Goal: Task Accomplishment & Management: Manage account settings

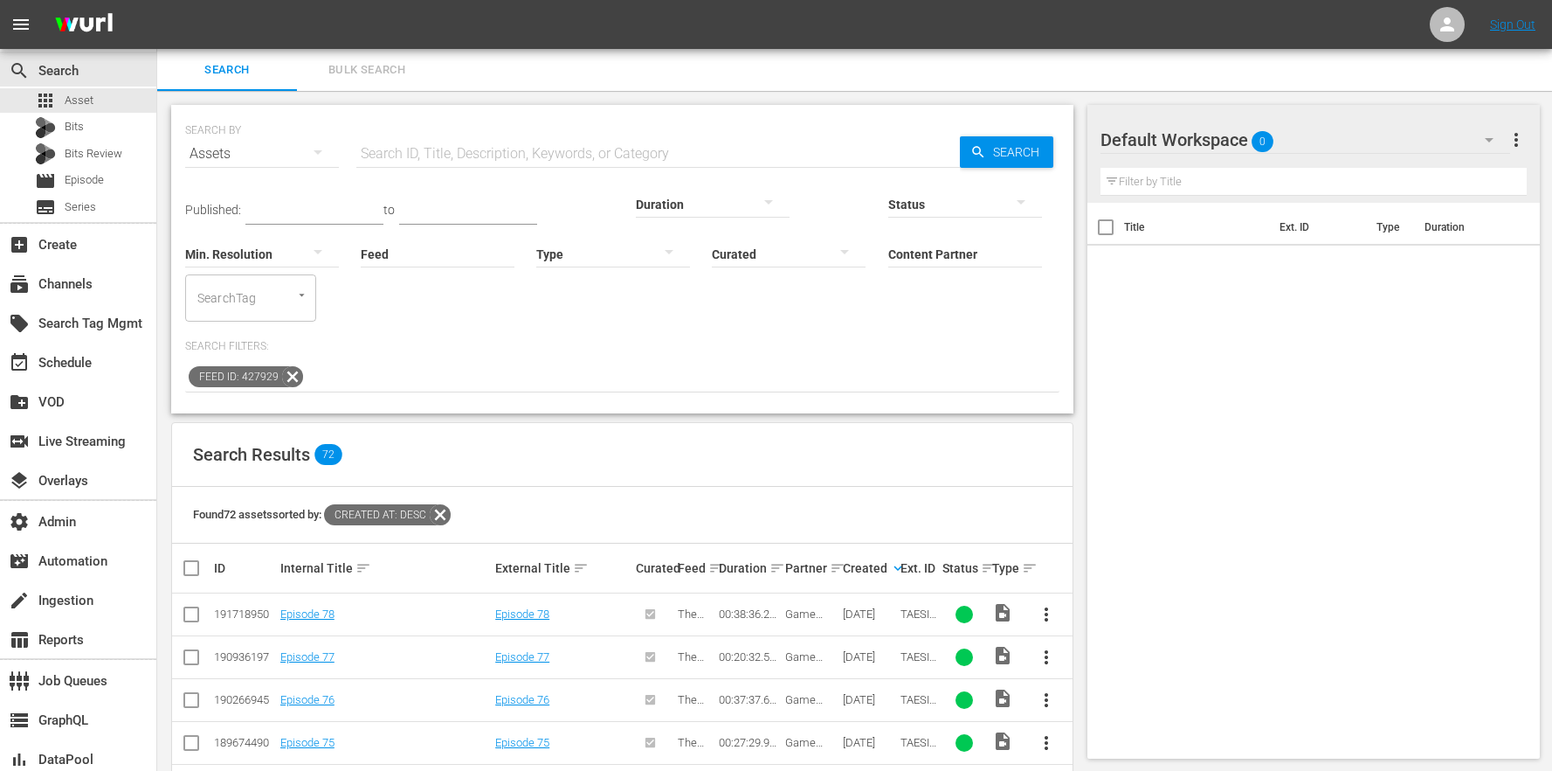
click at [291, 366] on icon at bounding box center [292, 376] width 21 height 21
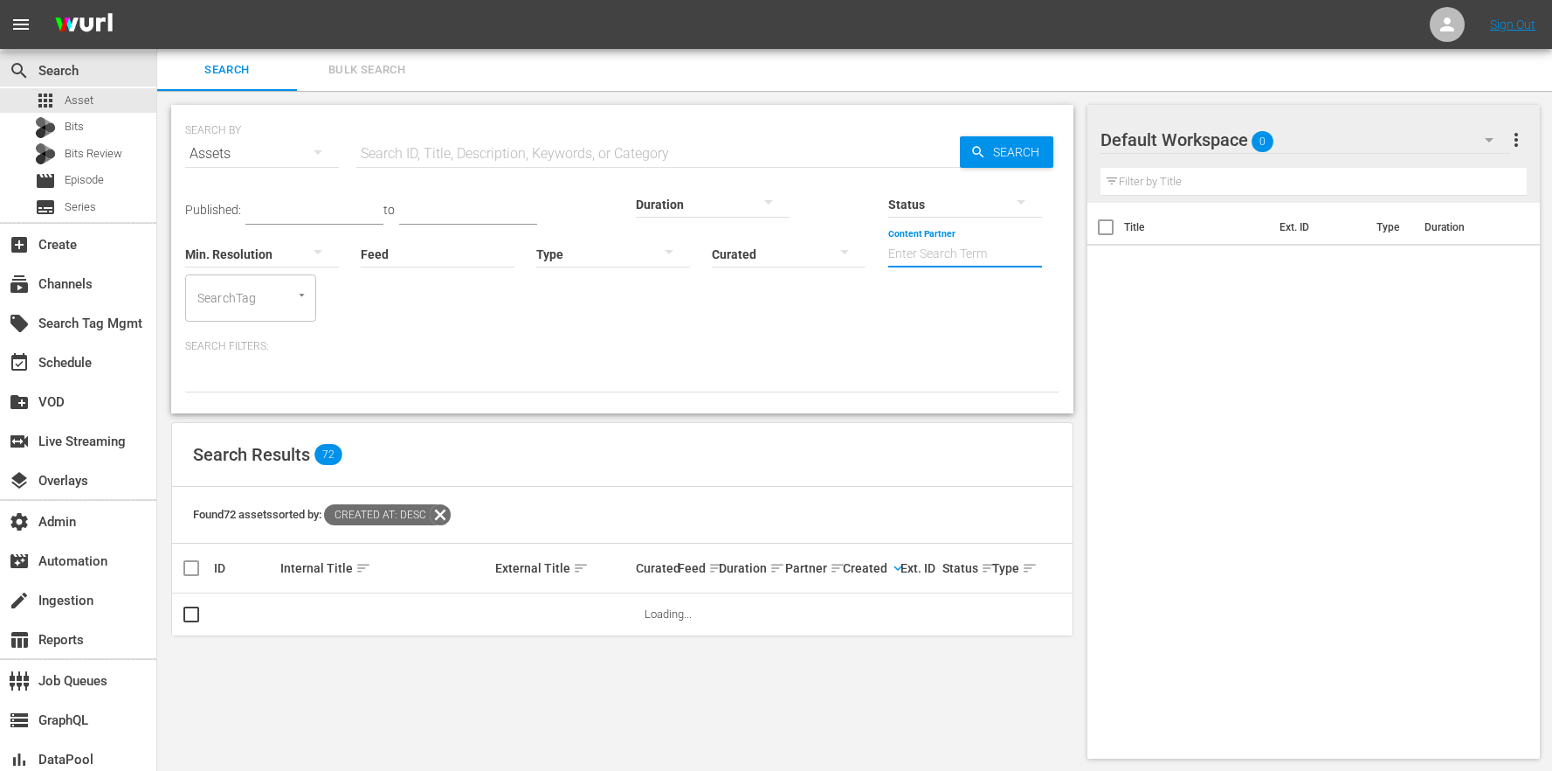
click at [889, 252] on input "Content Partner" at bounding box center [966, 255] width 154 height 63
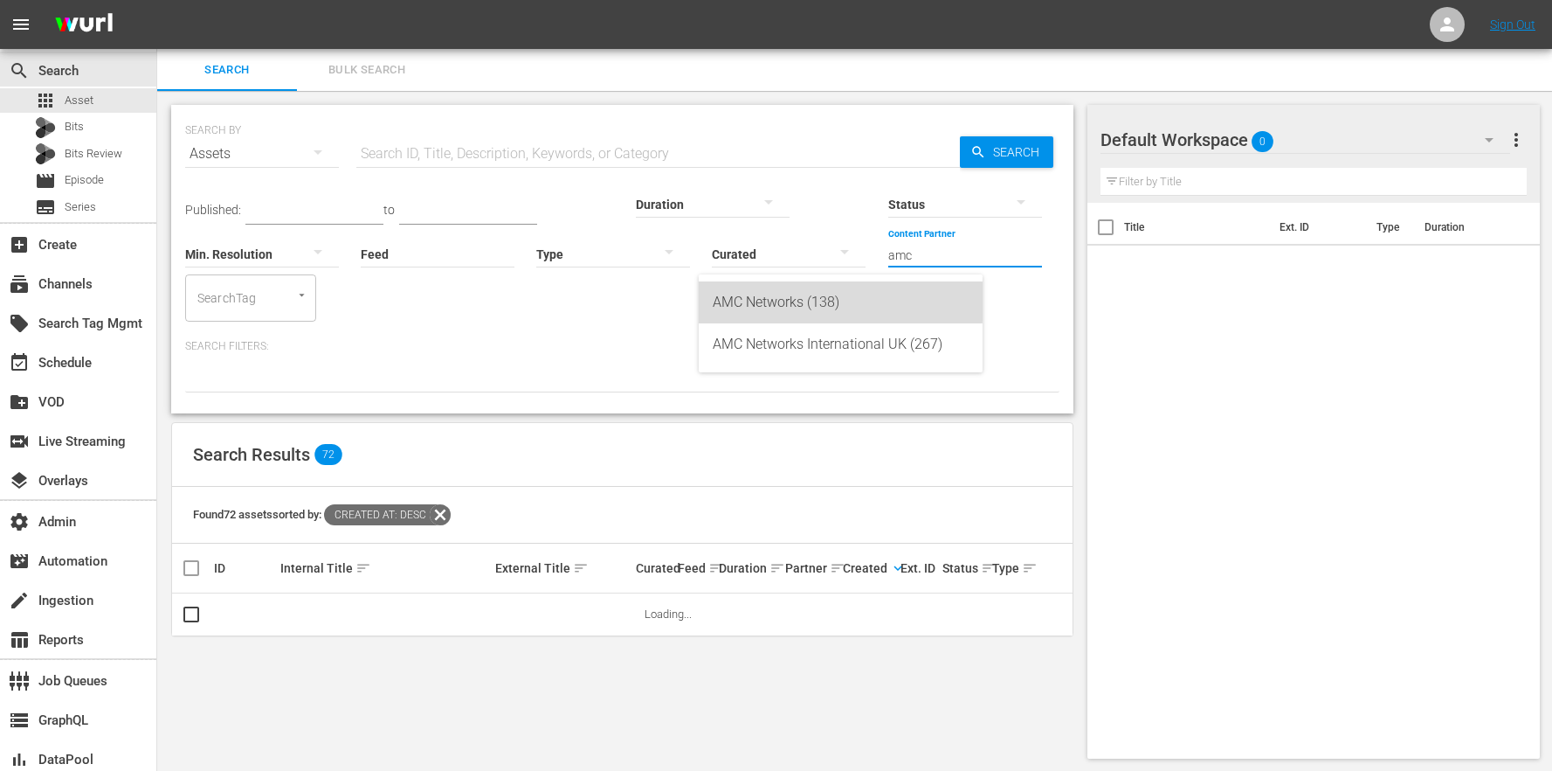
click at [792, 301] on div "AMC Networks (138)" at bounding box center [841, 302] width 256 height 42
type input "AMC Networks (138)"
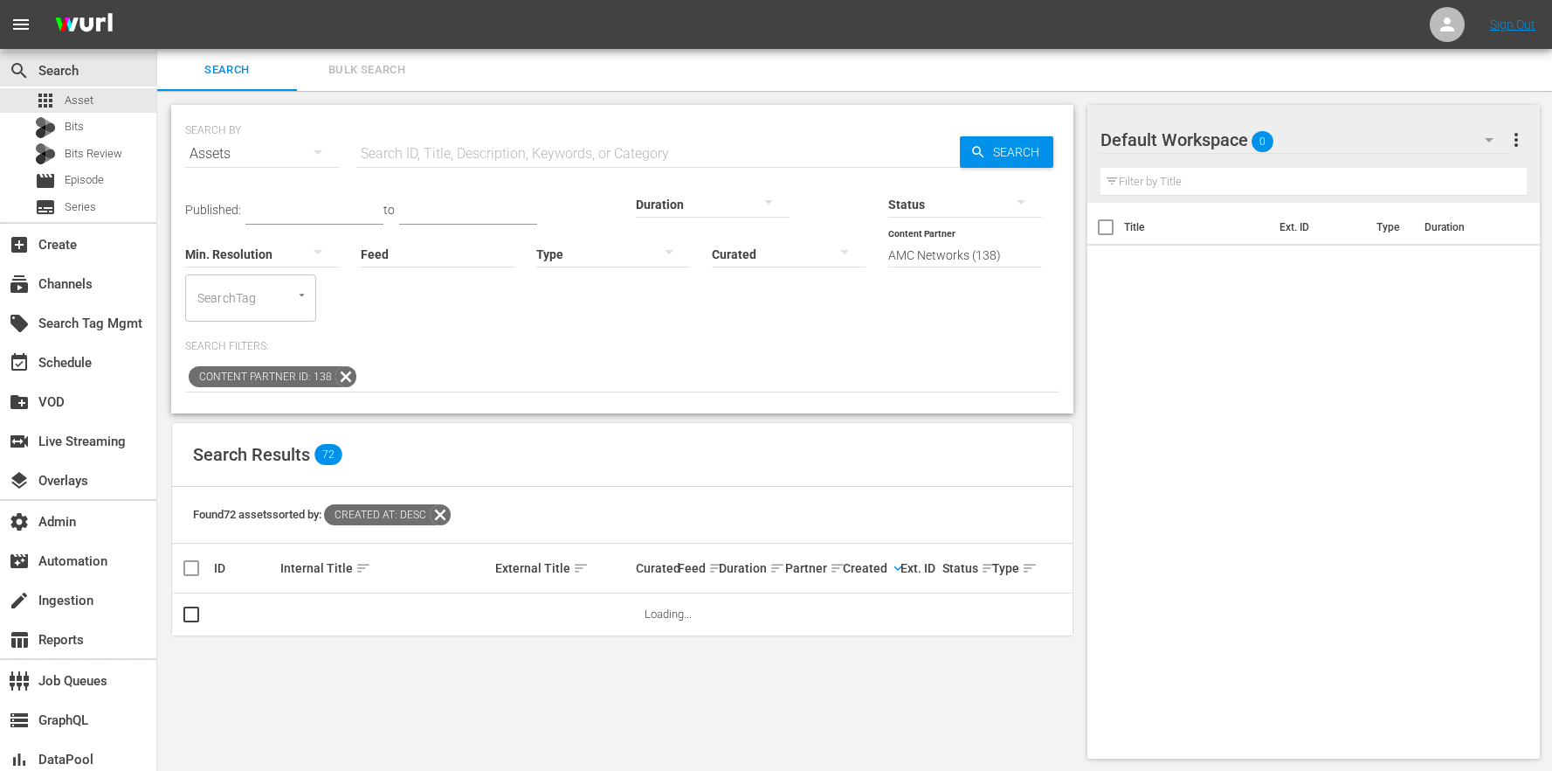
click at [536, 250] on div at bounding box center [613, 253] width 154 height 49
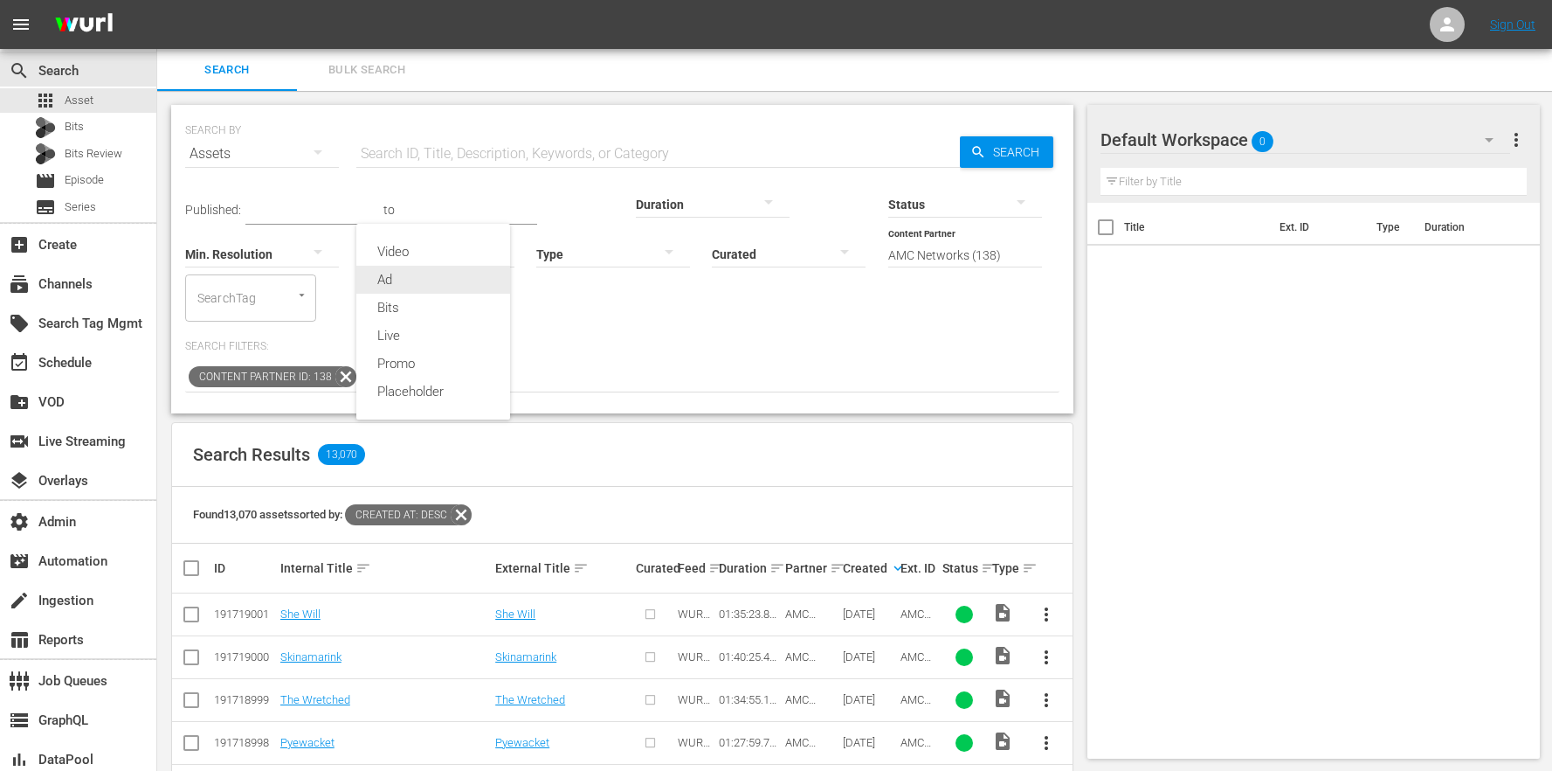
click at [407, 276] on div "Ad" at bounding box center [433, 280] width 154 height 28
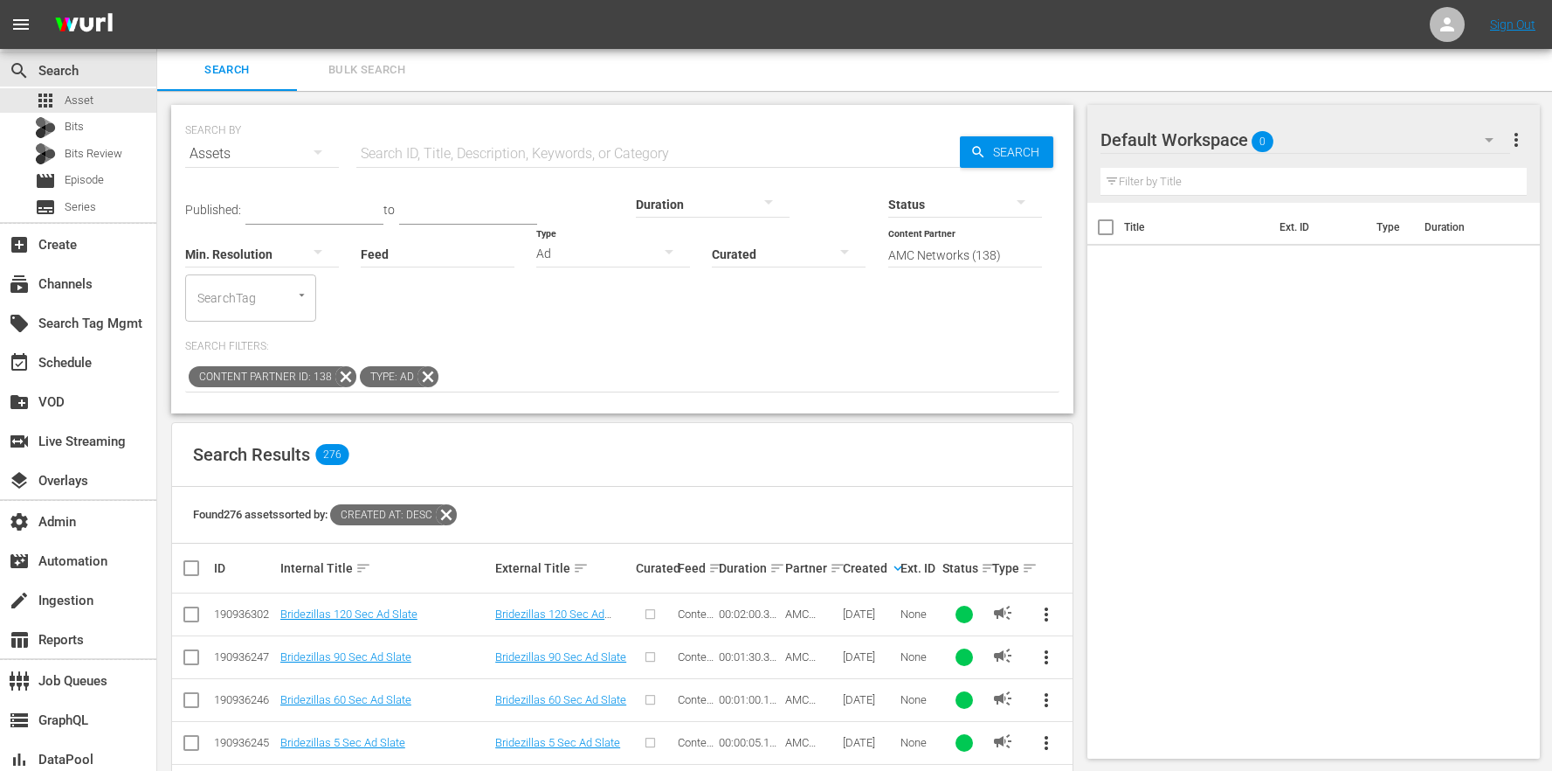
click at [438, 363] on div "Content Partner ID: 138 Type: Ad" at bounding box center [622, 378] width 875 height 30
click at [417, 365] on icon at bounding box center [428, 376] width 23 height 23
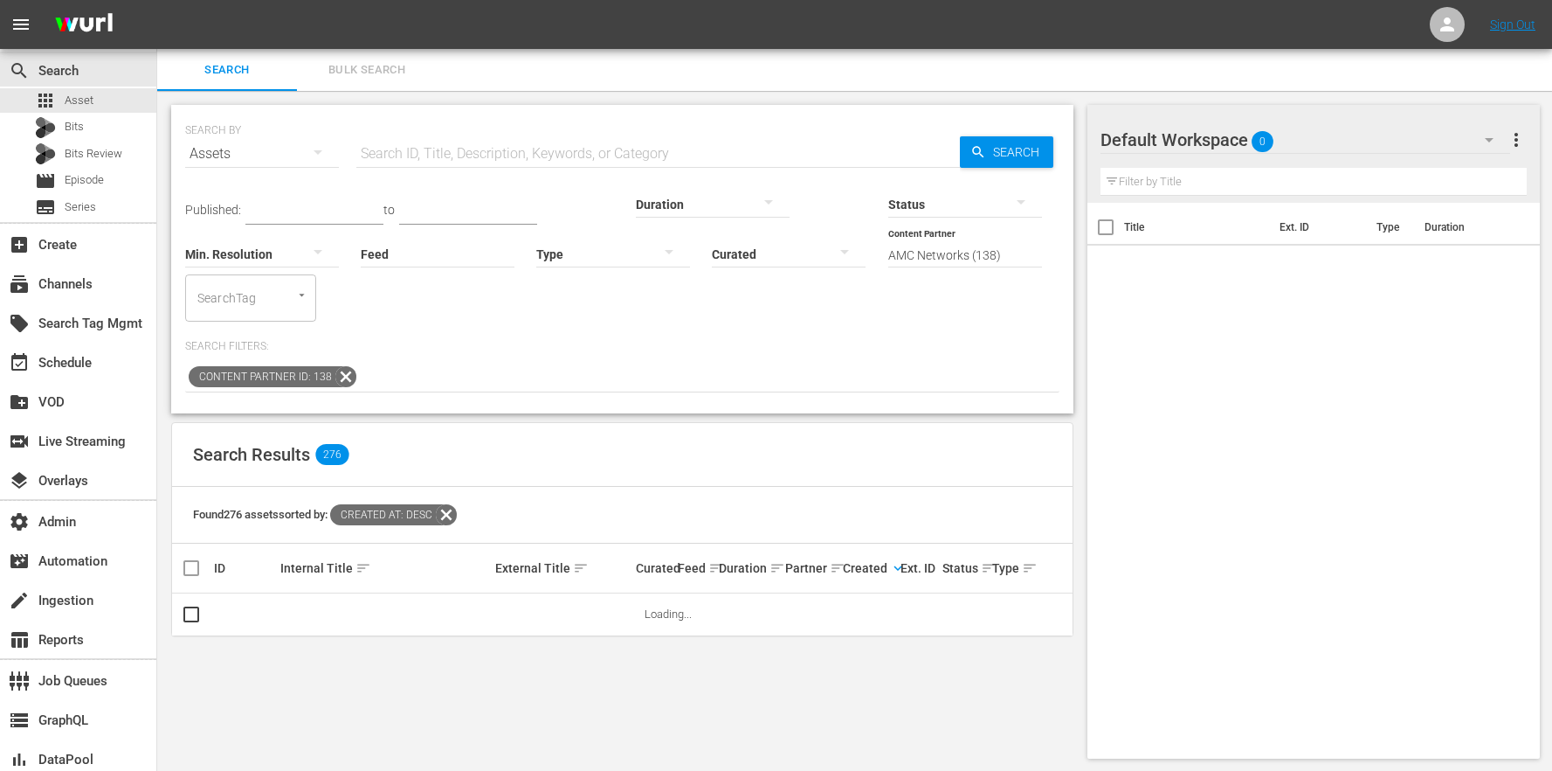
click at [467, 151] on input "text" at bounding box center [658, 154] width 604 height 42
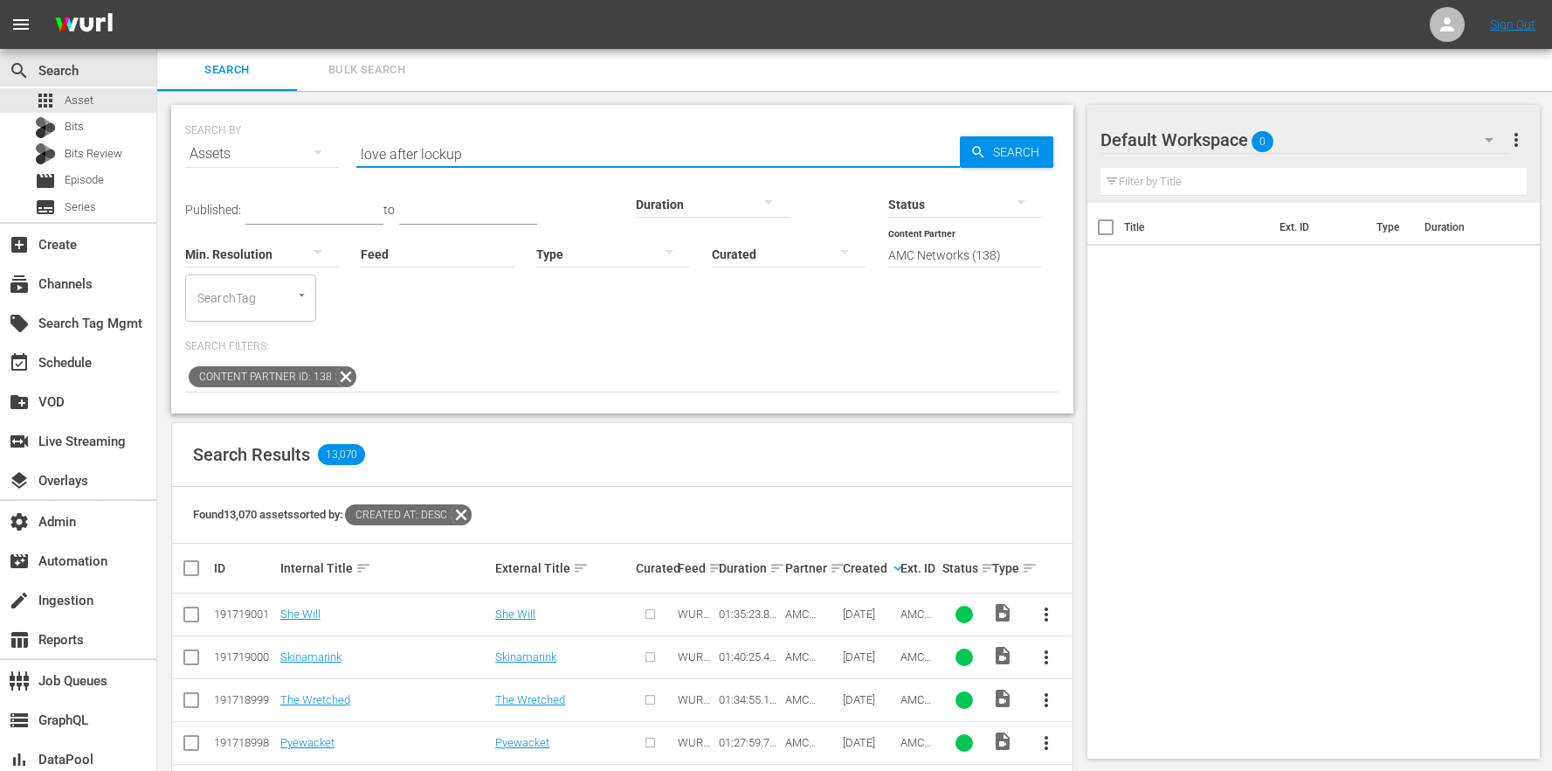
type input "love after lockup"
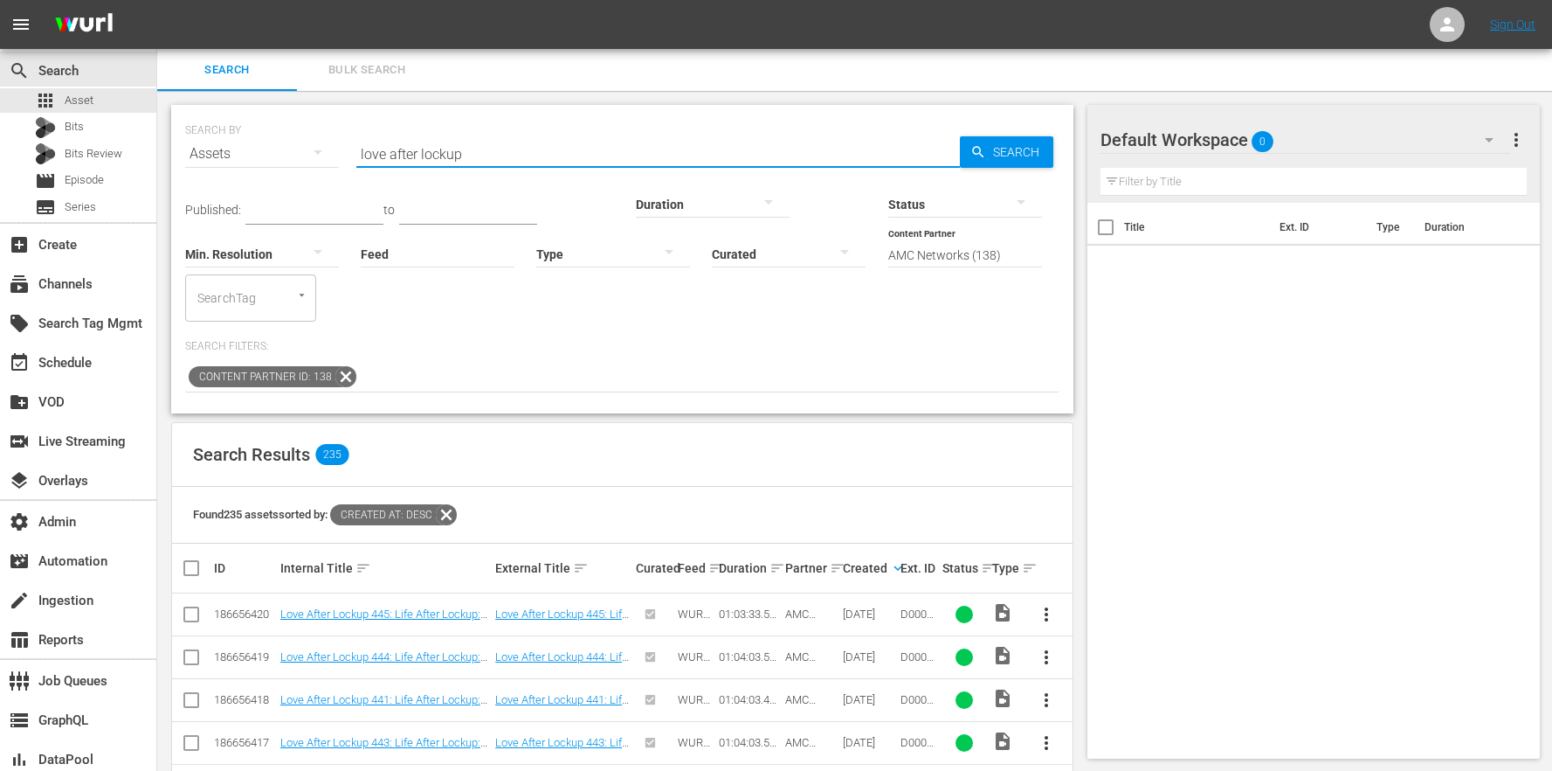
click at [335, 365] on icon at bounding box center [346, 376] width 23 height 23
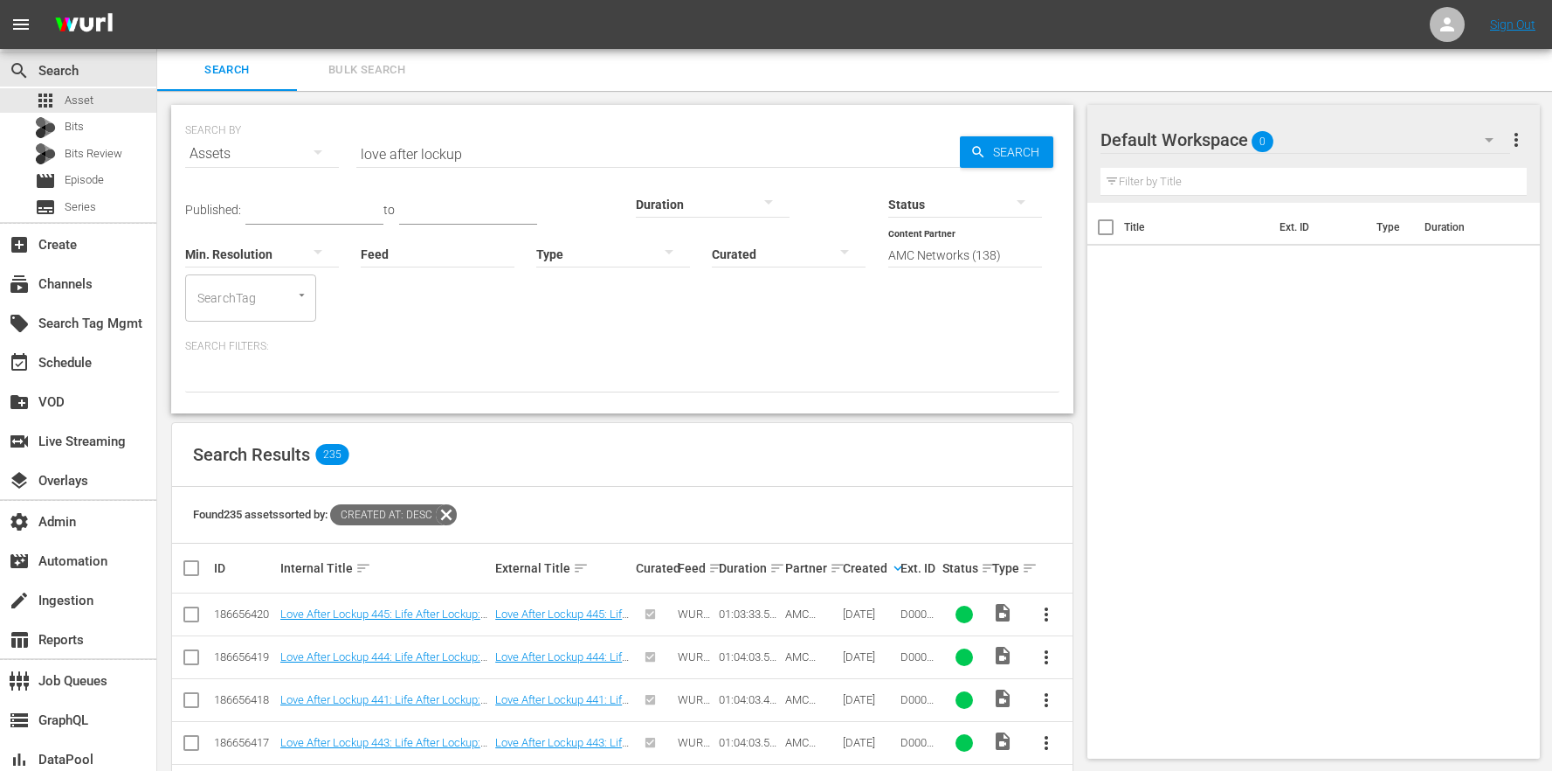
click at [458, 503] on icon at bounding box center [446, 514] width 23 height 23
click at [143, 280] on div "subscriptions Channels" at bounding box center [78, 282] width 156 height 35
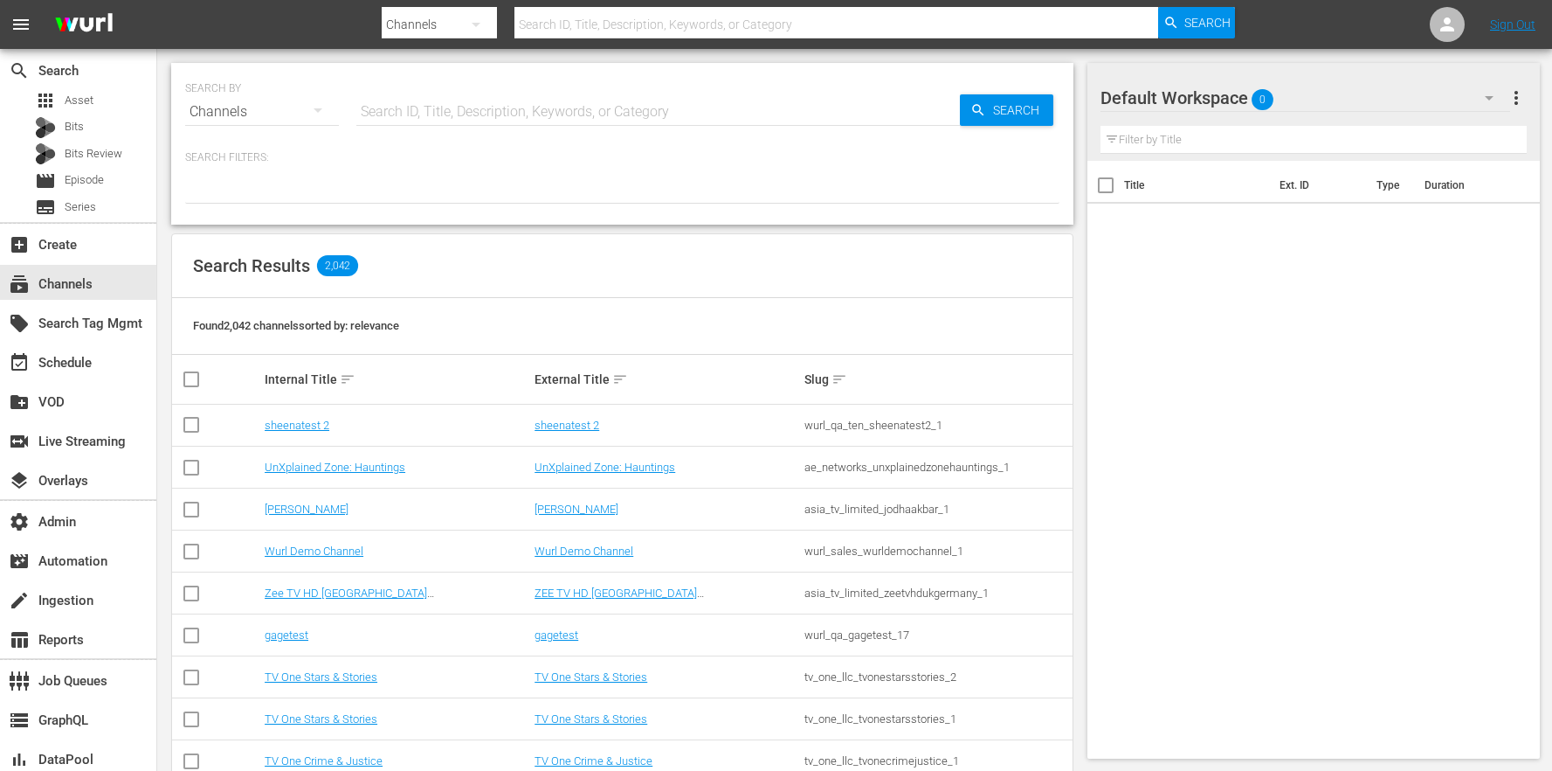
click at [435, 98] on input "text" at bounding box center [658, 112] width 604 height 42
type input "braxton"
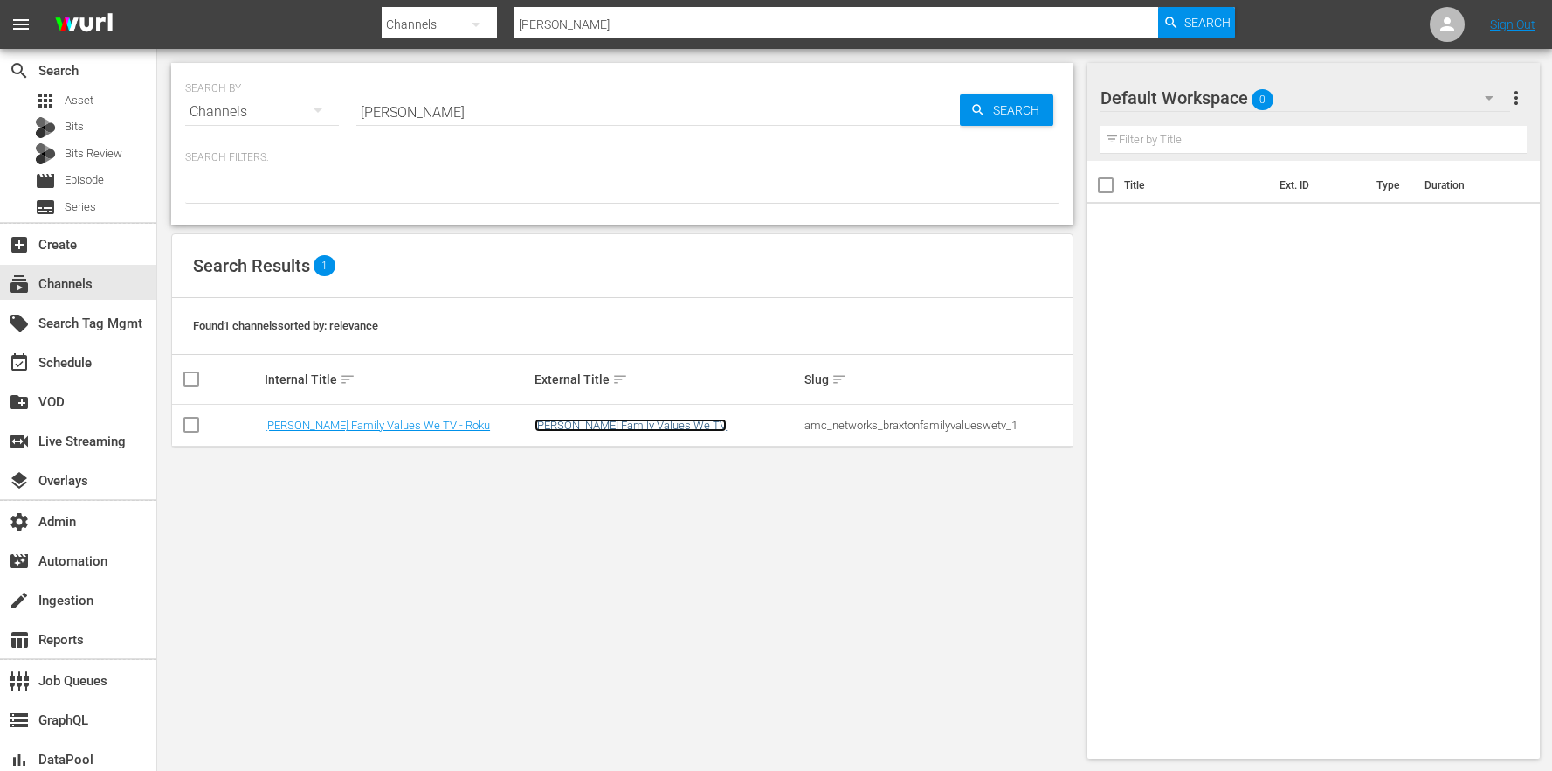
click at [594, 431] on link "Braxton Family Values We TV" at bounding box center [631, 424] width 192 height 13
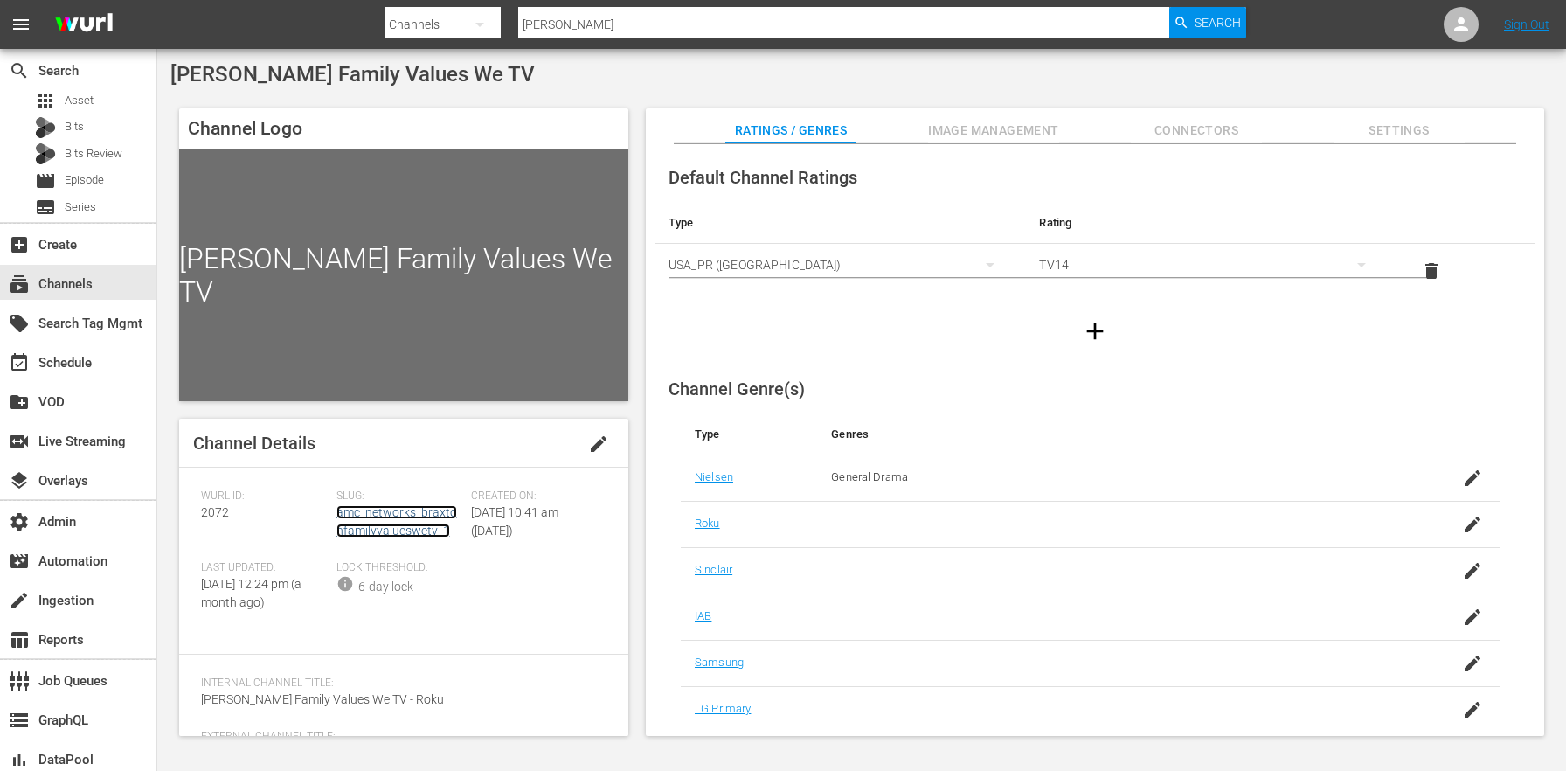
click at [370, 524] on link "amc_networks_braxtonfamilyvalueswetv_1" at bounding box center [396, 521] width 121 height 32
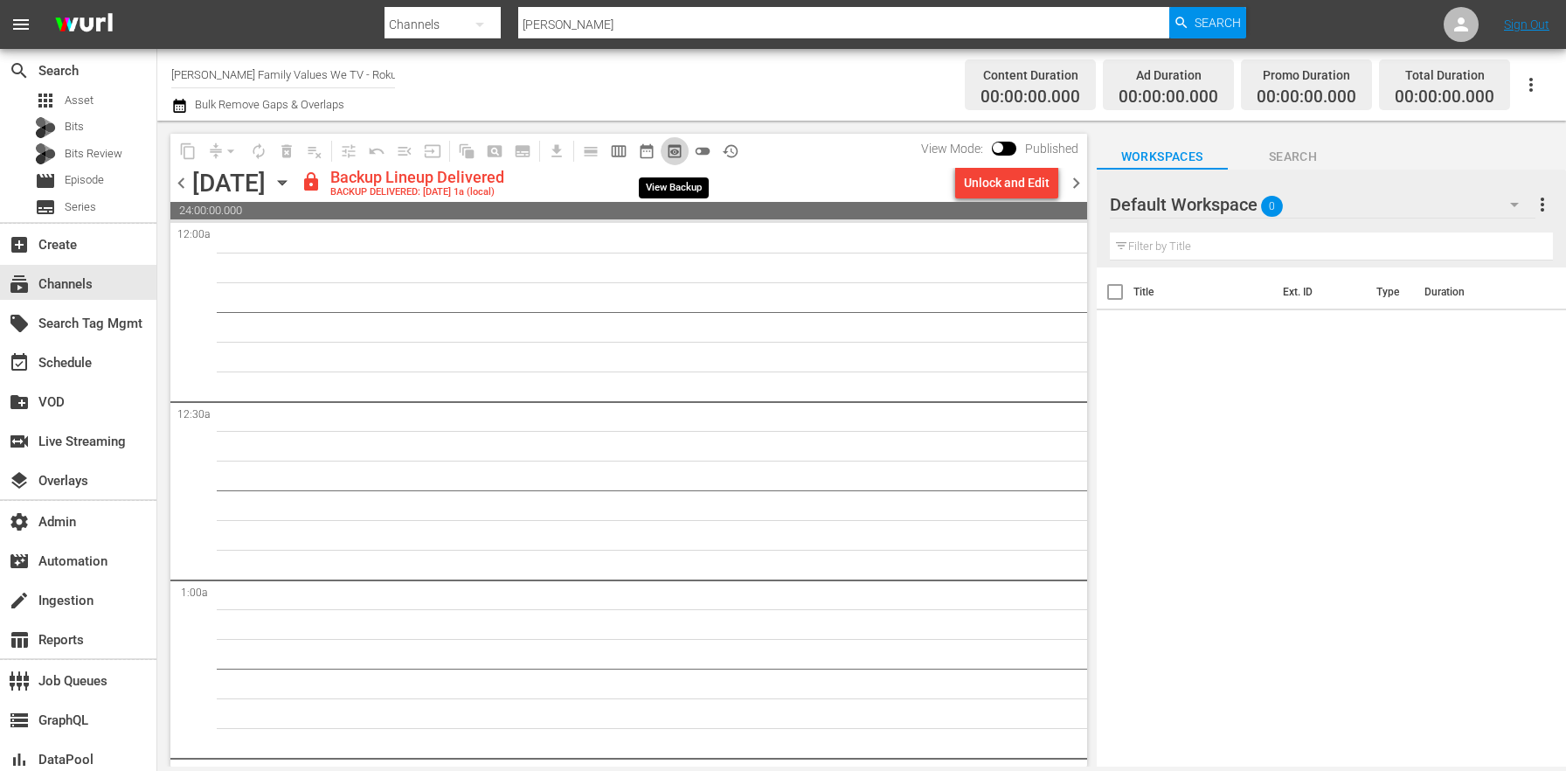
click at [678, 151] on span "preview_outlined" at bounding box center [674, 150] width 17 height 17
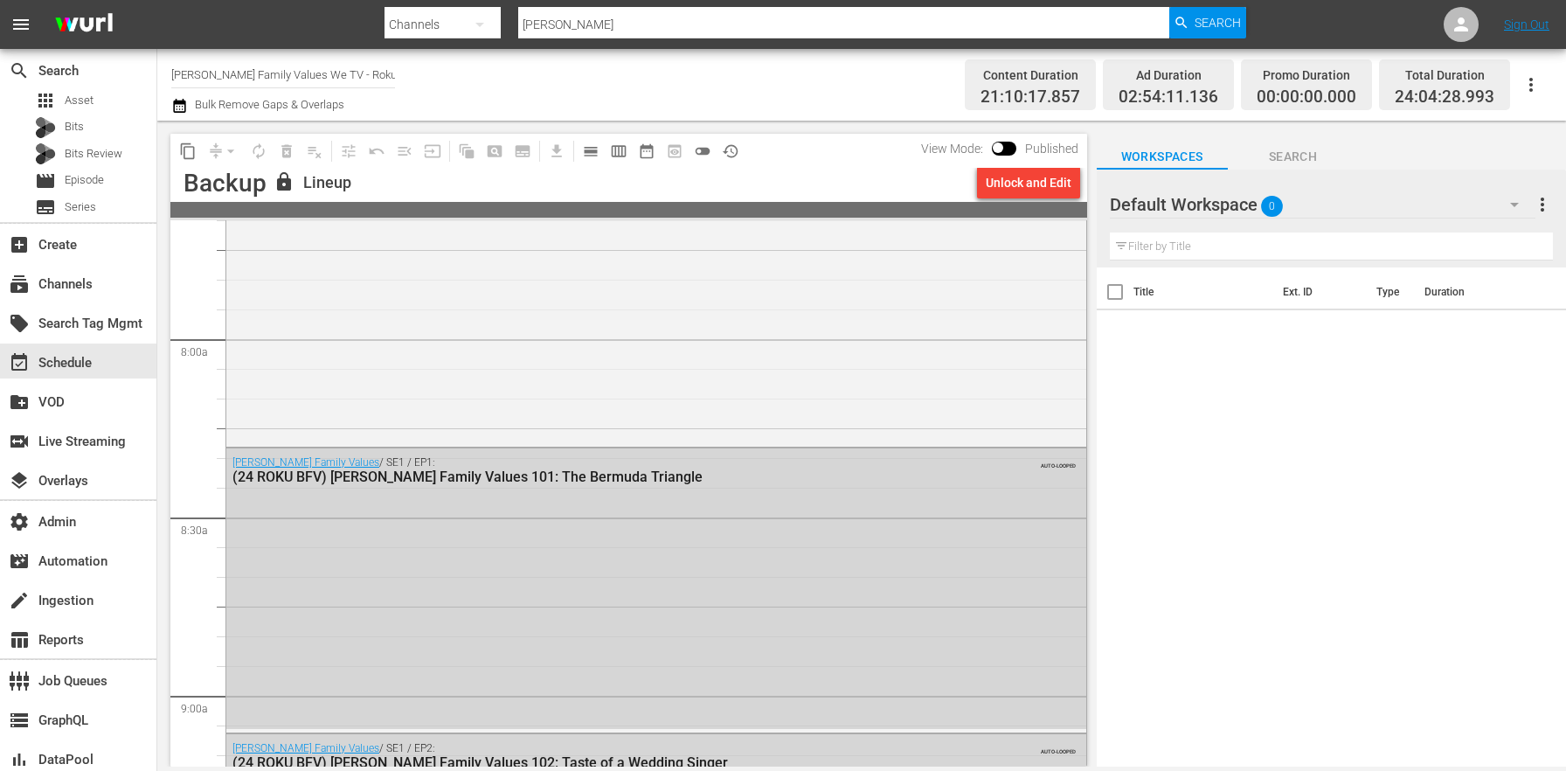
scroll to position [2643, 0]
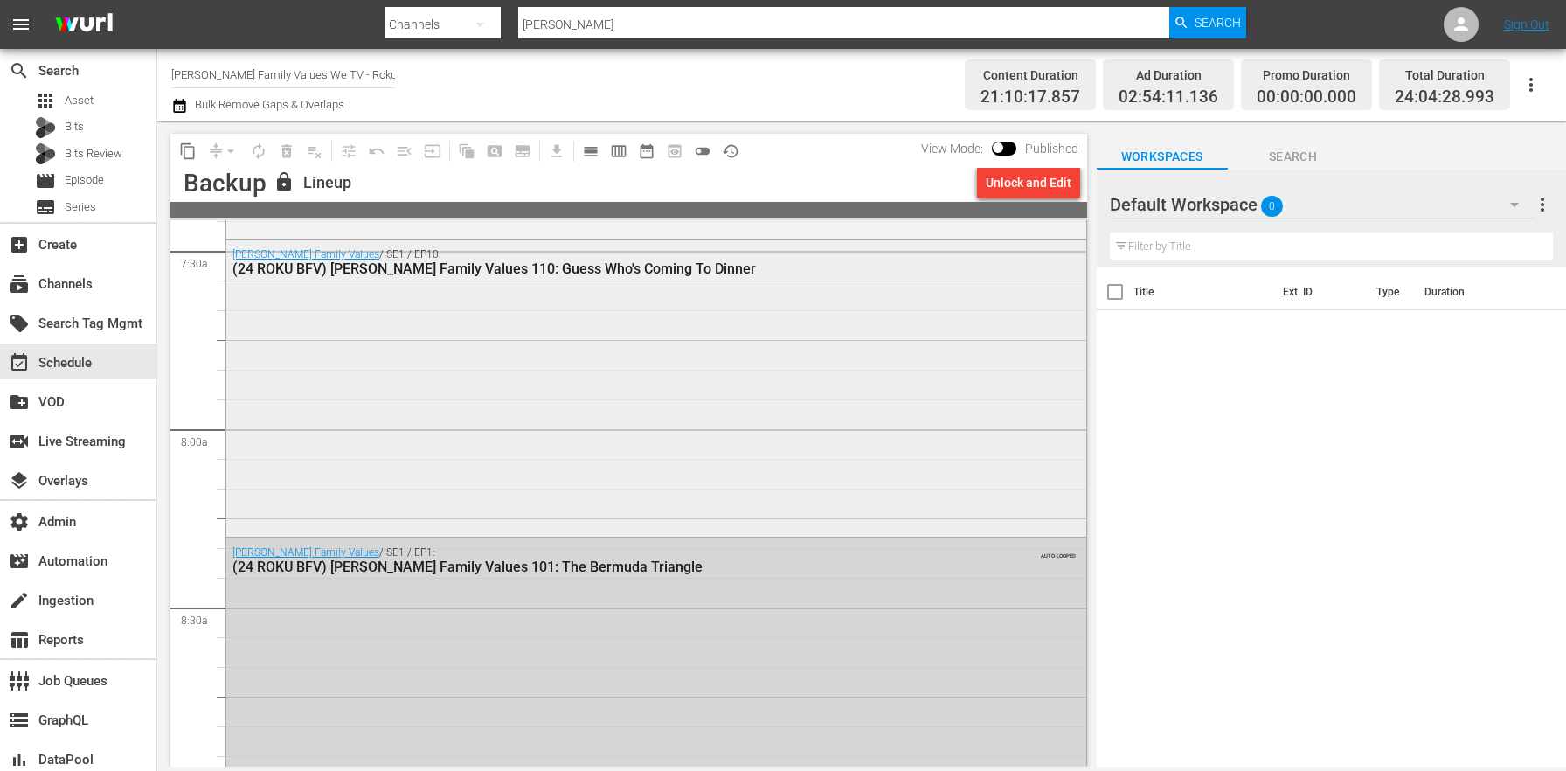
click at [349, 391] on div "Braxton Family Values / SE1 / EP10: (24 ROKU BFV) Braxton Family Values 110: Gu…" at bounding box center [656, 386] width 860 height 293
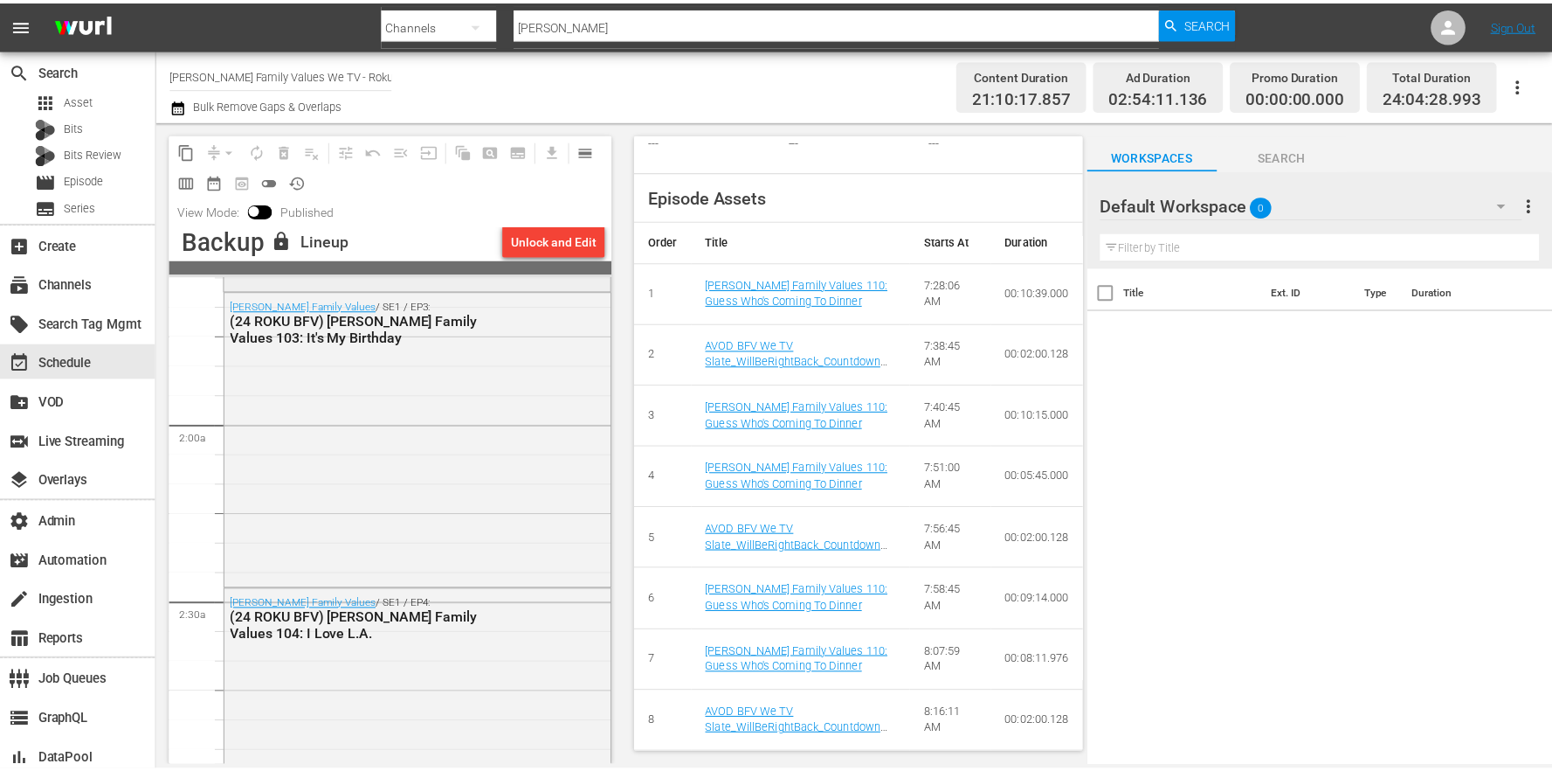
scroll to position [661, 0]
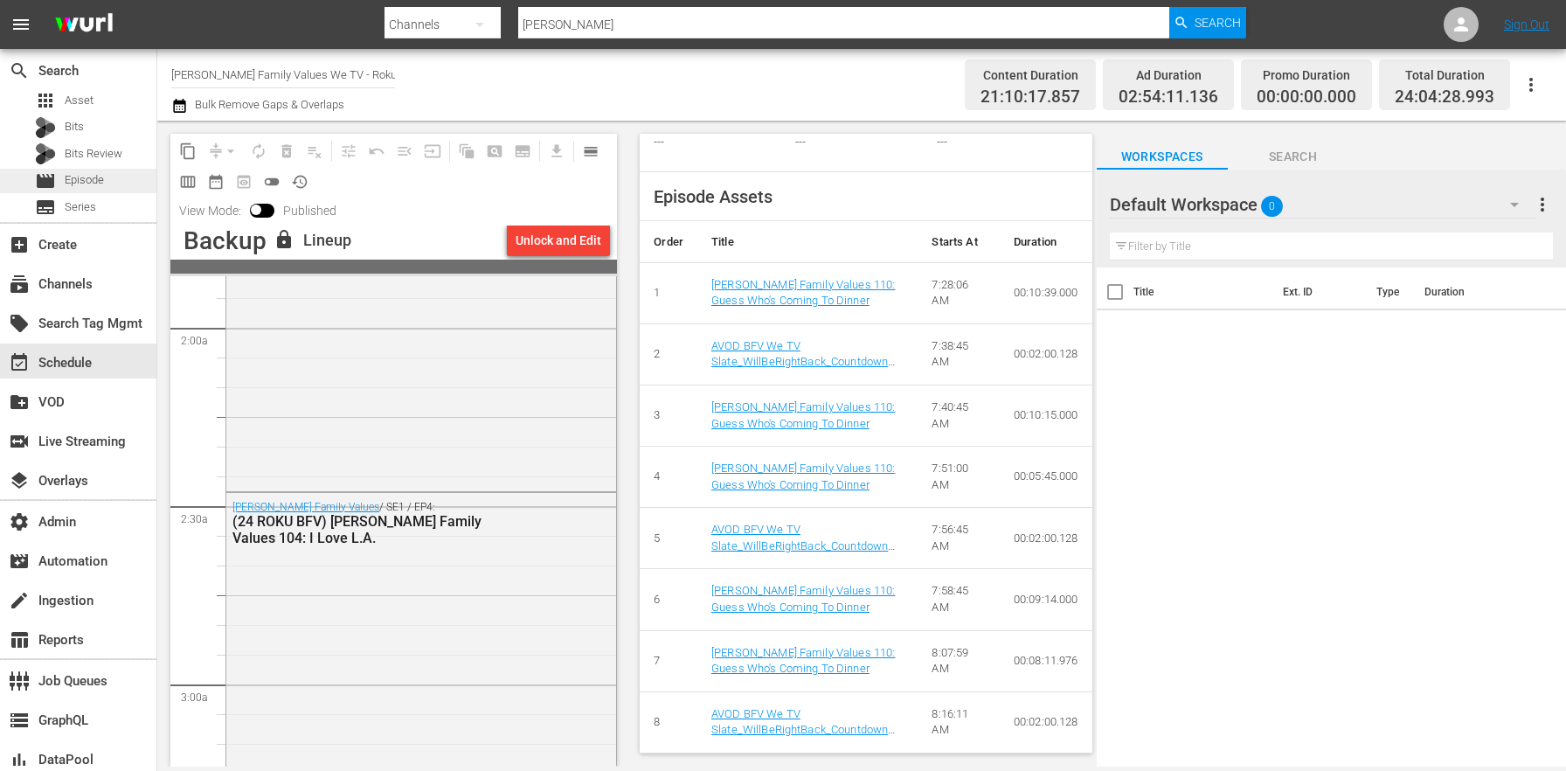
click at [107, 179] on div "movie Episode" at bounding box center [78, 181] width 156 height 24
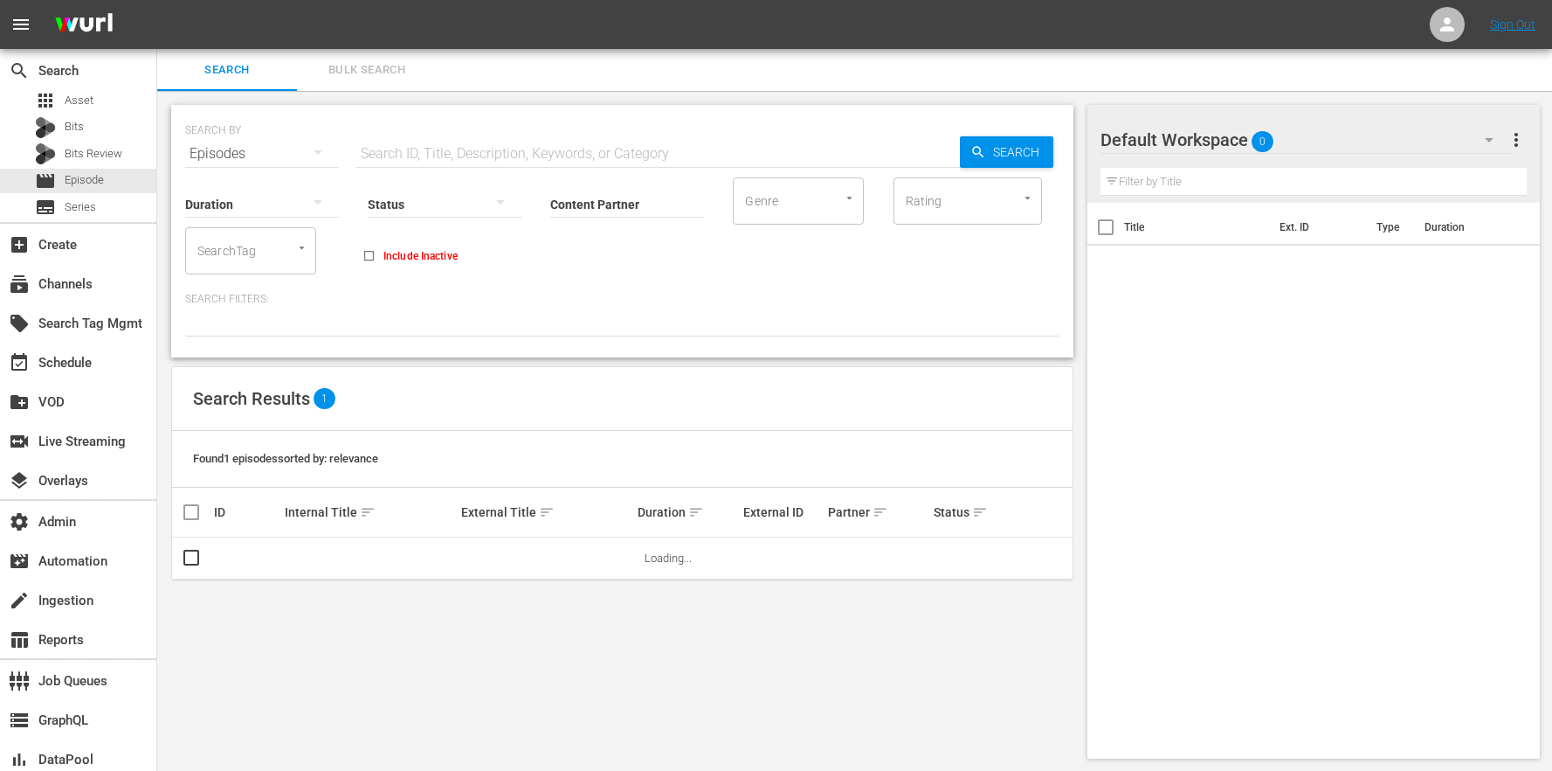
click at [525, 142] on input "text" at bounding box center [658, 154] width 604 height 42
paste input "AMCNVR0000039123"
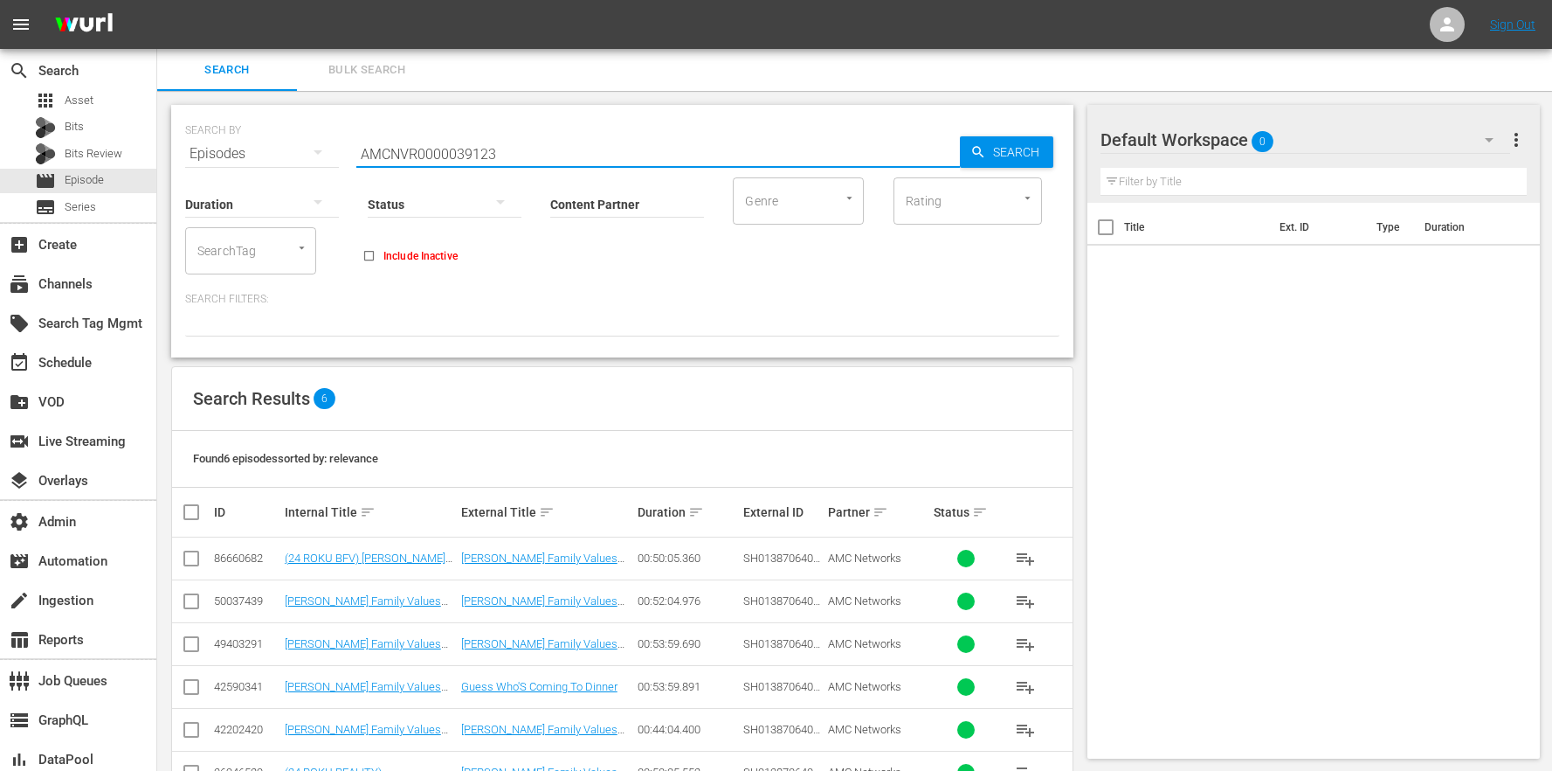
scroll to position [55, 0]
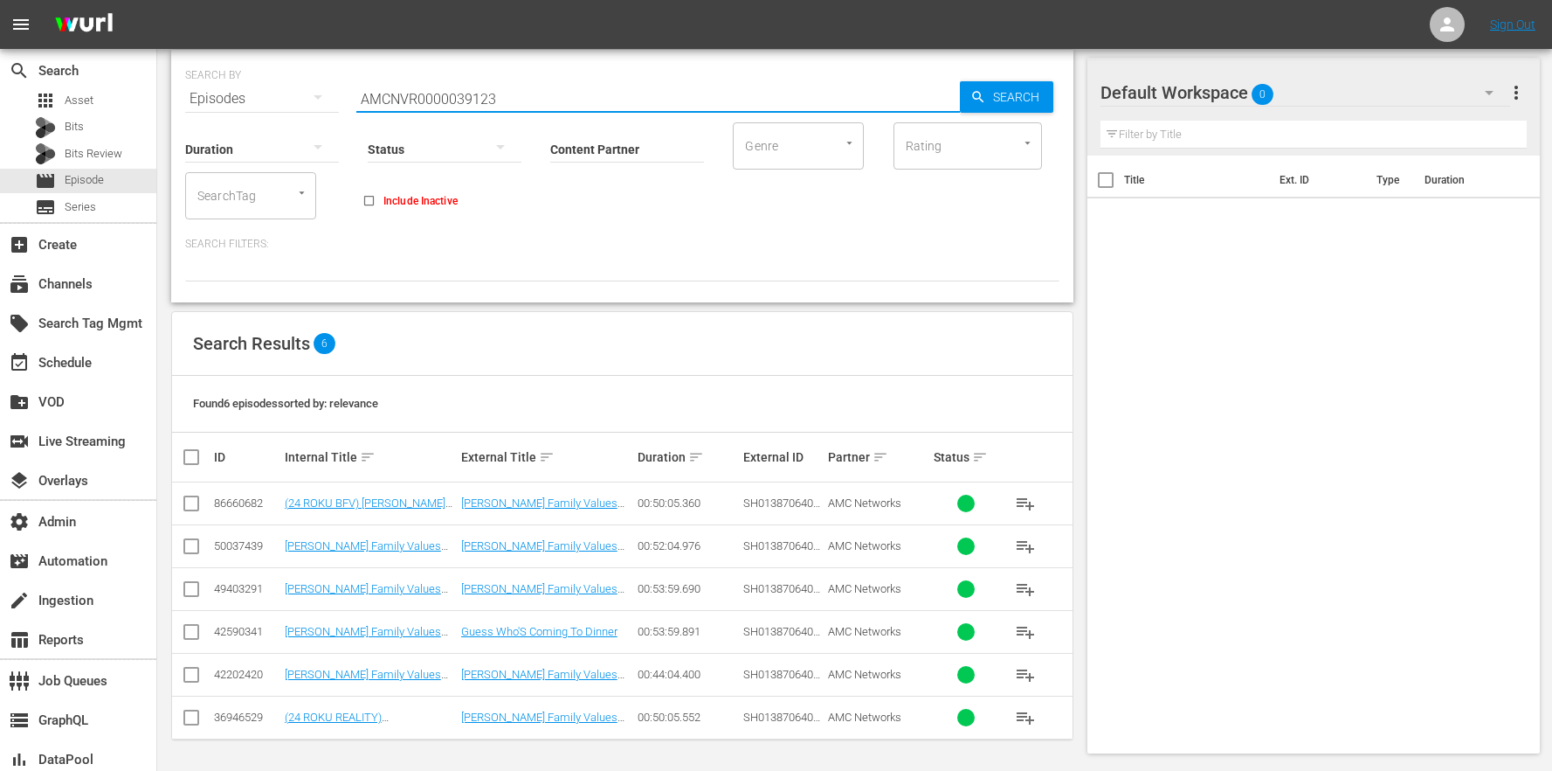
drag, startPoint x: 538, startPoint y: 109, endPoint x: 218, endPoint y: 92, distance: 321.1
click at [218, 92] on div "SEARCH BY Search By Episodes Search ID, Title, Description, Keywords, or Catego…" at bounding box center [622, 88] width 875 height 63
paste input "32"
type input "AMCNVR0000039132"
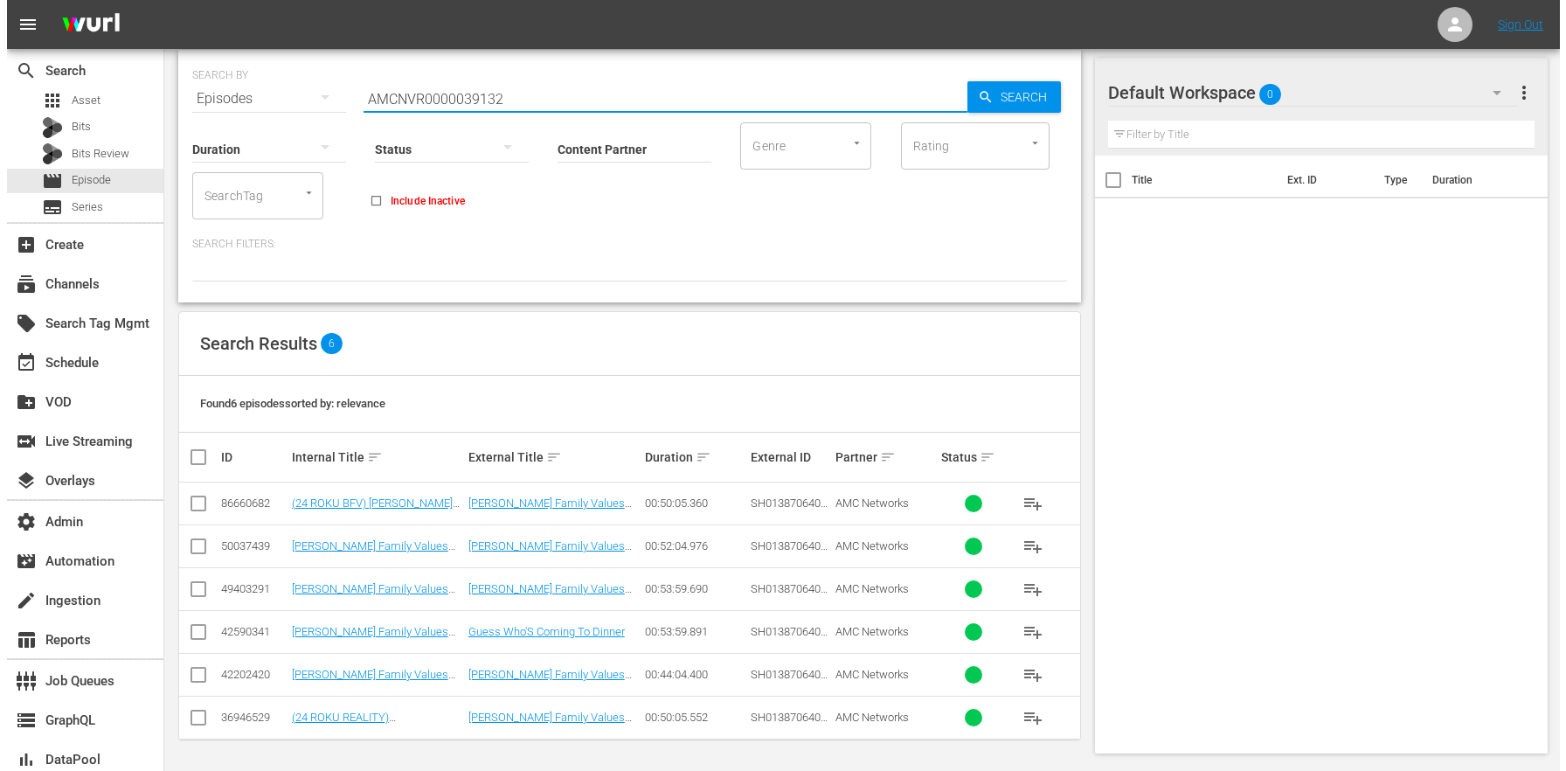
scroll to position [0, 0]
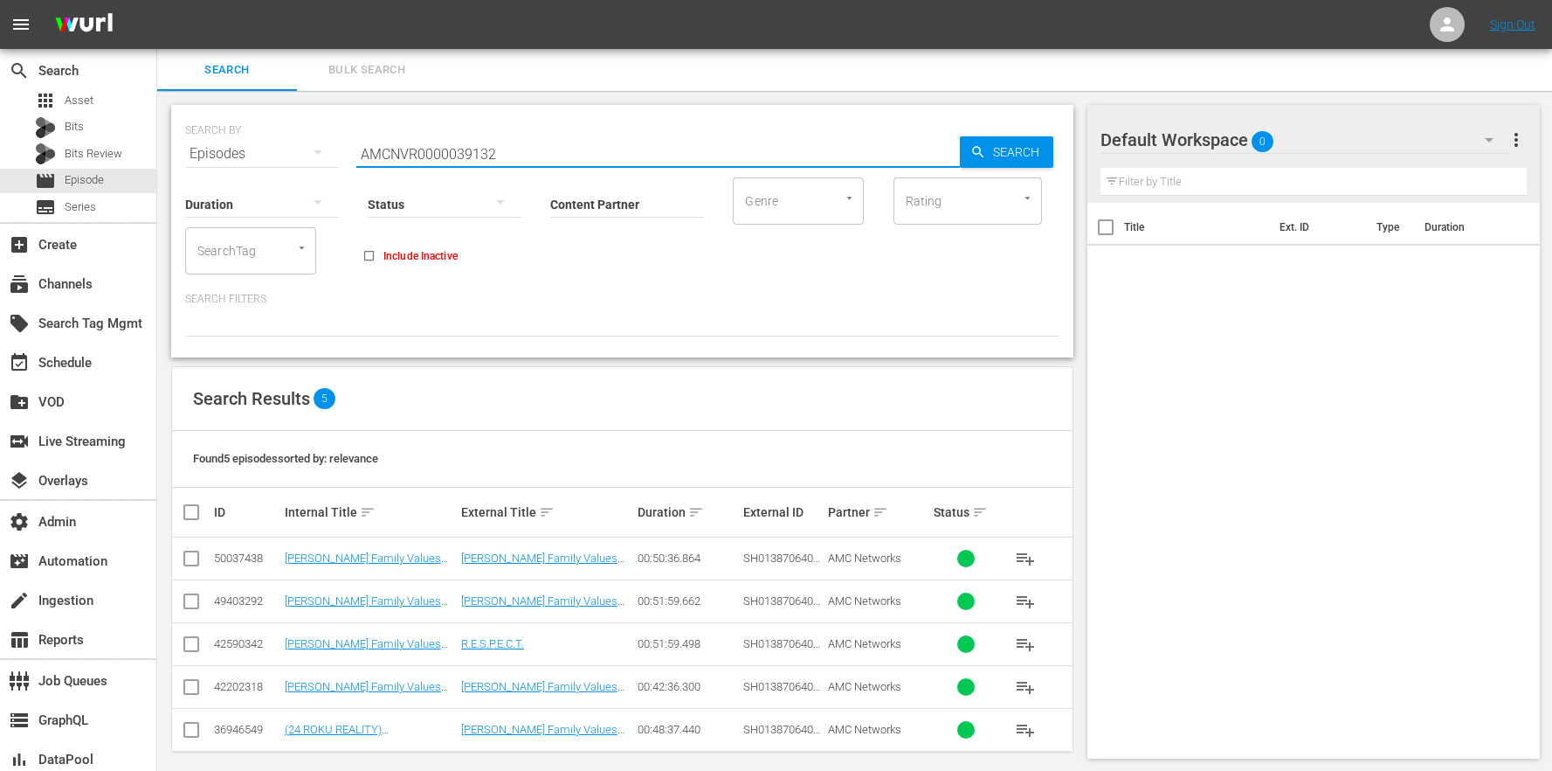
click at [674, 557] on div "00:50:36.864" at bounding box center [688, 557] width 100 height 13
click at [535, 552] on link "Braxton Family Values 201: R.E.S.P.E.C.T." at bounding box center [539, 564] width 156 height 26
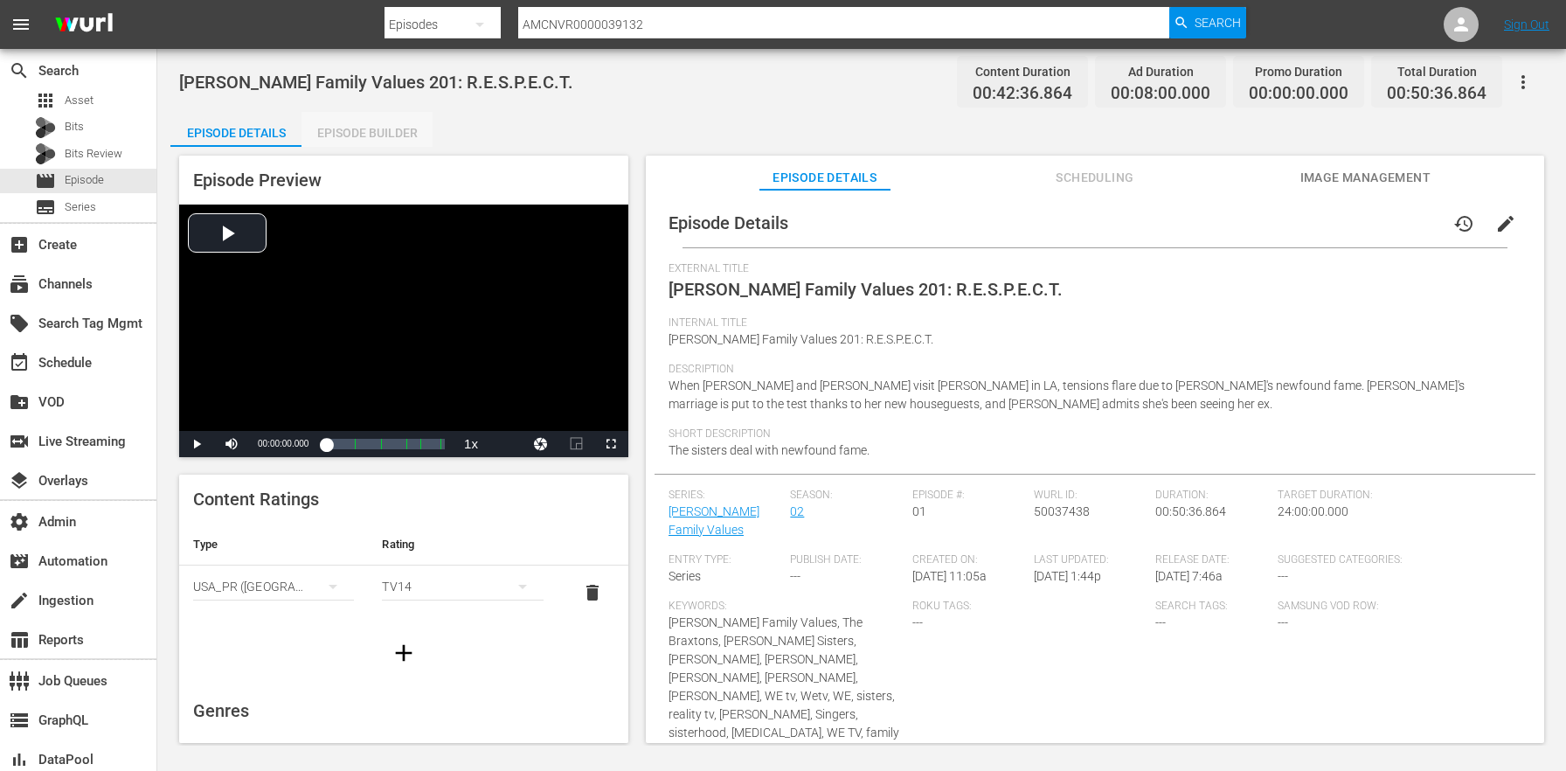
click at [375, 114] on div "Episode Builder" at bounding box center [366, 133] width 131 height 42
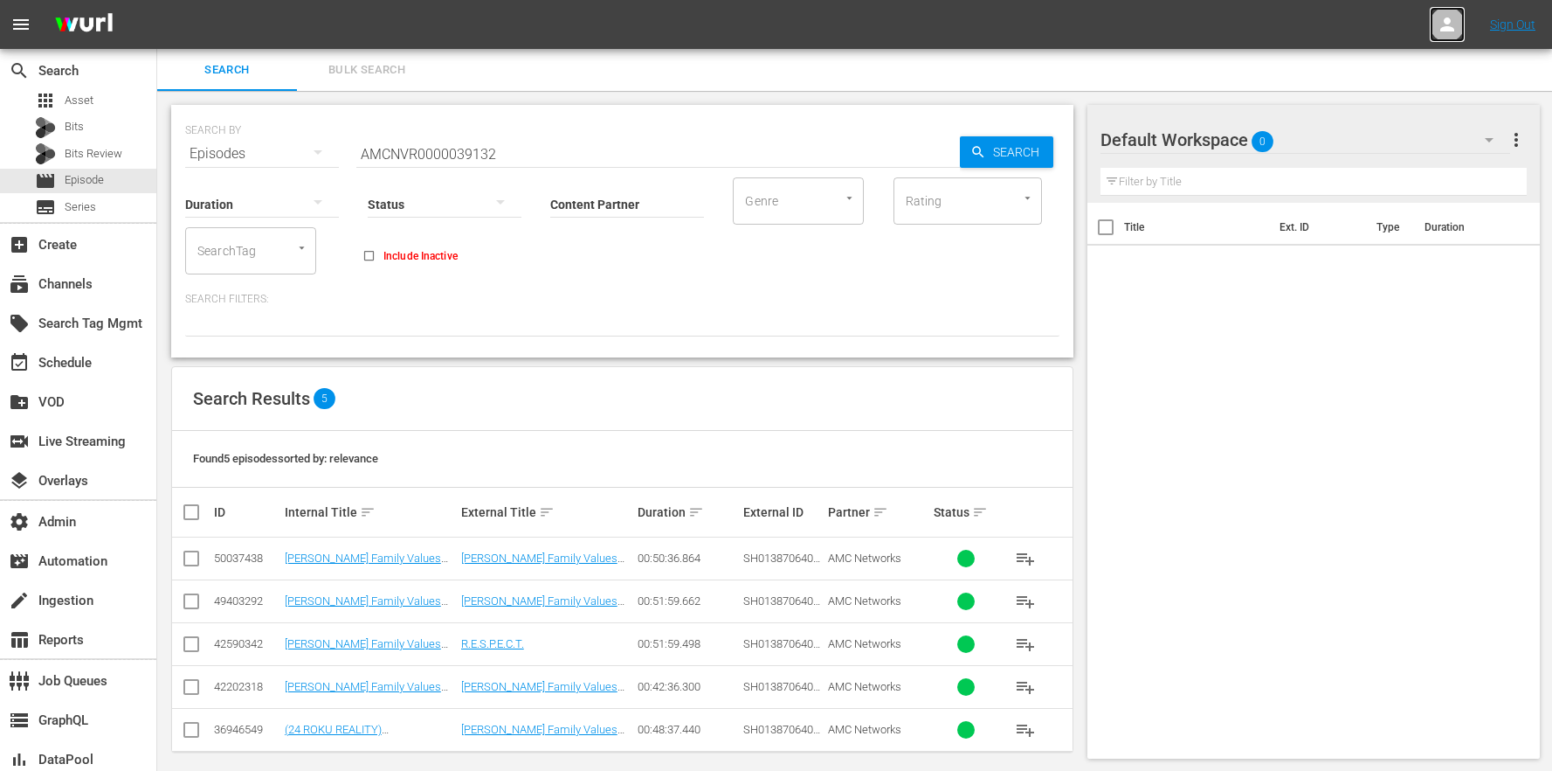
click at [1455, 21] on icon at bounding box center [1447, 24] width 21 height 21
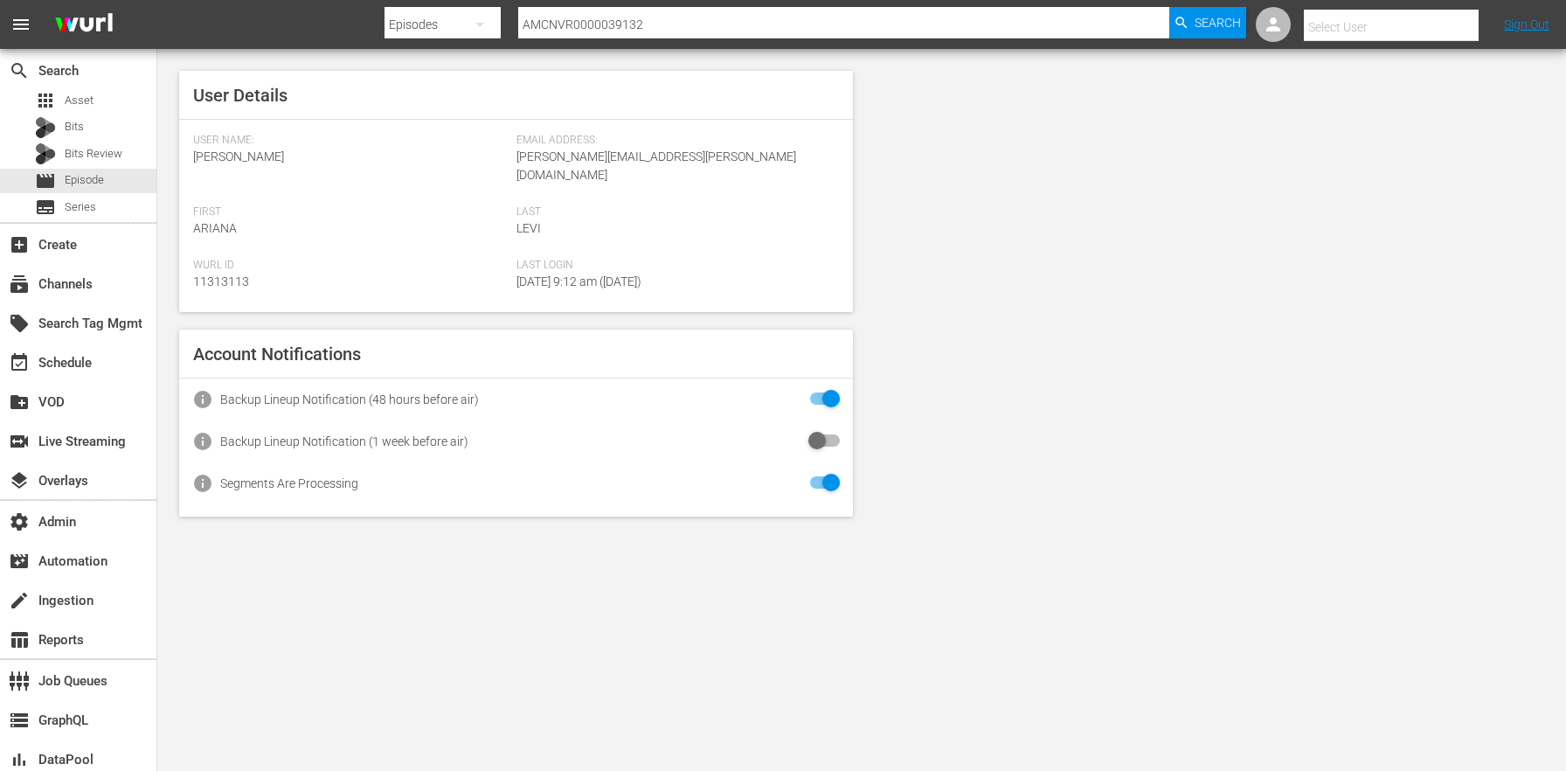
click at [1437, 29] on input "text" at bounding box center [1415, 27] width 224 height 42
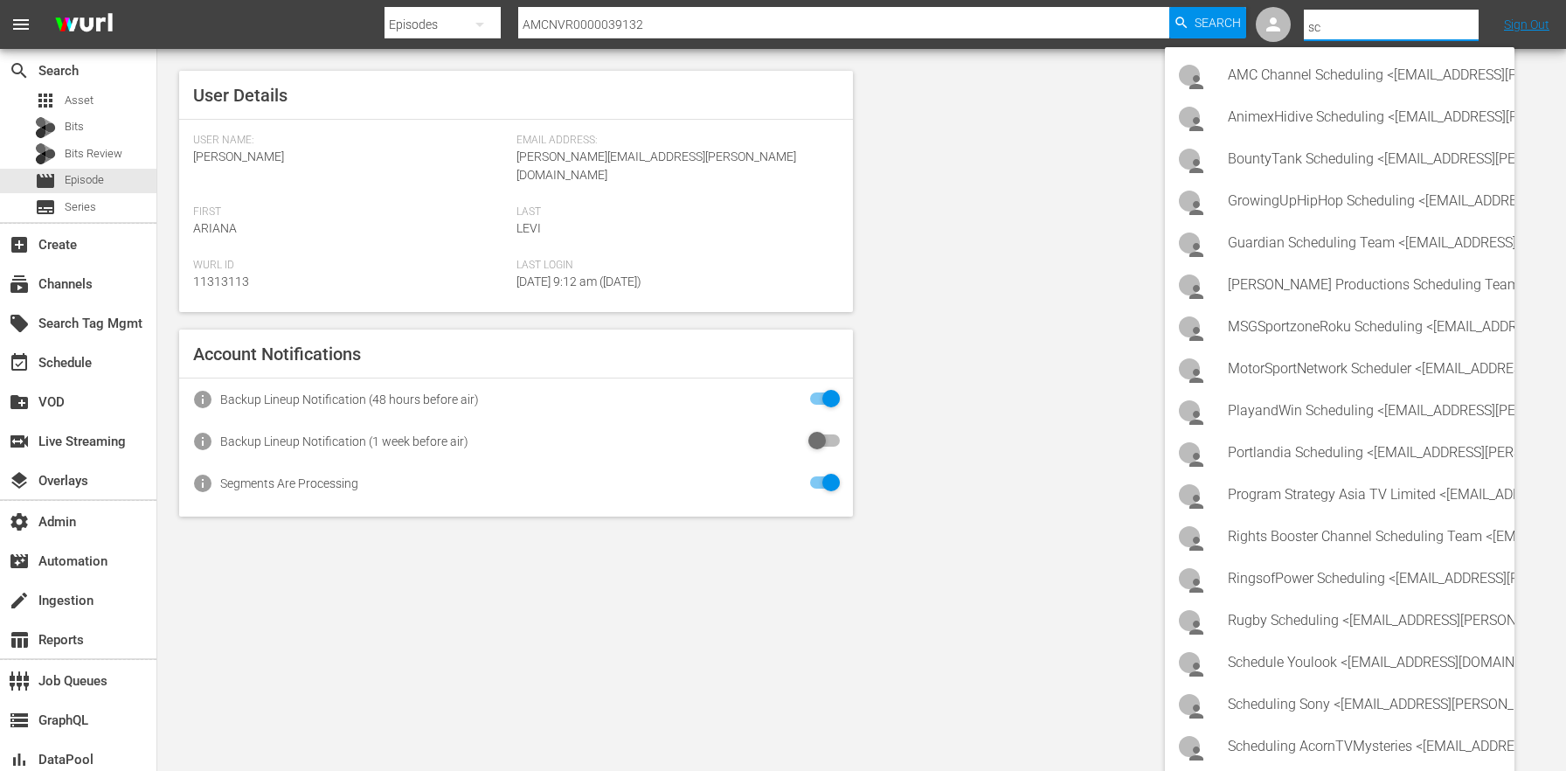
type input "s"
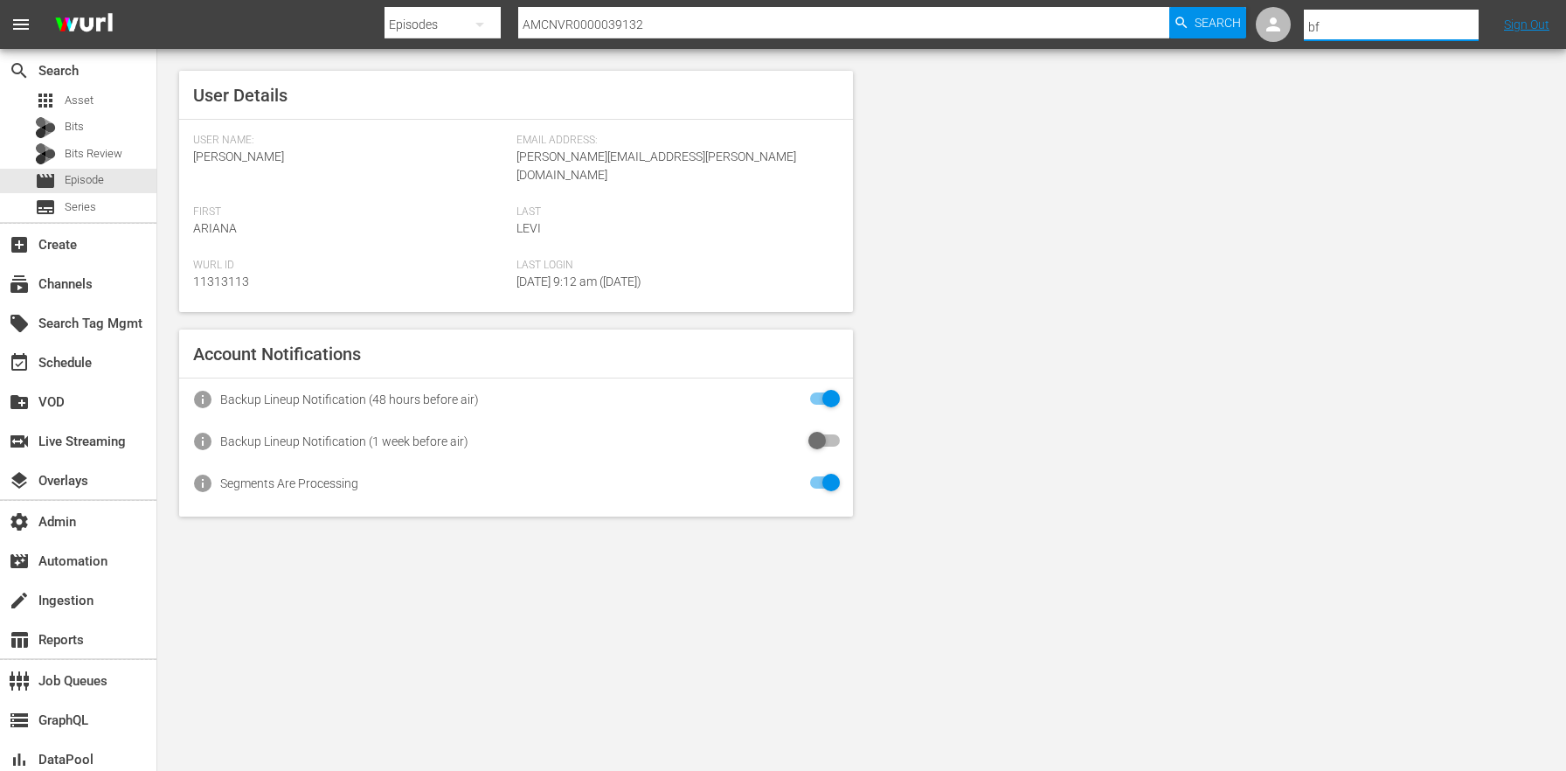
type input "b"
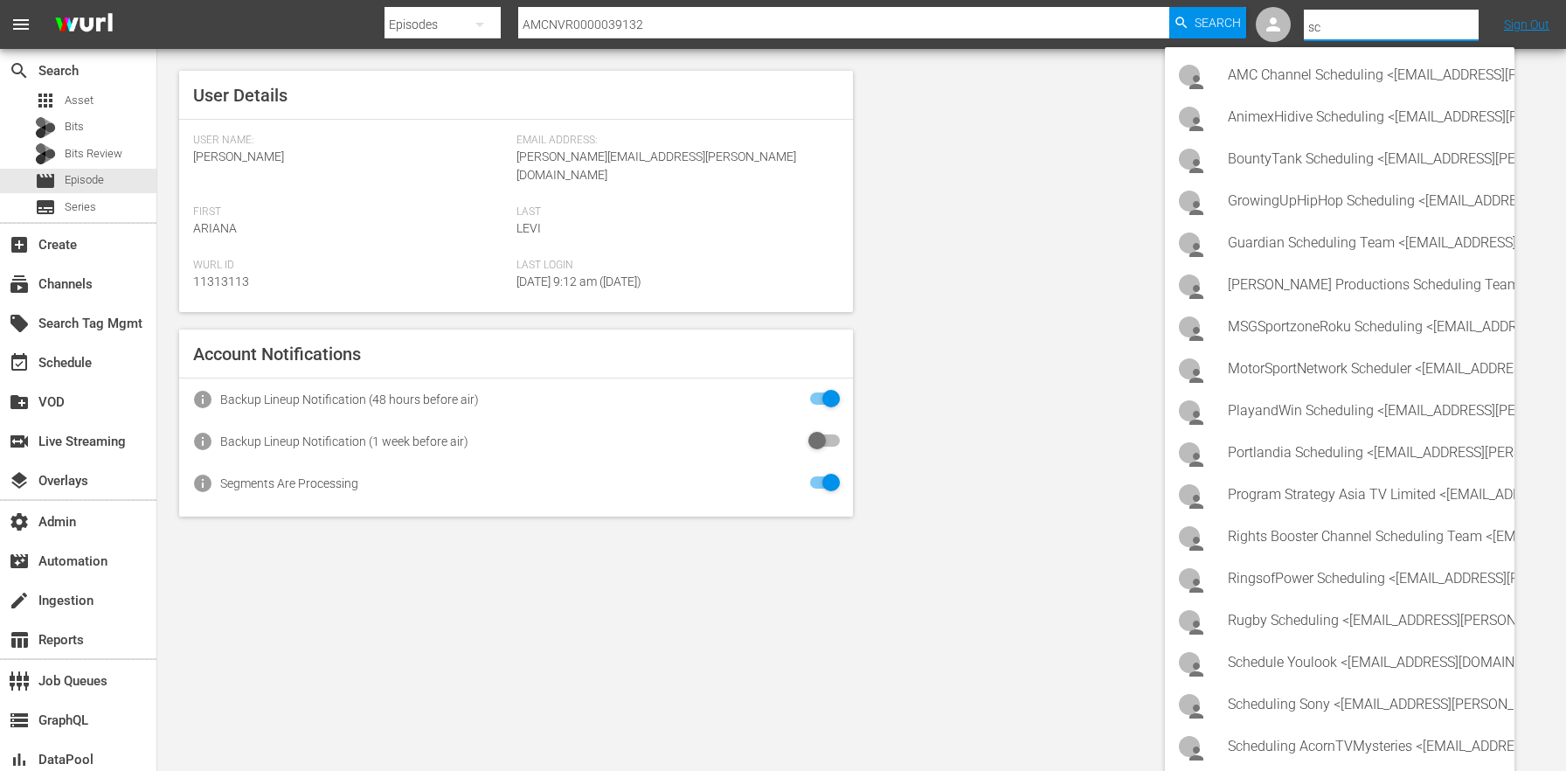
type input "s"
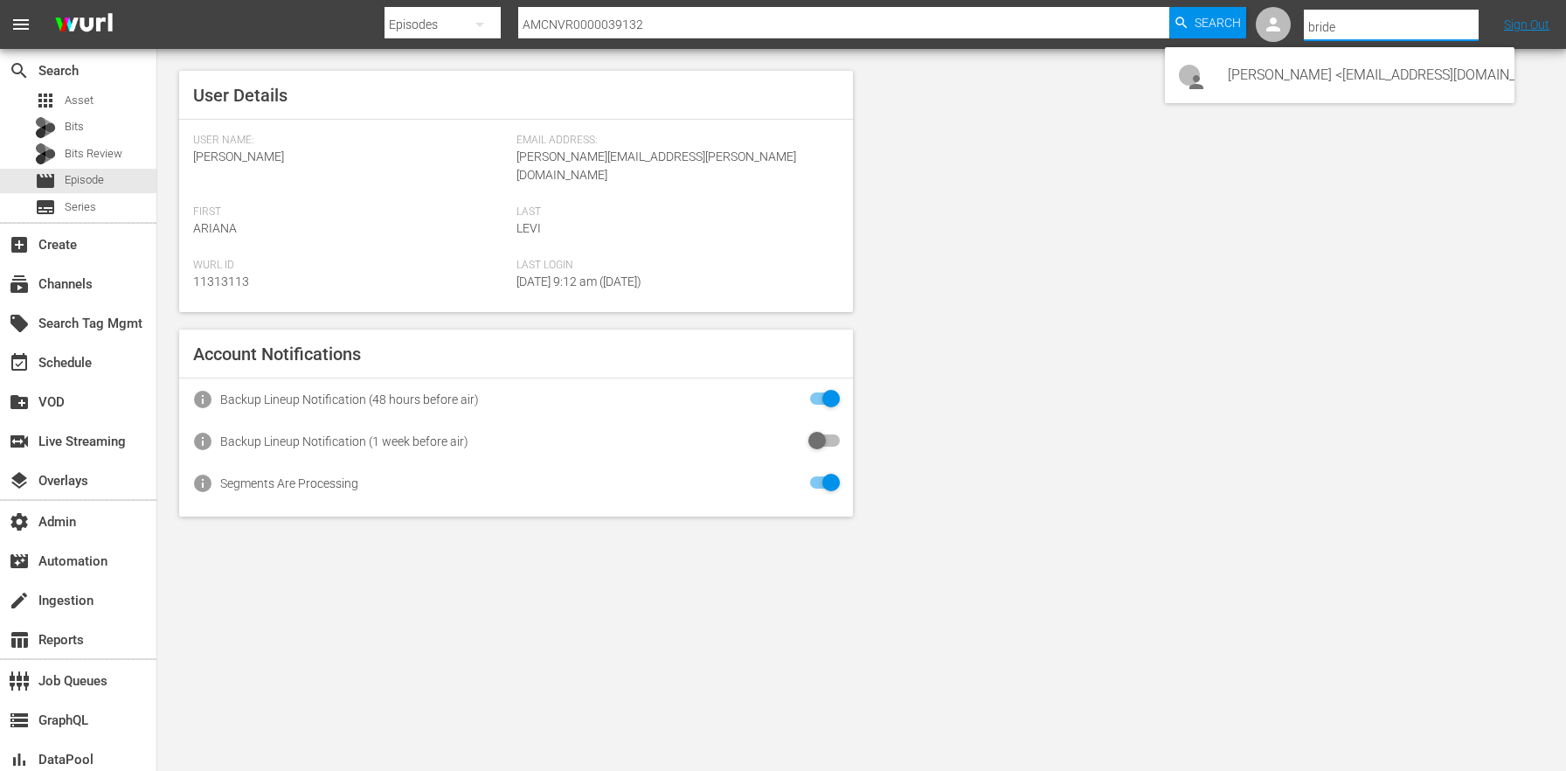
type input "bride"
click at [1133, 273] on div "User Details User Name: Ariana Levi Email Address: ariana.levi@wurl.com First A…" at bounding box center [861, 293] width 1408 height 489
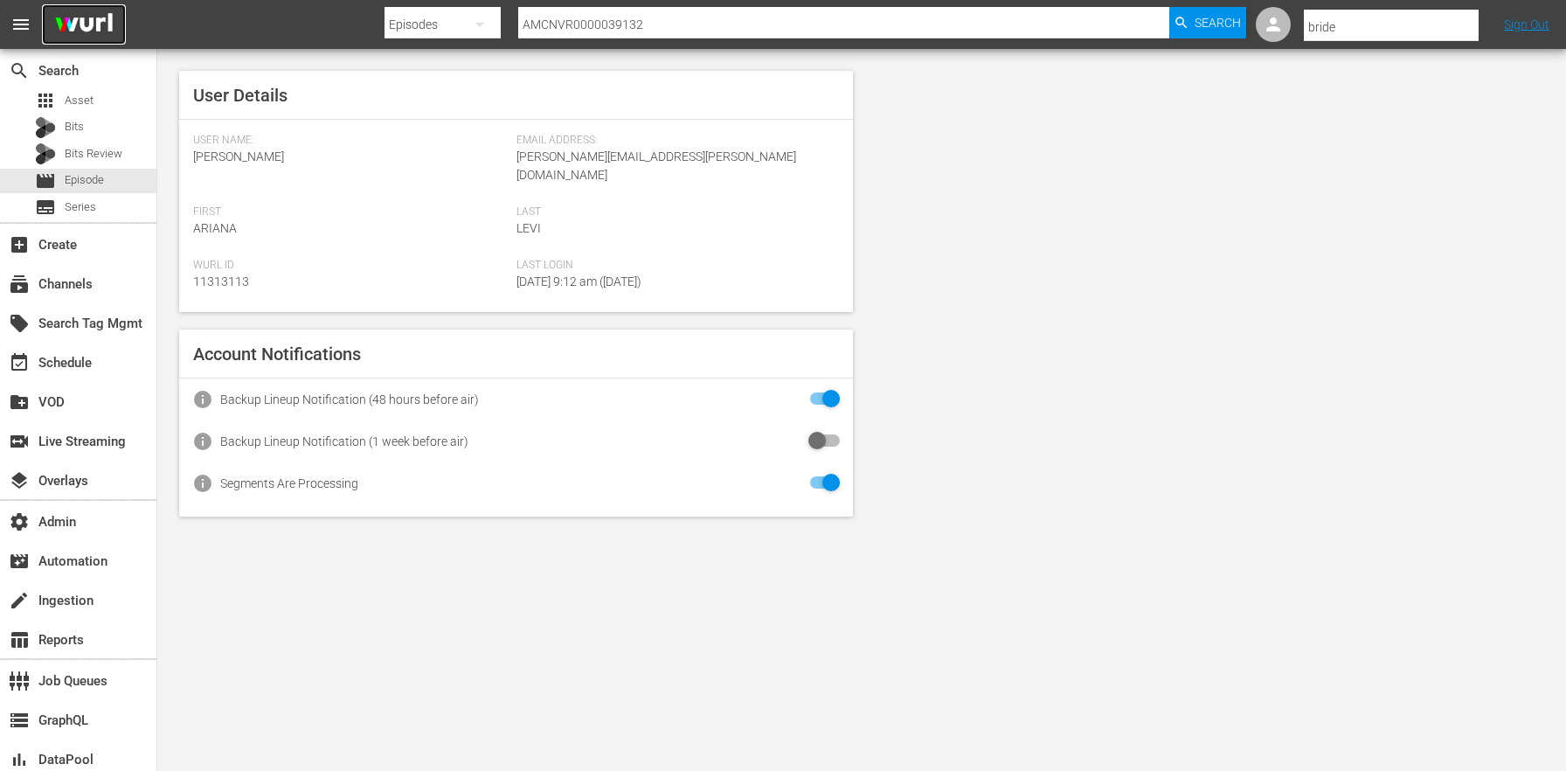
click at [50, 24] on img at bounding box center [84, 24] width 84 height 41
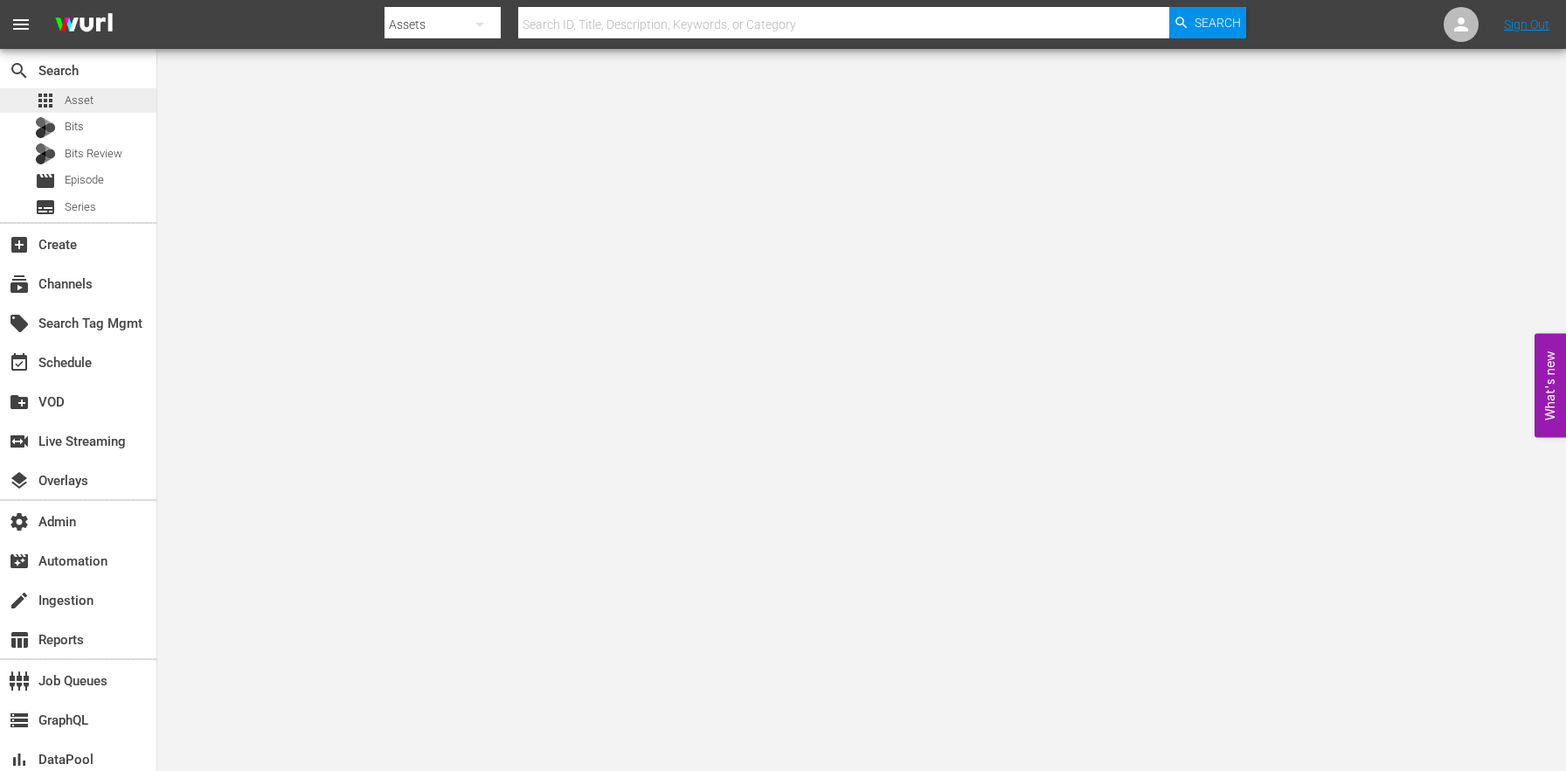
click at [91, 88] on div "apps Asset" at bounding box center [64, 100] width 59 height 24
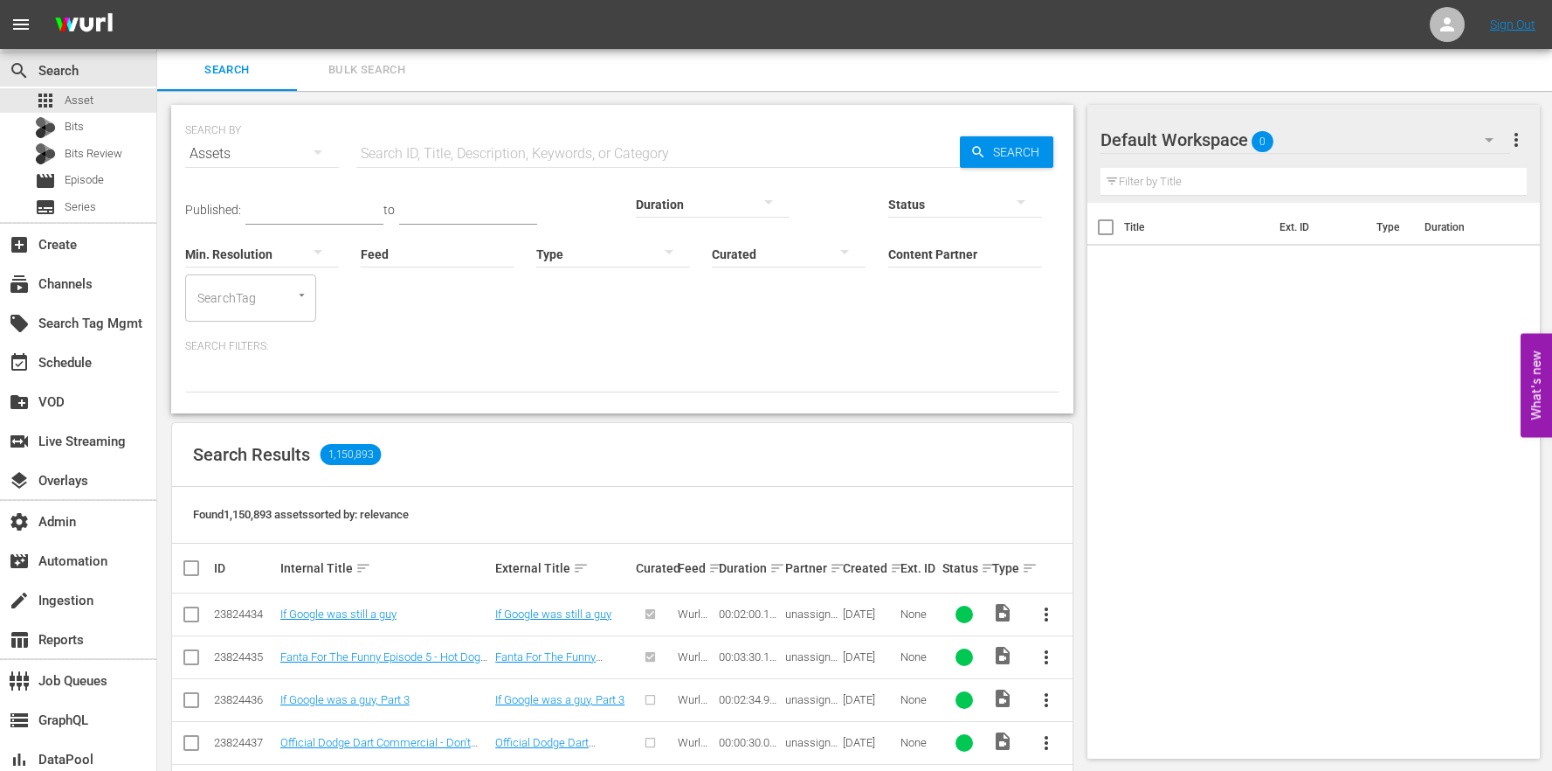
click at [1393, 136] on div "Default Workspace 0" at bounding box center [1306, 139] width 410 height 49
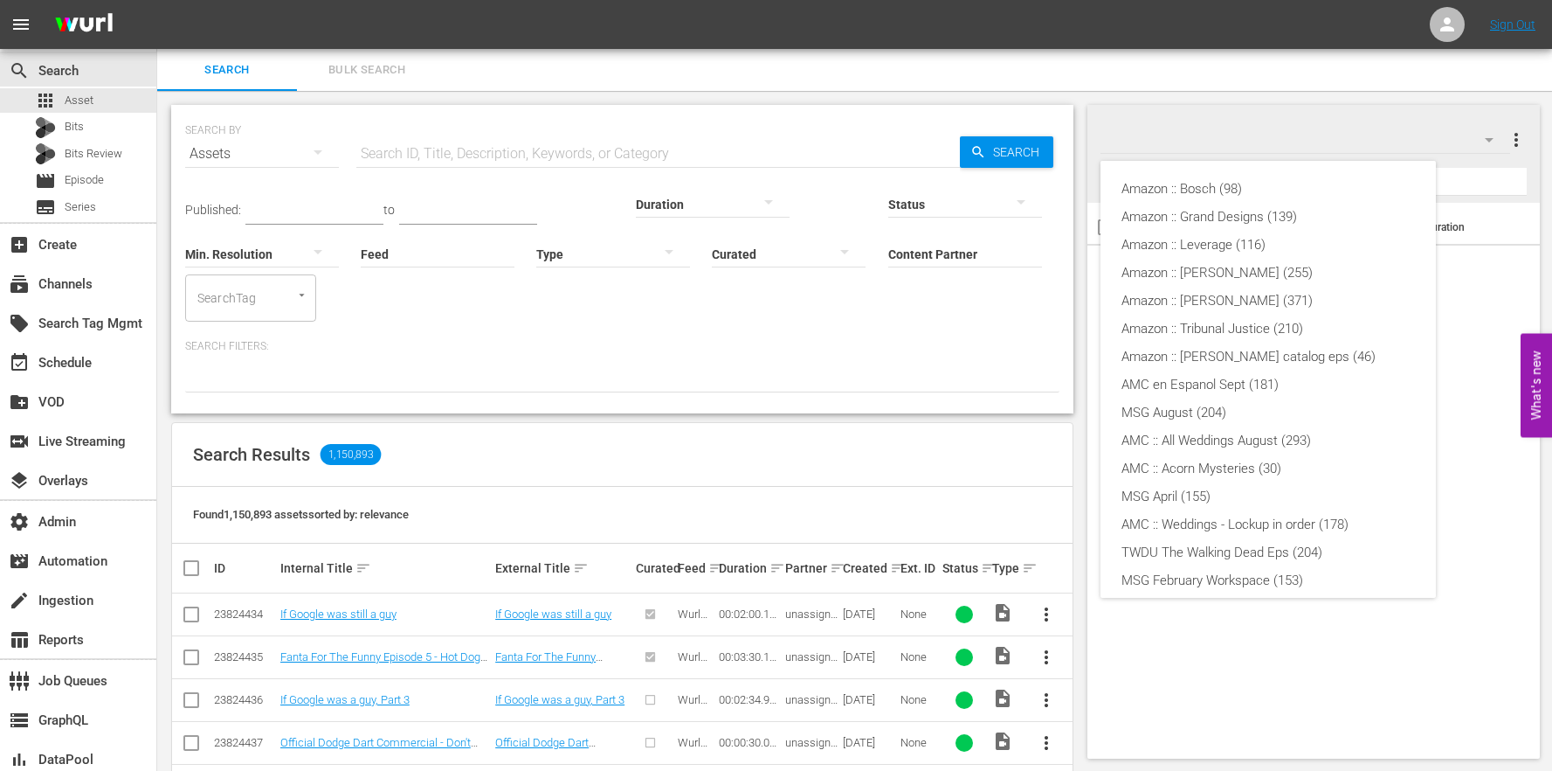
click at [1461, 315] on div "Amazon :: Bosch (98) Amazon :: Grand Designs (139) Amazon :: Leverage (116) Ama…" at bounding box center [776, 385] width 1552 height 771
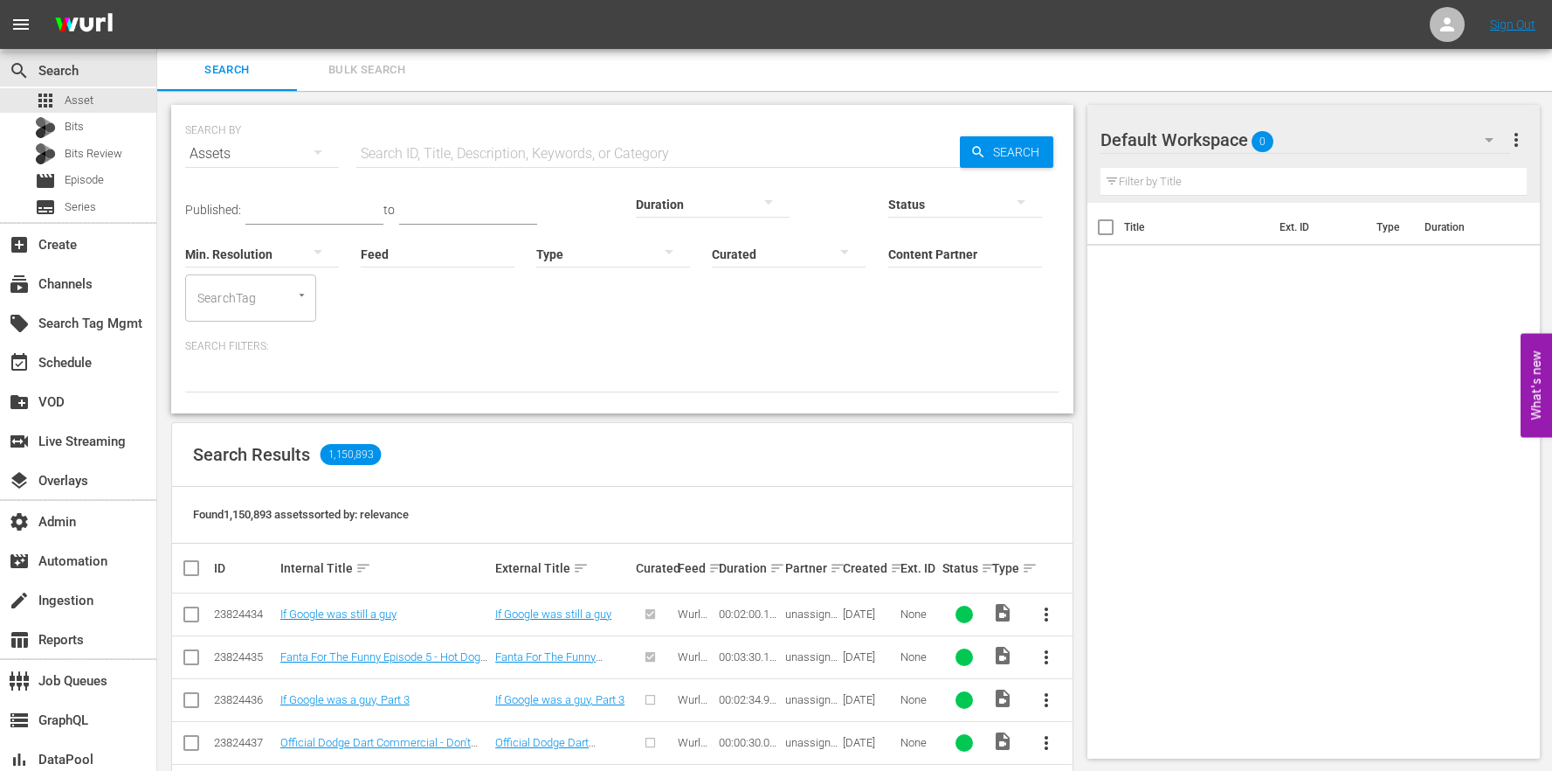
click at [1516, 142] on span "more_vert" at bounding box center [1516, 139] width 21 height 21
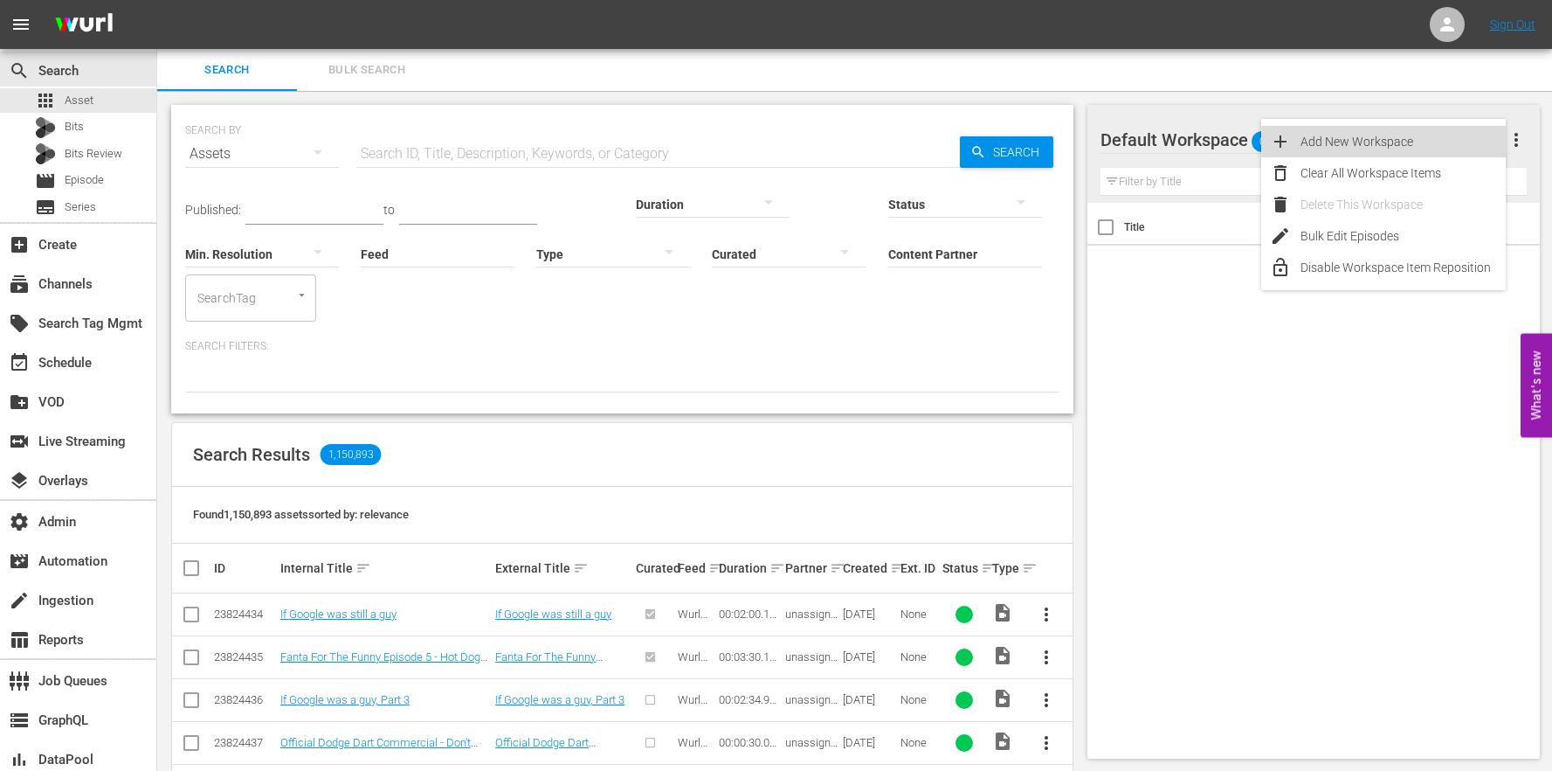
click at [1449, 141] on div "Add New Workspace" at bounding box center [1403, 141] width 205 height 31
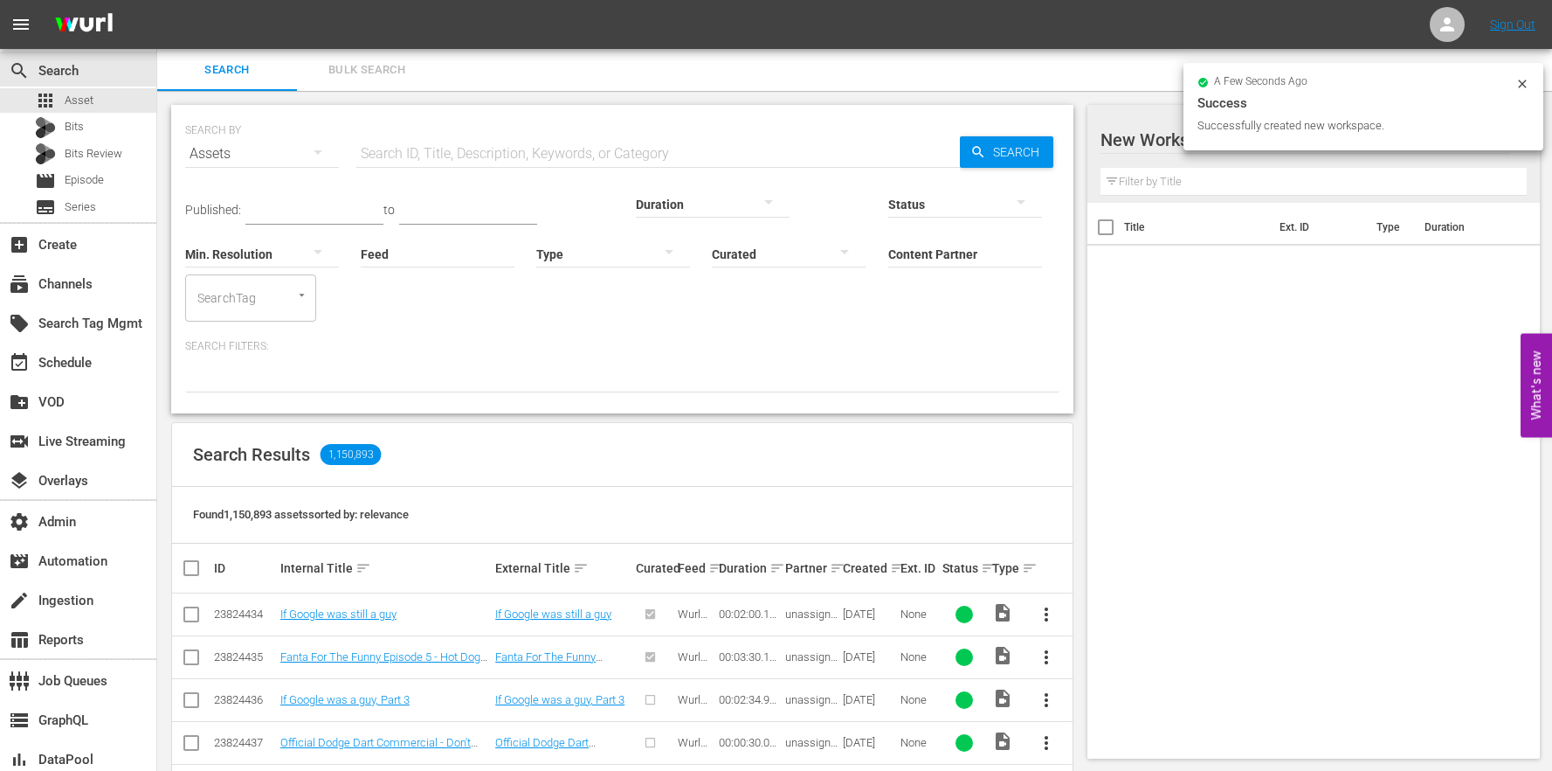
click at [1110, 120] on div at bounding box center [1249, 141] width 297 height 44
click at [1127, 141] on input "New Workspace [DATE] 22:41:14 GMT+0000" at bounding box center [1306, 140] width 411 height 42
click at [1126, 141] on input "New Workspace [DATE] 22:41:14 GMT+0000" at bounding box center [1306, 140] width 411 height 42
click at [1107, 139] on input "New Workspace [DATE] 22:41:14 GMT+0000" at bounding box center [1306, 140] width 411 height 42
click at [1099, 138] on div "New Workspace [DATE] 22:41:14 GMT+0000 0 New Workspace [DATE] 22:41:14 GMT+0000…" at bounding box center [1314, 154] width 453 height 98
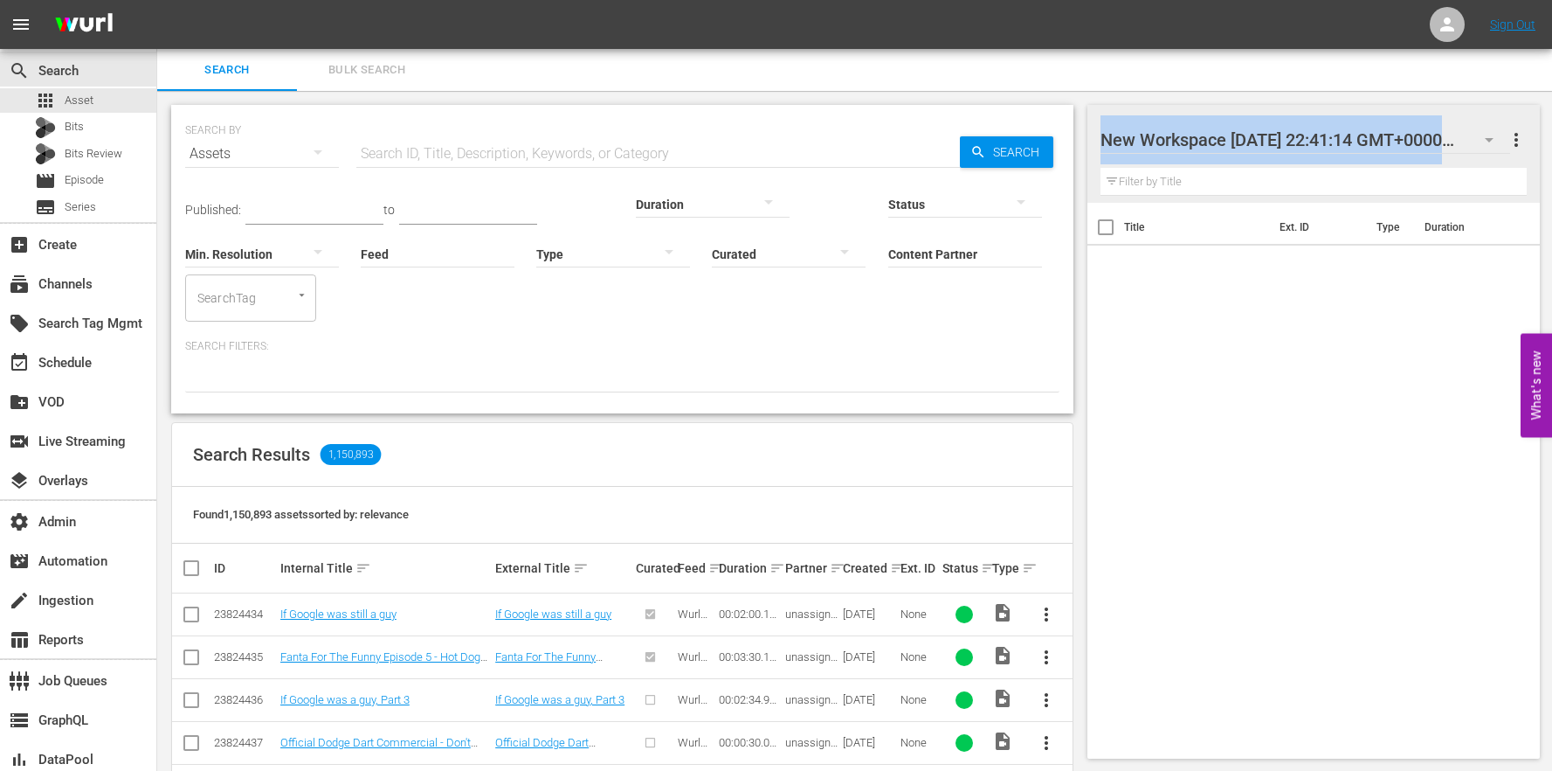
drag, startPoint x: 1104, startPoint y: 139, endPoint x: 1593, endPoint y: 149, distance: 488.5
click at [1552, 149] on html "menu Sign Out search Search apps Asset Bits Bits Review movie Episode subtitles…" at bounding box center [776, 385] width 1552 height 771
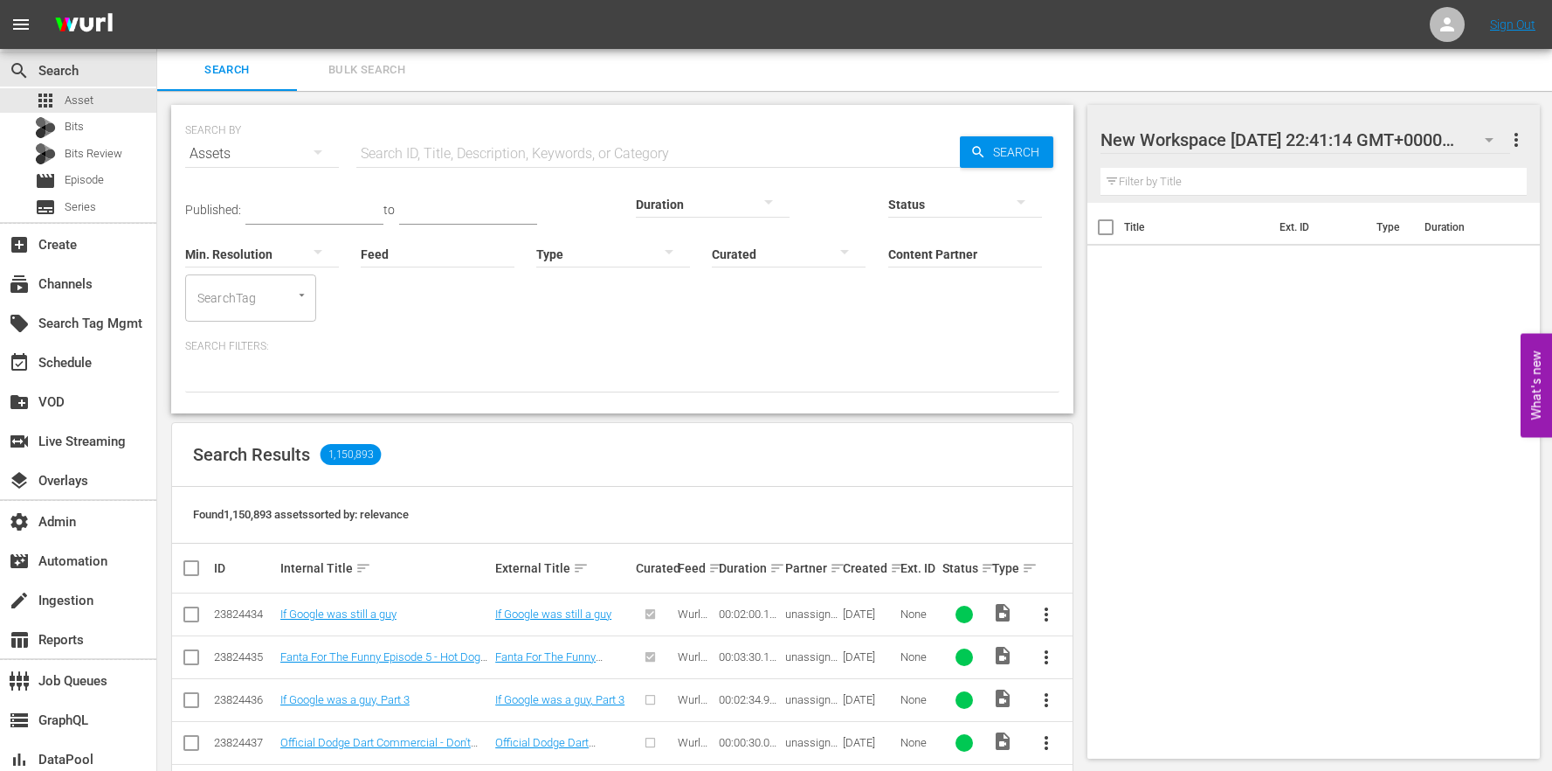
click at [1145, 147] on div at bounding box center [1249, 141] width 297 height 44
drag, startPoint x: 1102, startPoint y: 136, endPoint x: 1450, endPoint y: 141, distance: 348.6
click at [1450, 141] on input "New Workspace [DATE] 22:41:14 GMT+0000" at bounding box center [1306, 140] width 411 height 42
type input "AMC :: [PERSON_NAME] Family Values"
click at [1280, 412] on div "Title Ext. ID Type Duration" at bounding box center [1314, 477] width 453 height 549
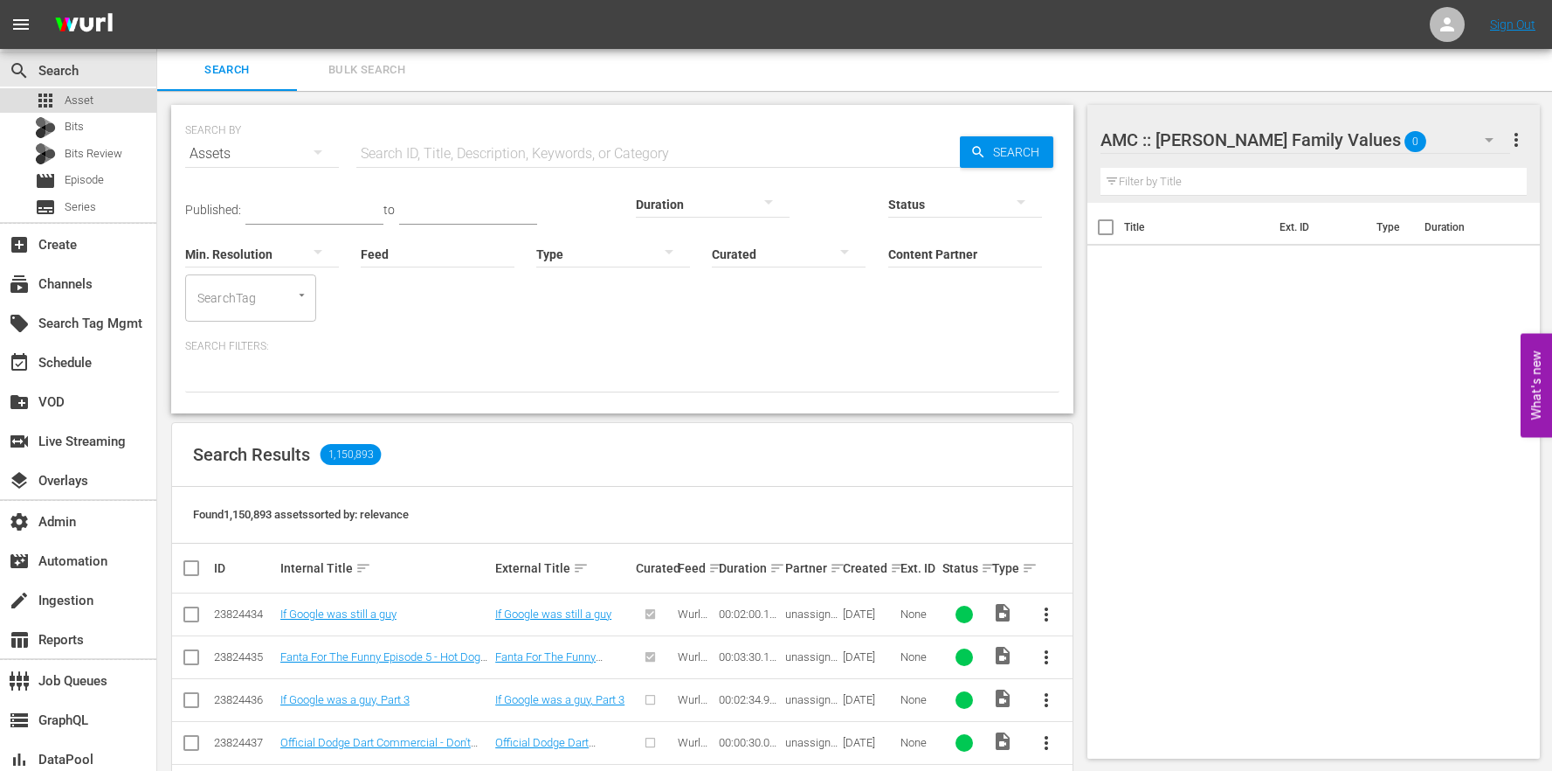
click at [126, 100] on div "apps Asset" at bounding box center [78, 100] width 156 height 24
click at [1354, 129] on div "AMC :: [PERSON_NAME] Family Values 0" at bounding box center [1306, 139] width 410 height 49
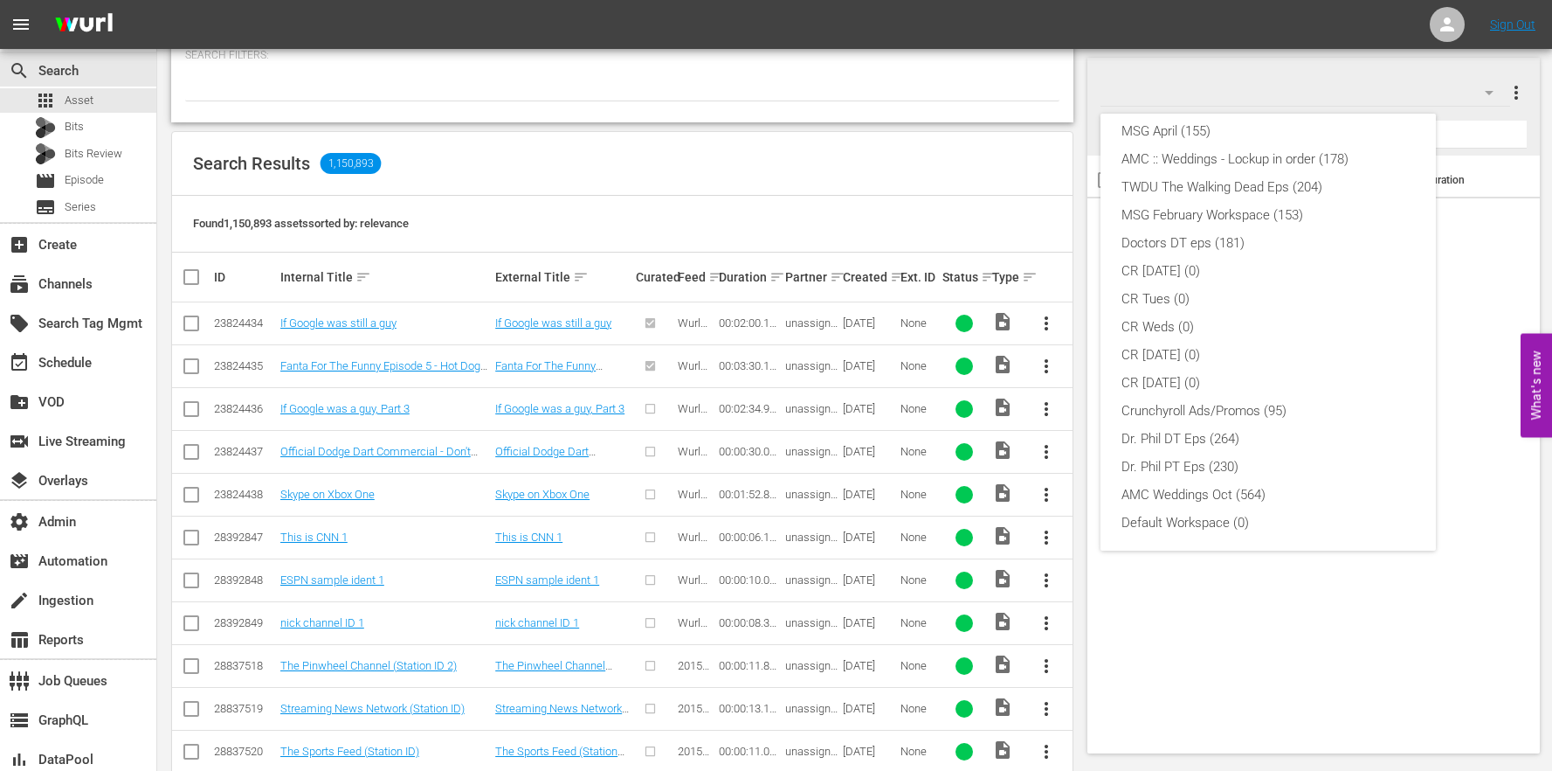
scroll to position [705, 0]
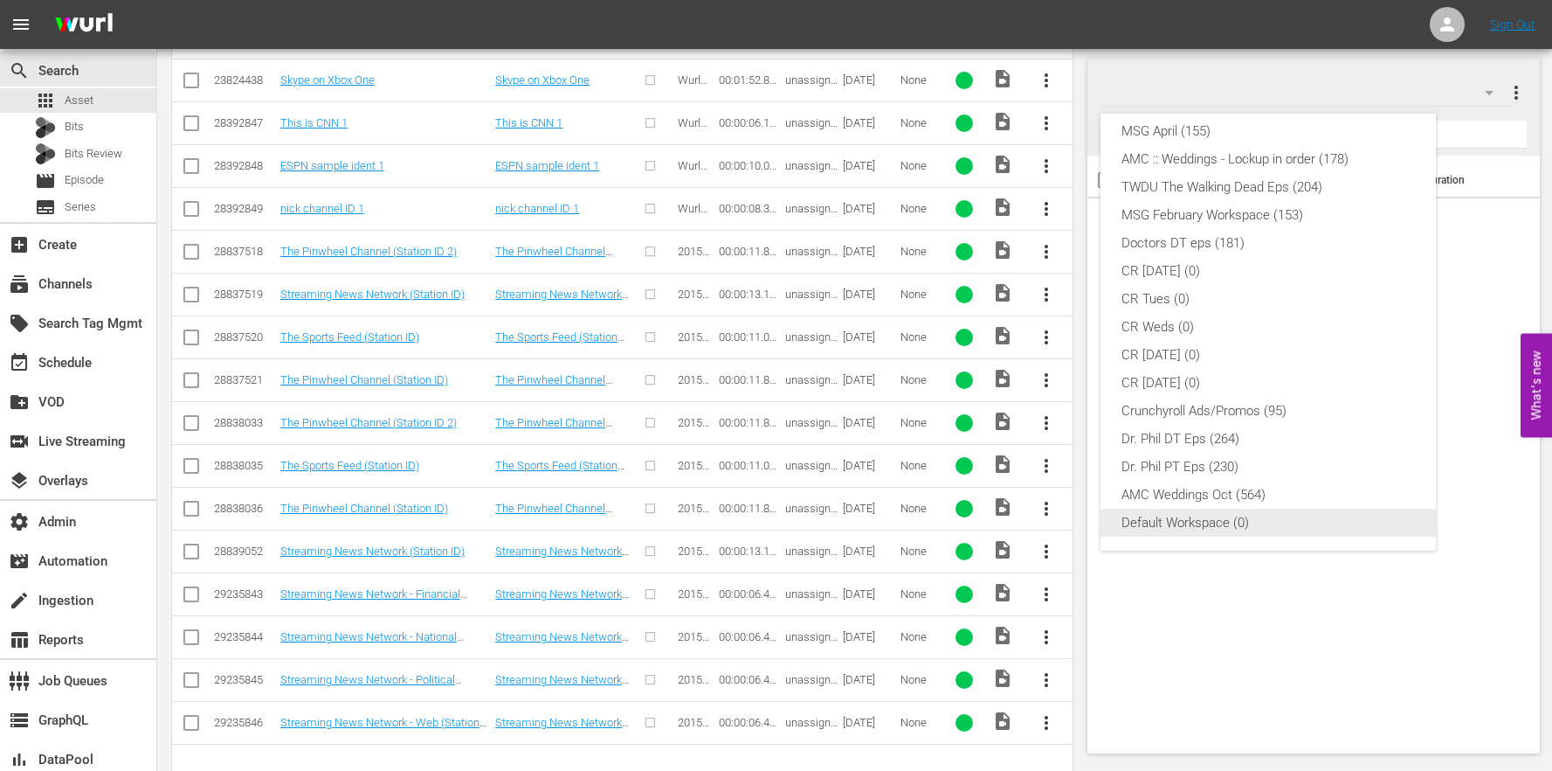
click at [1218, 530] on div "Default Workspace (0)" at bounding box center [1269, 522] width 294 height 28
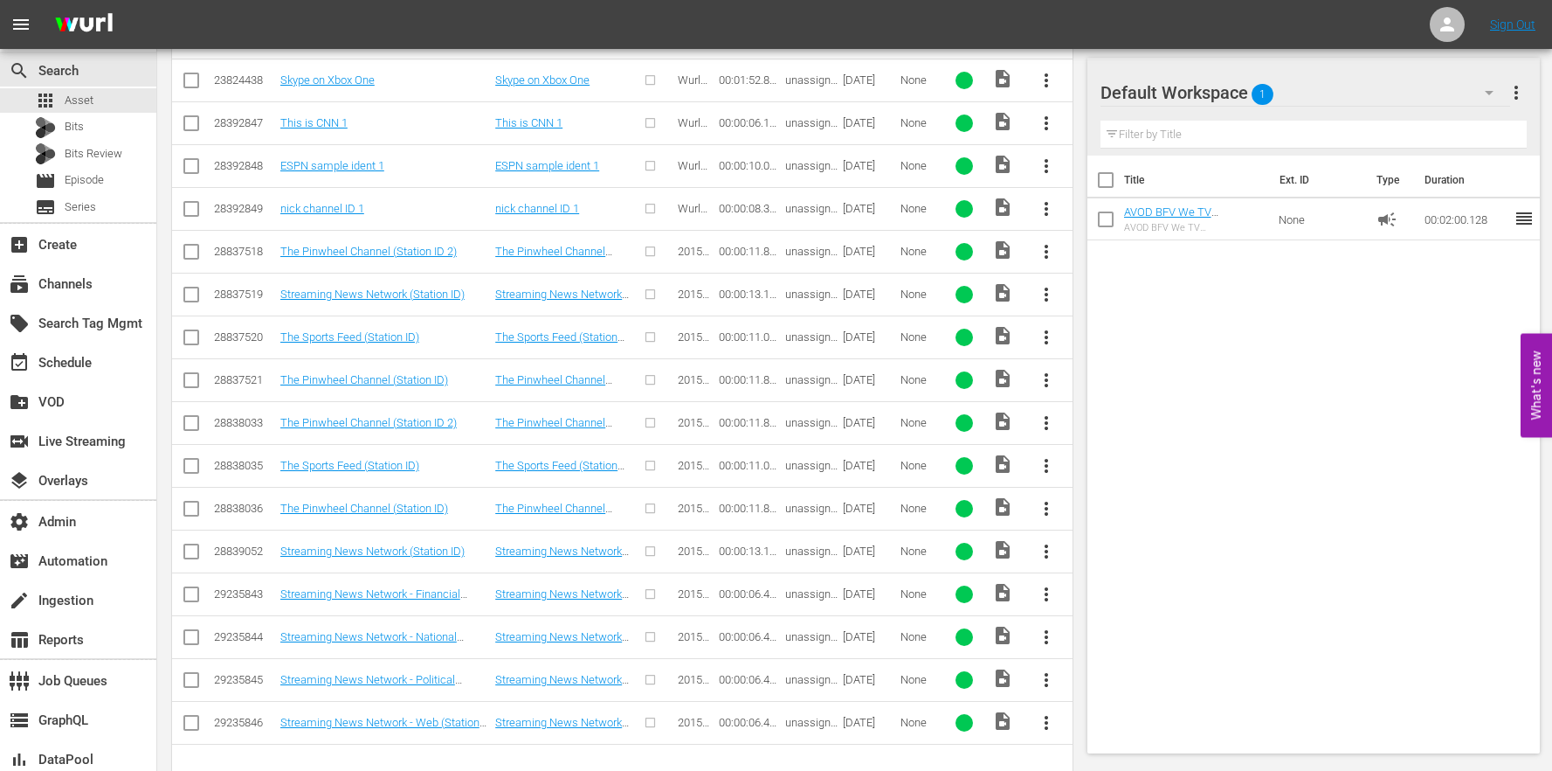
scroll to position [284, 0]
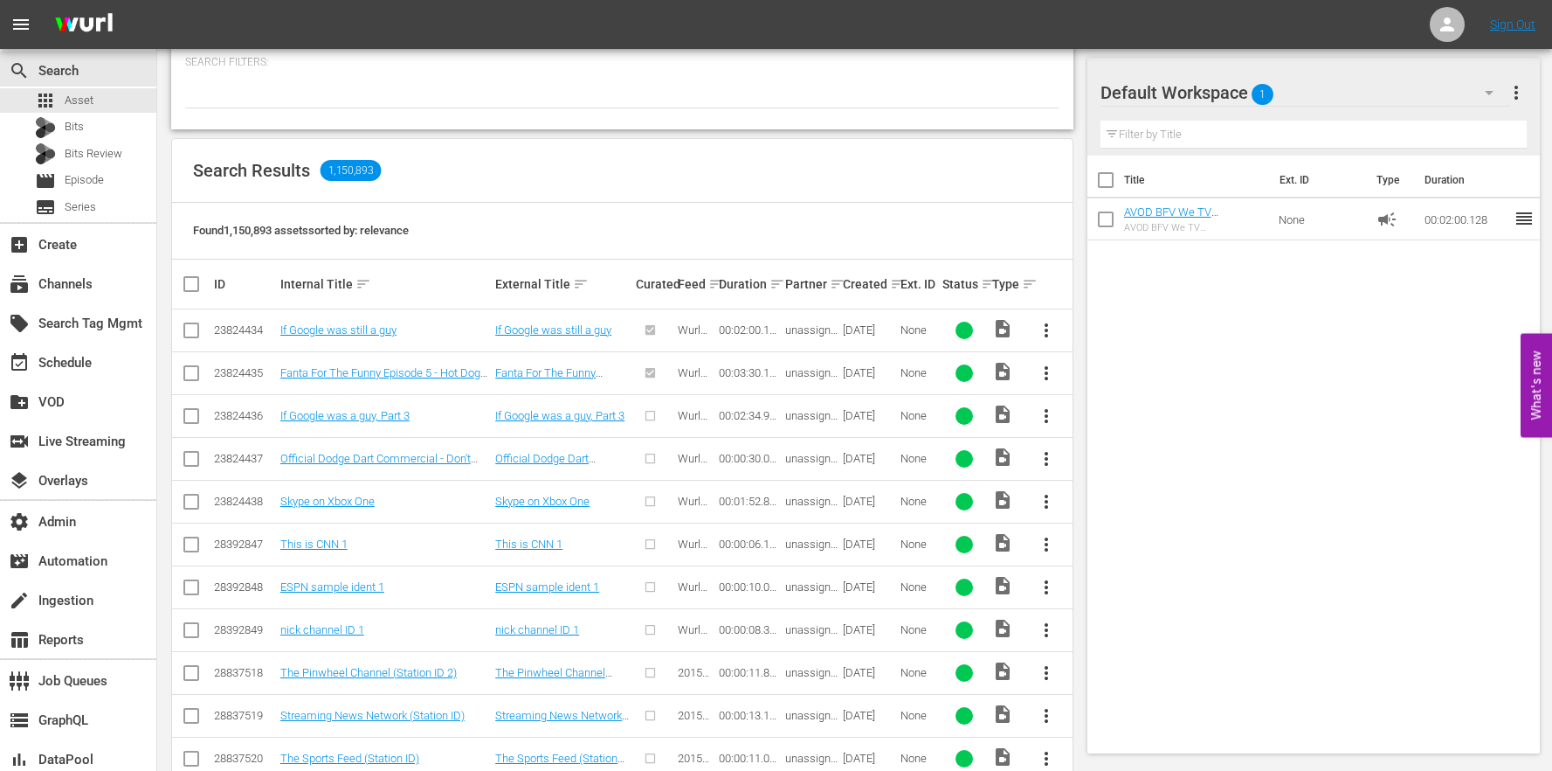
click at [1113, 218] on input "checkbox" at bounding box center [1106, 222] width 37 height 37
checkbox input "true"
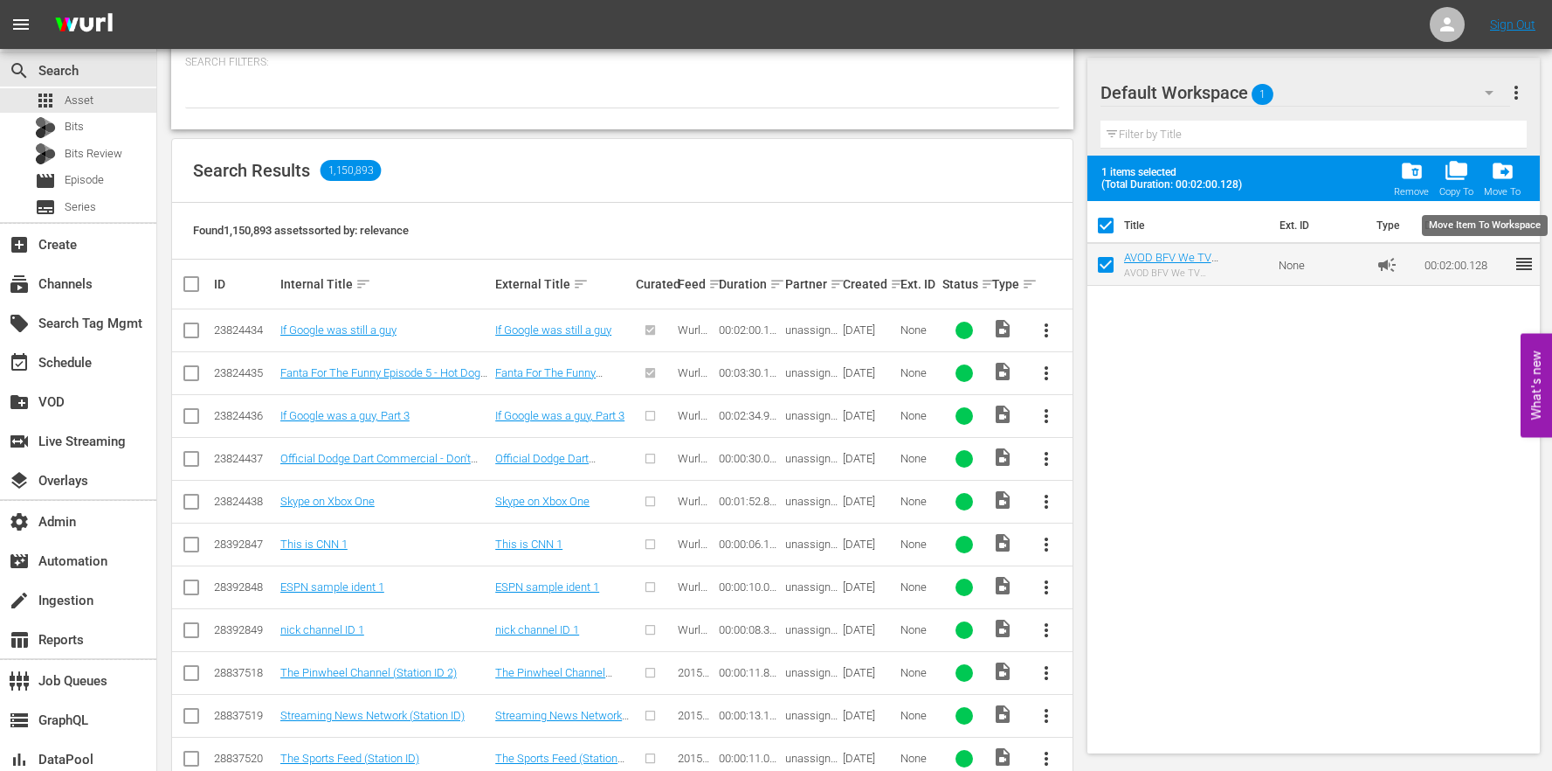
click at [1499, 175] on span "drive_file_move" at bounding box center [1503, 171] width 24 height 24
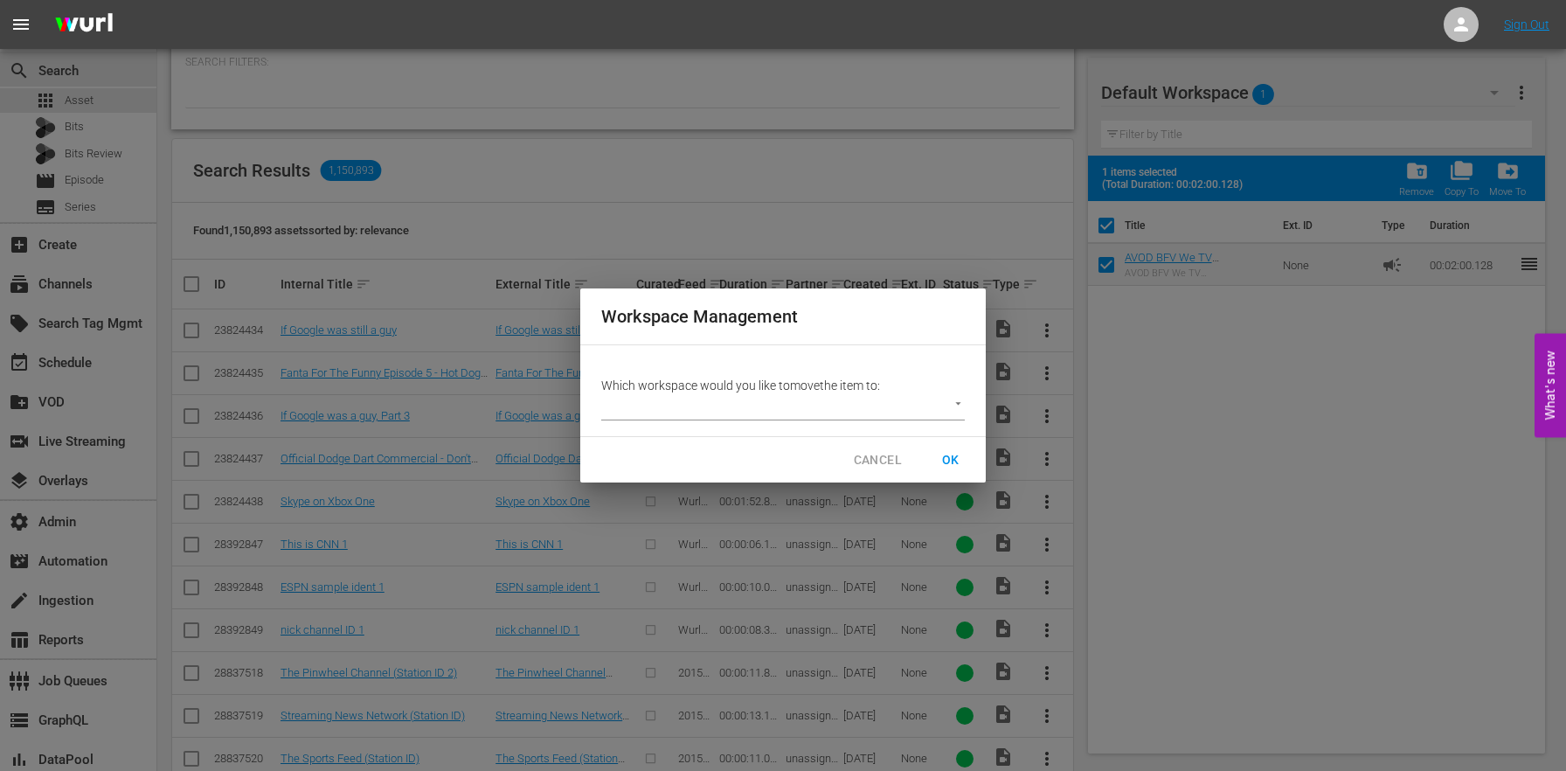
click at [775, 398] on body "menu Sign Out search Search apps Asset Bits Bits Review movie Episode subtitles…" at bounding box center [783, 101] width 1566 height 771
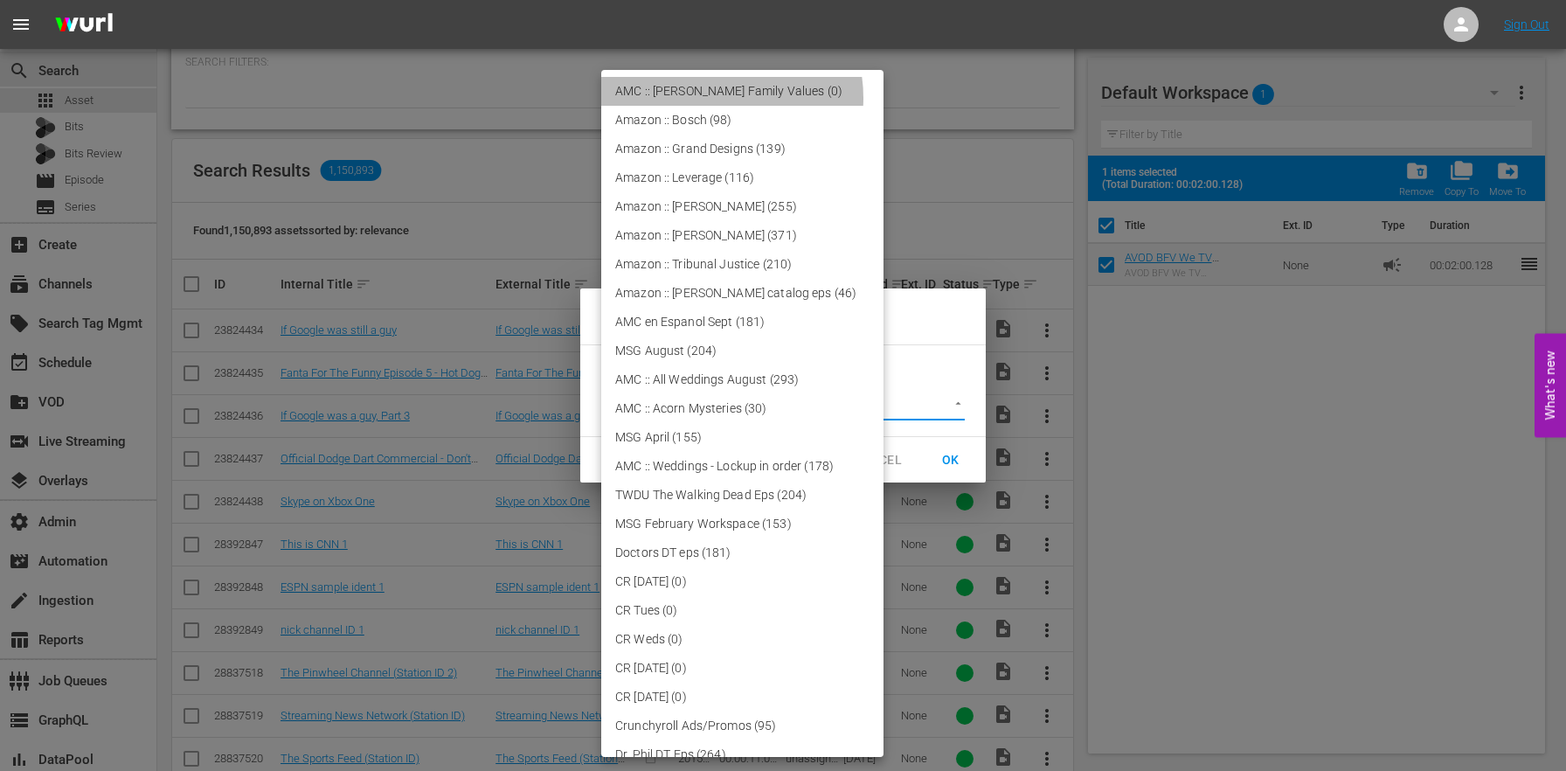
click at [711, 98] on li "AMC :: [PERSON_NAME] Family Values (0)" at bounding box center [742, 91] width 282 height 29
type input "3736"
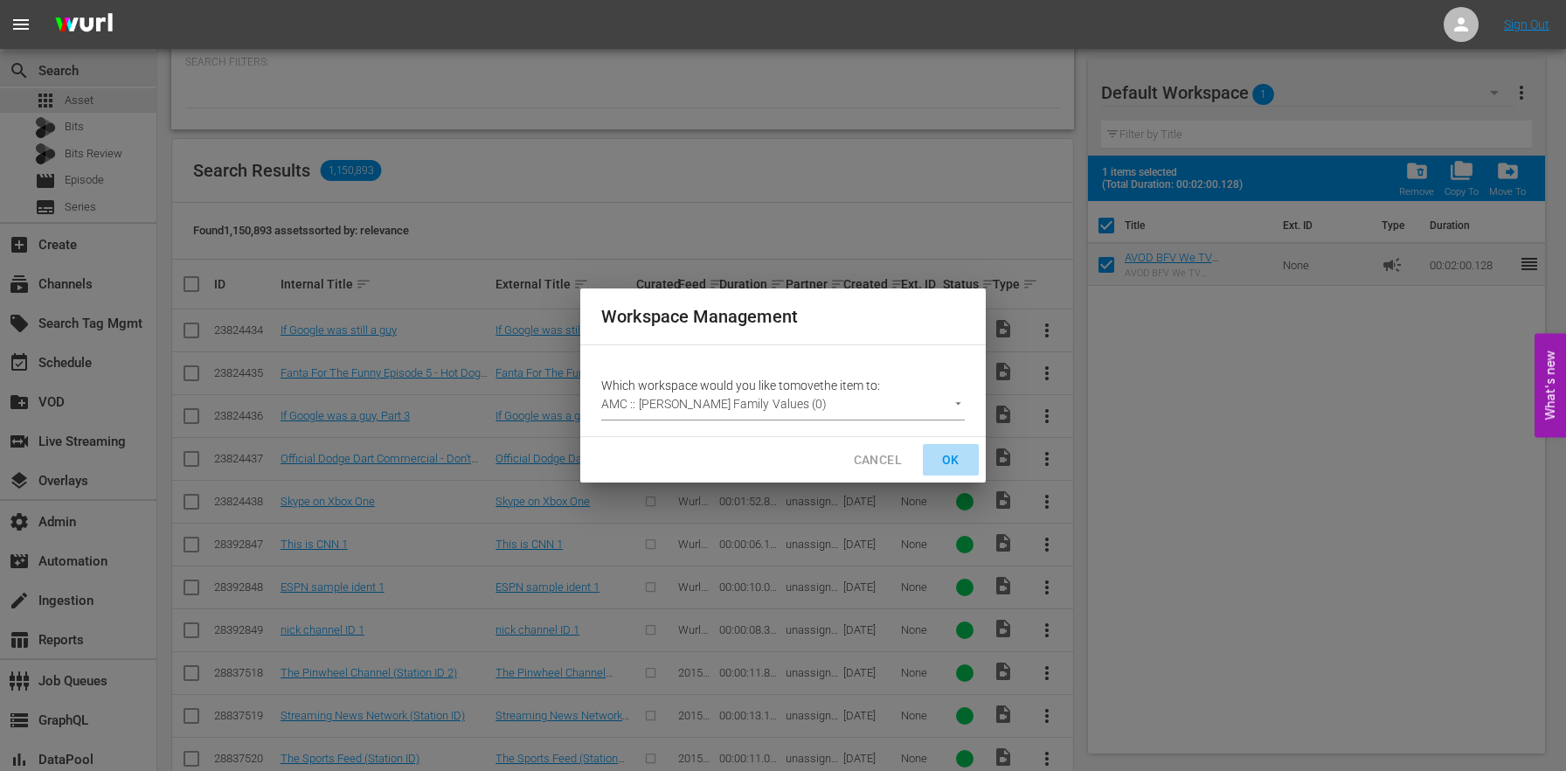
click at [954, 464] on span "OK" at bounding box center [951, 460] width 28 height 22
checkbox input "false"
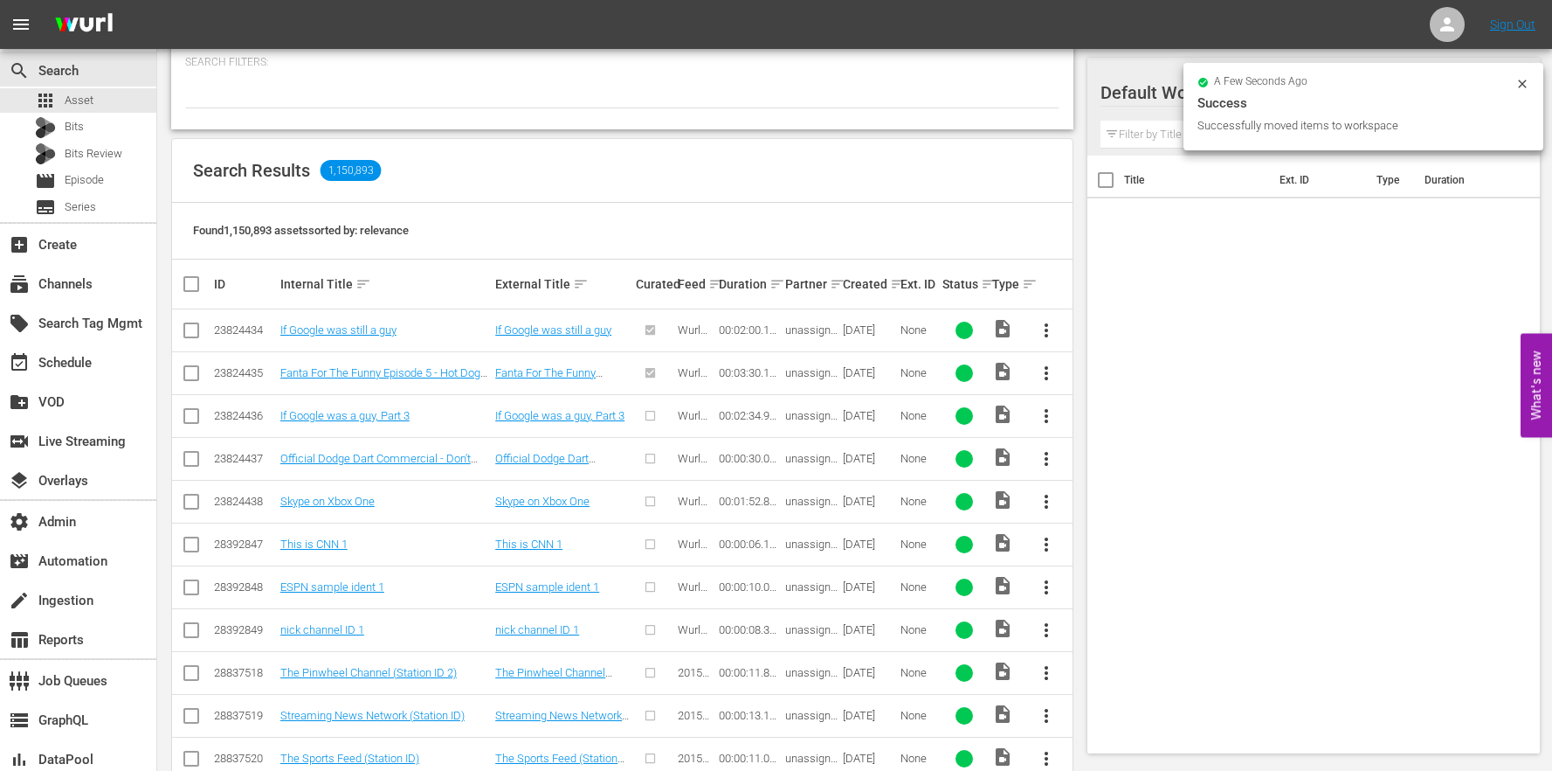
scroll to position [0, 0]
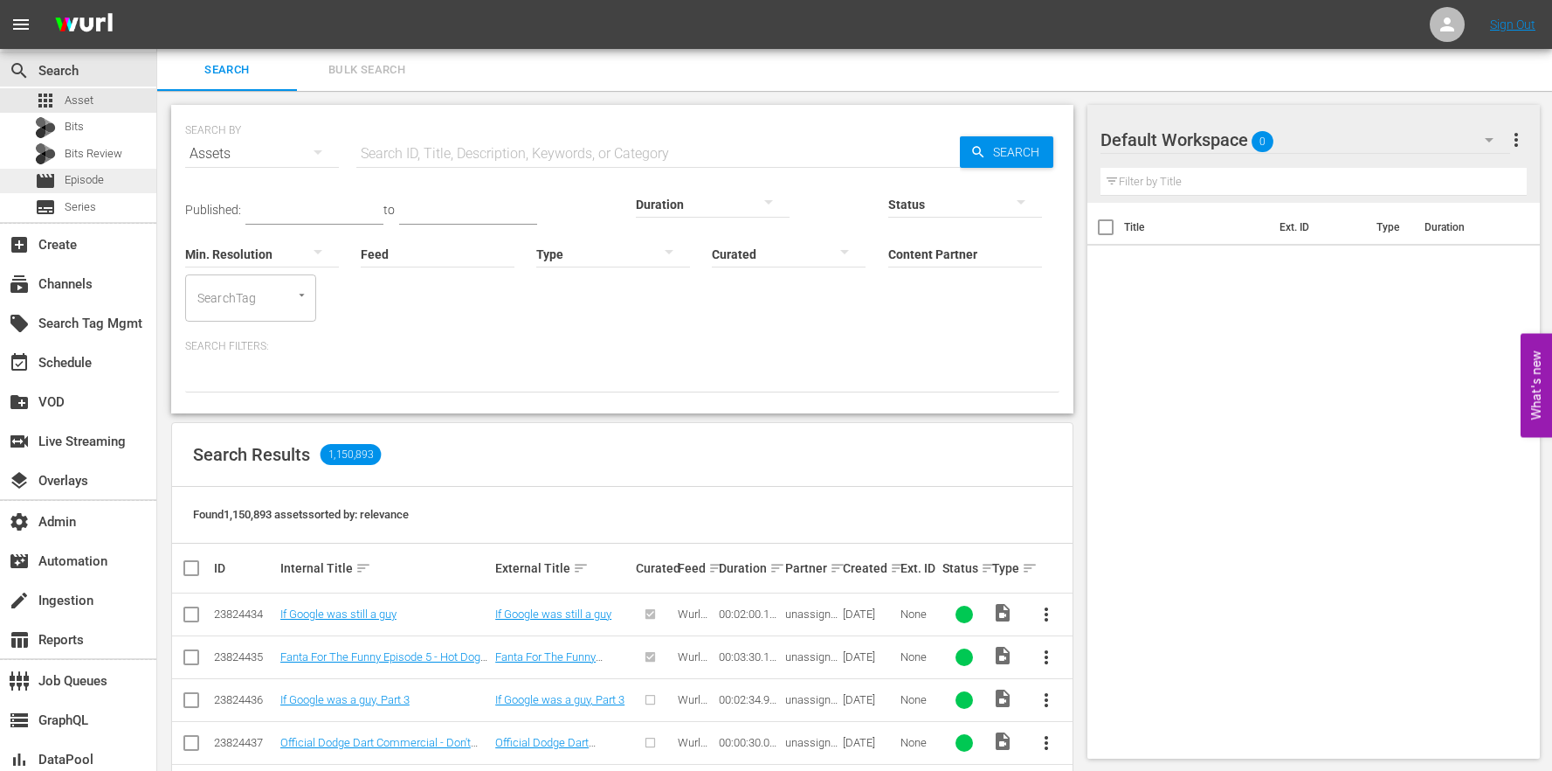
click at [69, 182] on span "Episode" at bounding box center [84, 179] width 39 height 17
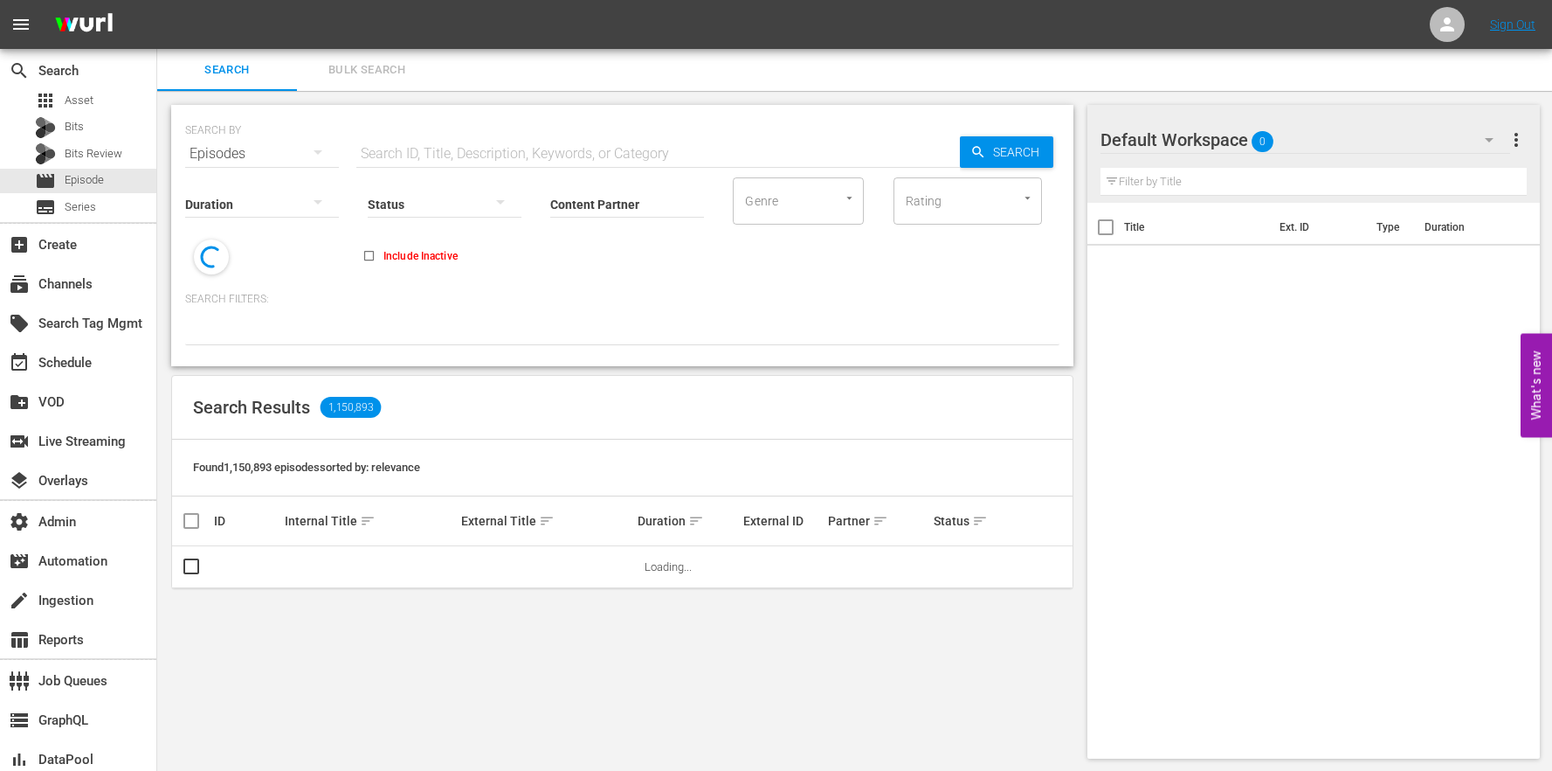
click at [382, 66] on span "Bulk Search" at bounding box center [367, 70] width 119 height 20
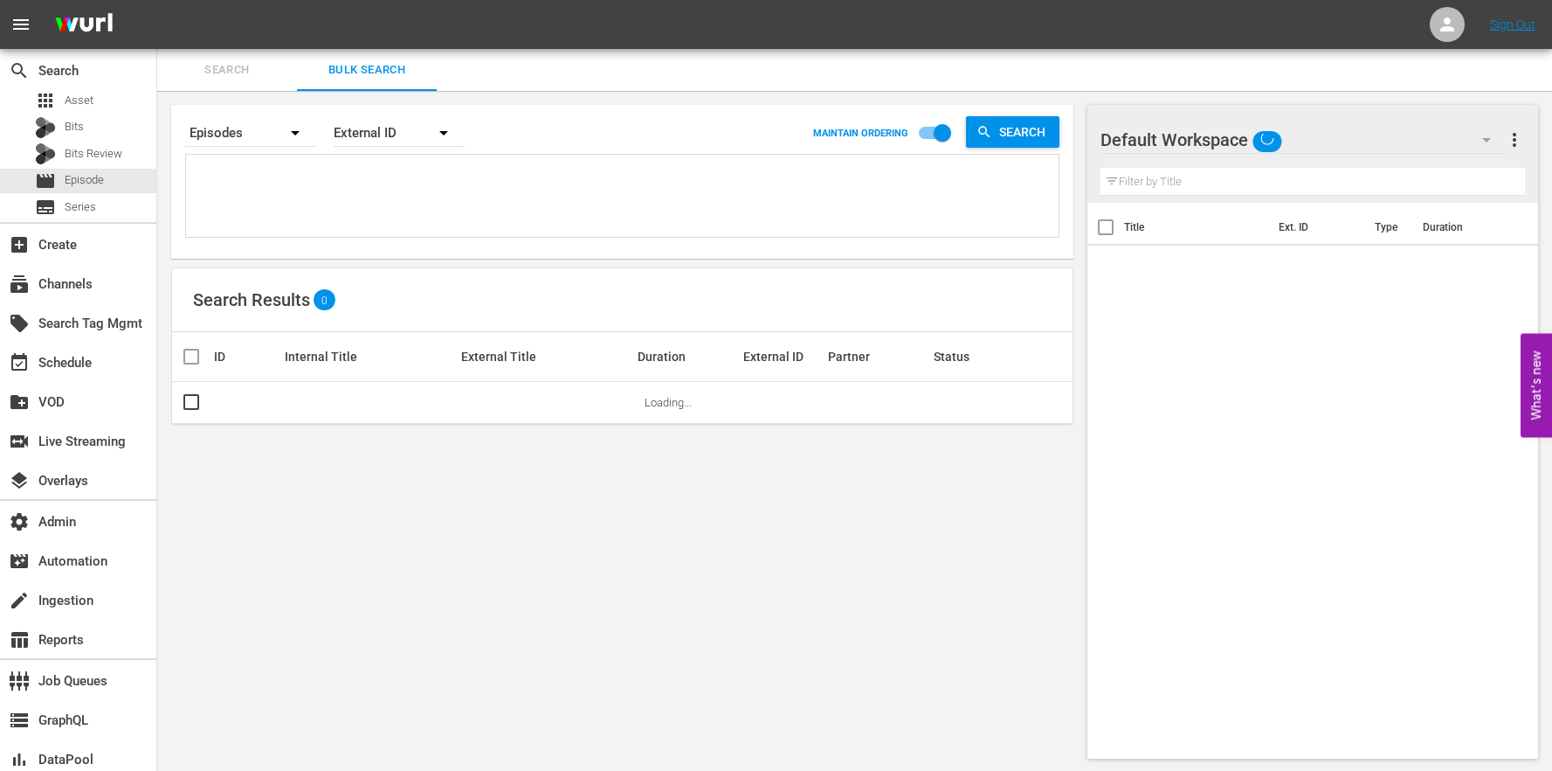
click at [384, 62] on span "Bulk Search" at bounding box center [367, 70] width 119 height 20
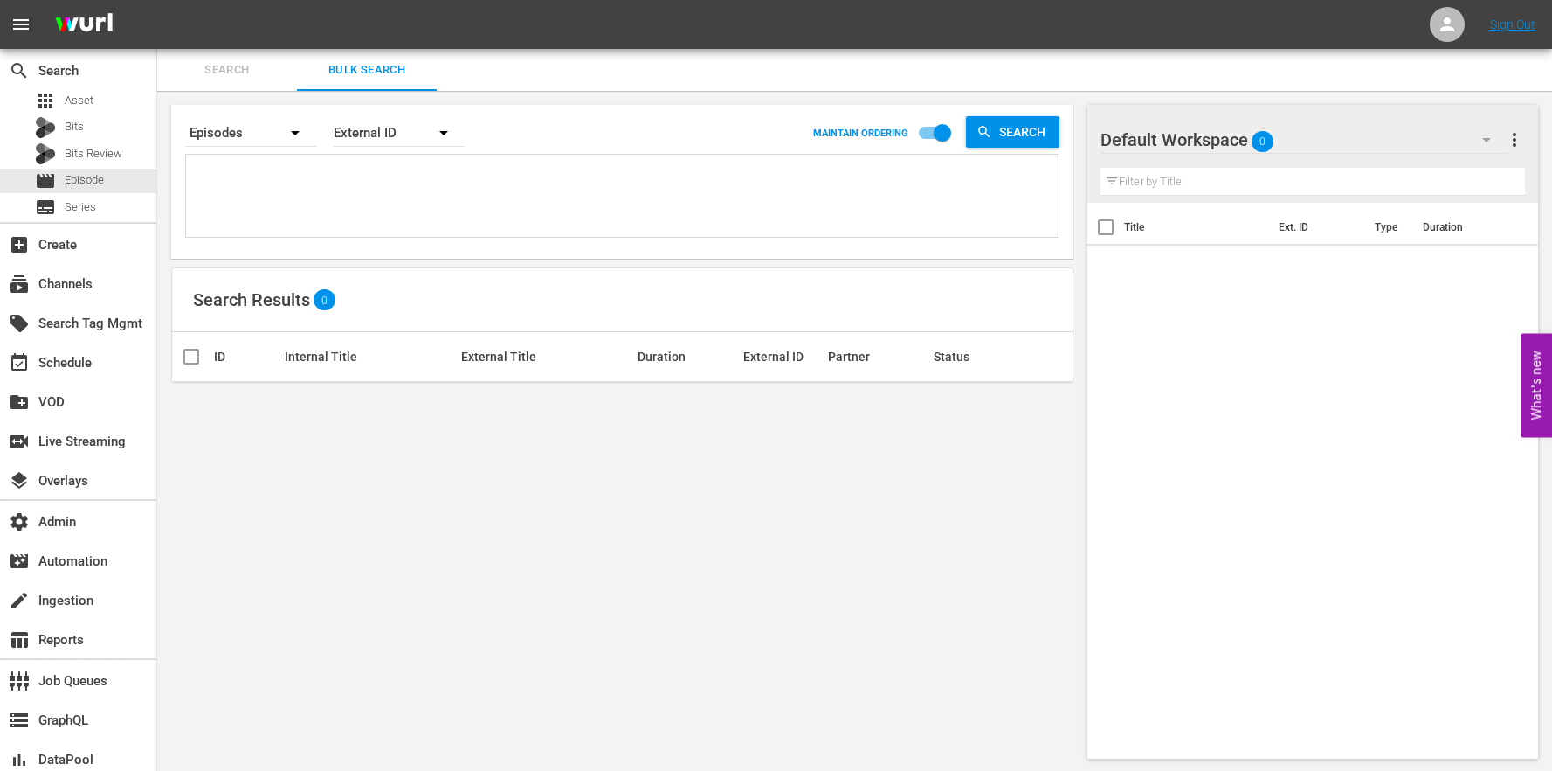
drag, startPoint x: 293, startPoint y: 202, endPoint x: 294, endPoint y: 188, distance: 14.0
click at [293, 201] on textarea at bounding box center [624, 199] width 868 height 80
paste textarea "AMCNVR0000044336 AMCNVR0000043153 AMCNVR0000043154 AMCNVR0000043155 AMCNVR00000…"
type textarea "AMCNVR0000044336 AMCNVR0000043153 AMCNVR0000043154 AMCNVR0000043155 AMCNVR00000…"
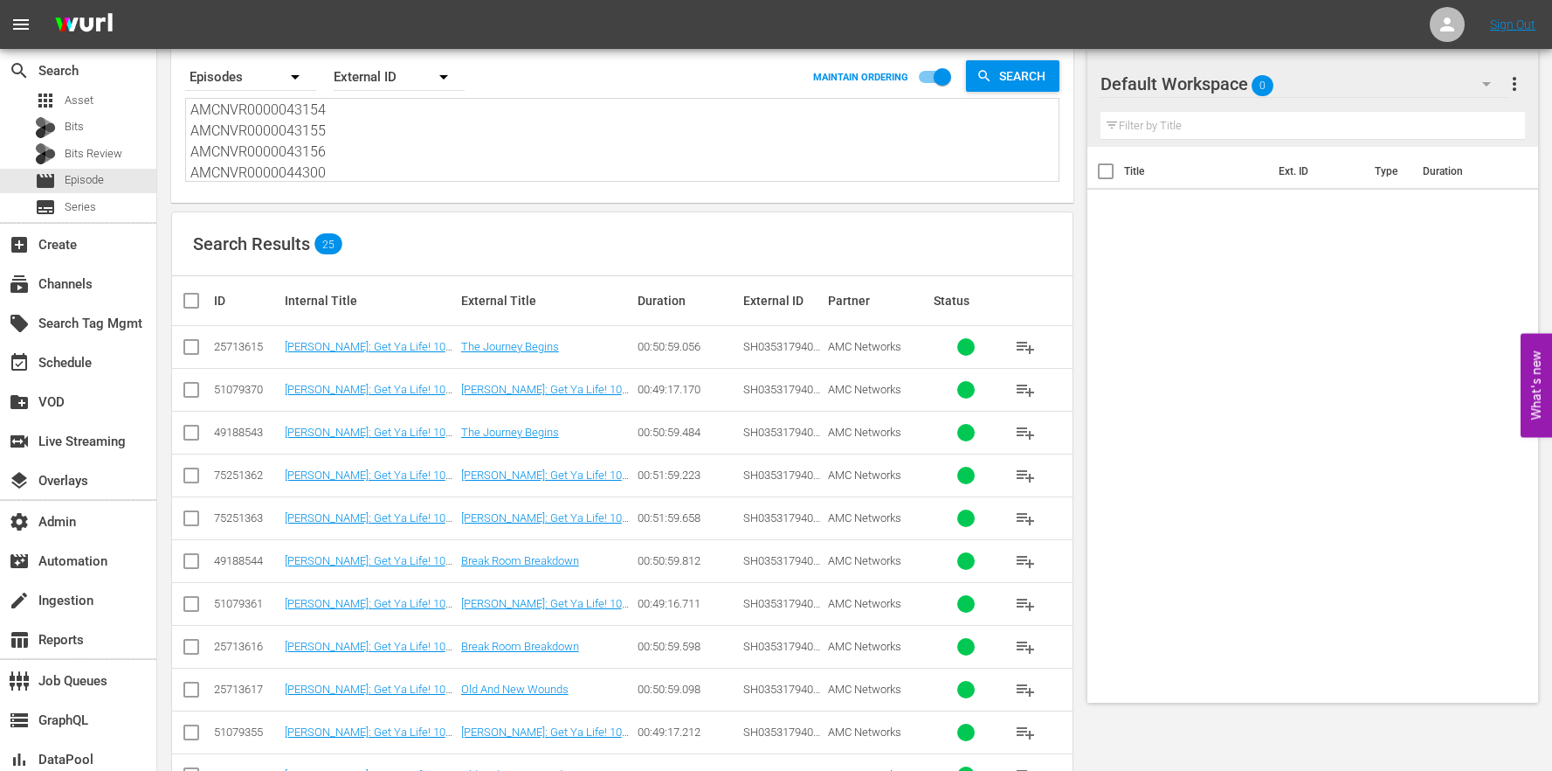
scroll to position [218, 0]
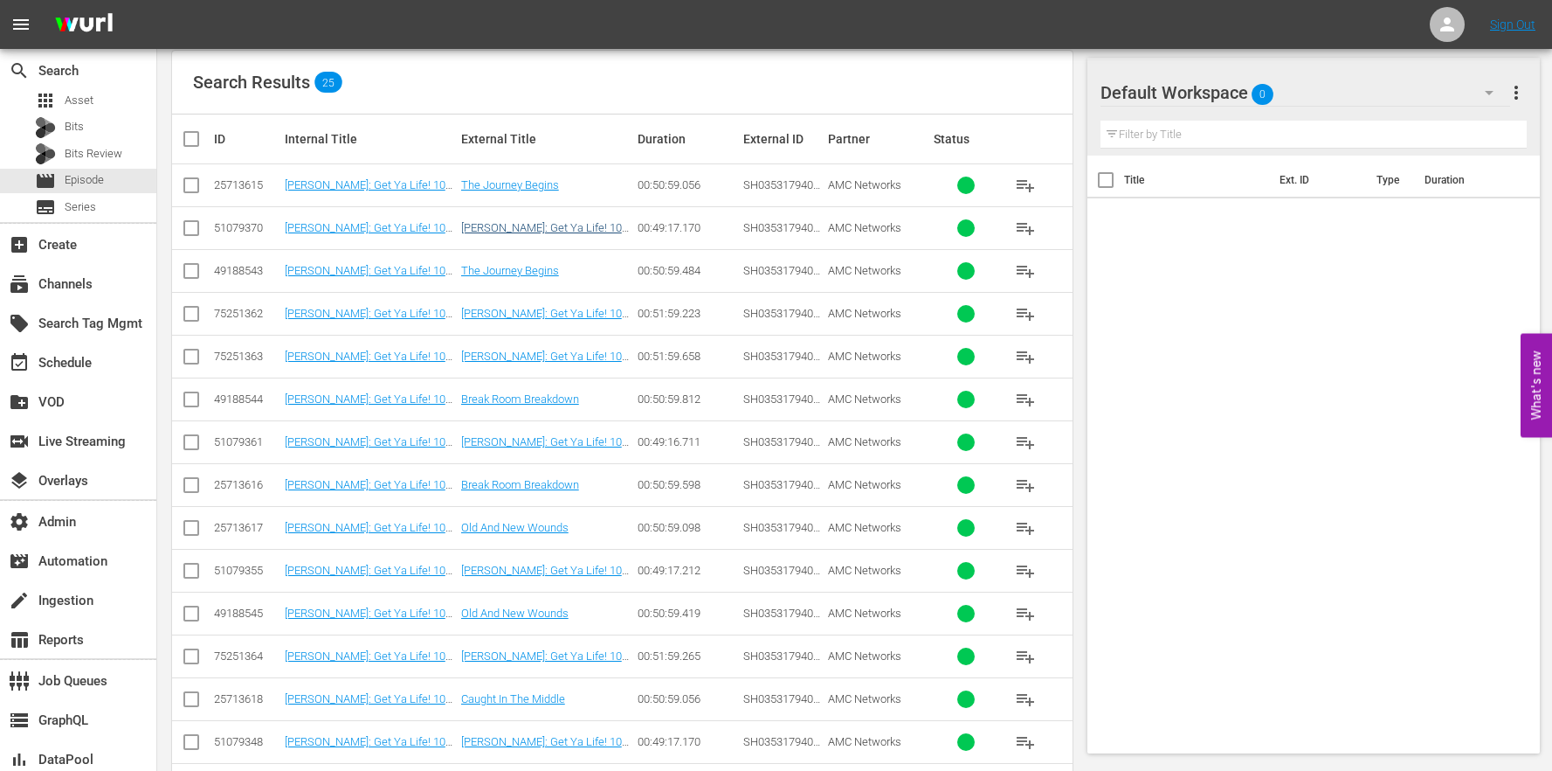
type textarea "AMCNVR0000044336 AMCNVR0000043153 AMCNVR0000043154 AMCNVR0000043155 AMCNVR00000…"
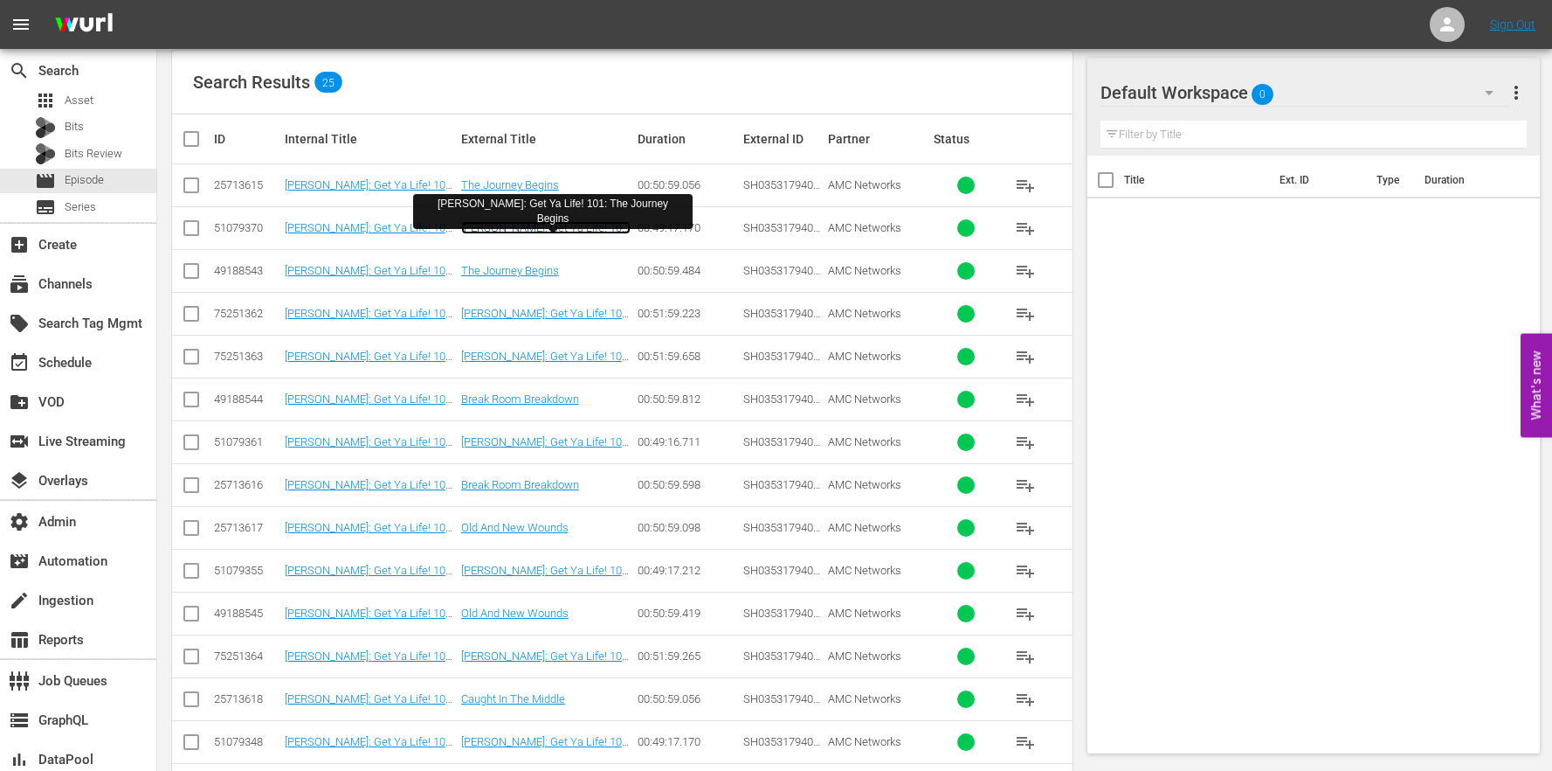
click at [524, 232] on link "[PERSON_NAME]: Get Ya Life! 101: The Journey Begins" at bounding box center [545, 234] width 169 height 26
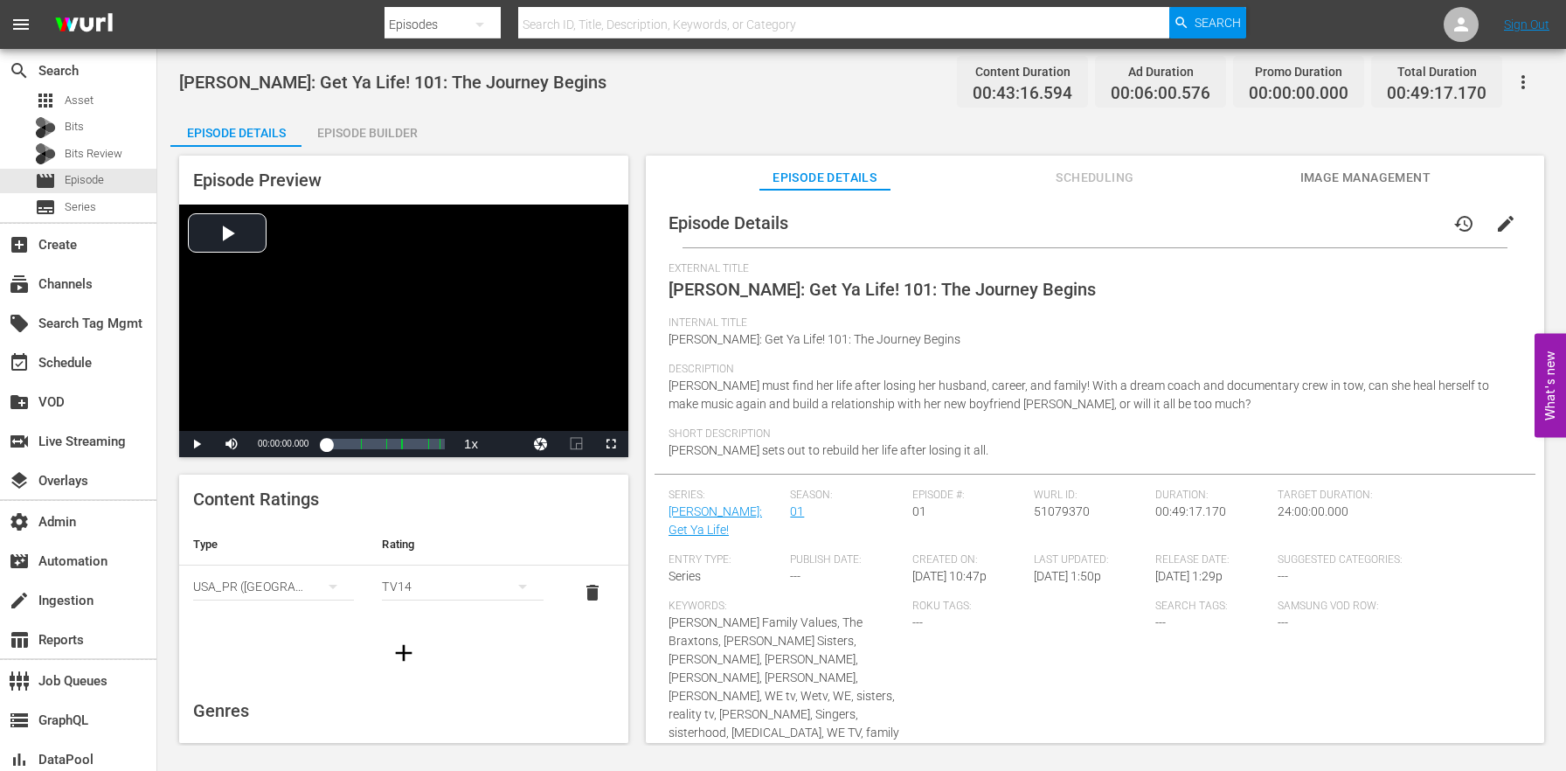
click at [425, 123] on div "Episode Builder" at bounding box center [366, 133] width 131 height 42
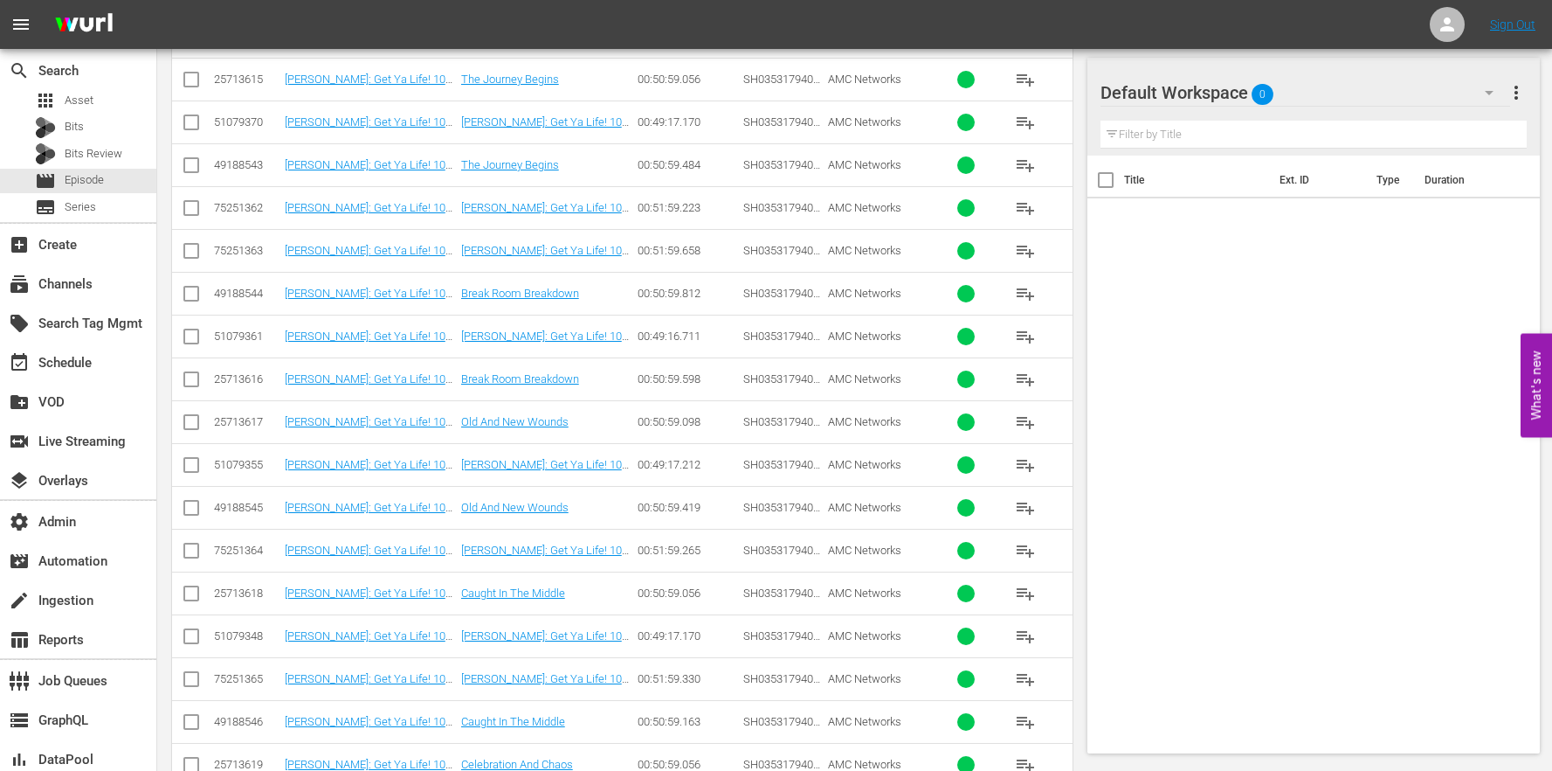
scroll to position [258, 0]
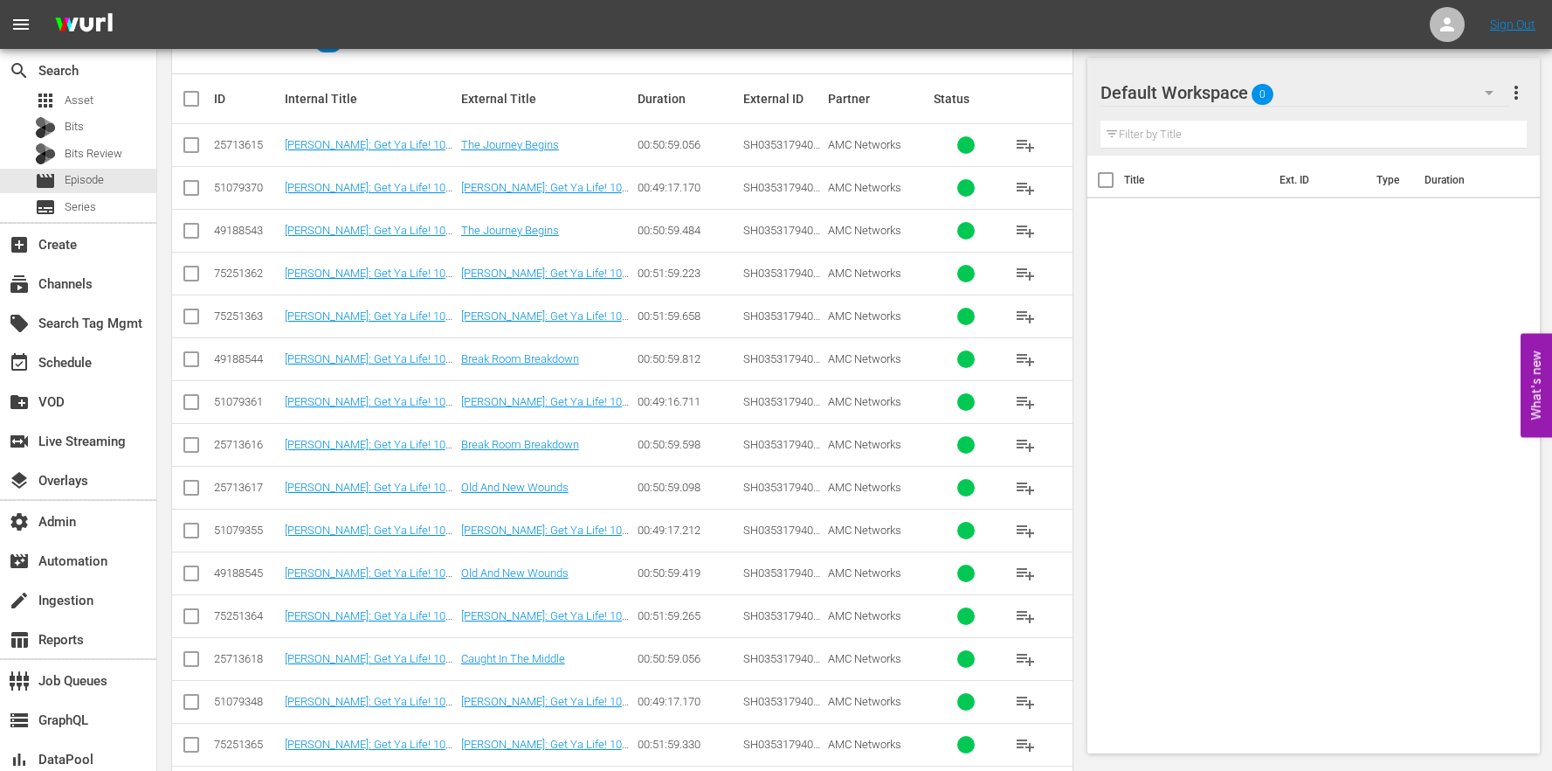
click at [197, 185] on input "checkbox" at bounding box center [191, 191] width 21 height 21
checkbox input "true"
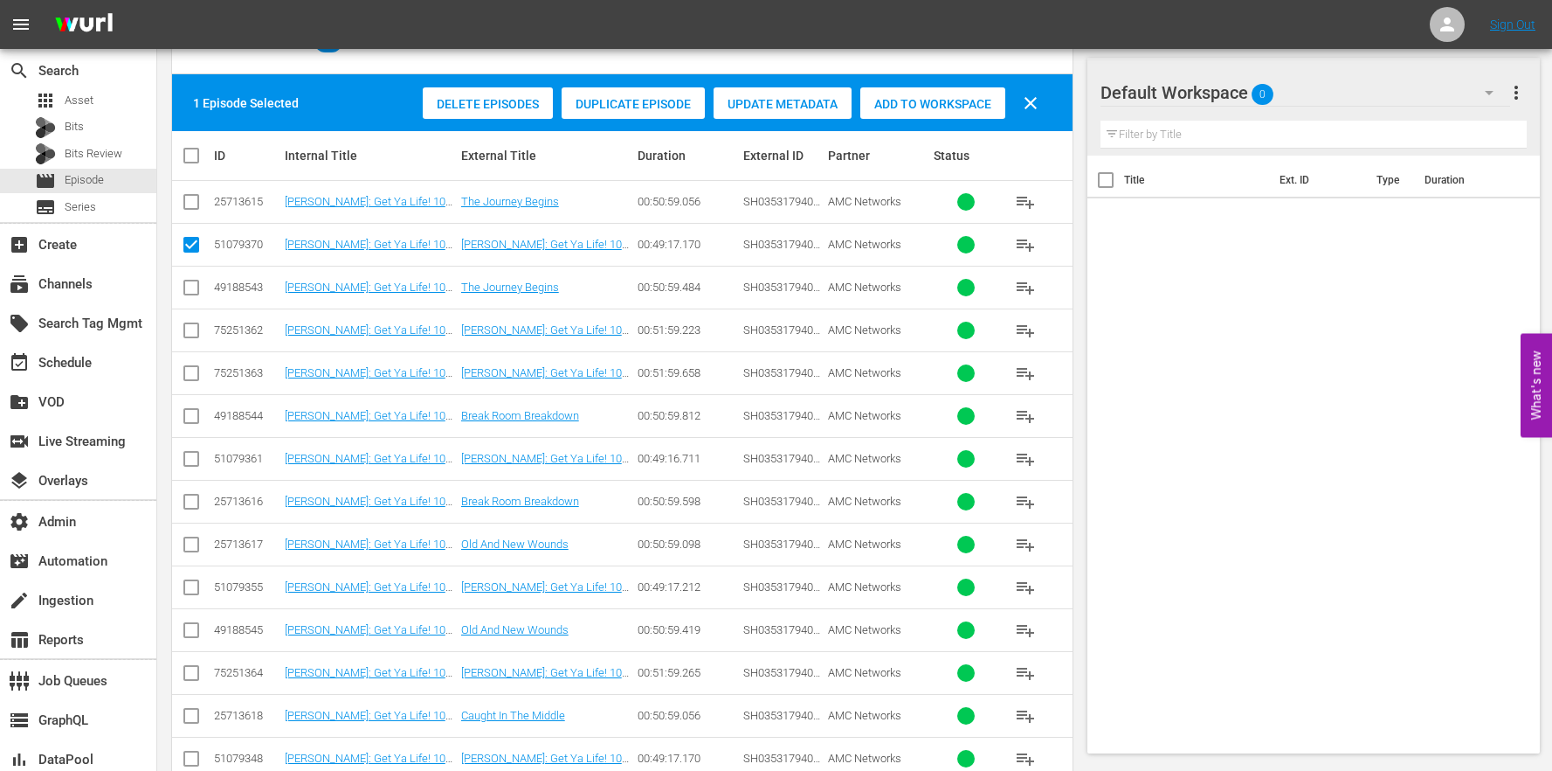
click at [195, 452] on input "checkbox" at bounding box center [191, 462] width 21 height 21
checkbox input "true"
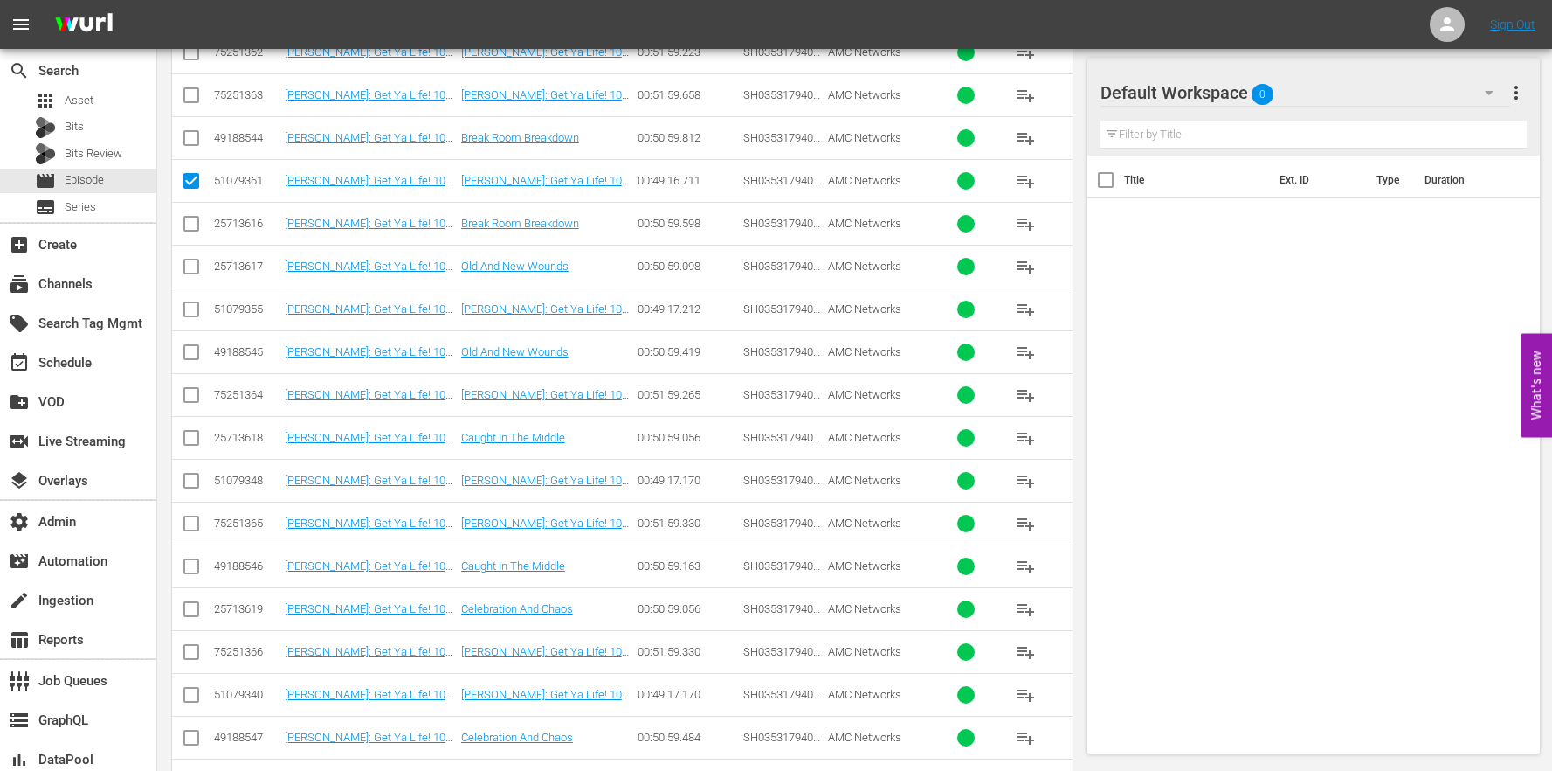
click at [204, 306] on td at bounding box center [191, 308] width 39 height 43
click at [196, 308] on input "checkbox" at bounding box center [191, 312] width 21 height 21
checkbox input "true"
click at [191, 480] on input "checkbox" at bounding box center [191, 484] width 21 height 21
checkbox input "true"
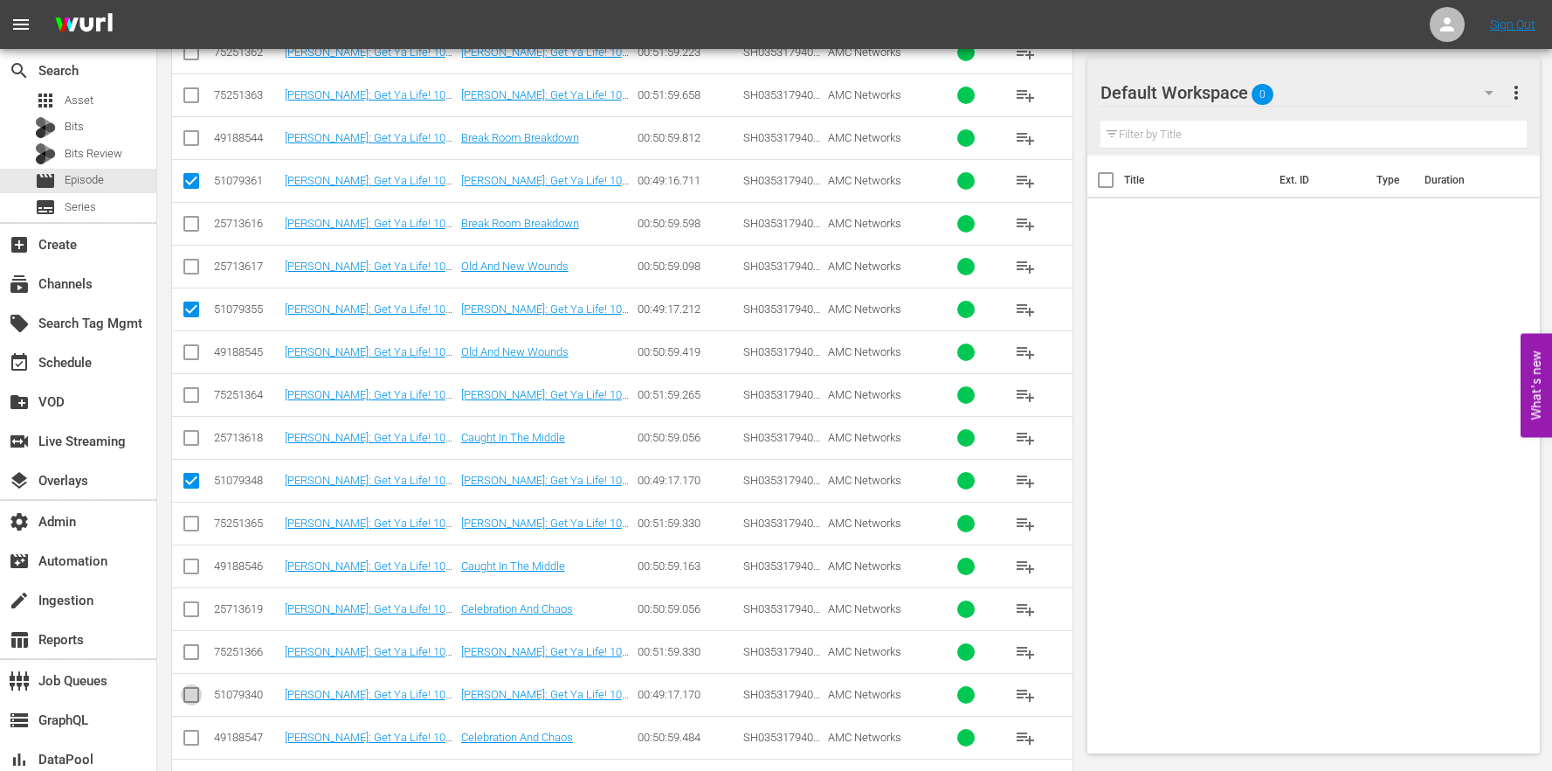
click at [183, 688] on input "checkbox" at bounding box center [191, 698] width 21 height 21
checkbox input "true"
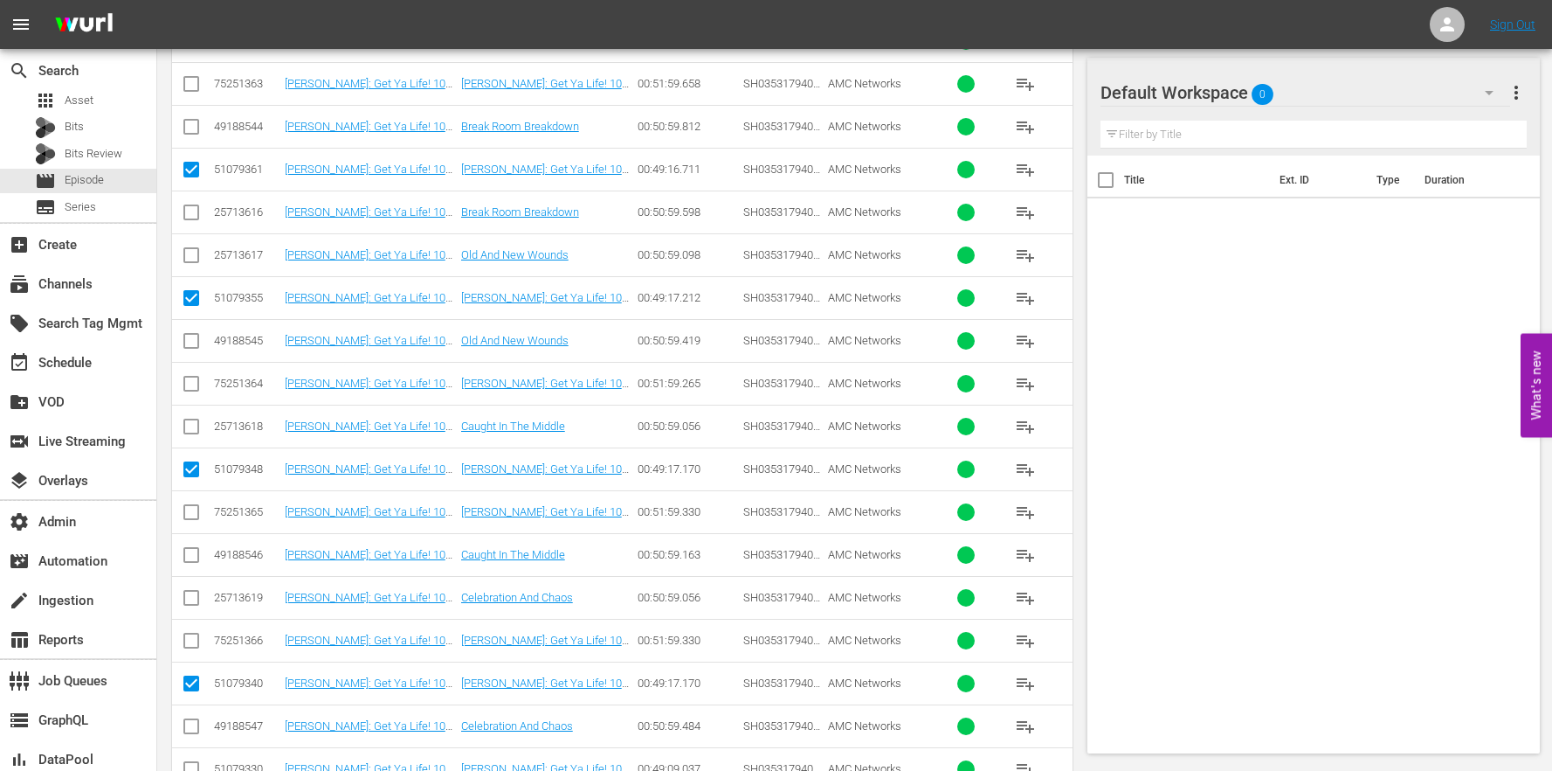
scroll to position [770, 0]
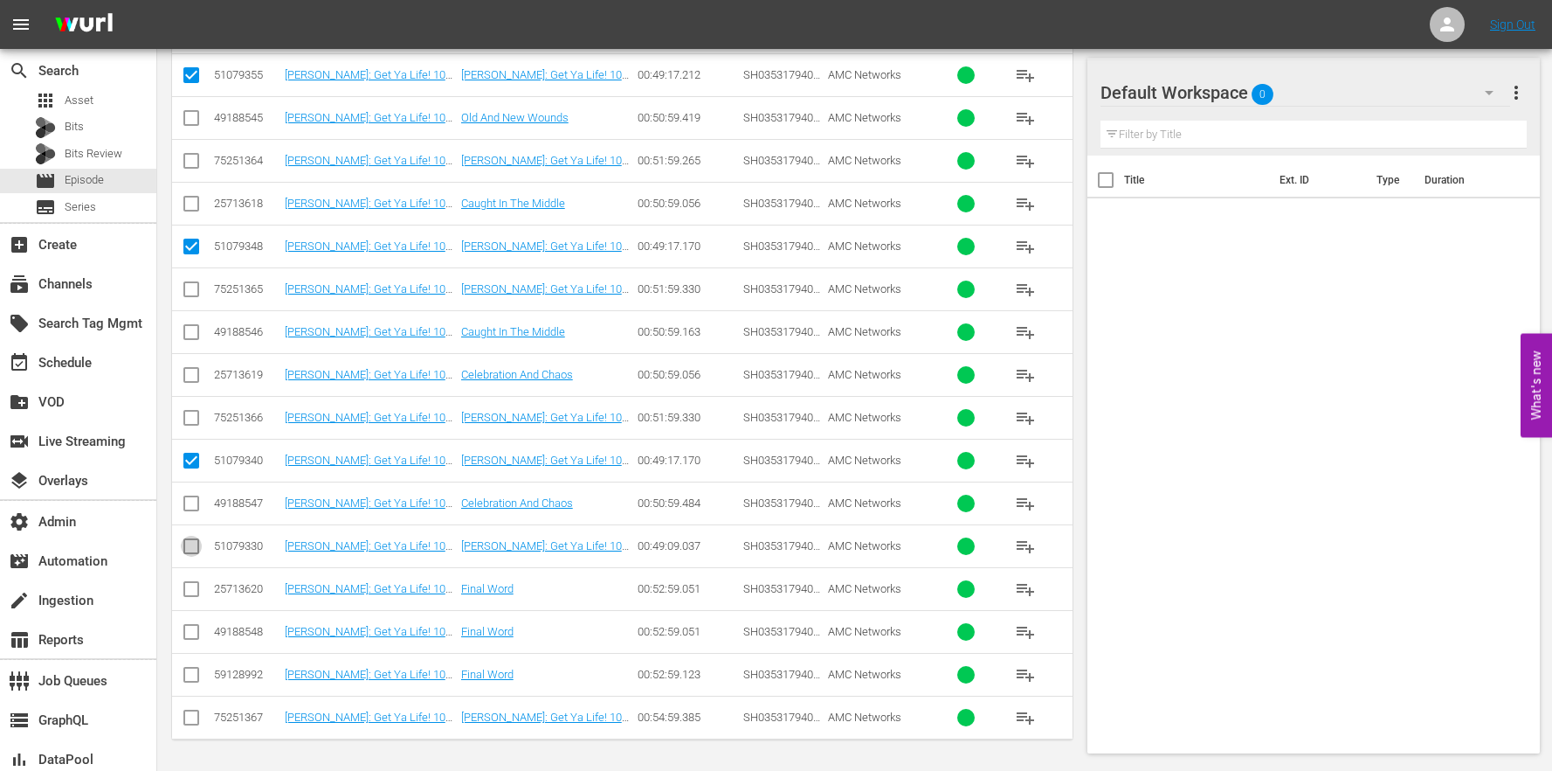
click at [193, 545] on input "checkbox" at bounding box center [191, 549] width 21 height 21
checkbox input "true"
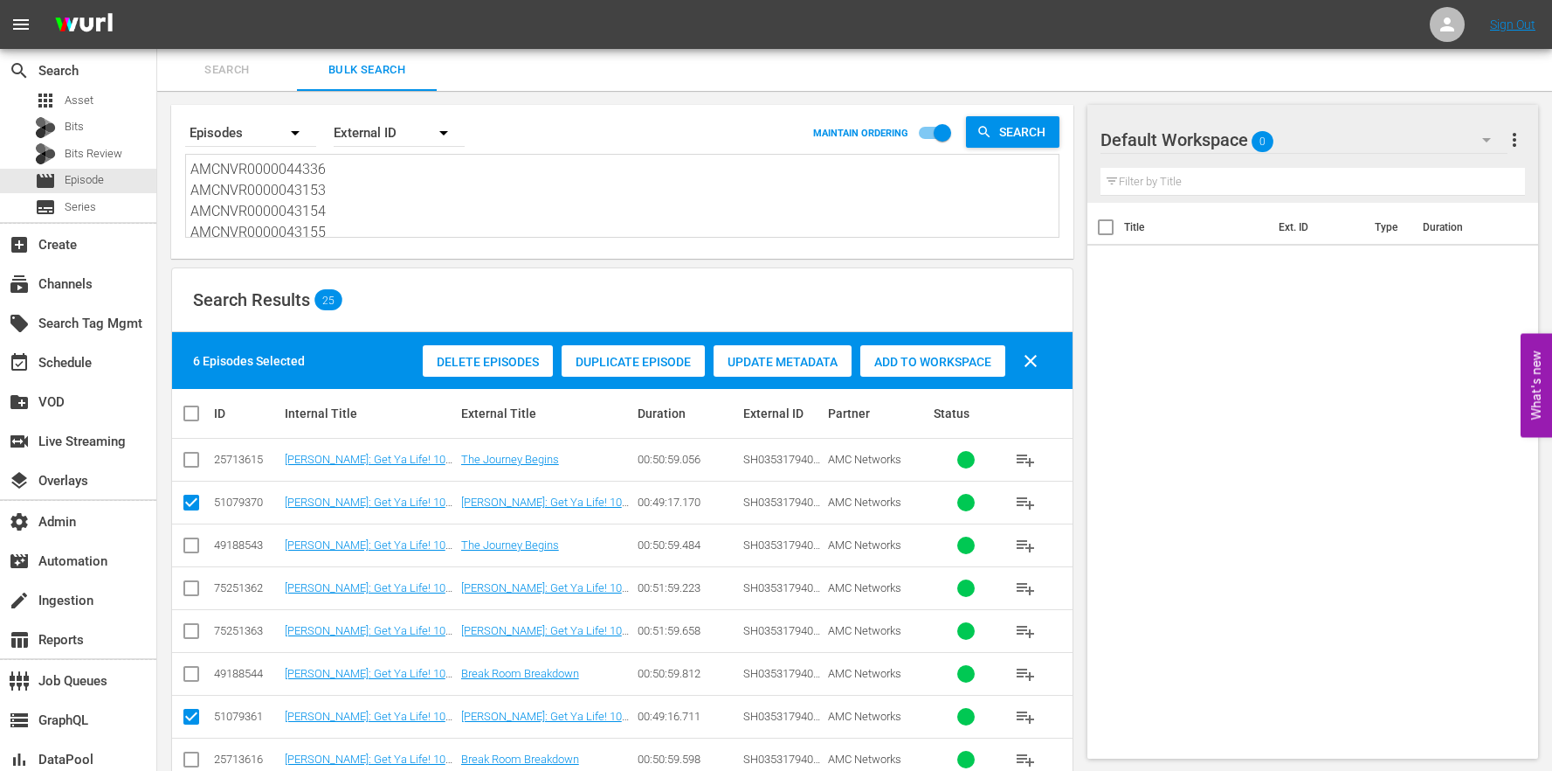
click at [648, 357] on span "Duplicate Episode" at bounding box center [633, 362] width 143 height 14
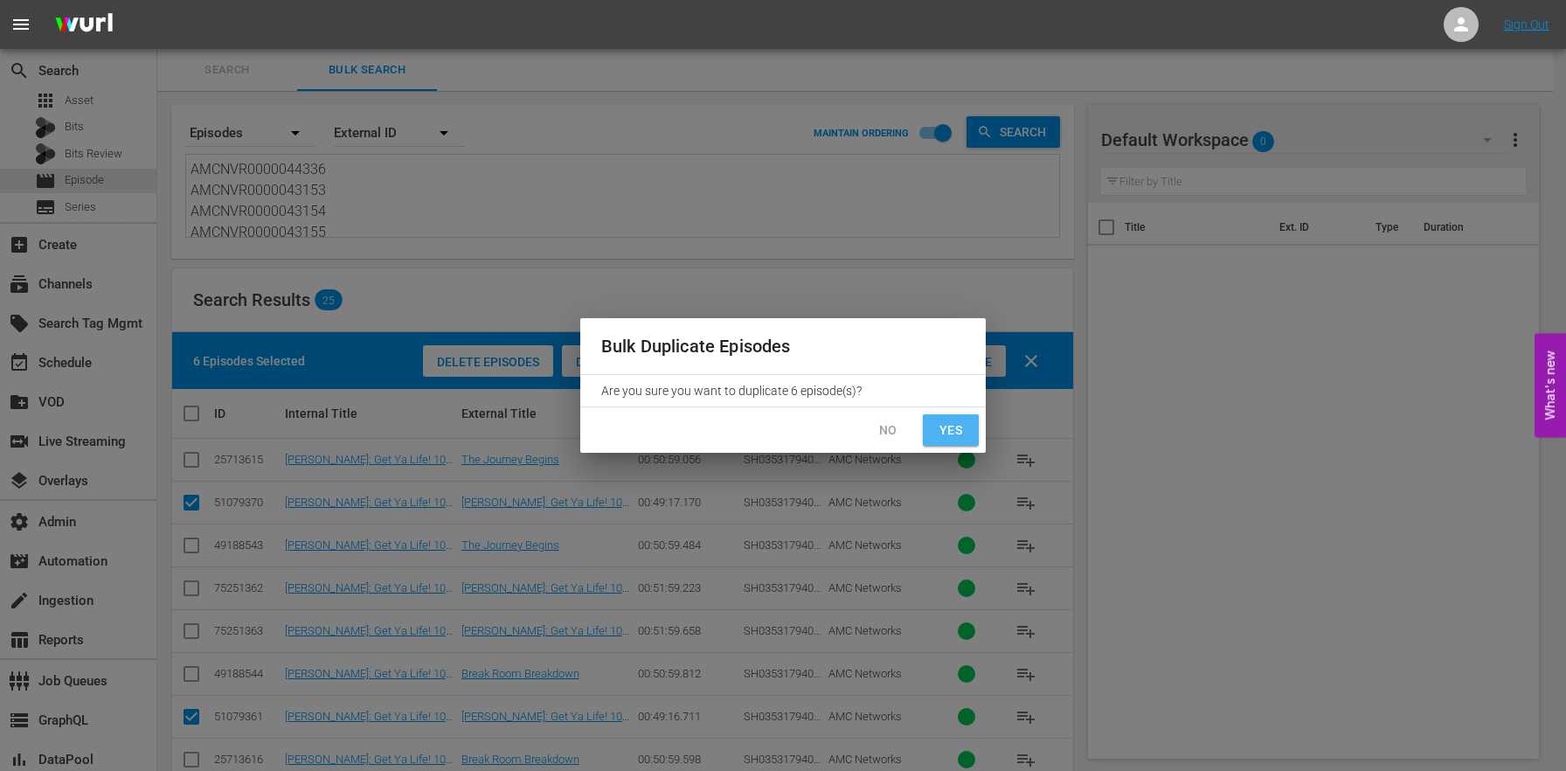
click at [962, 431] on span "Yes" at bounding box center [951, 430] width 28 height 22
checkbox input "false"
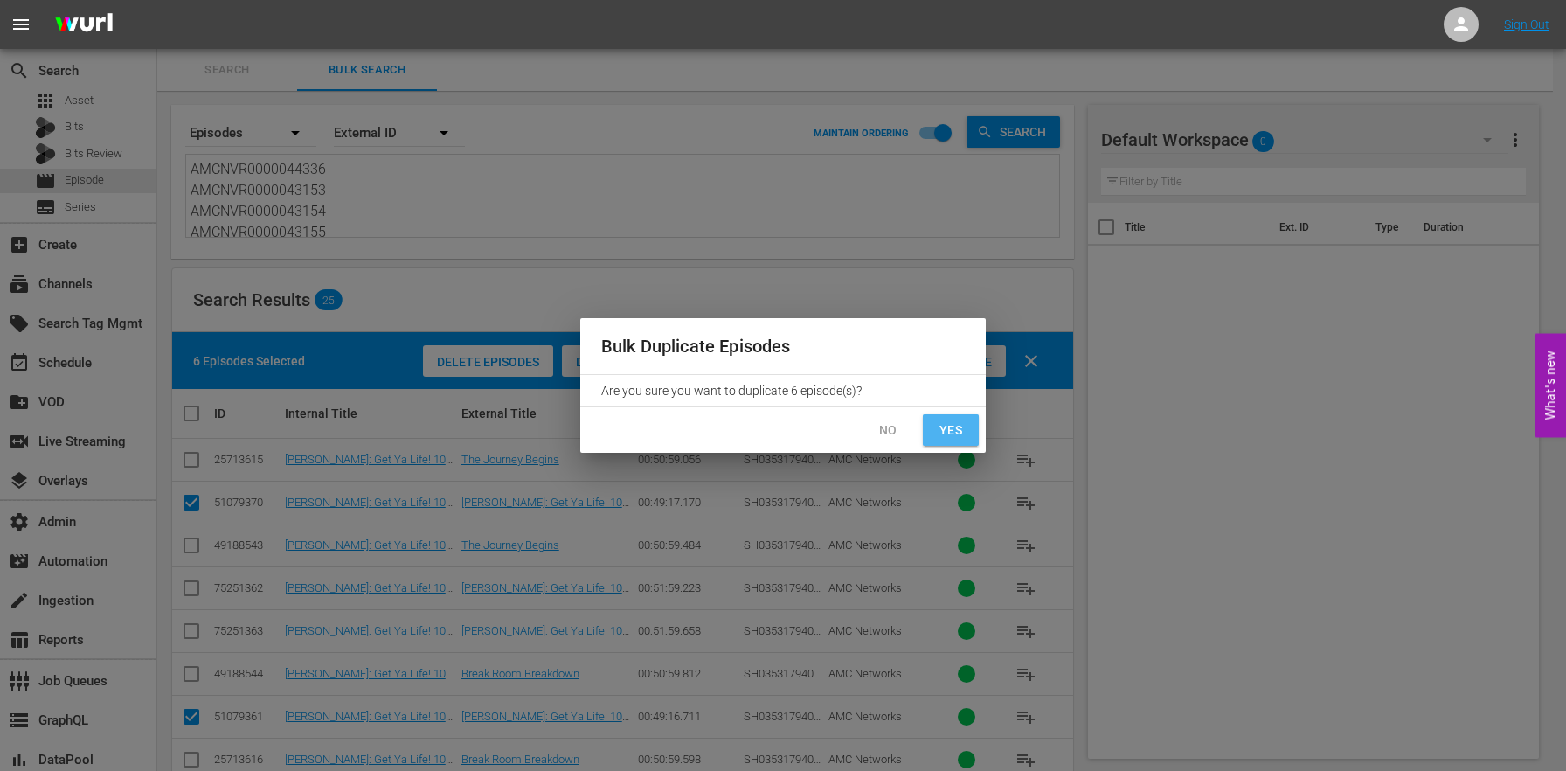
checkbox input "false"
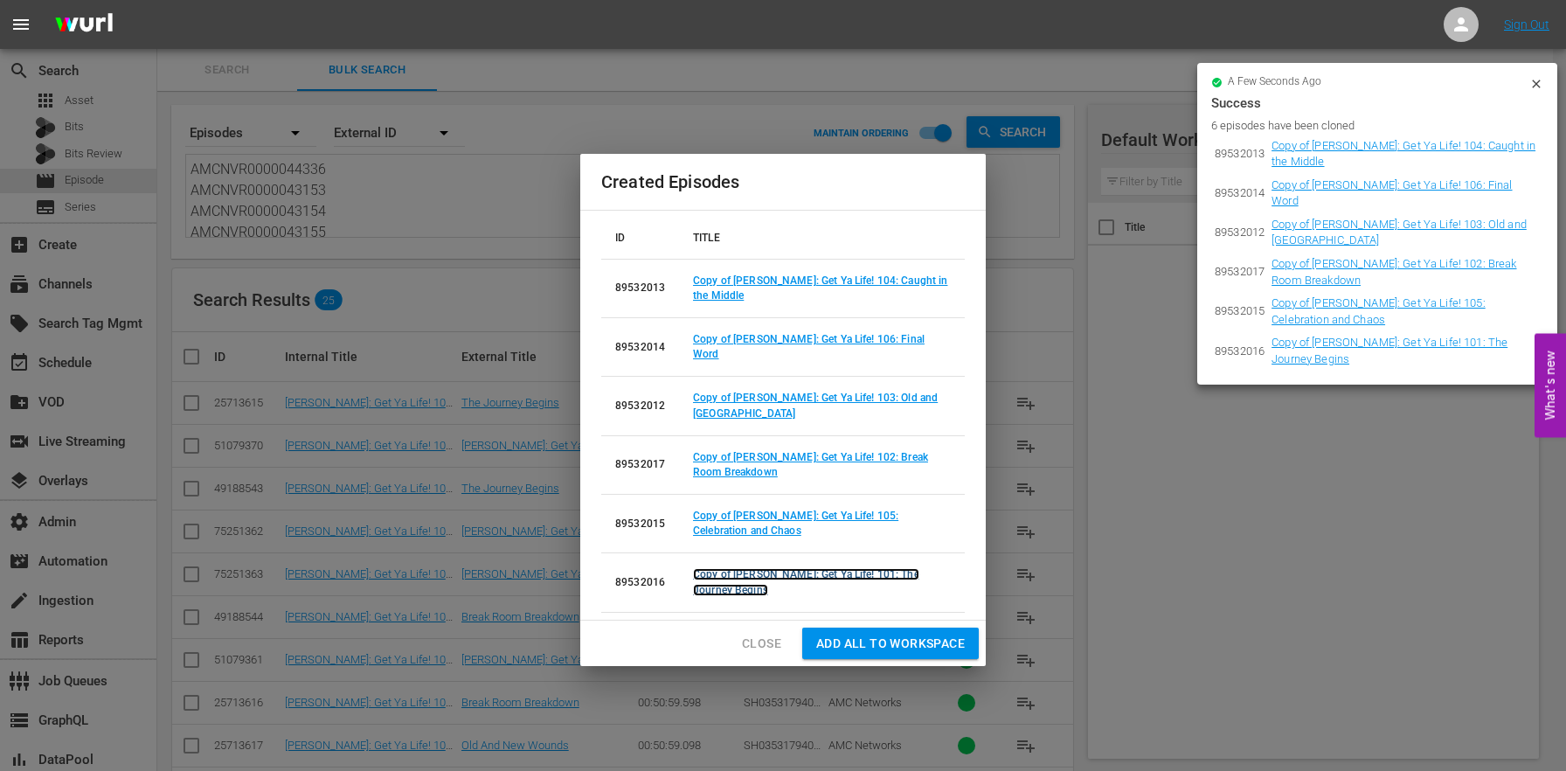
click at [833, 568] on link "Copy of [PERSON_NAME]: Get Ya Life! 101: The Journey Begins" at bounding box center [806, 581] width 226 height 27
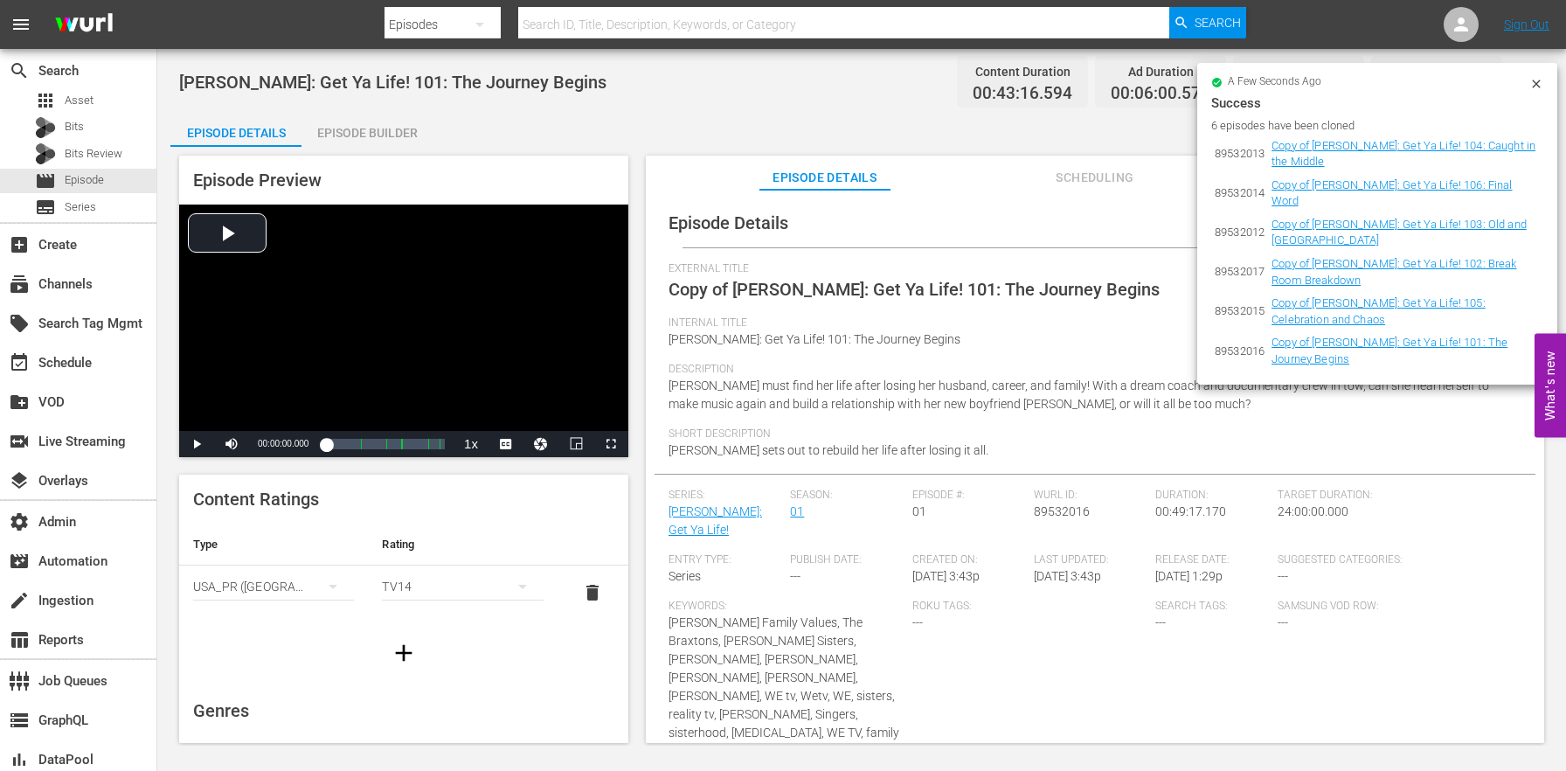
click at [1541, 80] on icon at bounding box center [1536, 84] width 14 height 14
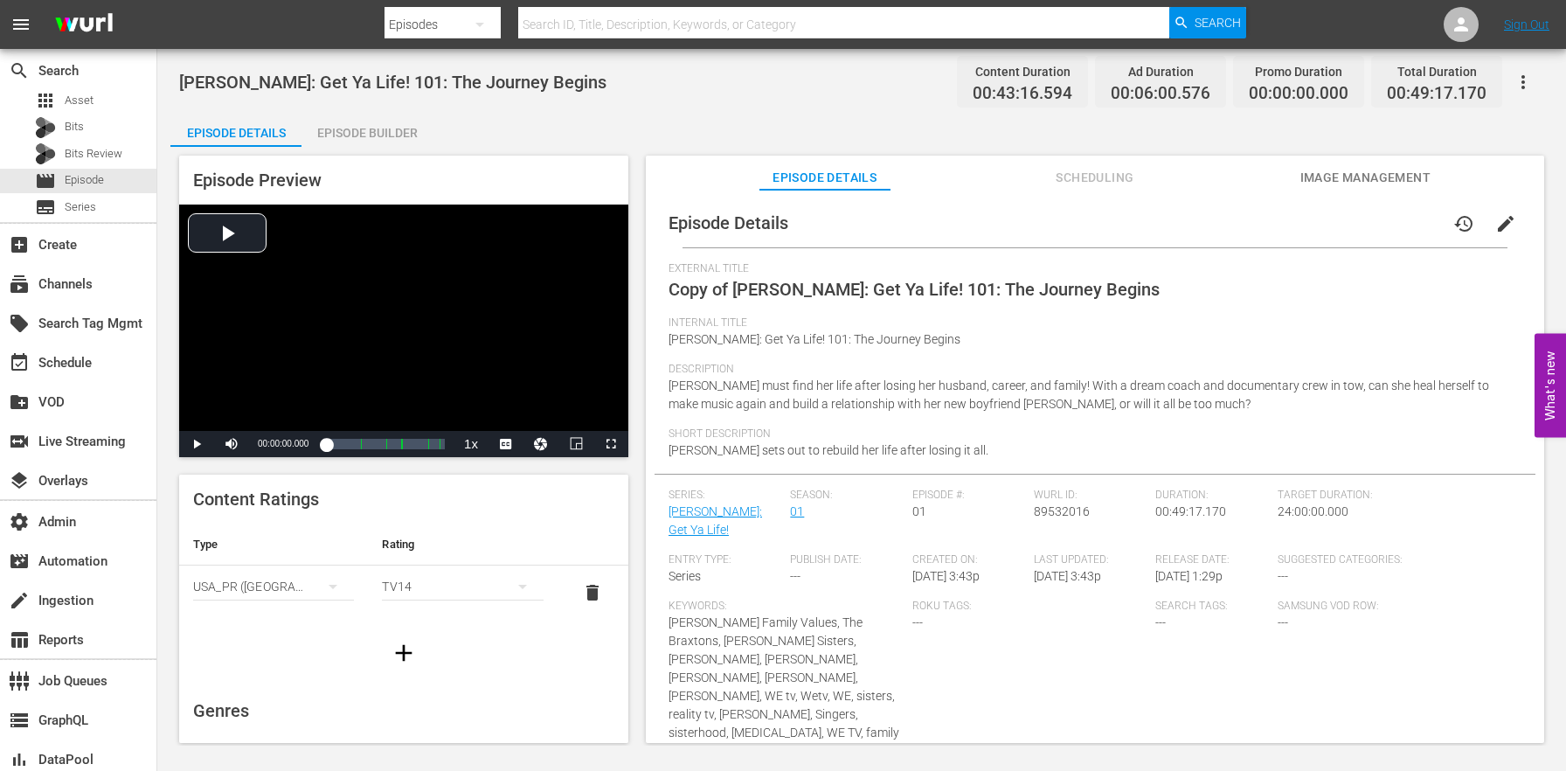
click at [1505, 230] on button "edit" at bounding box center [1505, 224] width 42 height 42
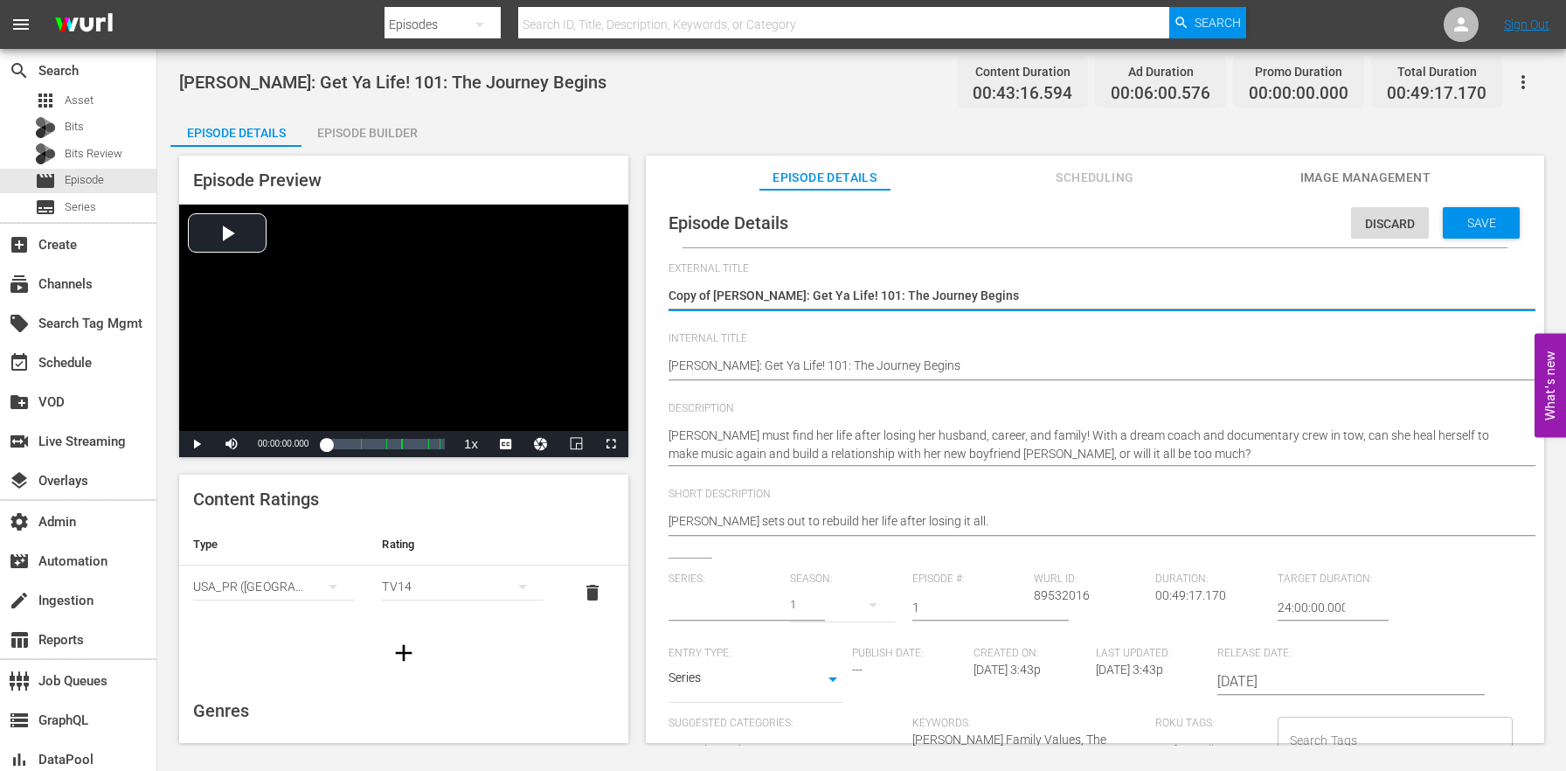
type input "[PERSON_NAME]: Get Ya Life!"
drag, startPoint x: 716, startPoint y: 291, endPoint x: 499, endPoint y: 284, distance: 217.7
click at [500, 285] on div "Episode Preview Video Player is loading. Play Video Play Mute Current Time 00:0…" at bounding box center [861, 452] width 1382 height 610
click at [716, 300] on textarea "Copy of [PERSON_NAME]: Get Ya Life! 101: The Journey Begins" at bounding box center [1090, 297] width 844 height 21
drag, startPoint x: 713, startPoint y: 295, endPoint x: 596, endPoint y: 287, distance: 117.4
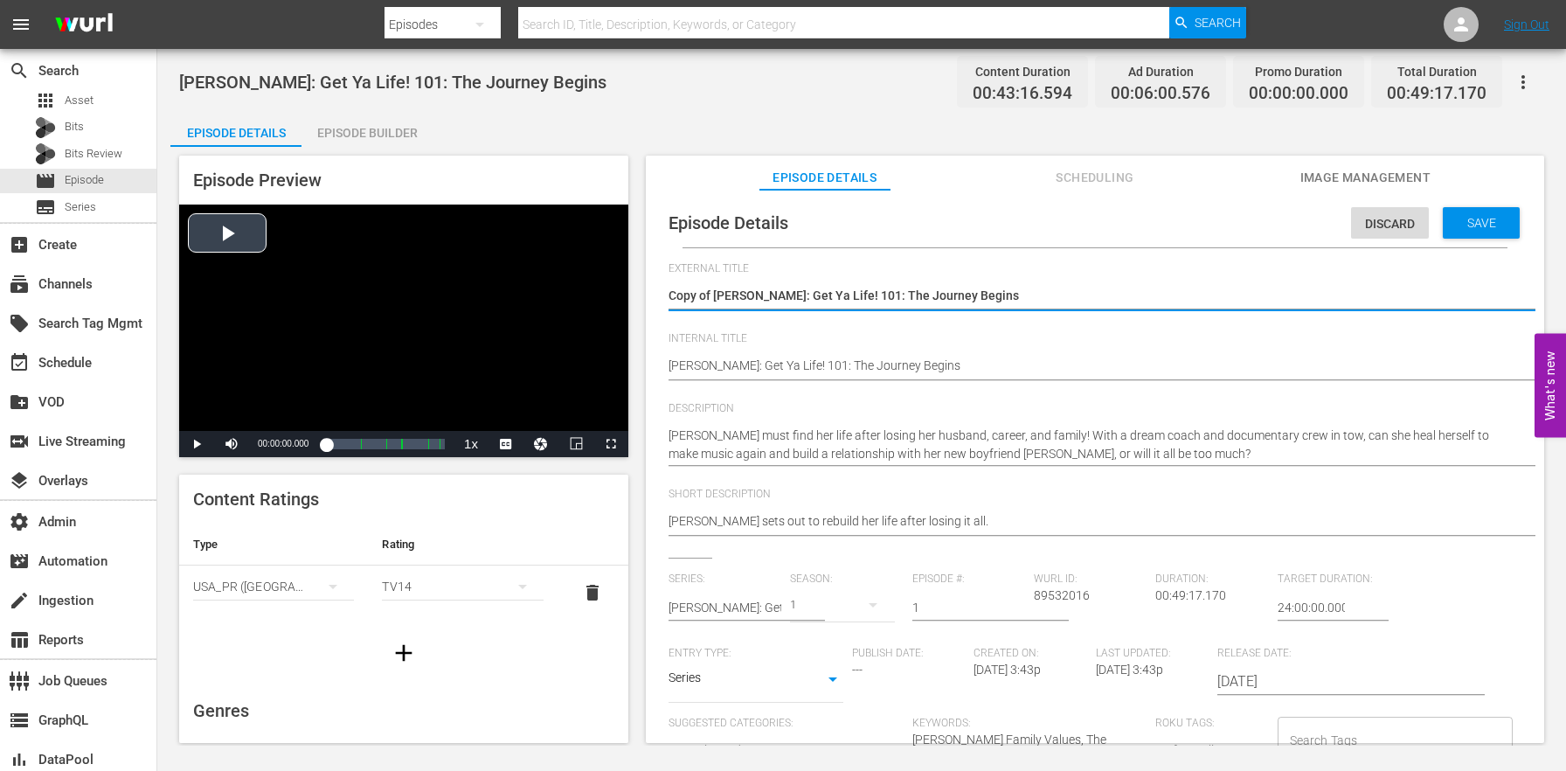
click at [596, 287] on div "Episode Preview Video Player is loading. Play Video Play Mute Current Time 00:0…" at bounding box center [861, 452] width 1382 height 610
type textarea "[PERSON_NAME]: Get Ya Life! 101: The Journey Begins"
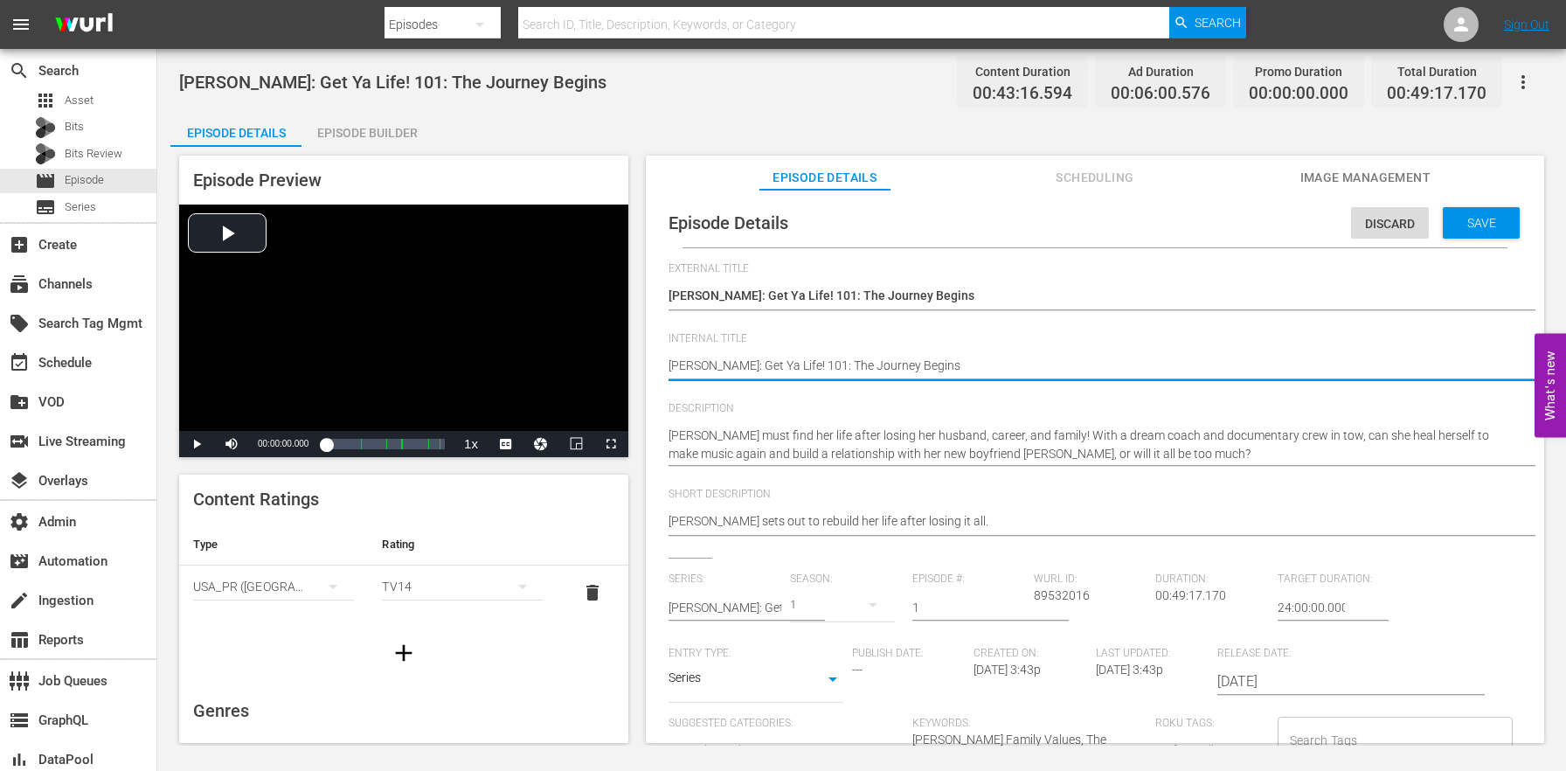
paste textarea "(24 ROKU BFV)"
type textarea "(24 ROKU BFV) [PERSON_NAME]: Get Ya Life! 101: The Journey Begins"
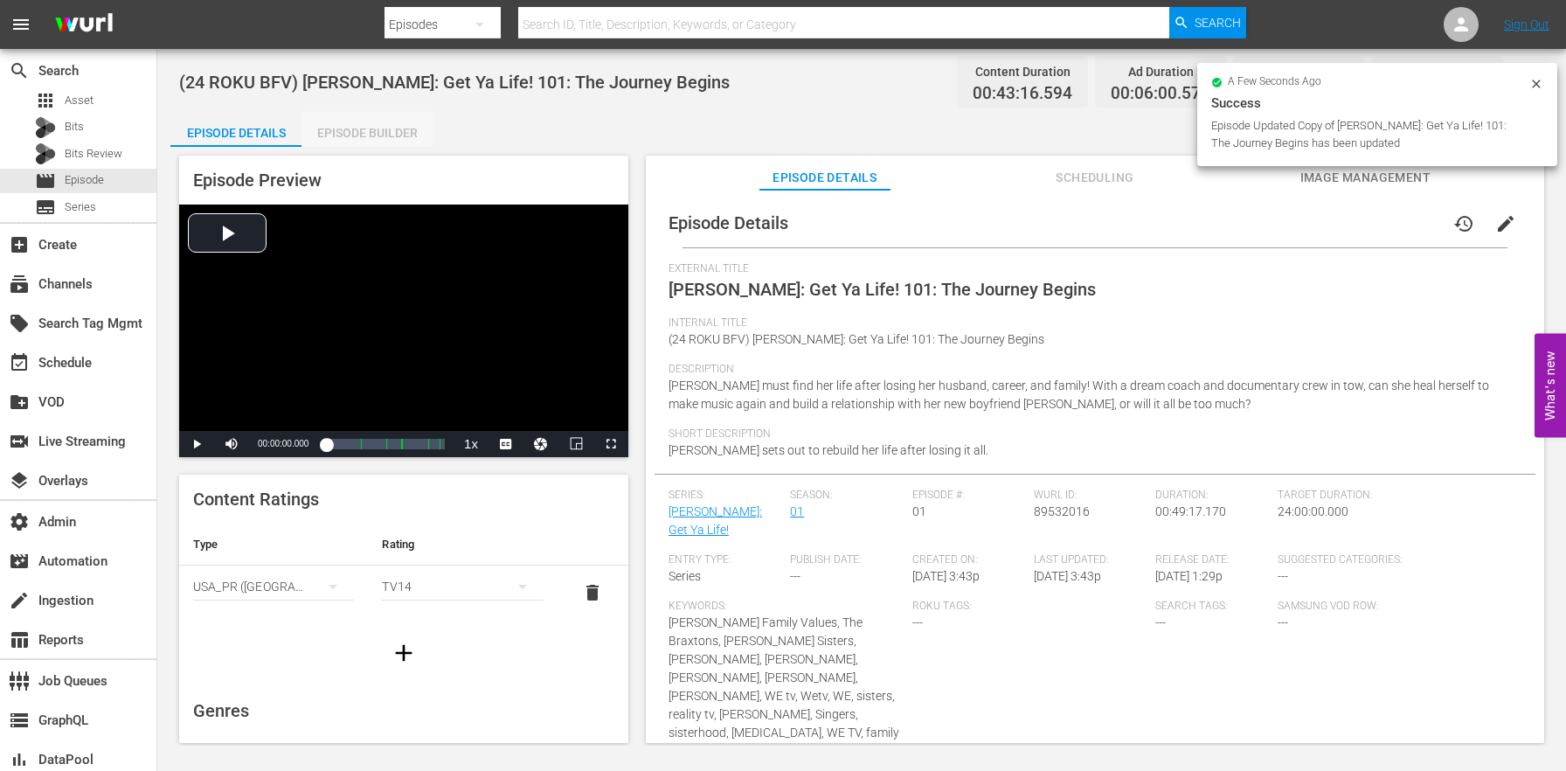
click at [345, 124] on div "Episode Builder" at bounding box center [366, 133] width 131 height 42
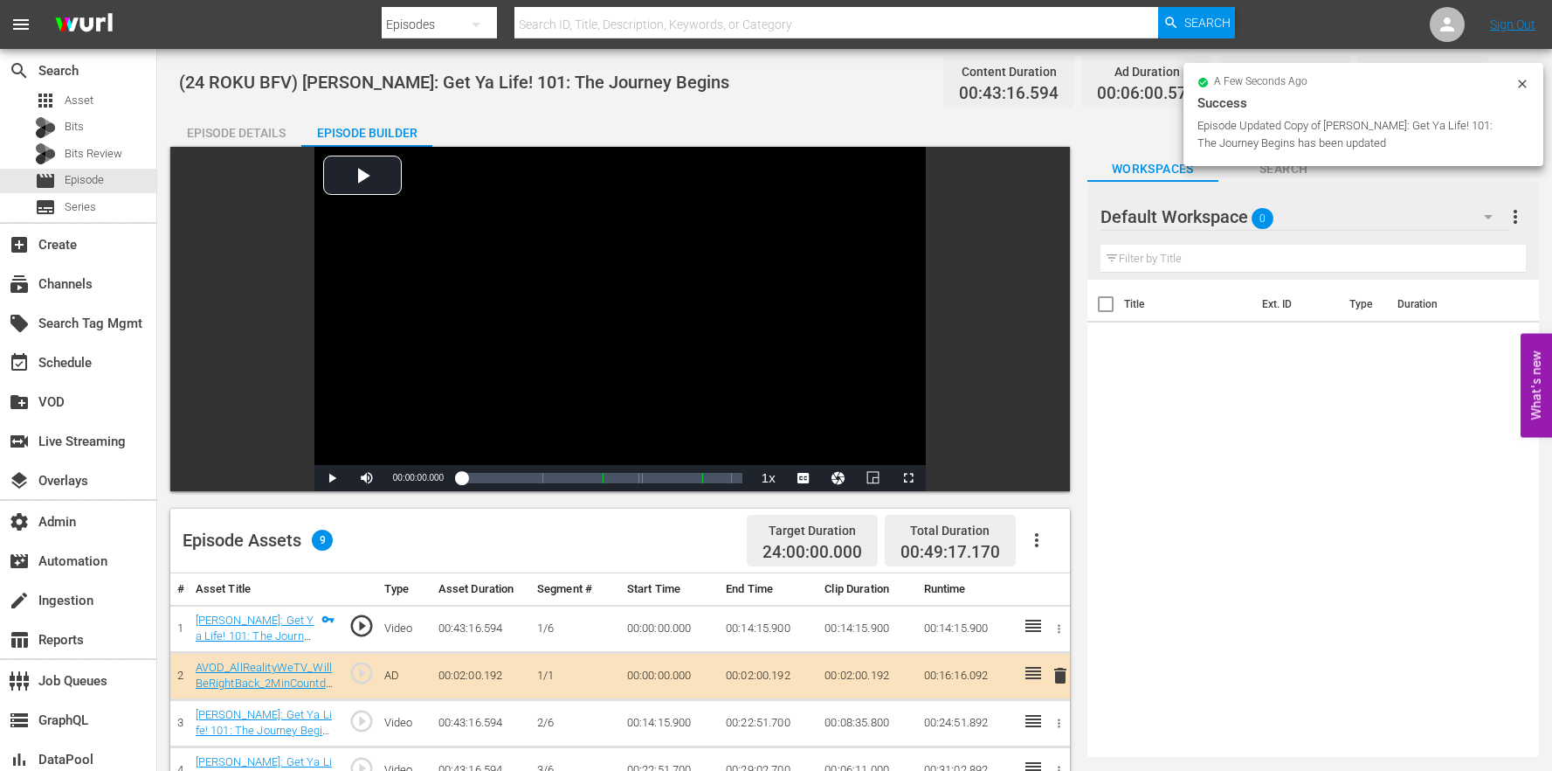
click at [1048, 542] on button "button" at bounding box center [1037, 540] width 42 height 42
click at [1079, 625] on div "Clear Ads" at bounding box center [1089, 631] width 119 height 42
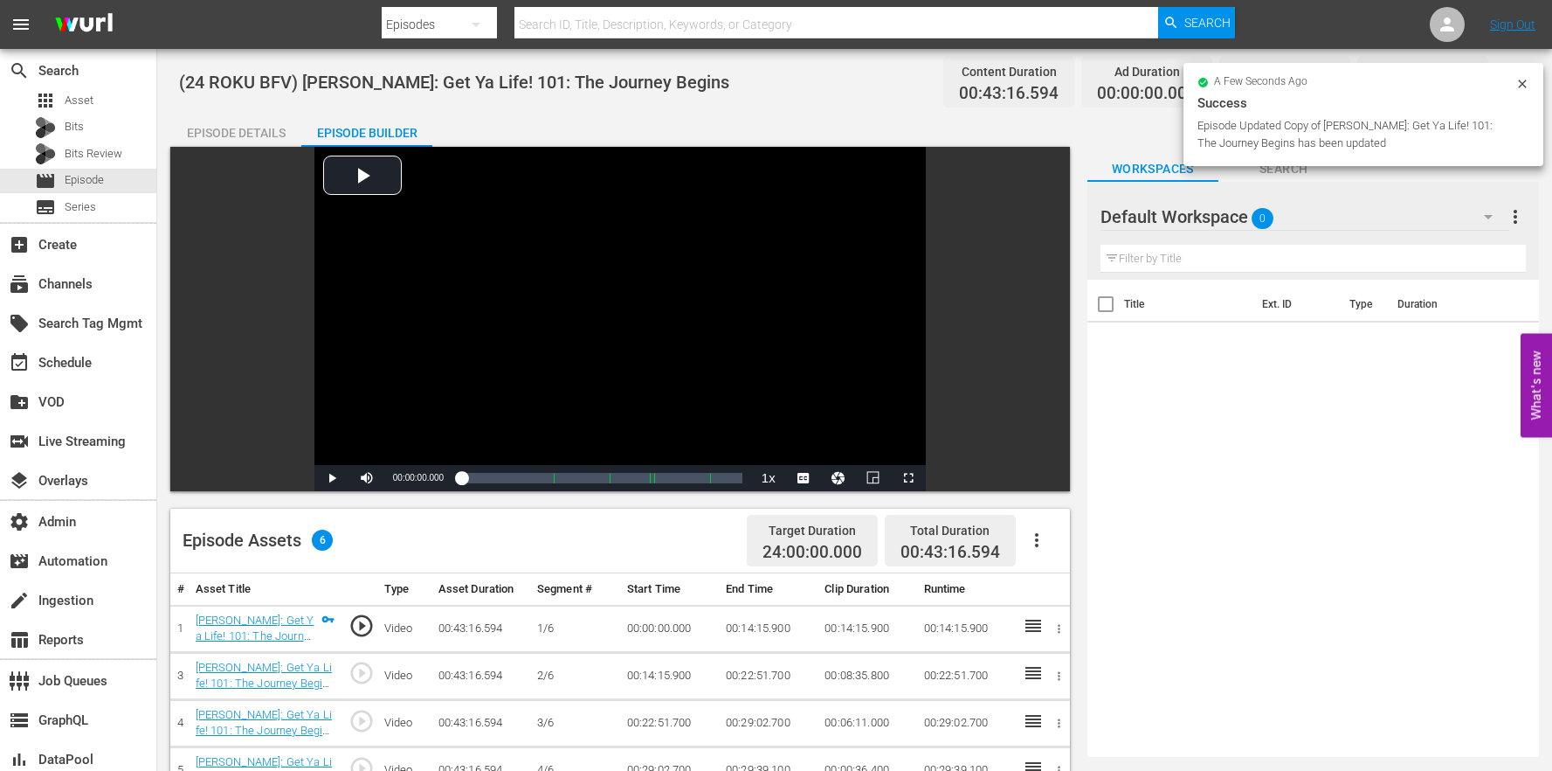
click at [1310, 213] on div "Default Workspace 0" at bounding box center [1305, 216] width 409 height 49
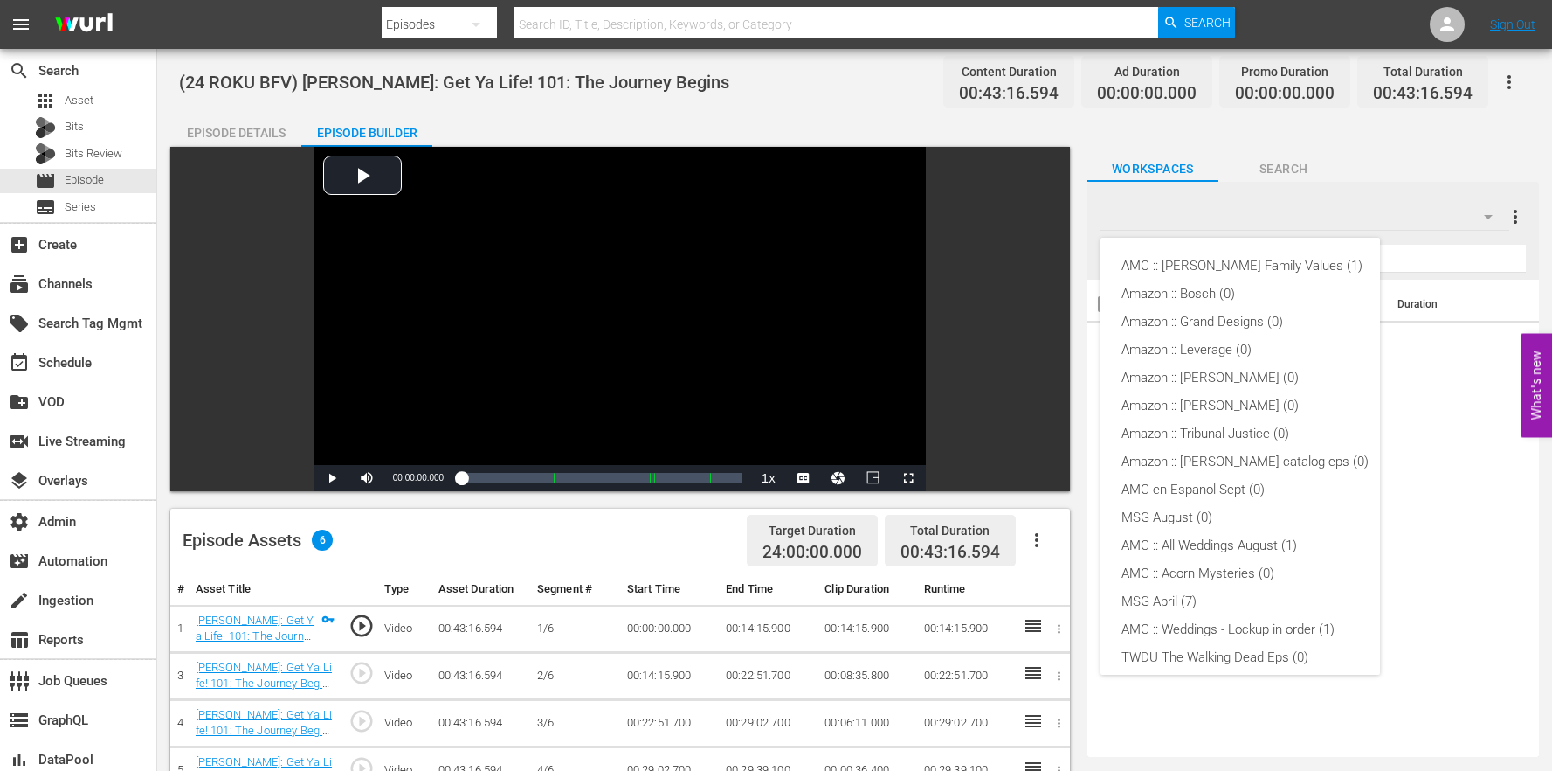
scroll to position [346, 0]
click at [1238, 259] on div "AMC :: [PERSON_NAME] Family Values (1)" at bounding box center [1245, 266] width 247 height 28
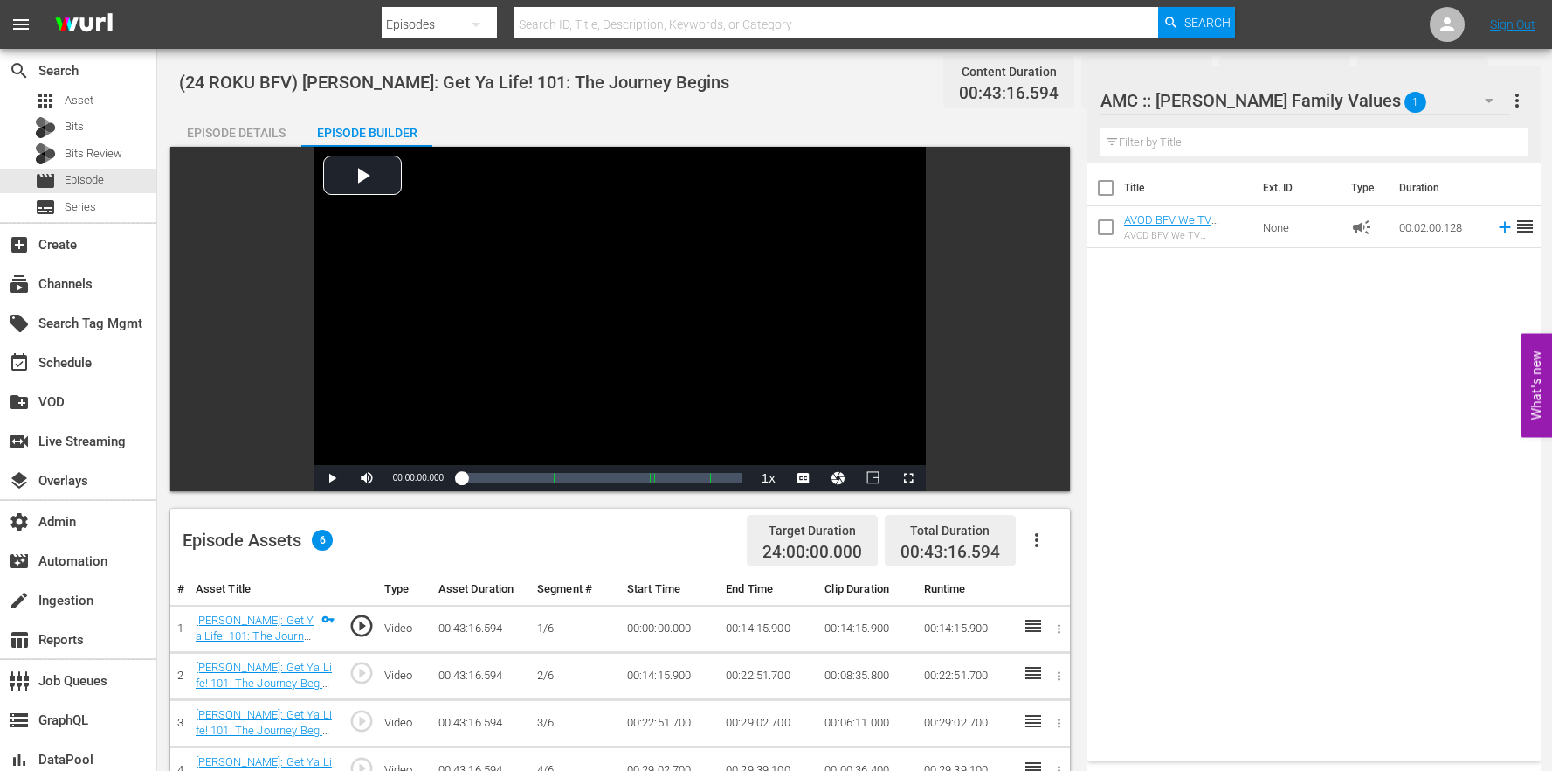
scroll to position [410, 0]
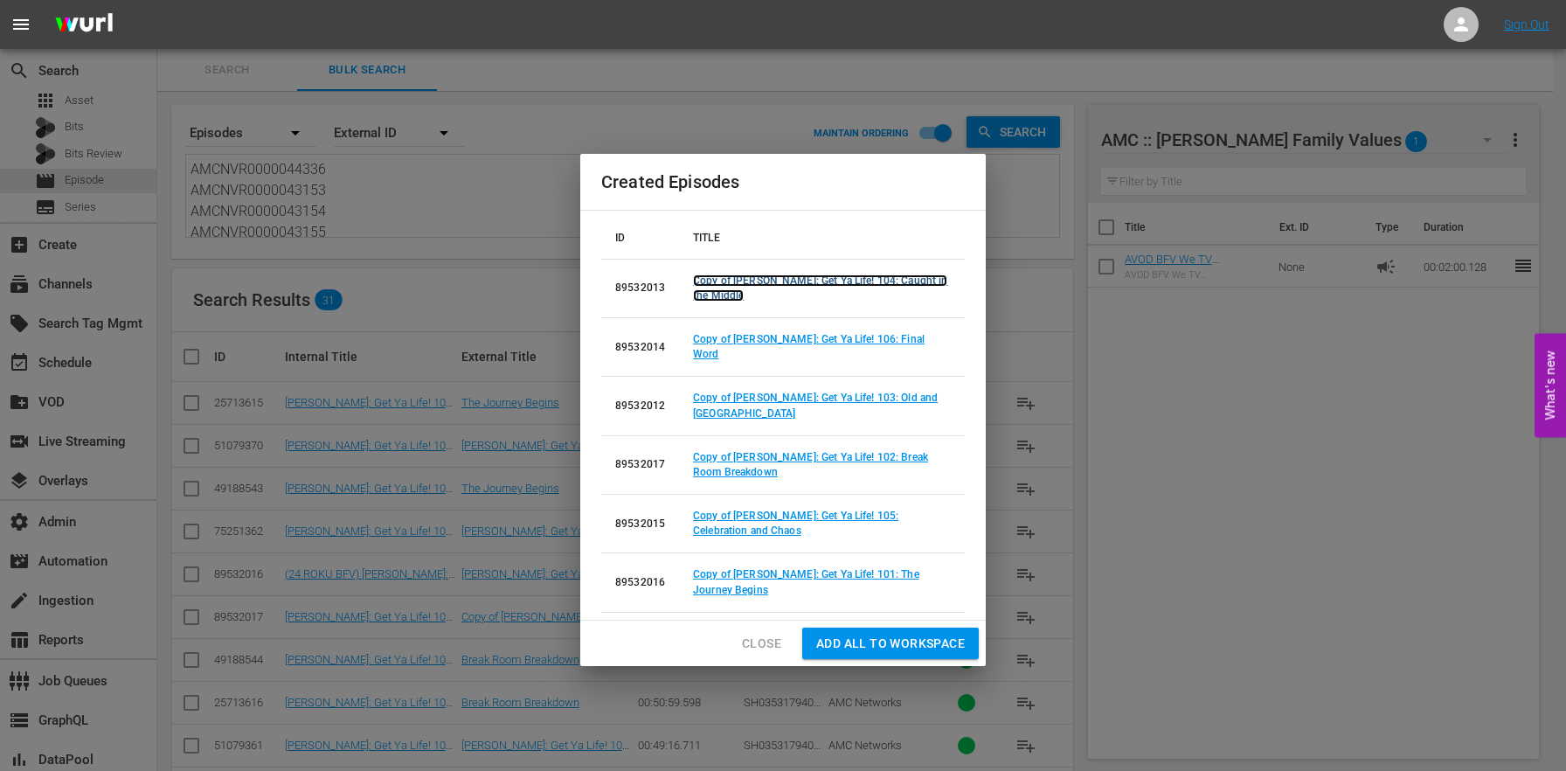
click at [797, 284] on link "Copy of [PERSON_NAME]: Get Ya Life! 104: Caught in the Middle" at bounding box center [820, 287] width 254 height 27
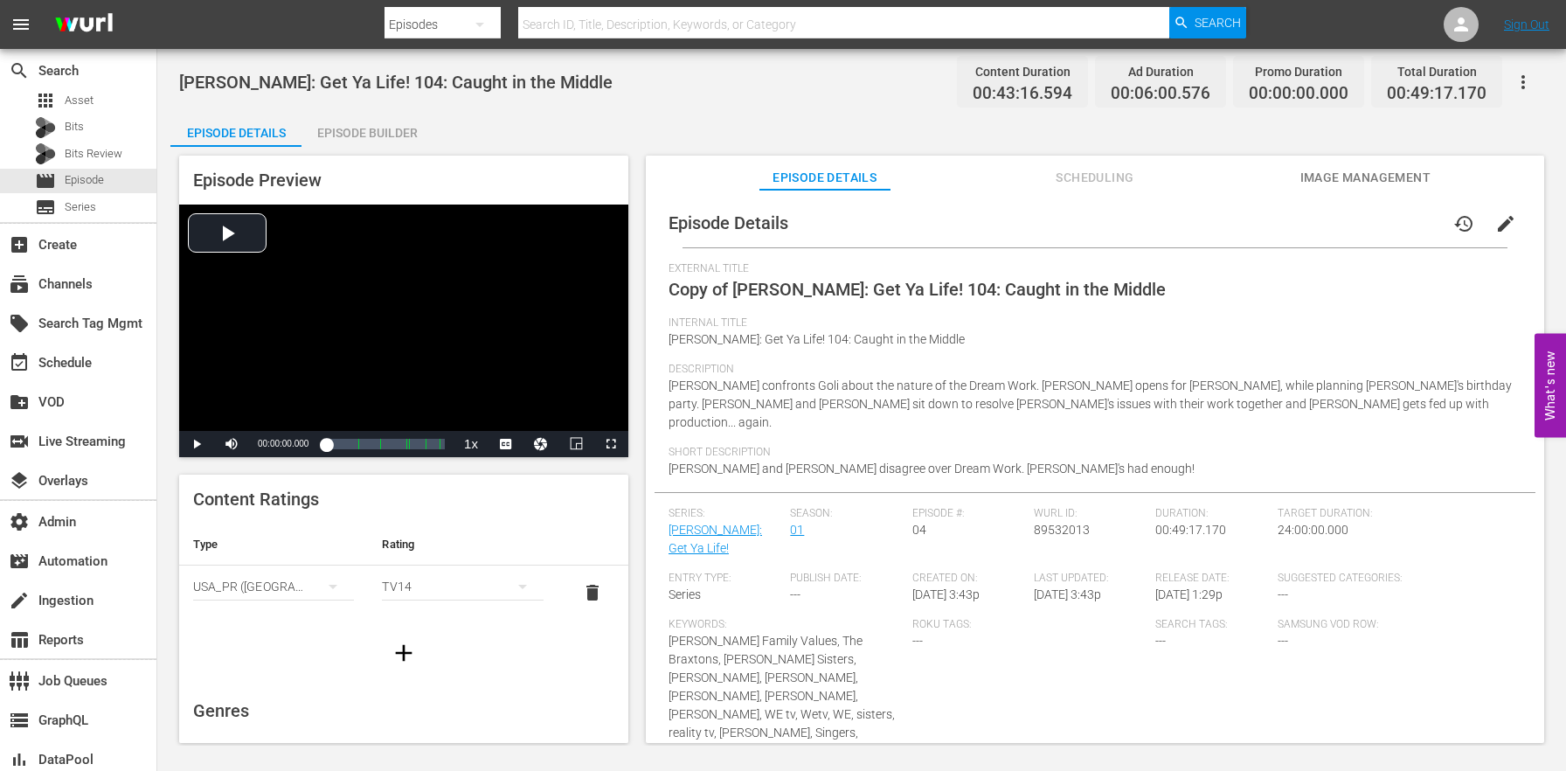
click at [1495, 225] on span "edit" at bounding box center [1505, 223] width 21 height 21
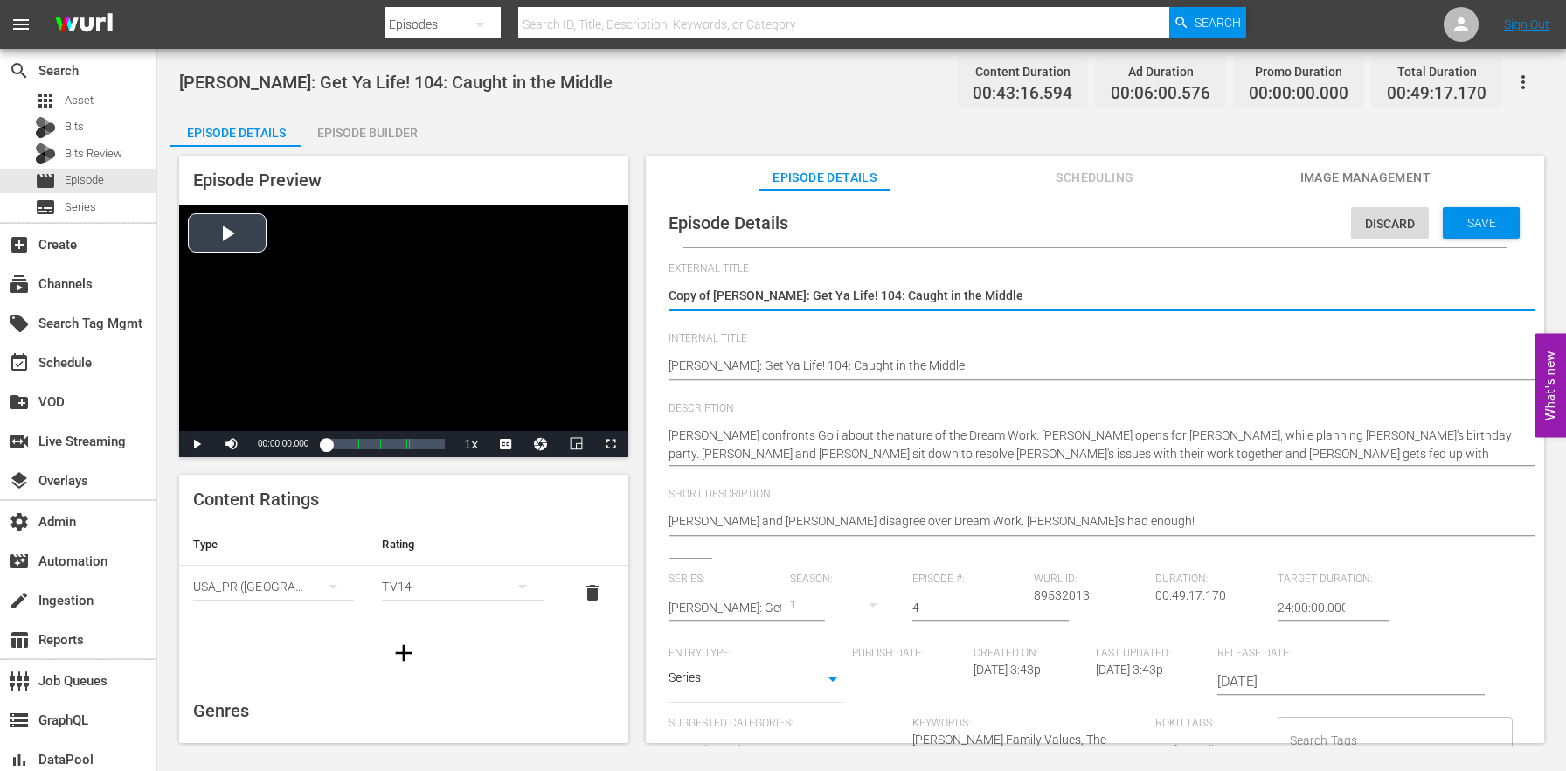
drag, startPoint x: 714, startPoint y: 293, endPoint x: 581, endPoint y: 266, distance: 135.4
click at [581, 266] on div "Episode Preview Video Player is loading. Play Video Play Mute Current Time 00:0…" at bounding box center [861, 452] width 1382 height 610
type textarea "[PERSON_NAME]: Get Ya Life! 104: Caught in the Middle"
paste textarea "(24 ROKU BFV)"
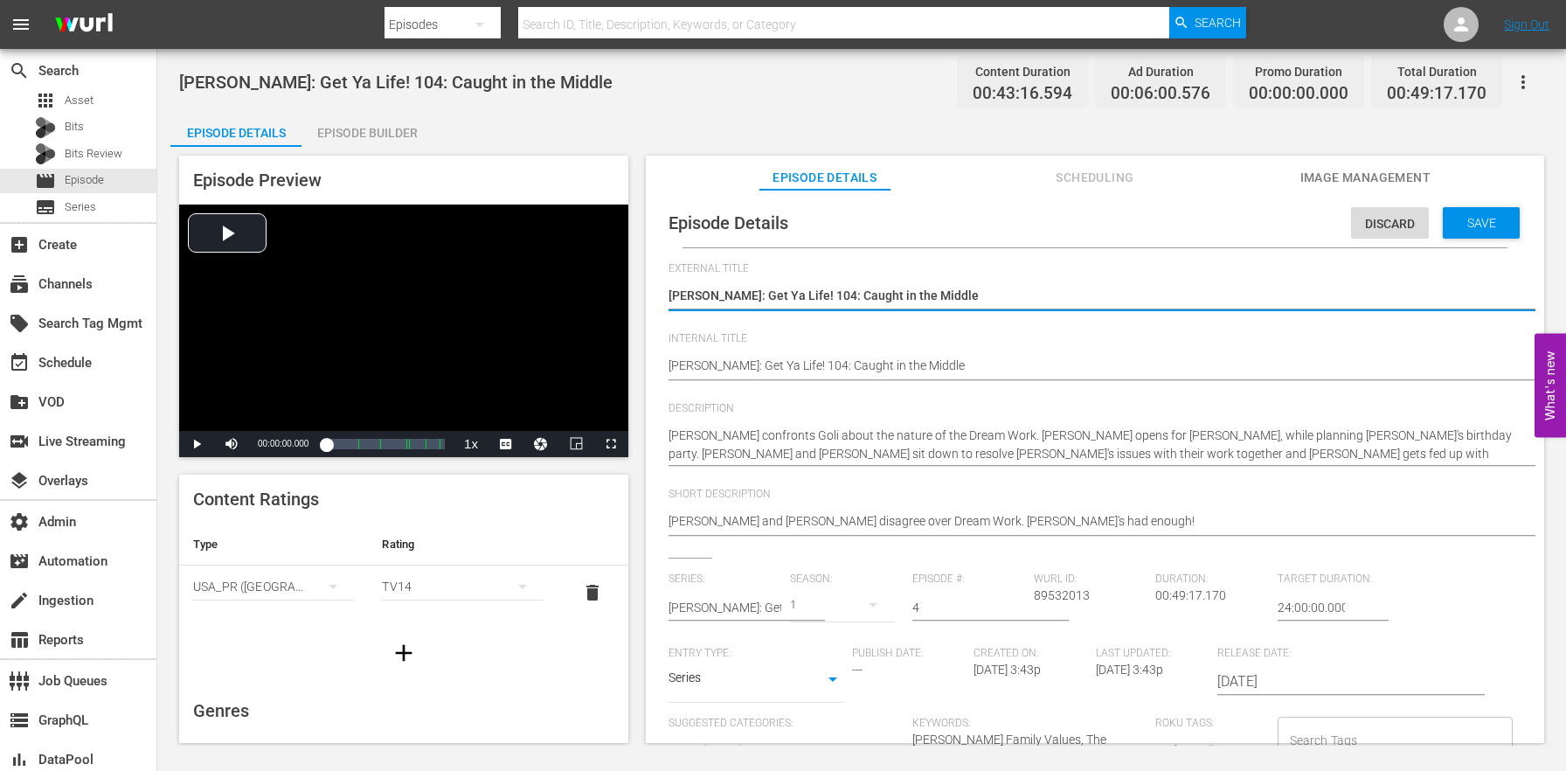
type textarea "T(24 ROKU BFV) [PERSON_NAME]: Get Ya Life! 104: Caught in the Middle"
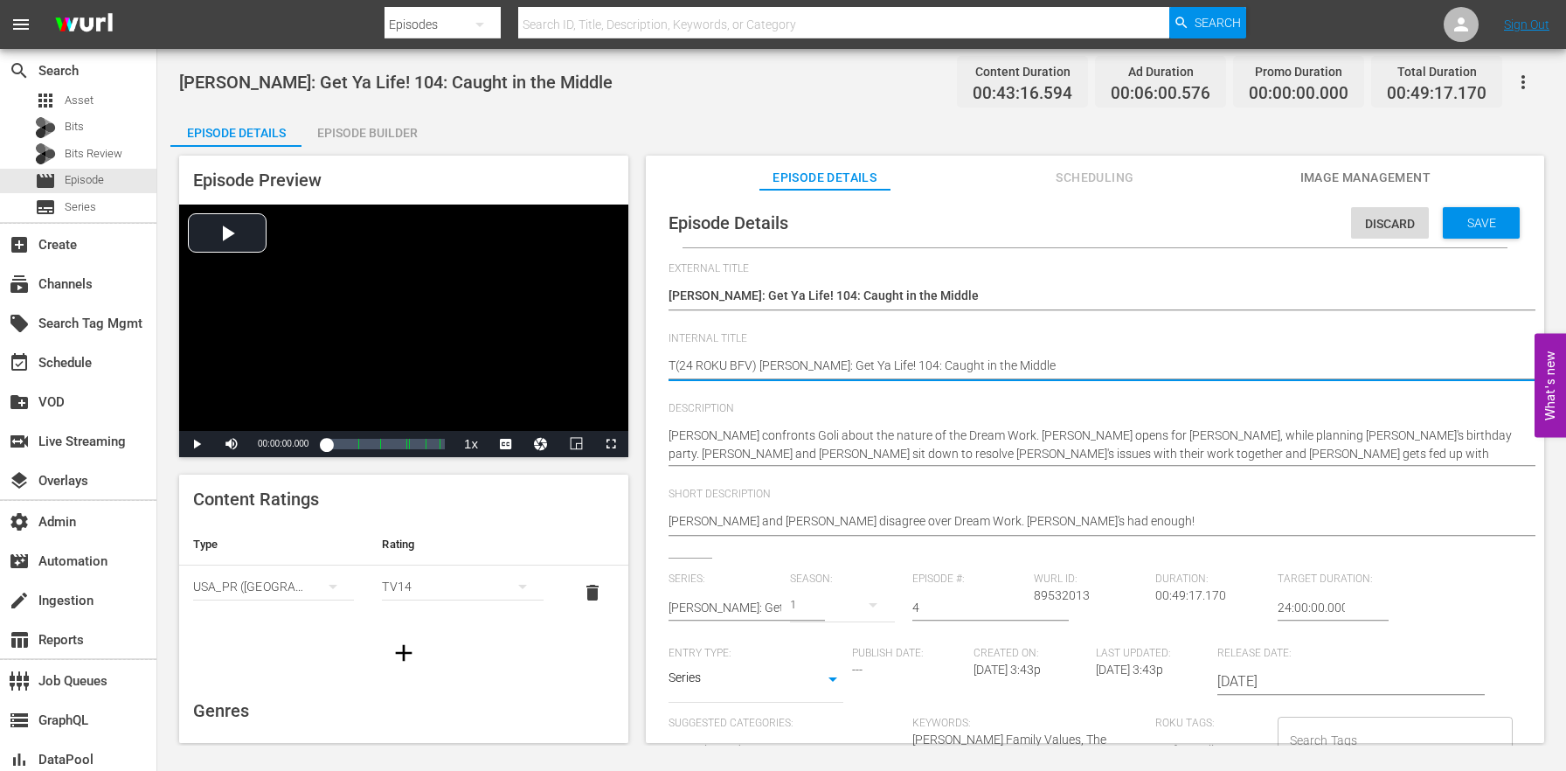
type textarea "[PERSON_NAME]: Get Ya Life! 104: Caught in the Middle"
paste textarea "(24 ROKU BFV)"
type textarea "(24 ROKU BFV) [PERSON_NAME]: Get Ya Life! 104: Caught in the Middle"
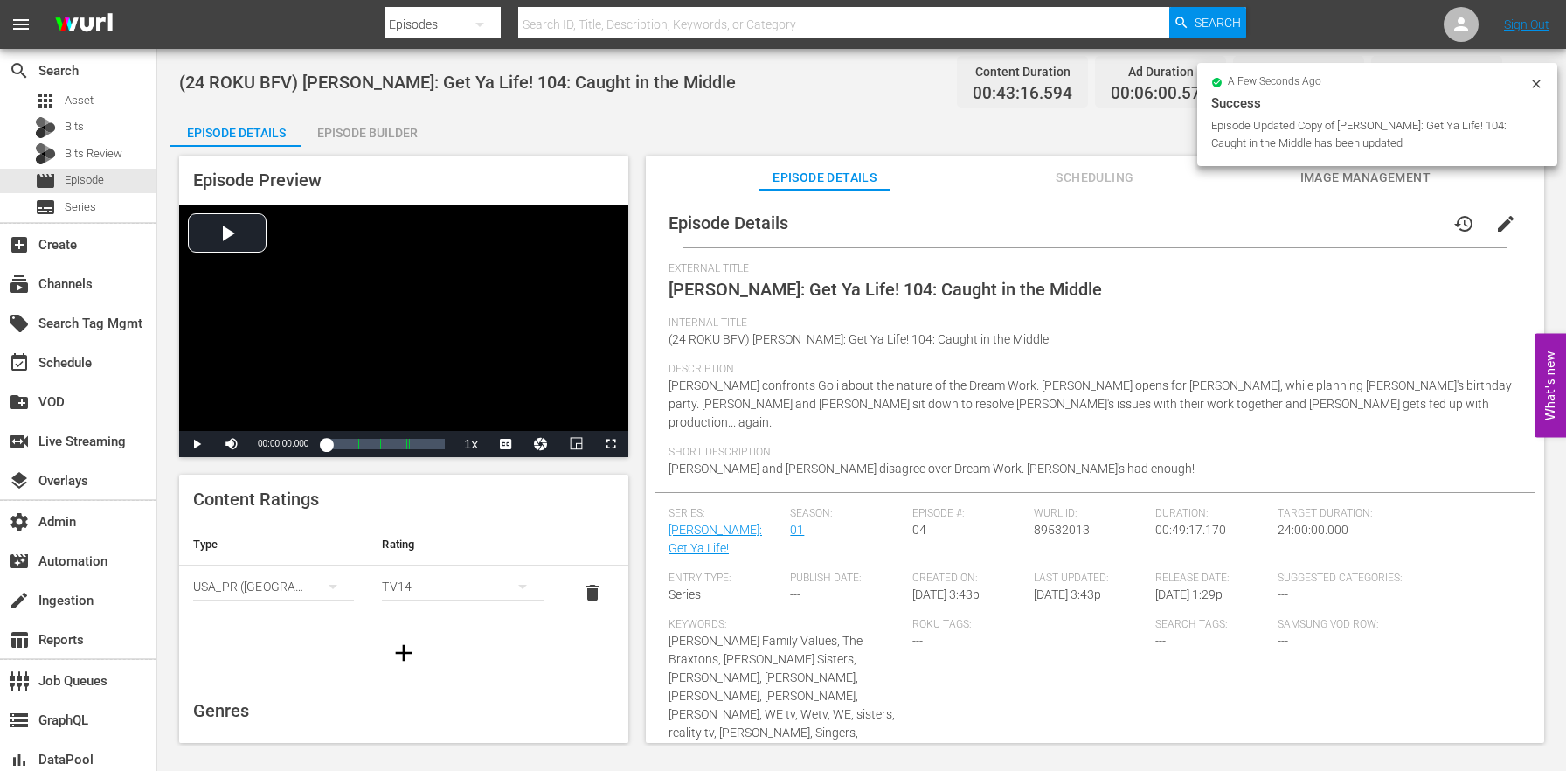
click at [399, 121] on div "Episode Builder" at bounding box center [366, 133] width 131 height 42
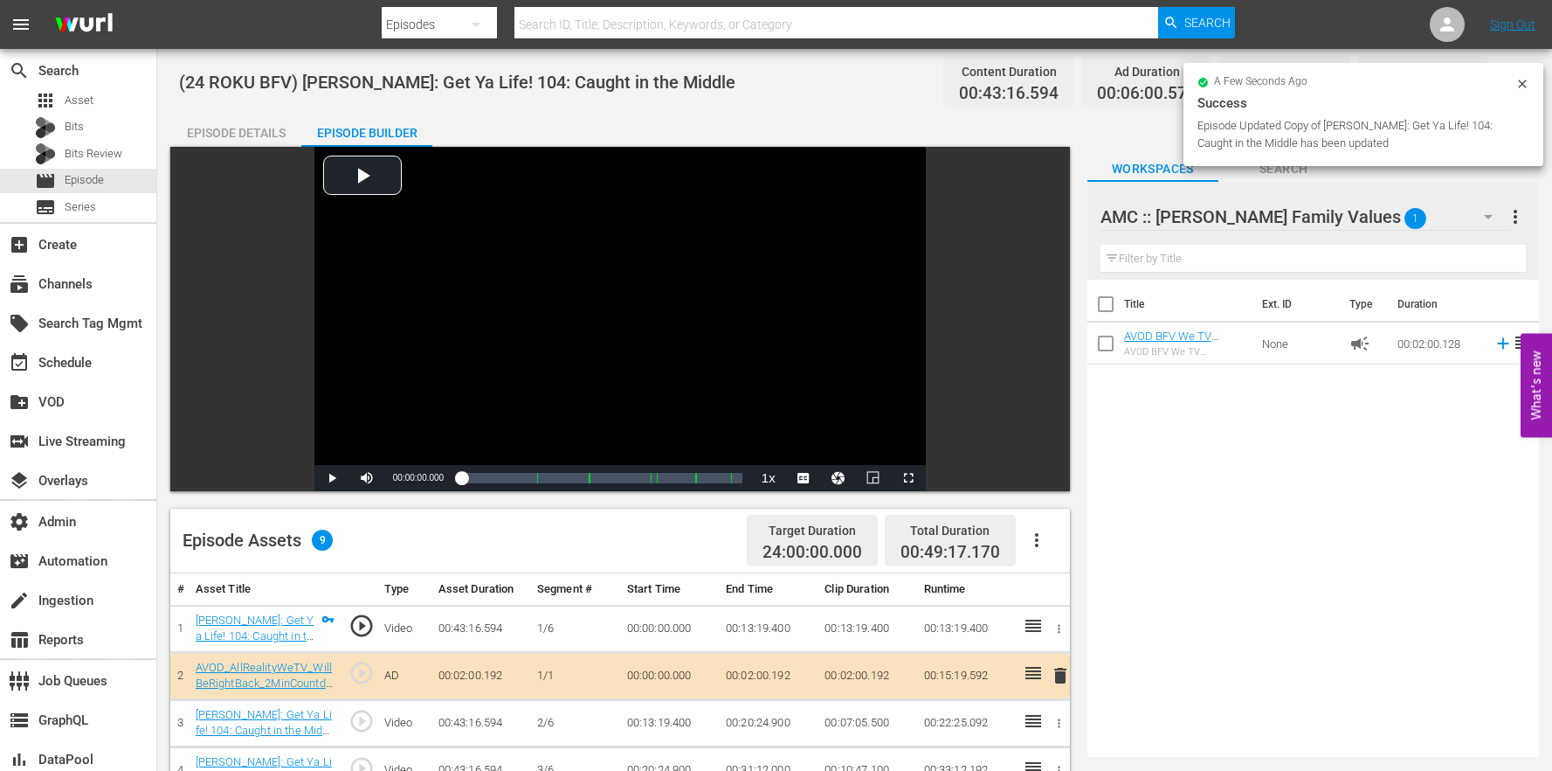
click at [1027, 540] on icon "button" at bounding box center [1037, 539] width 21 height 21
click at [1041, 625] on div "Clear Ads" at bounding box center [1089, 631] width 119 height 42
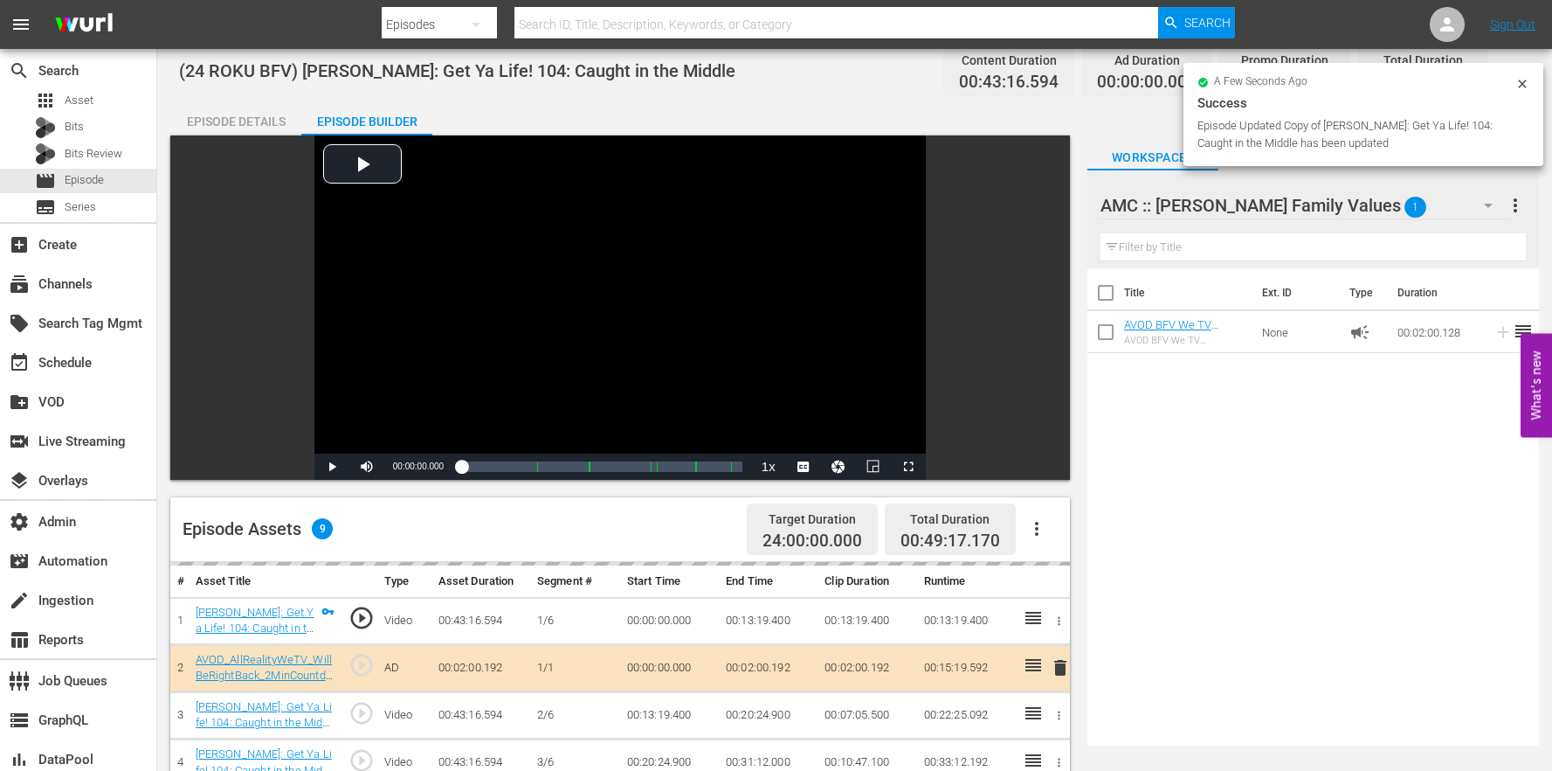
scroll to position [454, 0]
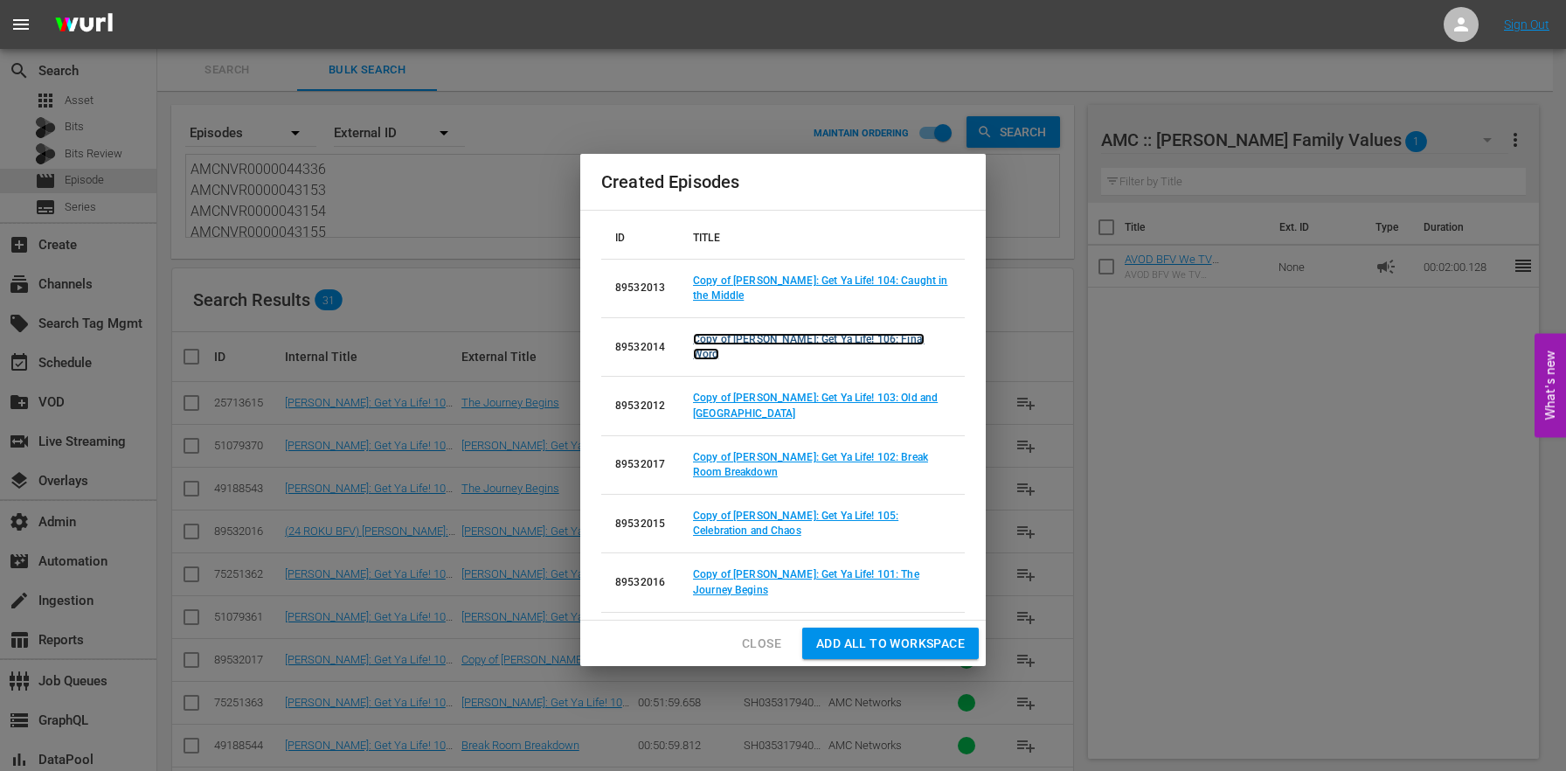
click at [894, 349] on link "Copy of [PERSON_NAME]: Get Ya Life! 106: Final Word" at bounding box center [809, 346] width 232 height 27
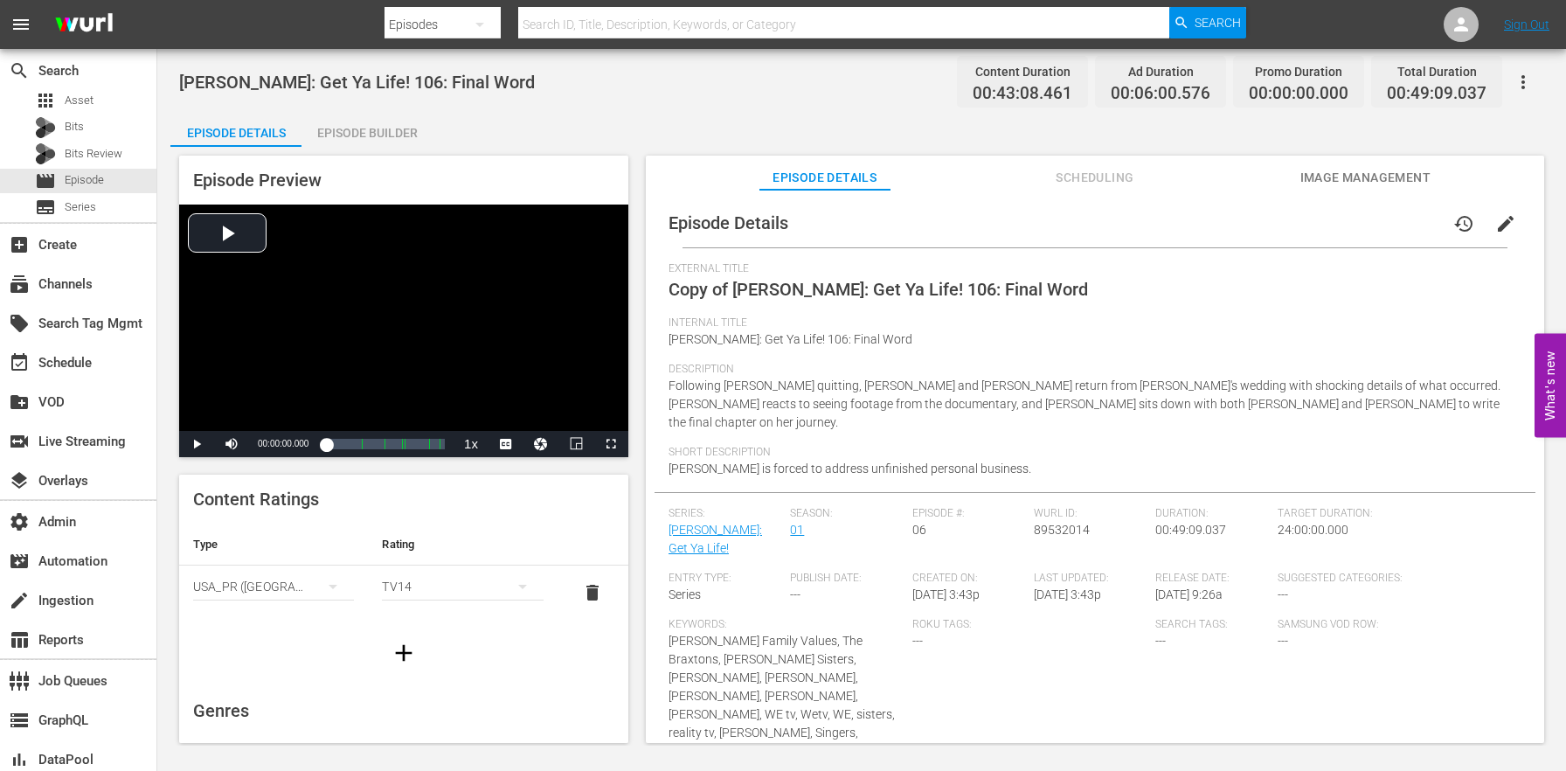
click at [1511, 224] on button "edit" at bounding box center [1505, 224] width 42 height 42
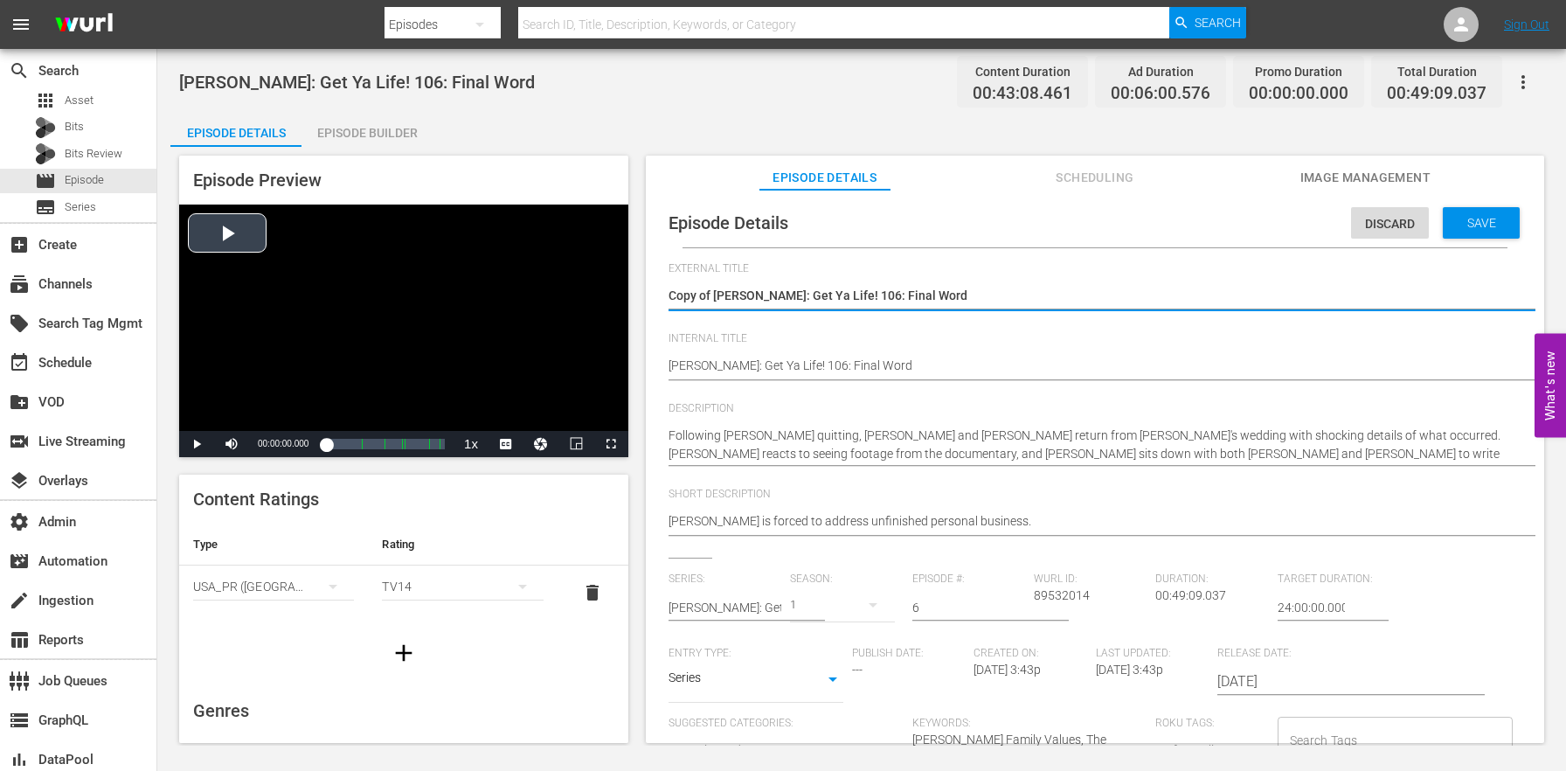
drag, startPoint x: 715, startPoint y: 291, endPoint x: 551, endPoint y: 252, distance: 167.8
click at [551, 255] on div "Episode Preview Video Player is loading. Play Video Play Mute Current Time 00:0…" at bounding box center [861, 452] width 1382 height 610
type textarea "[PERSON_NAME]: Get Ya Life! 106: Final Word"
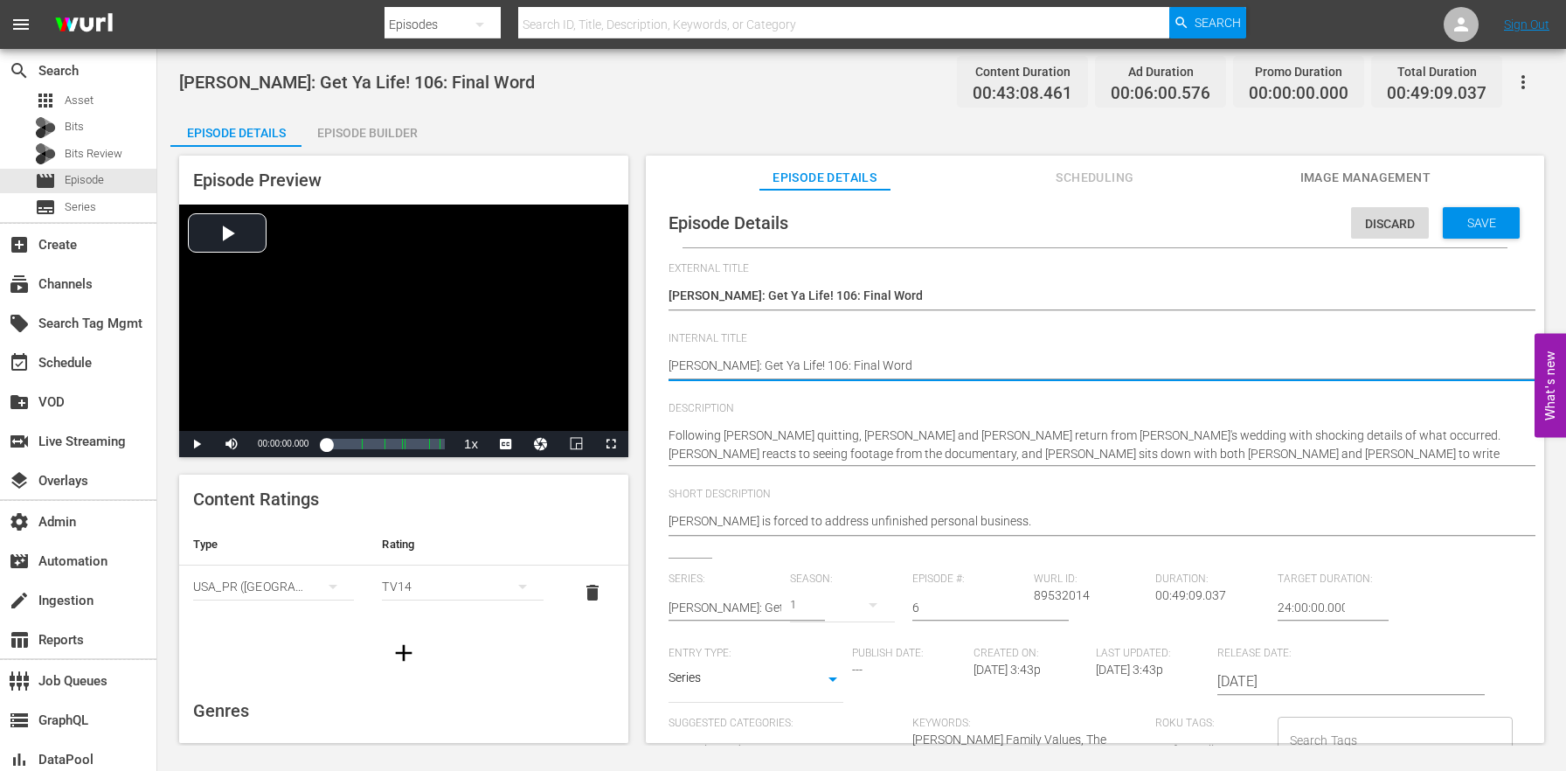
paste textarea "(24 ROKU BFV)"
type textarea "(24 ROKU BFV) [PERSON_NAME]: Get Ya Life! 106: Final Word"
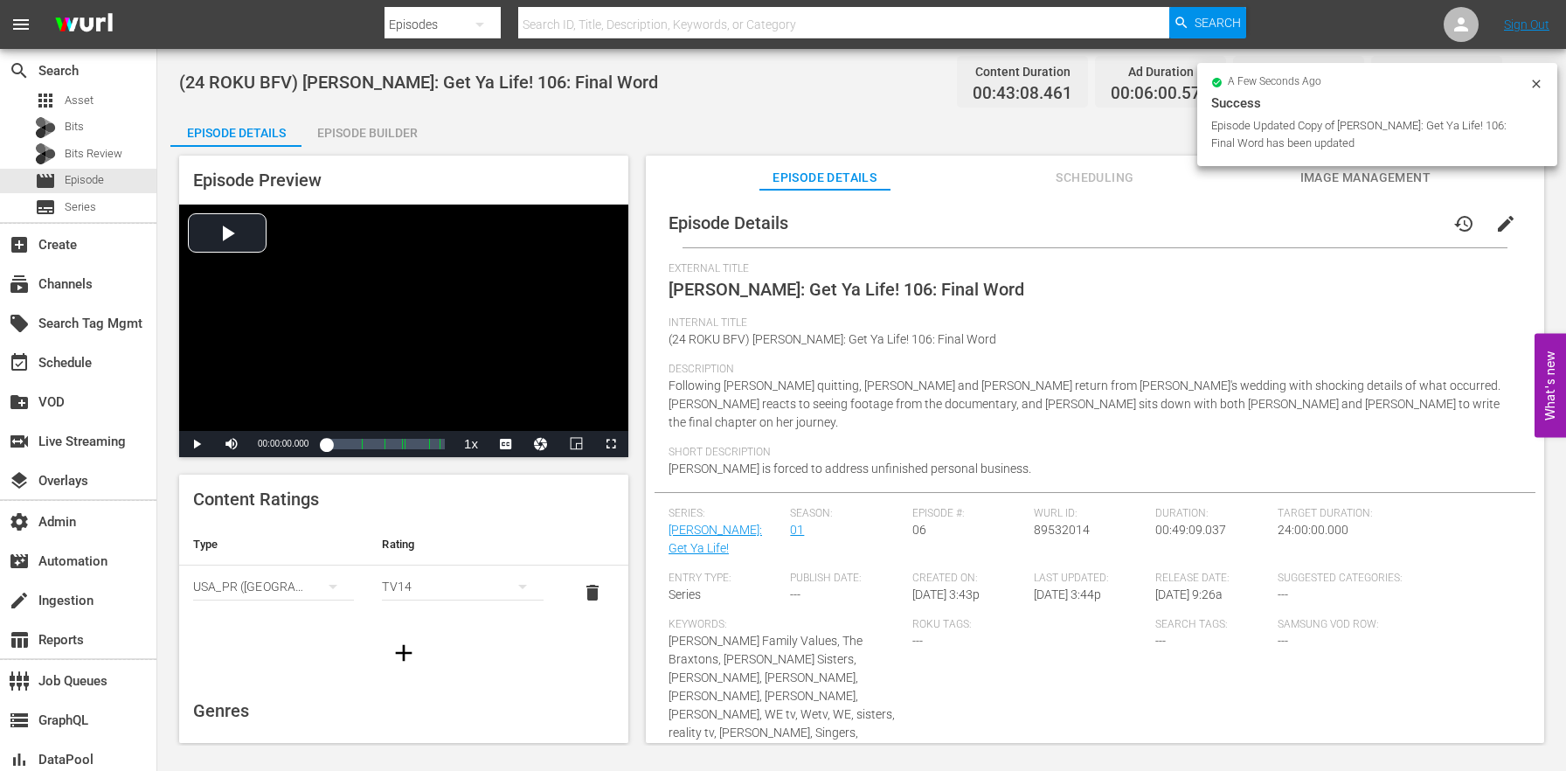
click at [423, 137] on div "Episode Builder" at bounding box center [366, 133] width 131 height 42
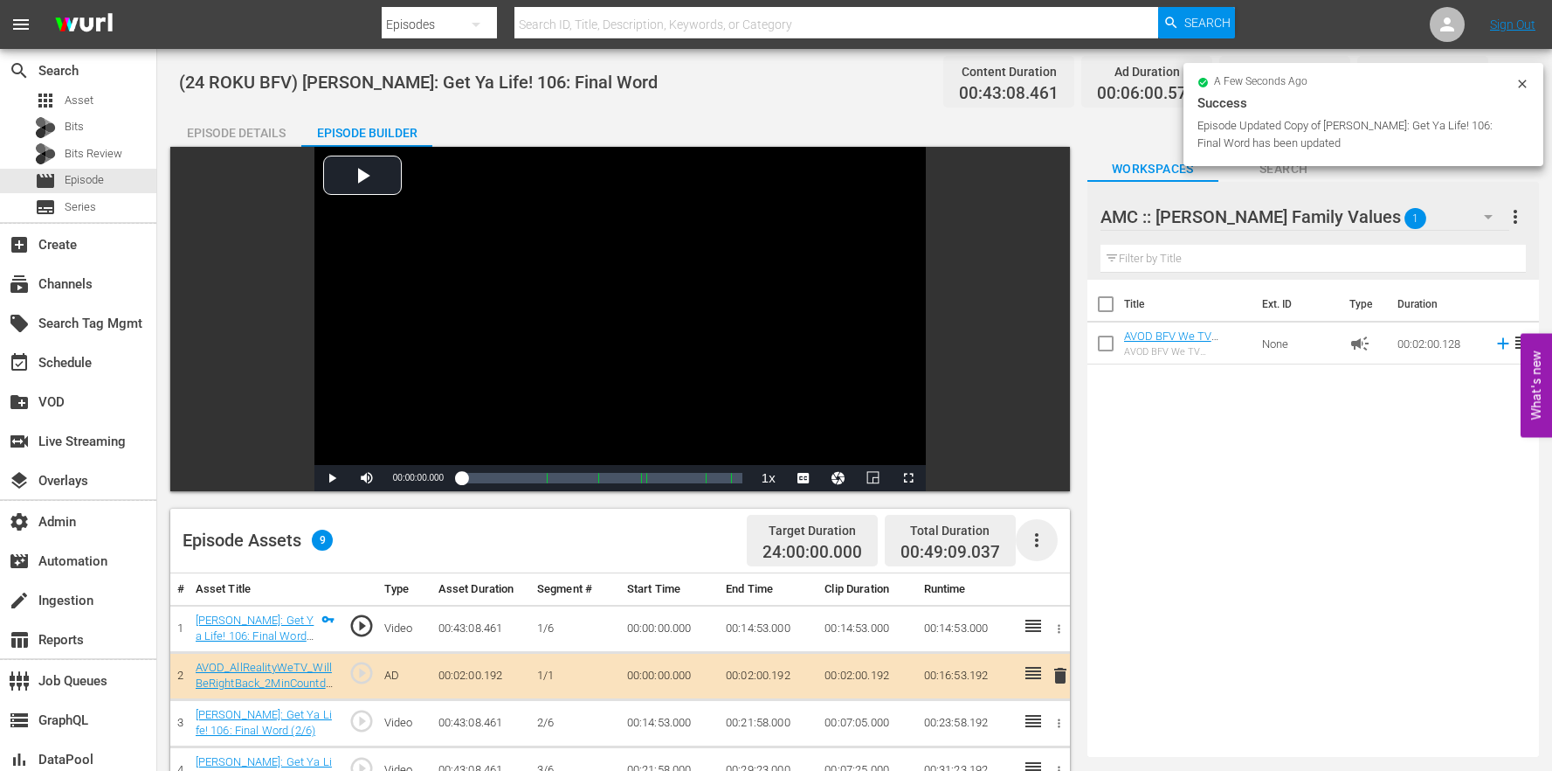
click at [1045, 547] on icon "button" at bounding box center [1037, 539] width 21 height 21
click at [1046, 626] on div "Clear Ads" at bounding box center [1089, 631] width 119 height 42
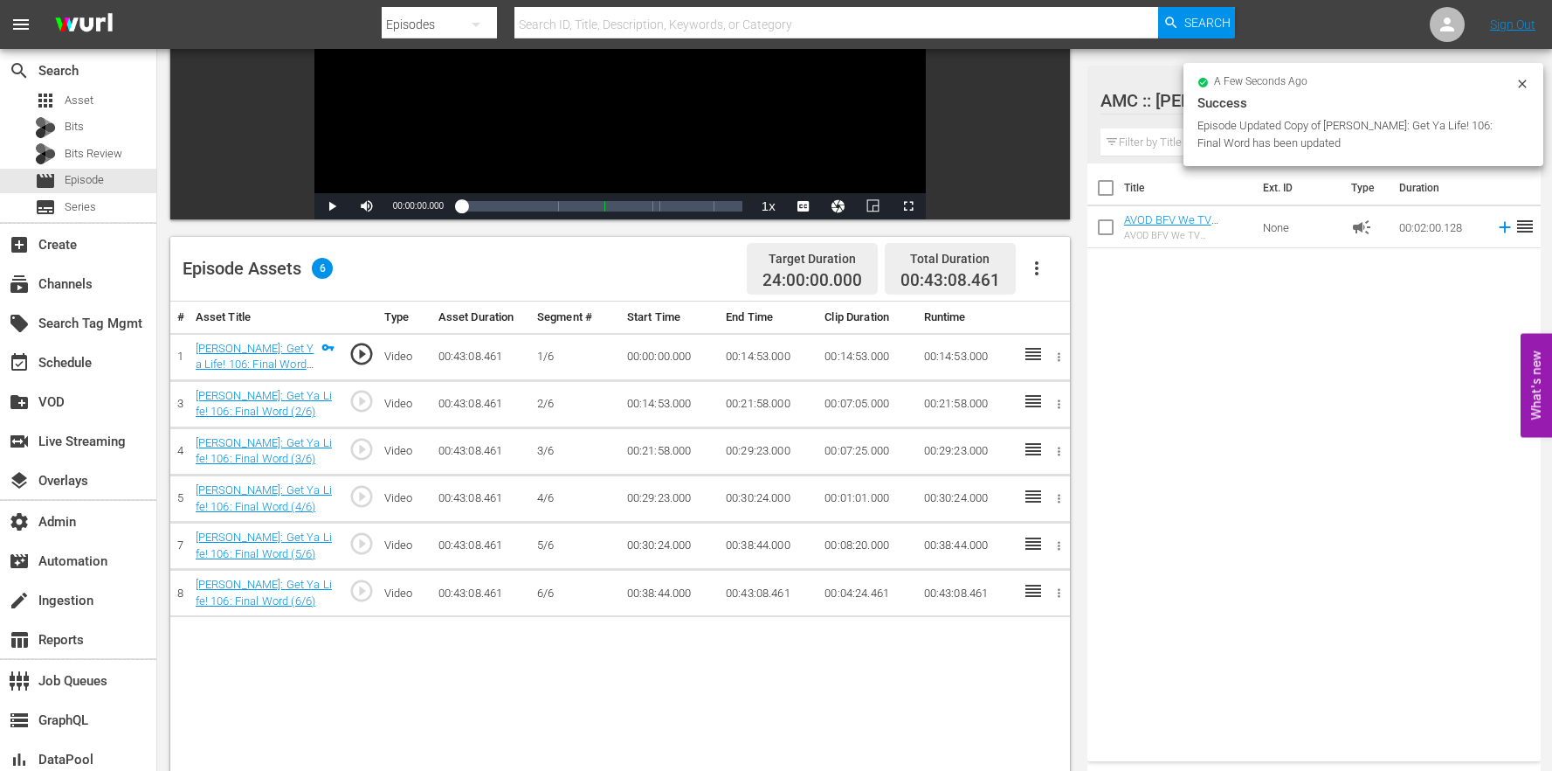
scroll to position [369, 0]
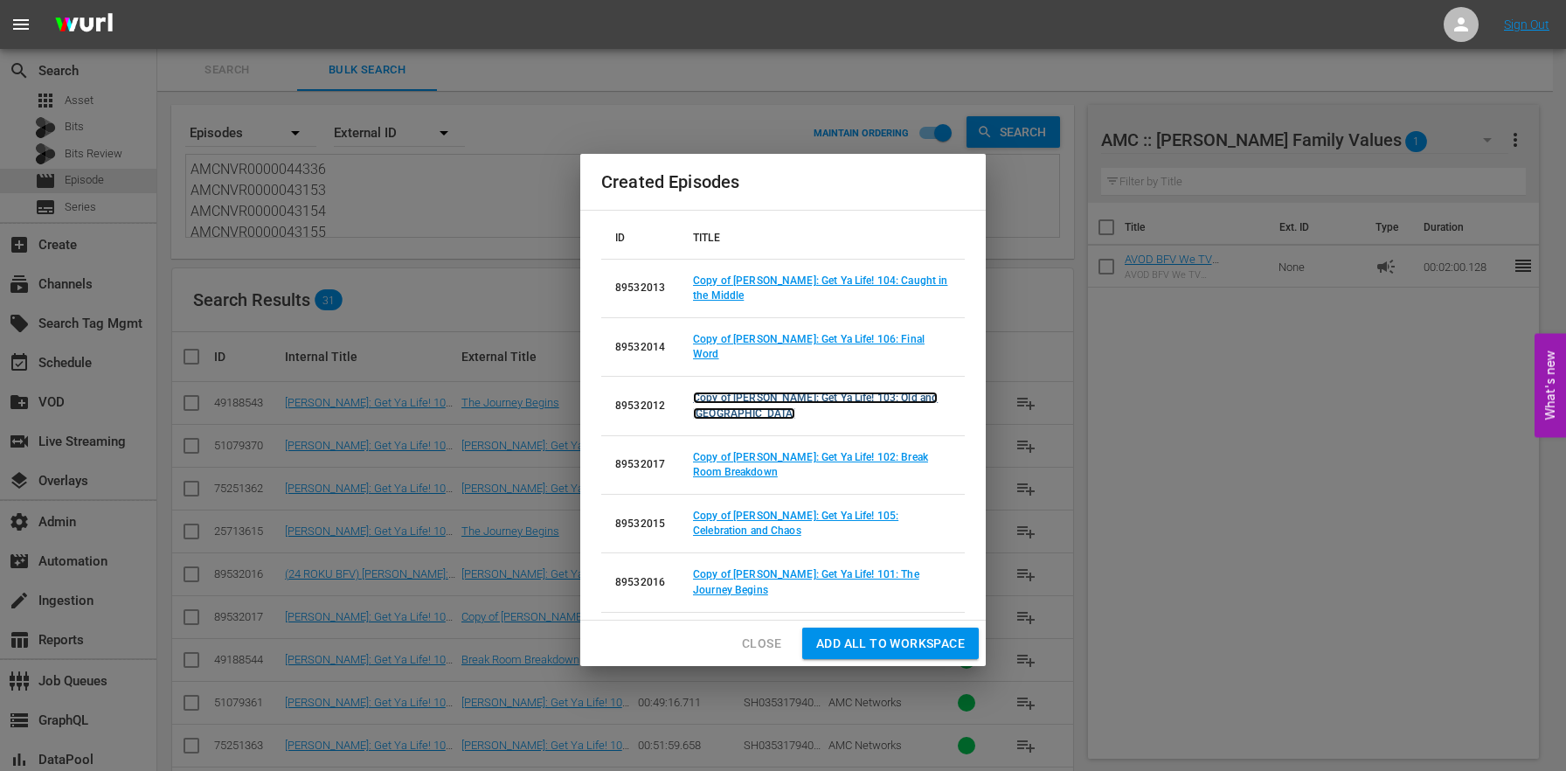
click at [878, 391] on link "Copy of [PERSON_NAME]: Get Ya Life! 103: Old and [GEOGRAPHIC_DATA]" at bounding box center [815, 404] width 245 height 27
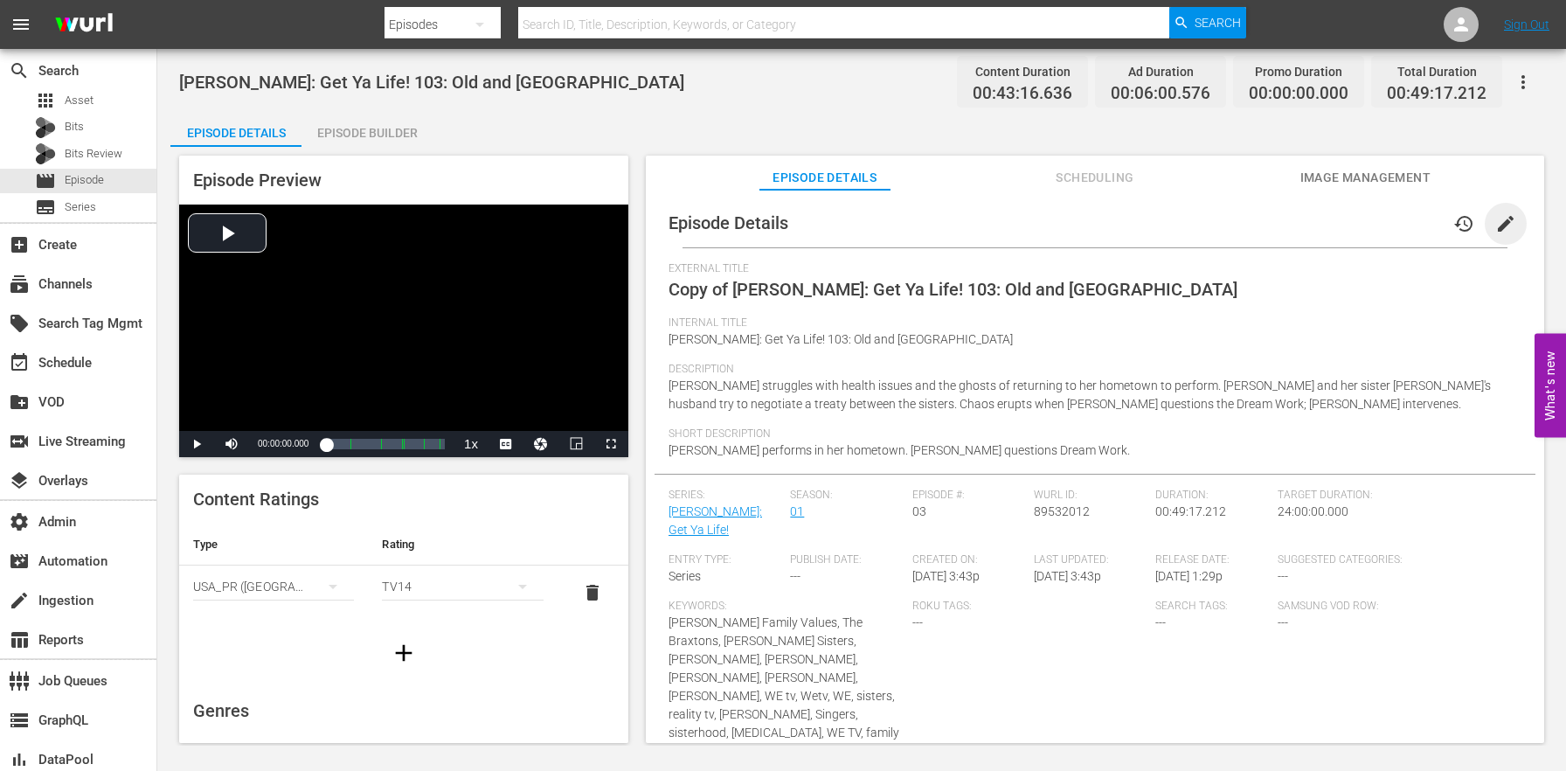
click at [1495, 214] on span "edit" at bounding box center [1505, 223] width 21 height 21
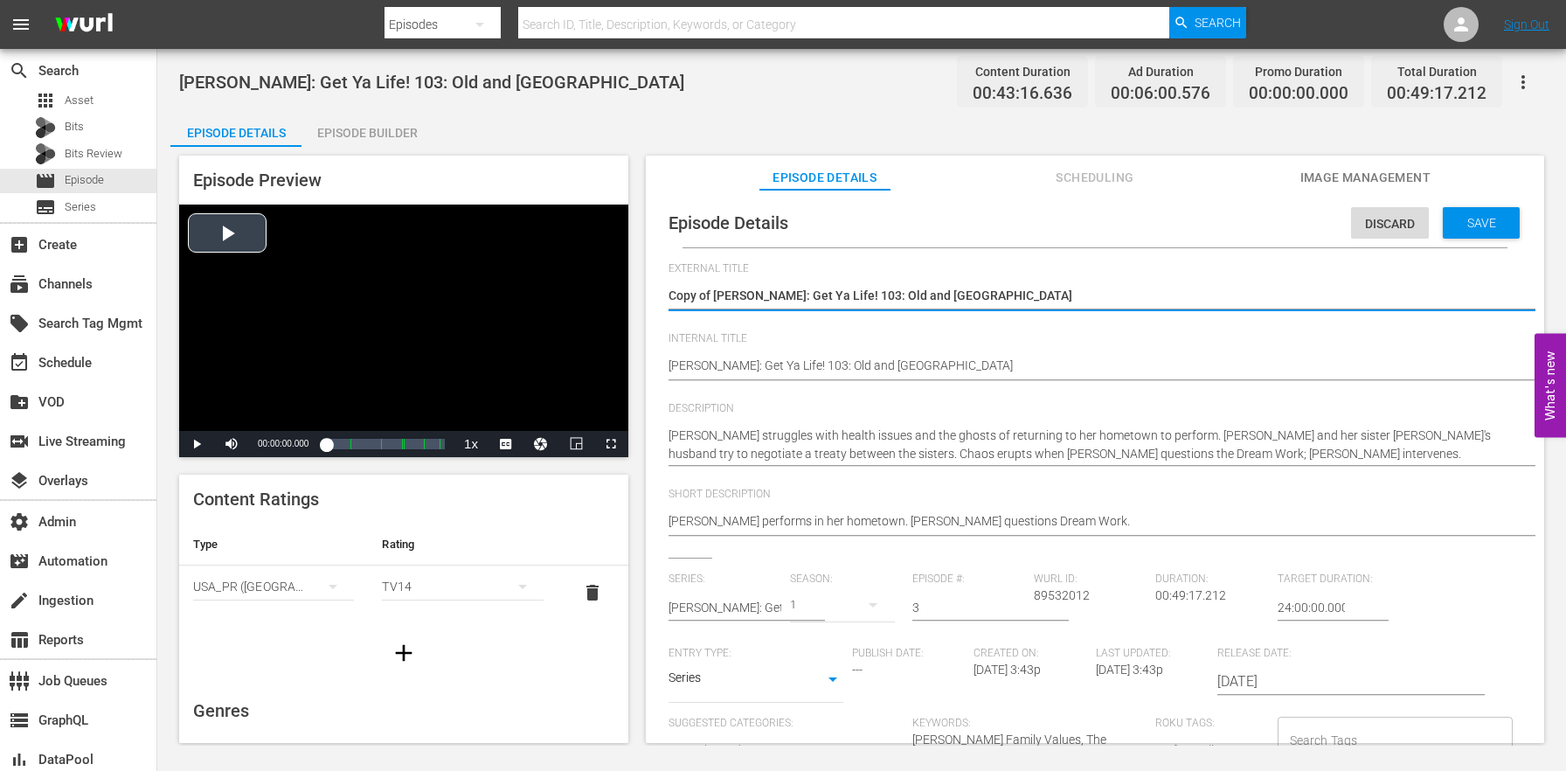
drag, startPoint x: 716, startPoint y: 289, endPoint x: 622, endPoint y: 272, distance: 96.0
click at [622, 272] on div "Episode Preview Video Player is loading. Play Video Play Mute Current Time 00:0…" at bounding box center [861, 452] width 1382 height 610
type textarea "[PERSON_NAME]: Get Ya Life! 103: Old and [GEOGRAPHIC_DATA]"
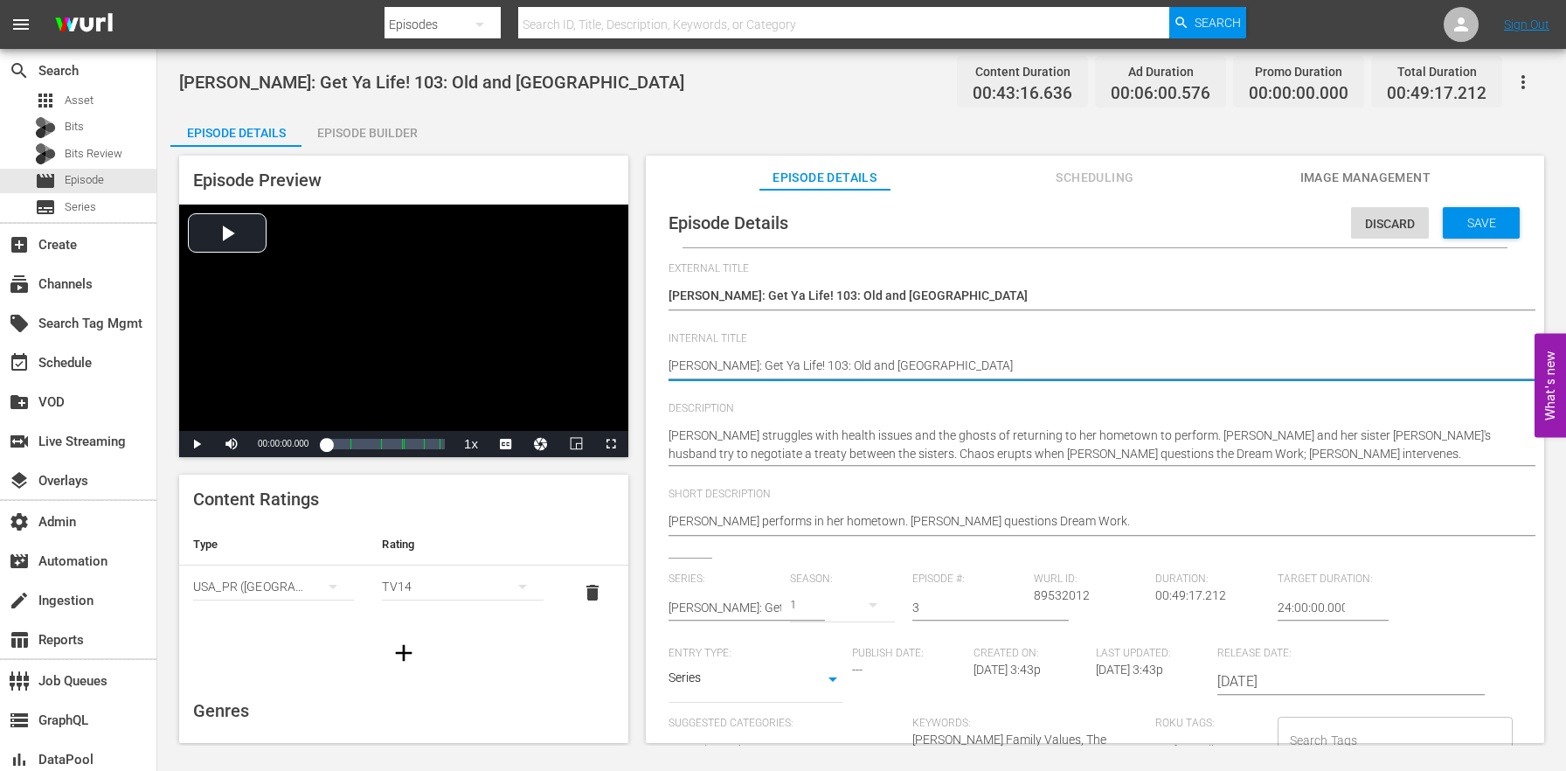
click at [671, 358] on textarea "[PERSON_NAME]: Get Ya Life! 103: Old and [GEOGRAPHIC_DATA]" at bounding box center [1090, 366] width 844 height 21
click at [671, 361] on textarea "[PERSON_NAME]: Get Ya Life! 103: Old and [GEOGRAPHIC_DATA]" at bounding box center [1090, 366] width 844 height 21
click at [668, 366] on textarea "[PERSON_NAME]: Get Ya Life! 103: Old and [GEOGRAPHIC_DATA]" at bounding box center [1090, 366] width 844 height 21
paste textarea "(24 ROKU BFV)"
type textarea "(24 ROKU BFV) [PERSON_NAME]: Get Ya Life! 103: Old and [GEOGRAPHIC_DATA]"
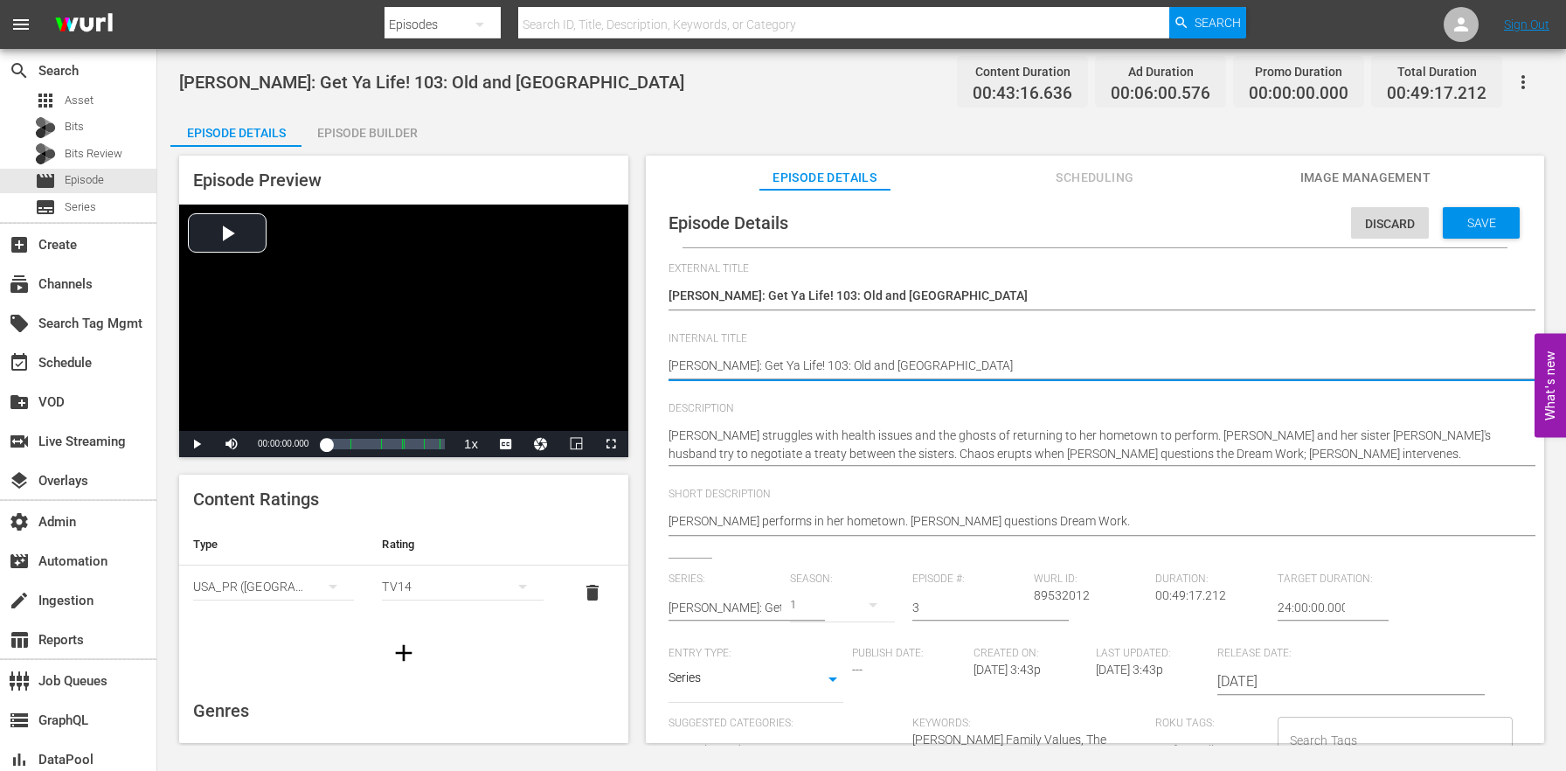
type textarea "(24 ROKU BFV) [PERSON_NAME]: Get Ya Life! 103: Old and [GEOGRAPHIC_DATA]"
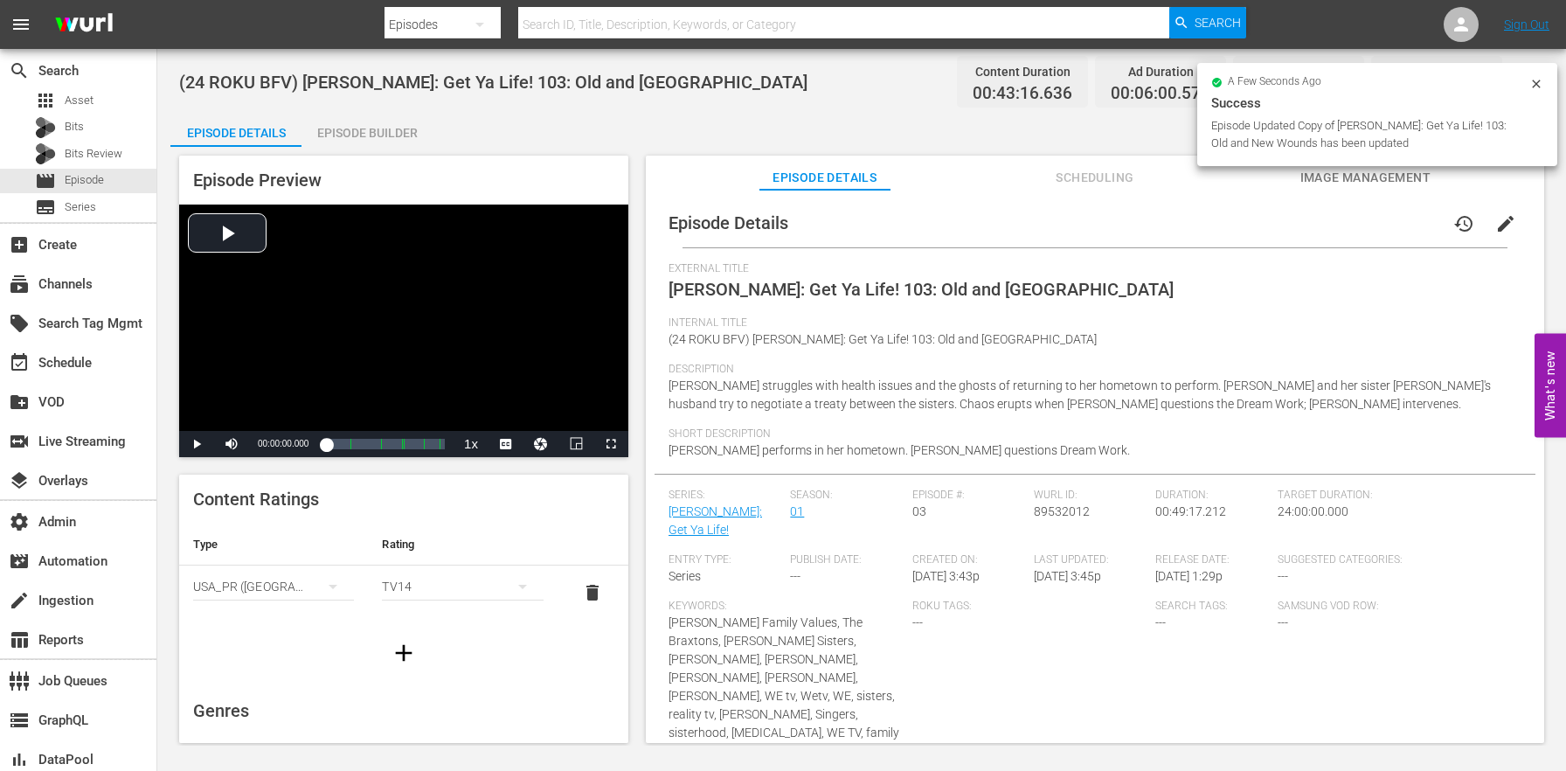
click at [341, 132] on div "Episode Builder" at bounding box center [366, 133] width 131 height 42
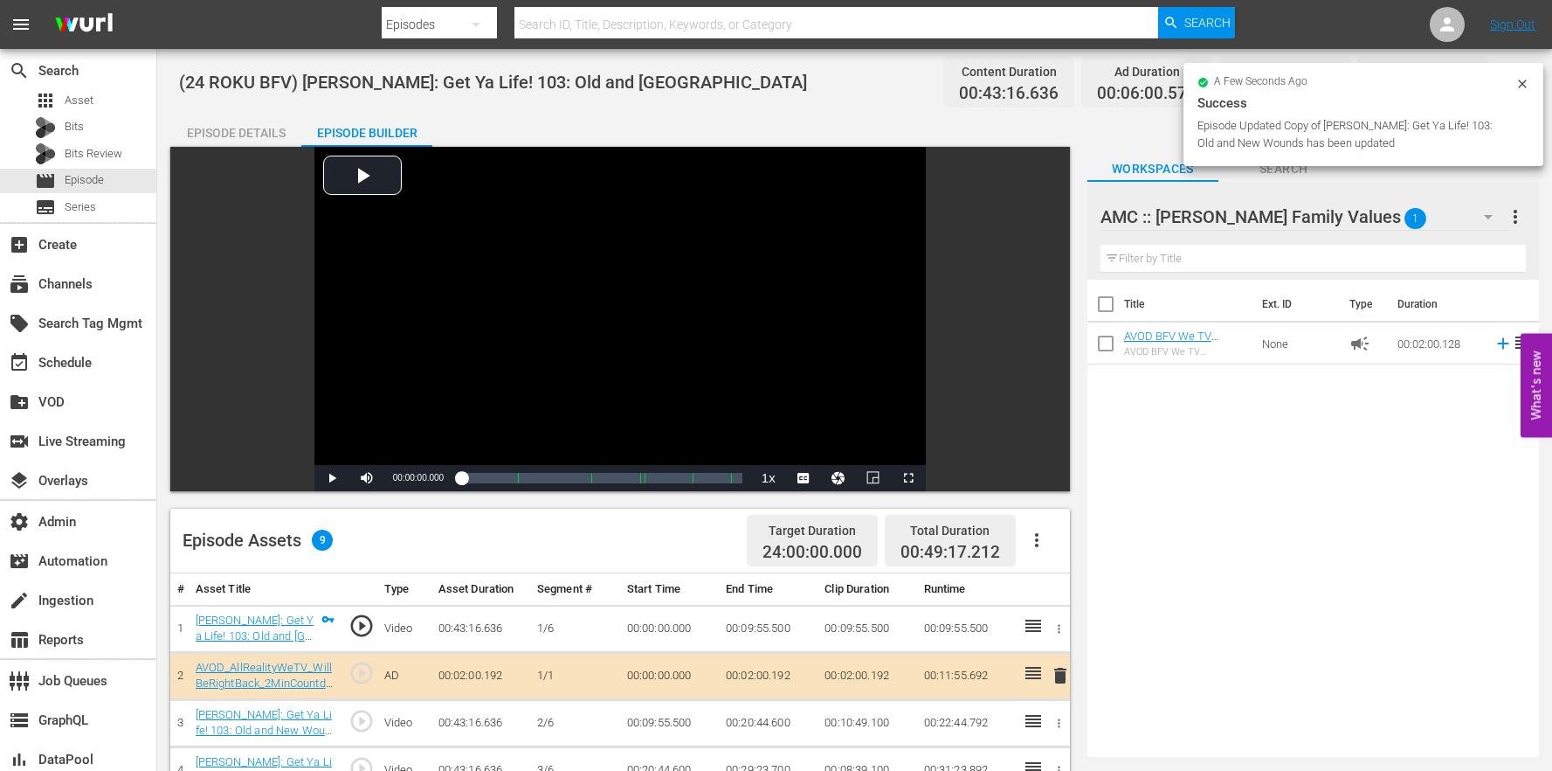
click at [1041, 538] on icon "button" at bounding box center [1037, 539] width 21 height 21
click at [1063, 632] on div "Clear Ads" at bounding box center [1089, 631] width 119 height 42
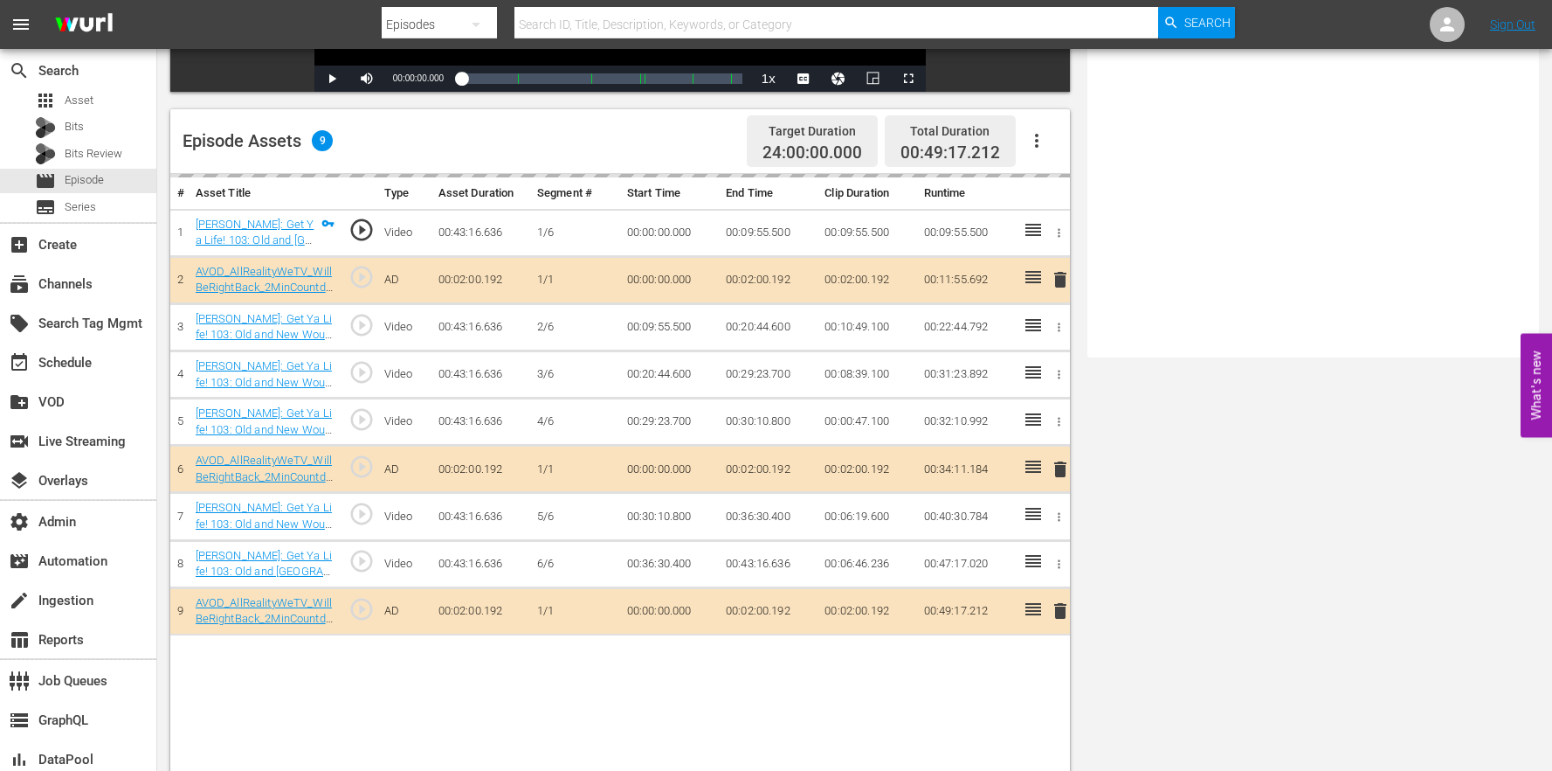
scroll to position [454, 0]
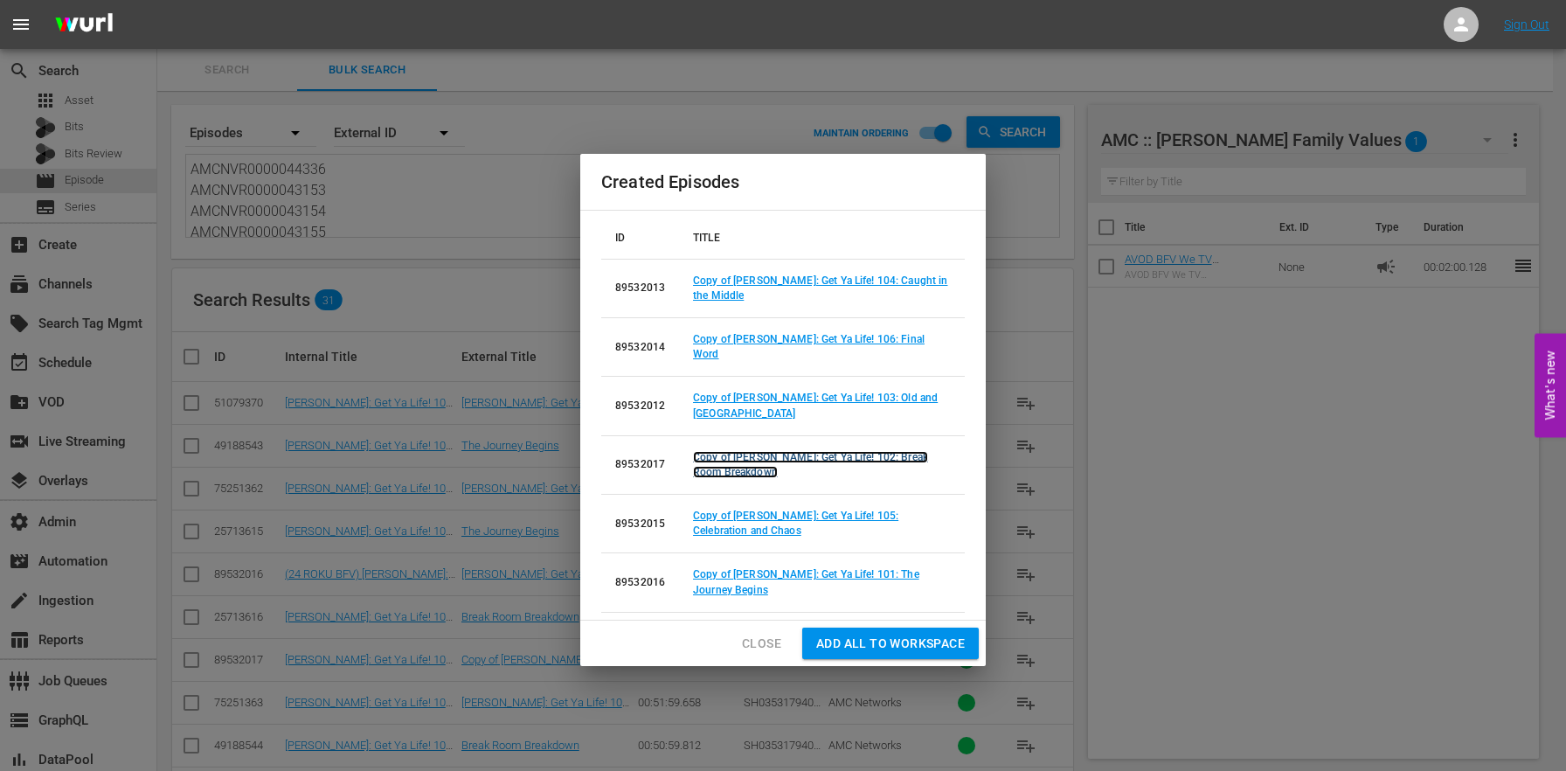
click at [826, 451] on link "Copy of [PERSON_NAME]: Get Ya Life! 102: Break Room Breakdown" at bounding box center [810, 464] width 235 height 27
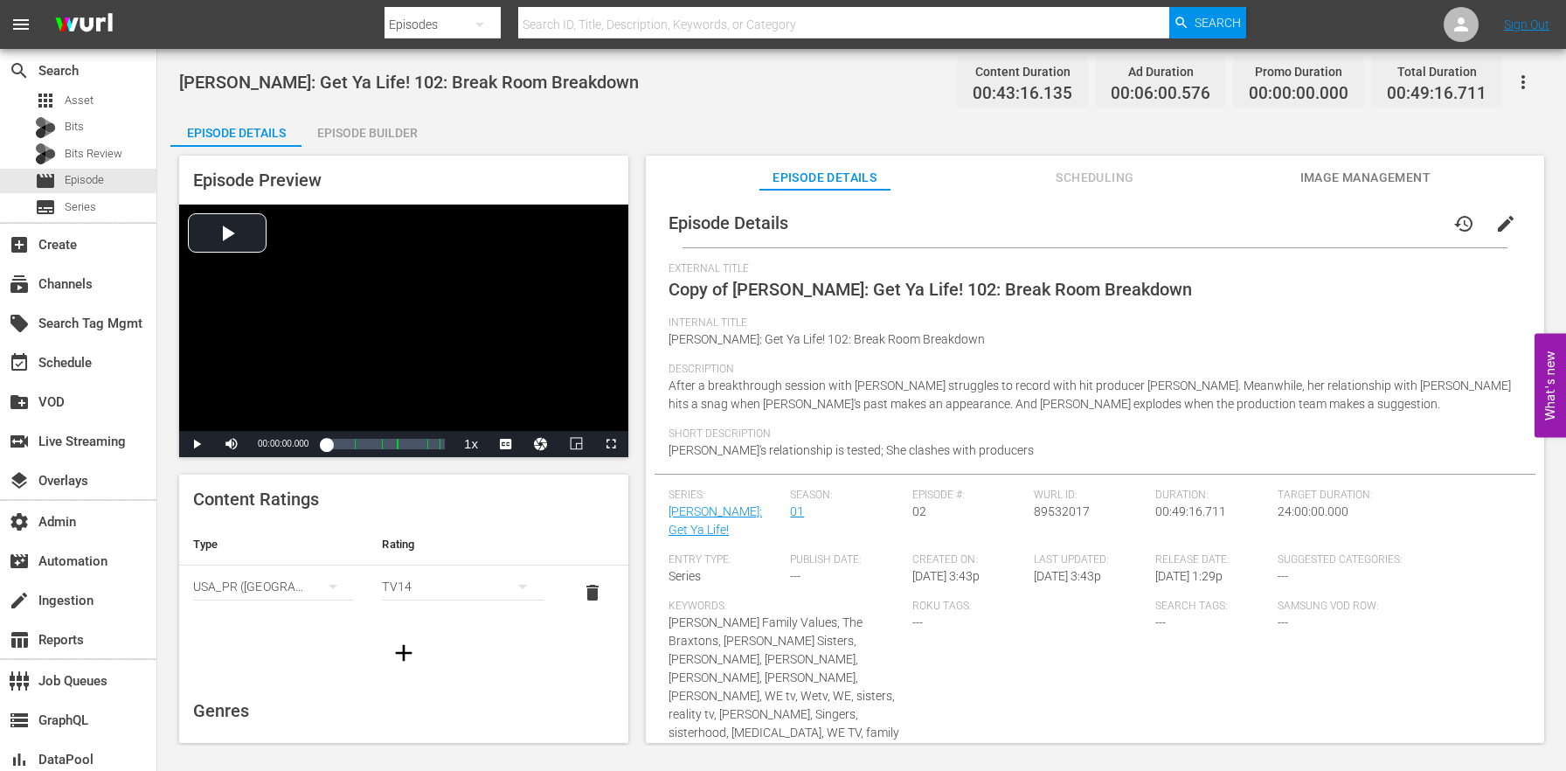
click at [1505, 232] on button "edit" at bounding box center [1505, 224] width 42 height 42
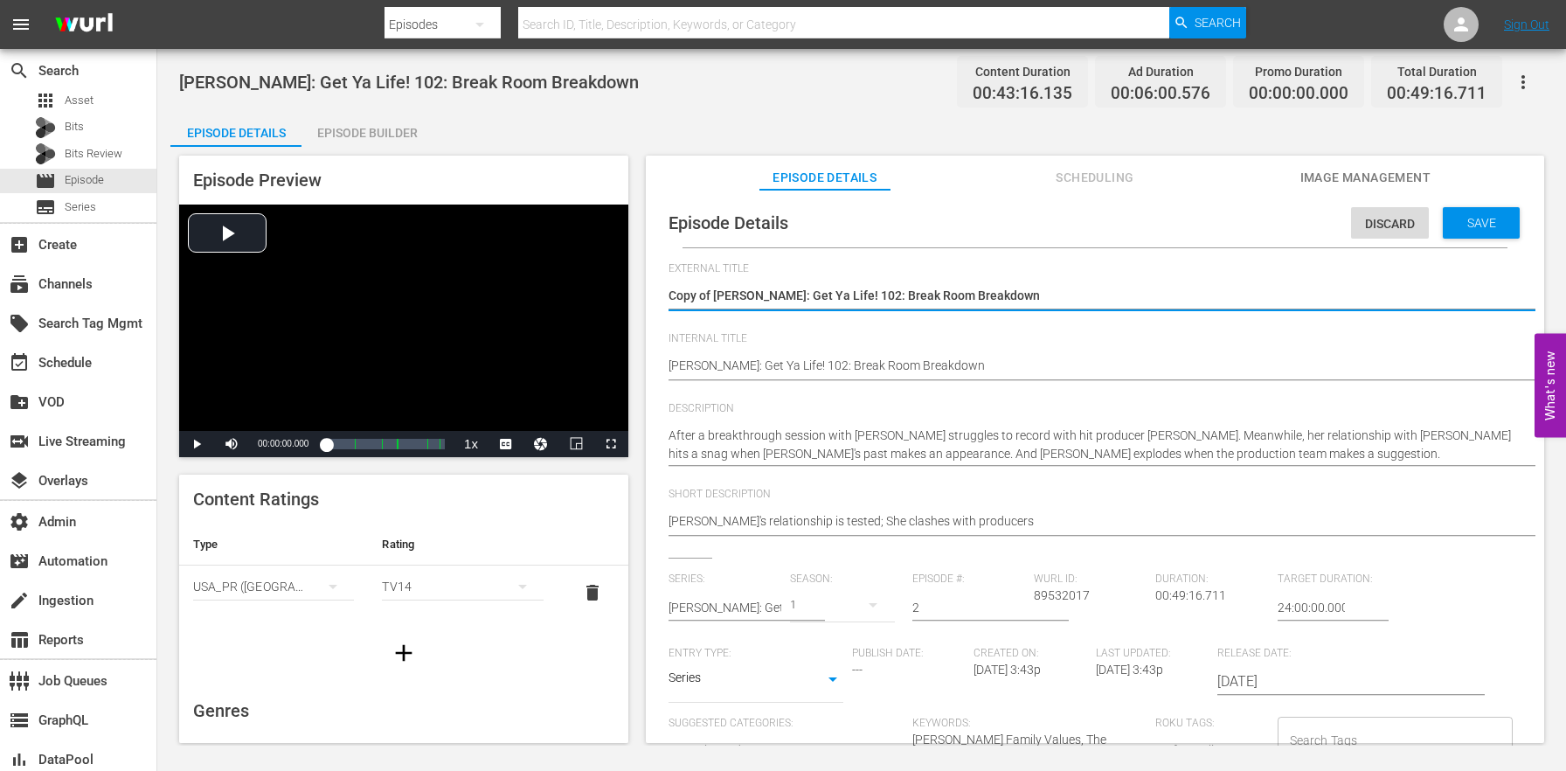
click at [717, 287] on textarea "Copy of [PERSON_NAME]: Get Ya Life! 102: Break Room Breakdown" at bounding box center [1090, 297] width 844 height 21
drag, startPoint x: 715, startPoint y: 288, endPoint x: 562, endPoint y: 267, distance: 154.3
click at [562, 267] on div "Episode Preview Video Player is loading. Play Video Play Mute Current Time 00:0…" at bounding box center [861, 452] width 1382 height 610
type textarea "[PERSON_NAME]: Get Ya Life! 102: Break Room Breakdown"
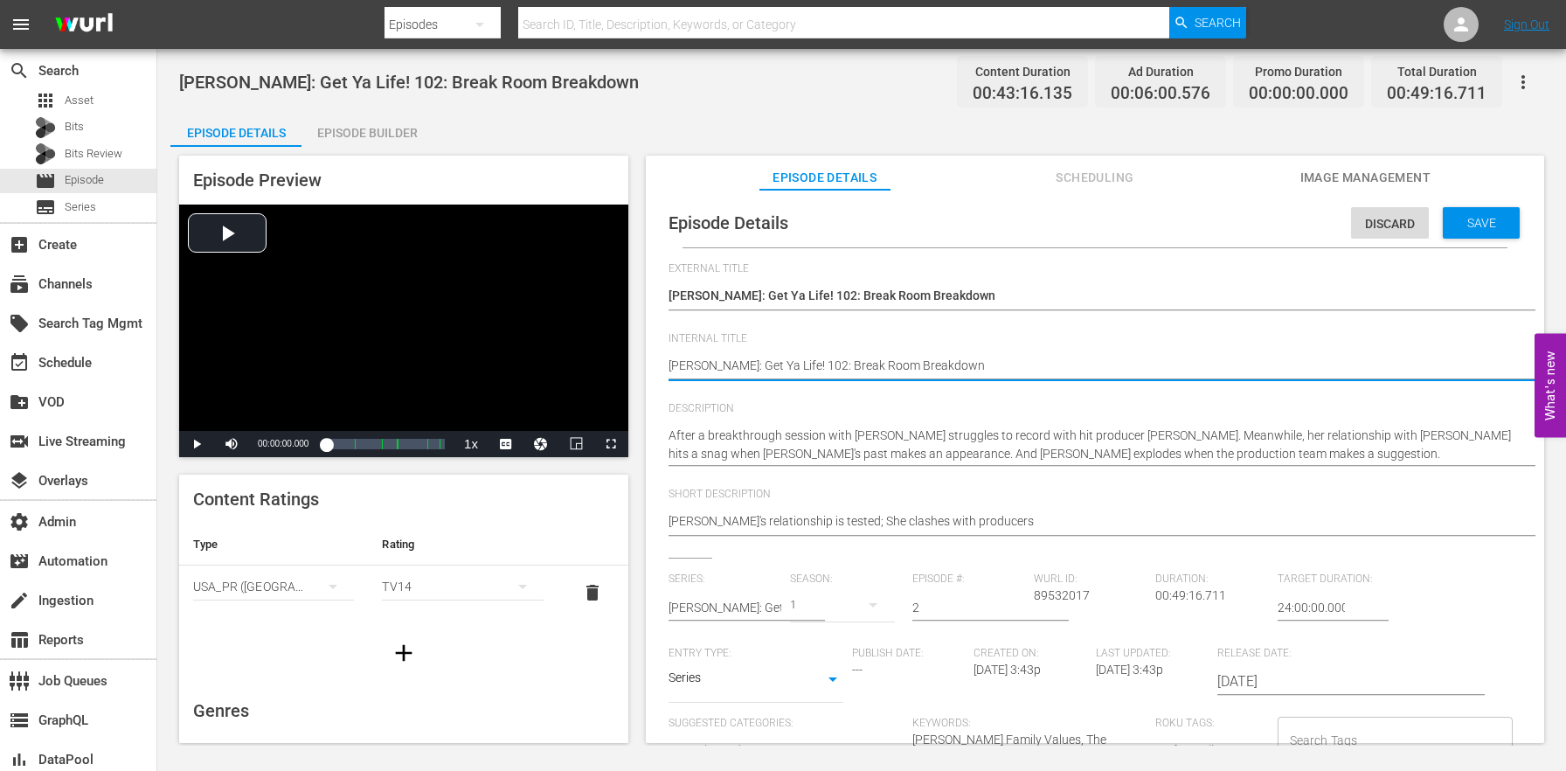
click at [671, 363] on textarea "[PERSON_NAME]: Get Ya Life! 102: Break Room Breakdown" at bounding box center [1090, 366] width 844 height 21
paste textarea "(24 ROKU BFV)"
type textarea "(24 ROKU BFV) [PERSON_NAME]: Get Ya Life! 102: Break Room Breakdown"
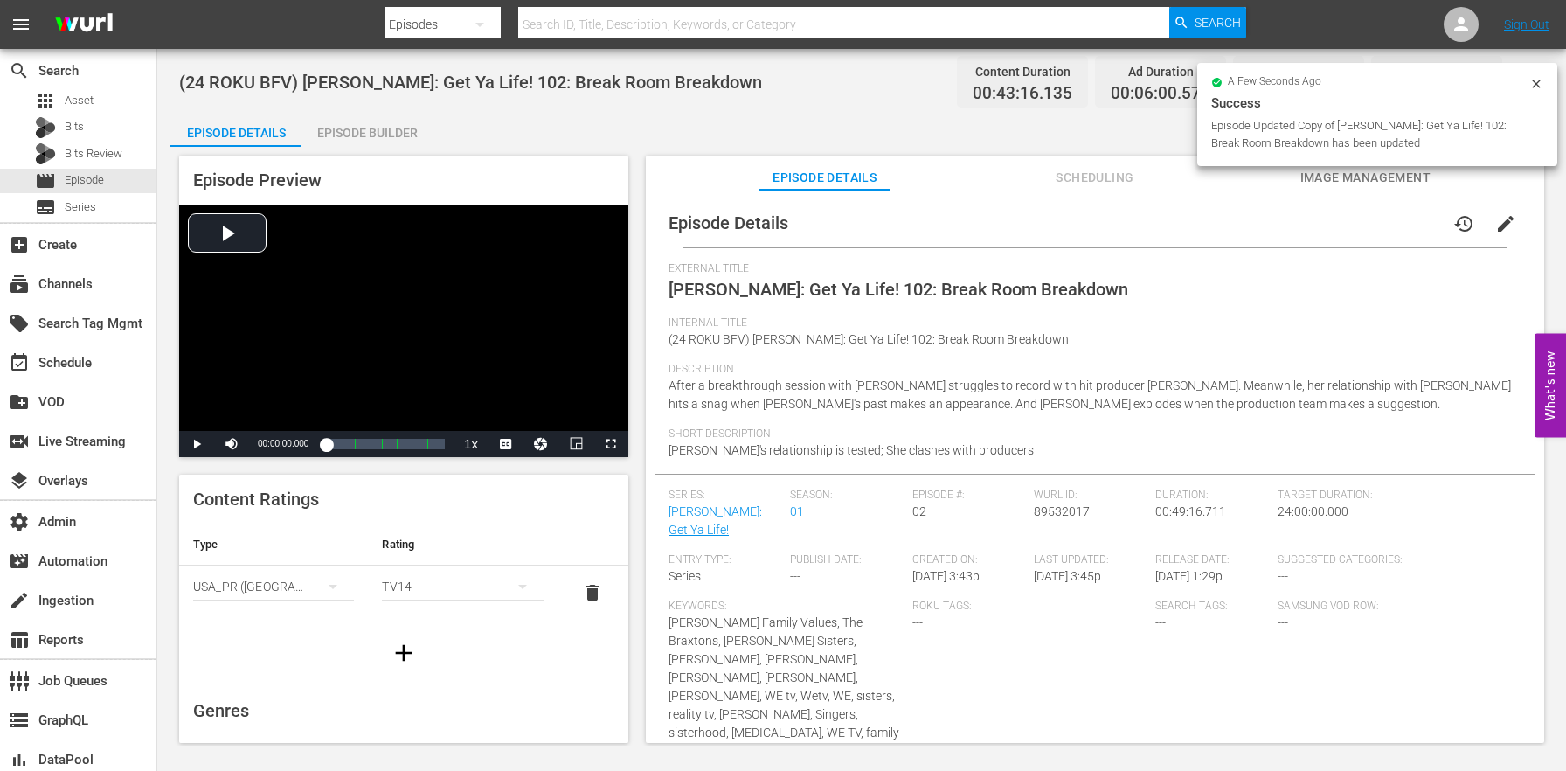
click at [375, 128] on div "Episode Builder" at bounding box center [366, 133] width 131 height 42
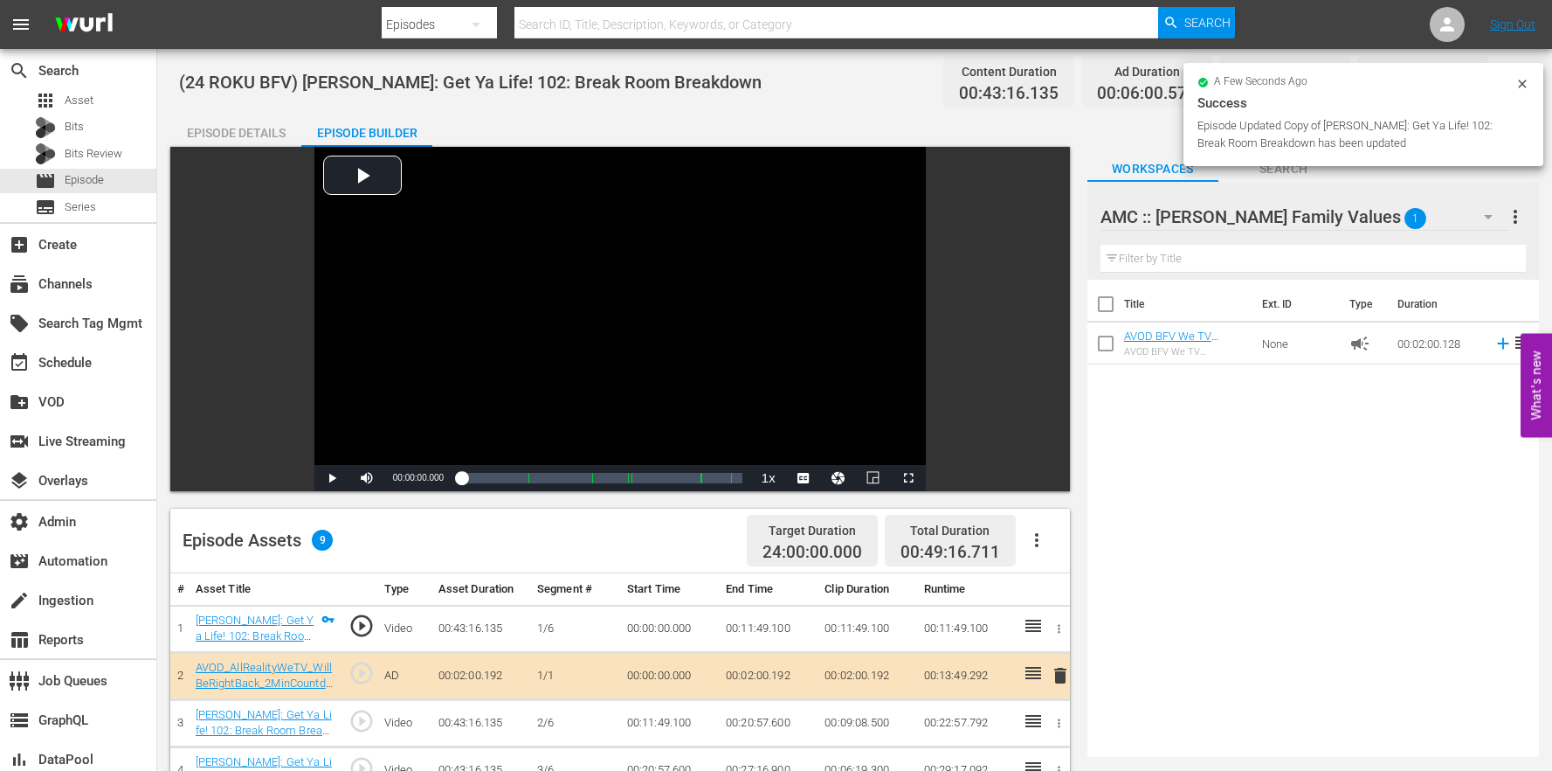
scroll to position [187, 0]
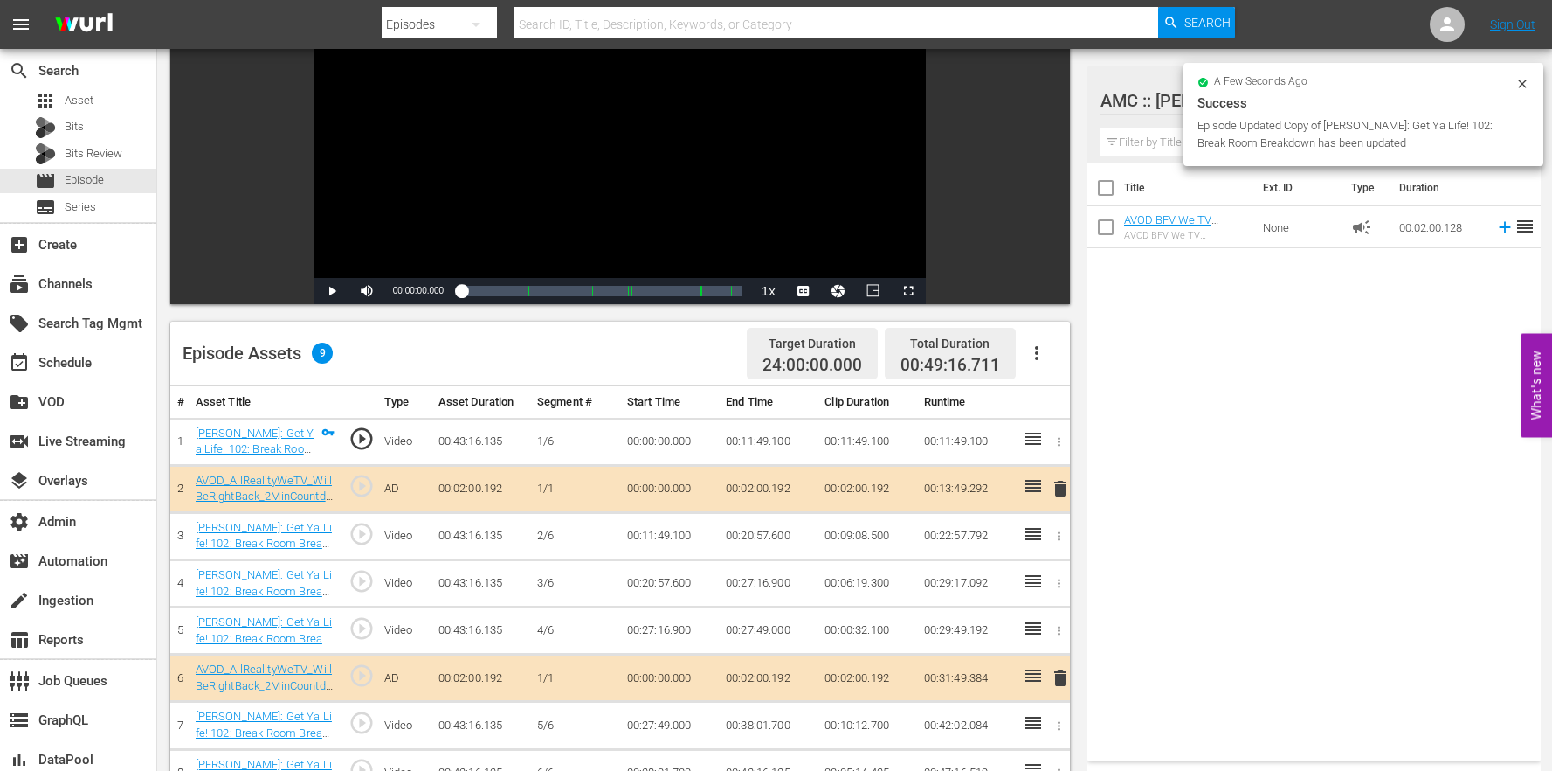
click at [1054, 338] on button "button" at bounding box center [1037, 353] width 42 height 42
click at [1060, 455] on div "Clear Ads" at bounding box center [1089, 444] width 119 height 42
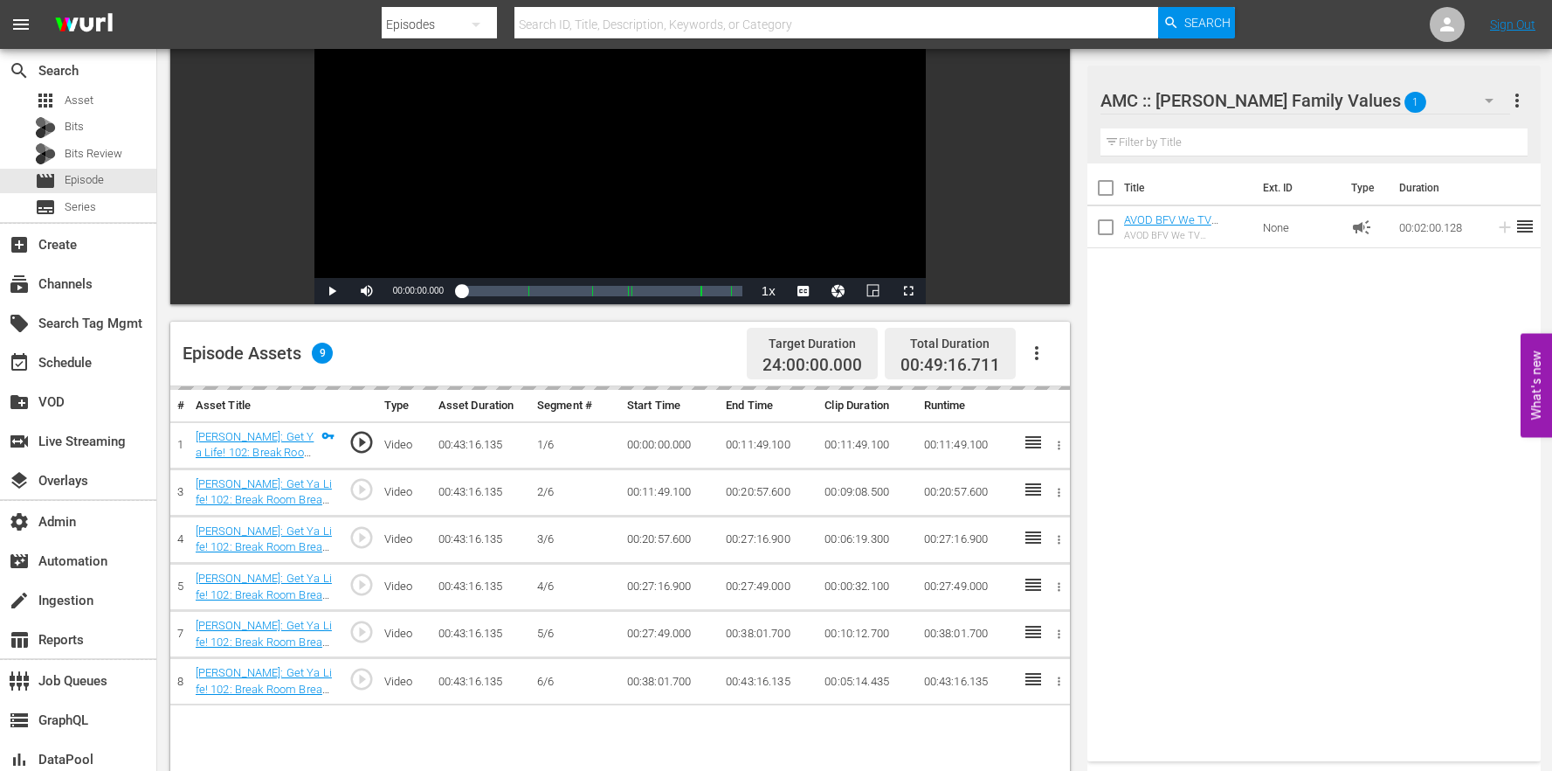
scroll to position [454, 0]
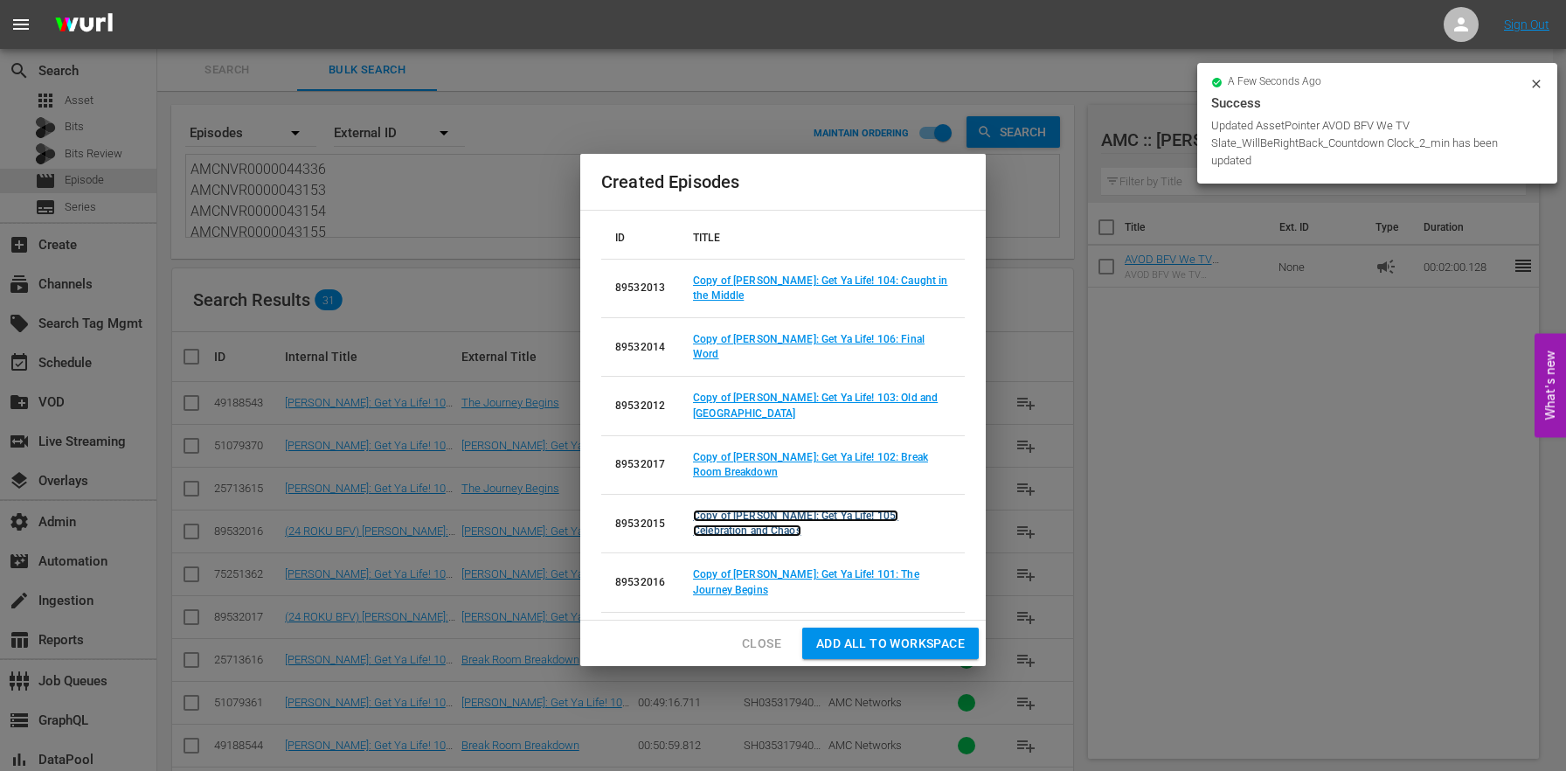
click at [807, 509] on link "Copy of [PERSON_NAME]: Get Ya Life! 105: Celebration and Chaos" at bounding box center [795, 522] width 205 height 27
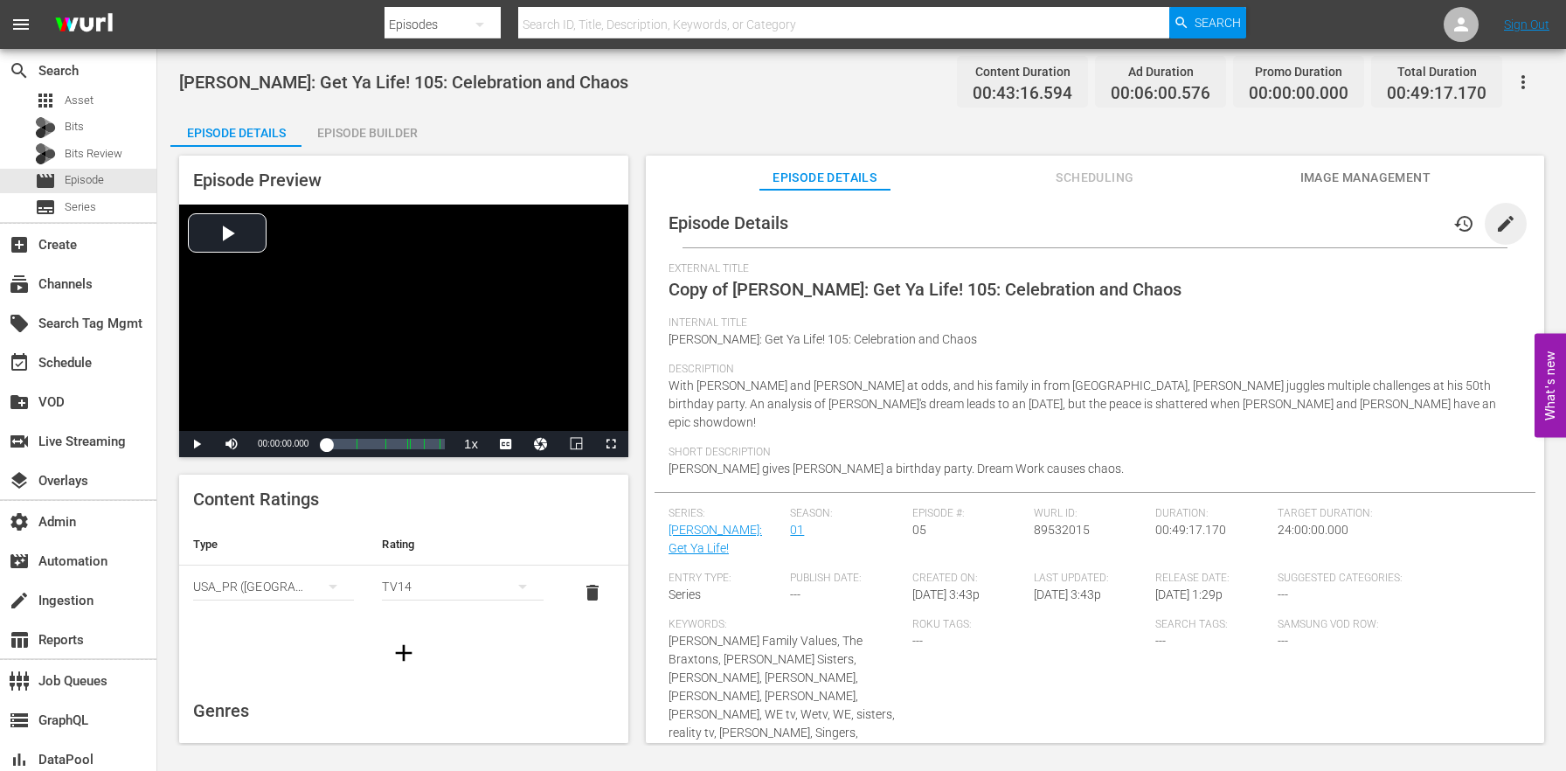
click at [1495, 219] on span "edit" at bounding box center [1505, 223] width 21 height 21
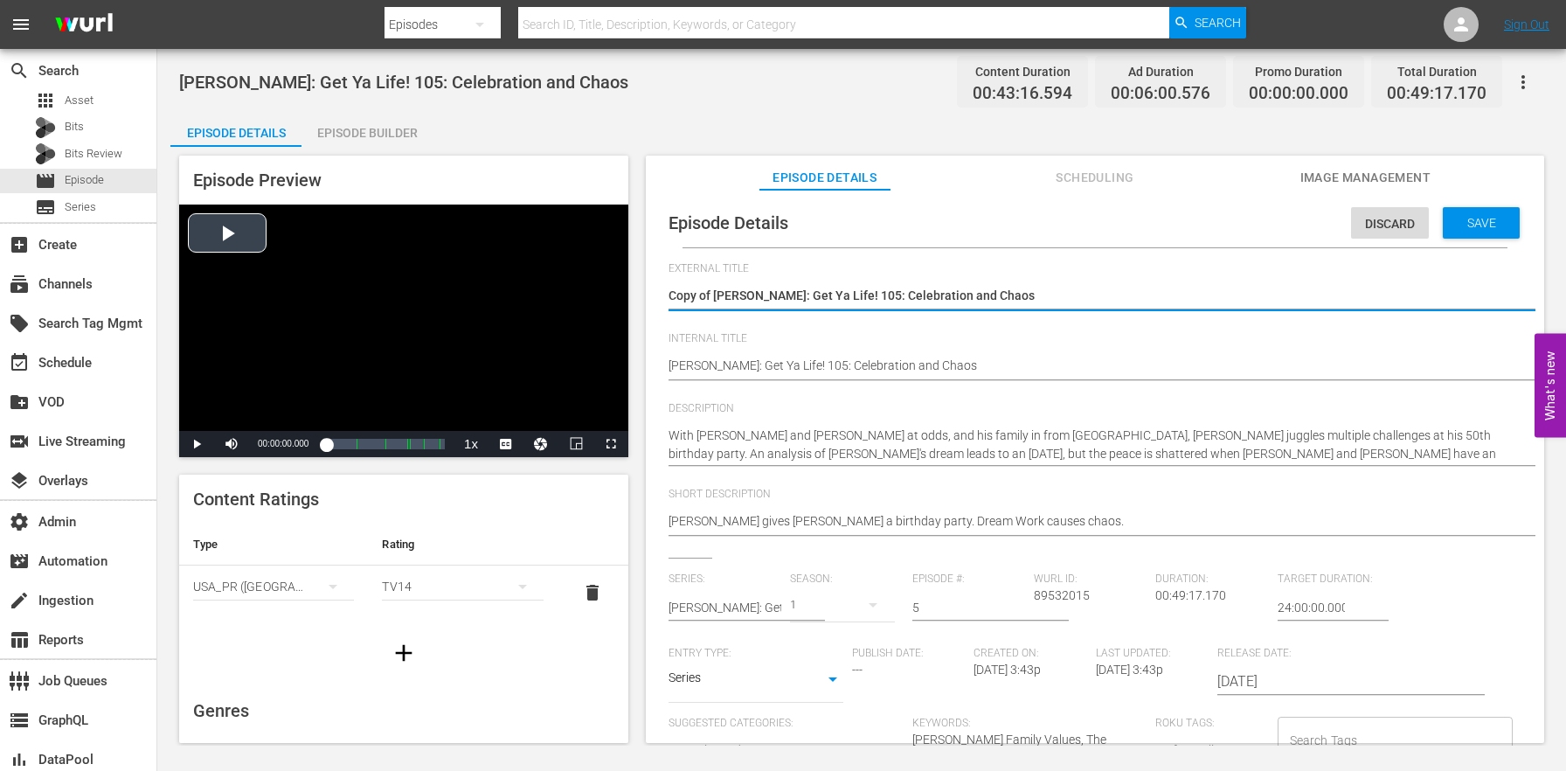
drag, startPoint x: 716, startPoint y: 287, endPoint x: 518, endPoint y: 260, distance: 199.3
click at [518, 260] on div "Episode Preview Video Player is loading. Play Video Play Mute Current Time 00:0…" at bounding box center [861, 452] width 1382 height 610
type textarea "[PERSON_NAME]: Get Ya Life! 105: Celebration and Chaos"
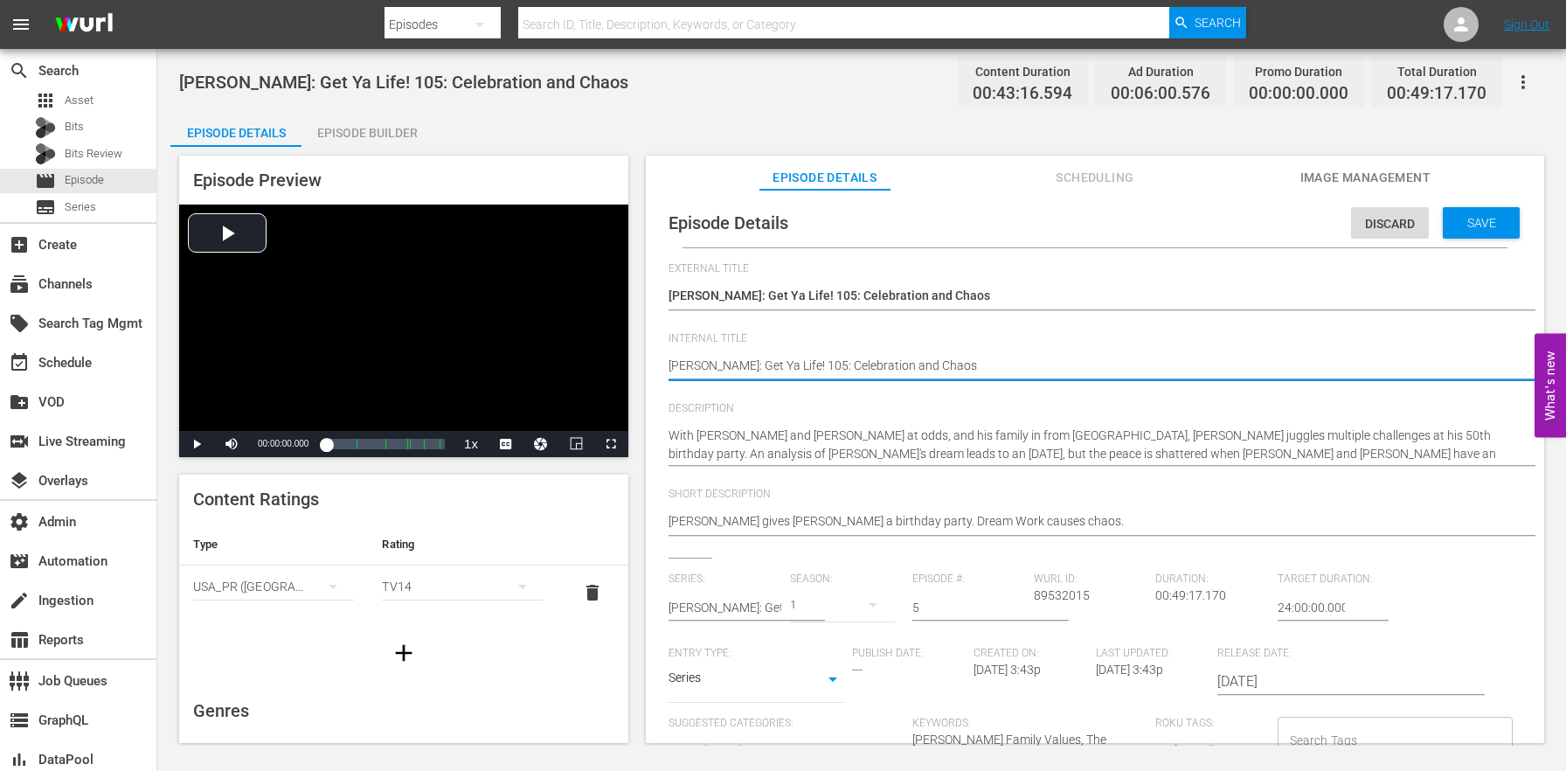
paste textarea "(24 ROKU BFV)"
type textarea "(24 ROKU BFV) [PERSON_NAME]: Get Ya Life! 105: Celebration and Chaos"
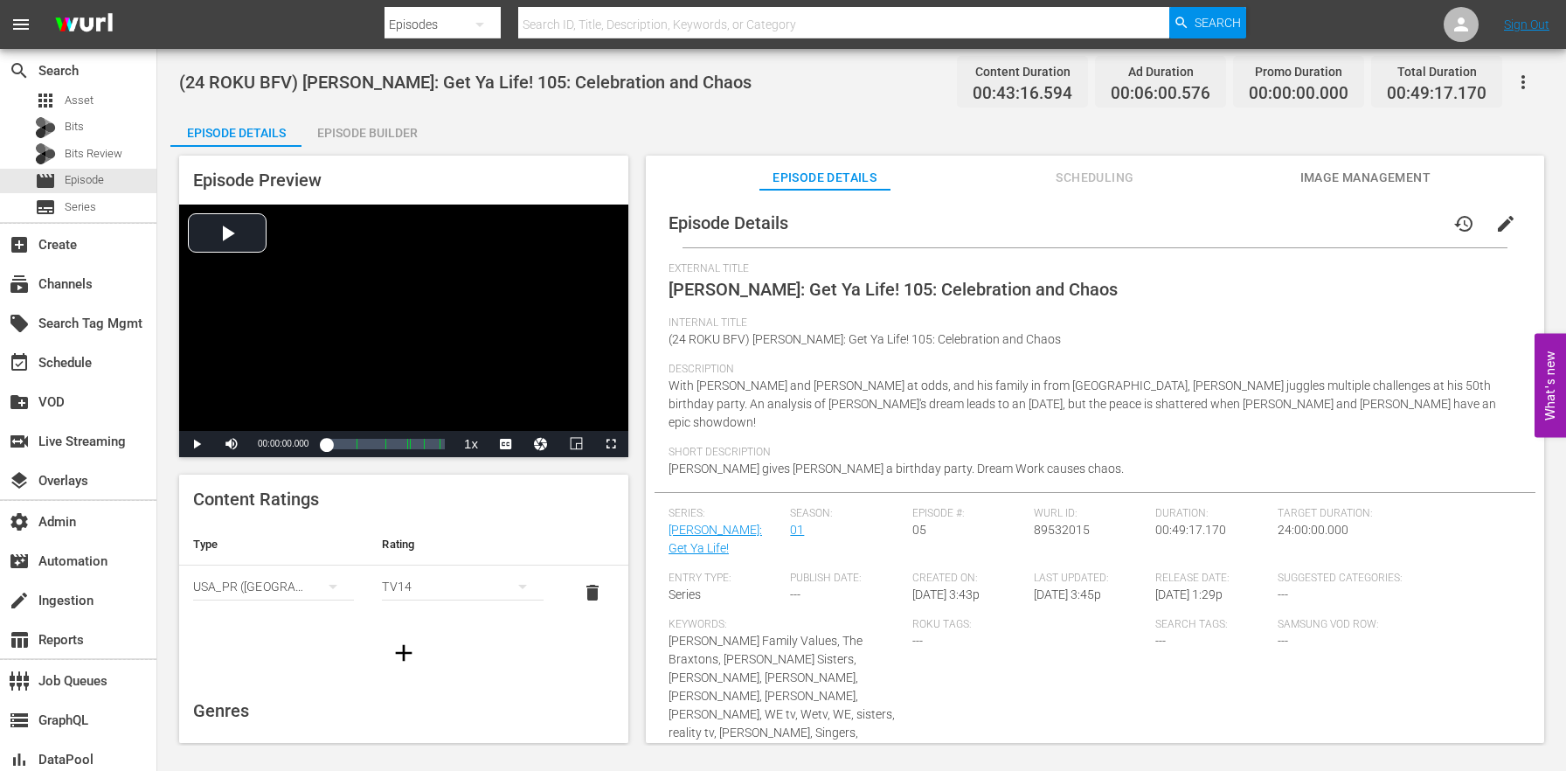
click at [371, 131] on div "Episode Builder" at bounding box center [366, 133] width 131 height 42
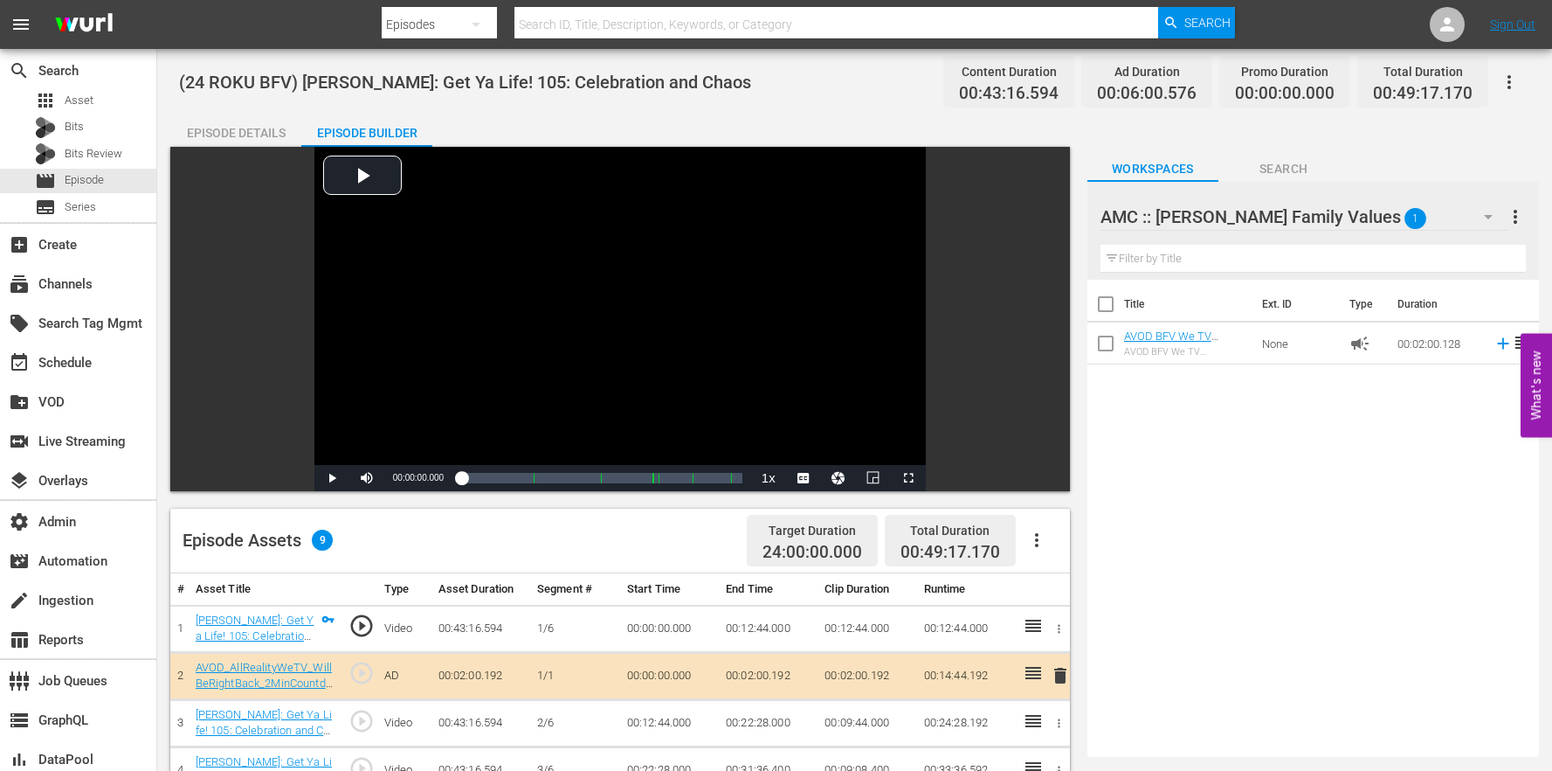
click at [1041, 542] on icon "button" at bounding box center [1037, 539] width 21 height 21
click at [1046, 630] on div "Clear Ads" at bounding box center [1089, 631] width 119 height 42
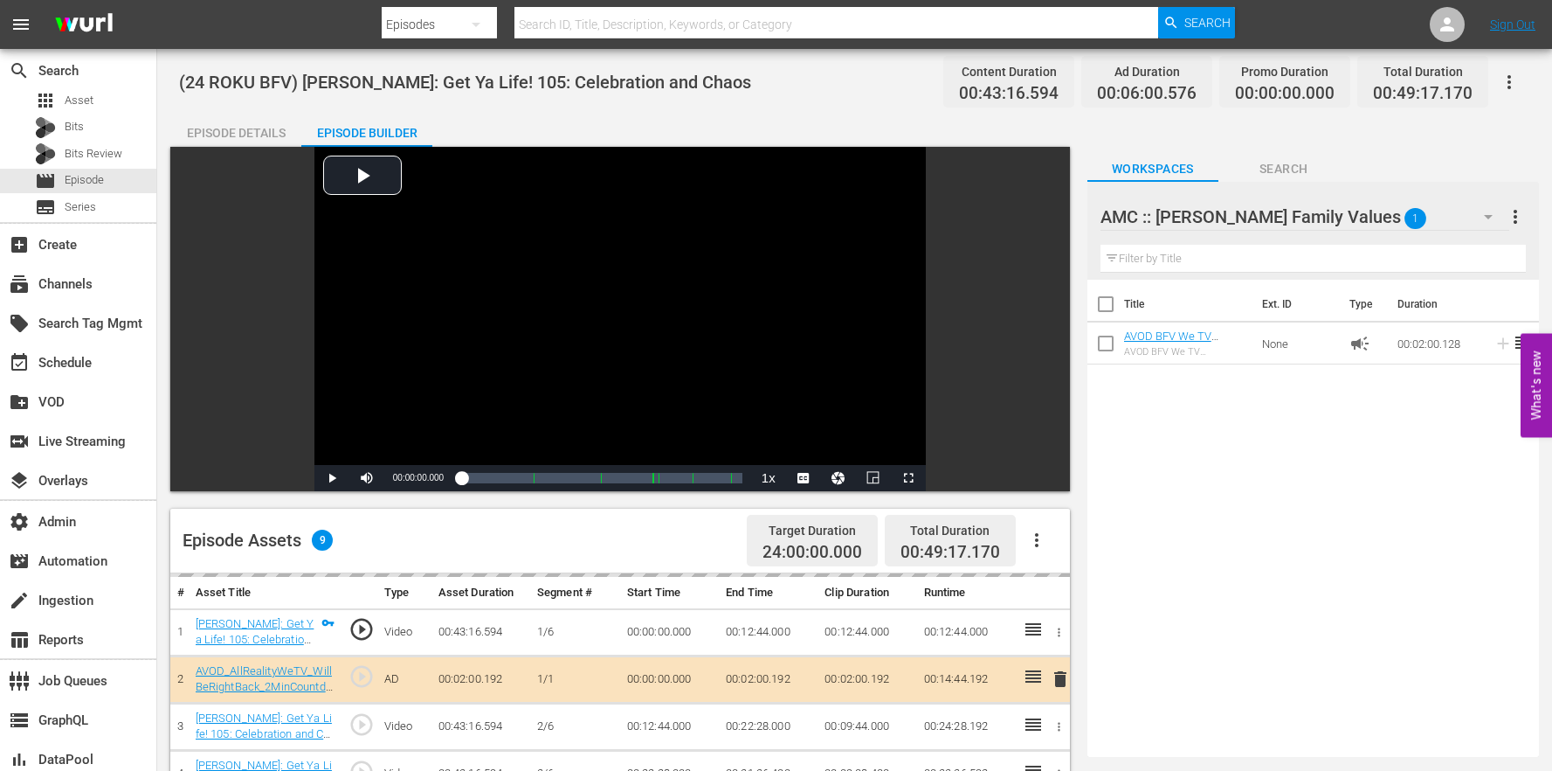
scroll to position [454, 0]
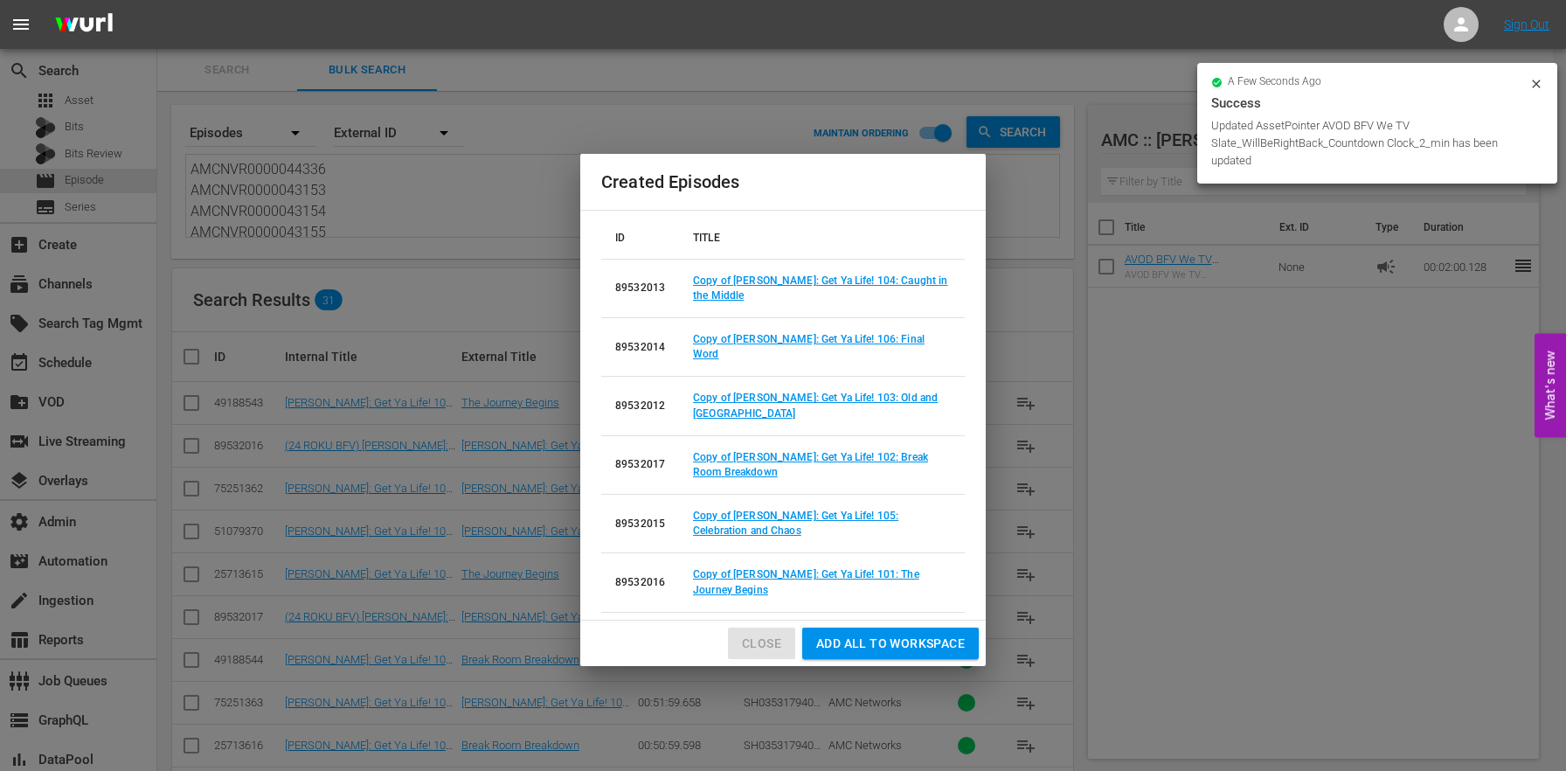
click at [777, 633] on span "Close" at bounding box center [761, 644] width 39 height 22
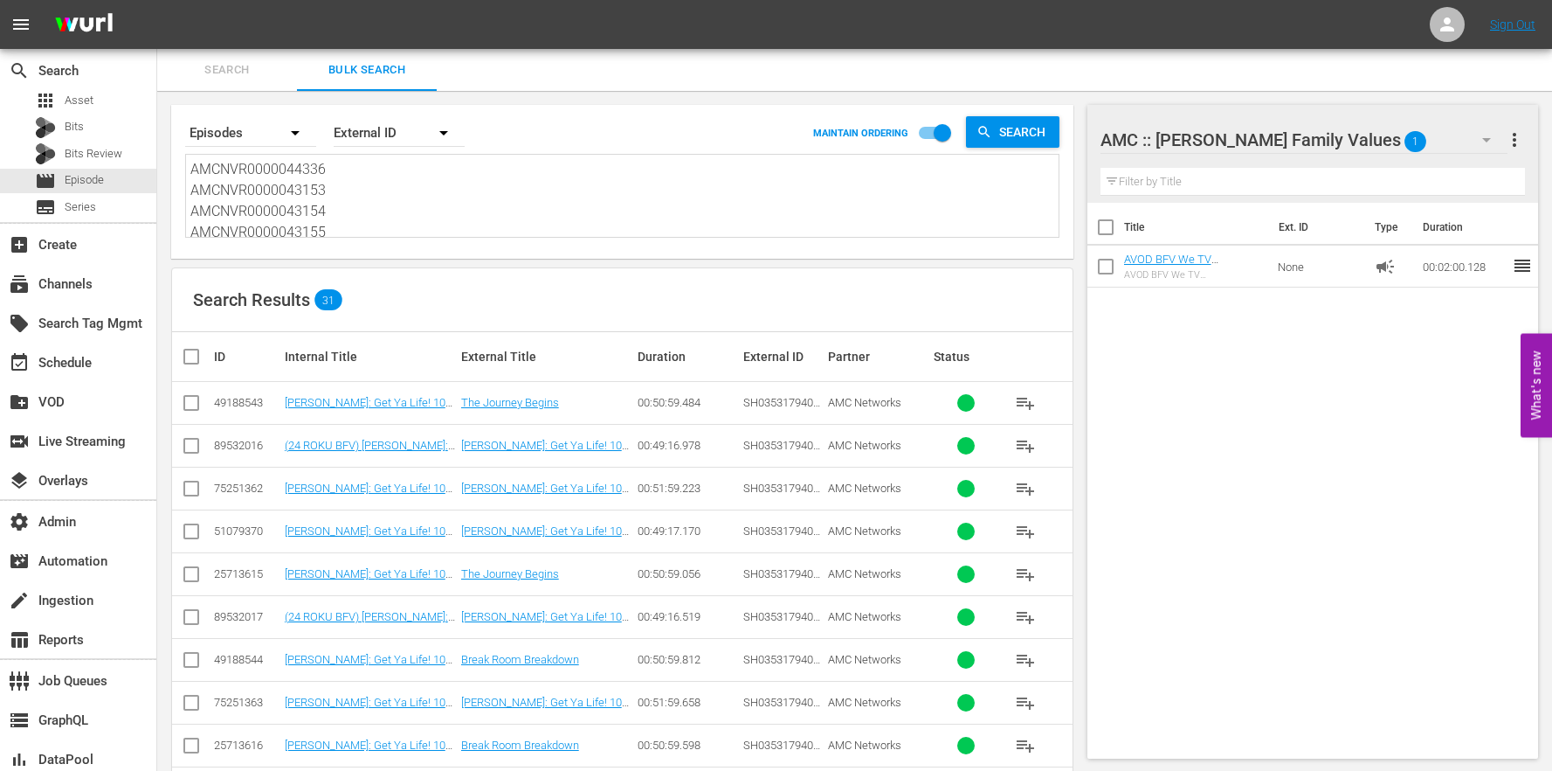
click at [183, 449] on input "checkbox" at bounding box center [191, 449] width 21 height 21
checkbox input "true"
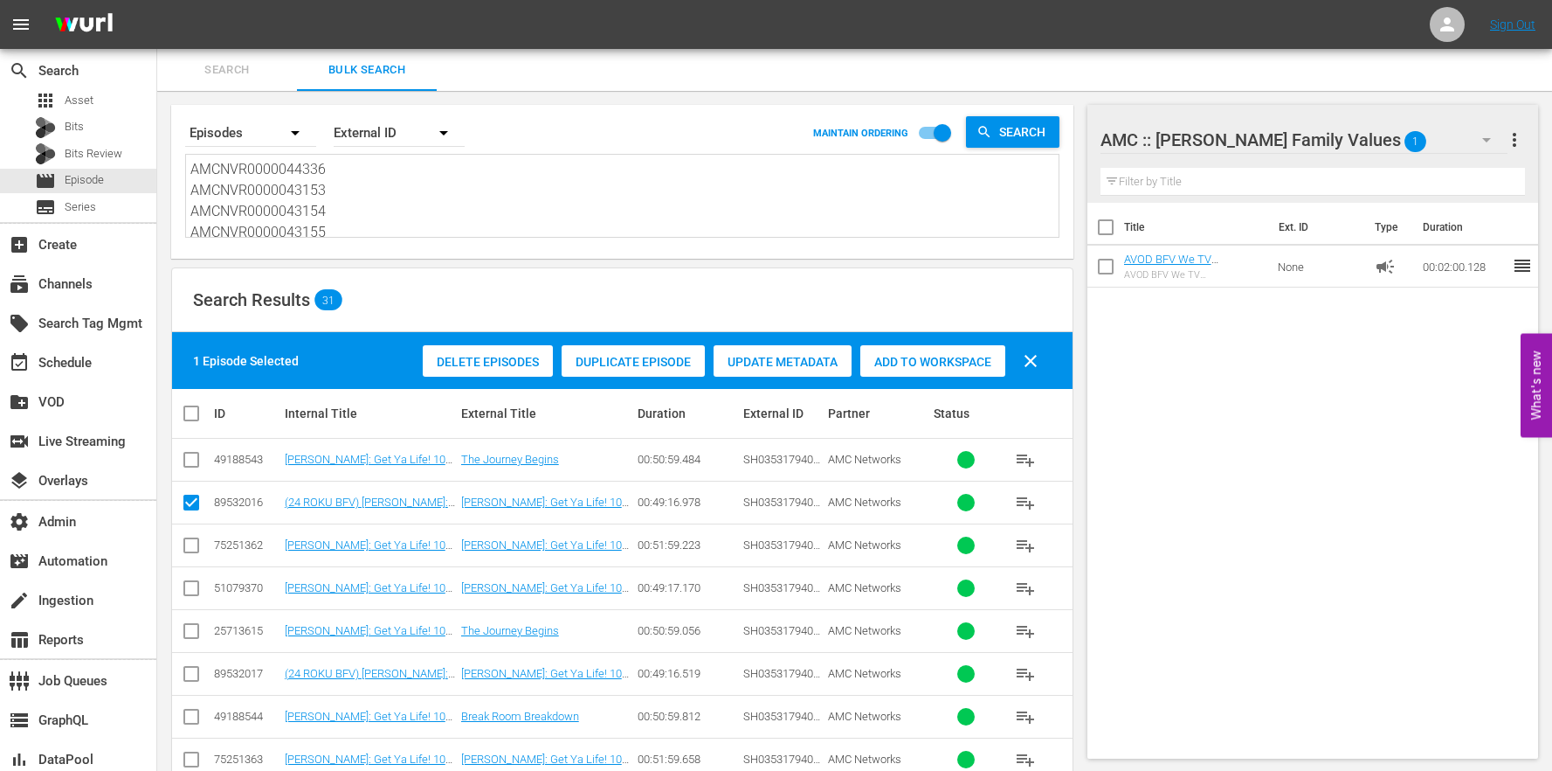
click at [199, 685] on input "checkbox" at bounding box center [191, 677] width 21 height 21
checkbox input "true"
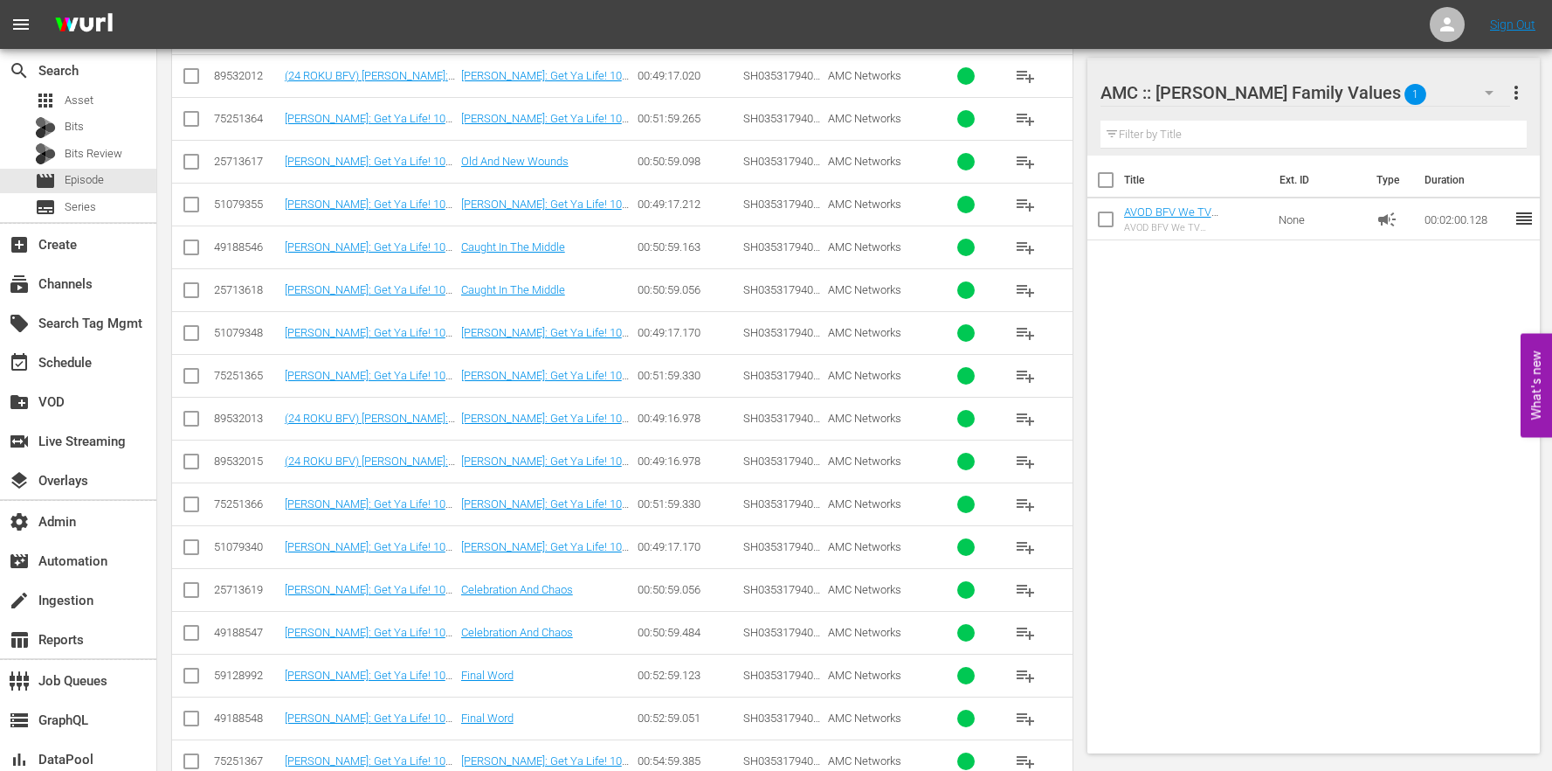
scroll to position [843, 0]
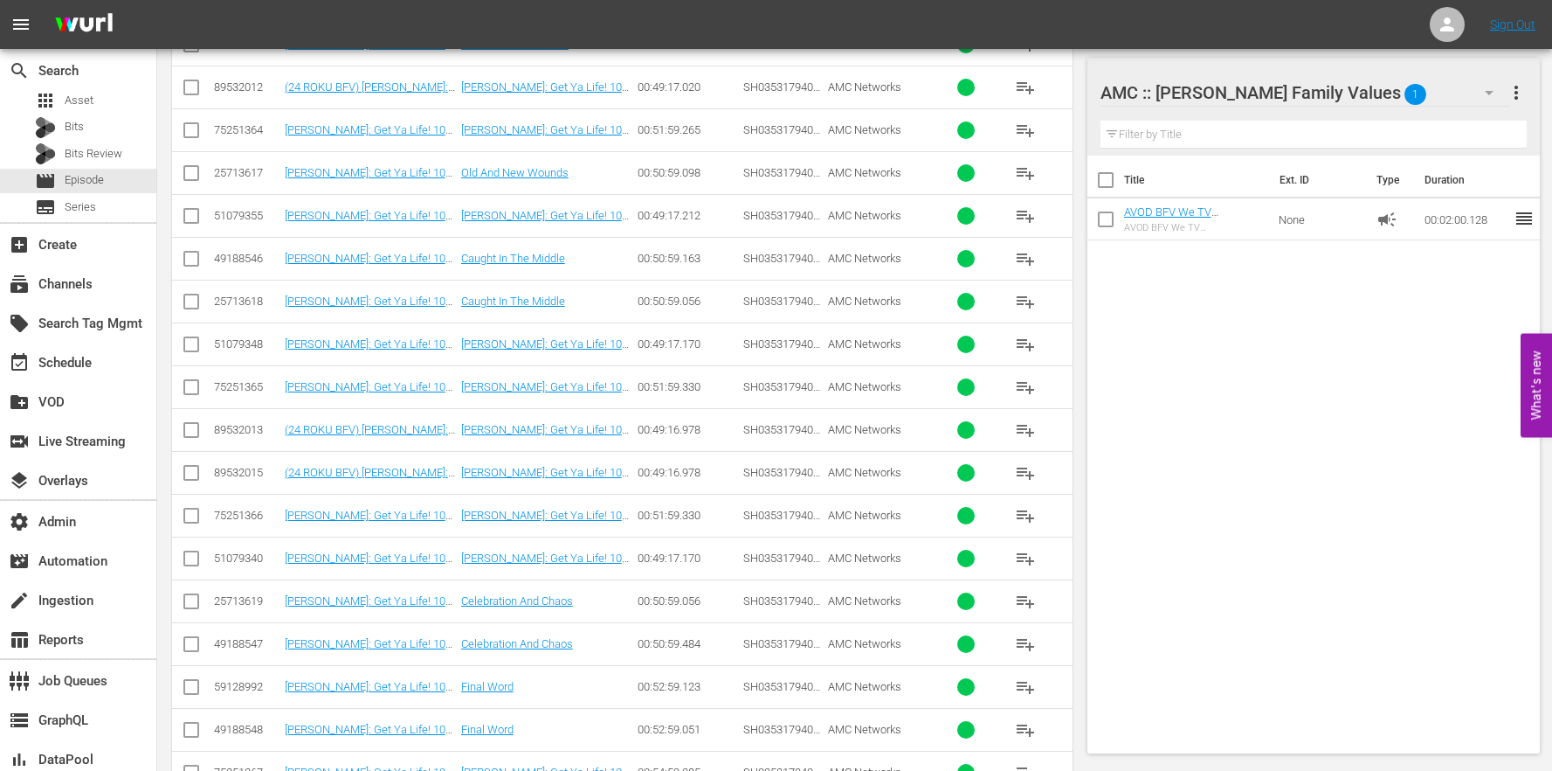
click at [201, 86] on input "checkbox" at bounding box center [191, 90] width 21 height 21
checkbox input "true"
click at [191, 435] on input "checkbox" at bounding box center [191, 433] width 21 height 21
checkbox input "true"
click at [194, 478] on input "checkbox" at bounding box center [191, 476] width 21 height 21
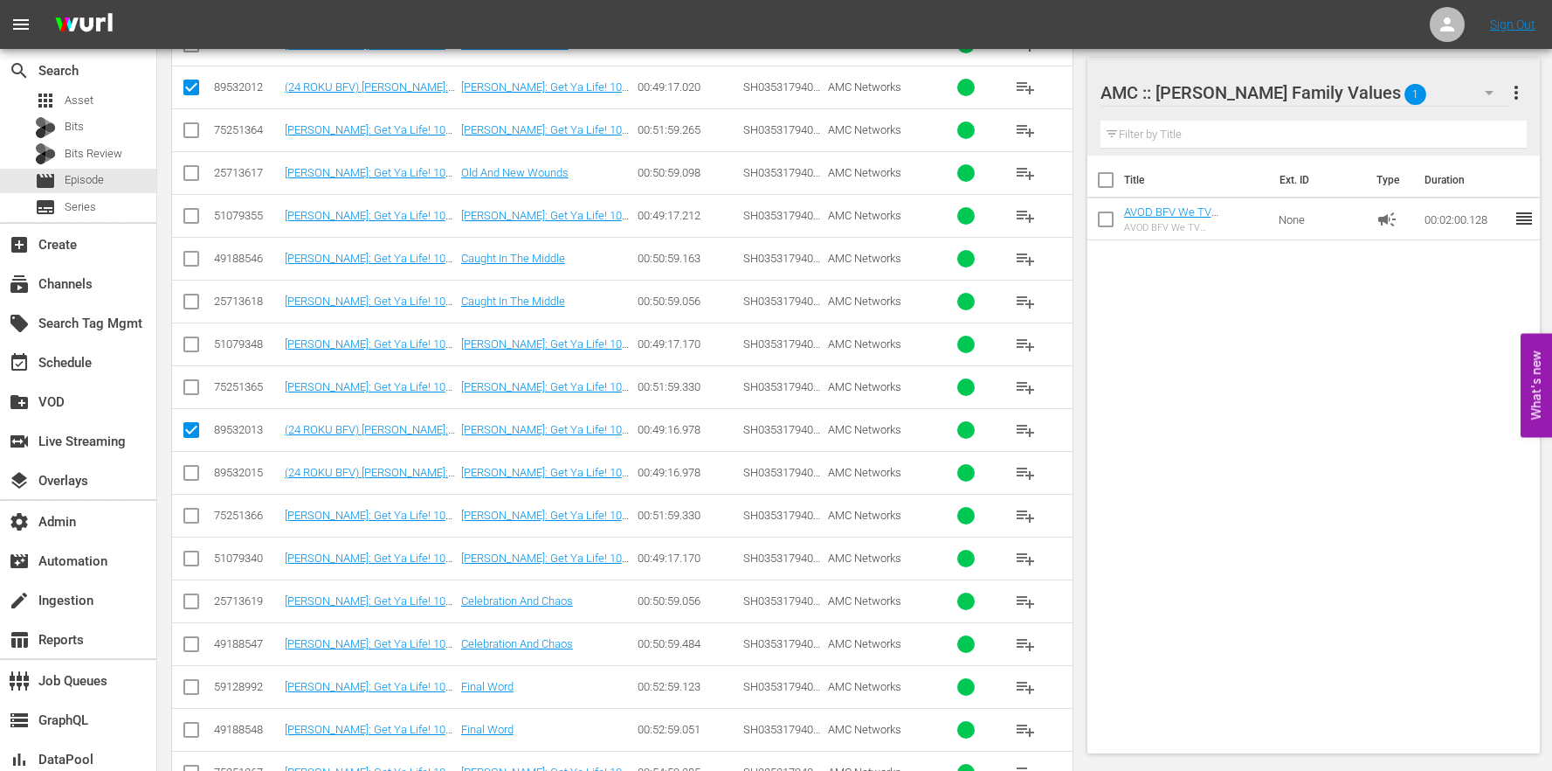
checkbox input "true"
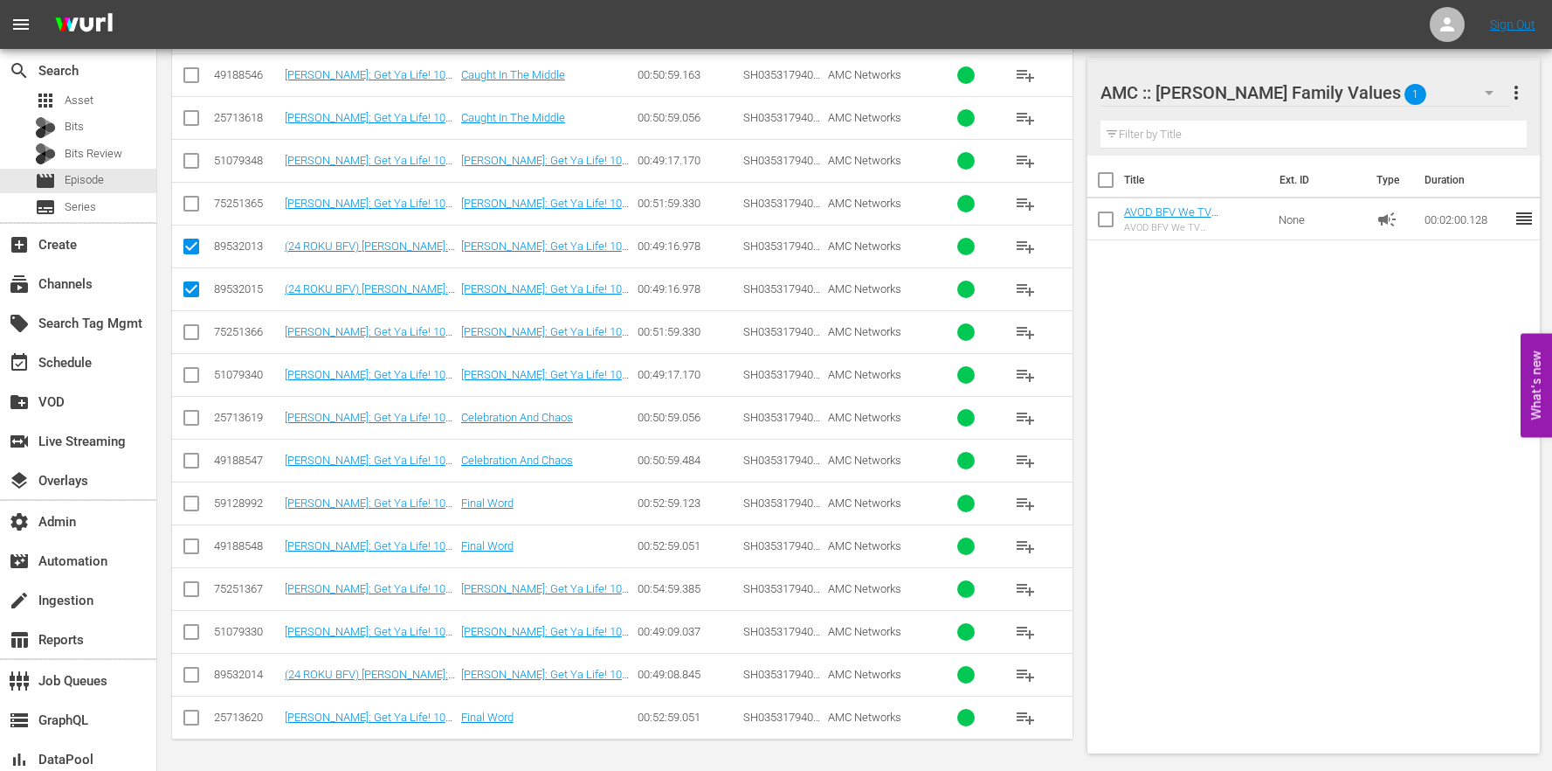
click at [195, 675] on input "checkbox" at bounding box center [191, 677] width 21 height 21
checkbox input "true"
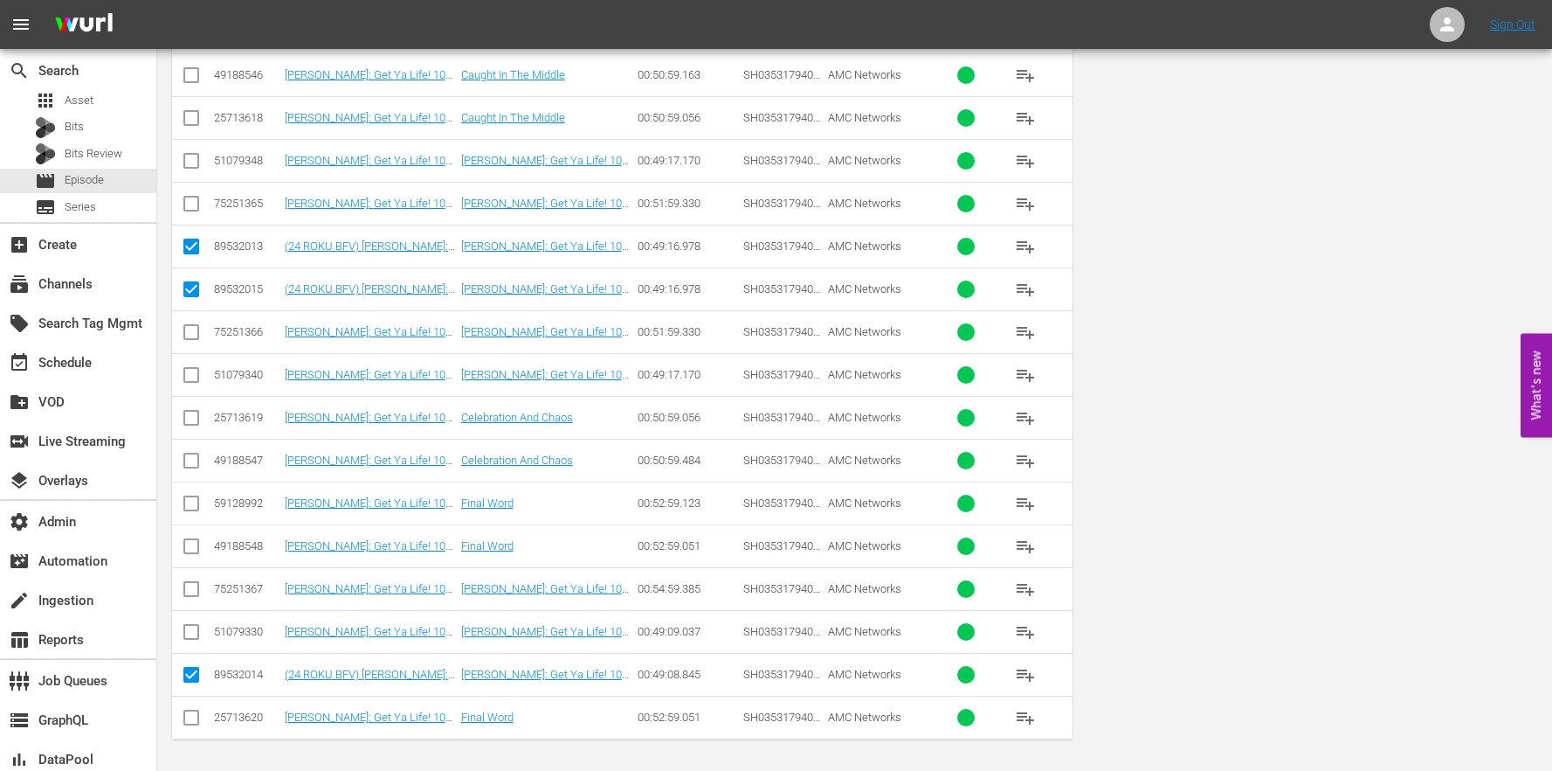
scroll to position [0, 0]
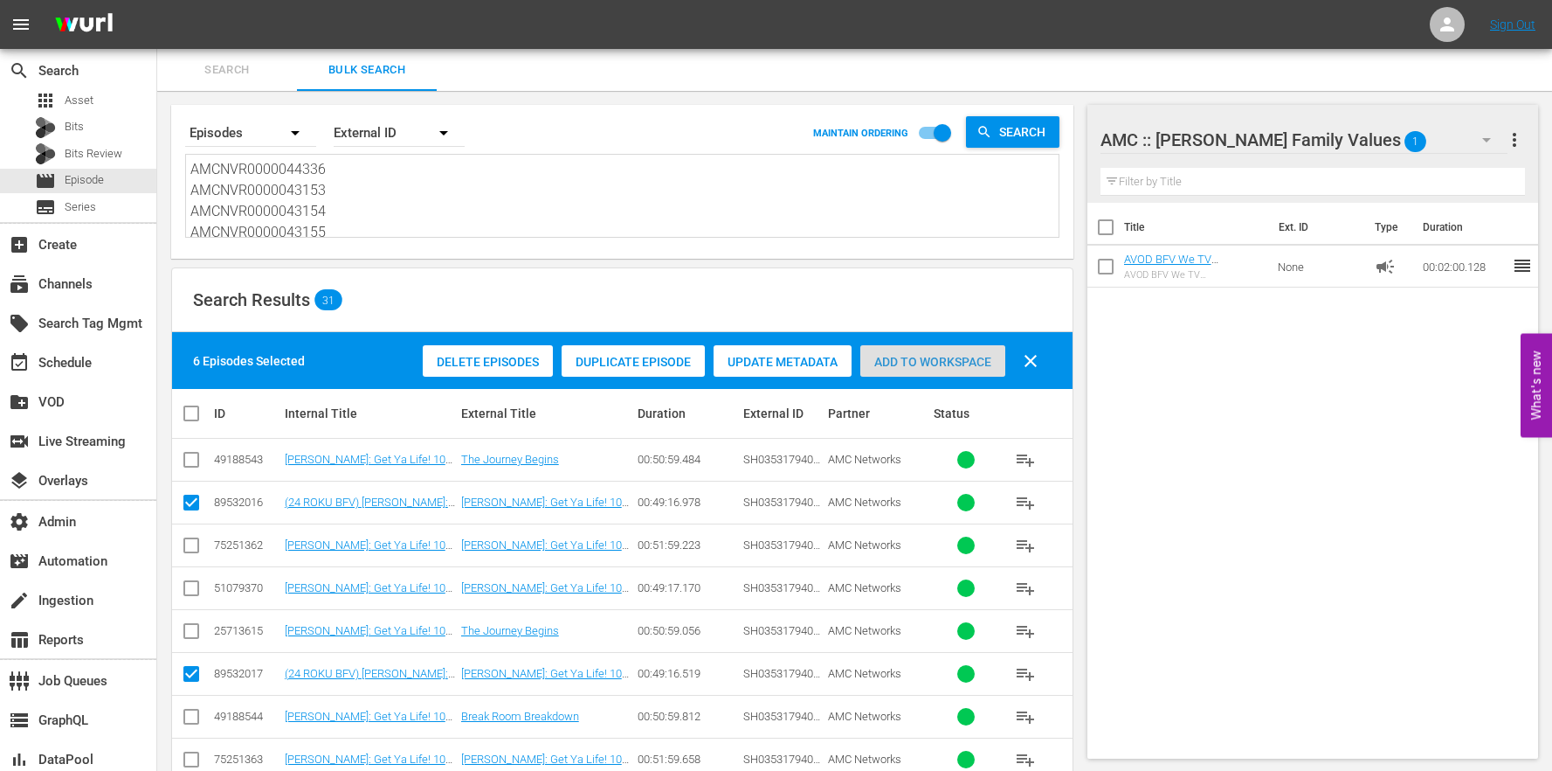
click at [959, 353] on div "Add to Workspace" at bounding box center [933, 361] width 145 height 33
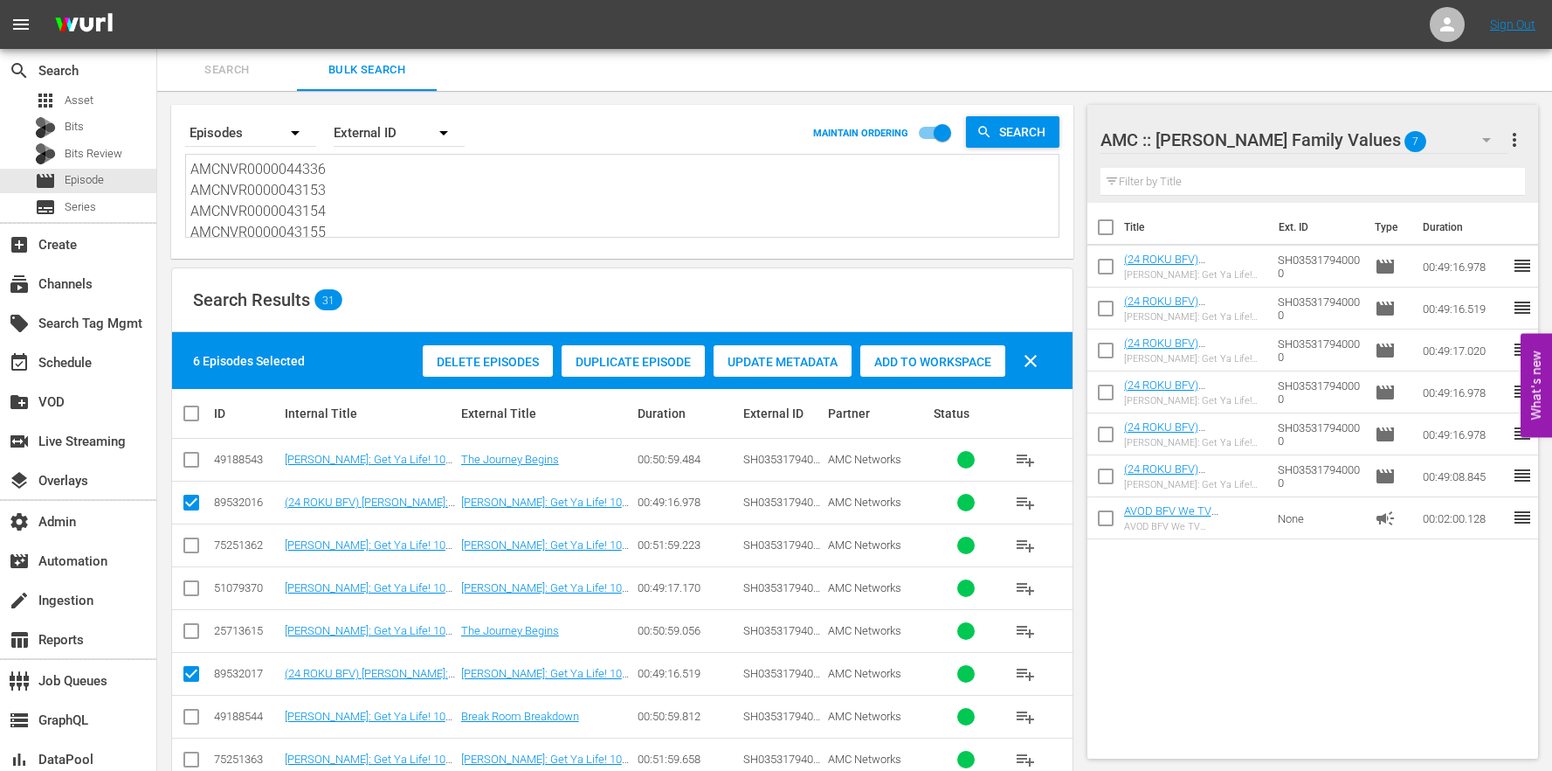
click at [347, 209] on textarea "AMCNVR0000044336 AMCNVR0000043153 AMCNVR0000043154 AMCNVR0000043155 AMCNVR00000…" at bounding box center [624, 199] width 868 height 80
drag, startPoint x: 345, startPoint y: 218, endPoint x: 306, endPoint y: 52, distance: 171.4
paste textarea "05666 AMCNVR0000005668 AMCNVR0000005670 AMCNVR0000005672 AMCNVR0000005674 AMCNV…"
type textarea "AMCNVR0000005666 AMCNVR0000005668 AMCNVR0000005670 AMCNVR0000005672 AMCNVR00000…"
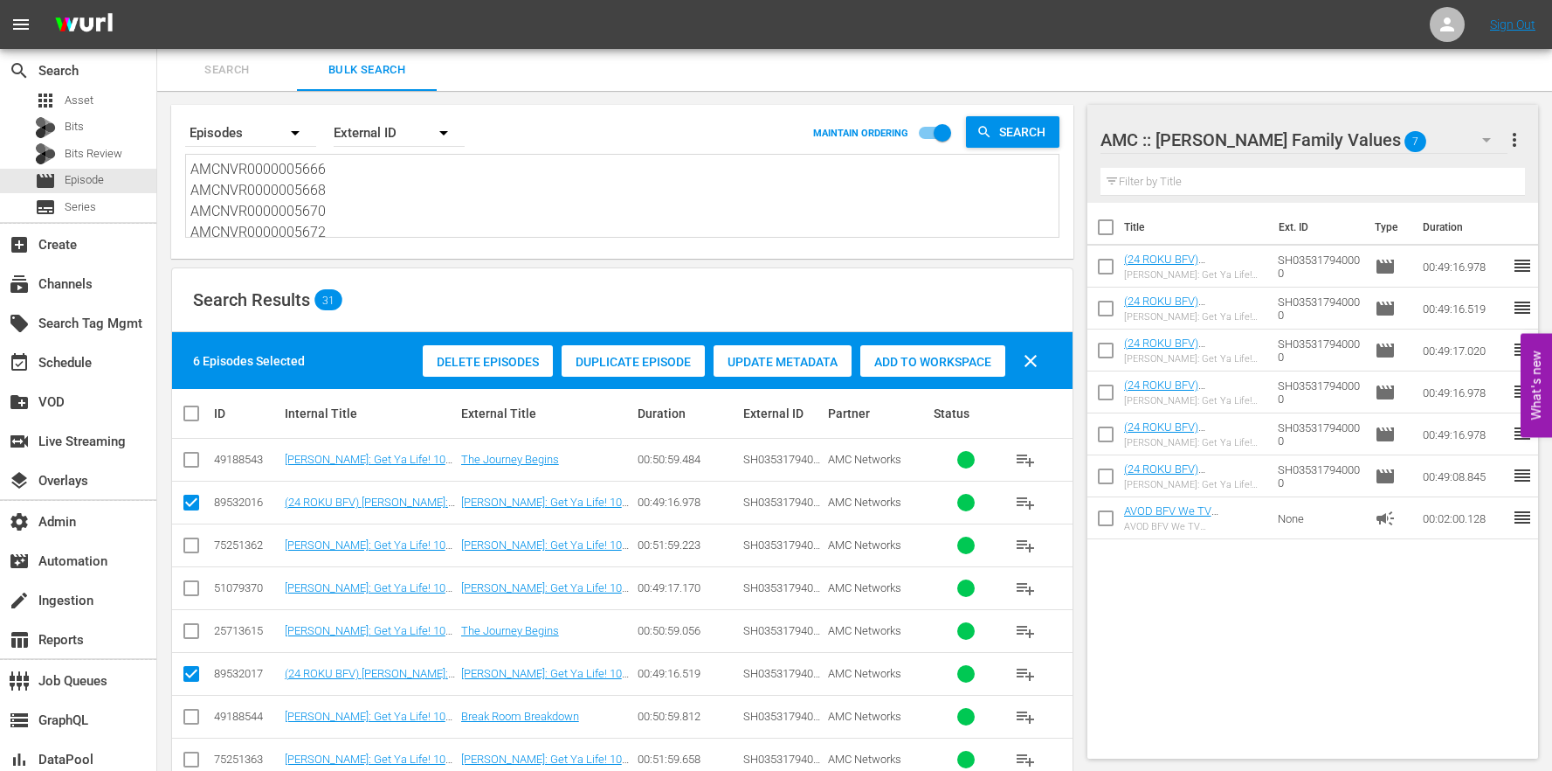
scroll to position [2, 0]
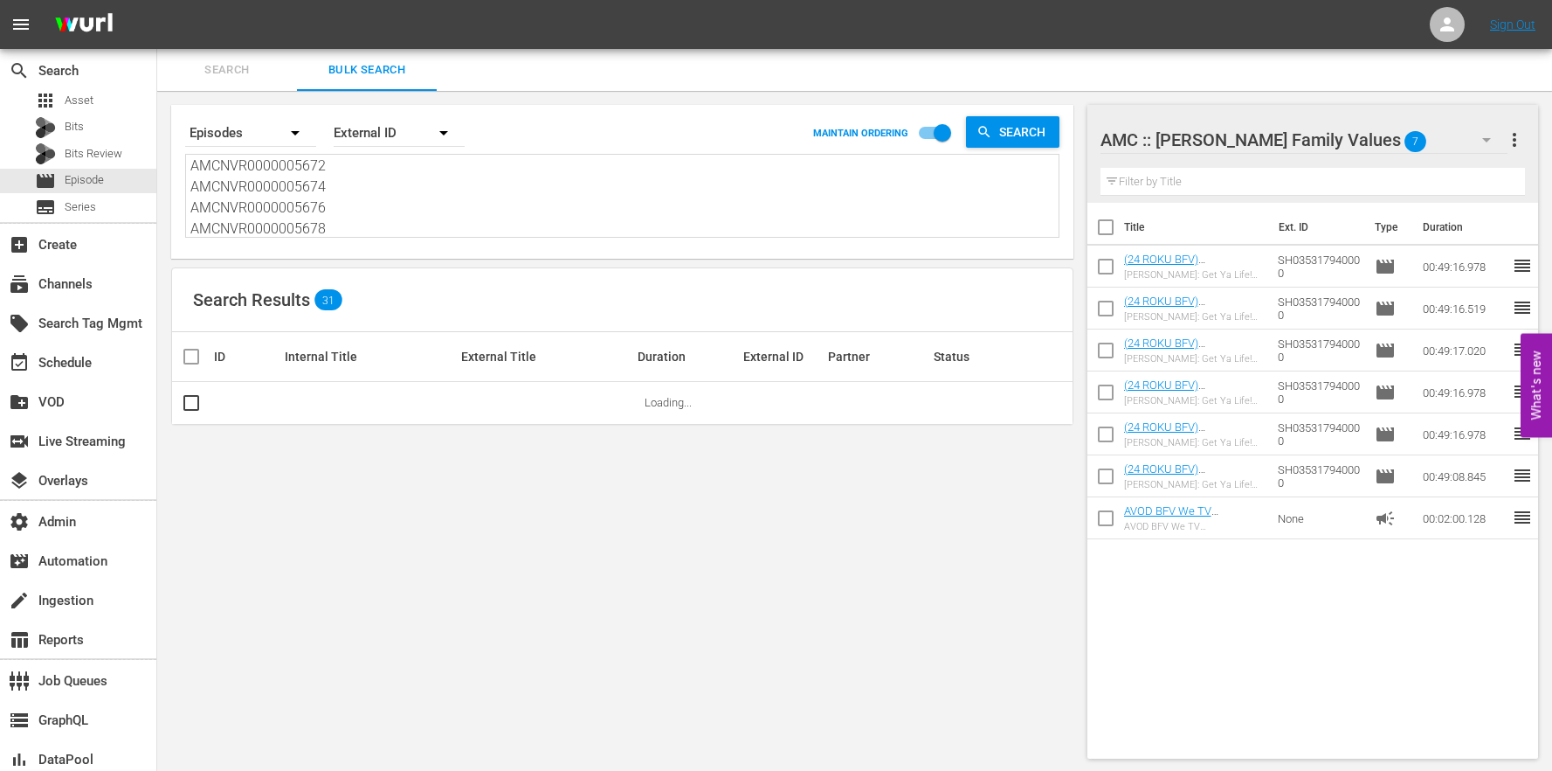
type textarea "AMCNVR0000005666 AMCNVR0000005668 AMCNVR0000005670 AMCNVR0000005672 AMCNVR00000…"
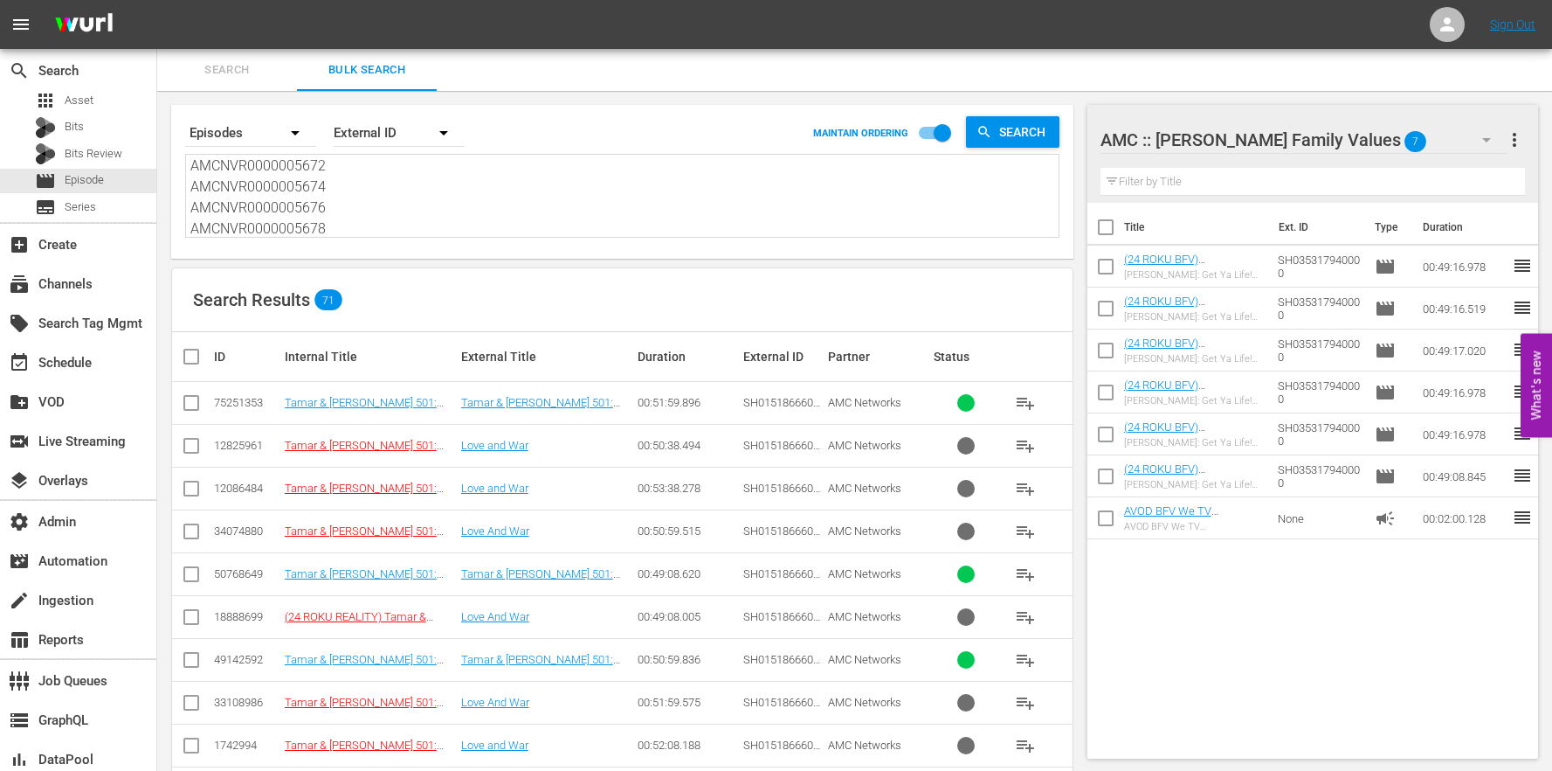
click at [220, 575] on div "50768649" at bounding box center [247, 573] width 66 height 13
click at [200, 575] on input "checkbox" at bounding box center [191, 577] width 21 height 21
checkbox input "true"
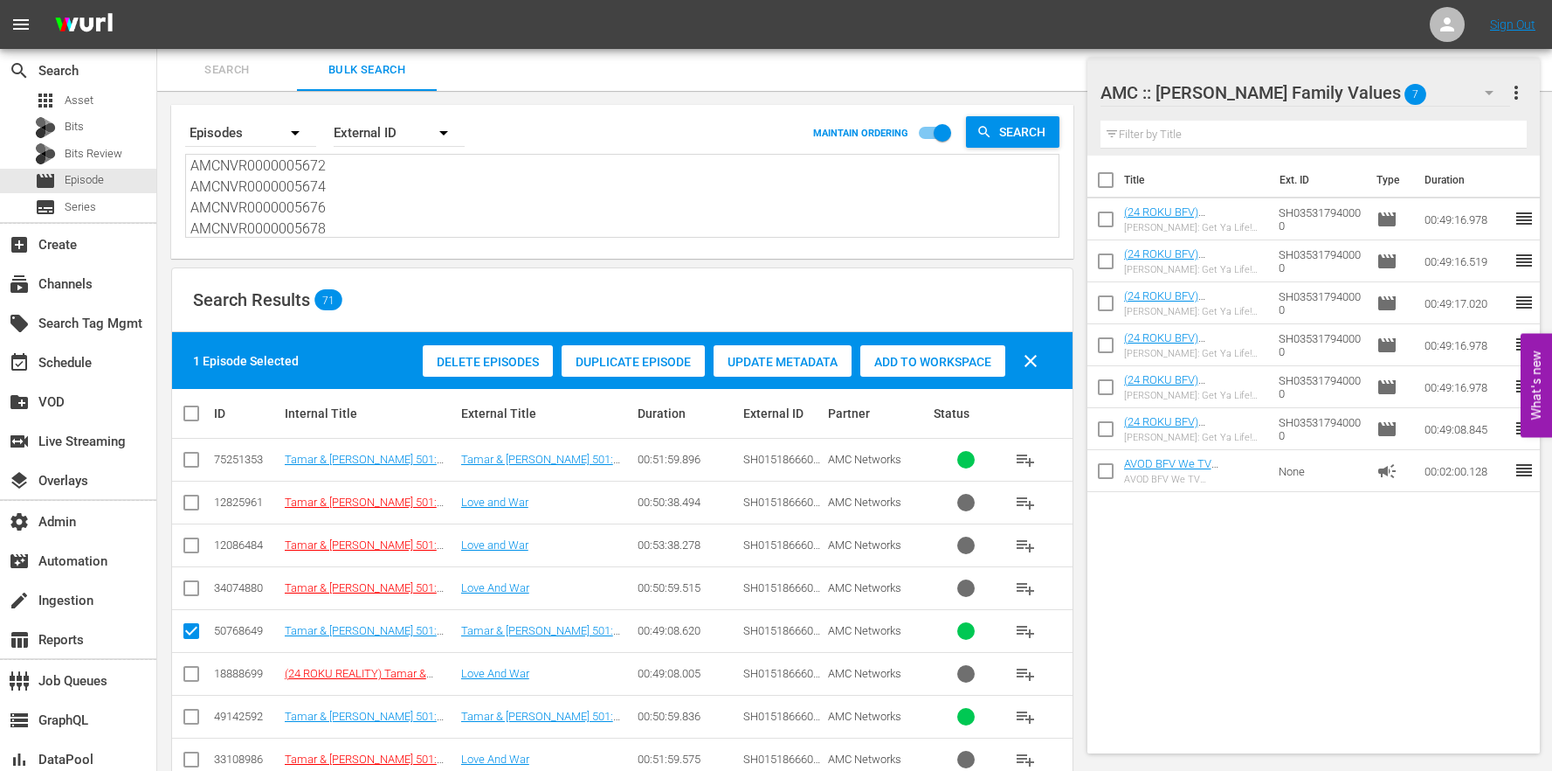
scroll to position [391, 0]
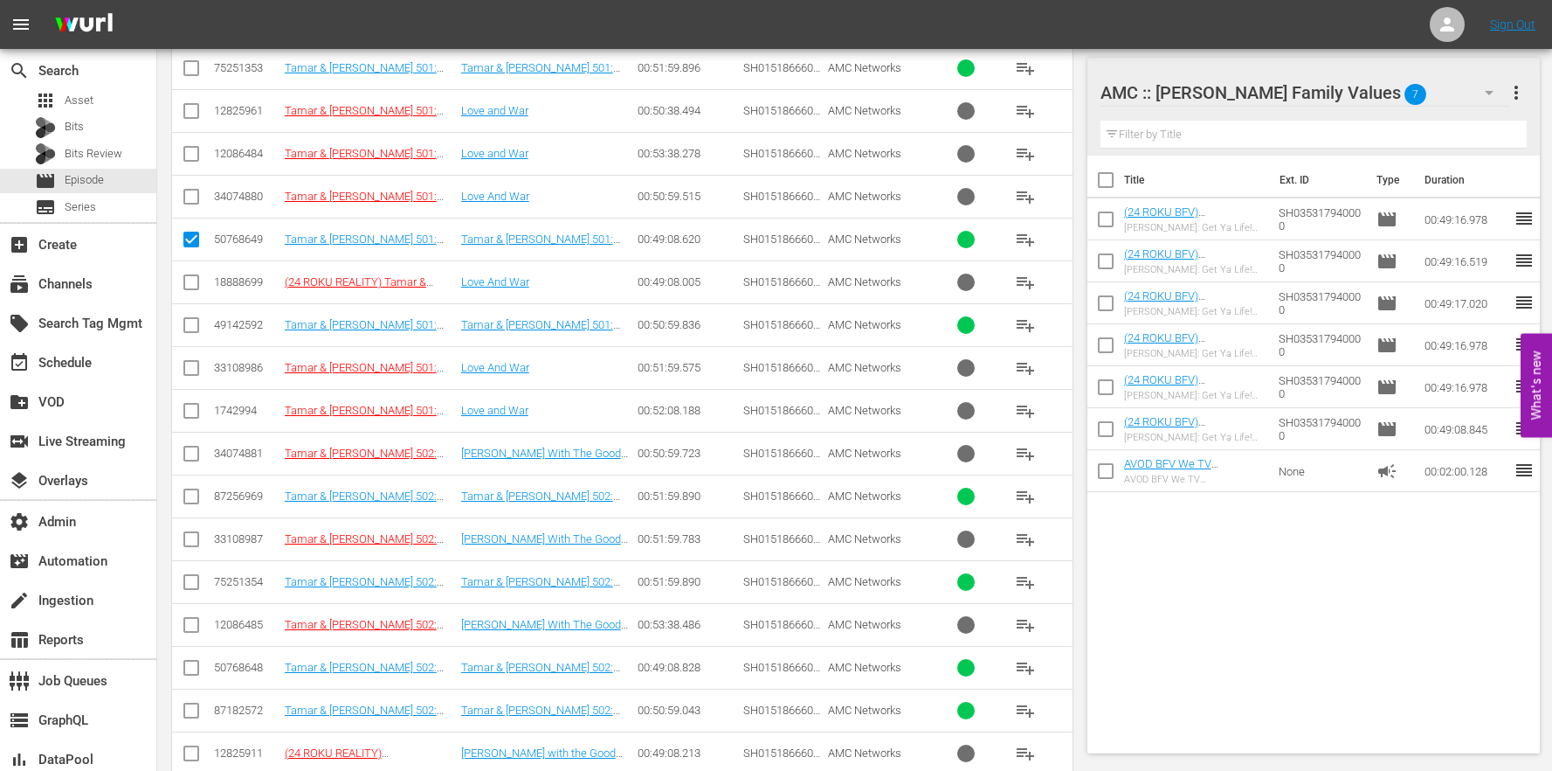
click at [190, 671] on input "checkbox" at bounding box center [191, 670] width 21 height 21
checkbox input "true"
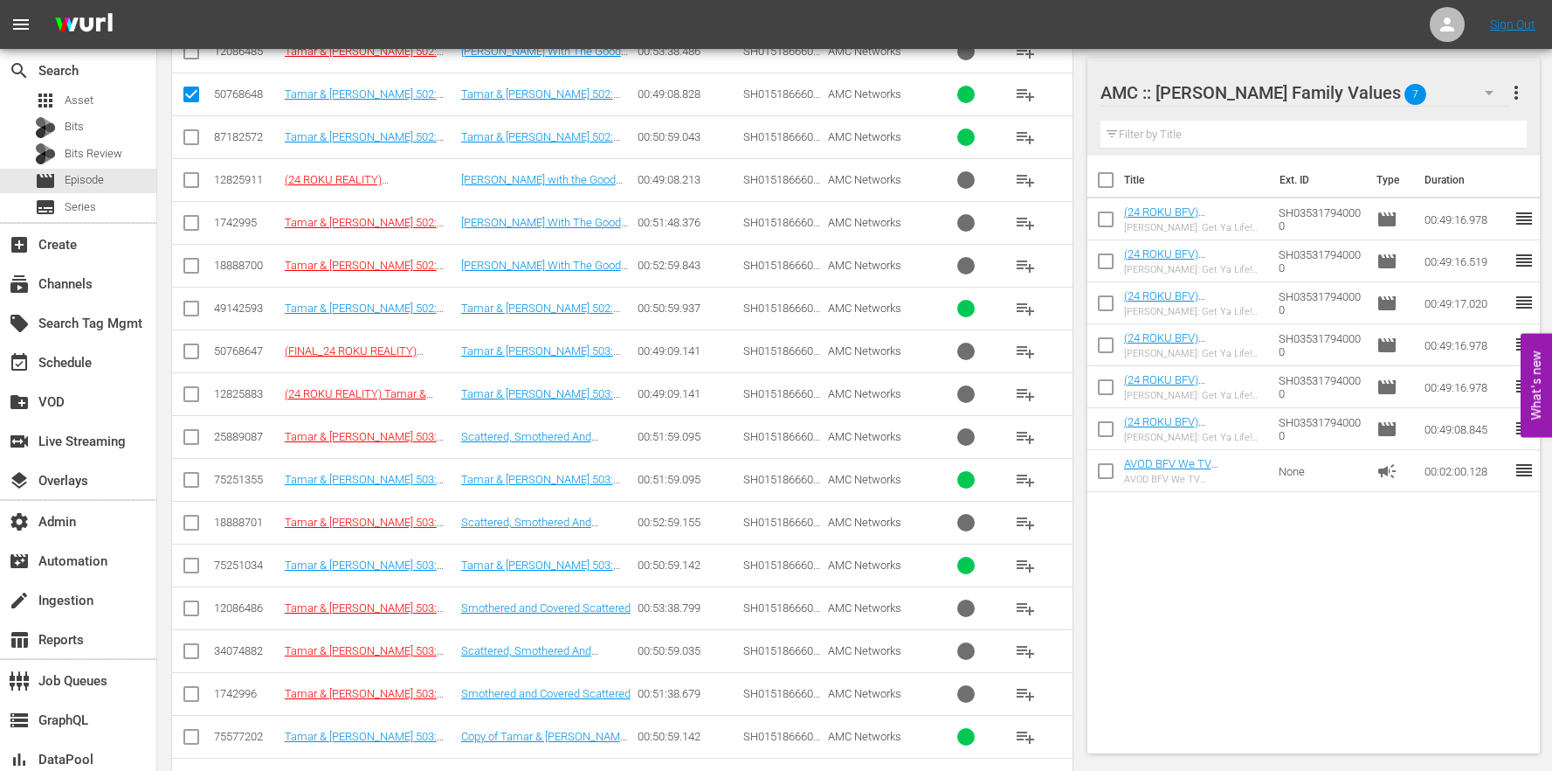
scroll to position [1018, 0]
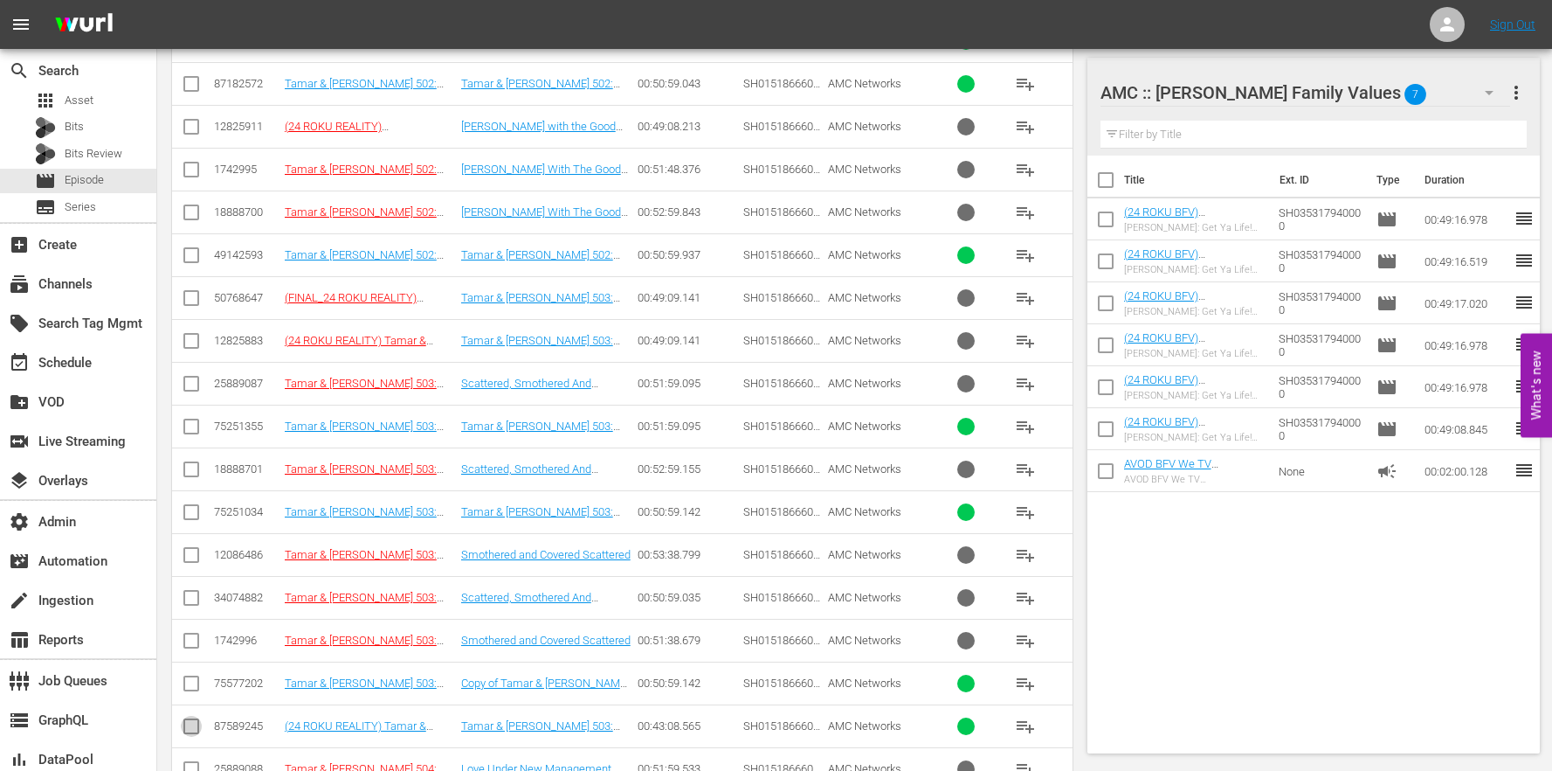
click at [187, 731] on input "checkbox" at bounding box center [191, 729] width 21 height 21
checkbox input "true"
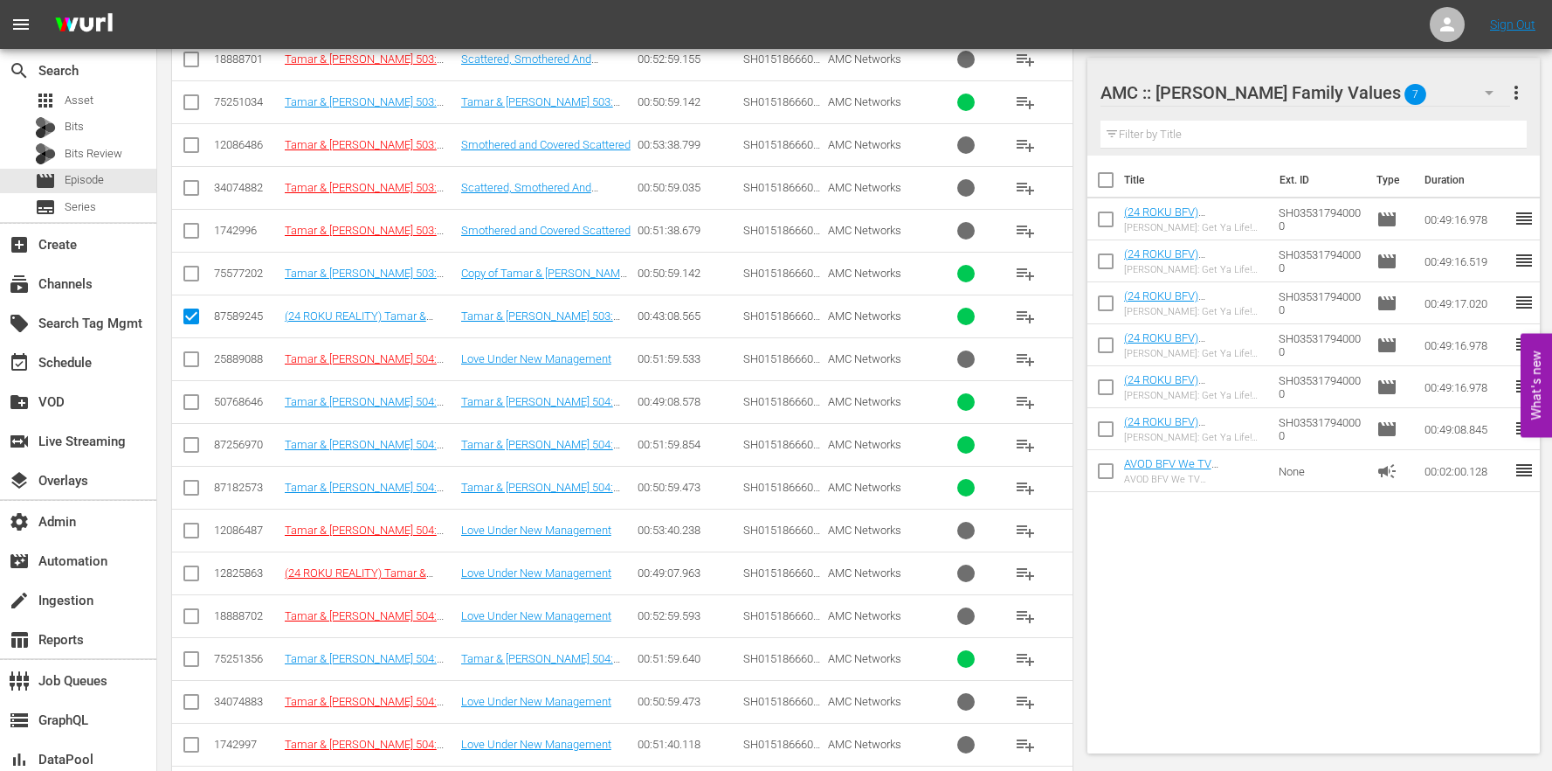
scroll to position [1693, 0]
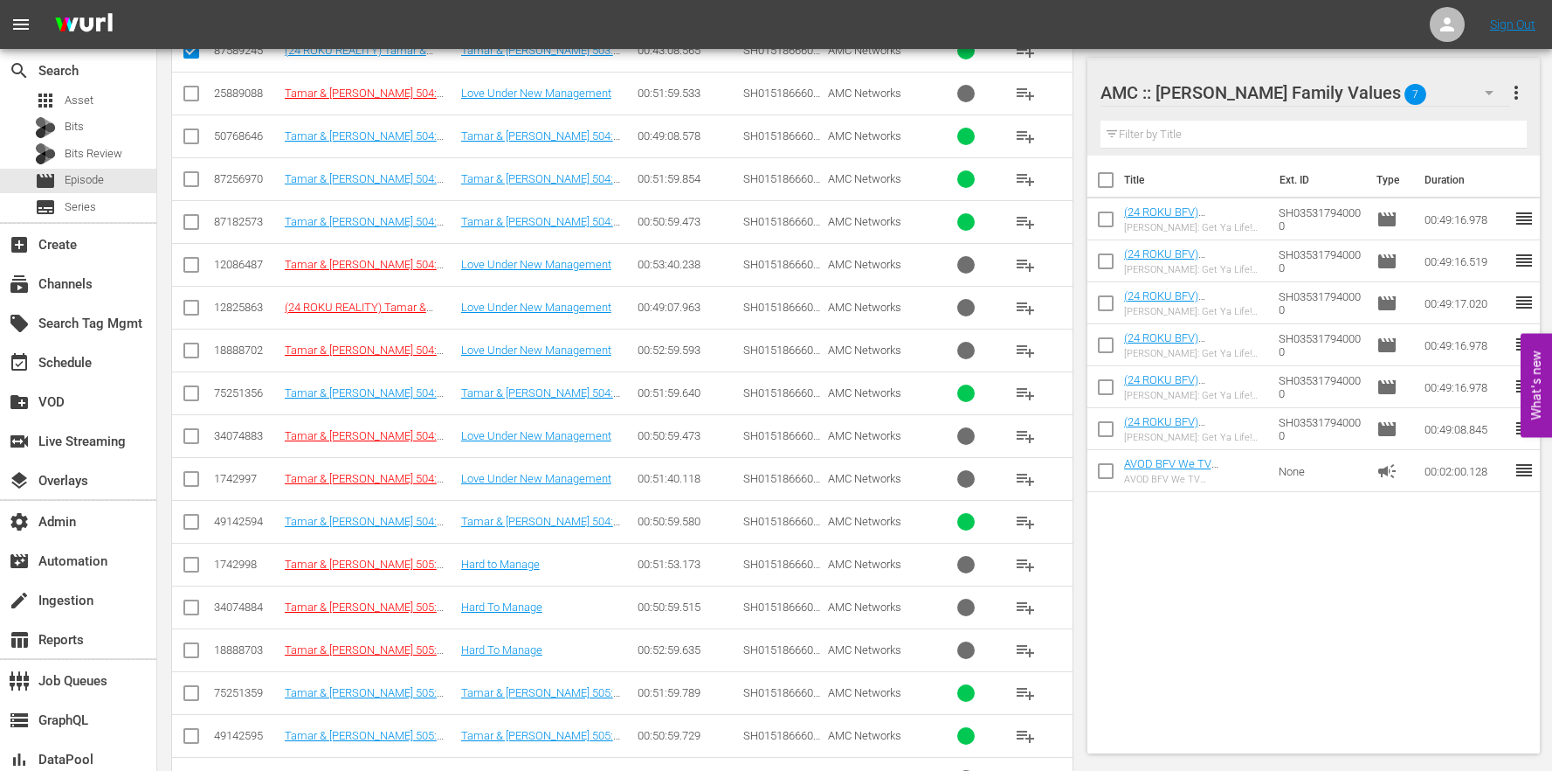
click at [206, 135] on td at bounding box center [191, 135] width 39 height 43
click at [191, 138] on input "checkbox" at bounding box center [191, 139] width 21 height 21
checkbox input "true"
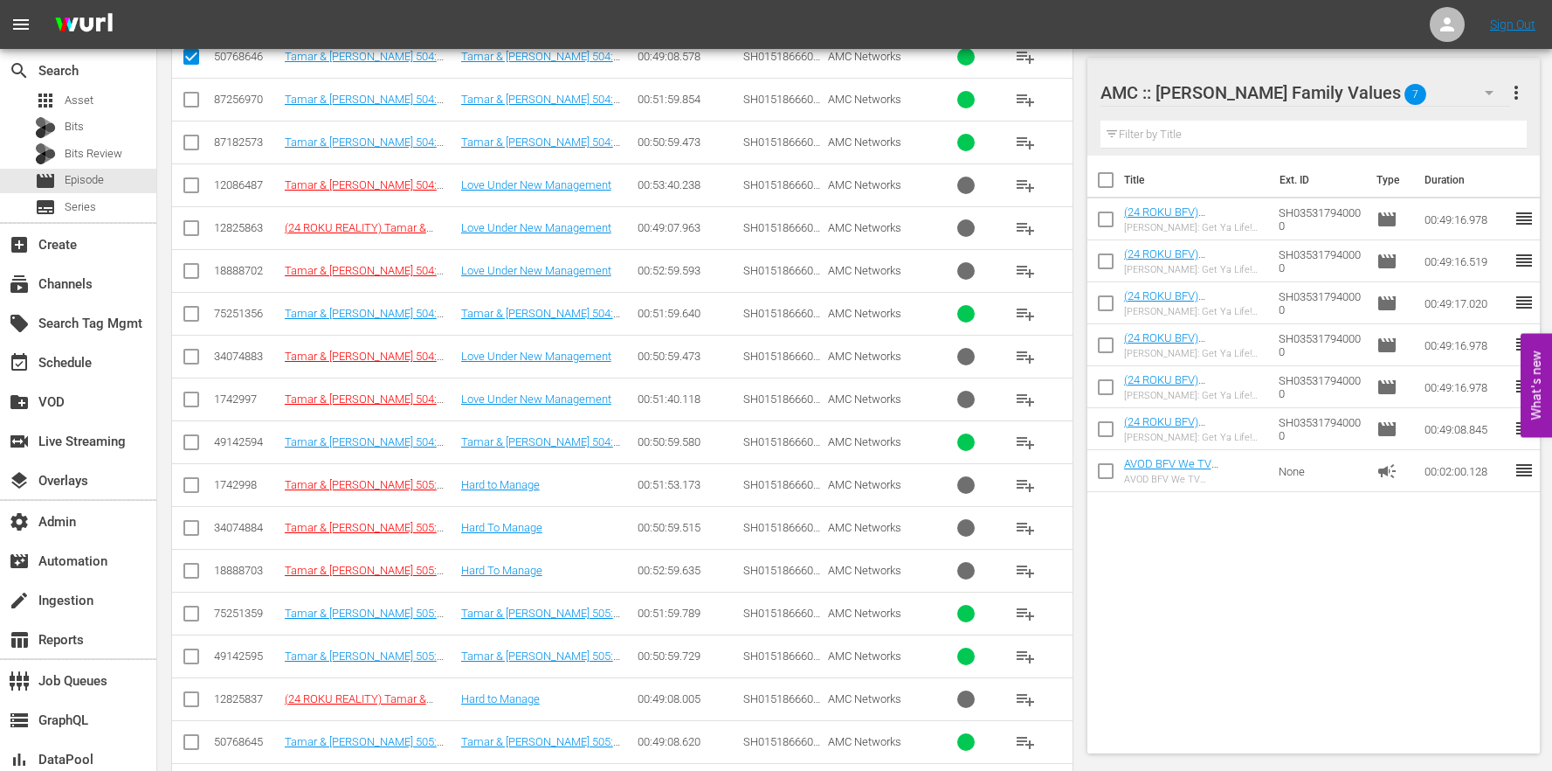
scroll to position [1784, 0]
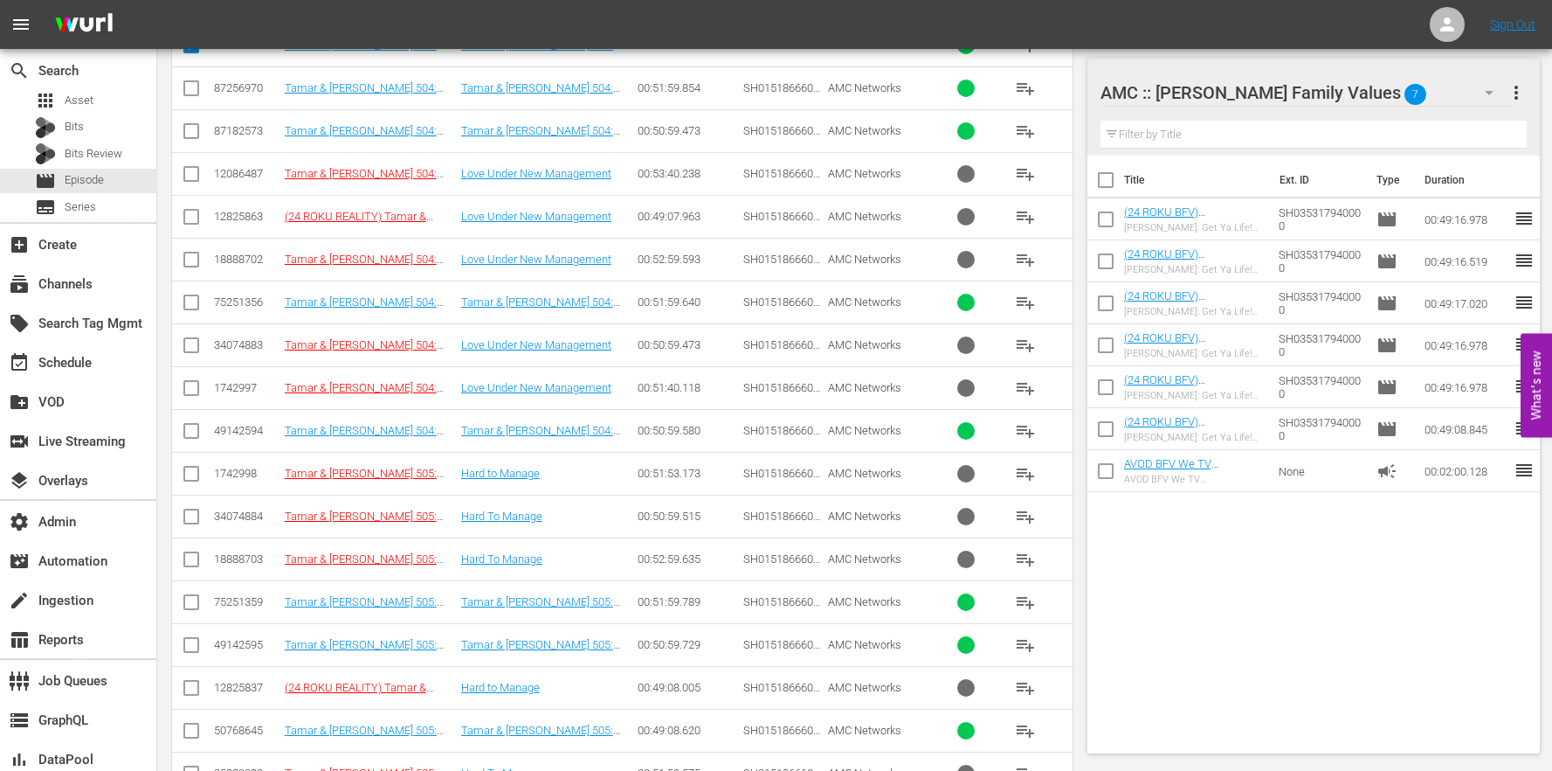
click at [202, 745] on td at bounding box center [191, 730] width 39 height 43
click at [198, 740] on input "checkbox" at bounding box center [191, 733] width 21 height 21
checkbox input "true"
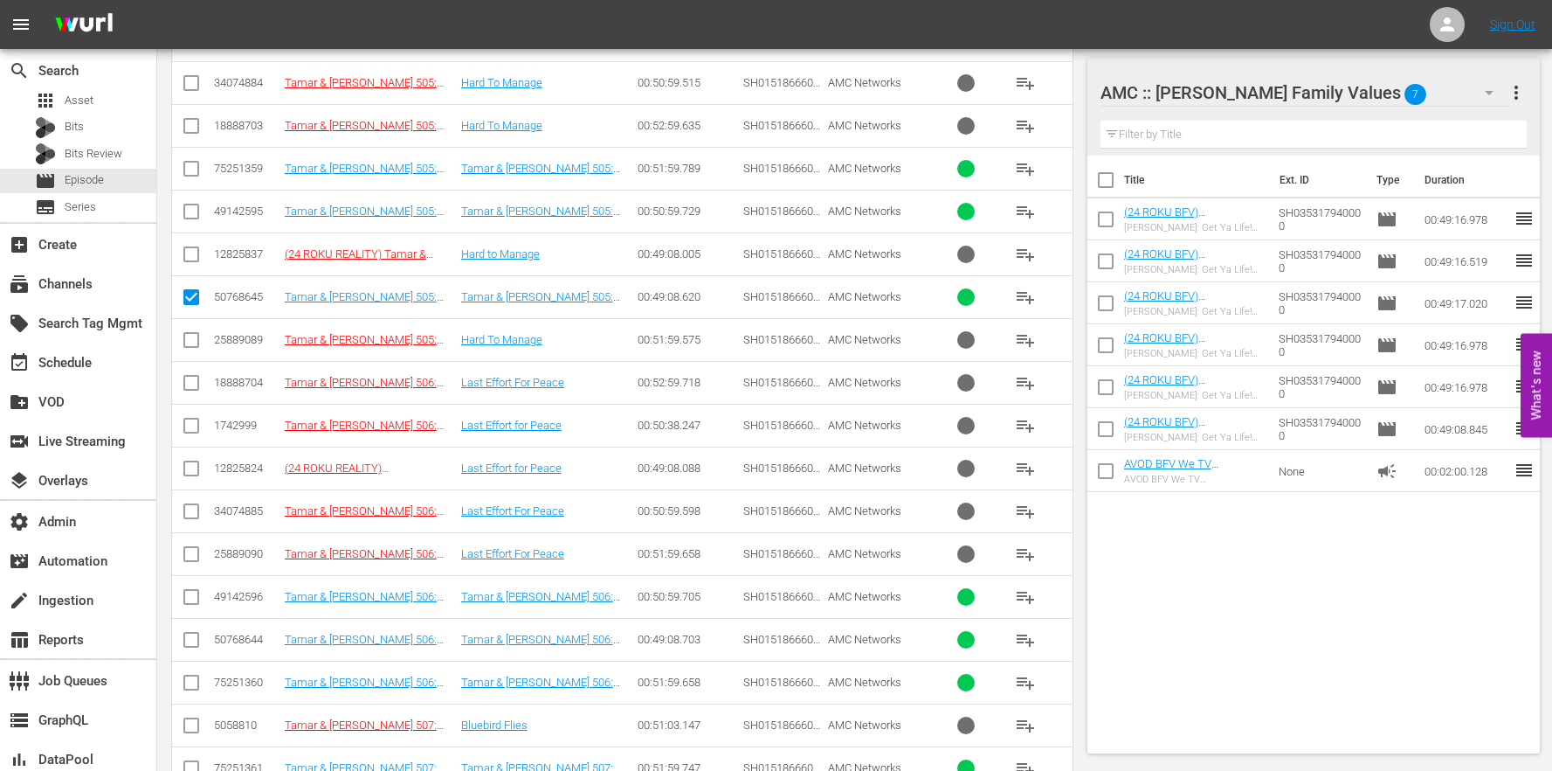
click at [195, 647] on input "checkbox" at bounding box center [191, 643] width 21 height 21
checkbox input "true"
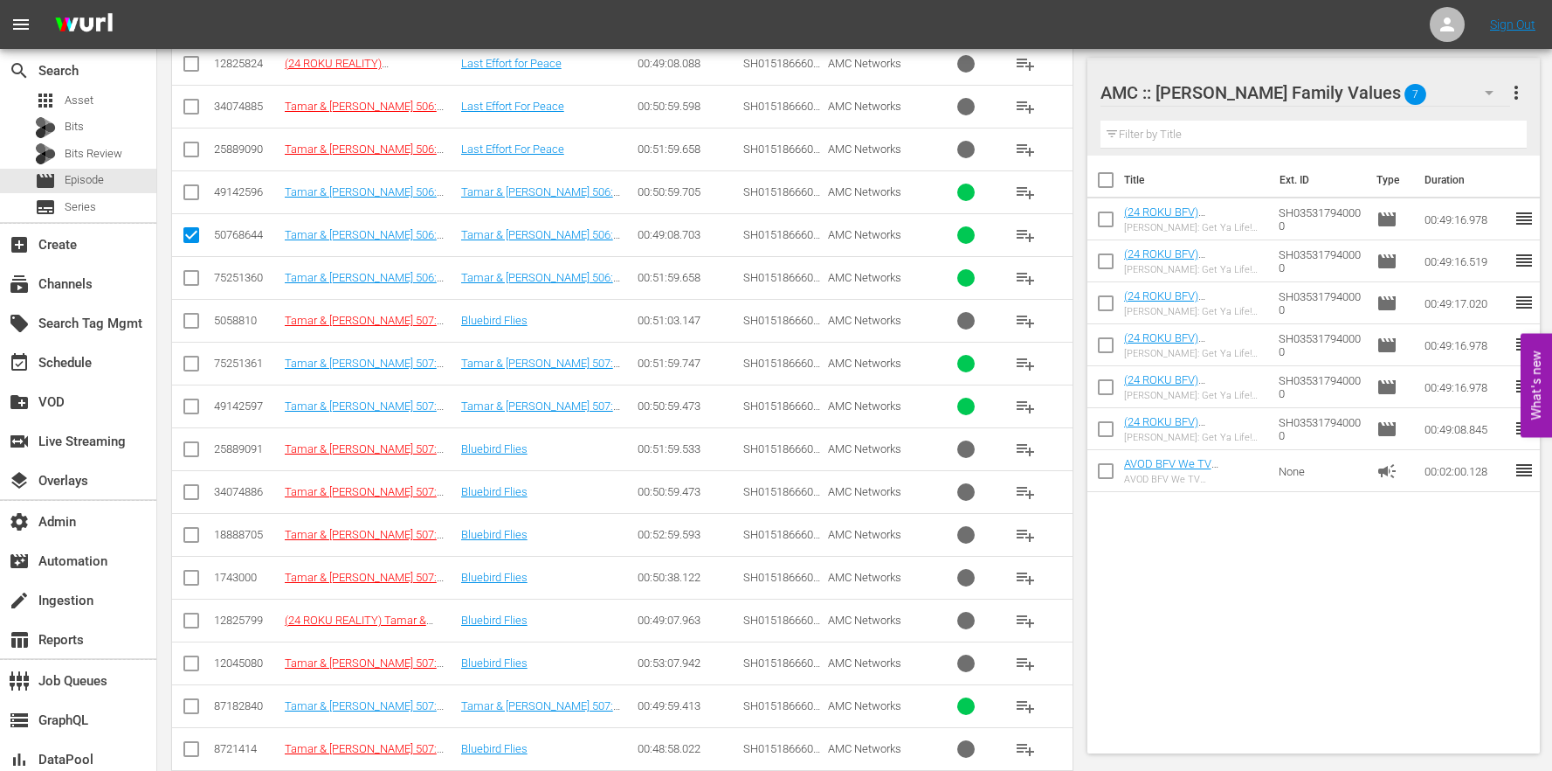
scroll to position [2739, 0]
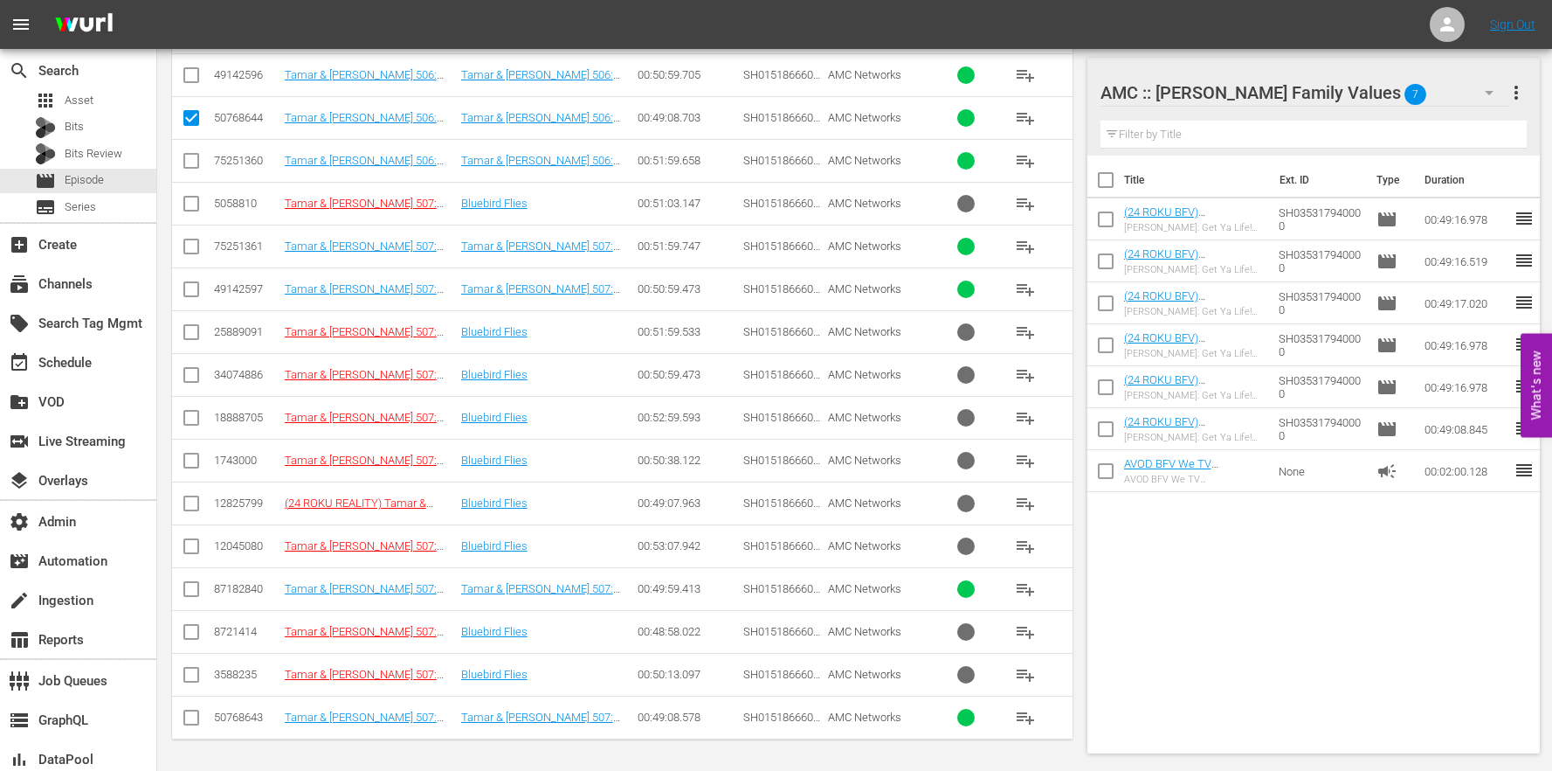
click at [195, 727] on input "checkbox" at bounding box center [191, 720] width 21 height 21
checkbox input "true"
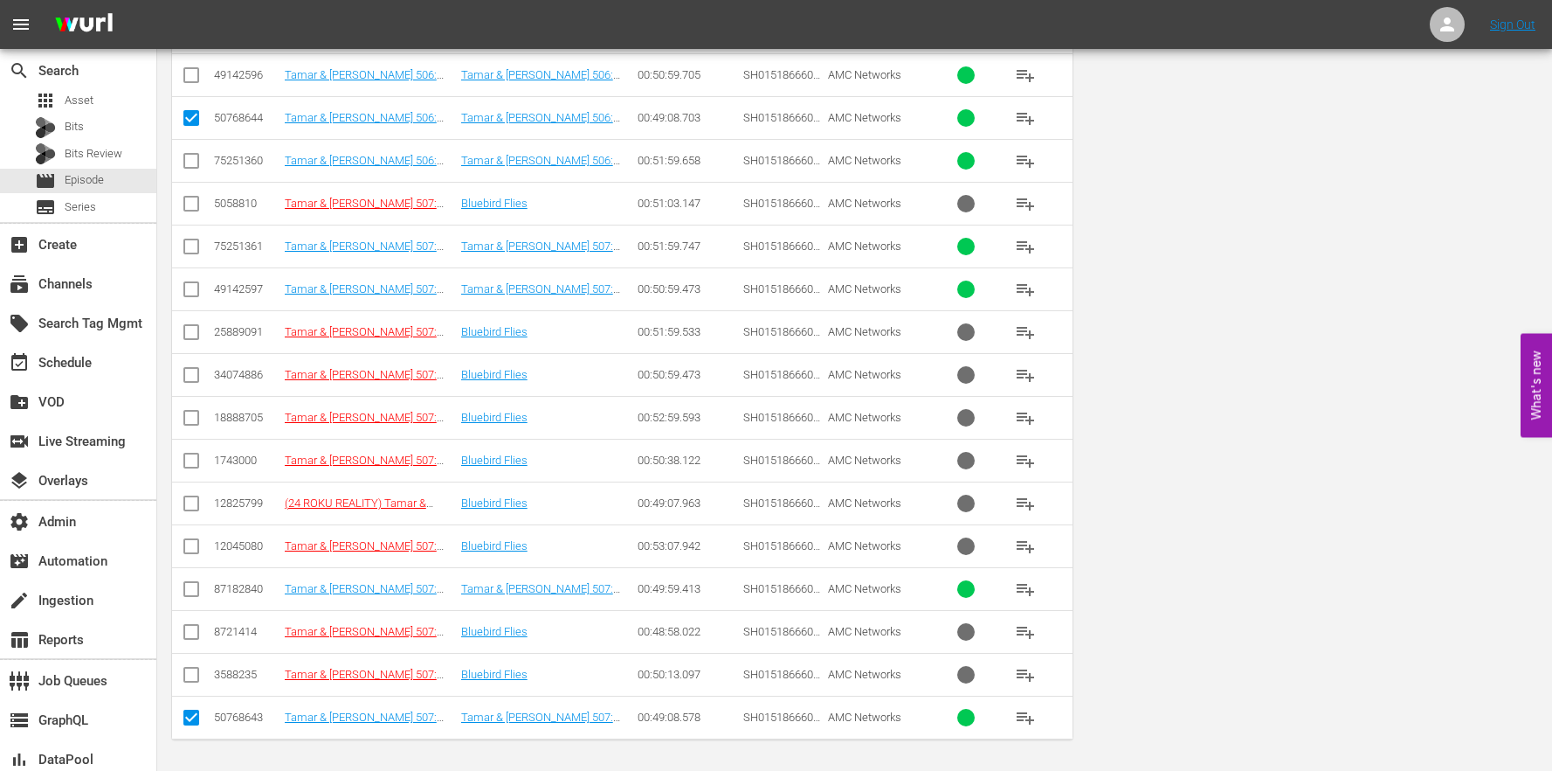
scroll to position [0, 0]
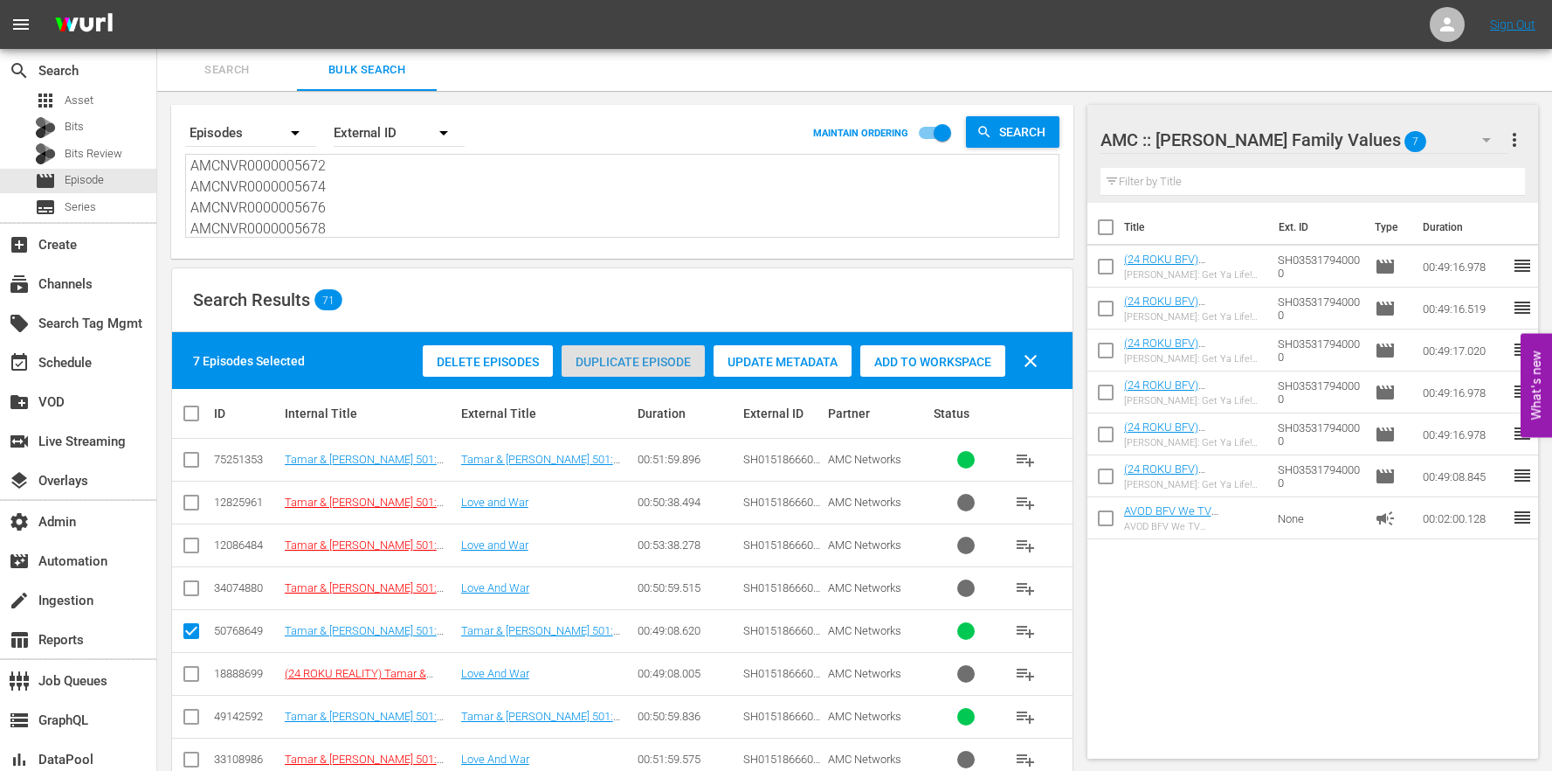
click at [632, 355] on span "Duplicate Episode" at bounding box center [633, 362] width 143 height 14
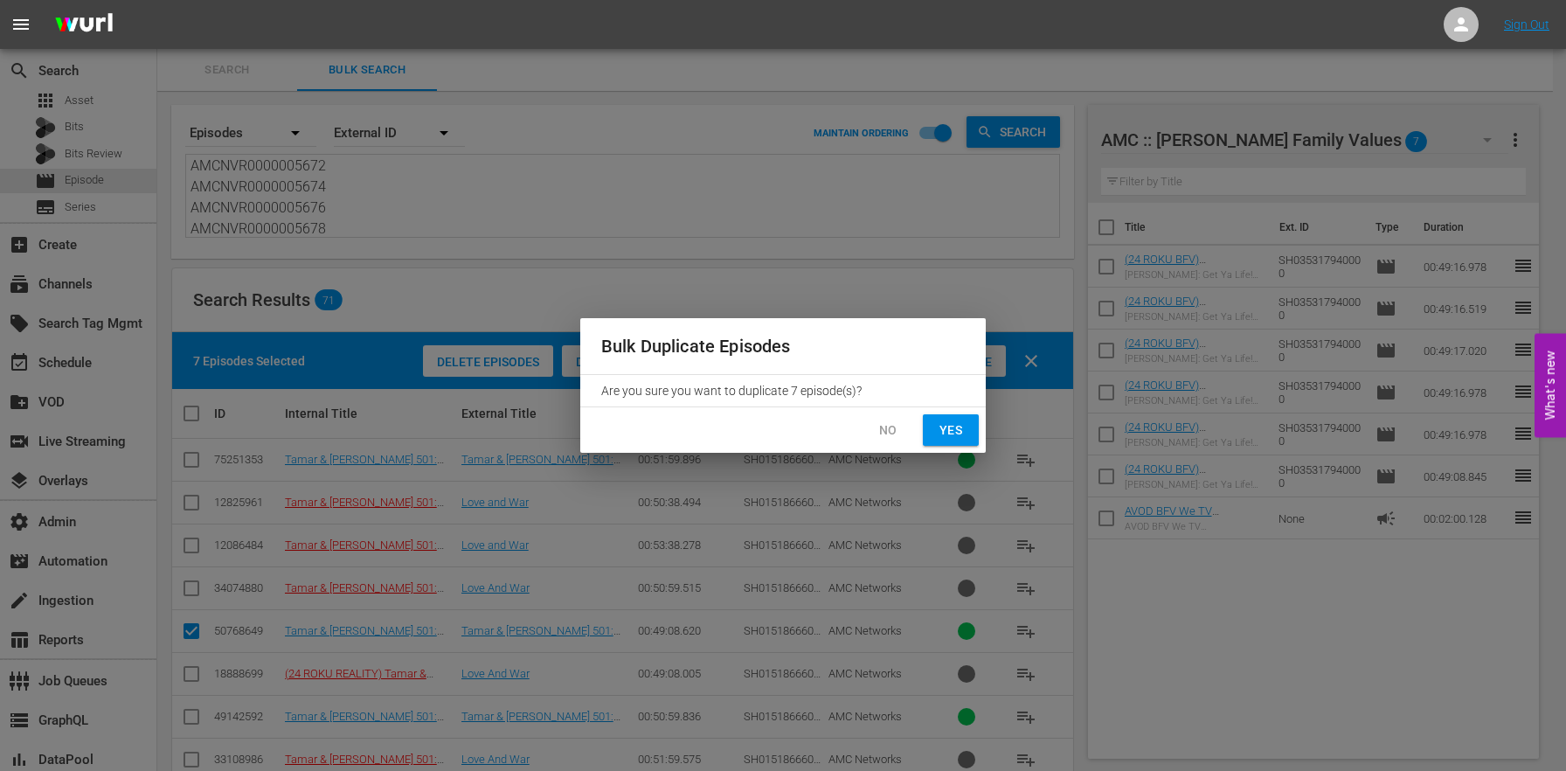
click at [937, 425] on span "Yes" at bounding box center [951, 430] width 28 height 22
checkbox input "false"
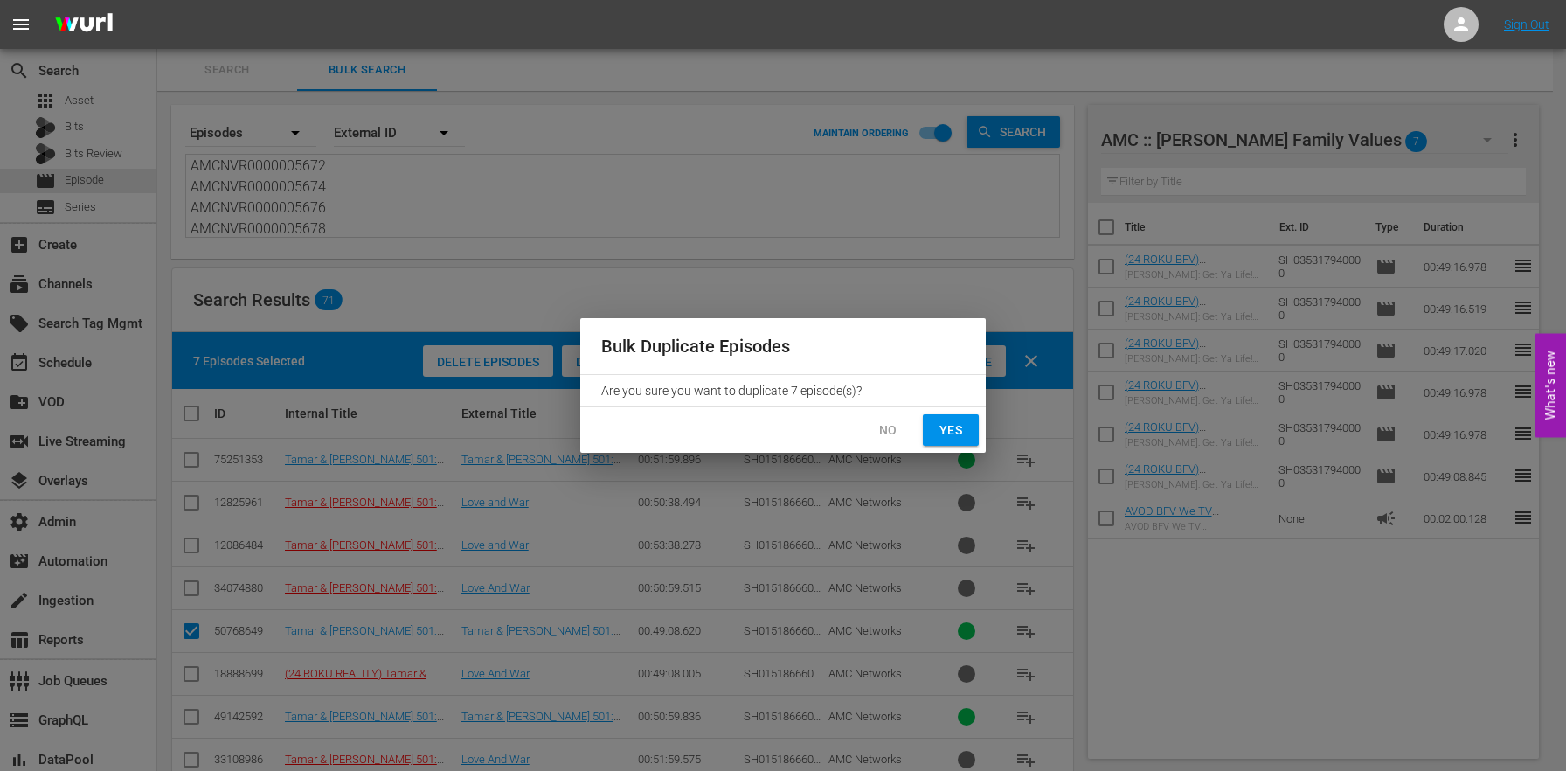
checkbox input "false"
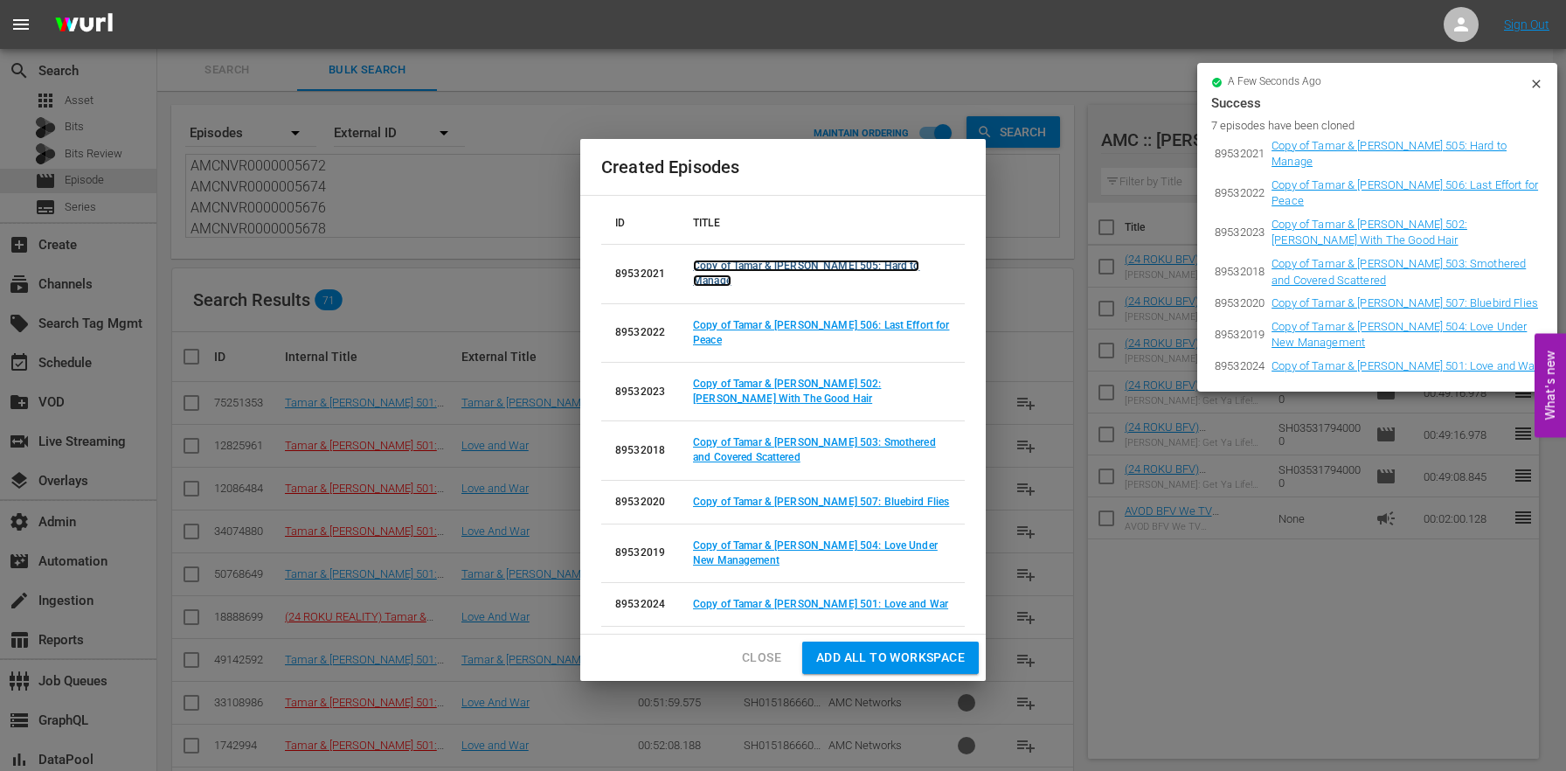
click at [851, 282] on link "Copy of Tamar & [PERSON_NAME] 505: Hard to Manage" at bounding box center [806, 272] width 226 height 27
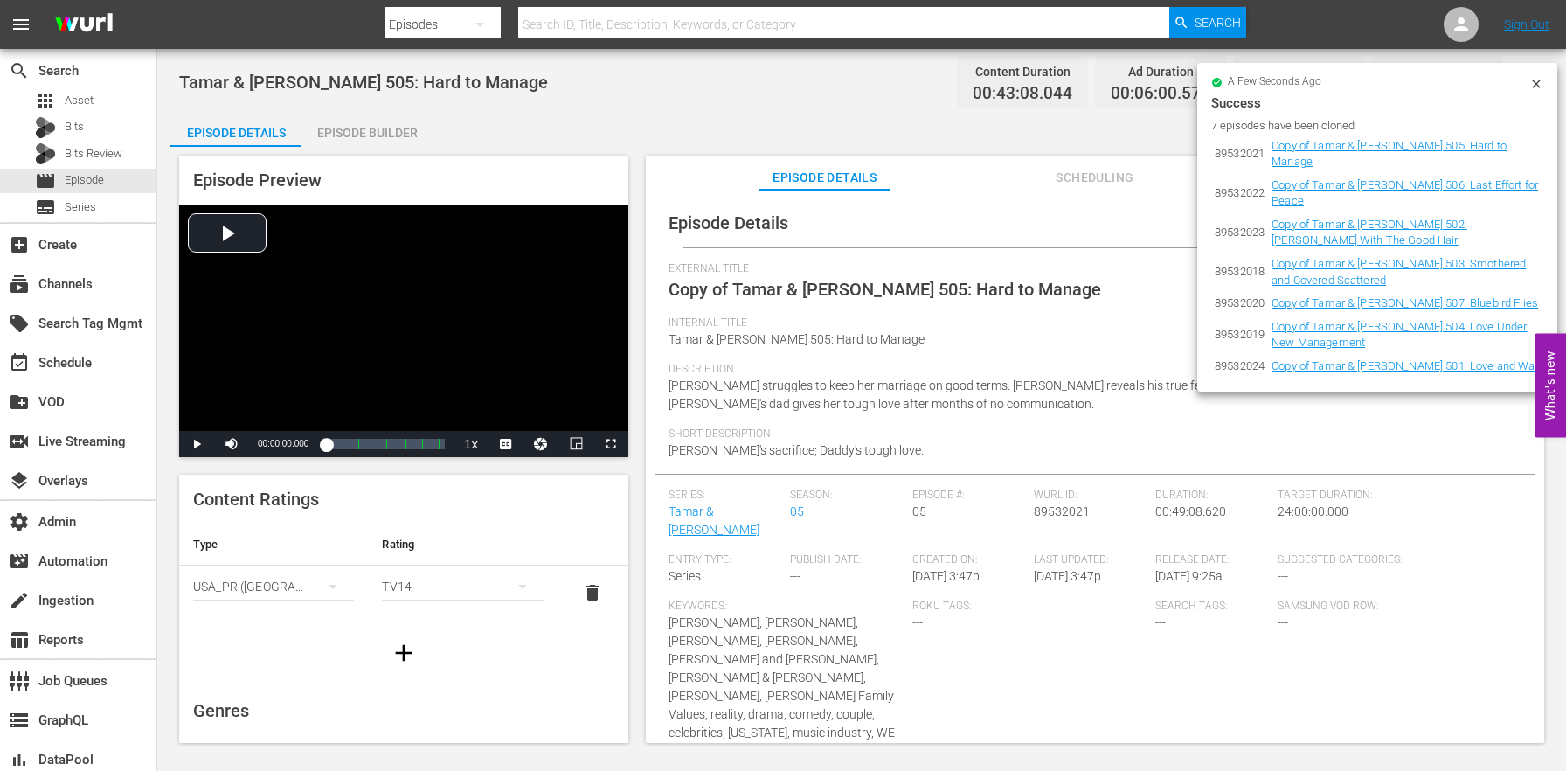
click at [1527, 80] on div "a few seconds ago" at bounding box center [1370, 83] width 318 height 12
click at [1535, 85] on icon at bounding box center [1536, 84] width 8 height 8
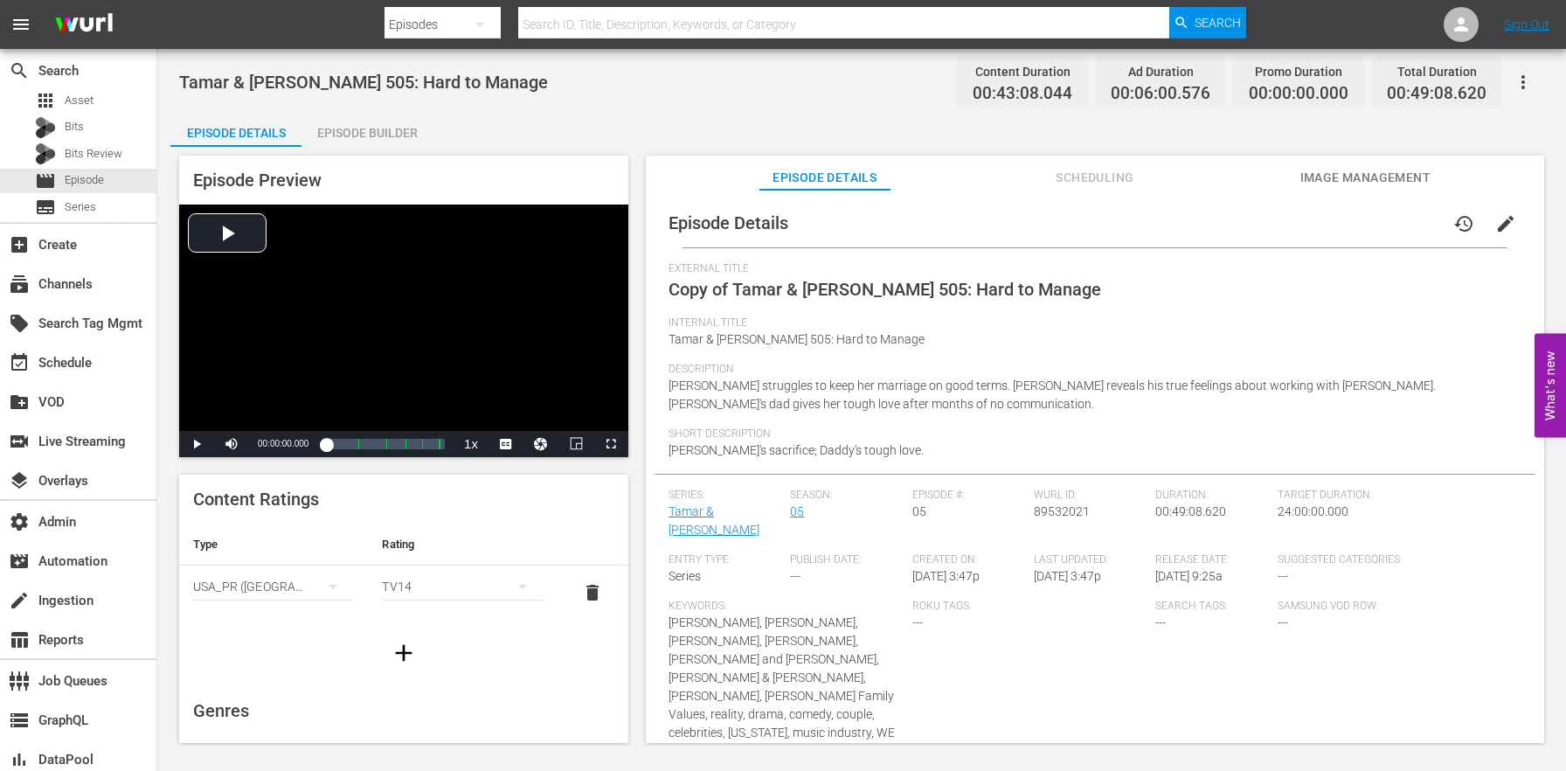
click at [1504, 216] on span "edit" at bounding box center [1505, 223] width 21 height 21
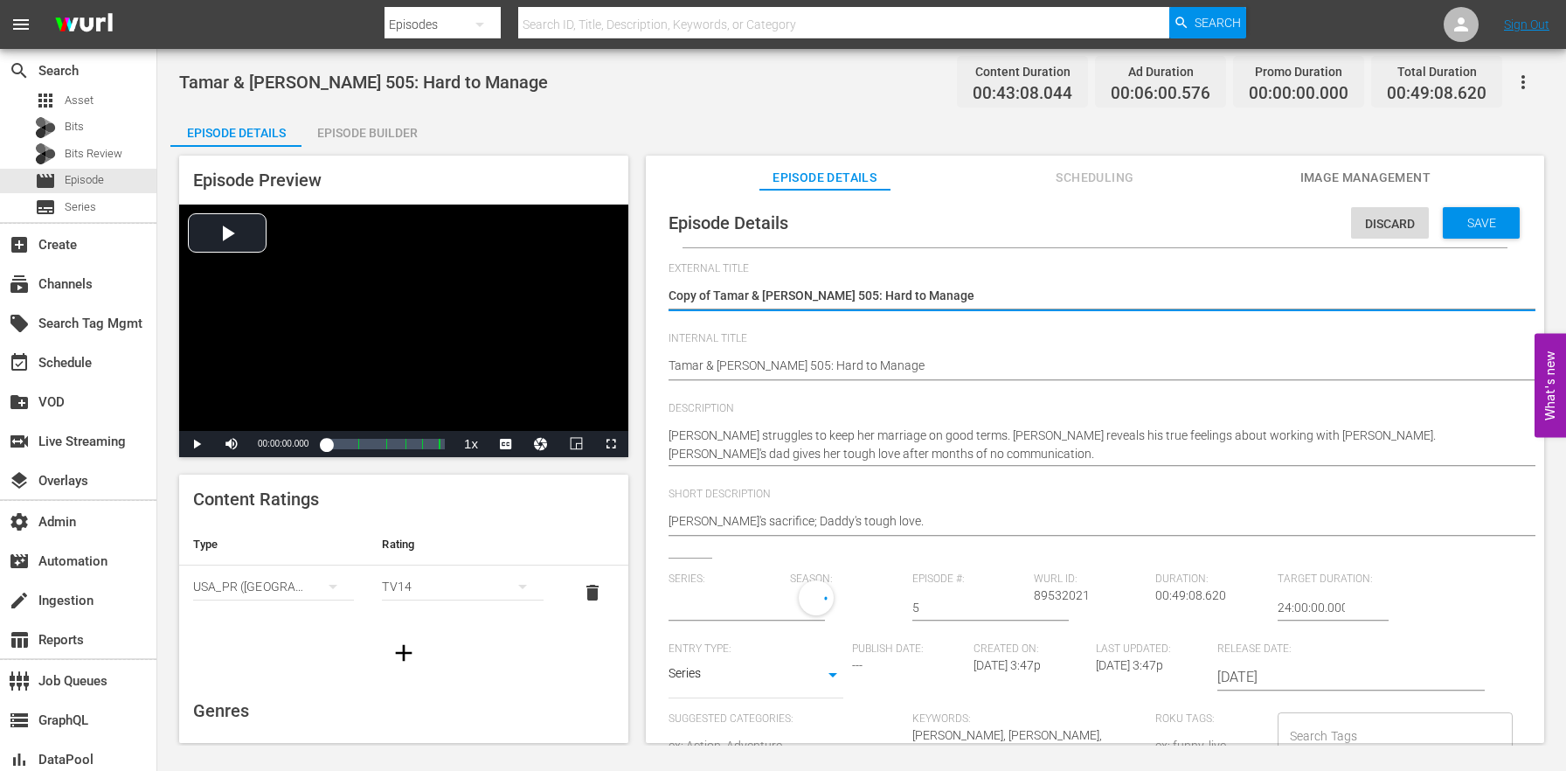
type input "Tamar & [PERSON_NAME]"
drag, startPoint x: 714, startPoint y: 294, endPoint x: 537, endPoint y: 259, distance: 179.7
click at [537, 259] on div "Episode Preview Video Player is loading. Play Video Play Mute Current Time 00:0…" at bounding box center [861, 452] width 1382 height 610
type textarea "Tamar & [PERSON_NAME] 505: Hard to Manage"
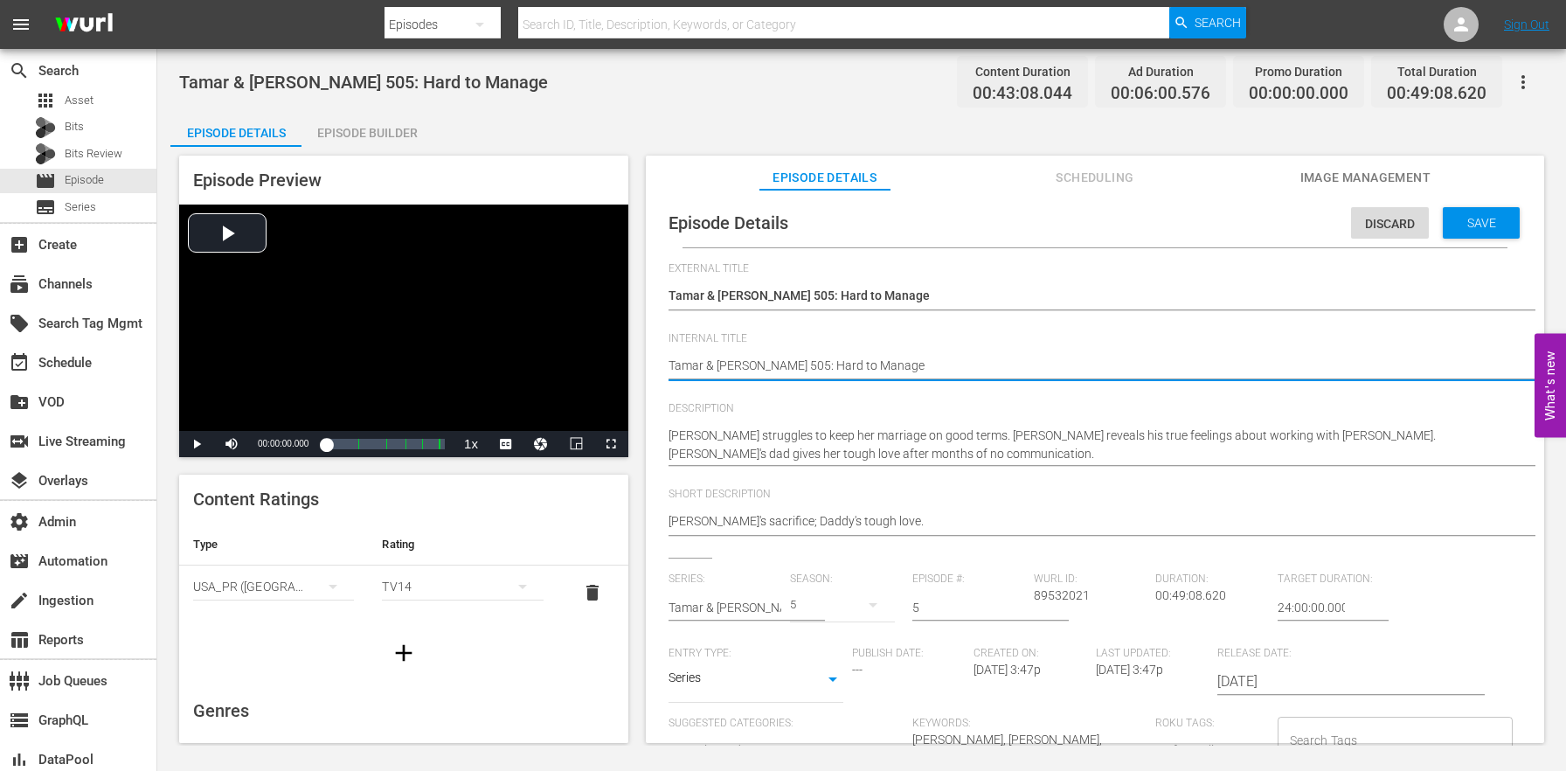
paste textarea "(24 ROKU BFV)"
type textarea "(24 ROKU BFV) [PERSON_NAME] & [PERSON_NAME] 505: Hard to Manage"
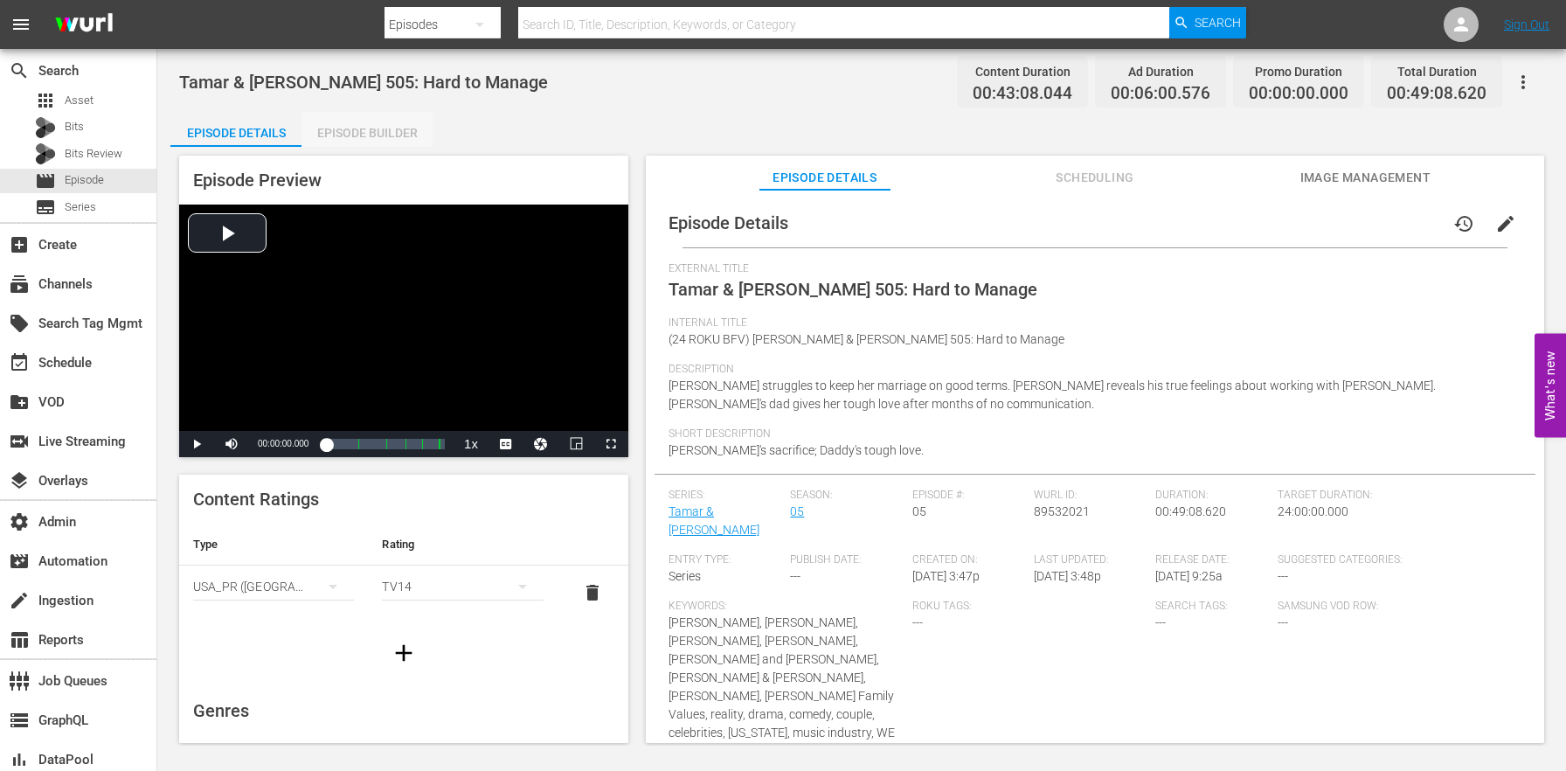
click at [386, 128] on div "Episode Builder" at bounding box center [366, 133] width 131 height 42
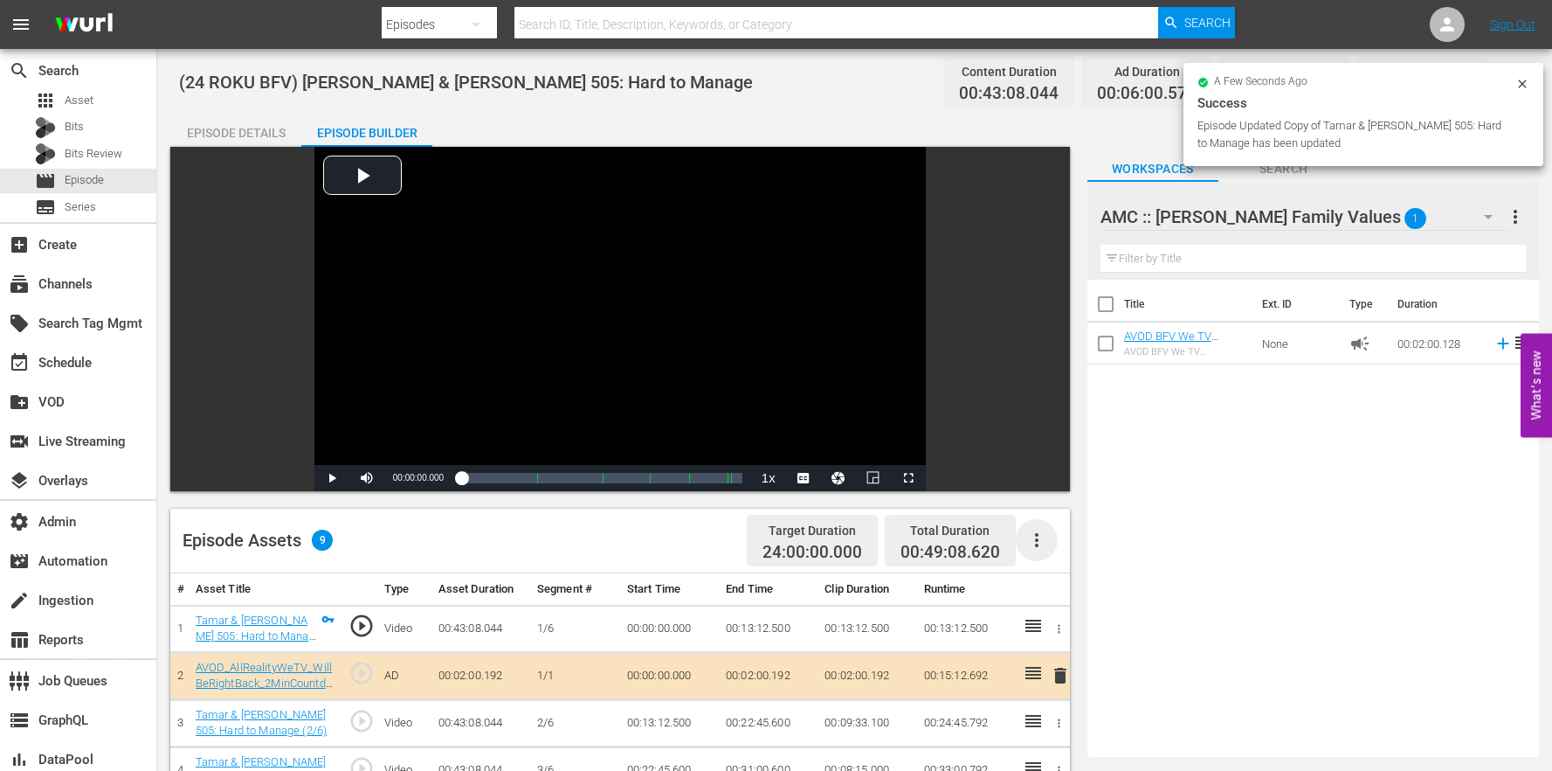
click at [1035, 543] on icon "button" at bounding box center [1037, 539] width 21 height 21
click at [1057, 633] on div "Clear Ads" at bounding box center [1089, 631] width 119 height 42
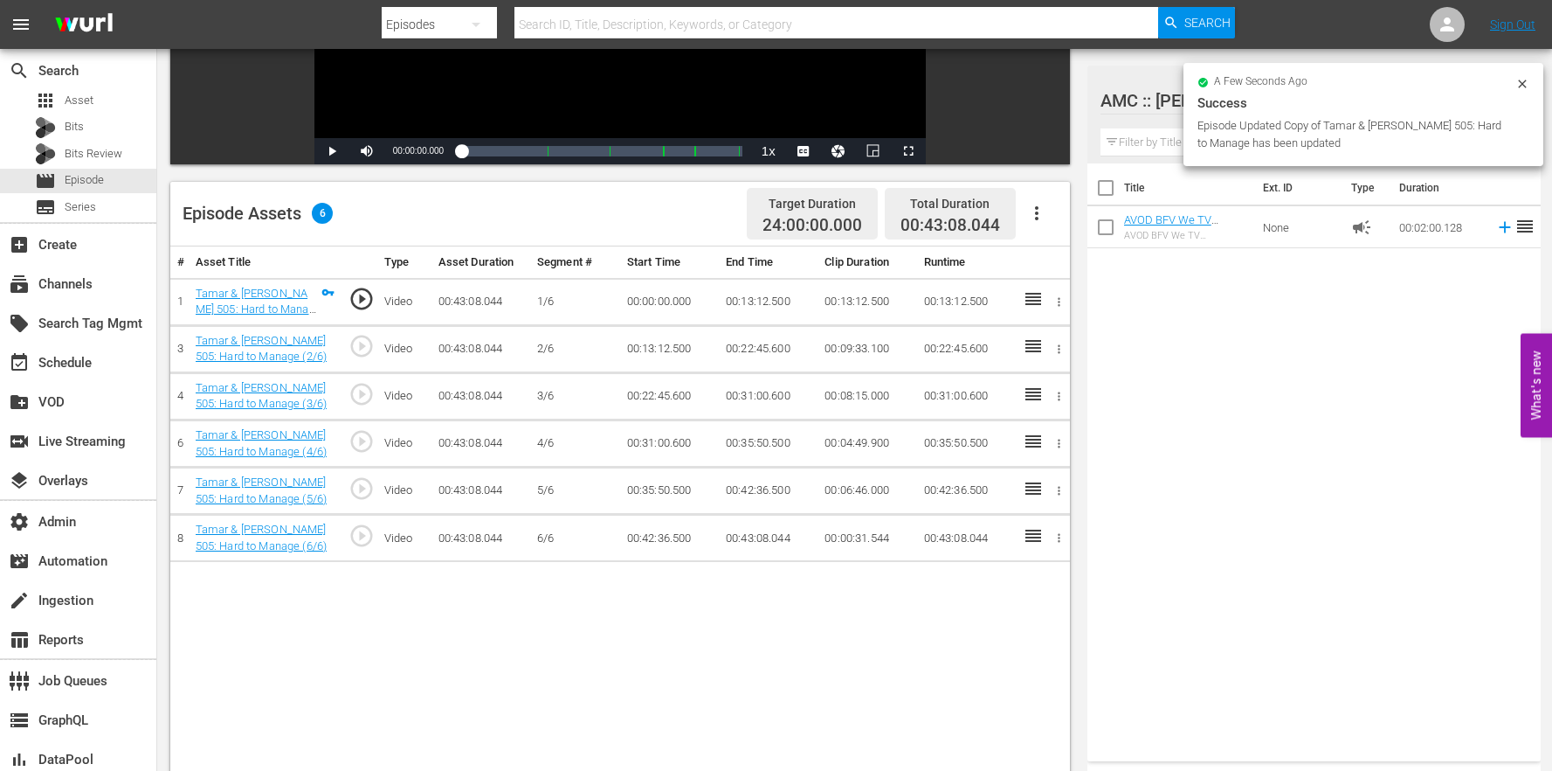
scroll to position [454, 0]
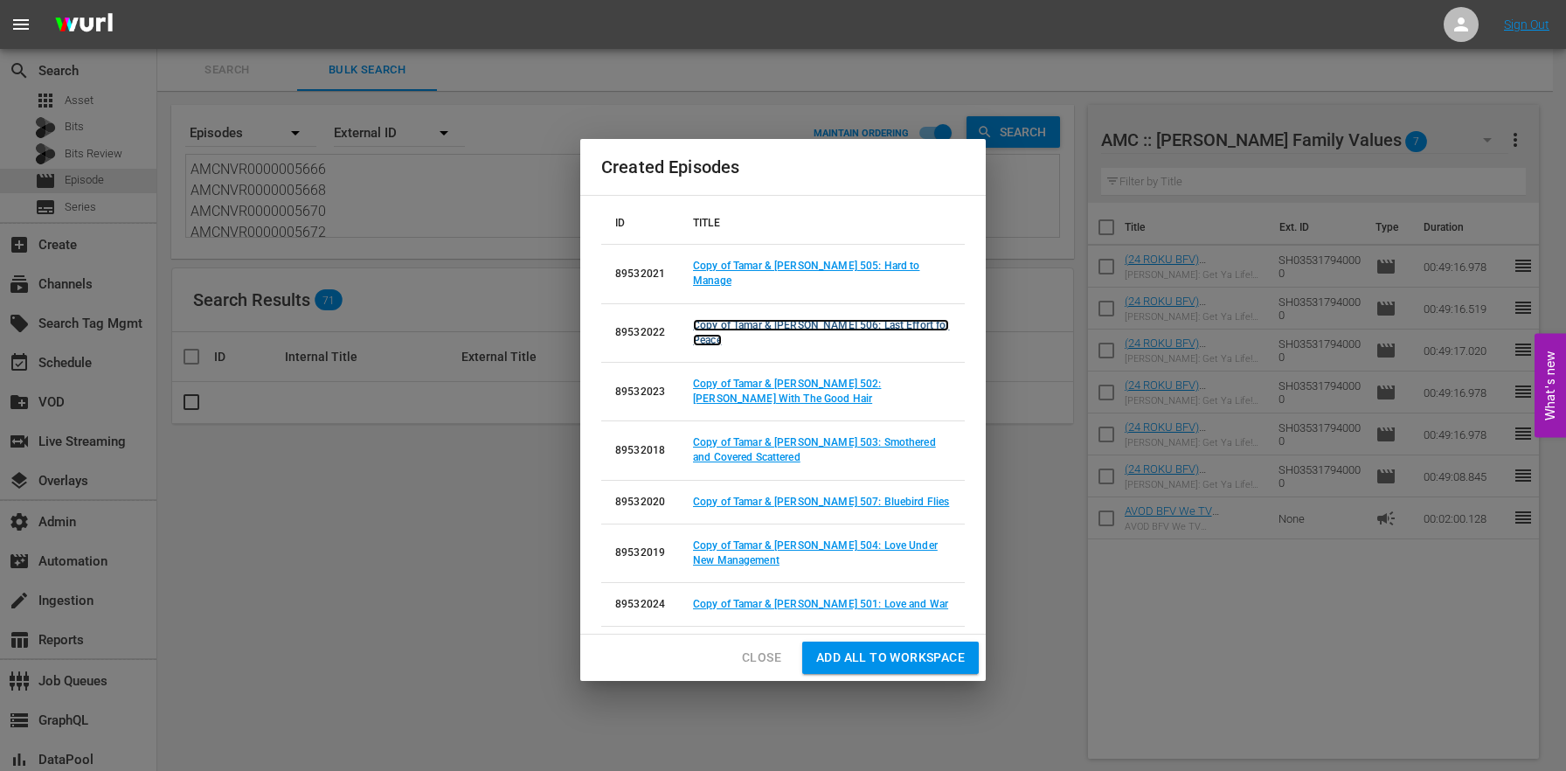
click at [770, 324] on link "Copy of Tamar & [PERSON_NAME] 506: Last Effort for Peace" at bounding box center [821, 332] width 256 height 27
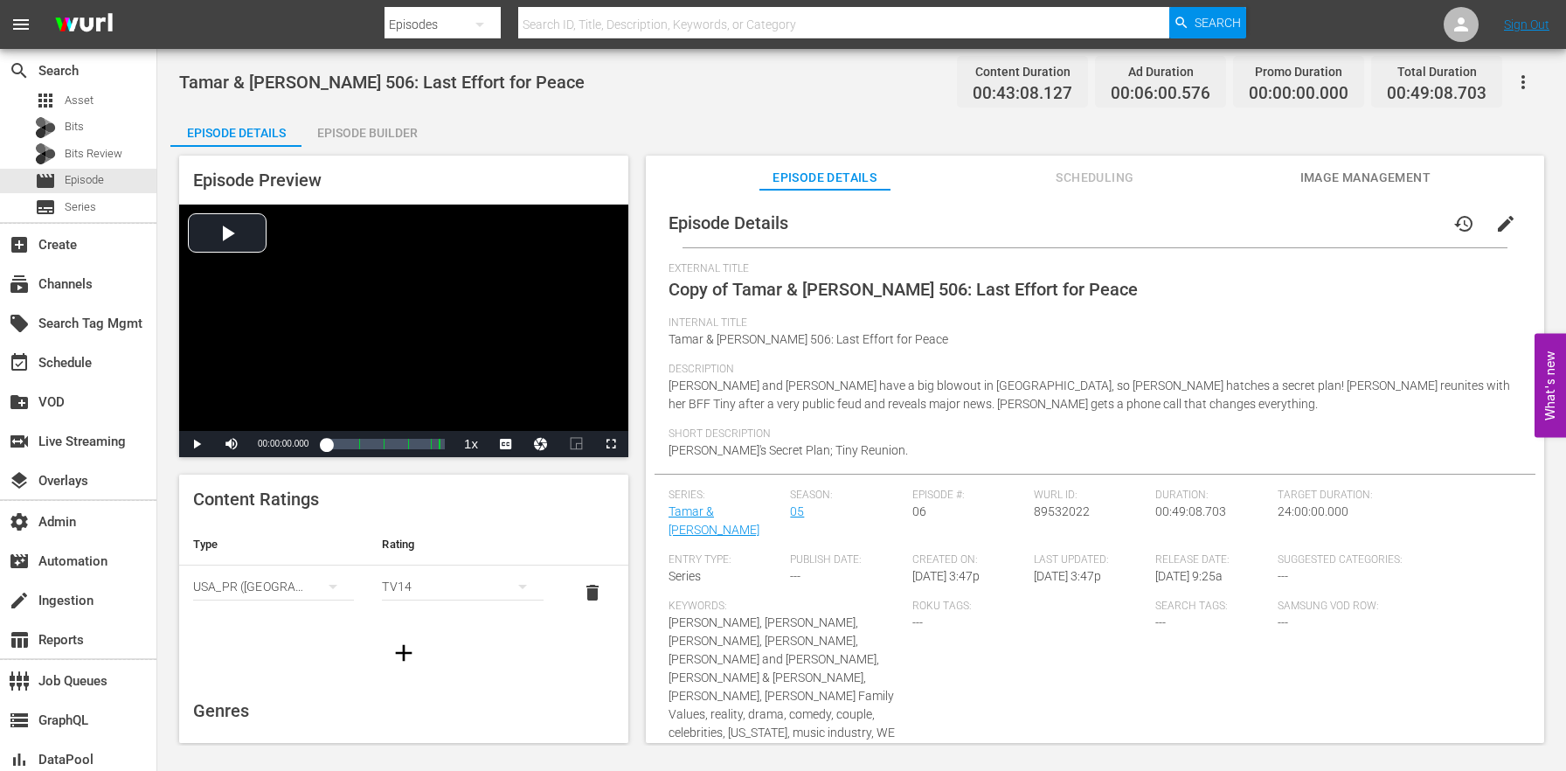
click at [1495, 230] on span "edit" at bounding box center [1505, 223] width 21 height 21
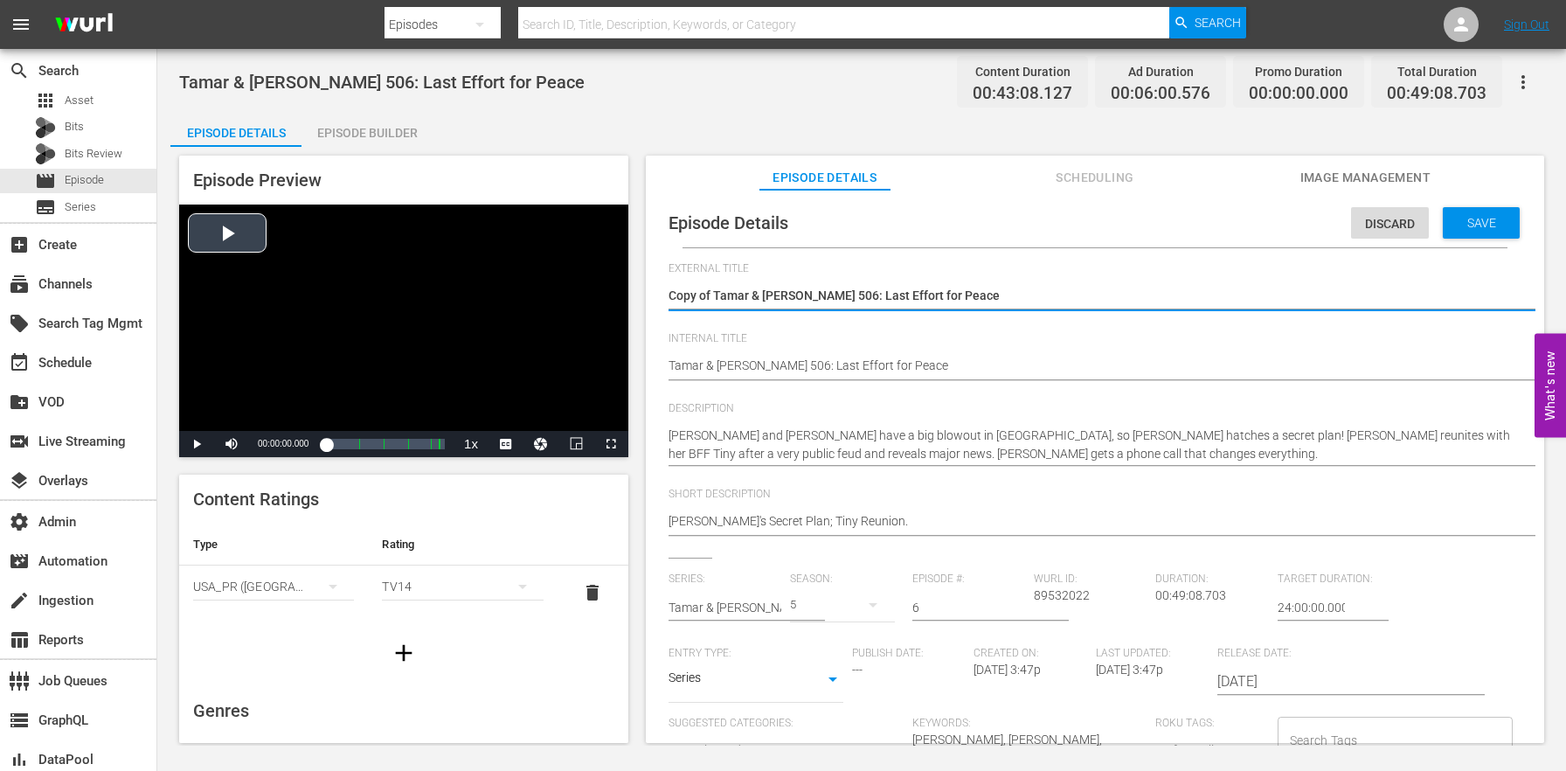
drag, startPoint x: 715, startPoint y: 295, endPoint x: 602, endPoint y: 269, distance: 115.7
click at [612, 272] on div "Episode Preview Video Player is loading. Play Video Play Mute Current Time 00:0…" at bounding box center [861, 452] width 1382 height 610
type textarea "Tamar & [PERSON_NAME] 506: Last Effort for Peace"
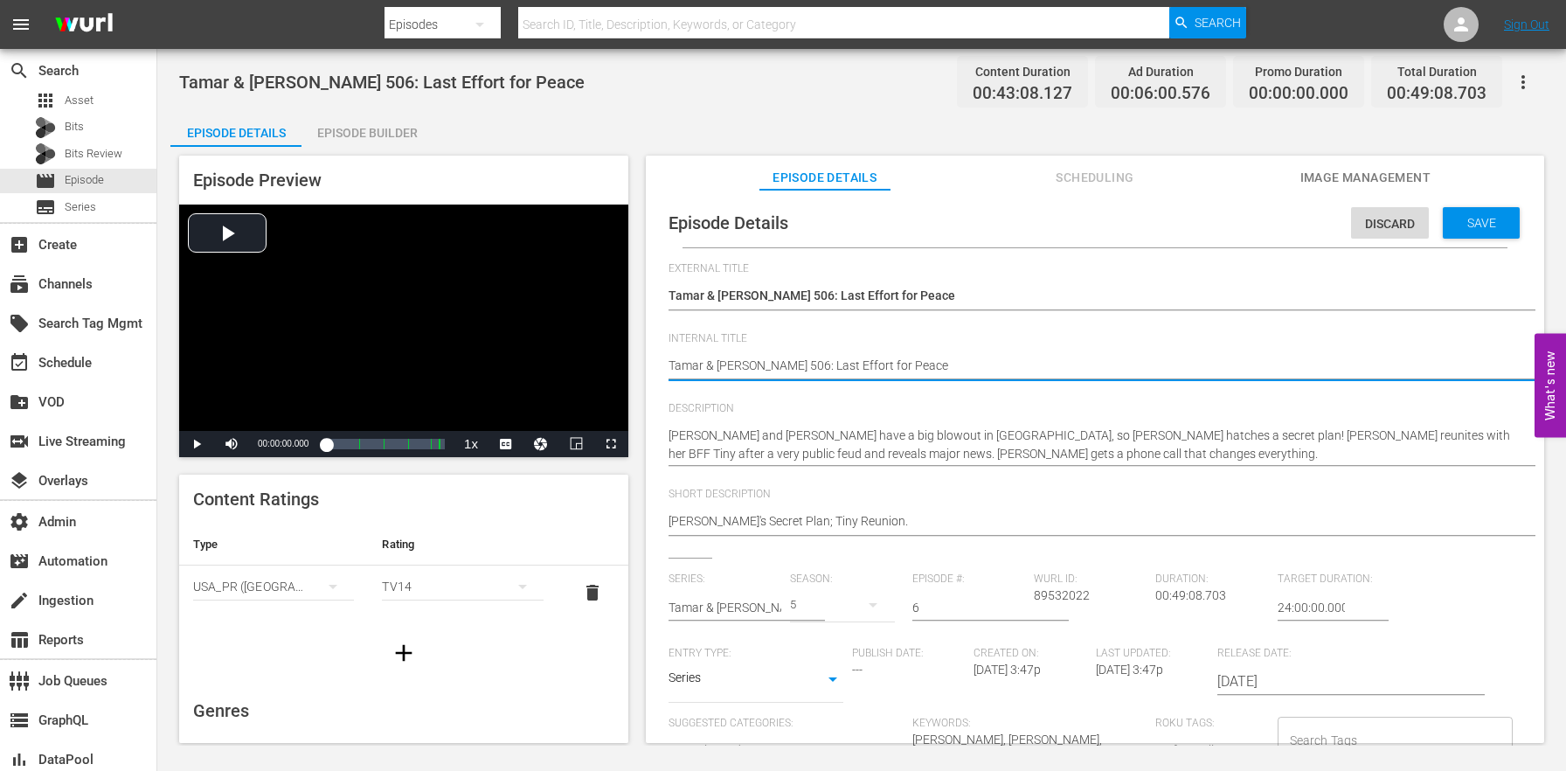
paste textarea "(24 ROKU BFV)"
type textarea "(24 ROKU BFV) [PERSON_NAME] & [PERSON_NAME] 506: Last Effort for Peace"
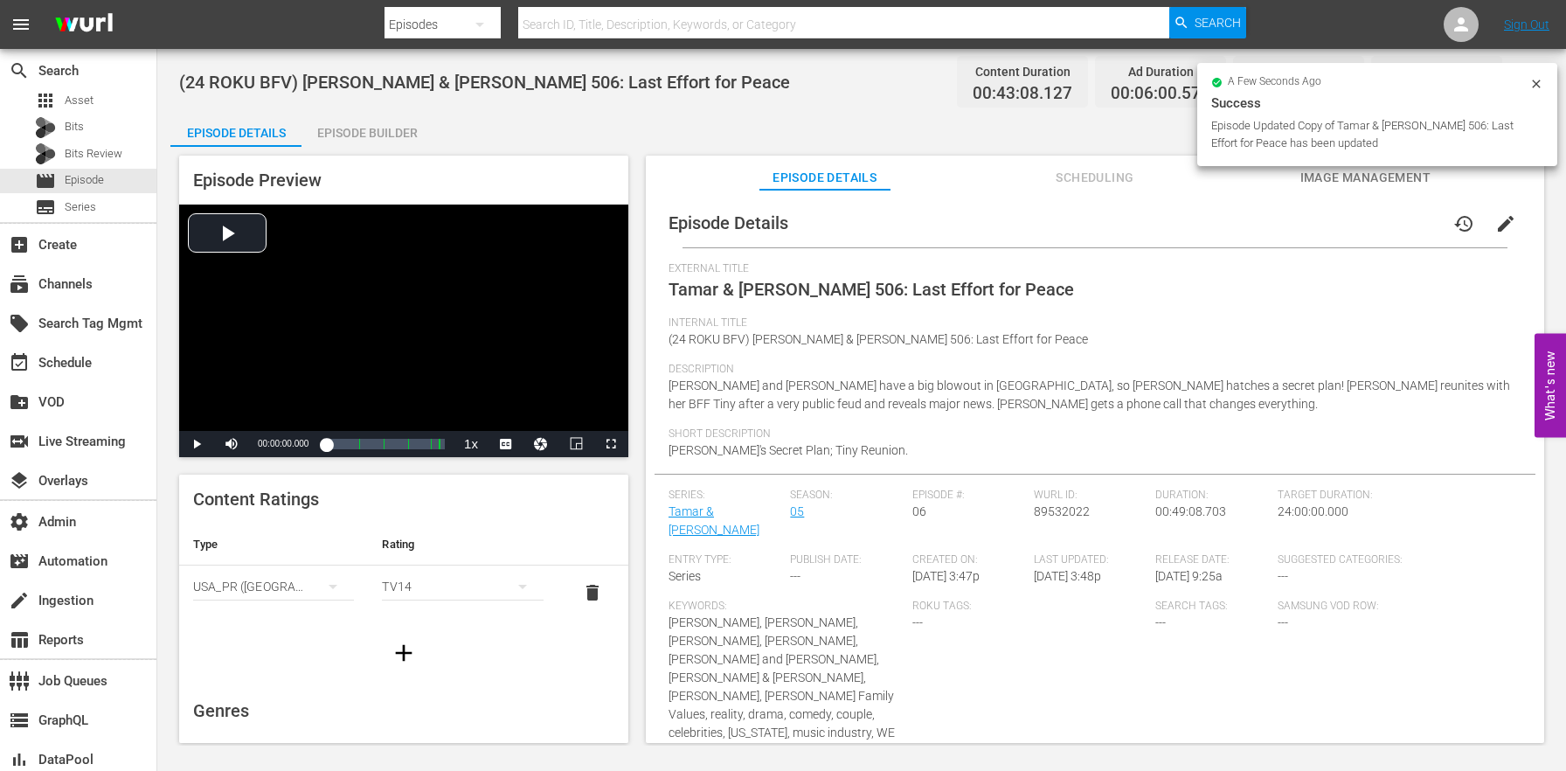
click at [391, 149] on div "Episode Preview Video Player is loading. Play Video Play Mute Current Time 00:0…" at bounding box center [861, 452] width 1382 height 610
click at [392, 144] on div "Episode Builder" at bounding box center [366, 133] width 131 height 42
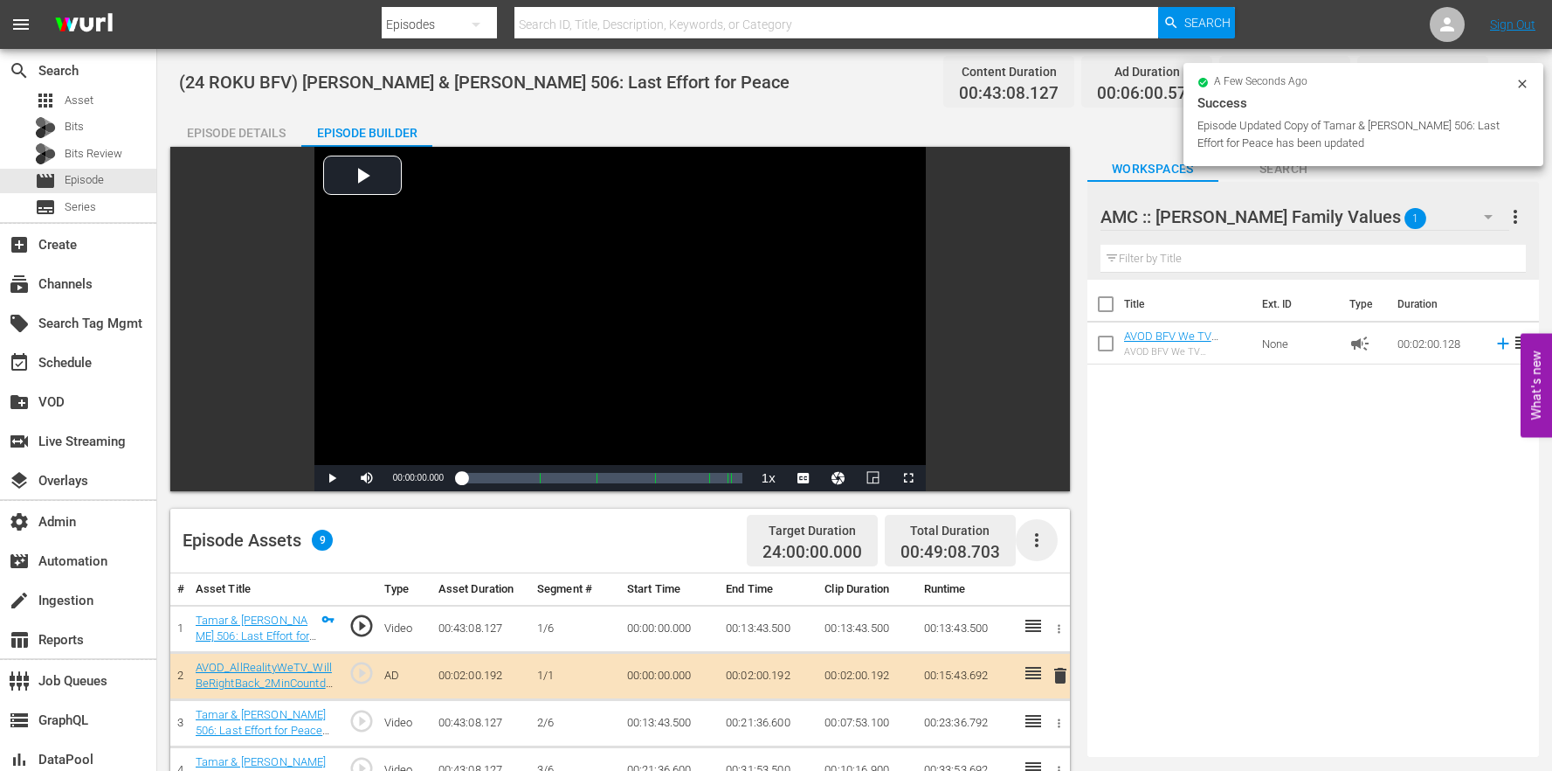
click at [1032, 546] on icon "button" at bounding box center [1037, 539] width 21 height 21
click at [1070, 632] on div "Clear Ads" at bounding box center [1089, 631] width 119 height 42
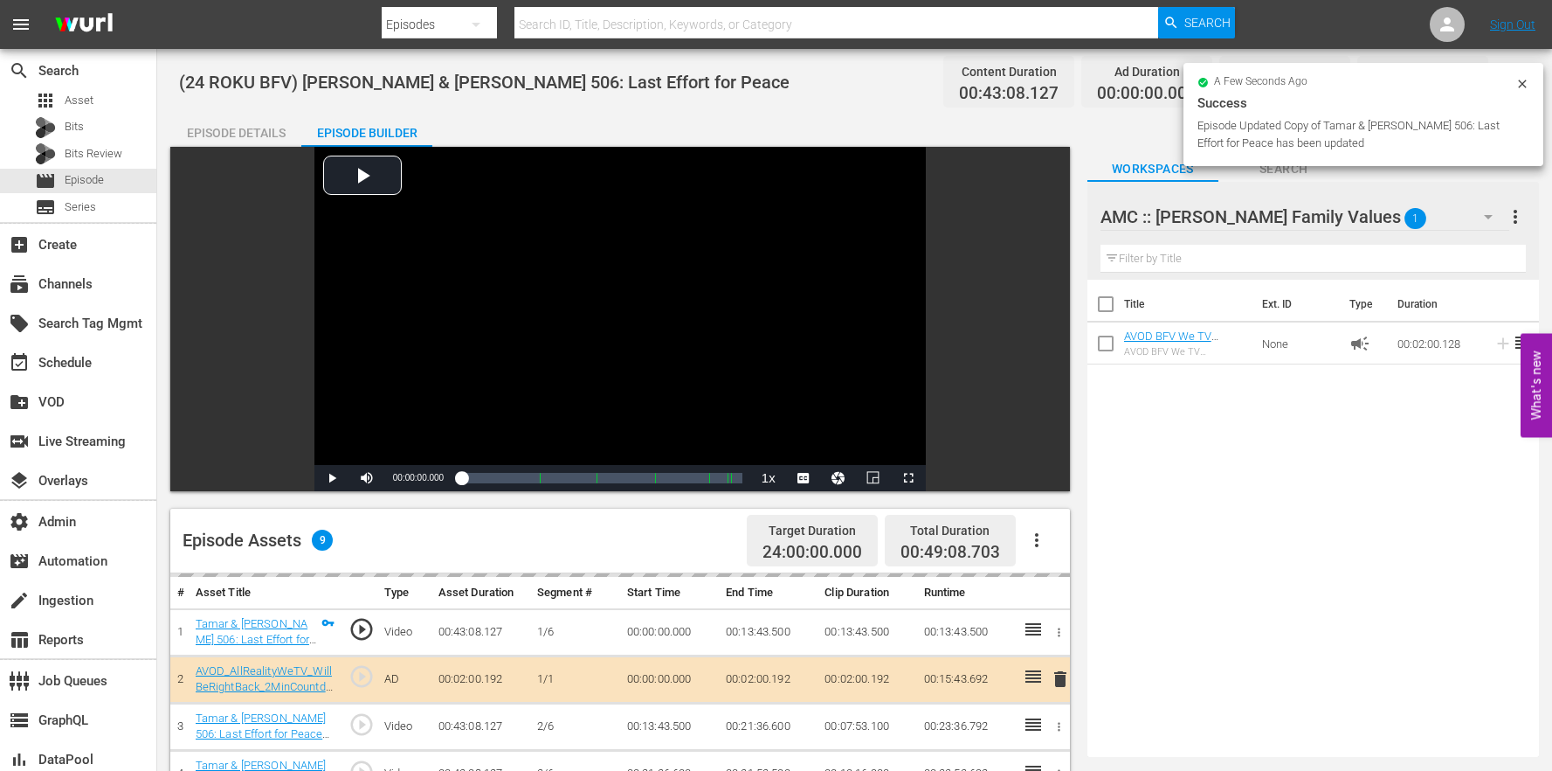
scroll to position [454, 0]
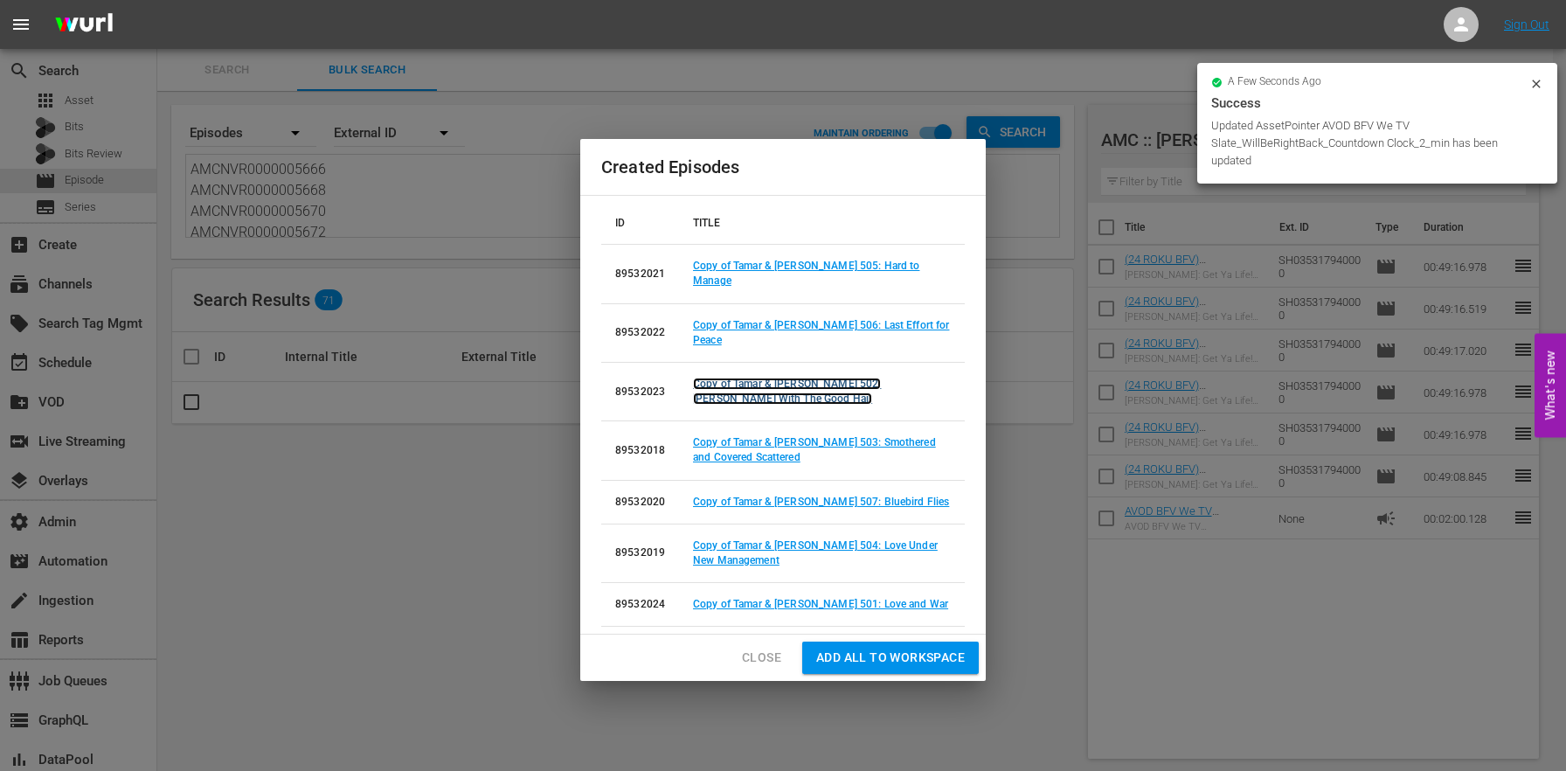
click at [862, 377] on link "Copy of Tamar & [PERSON_NAME] 502: [PERSON_NAME] With The Good Hair" at bounding box center [787, 390] width 188 height 27
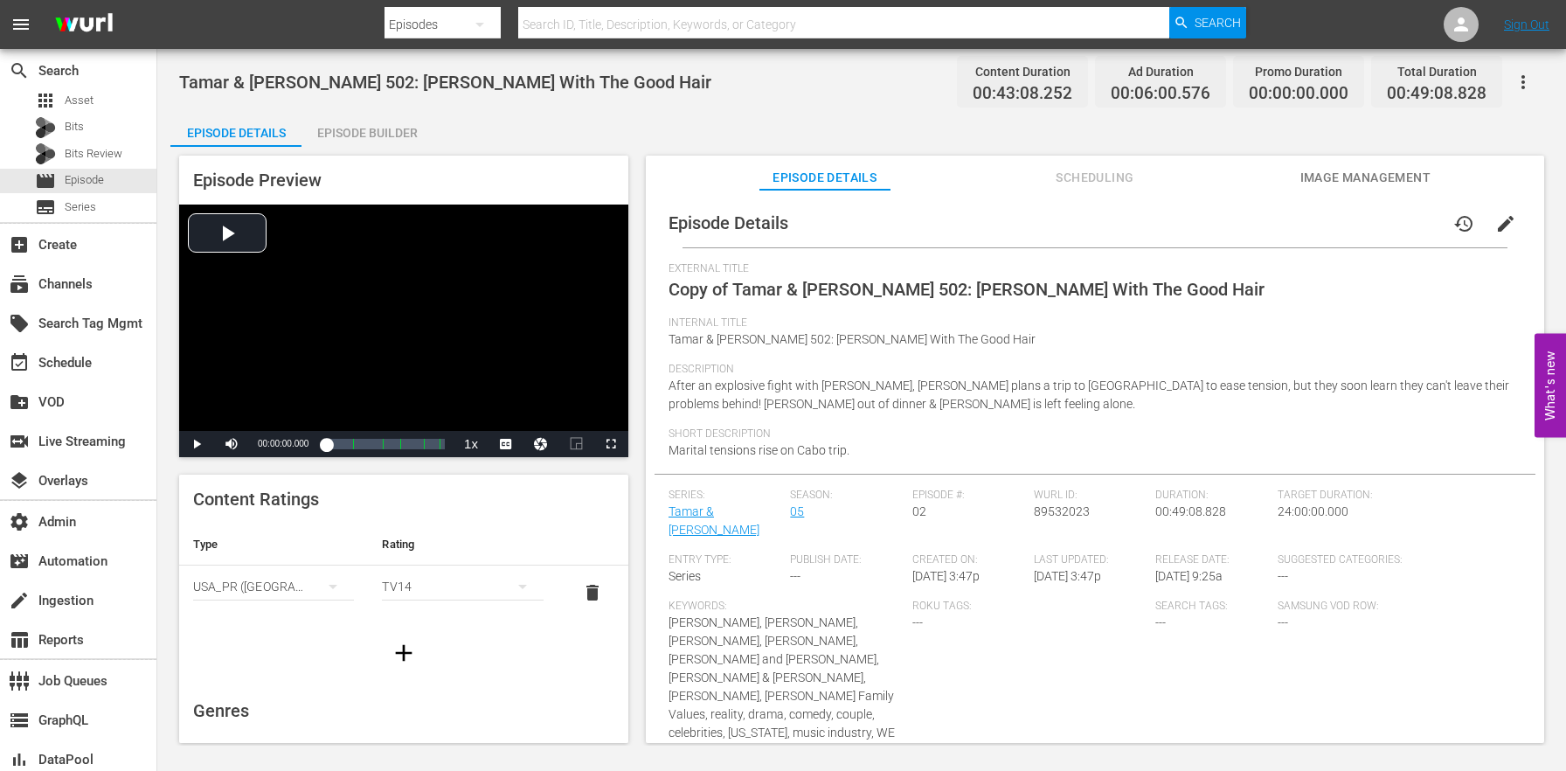
click at [1504, 222] on span "edit" at bounding box center [1505, 223] width 21 height 21
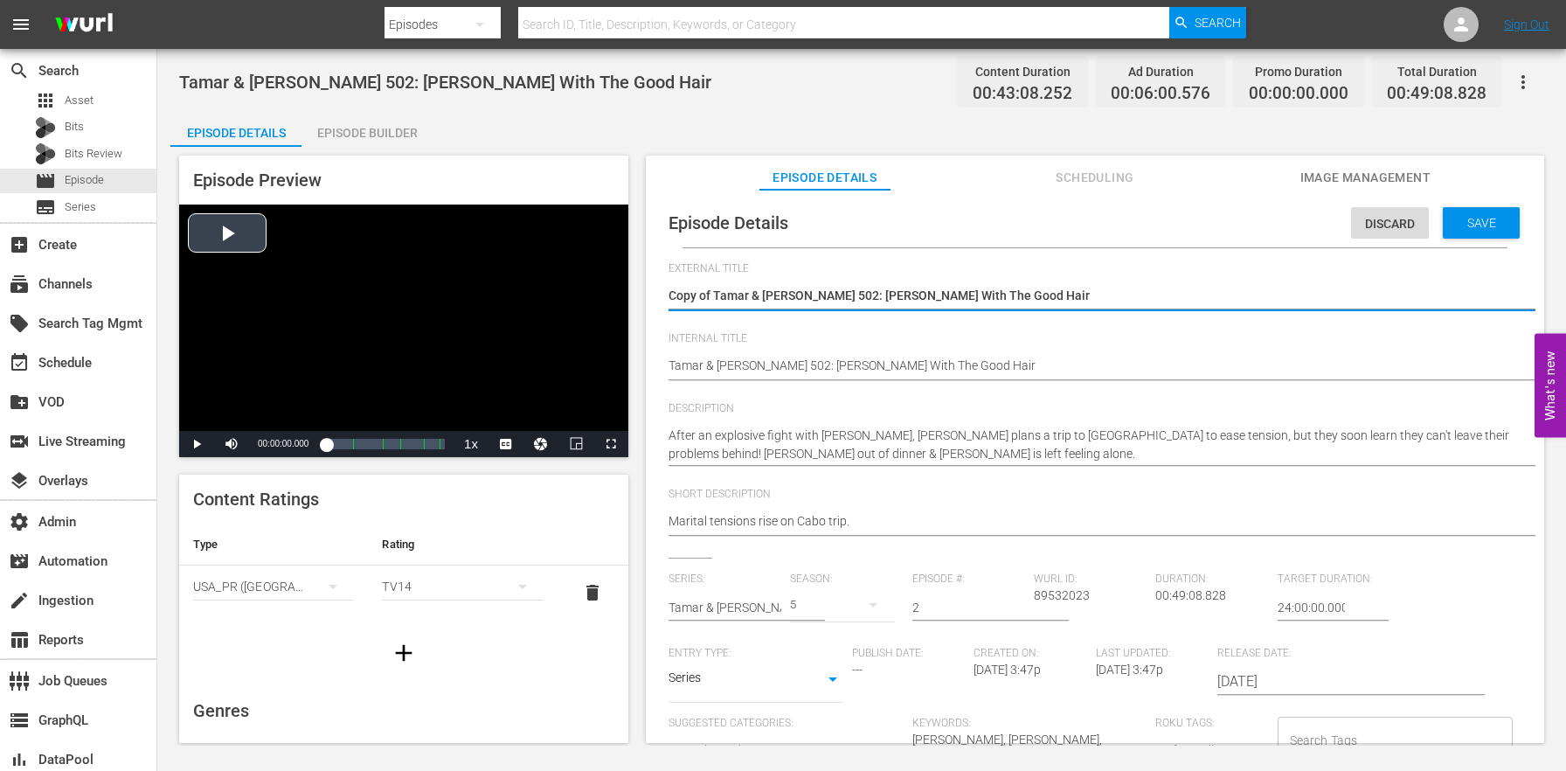
drag, startPoint x: 716, startPoint y: 287, endPoint x: 598, endPoint y: 266, distance: 119.8
click at [598, 266] on div "Episode Preview Video Player is loading. Play Video Play Mute Current Time 00:0…" at bounding box center [861, 452] width 1382 height 610
type textarea "Tamar & [PERSON_NAME] 502: [PERSON_NAME] With The Good Hair"
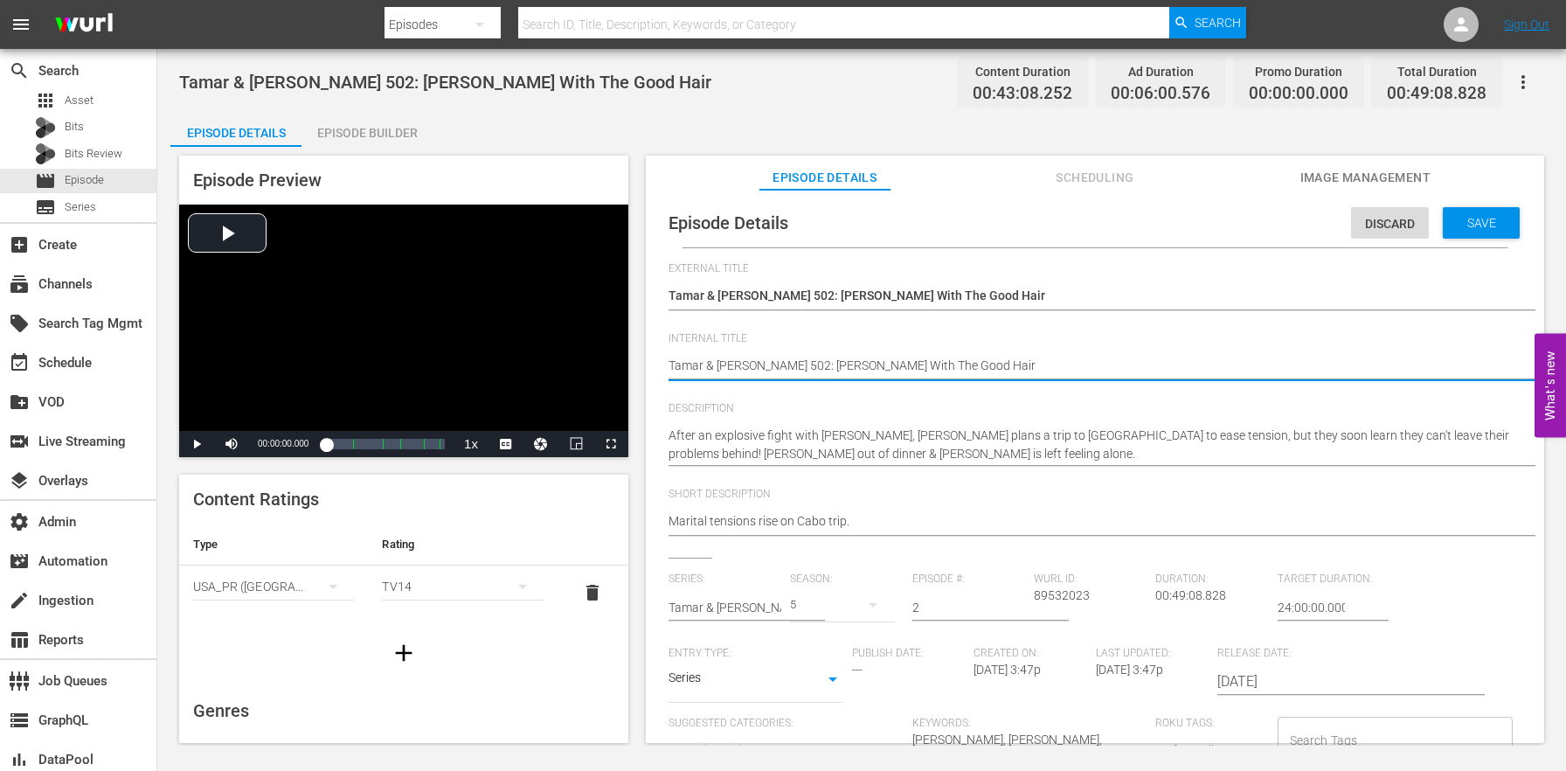
paste textarea "(24 ROKU BFV)"
type textarea "(24 ROKU BFV) [PERSON_NAME] & [PERSON_NAME] 502: [PERSON_NAME] With The Good Ha…"
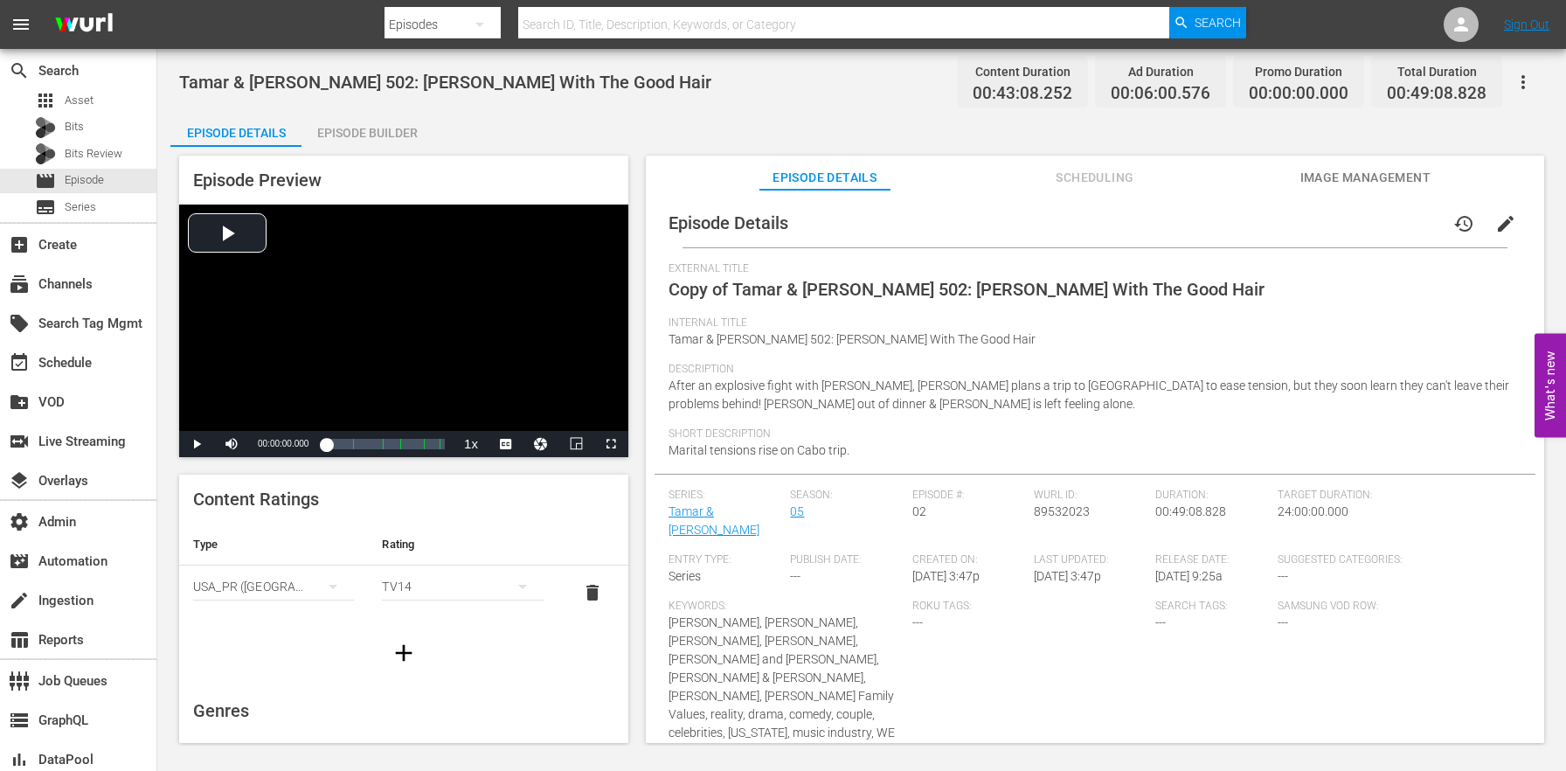
click at [401, 138] on div "Episode Builder" at bounding box center [366, 133] width 131 height 42
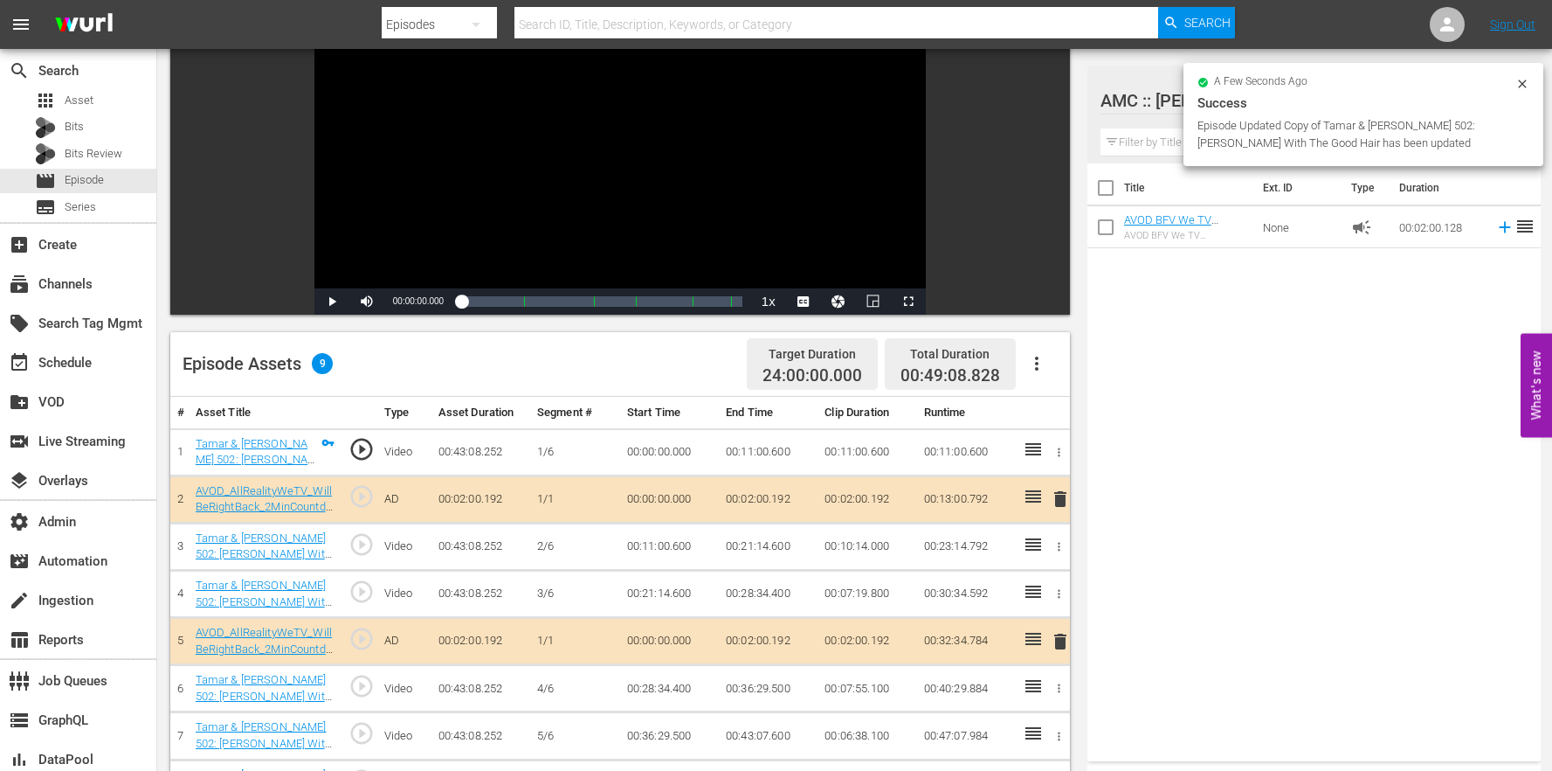
scroll to position [166, 0]
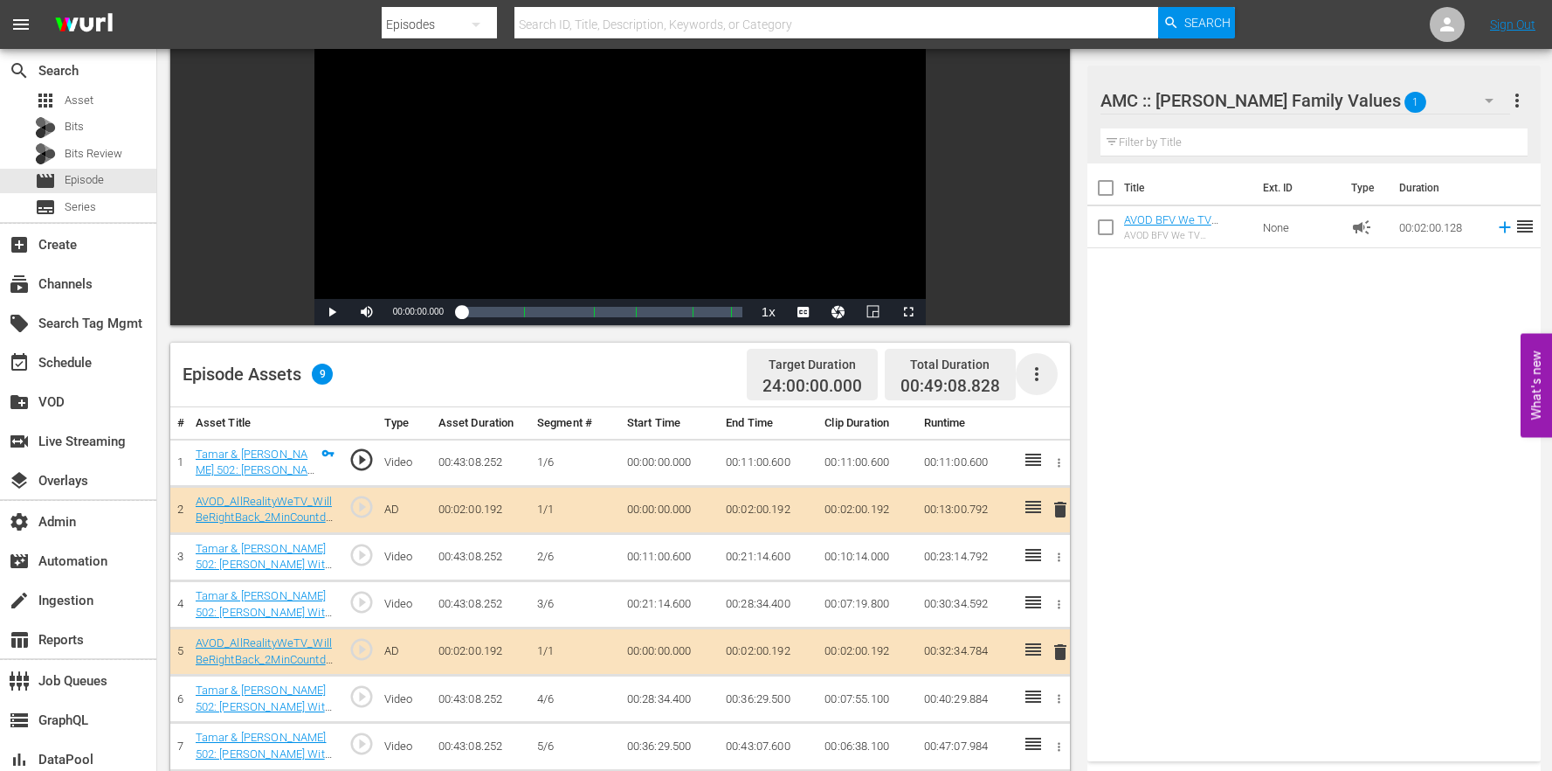
click at [1042, 380] on icon "button" at bounding box center [1037, 373] width 21 height 21
click at [1046, 464] on div "Clear Ads" at bounding box center [1089, 465] width 119 height 42
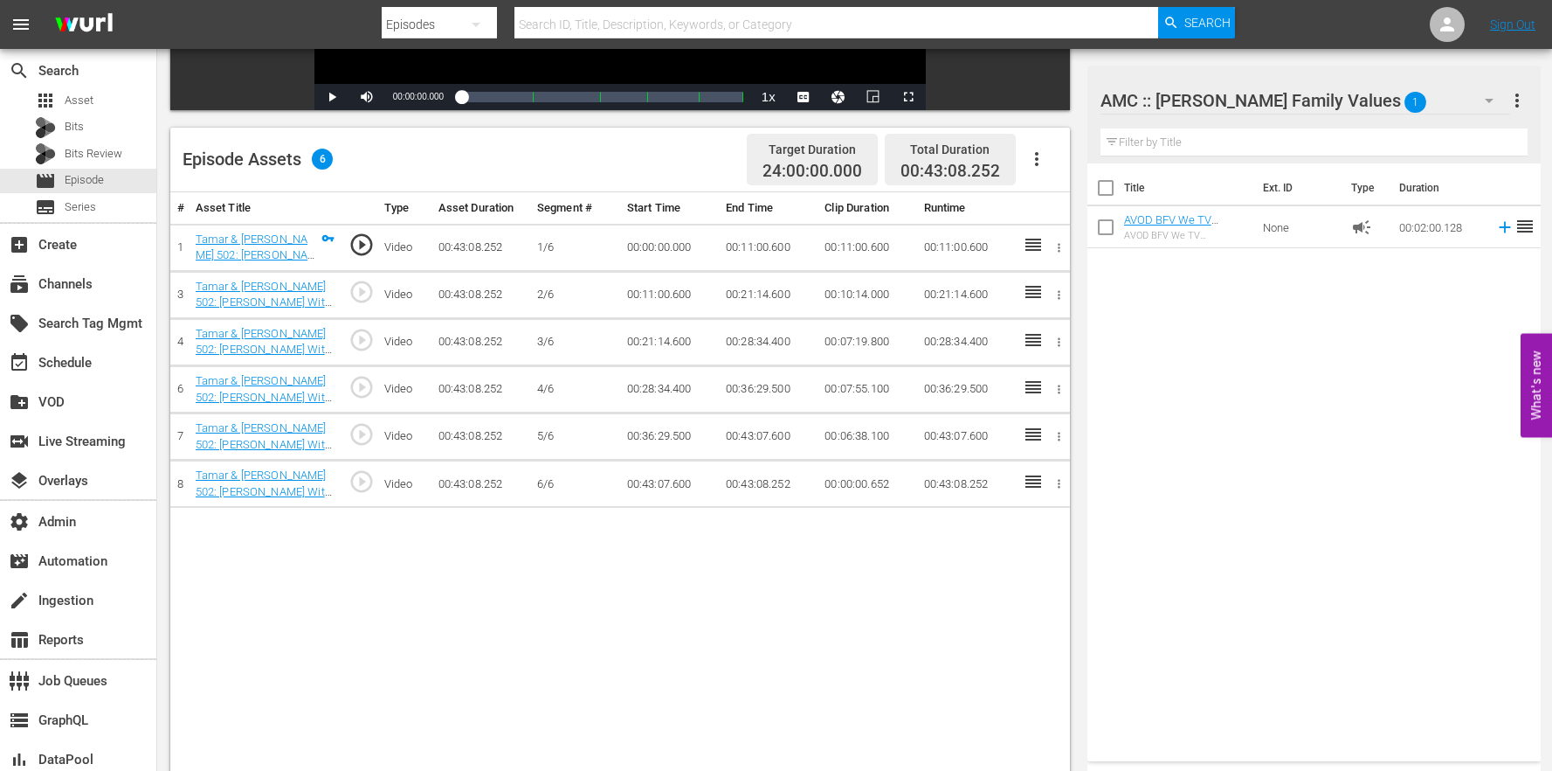
scroll to position [454, 0]
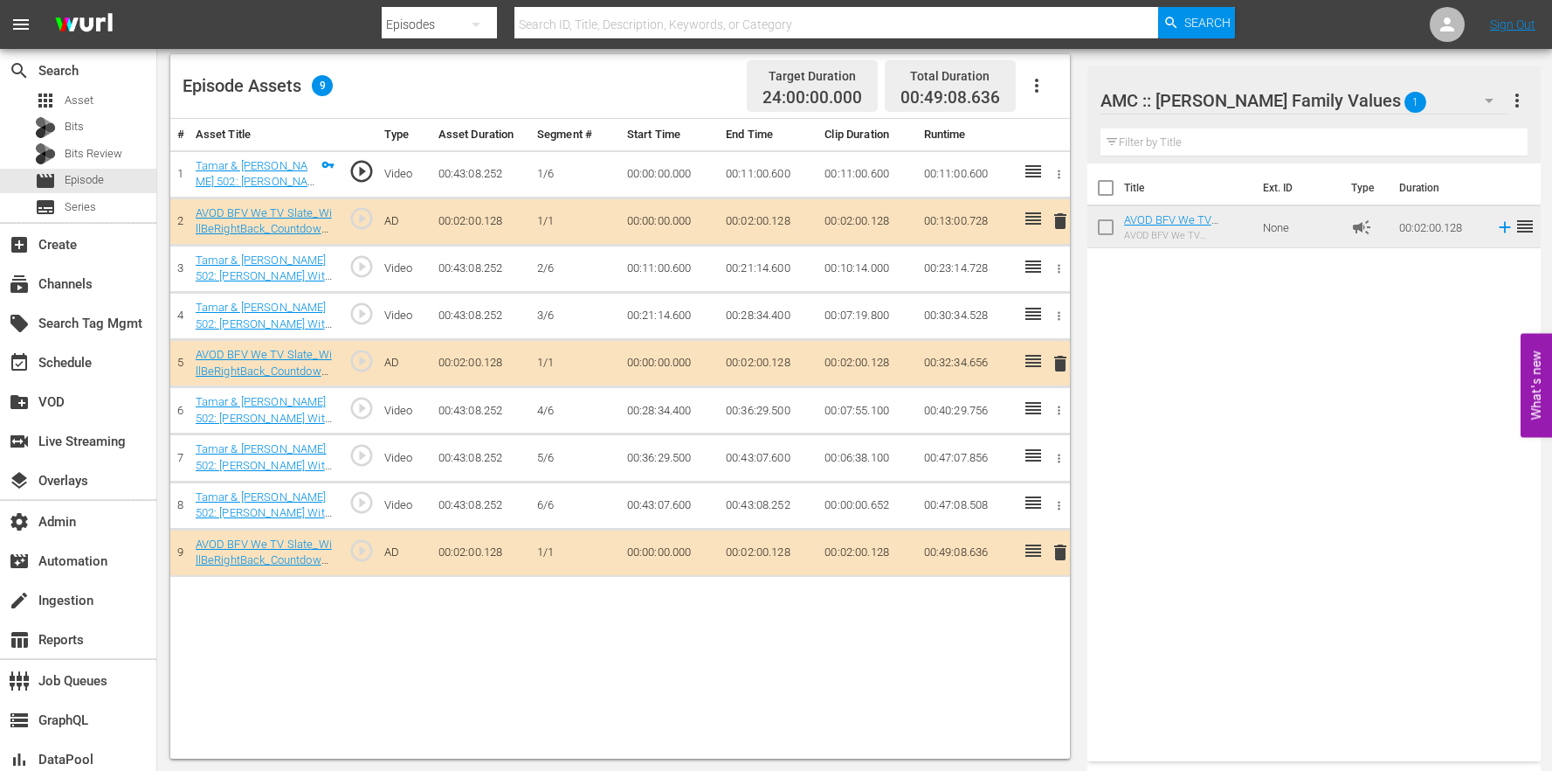
click at [966, 457] on td "00:47:07.856" at bounding box center [966, 457] width 99 height 47
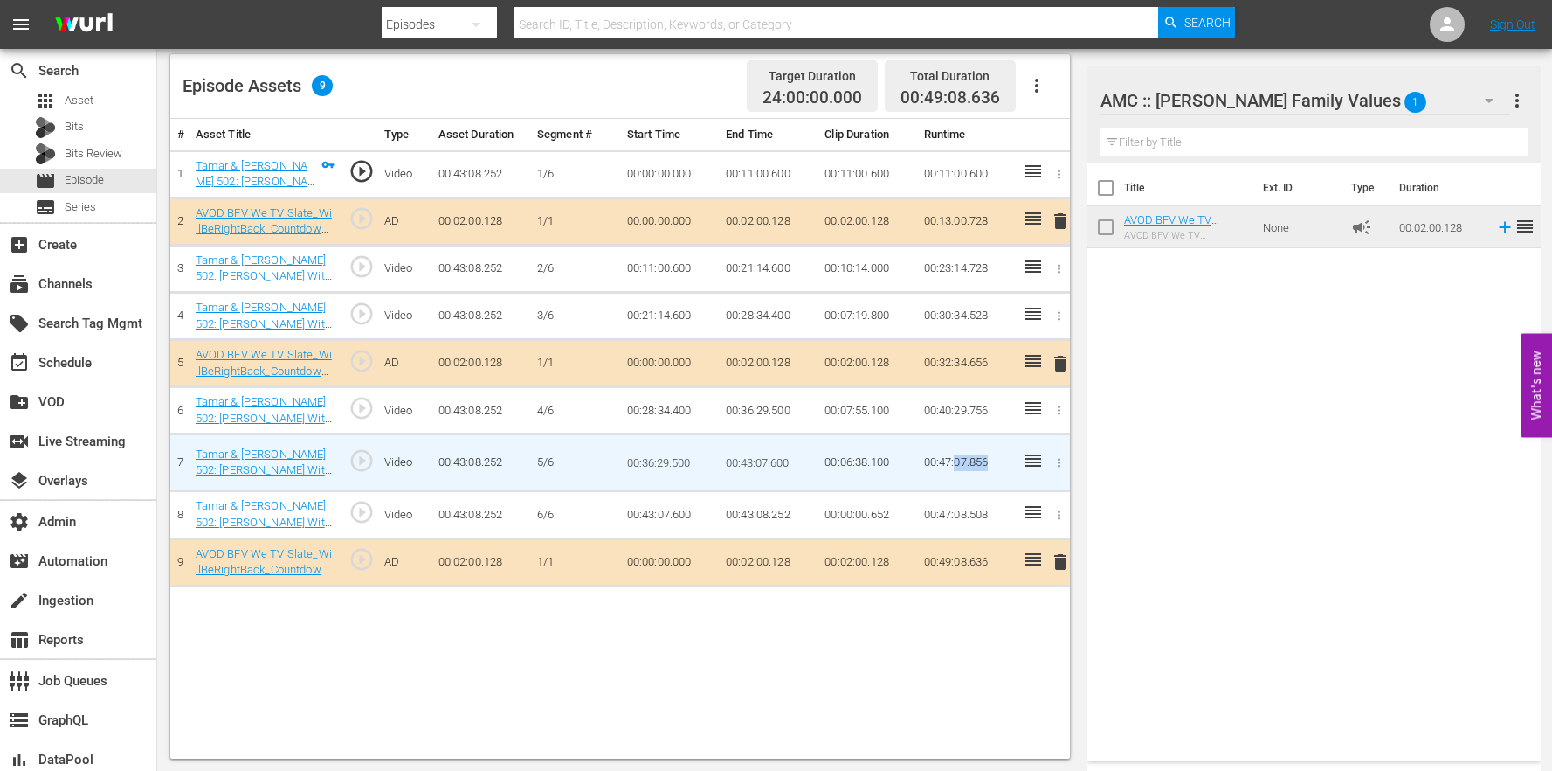
click at [985, 463] on td "00:47:07.856" at bounding box center [966, 462] width 99 height 57
drag, startPoint x: 764, startPoint y: 459, endPoint x: 805, endPoint y: 457, distance: 40.2
click at [805, 457] on td "00:43:07.600" at bounding box center [768, 462] width 99 height 57
type input "00:43:08.252"
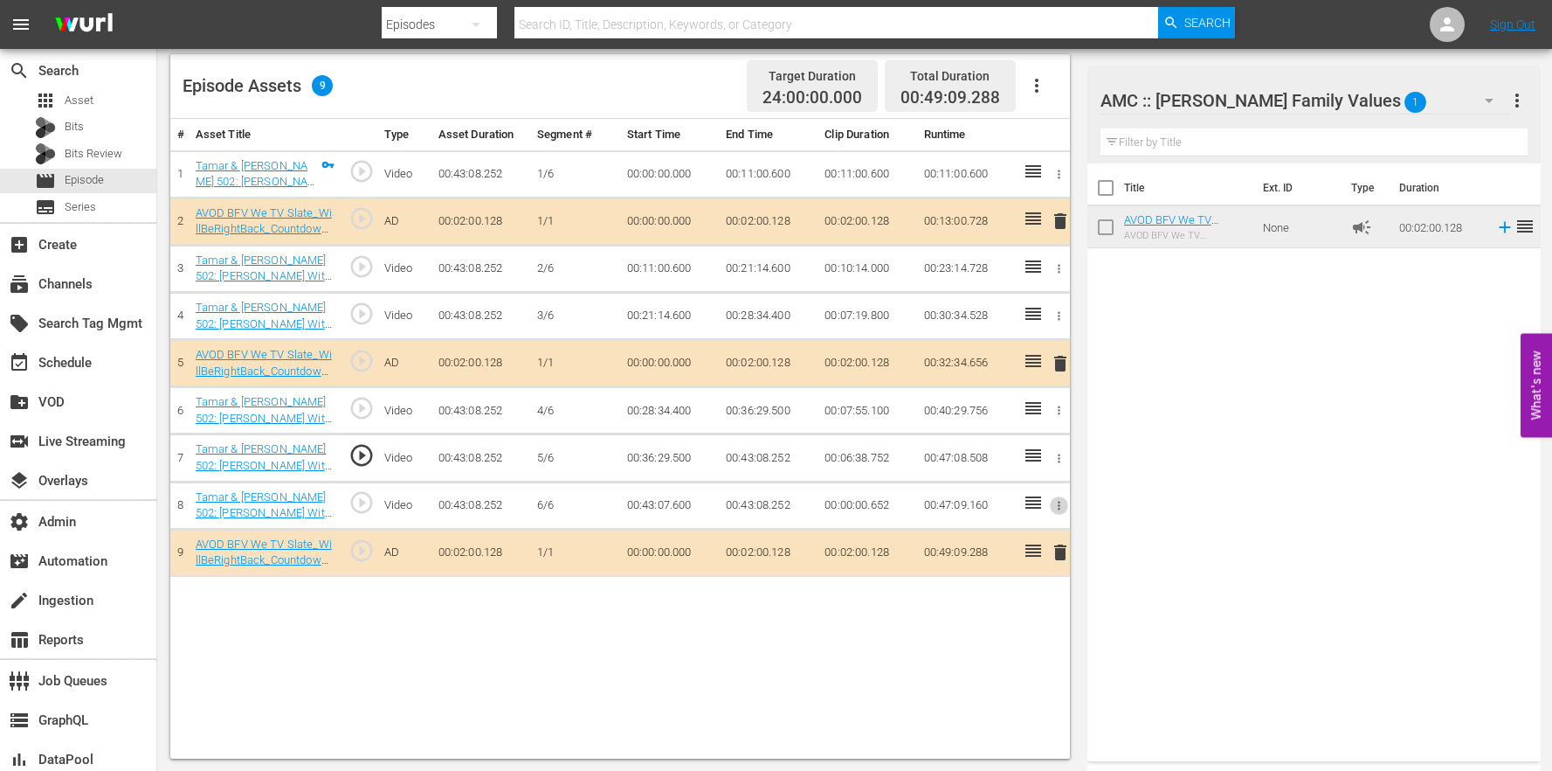
click at [1059, 502] on icon "button" at bounding box center [1059, 505] width 13 height 13
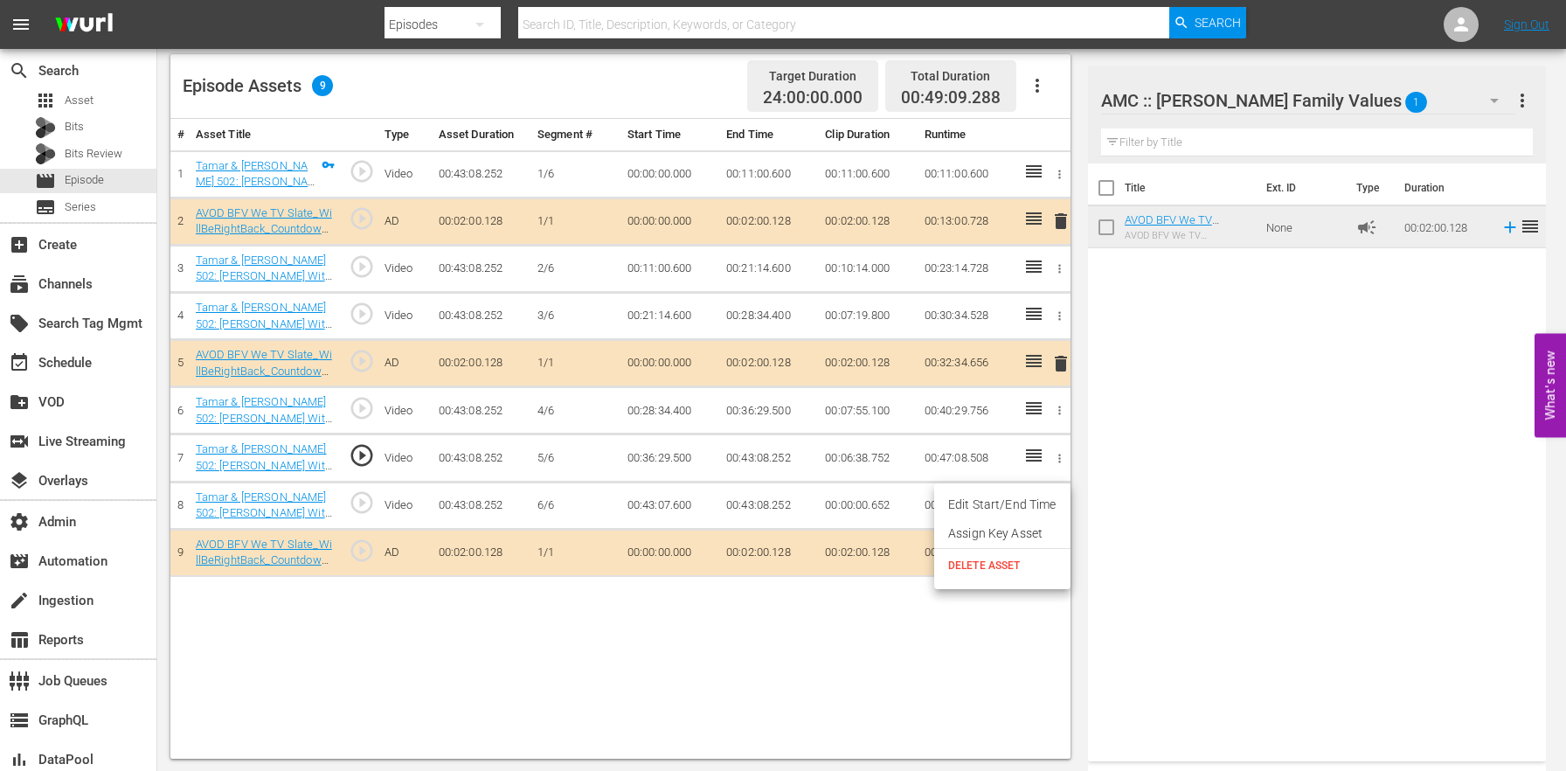
click at [1012, 564] on span "DELETE ASSET" at bounding box center [1002, 565] width 108 height 16
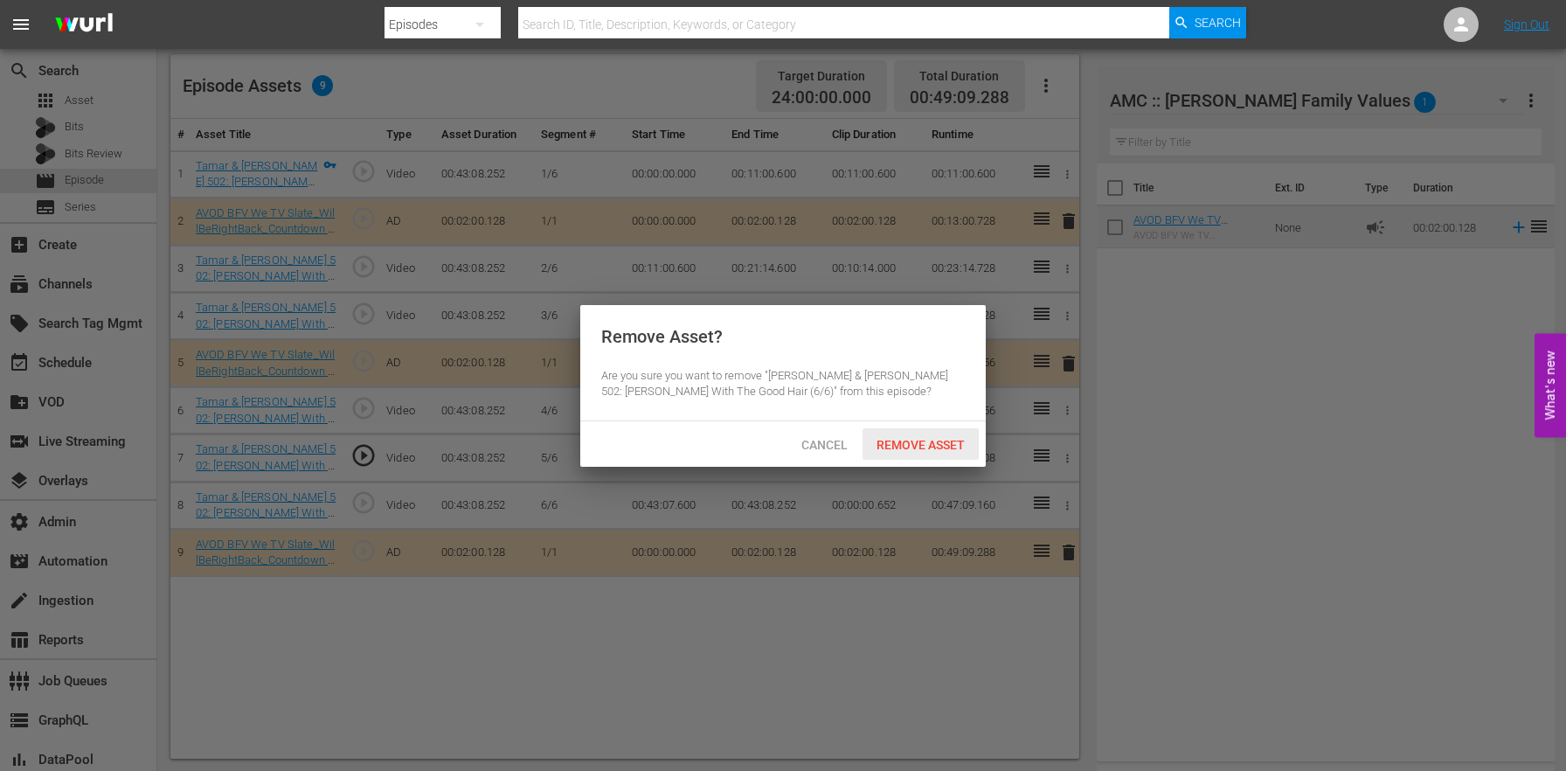
click at [901, 445] on span "Remove Asset" at bounding box center [920, 445] width 116 height 14
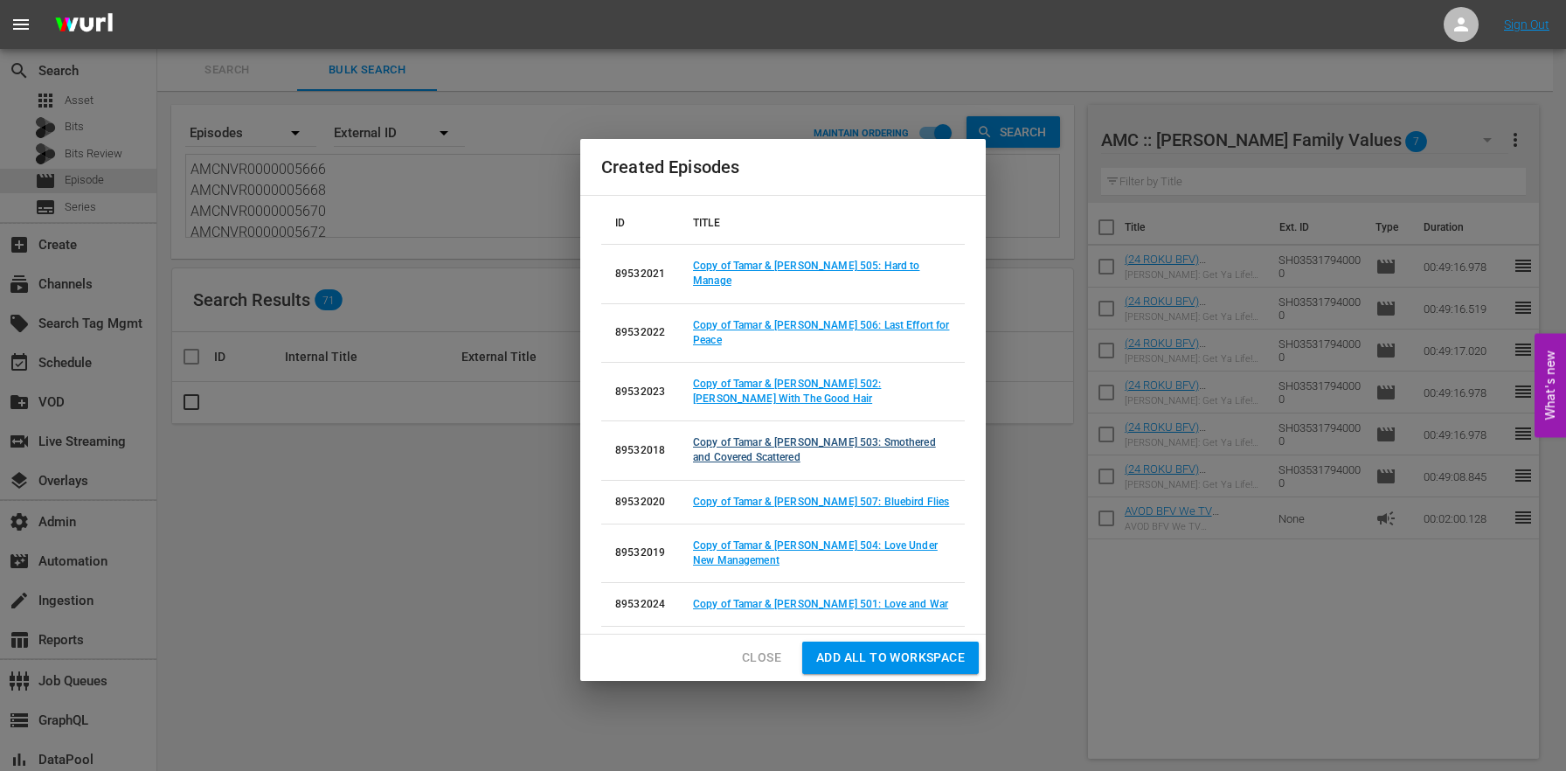
click at [841, 436] on link "Copy of Tamar & [PERSON_NAME] 503: Smothered and Covered Scattered" at bounding box center [814, 449] width 243 height 27
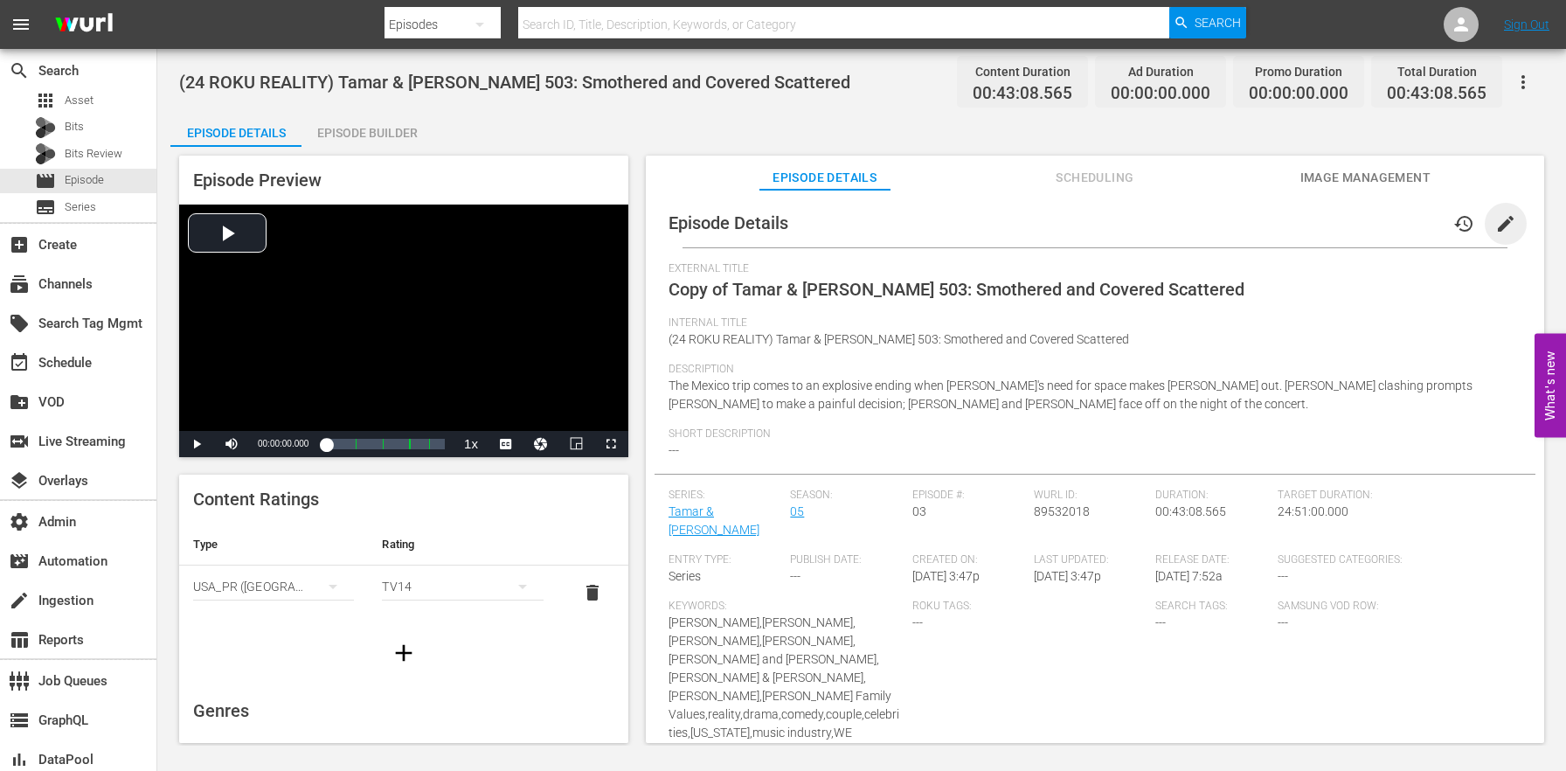
click at [1497, 213] on span "edit" at bounding box center [1505, 223] width 21 height 21
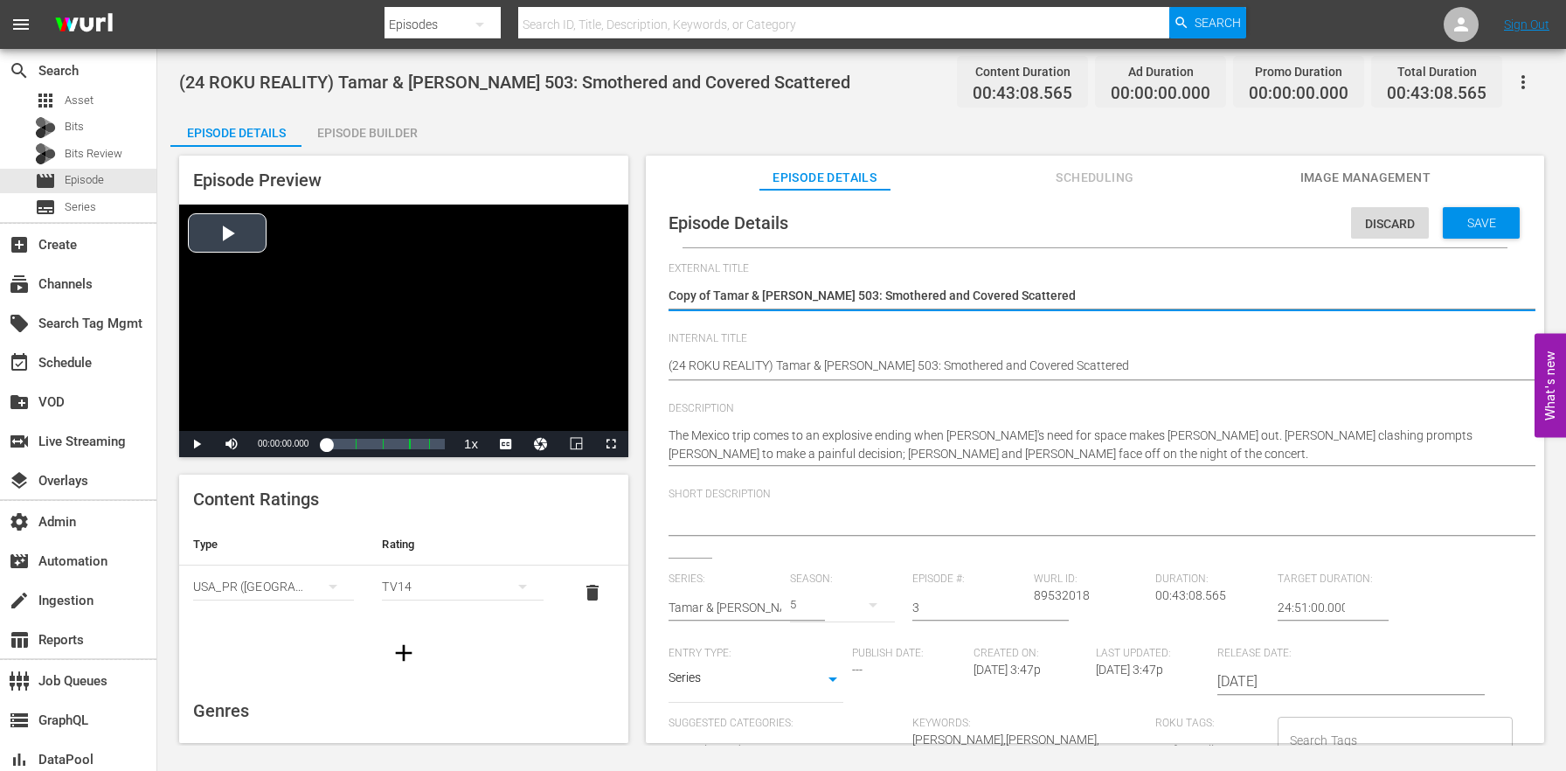
drag, startPoint x: 715, startPoint y: 295, endPoint x: 544, endPoint y: 273, distance: 171.9
click at [544, 273] on div "Episode Preview Video Player is loading. Play Video Play Mute Current Time 00:0…" at bounding box center [861, 452] width 1382 height 610
type textarea "Tamar & [PERSON_NAME] 503: Smothered and Covered Scattered"
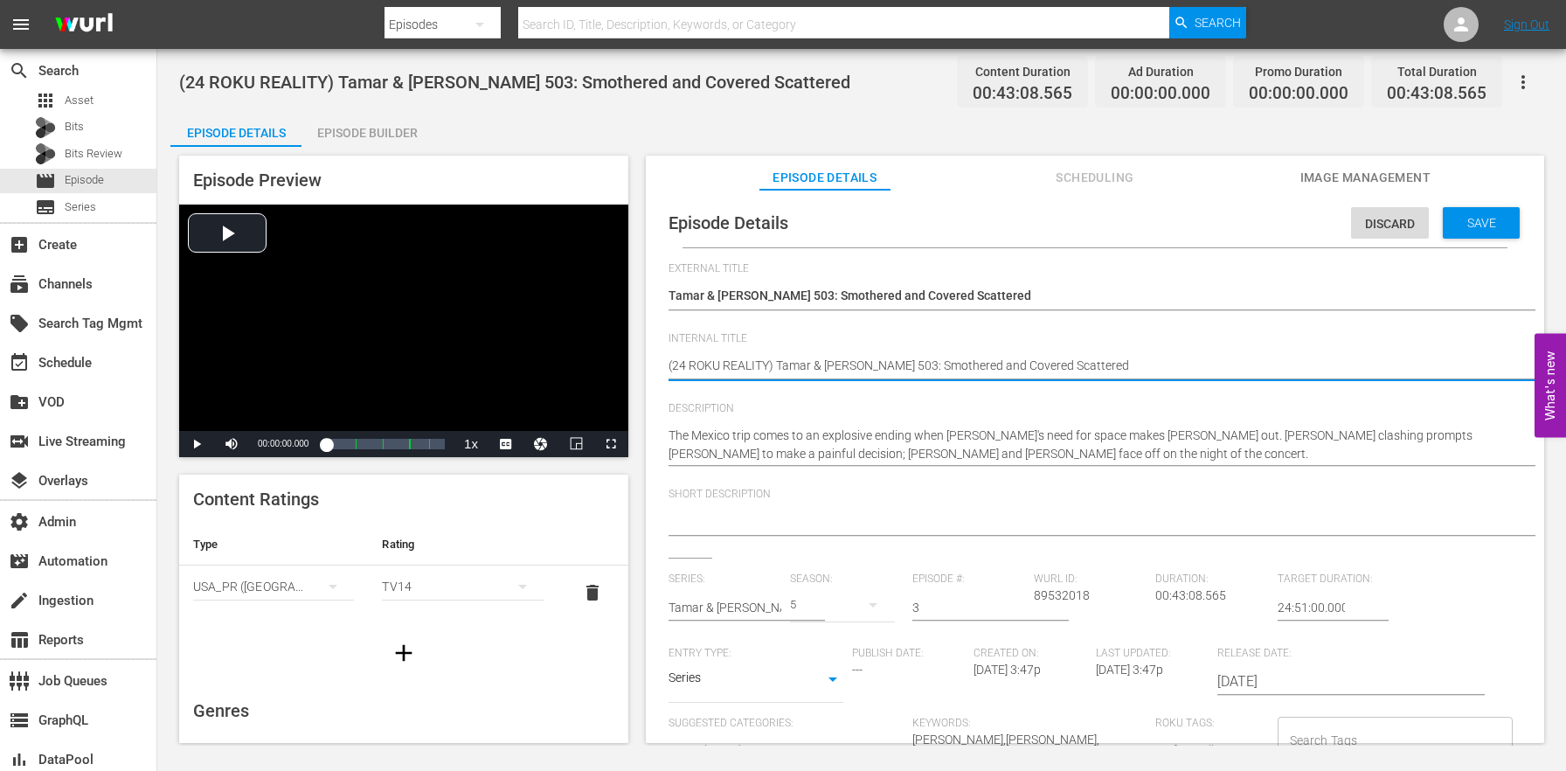
click at [739, 370] on textarea "(24 ROKU REALITY) Tamar & [PERSON_NAME] 503: Smothered and Covered Scattered" at bounding box center [1090, 366] width 844 height 21
type textarea "(24 ROKU B) Tamar & [PERSON_NAME] 503: Smothered and Covered Scattered"
type textarea "(24 ROKU BF) Tamar & [PERSON_NAME] 503: Smothered and Covered Scattered"
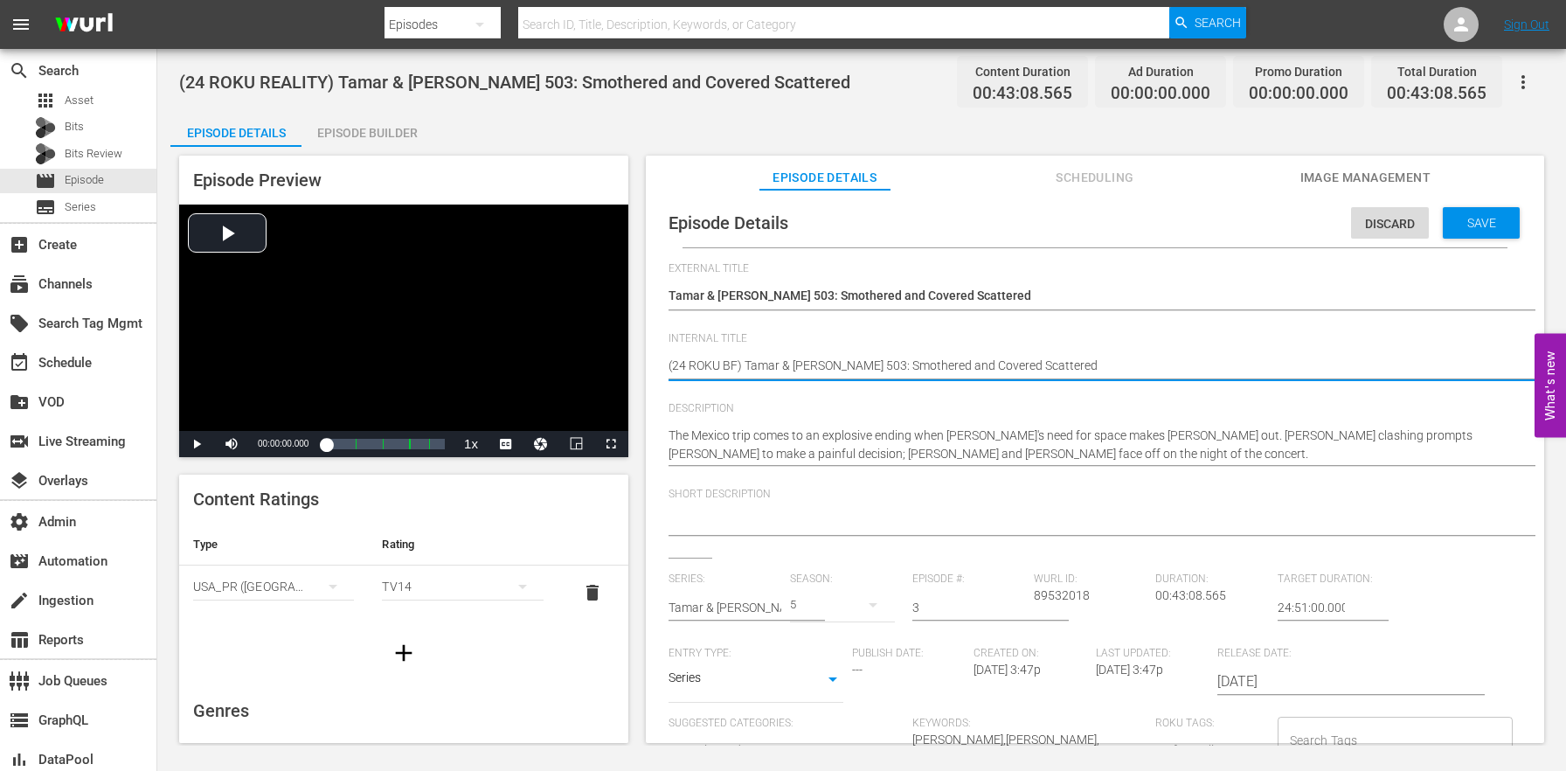
type textarea "(24 ROKU BFV) [PERSON_NAME] & [PERSON_NAME] 503: Smothered and Covered Scattered"
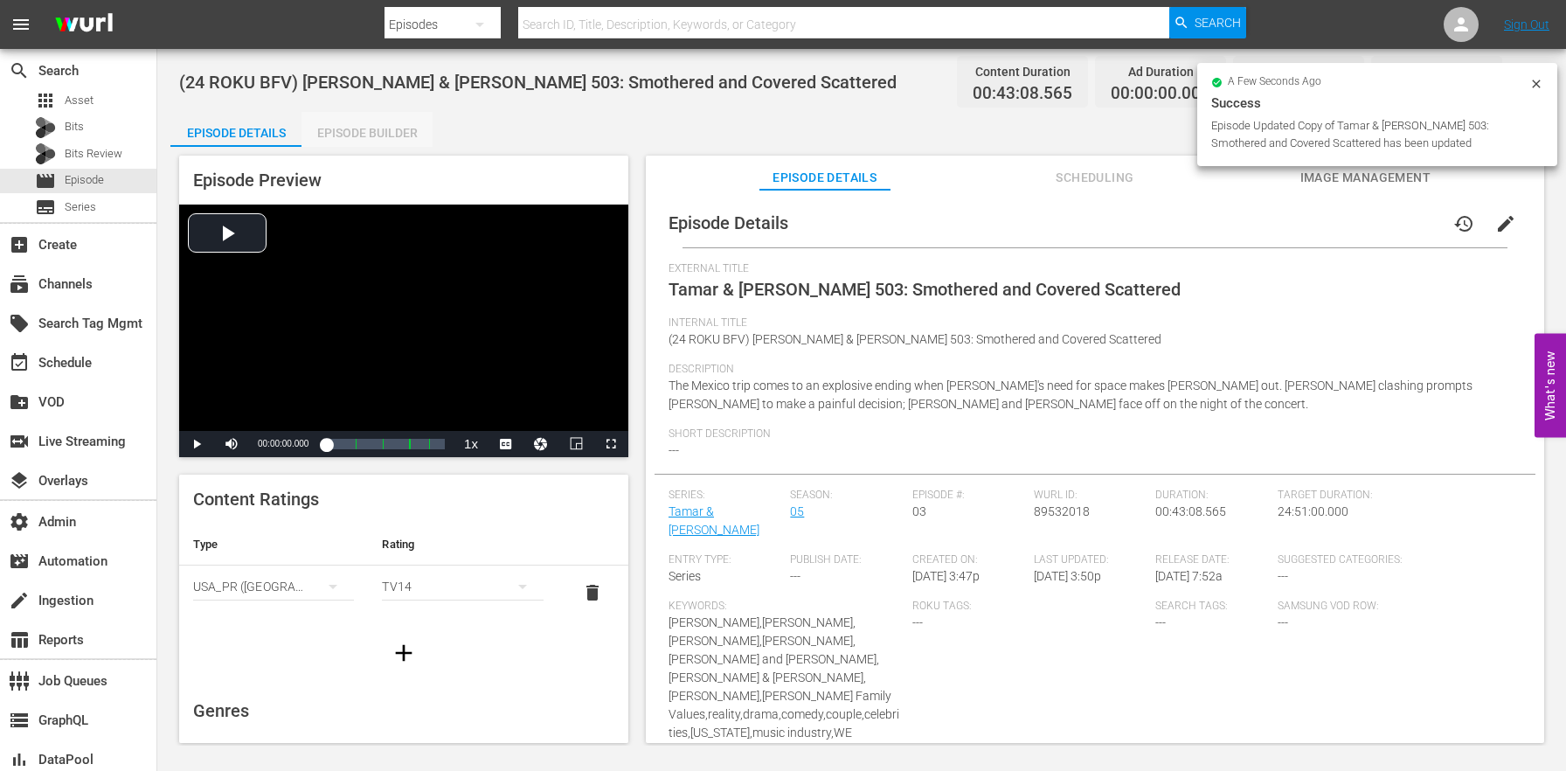
click at [352, 142] on div "Episode Builder" at bounding box center [366, 133] width 131 height 42
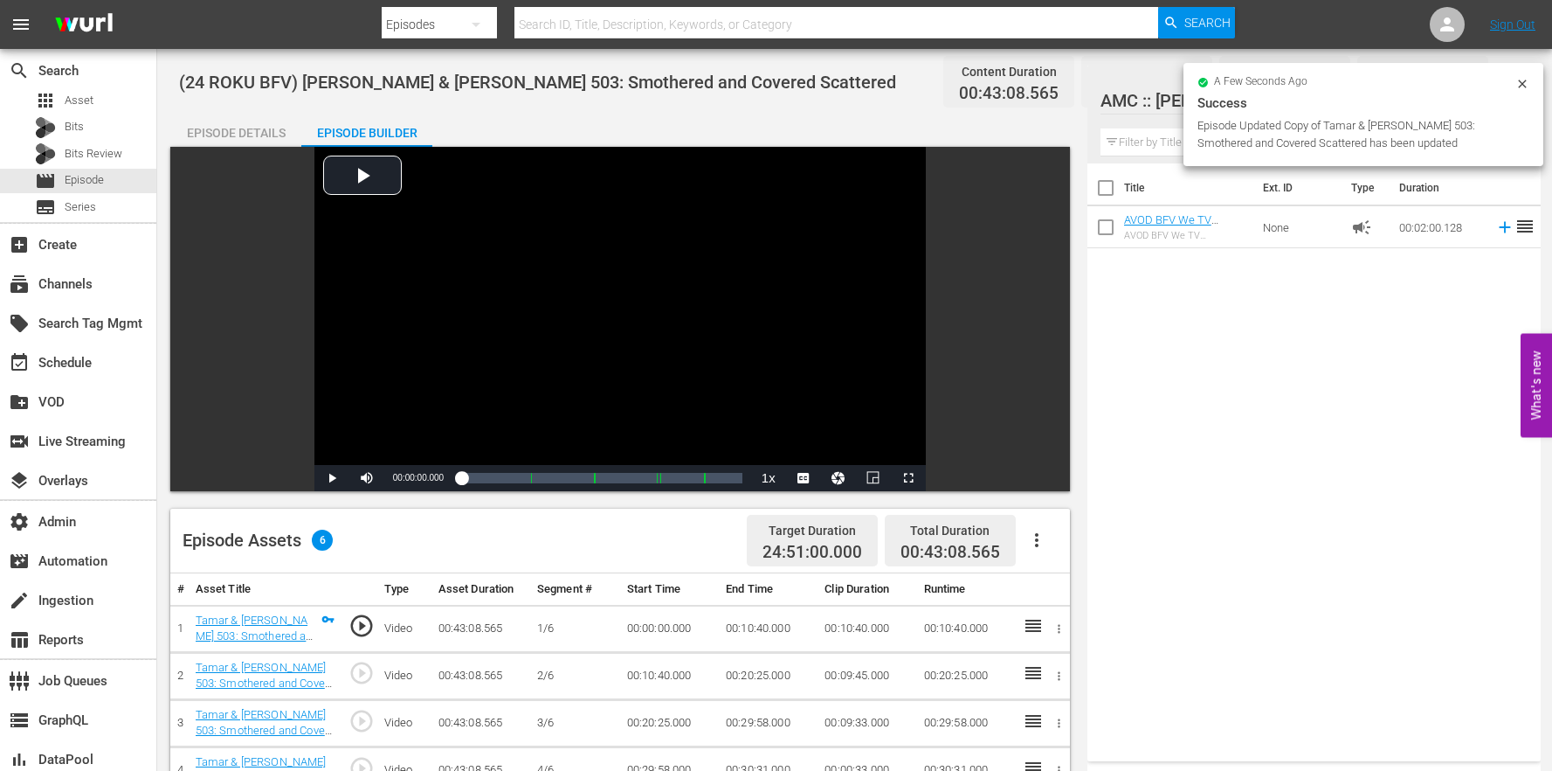
scroll to position [446, 0]
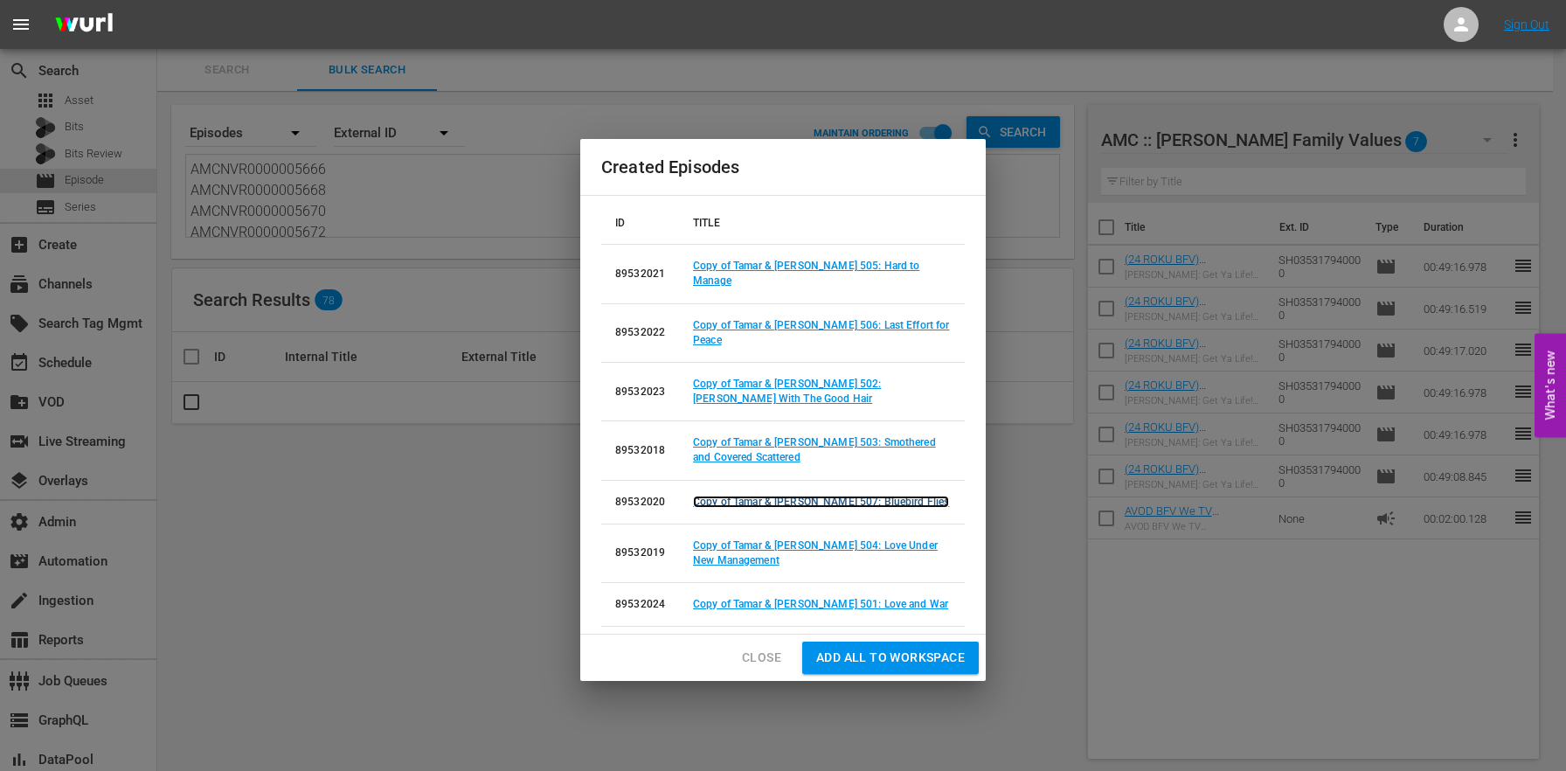
click at [836, 495] on link "Copy of Tamar & [PERSON_NAME] 507: Bluebird Flies" at bounding box center [821, 501] width 256 height 12
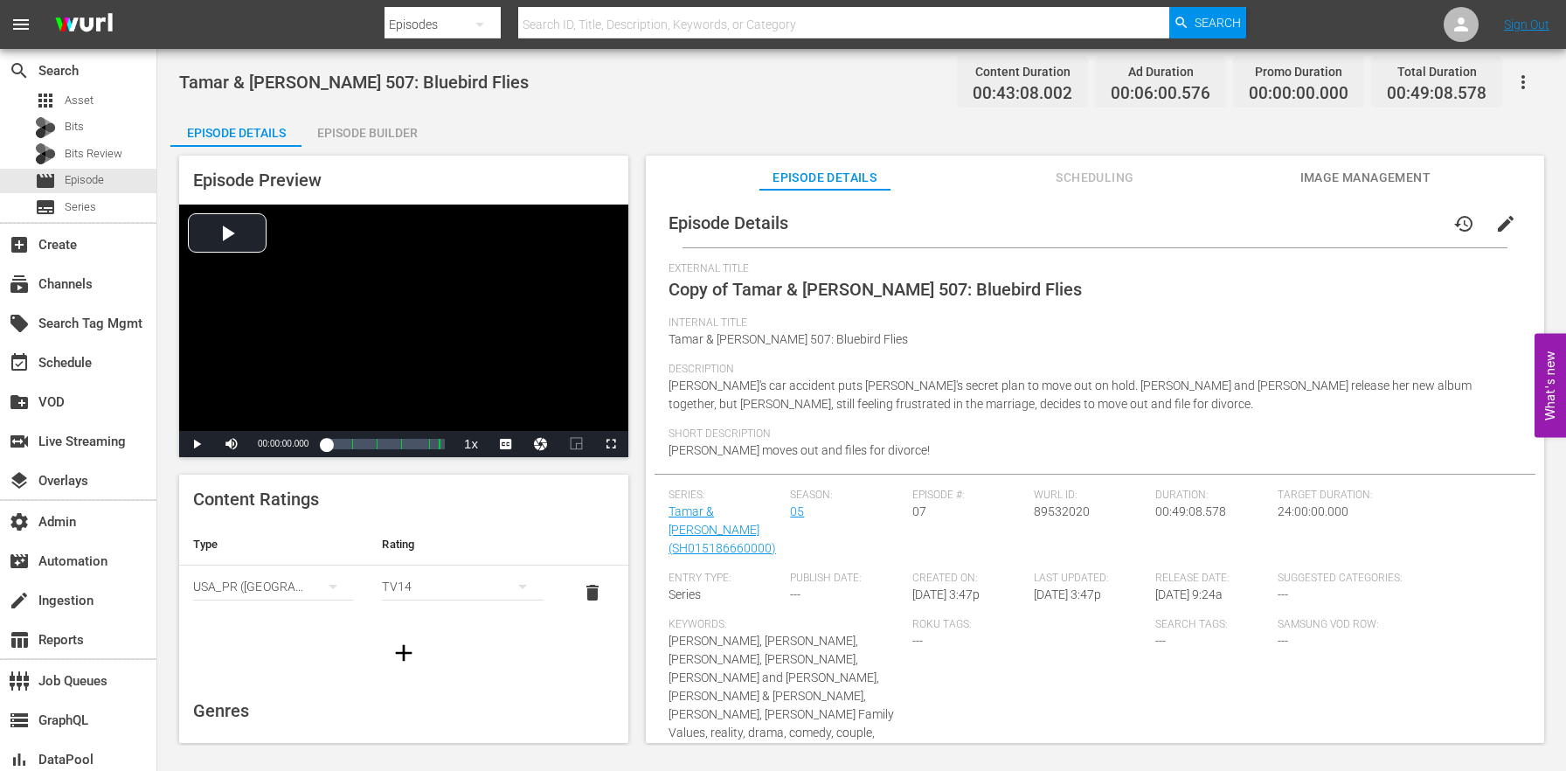
click at [1495, 229] on span "edit" at bounding box center [1505, 223] width 21 height 21
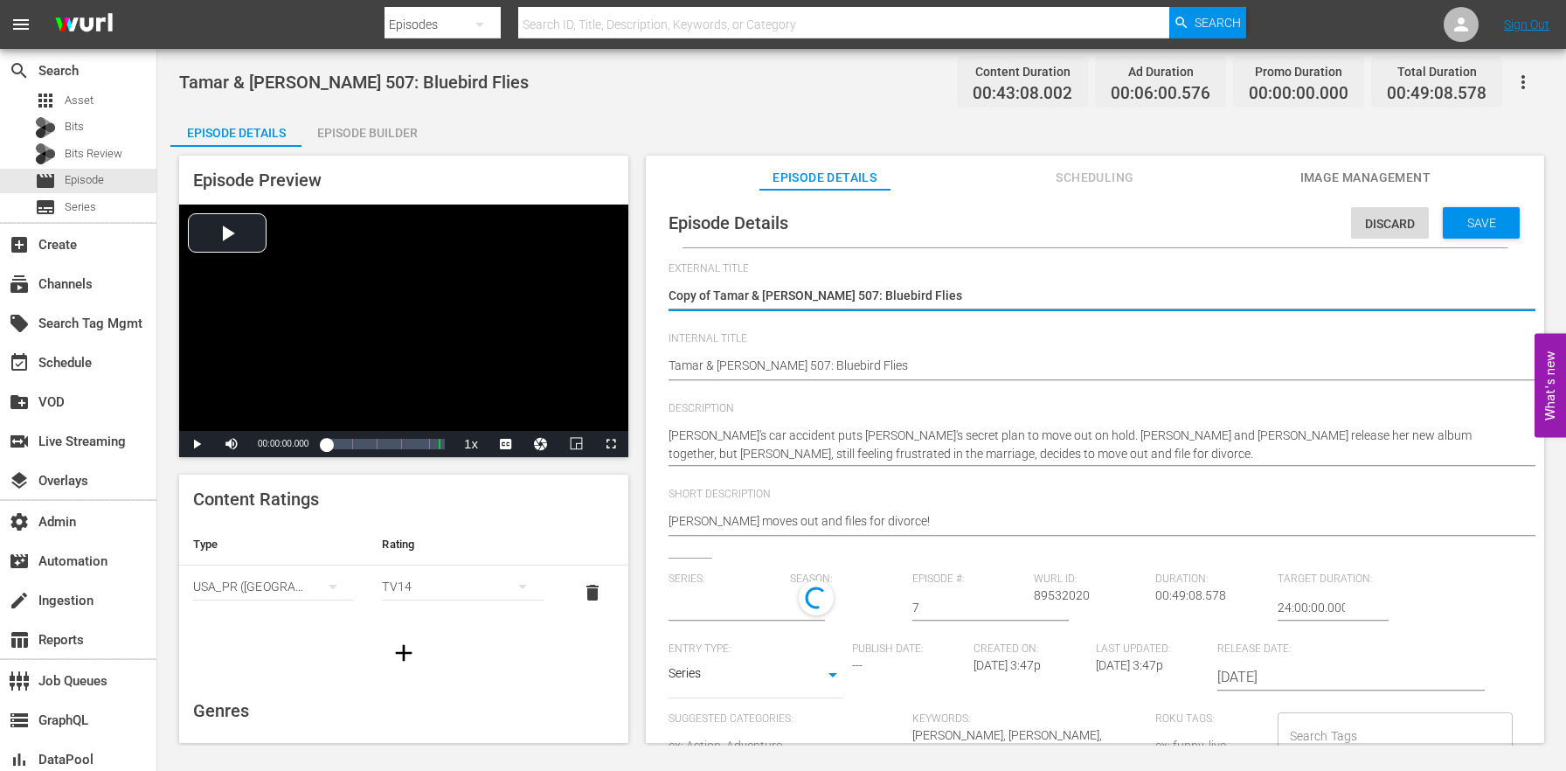
type input "Tamar & [PERSON_NAME]"
drag, startPoint x: 716, startPoint y: 294, endPoint x: 599, endPoint y: 267, distance: 119.1
click at [602, 268] on div "Episode Preview Video Player is loading. Play Video Play Mute Current Time 00:0…" at bounding box center [861, 452] width 1382 height 610
type textarea "Tamar & [PERSON_NAME] 507: Bluebird Flies"
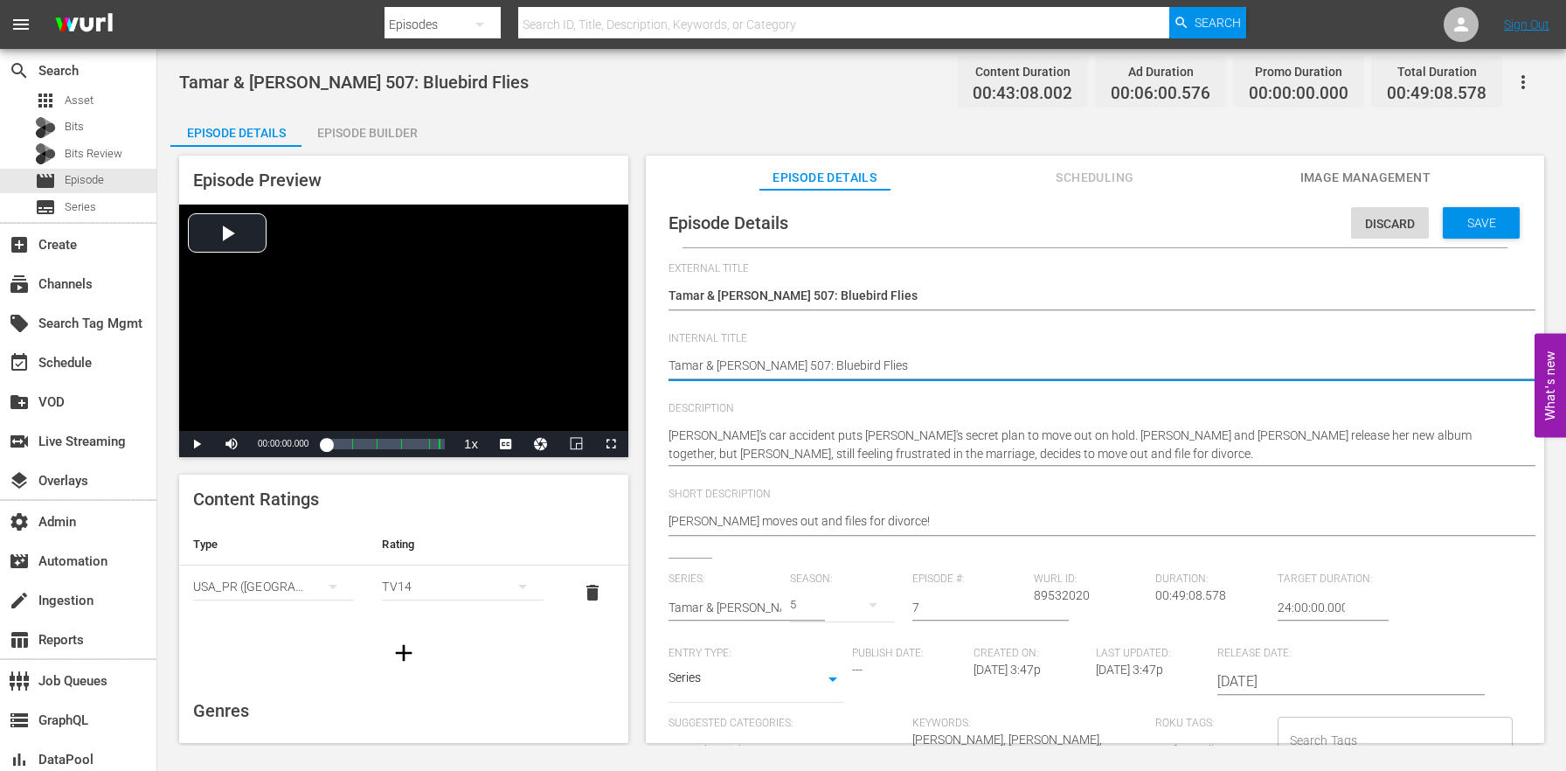
paste textarea "(24 ROKU BFV)"
type textarea "(24 ROKU BFV) Tamar & [PERSON_NAME] 507: Bluebird Flies"
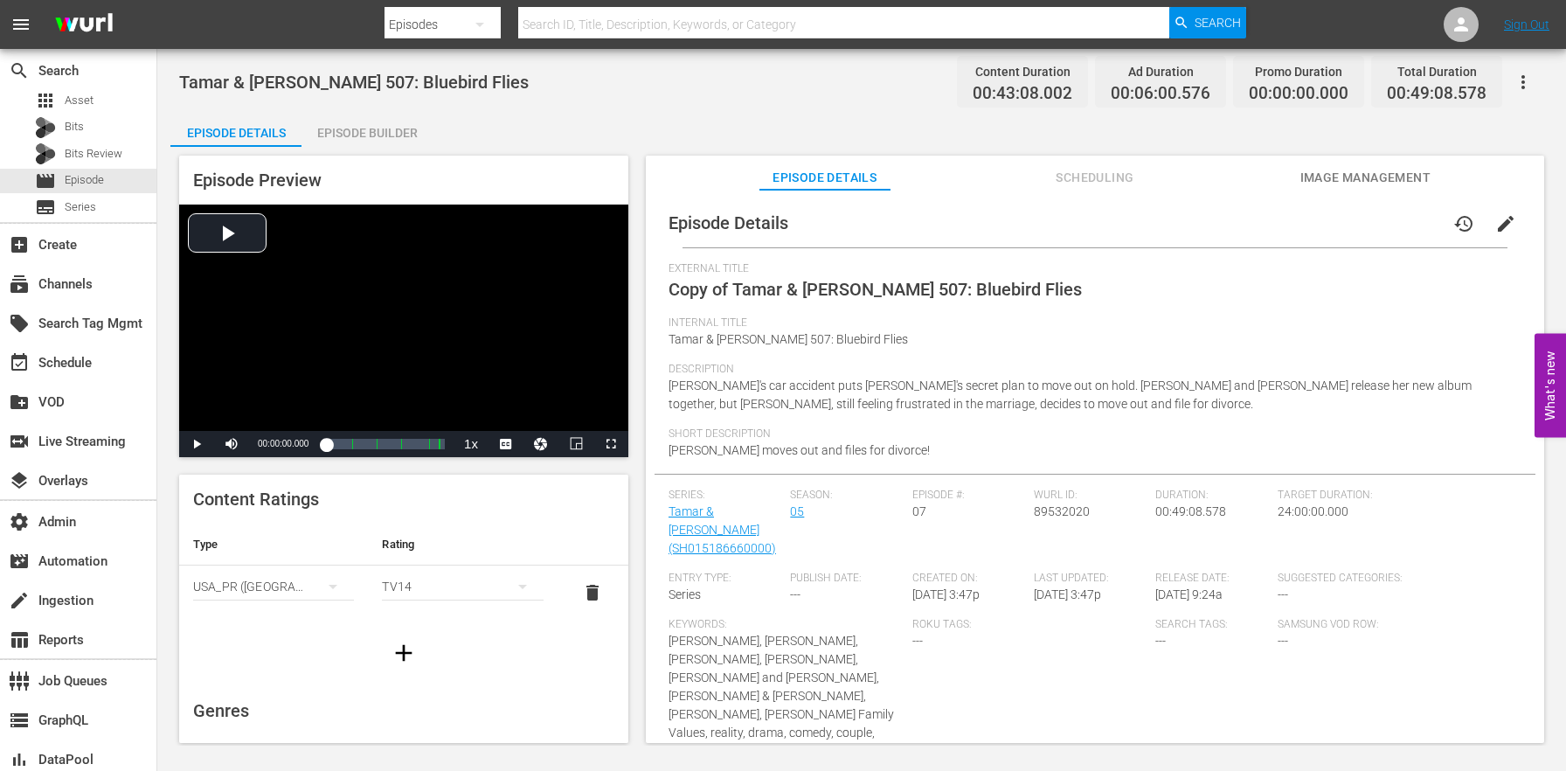
click at [405, 132] on div "Episode Builder" at bounding box center [366, 133] width 131 height 42
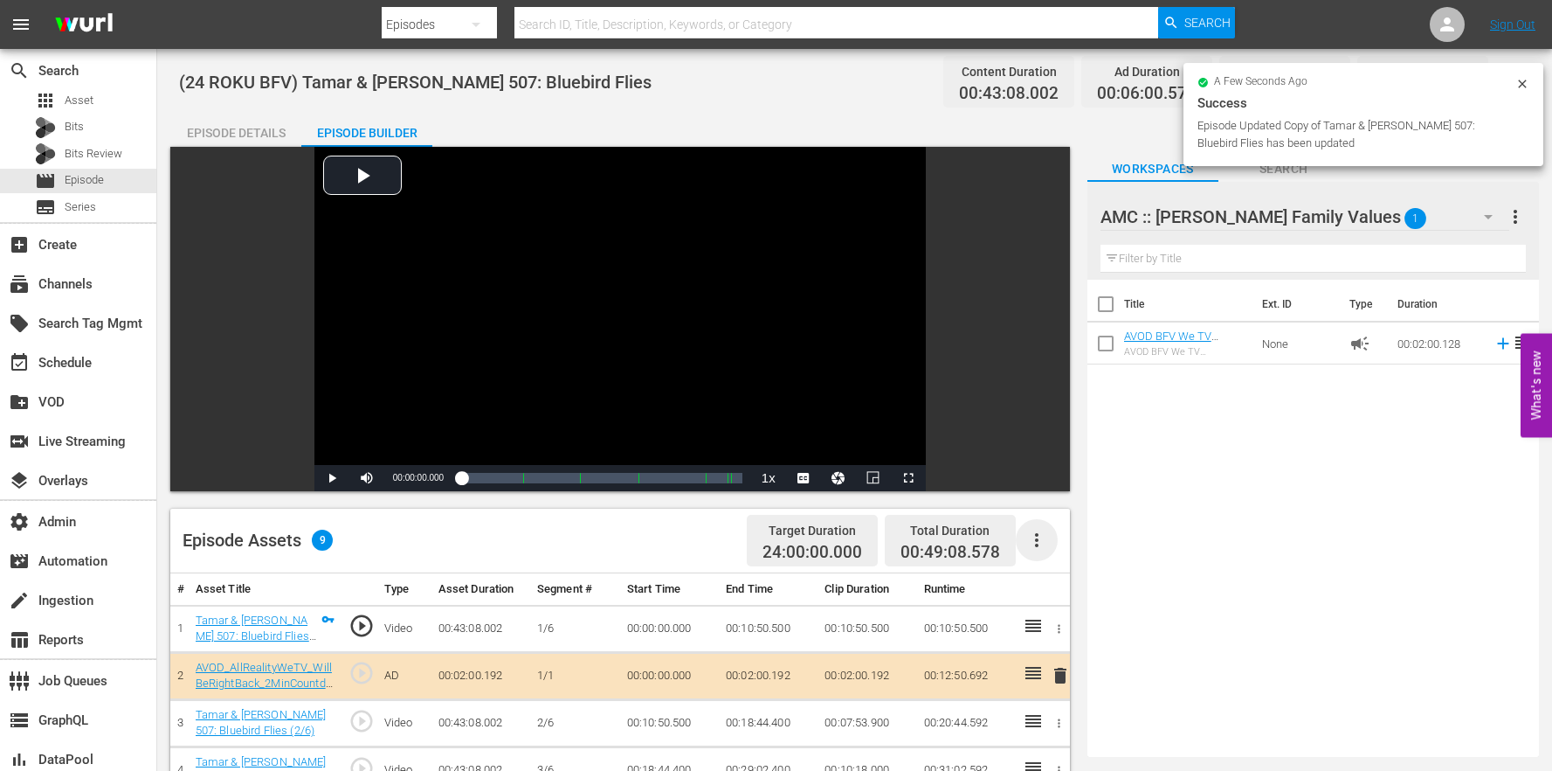
click at [1034, 536] on icon "button" at bounding box center [1037, 539] width 21 height 21
click at [1067, 626] on div "Clear Ads" at bounding box center [1089, 631] width 119 height 42
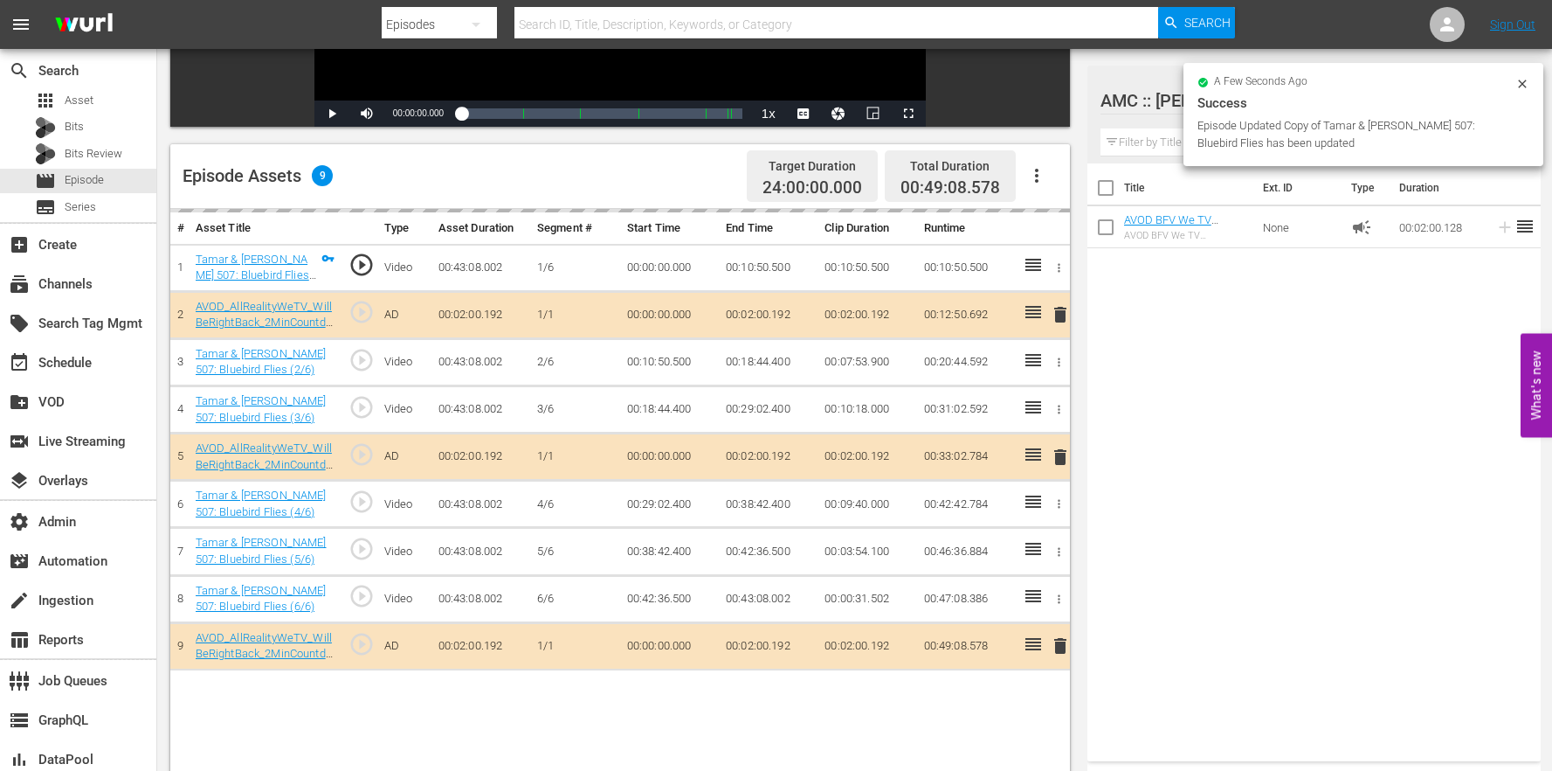
scroll to position [454, 0]
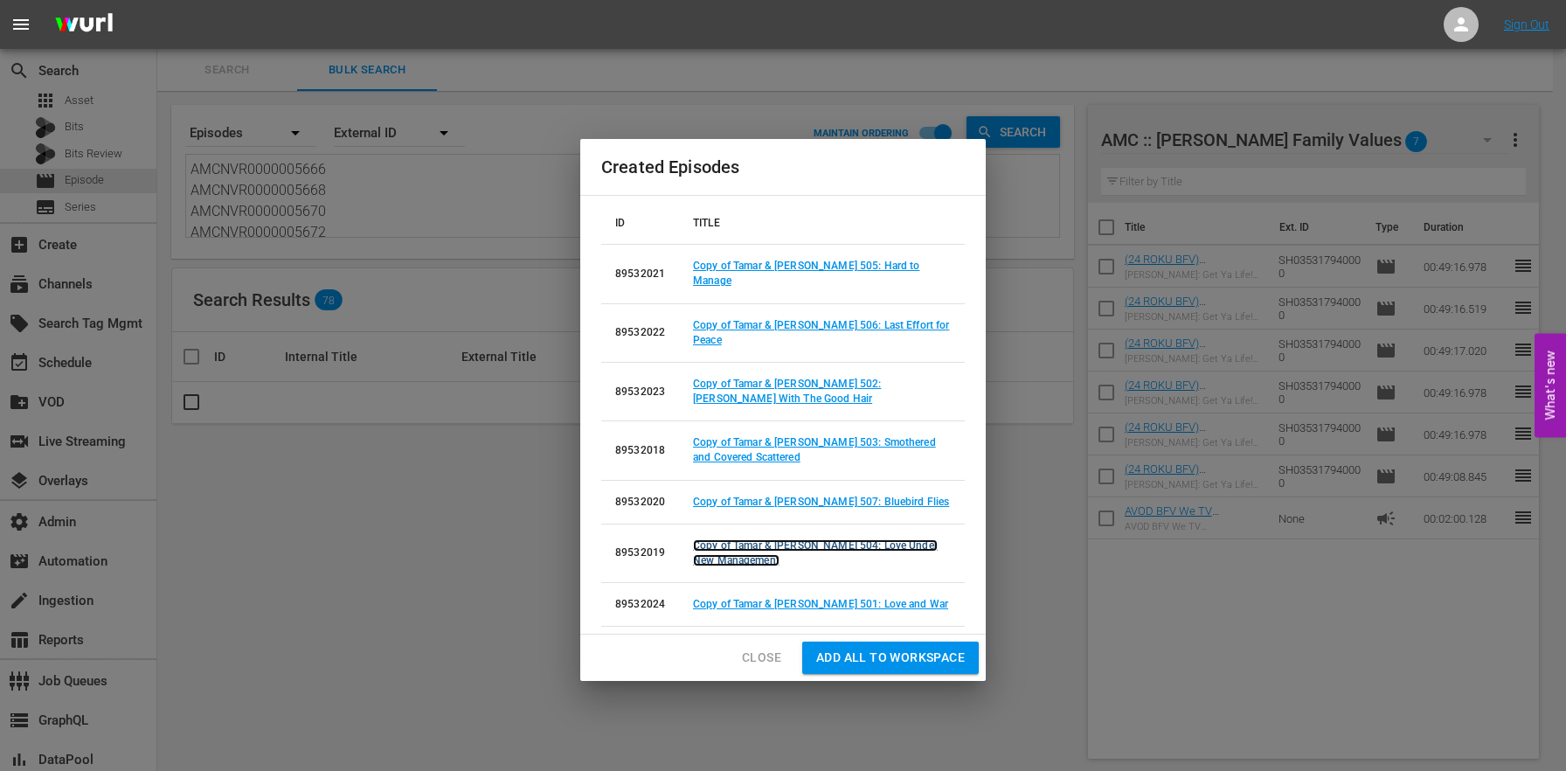
click at [840, 539] on link "Copy of Tamar & [PERSON_NAME] 504: Love Under New Management" at bounding box center [815, 552] width 245 height 27
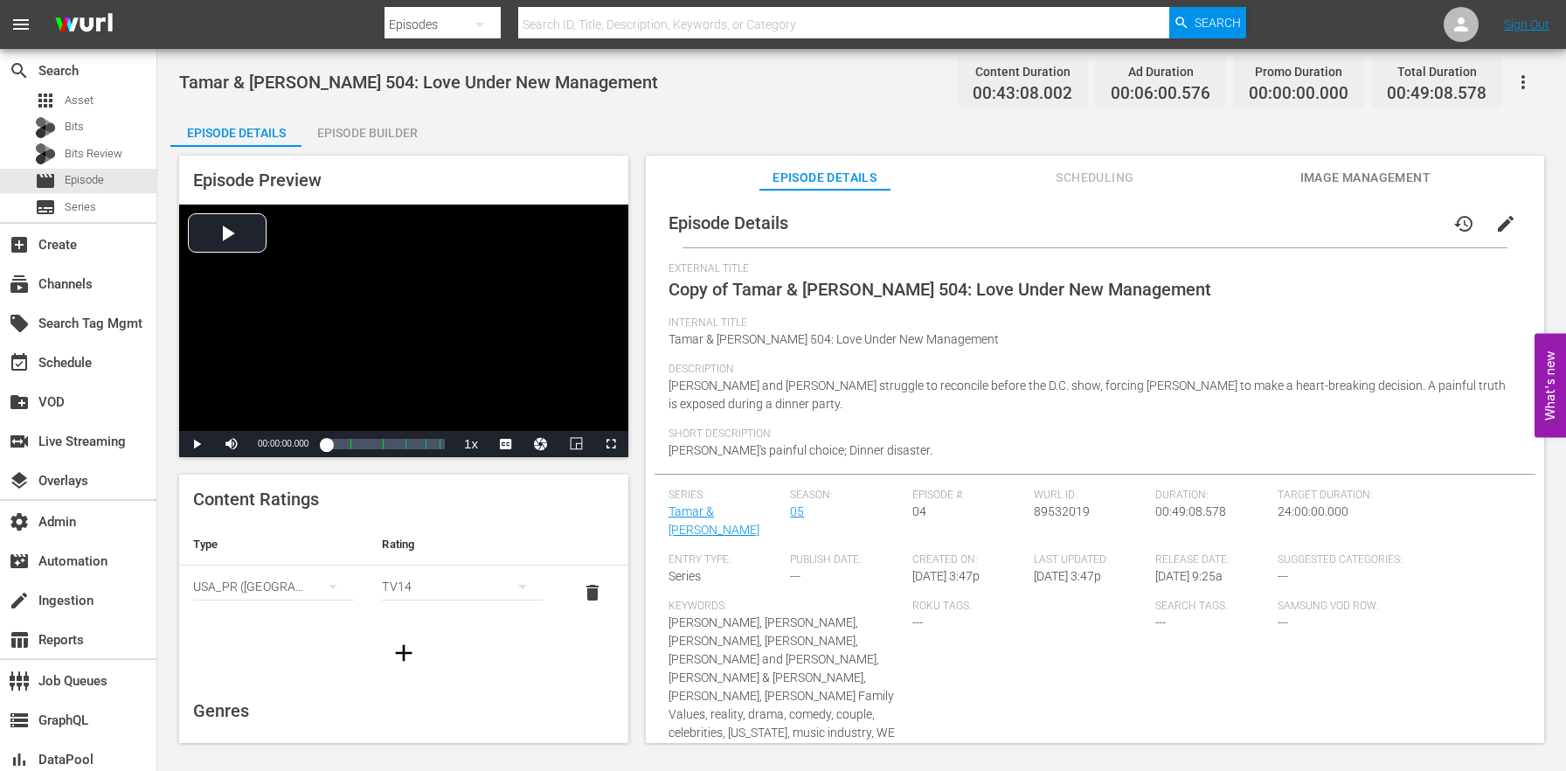
click at [1496, 215] on span "edit" at bounding box center [1505, 223] width 21 height 21
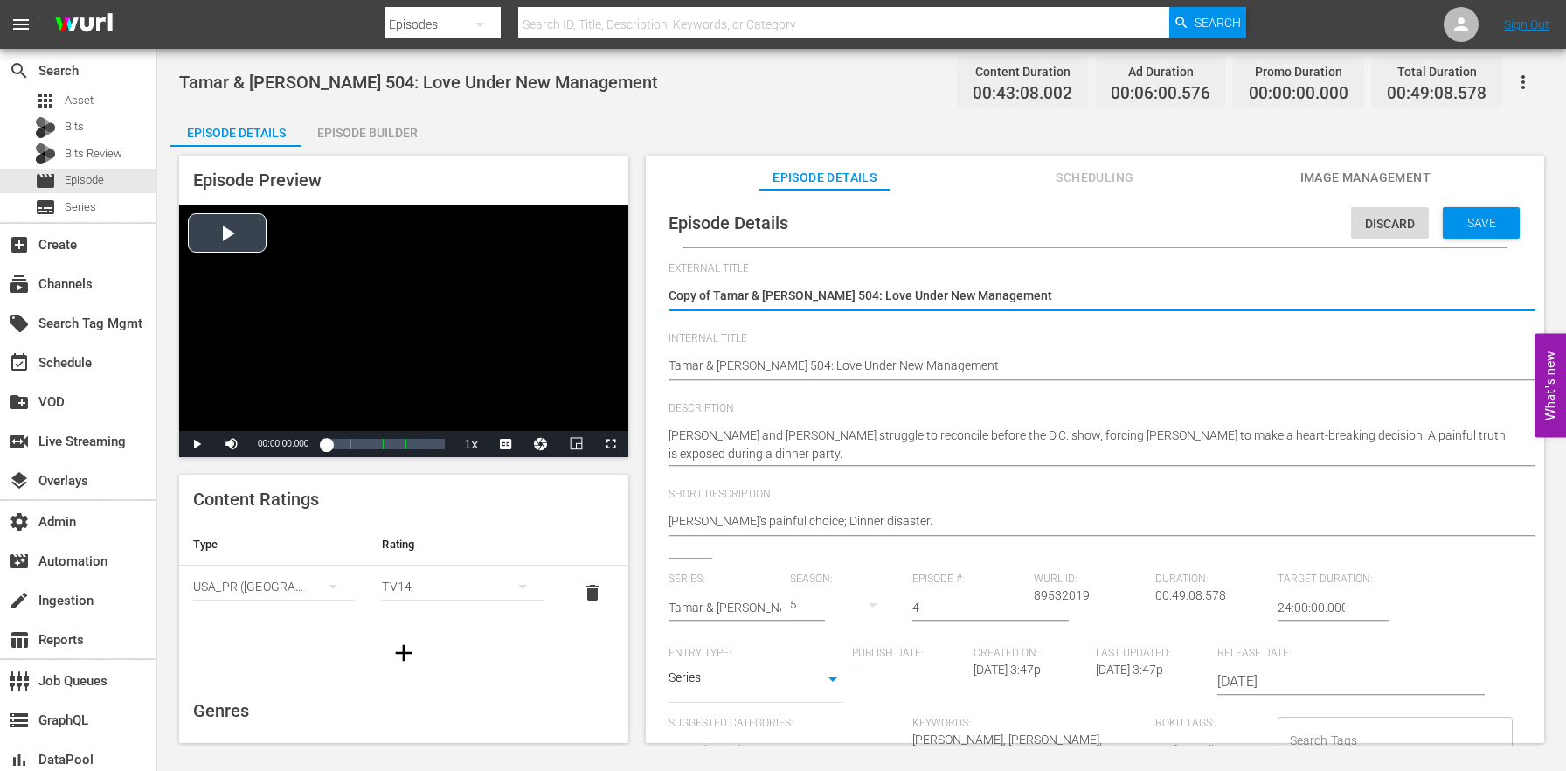
drag, startPoint x: 716, startPoint y: 294, endPoint x: 522, endPoint y: 276, distance: 194.7
click at [522, 276] on div "Episode Preview Video Player is loading. Play Video Play Mute Current Time 00:0…" at bounding box center [861, 452] width 1382 height 610
type textarea "Tamar & [PERSON_NAME] 504: Love Under New Management"
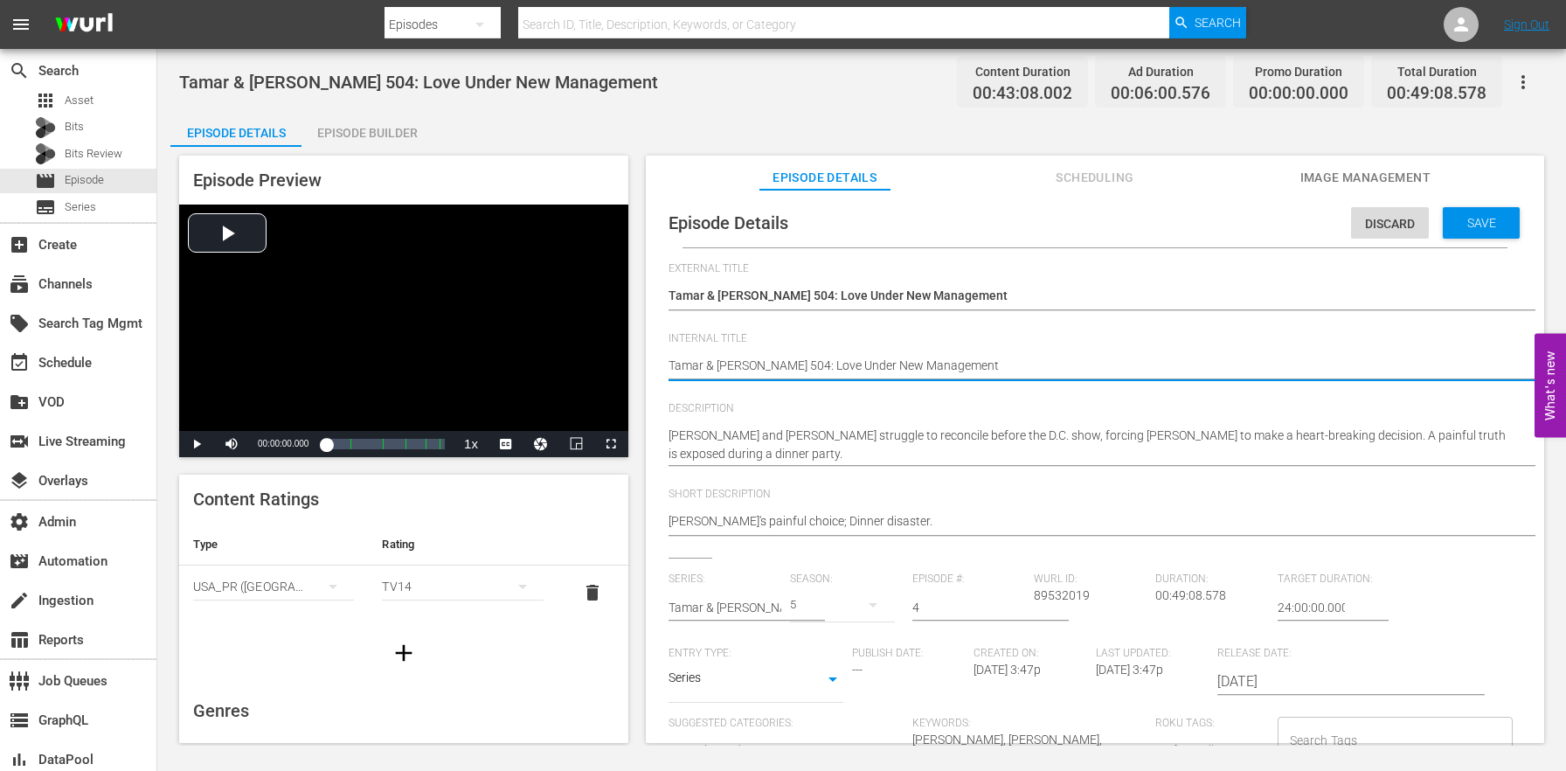
click at [670, 361] on textarea "Tamar & [PERSON_NAME] 504: Love Under New Management" at bounding box center [1090, 366] width 844 height 21
paste textarea "(24 ROKU BFV)"
type textarea "(24 ROKU BFV) [PERSON_NAME] & [PERSON_NAME] 504: Love Under New Management"
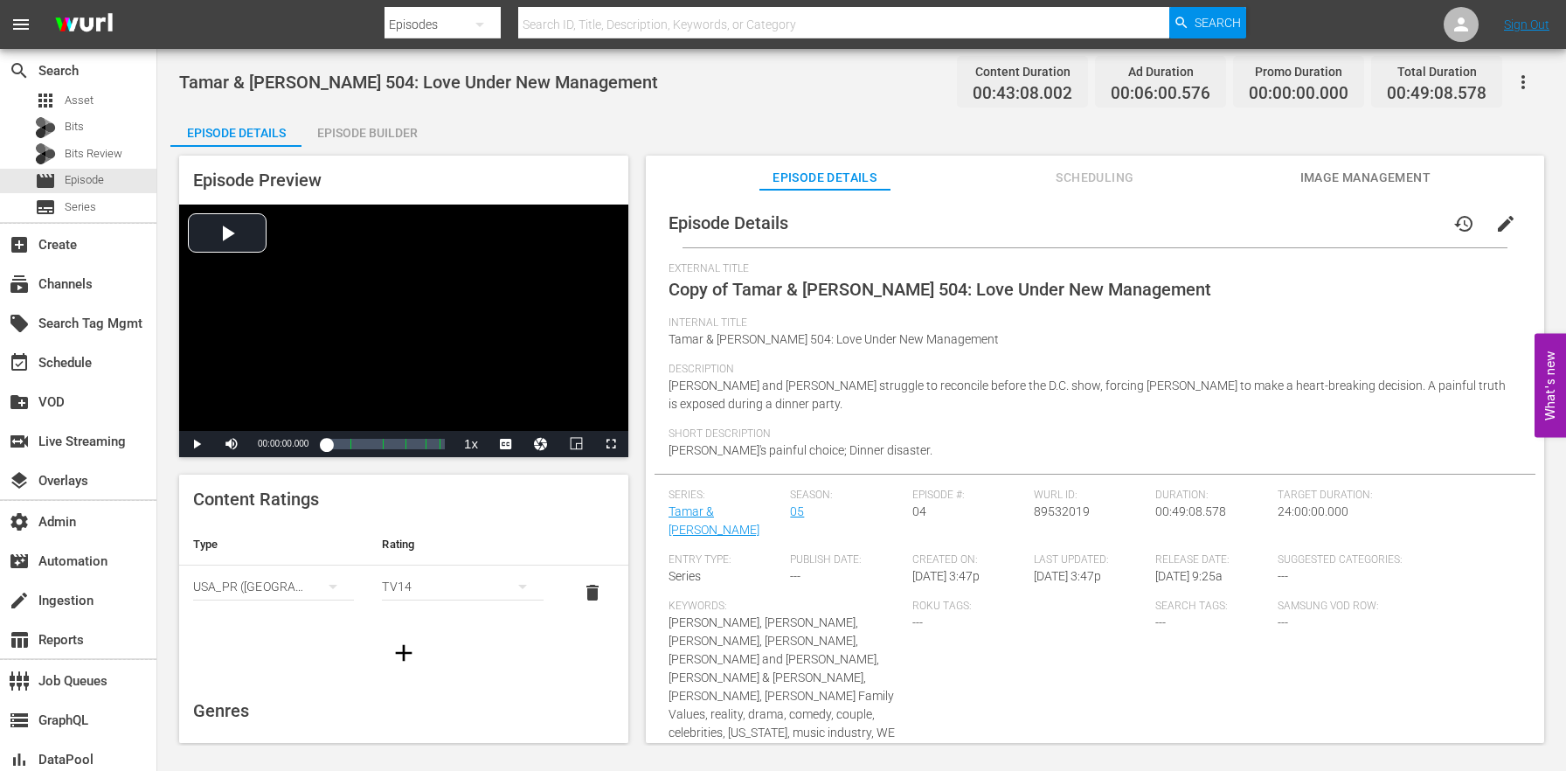
click at [422, 114] on div "Episode Builder" at bounding box center [366, 133] width 131 height 42
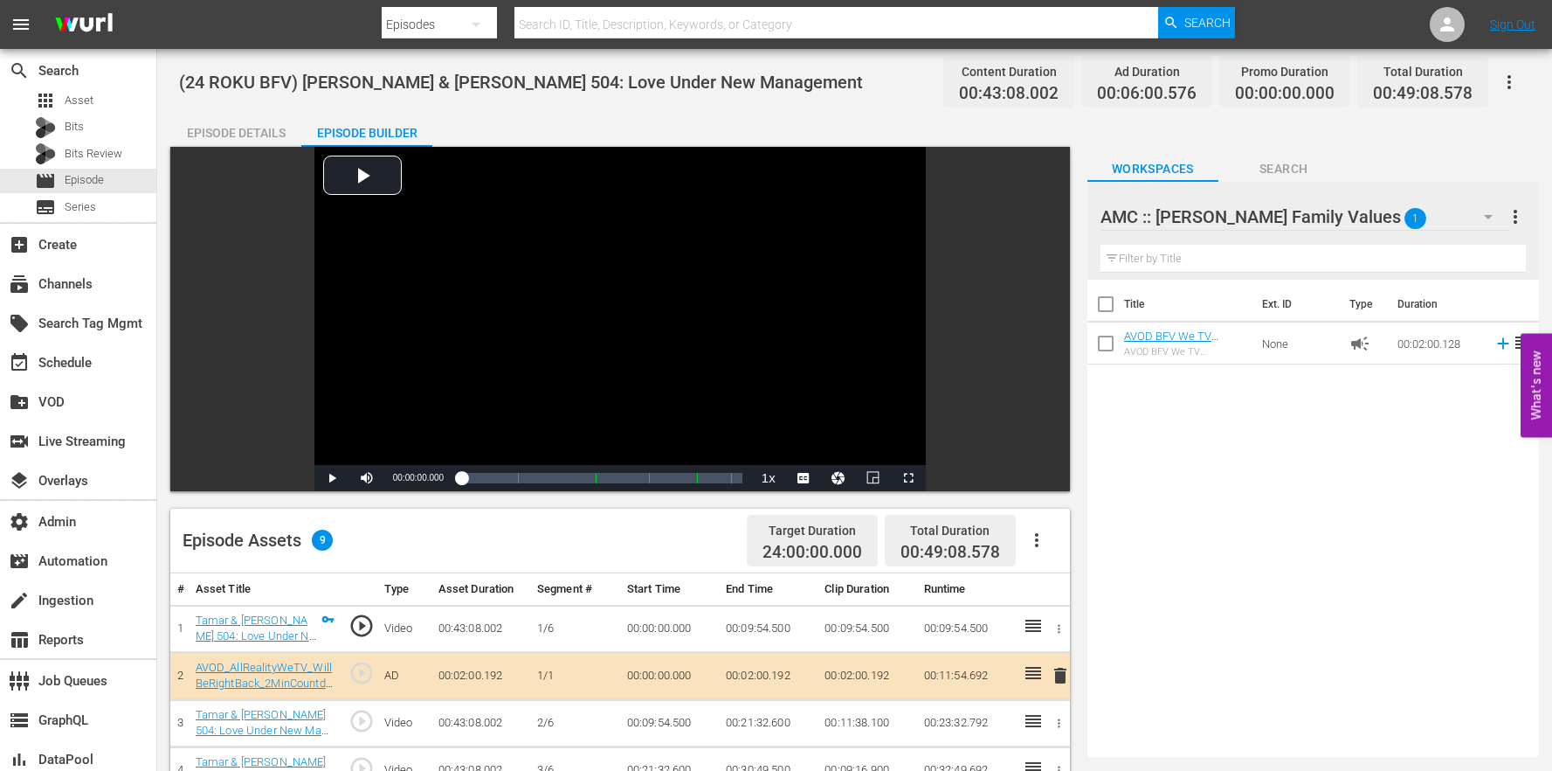
drag, startPoint x: 1068, startPoint y: 542, endPoint x: 1047, endPoint y: 541, distance: 21.9
click at [1068, 542] on div "Episode Assets 9 Target Duration 24:00:00.000 Total Duration 00:49:08.578" at bounding box center [620, 540] width 900 height 65
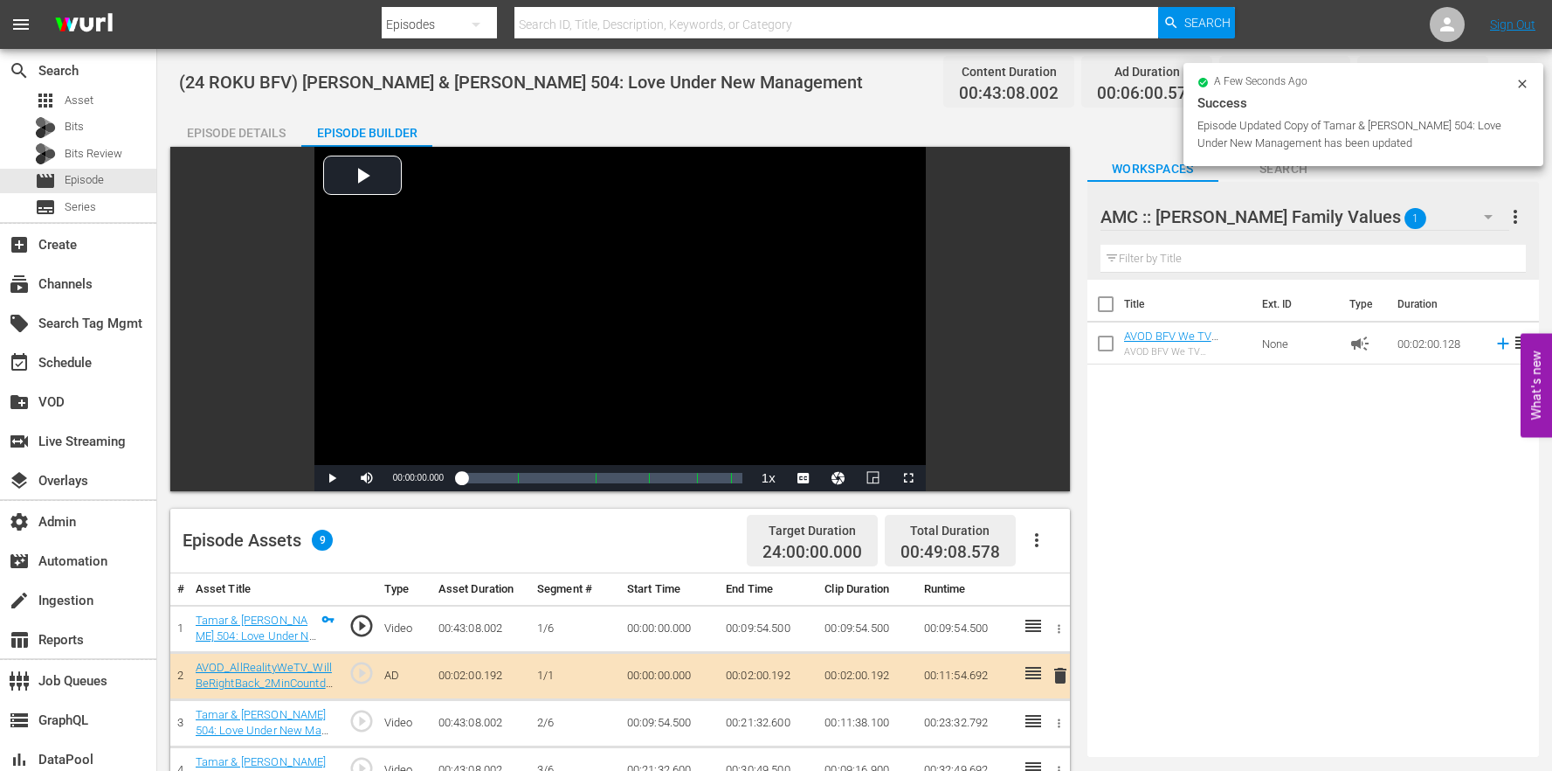
click at [1047, 541] on icon "button" at bounding box center [1037, 539] width 21 height 21
click at [1057, 626] on div "Clear Ads" at bounding box center [1089, 631] width 119 height 42
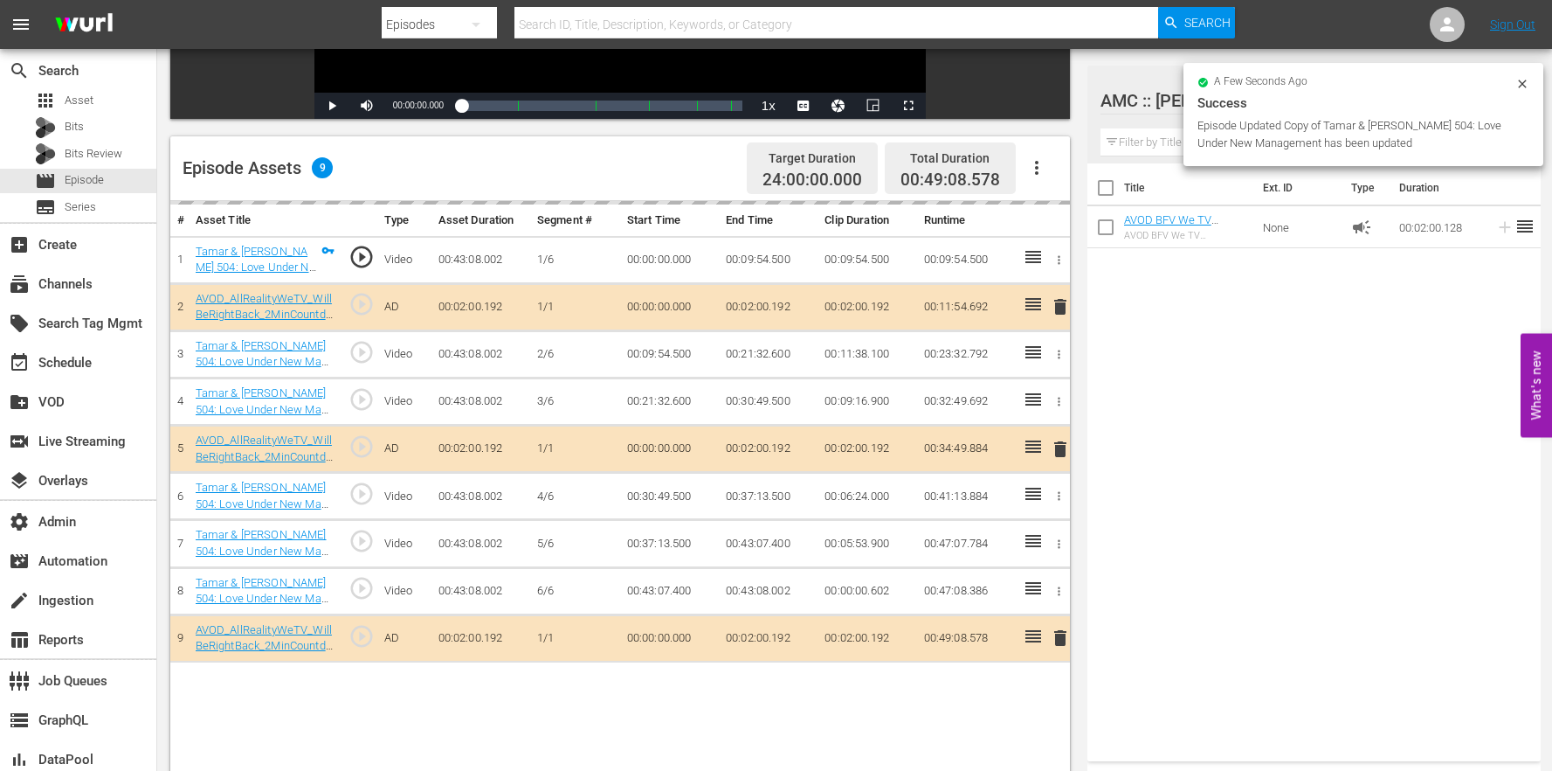
scroll to position [384, 0]
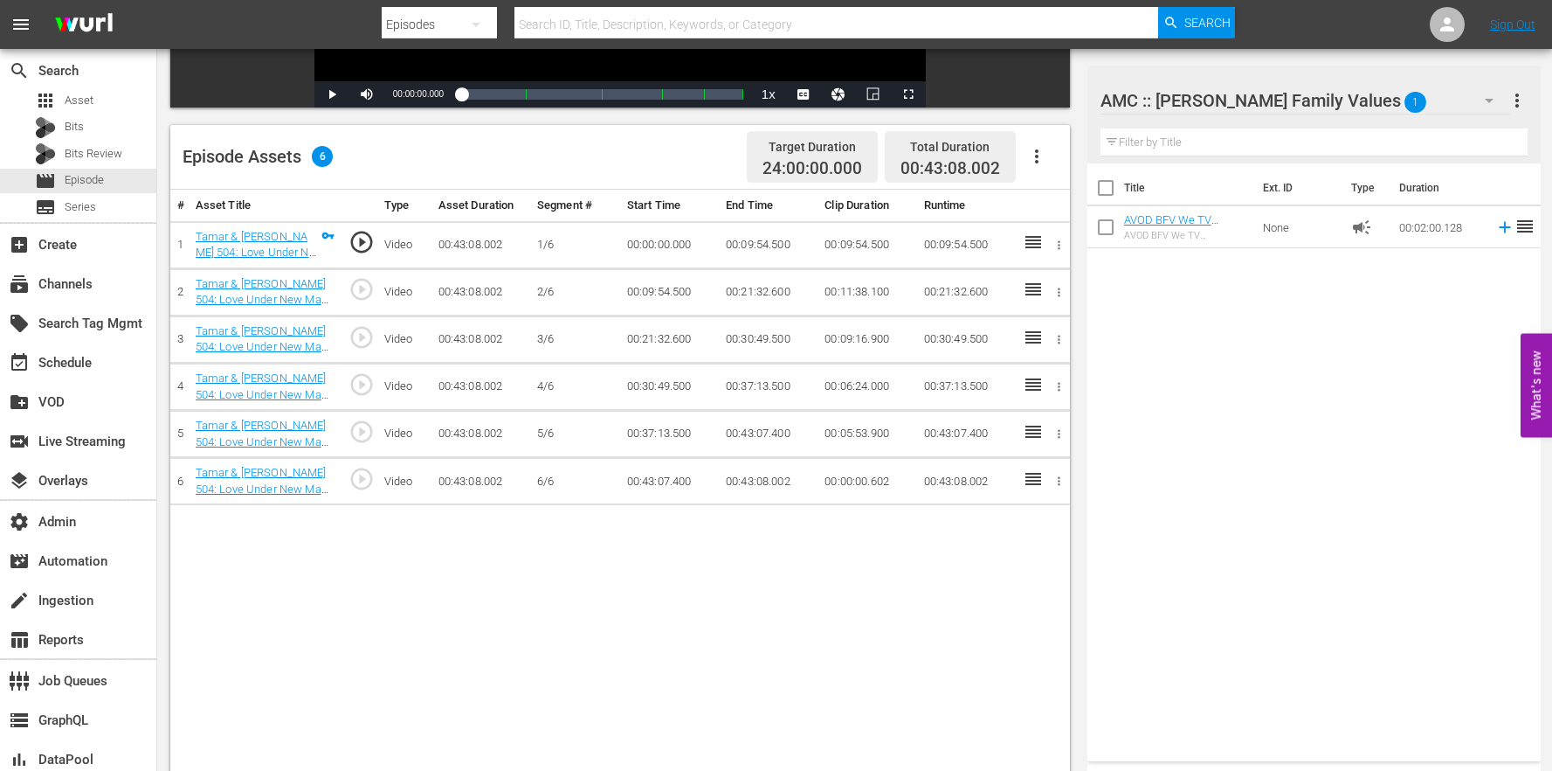
click at [778, 429] on td "00:43:07.400" at bounding box center [768, 434] width 99 height 47
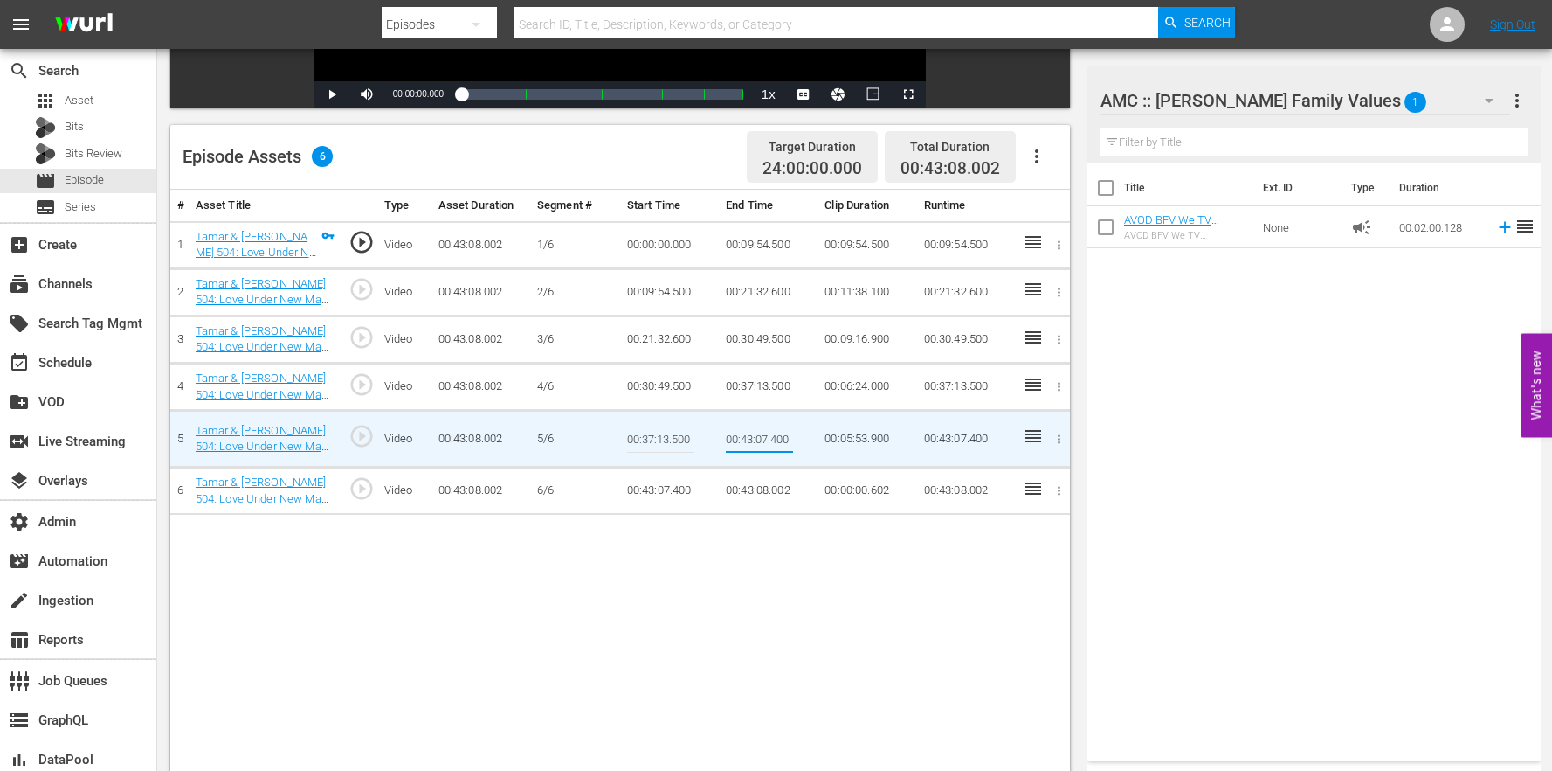
click at [773, 432] on input "00:43:07.400" at bounding box center [759, 439] width 67 height 42
drag, startPoint x: 766, startPoint y: 437, endPoint x: 813, endPoint y: 434, distance: 47.2
click at [813, 434] on td "00:43:07.400" at bounding box center [768, 439] width 99 height 57
type input "00:43:08.002"
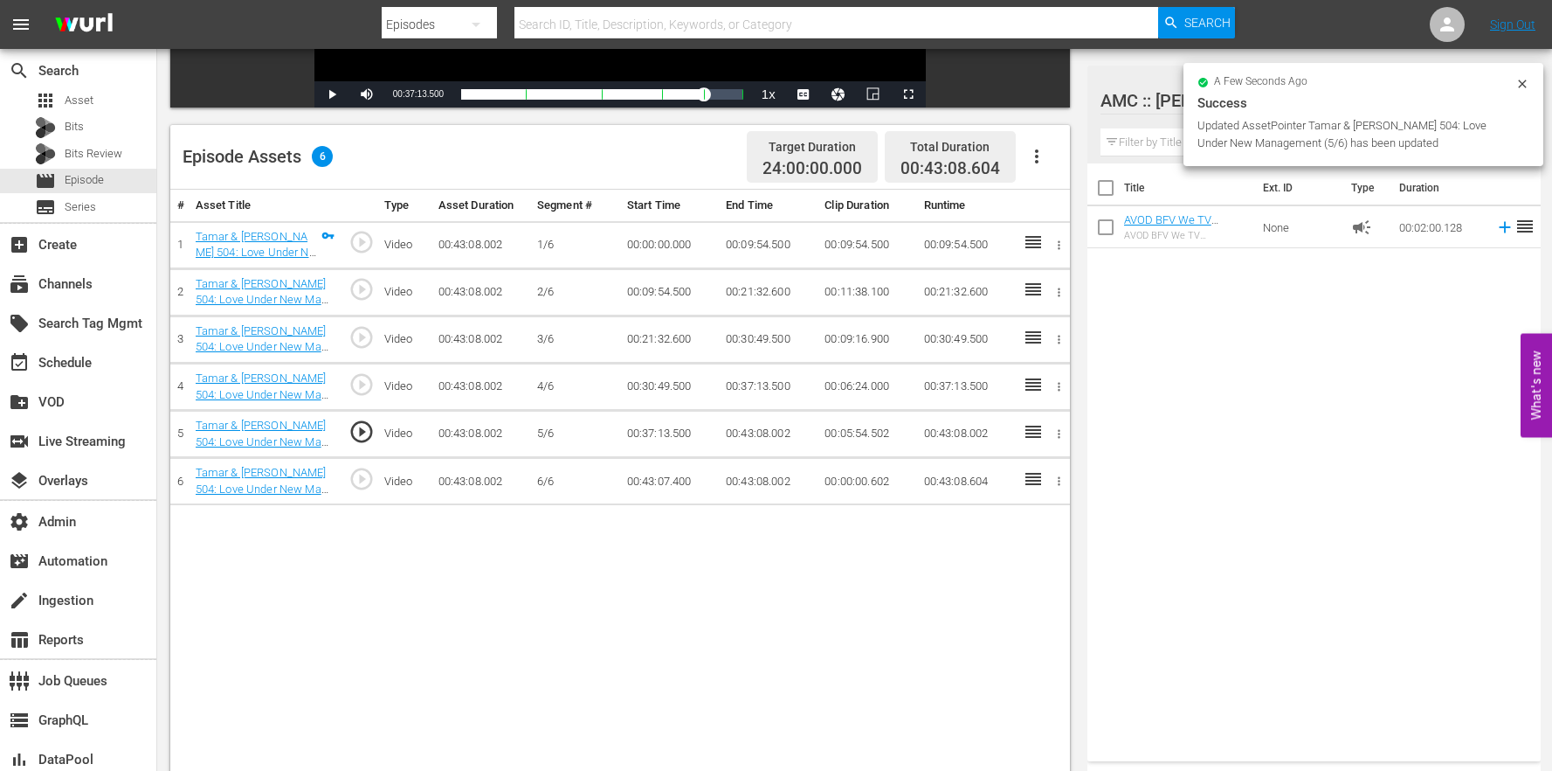
click at [1059, 477] on icon "button" at bounding box center [1059, 481] width 3 height 9
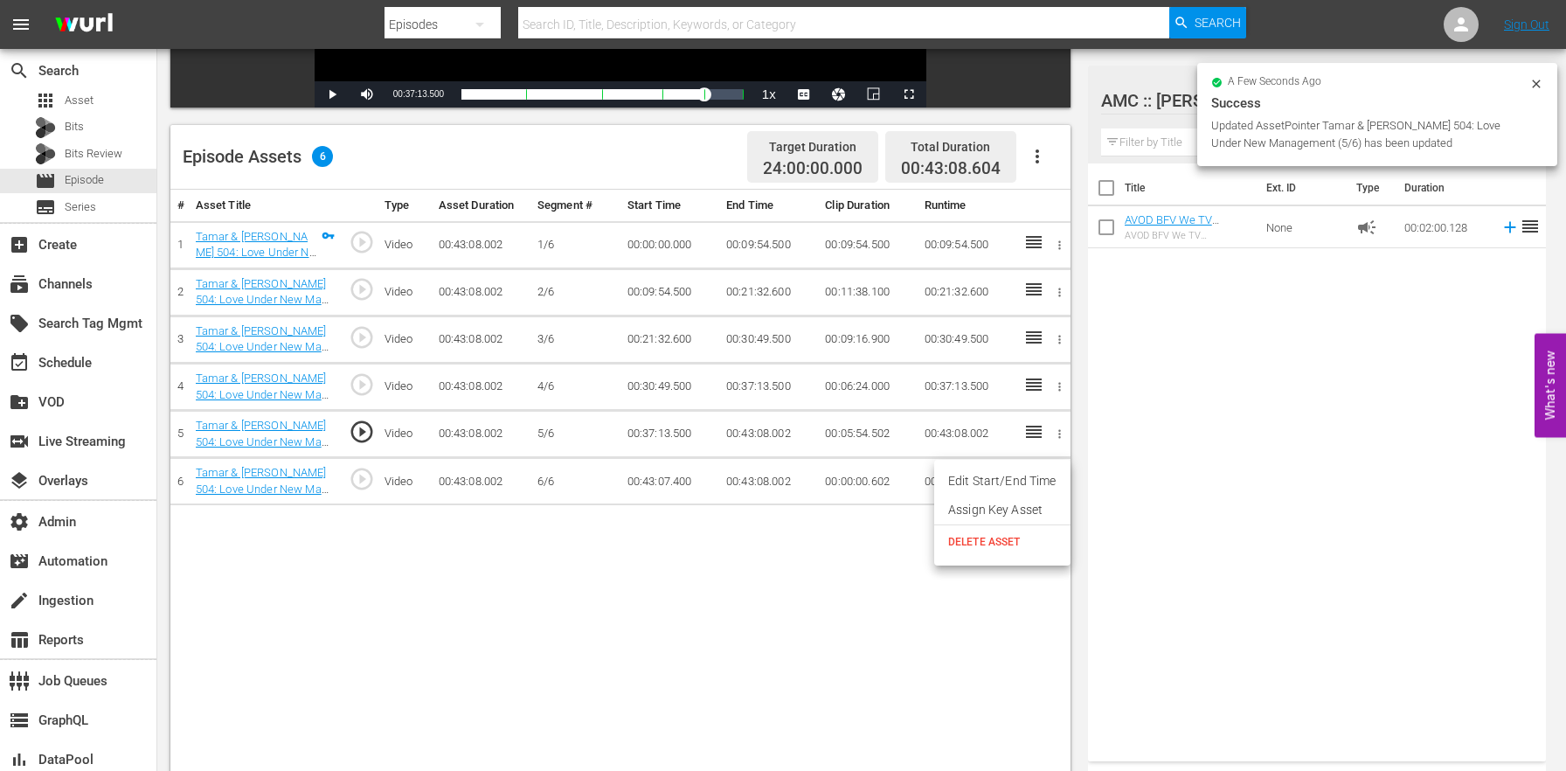
click at [1036, 548] on span "DELETE ASSET" at bounding box center [1002, 542] width 108 height 16
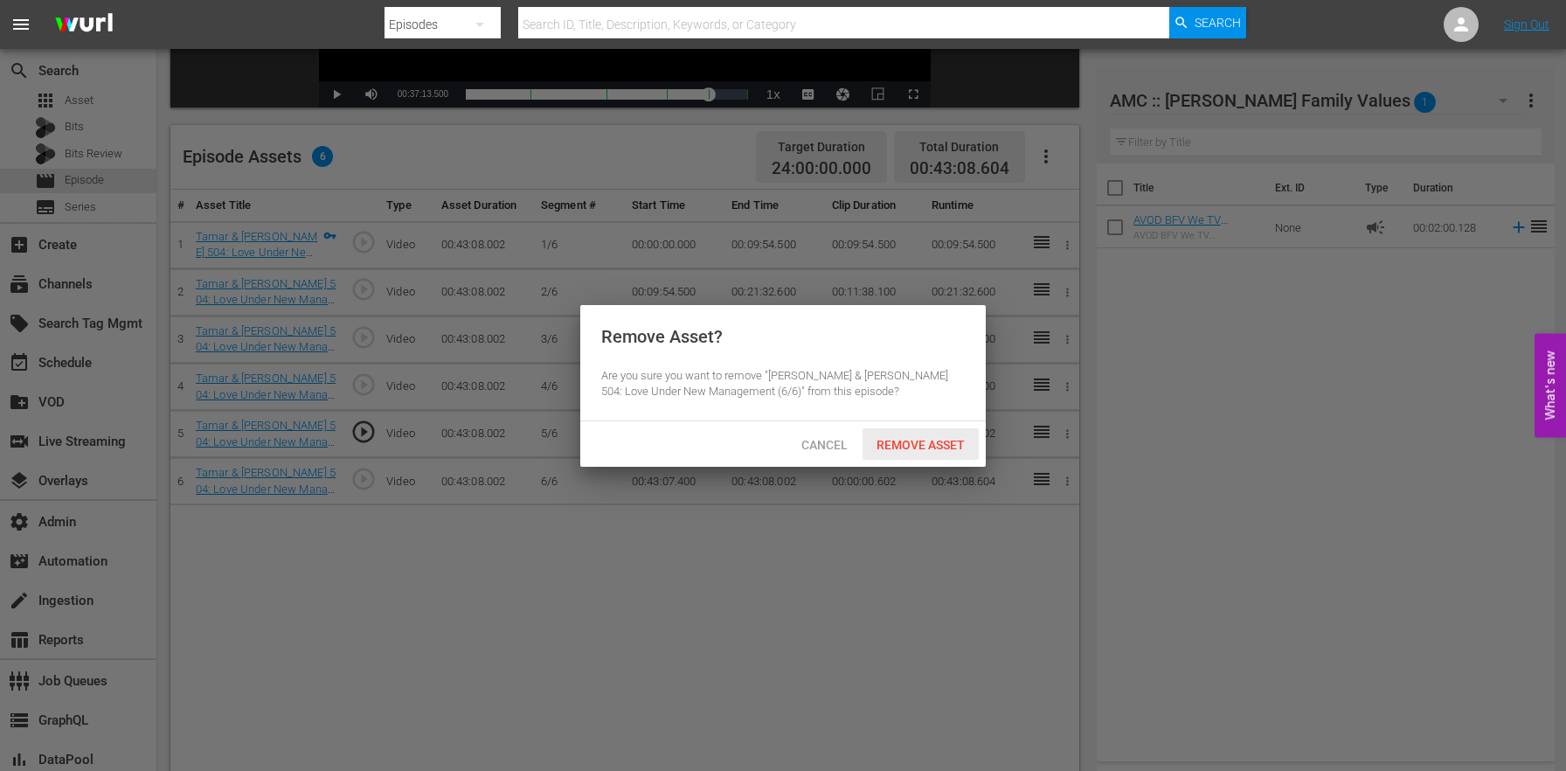
click at [939, 446] on span "Remove Asset" at bounding box center [920, 445] width 116 height 14
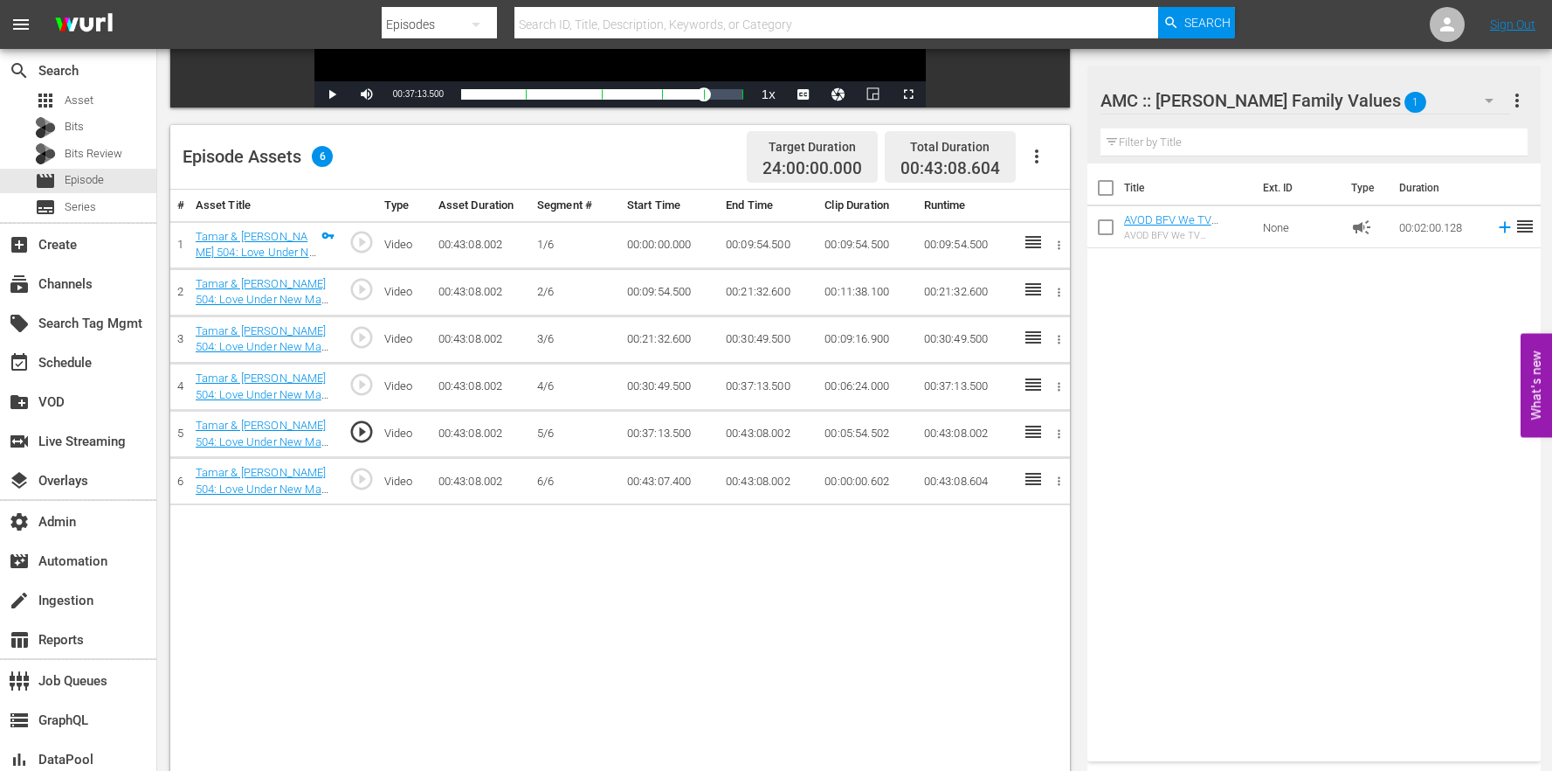
click at [934, 532] on div "# Asset Title Type Asset Duration Segment # Start Time End Time Clip Duration R…" at bounding box center [620, 510] width 900 height 640
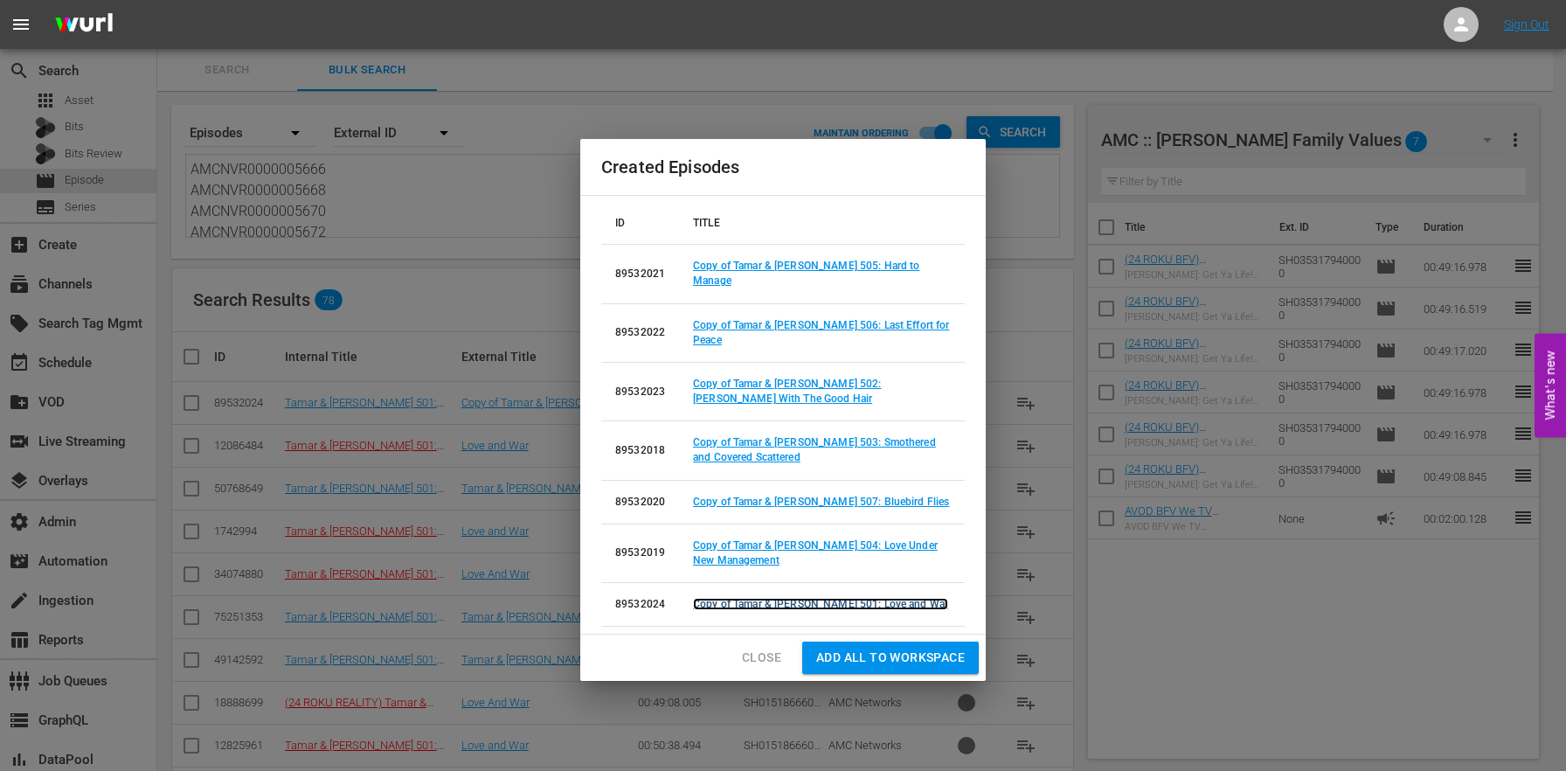
click at [839, 598] on link "Copy of Tamar & [PERSON_NAME] 501: Love and War" at bounding box center [820, 604] width 255 height 12
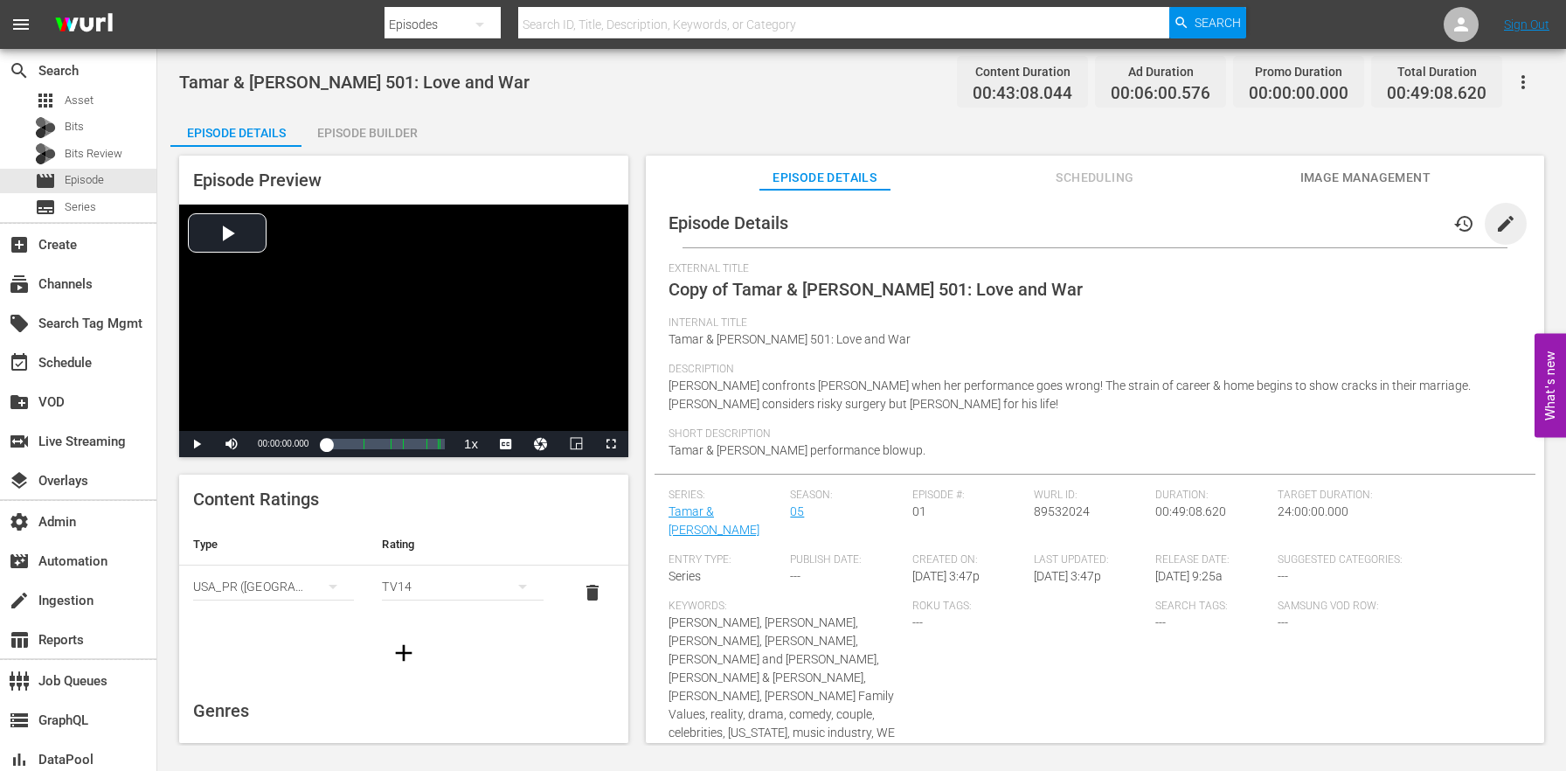
click at [1500, 227] on span "edit" at bounding box center [1505, 223] width 21 height 21
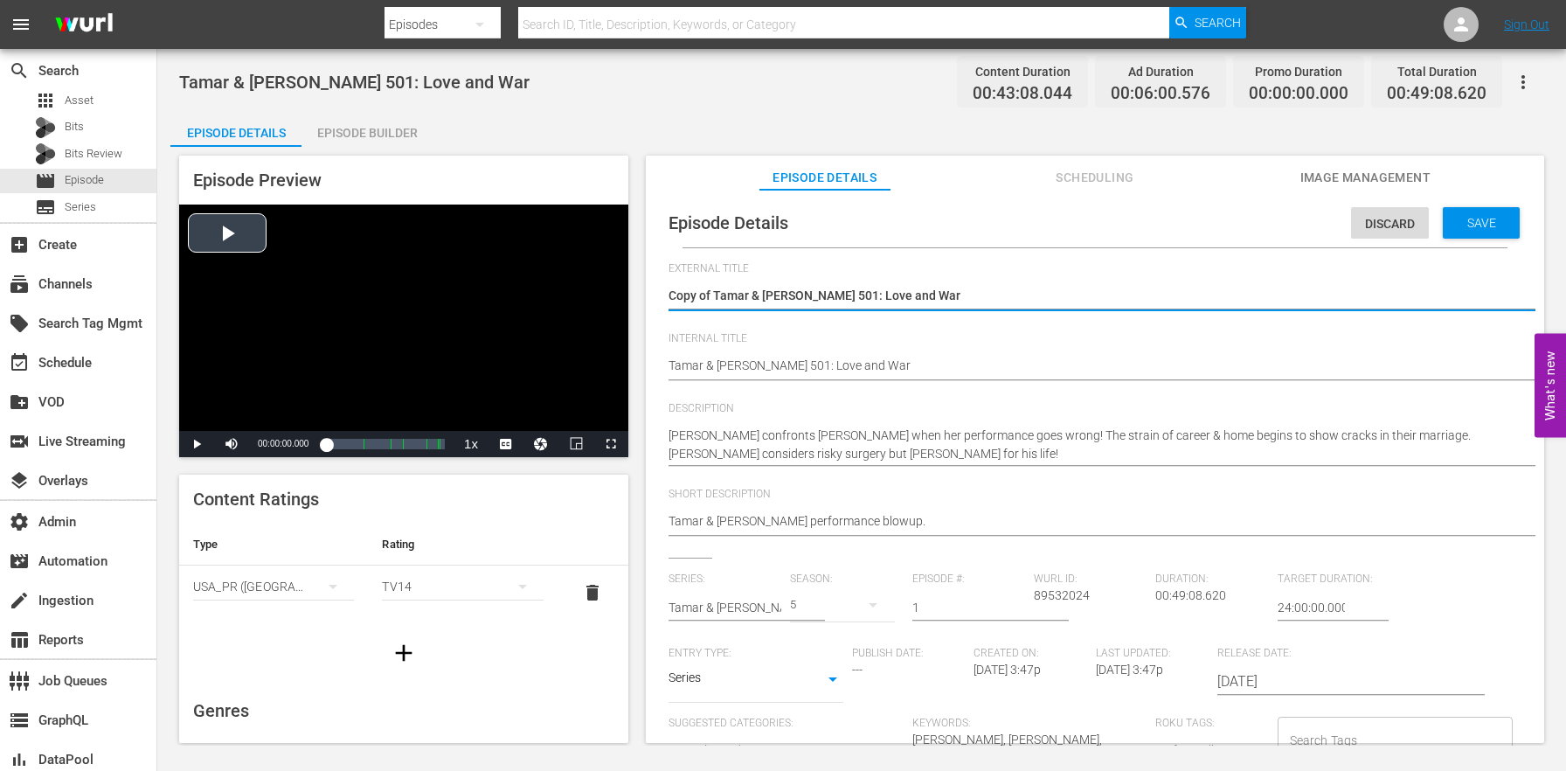
drag, startPoint x: 716, startPoint y: 289, endPoint x: 500, endPoint y: 261, distance: 218.5
click at [500, 261] on div "Episode Preview Video Player is loading. Play Video Play Mute Current Time 00:0…" at bounding box center [861, 452] width 1382 height 610
click at [732, 301] on textarea "Copy of Tamar & [PERSON_NAME] 501: Love and War" at bounding box center [1090, 297] width 844 height 21
drag, startPoint x: 714, startPoint y: 291, endPoint x: 579, endPoint y: 264, distance: 137.2
click at [586, 268] on div "Episode Preview Video Player is loading. Play Video Play Mute Current Time 00:0…" at bounding box center [861, 452] width 1382 height 610
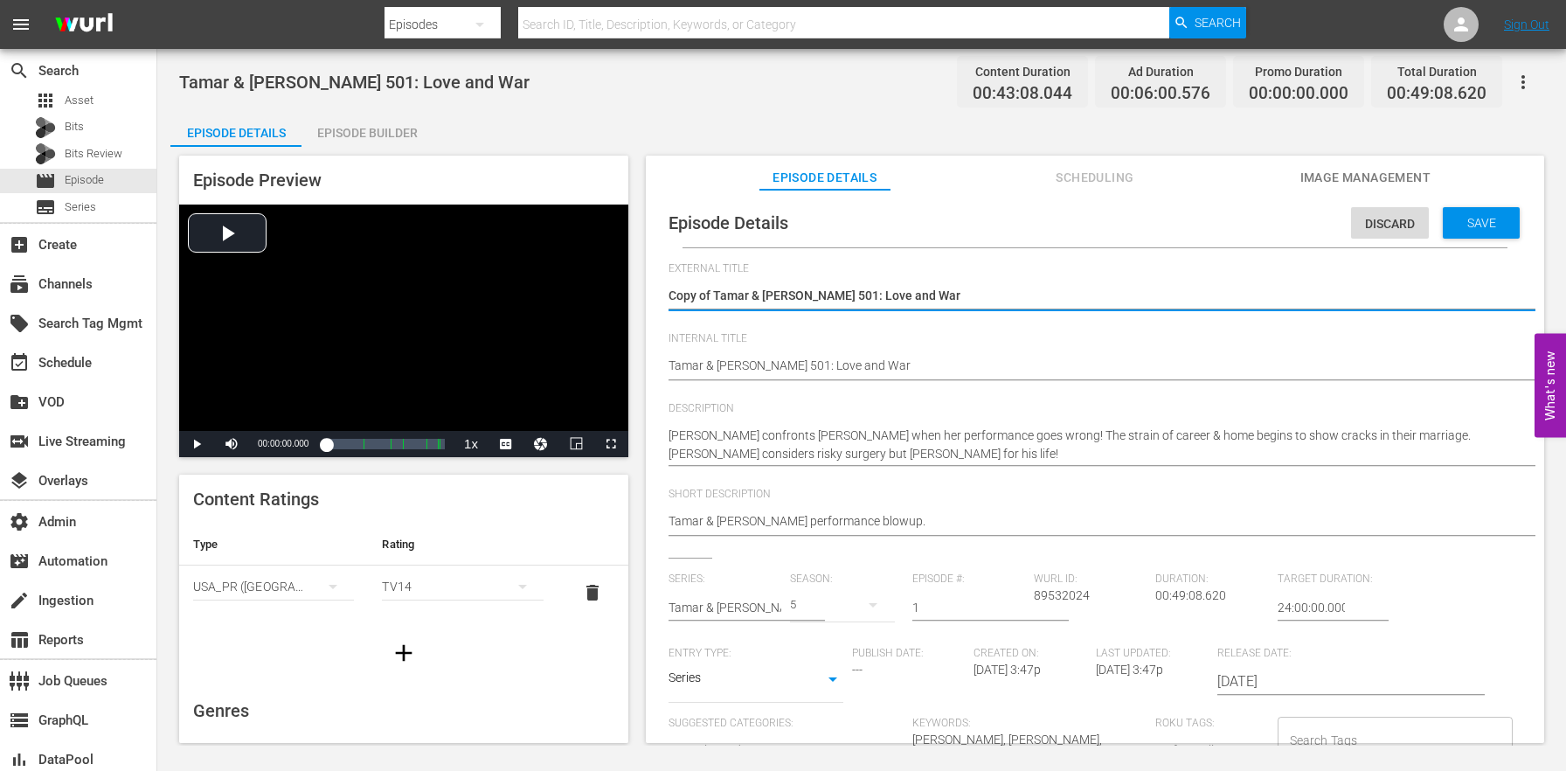
type textarea "Tamar & [PERSON_NAME] 501: Love and War"
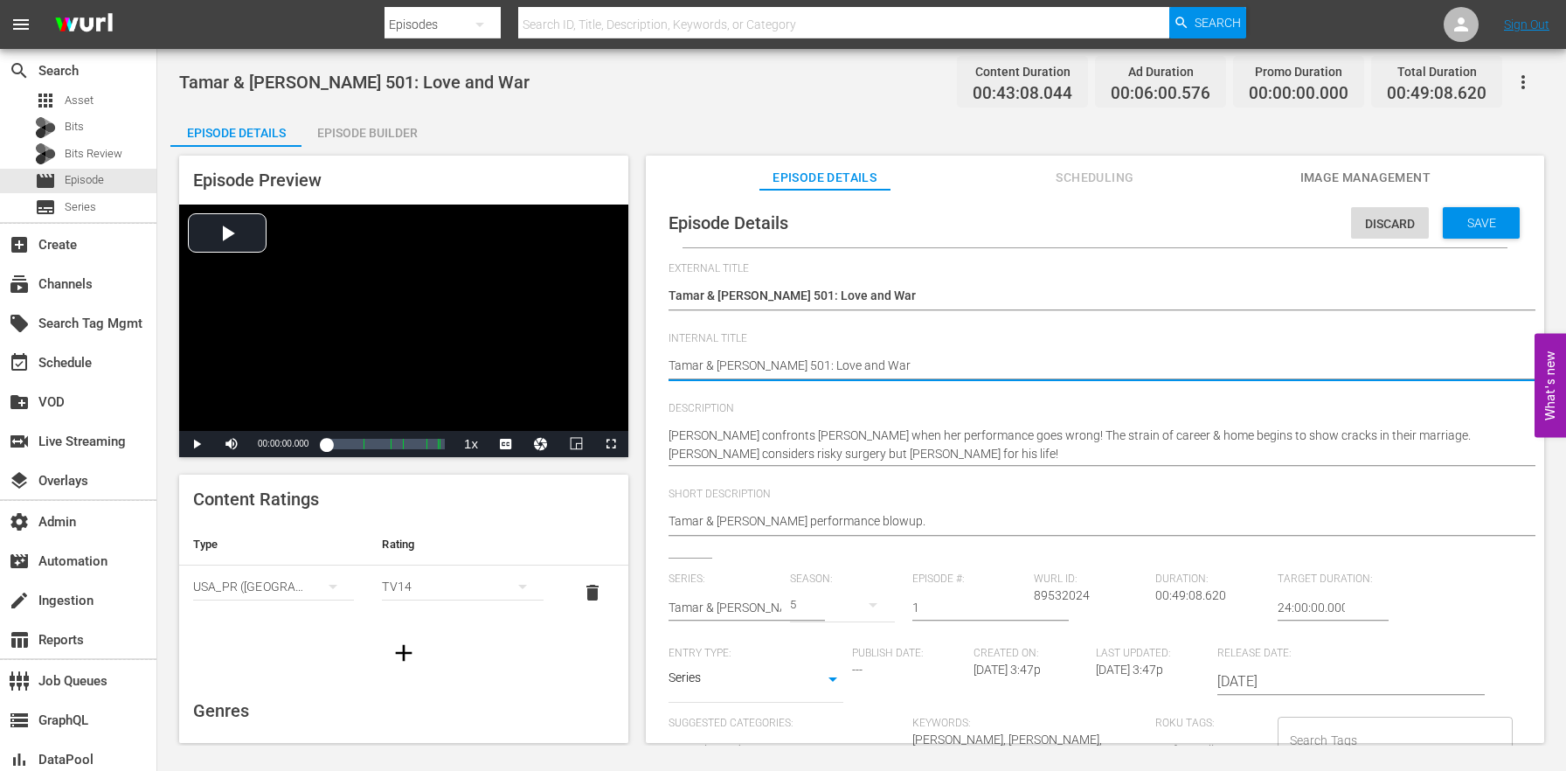
paste textarea "(24 ROKU BFV)"
type textarea "(24 ROKU BFV) [PERSON_NAME] & [PERSON_NAME] 501: Love and War"
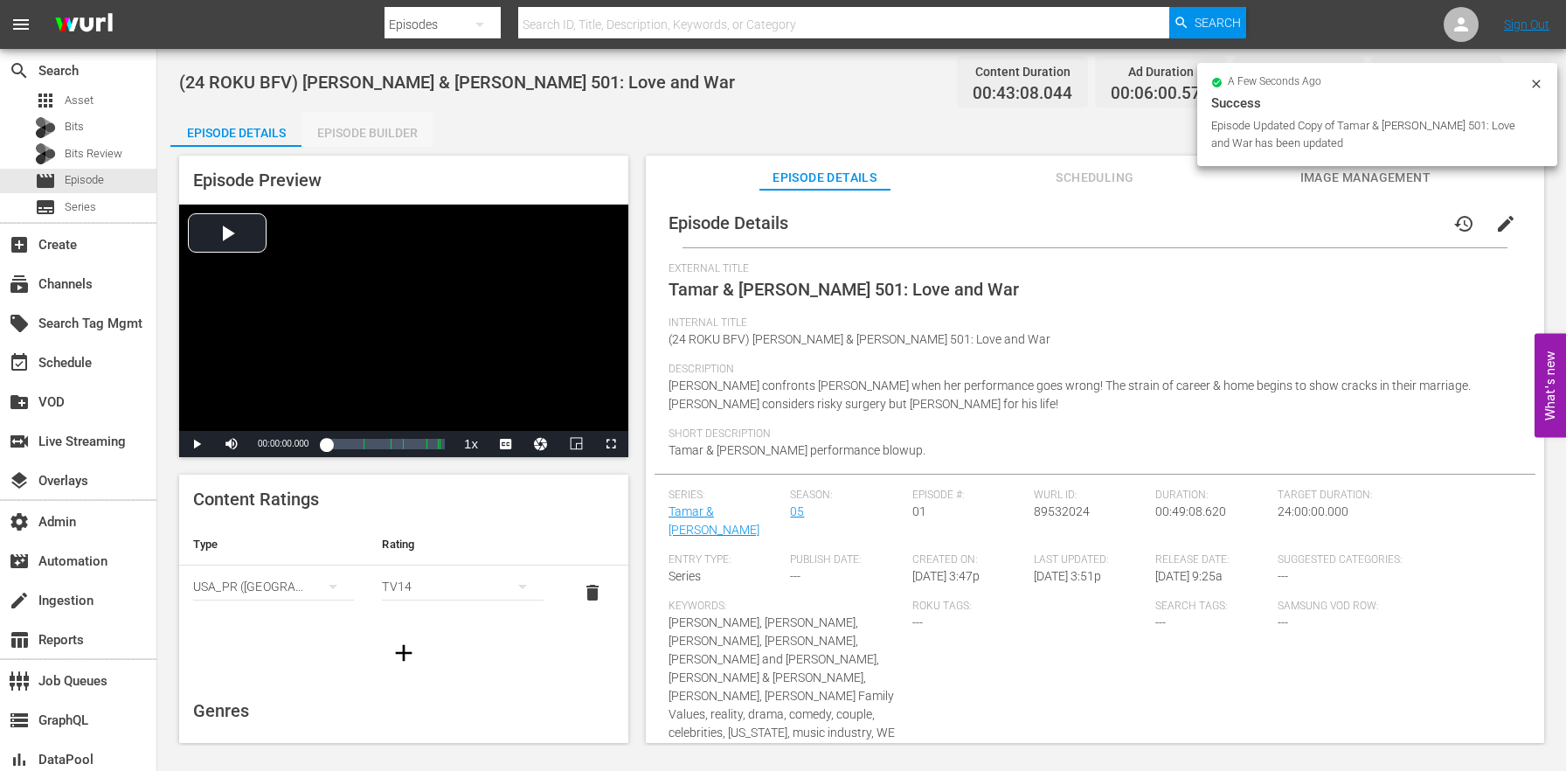
click at [363, 131] on div "Episode Builder" at bounding box center [366, 133] width 131 height 42
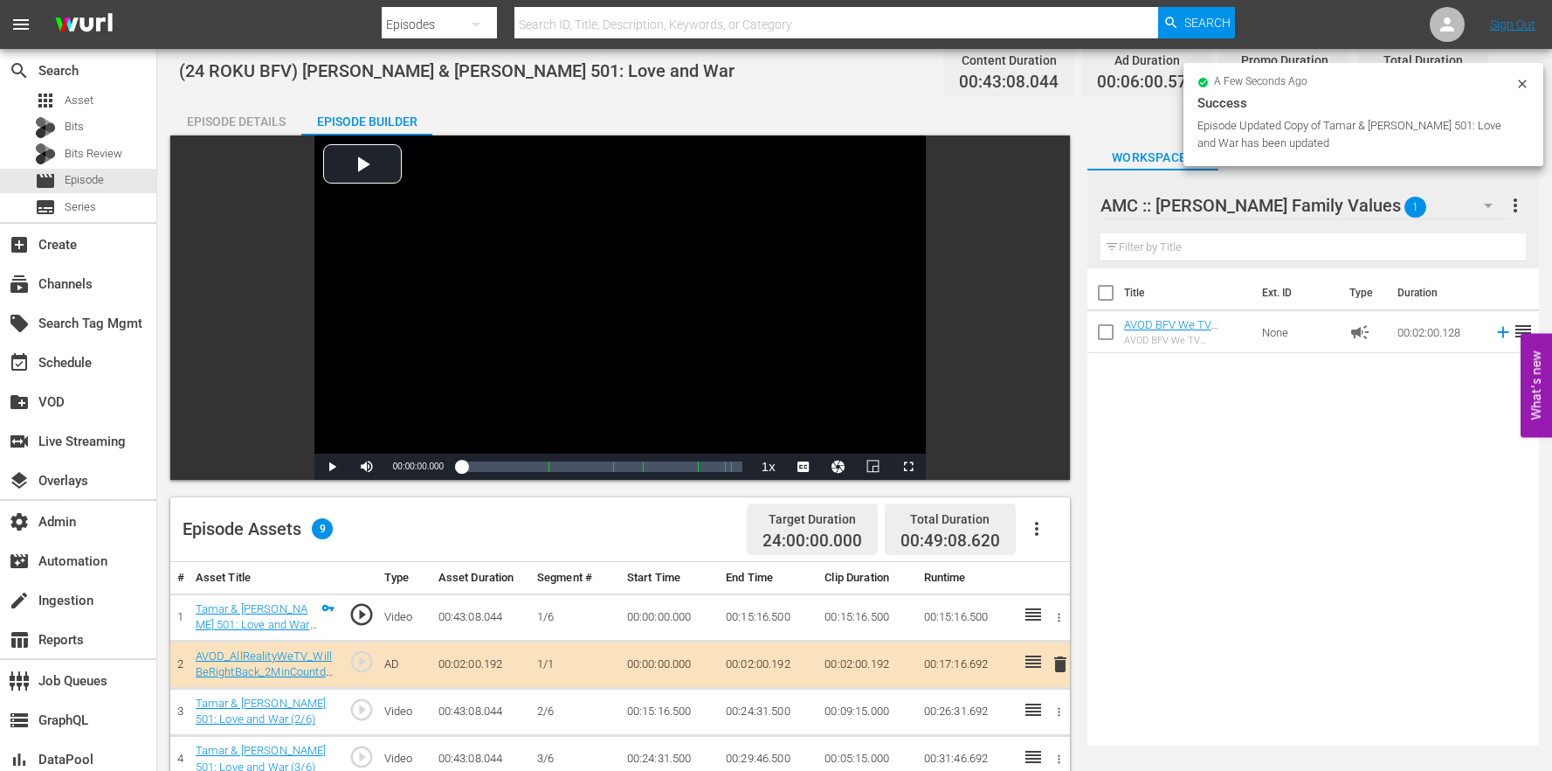
scroll to position [266, 0]
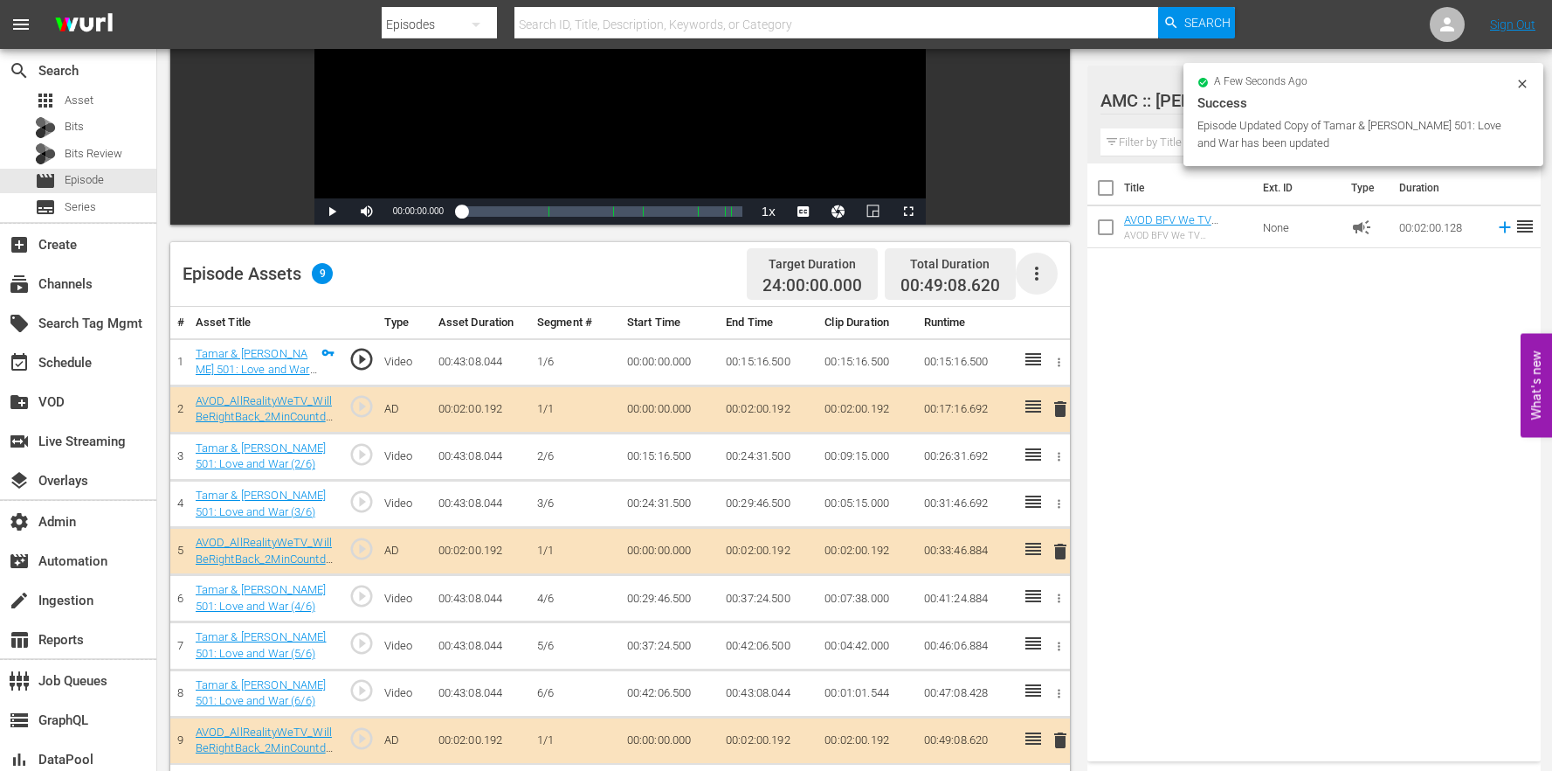
click at [1047, 273] on icon "button" at bounding box center [1037, 273] width 21 height 21
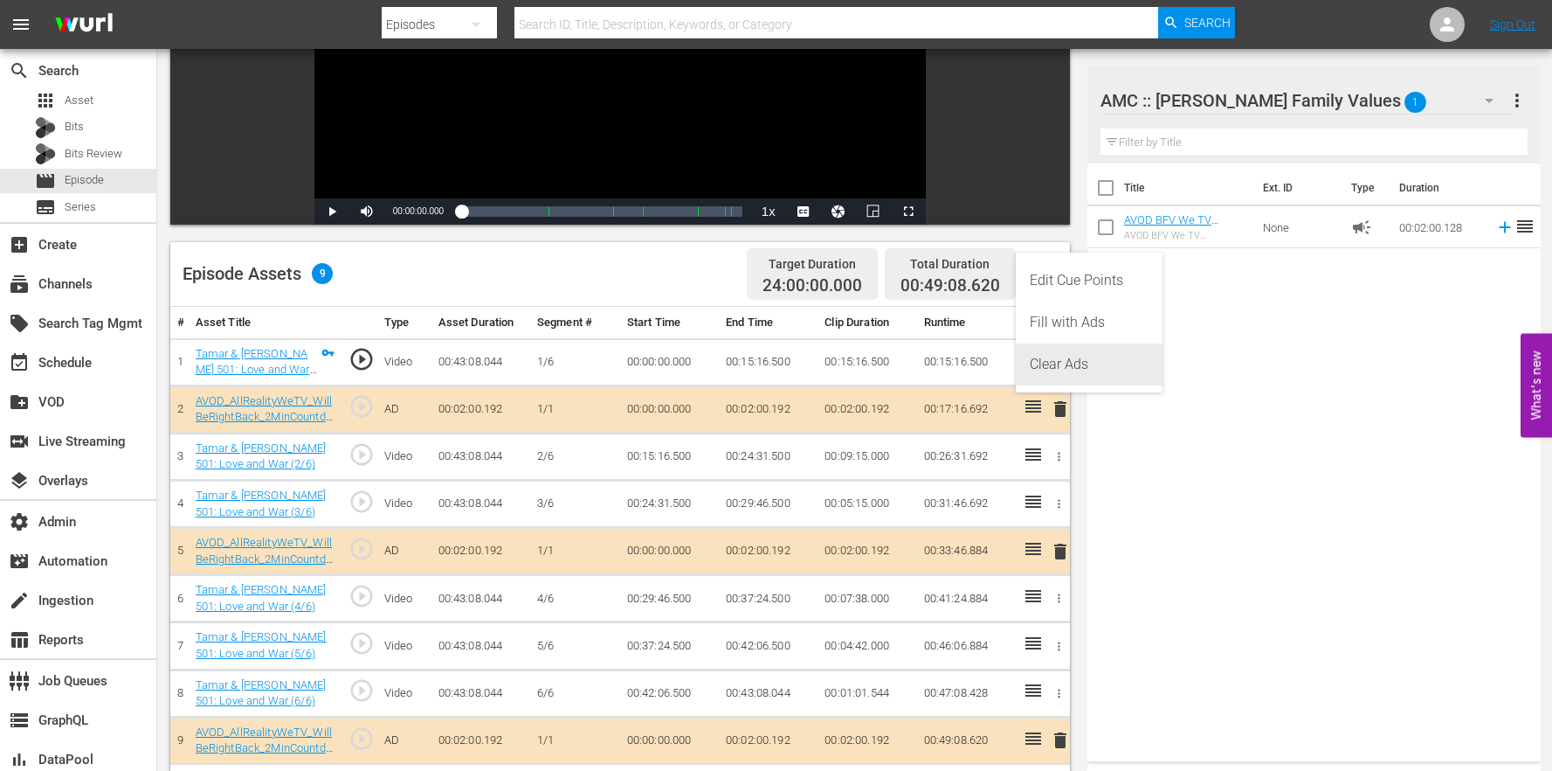
click at [1086, 363] on div "Clear Ads" at bounding box center [1089, 364] width 119 height 42
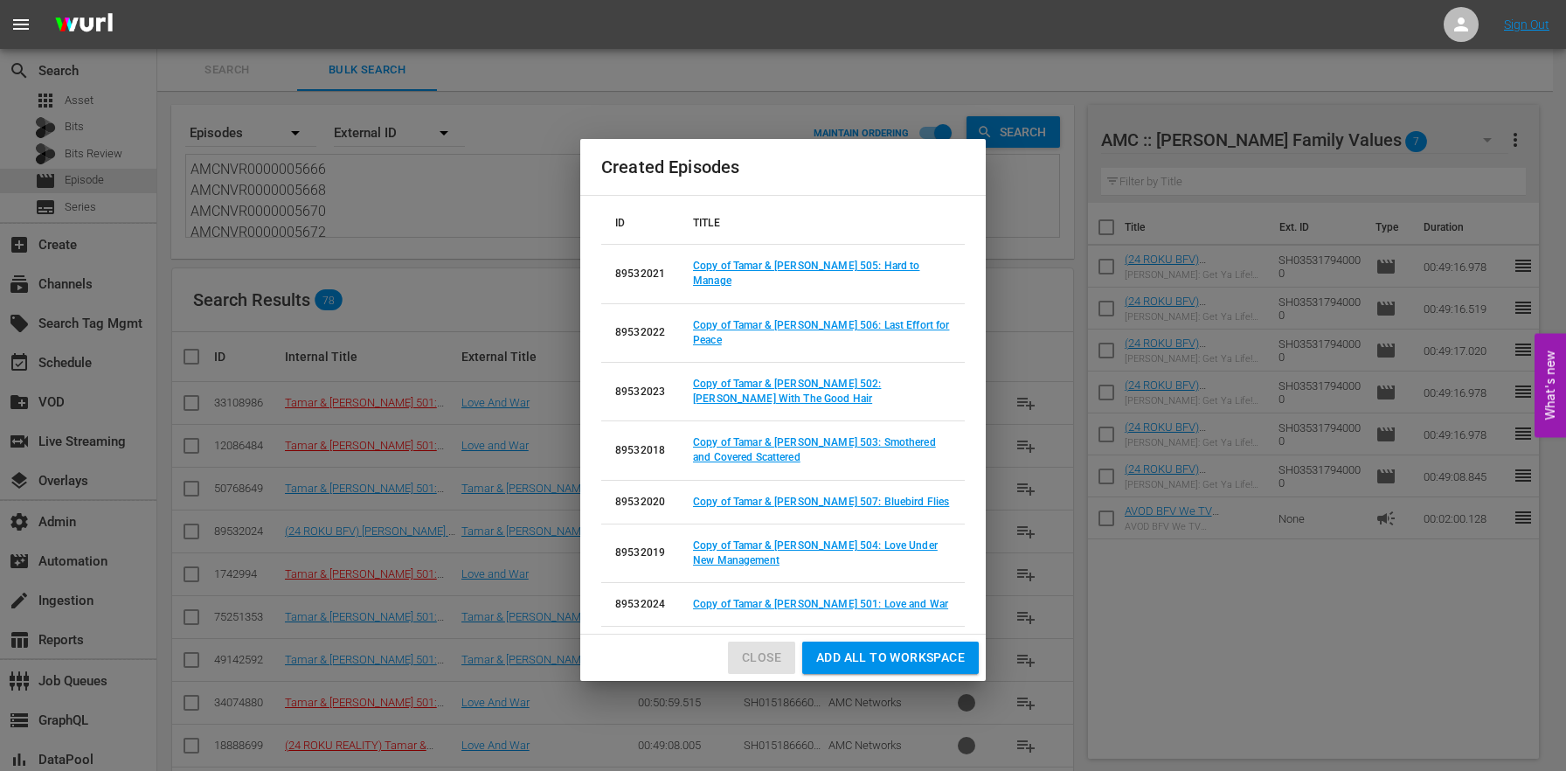
click at [768, 646] on span "Close" at bounding box center [761, 657] width 39 height 22
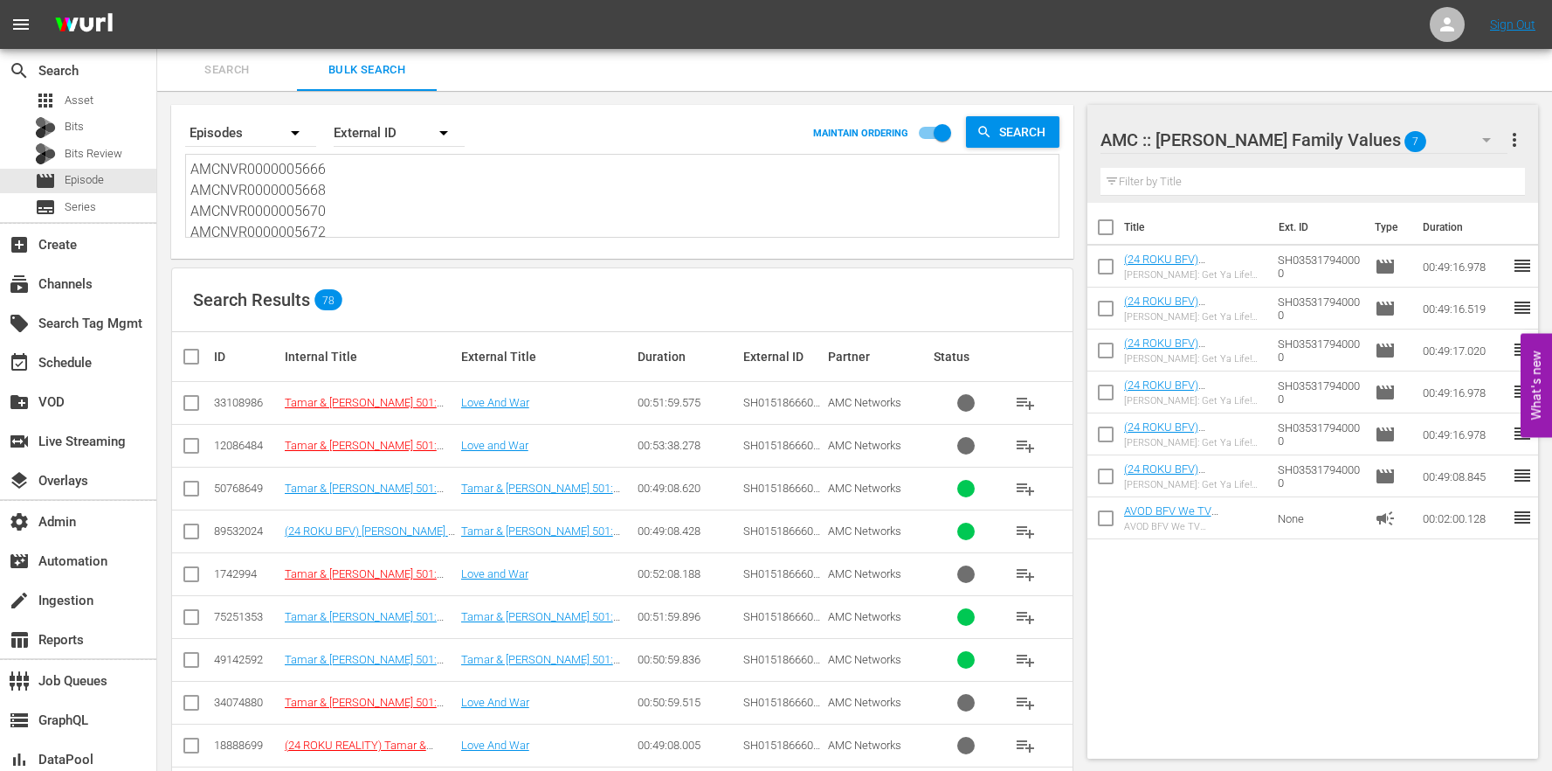
scroll to position [11, 0]
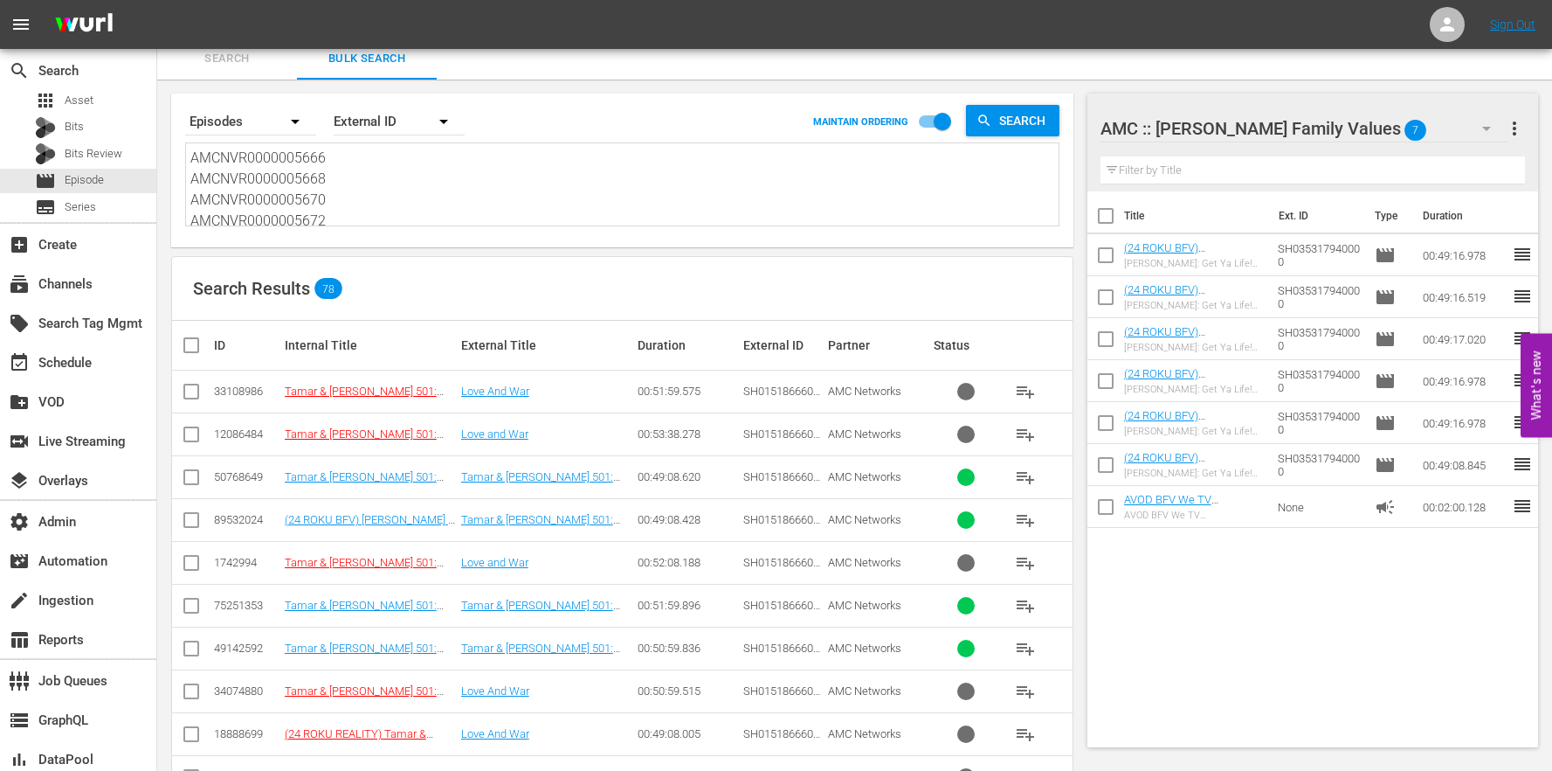
click at [192, 520] on input "checkbox" at bounding box center [191, 523] width 21 height 21
checkbox input "true"
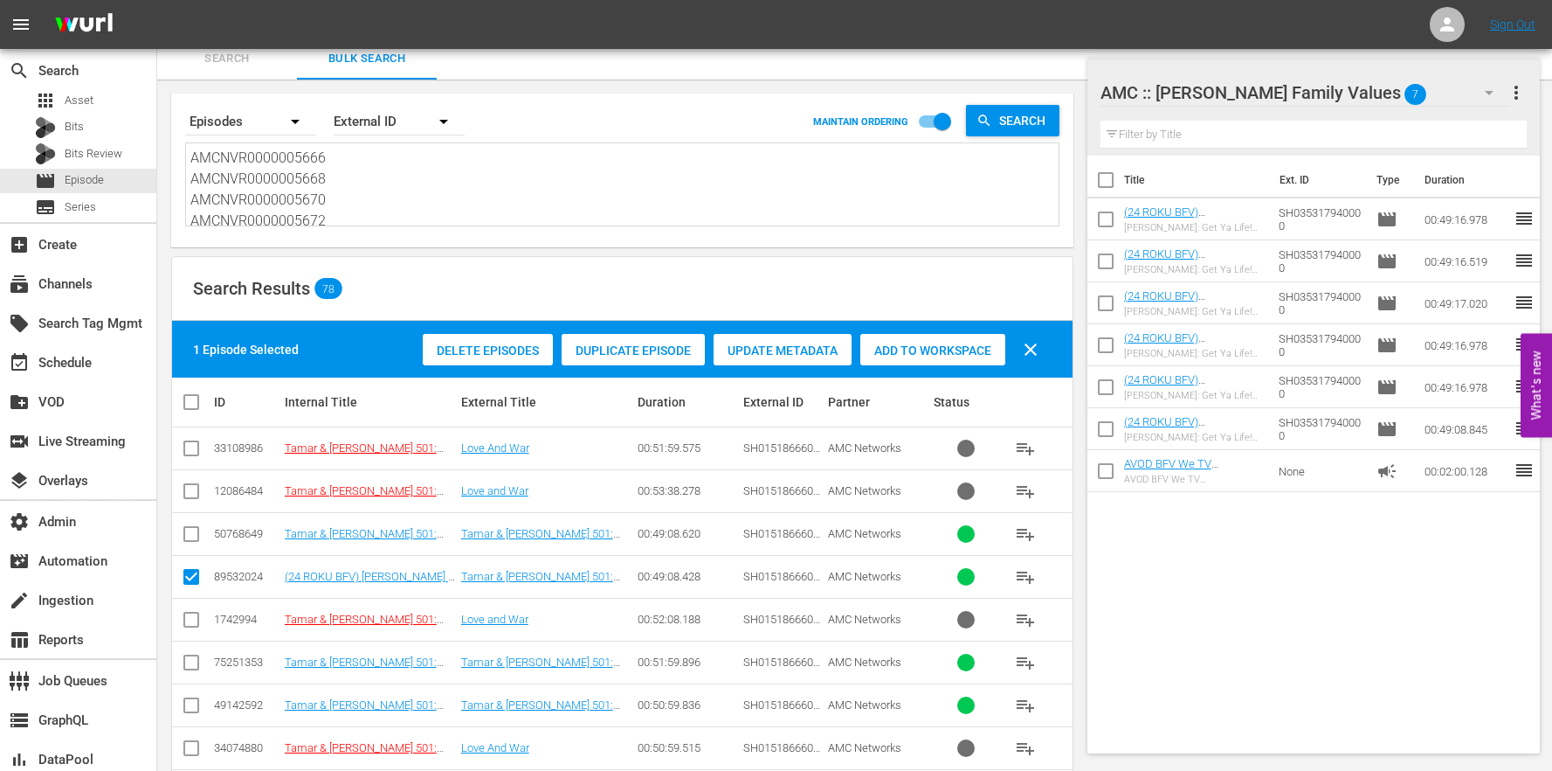
scroll to position [280, 0]
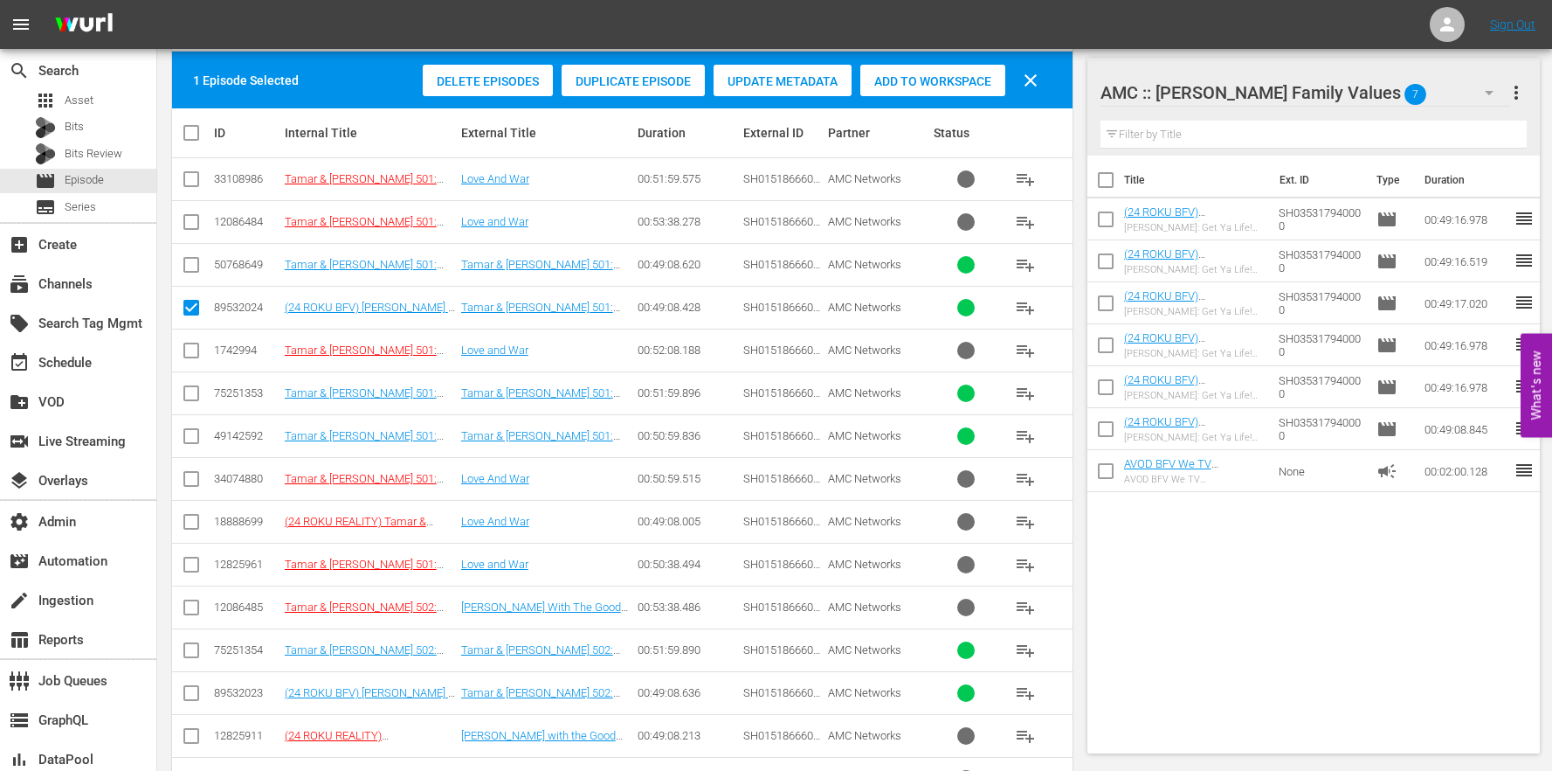
click at [197, 690] on input "checkbox" at bounding box center [191, 696] width 21 height 21
checkbox input "true"
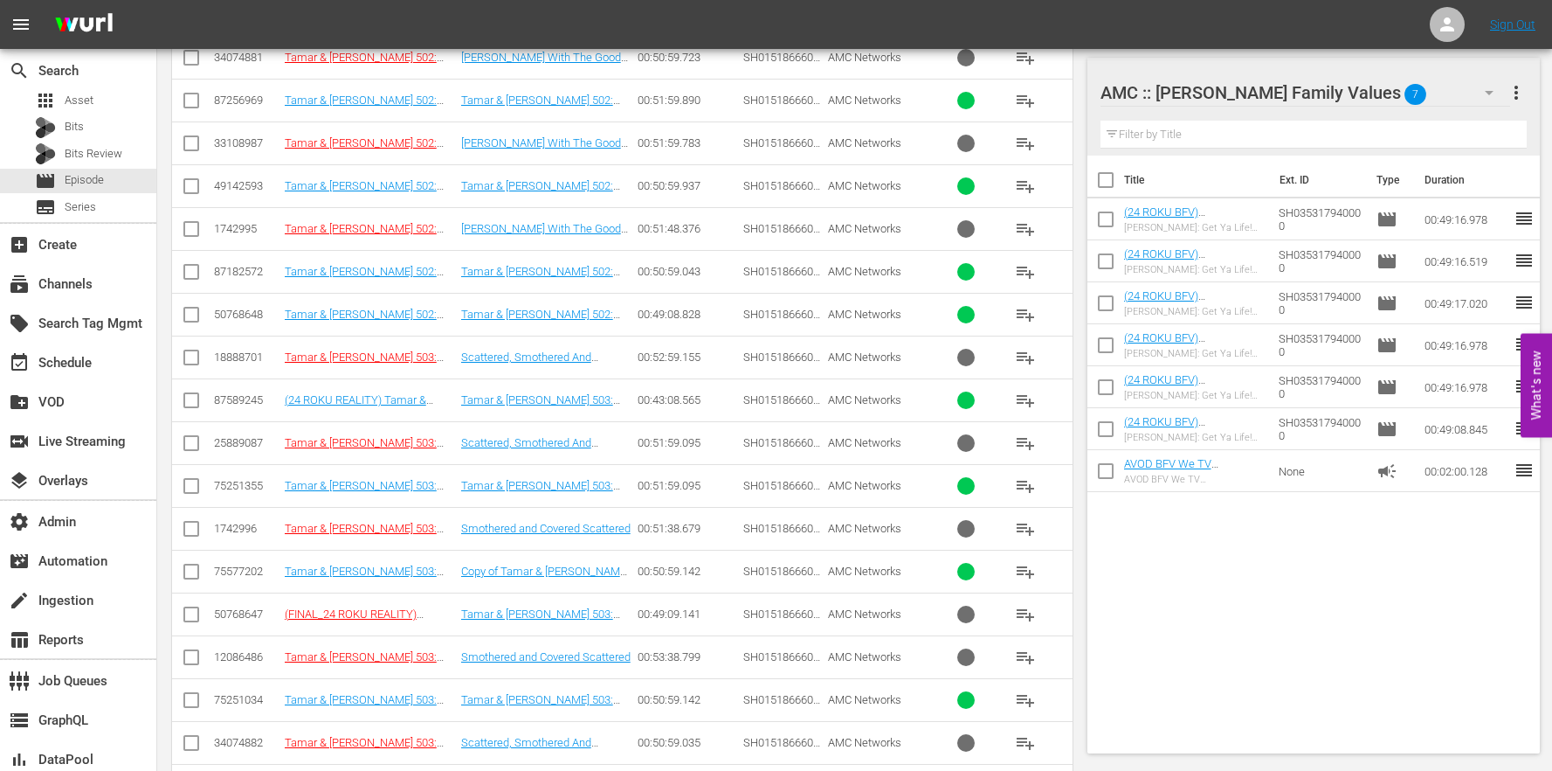
scroll to position [1354, 0]
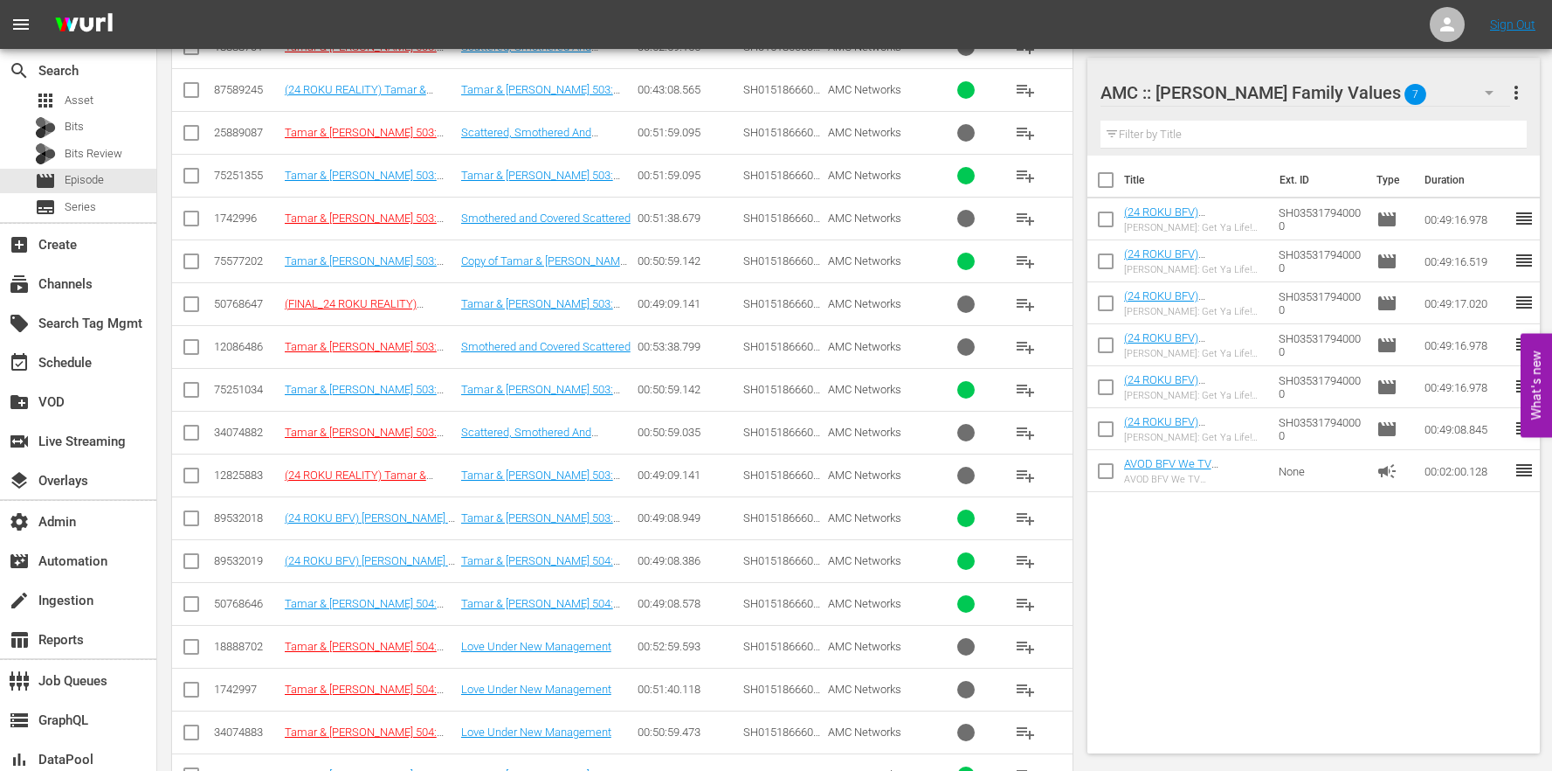
click at [183, 527] on input "checkbox" at bounding box center [191, 521] width 21 height 21
checkbox input "true"
click at [190, 567] on input "checkbox" at bounding box center [191, 564] width 21 height 21
checkbox input "true"
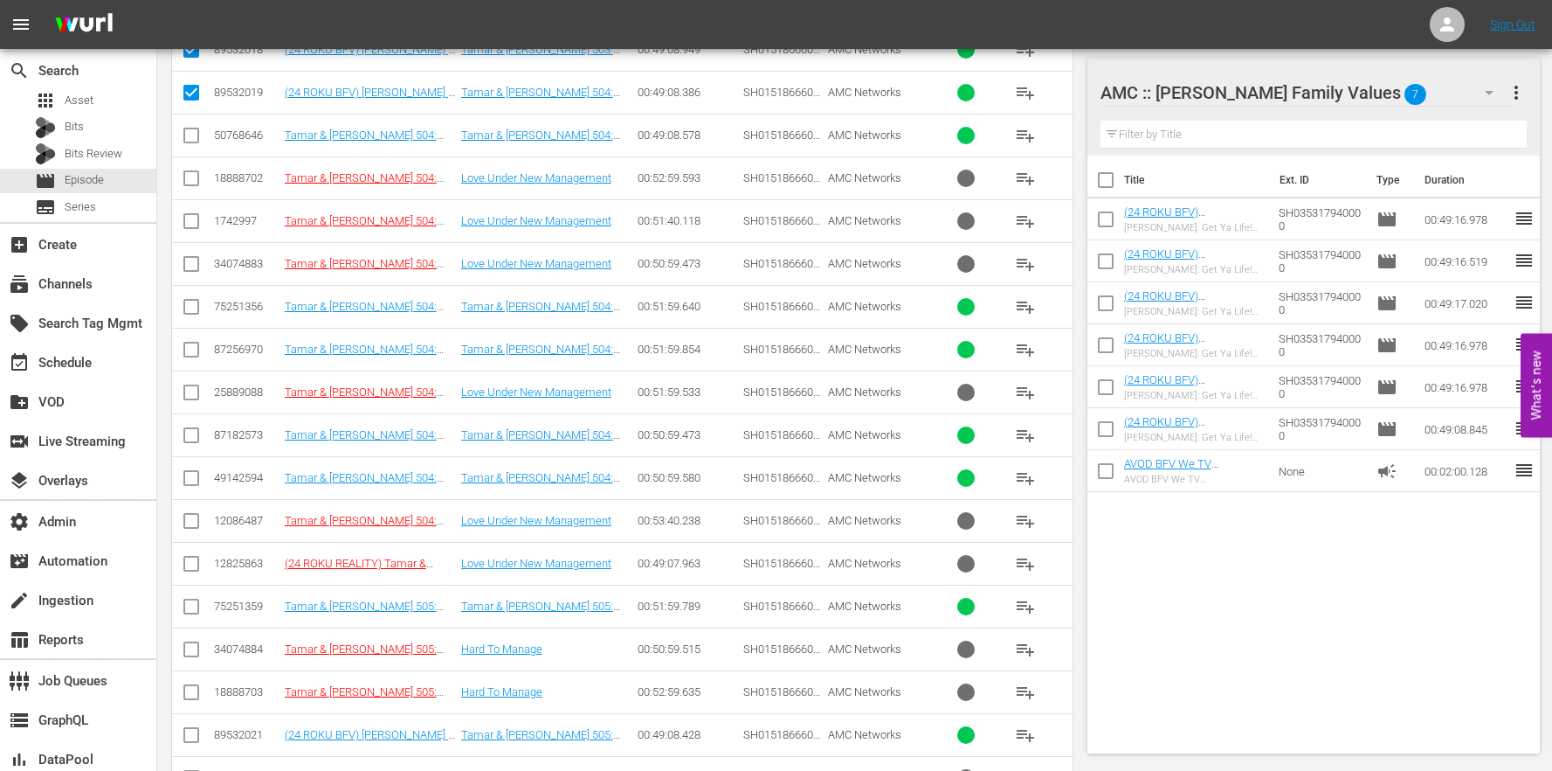
click at [187, 738] on input "checkbox" at bounding box center [191, 738] width 21 height 21
checkbox input "true"
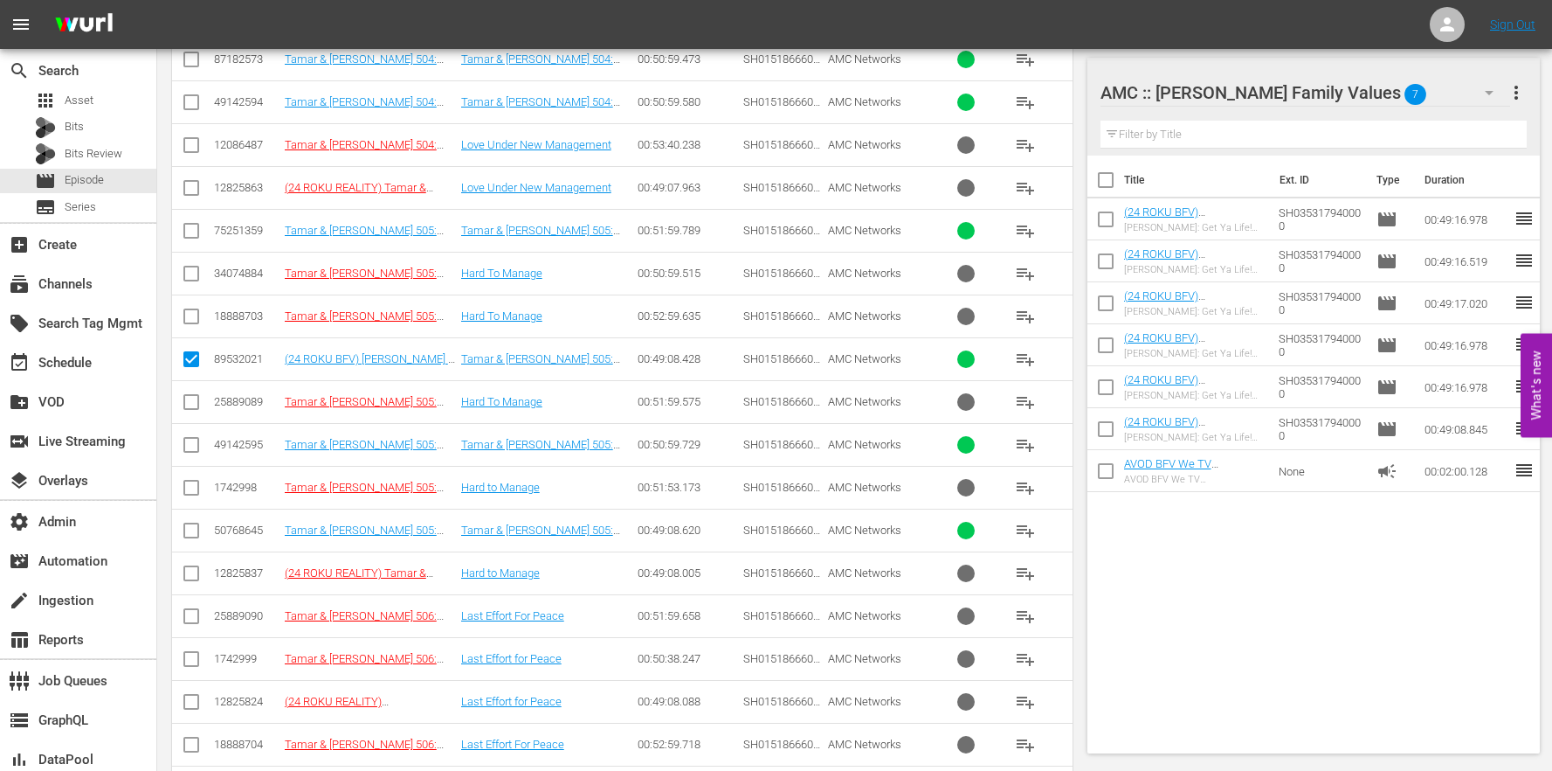
scroll to position [2607, 0]
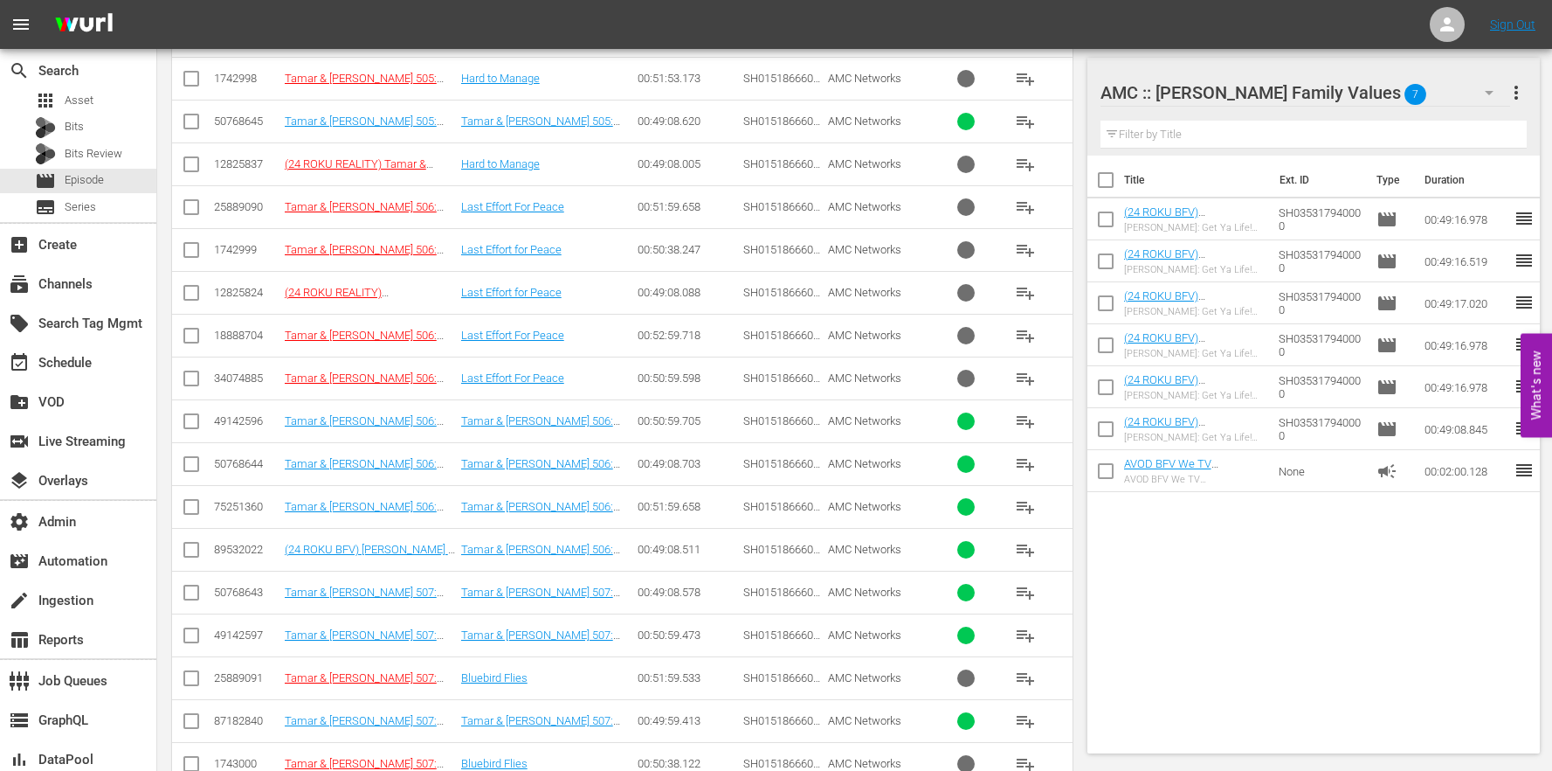
click at [189, 550] on input "checkbox" at bounding box center [191, 553] width 21 height 21
checkbox input "true"
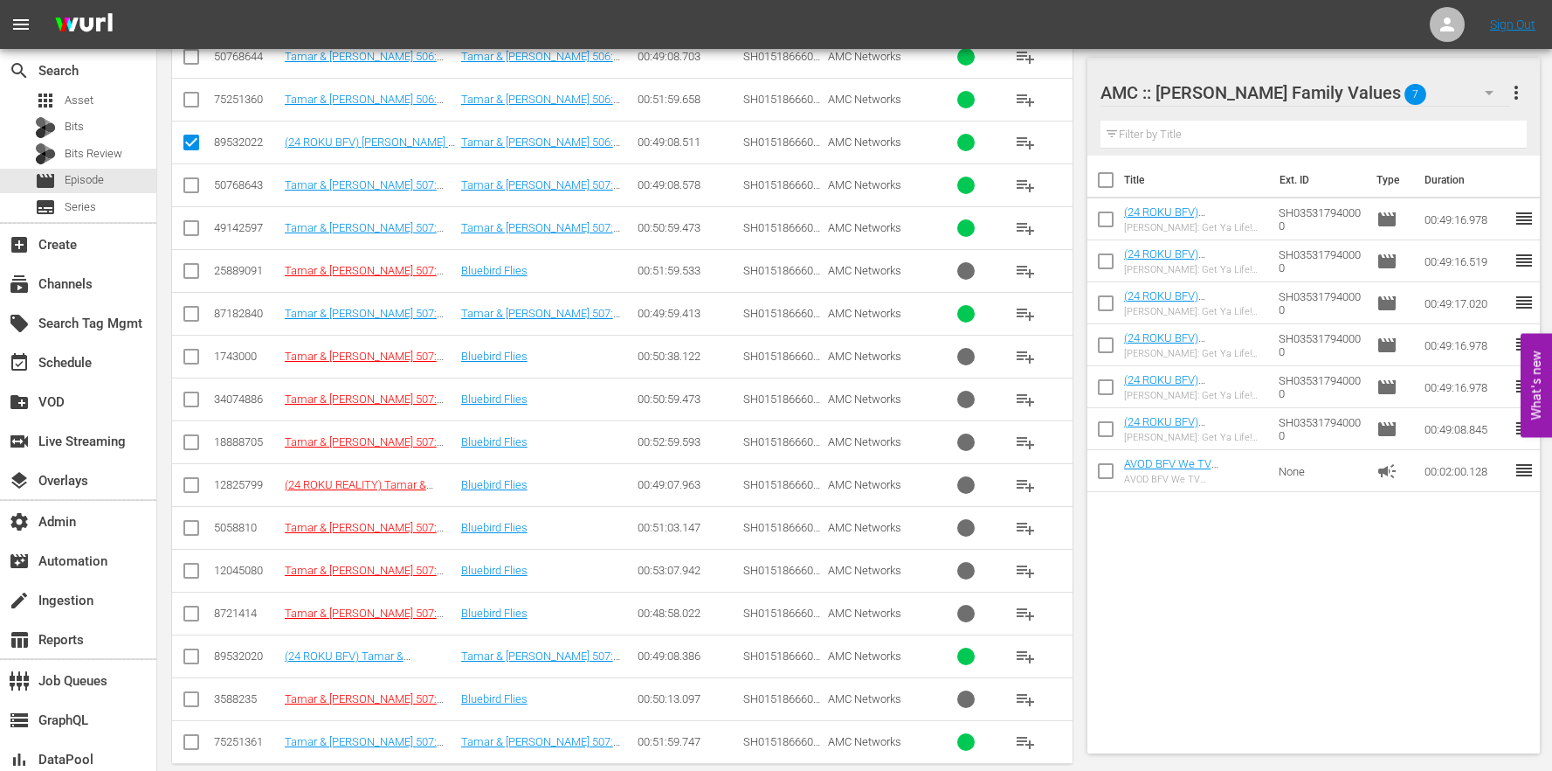
scroll to position [3039, 0]
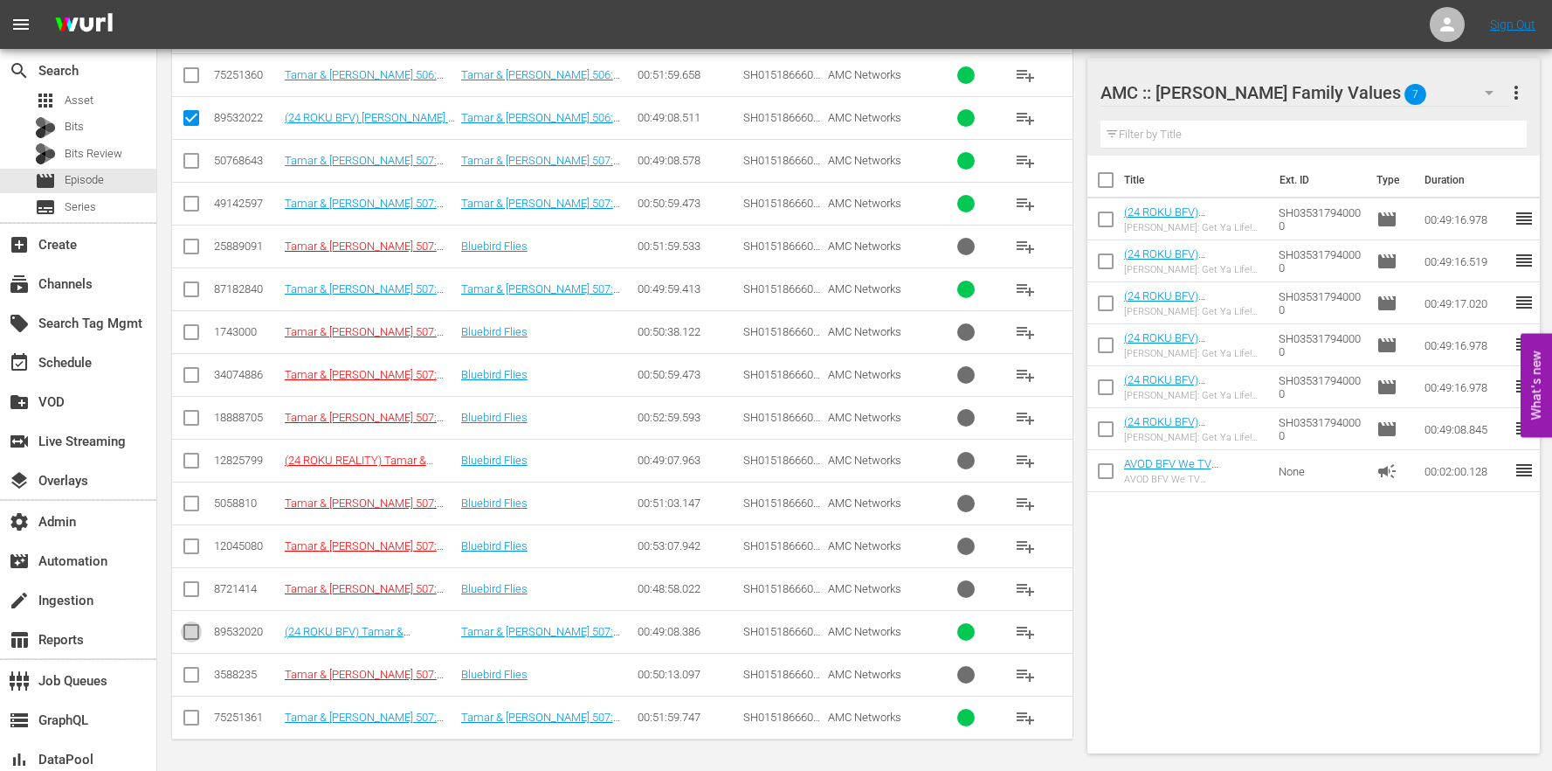
click at [190, 622] on icon at bounding box center [191, 631] width 21 height 21
click at [205, 635] on td at bounding box center [191, 631] width 39 height 43
click at [195, 635] on input "checkbox" at bounding box center [191, 635] width 21 height 21
checkbox input "true"
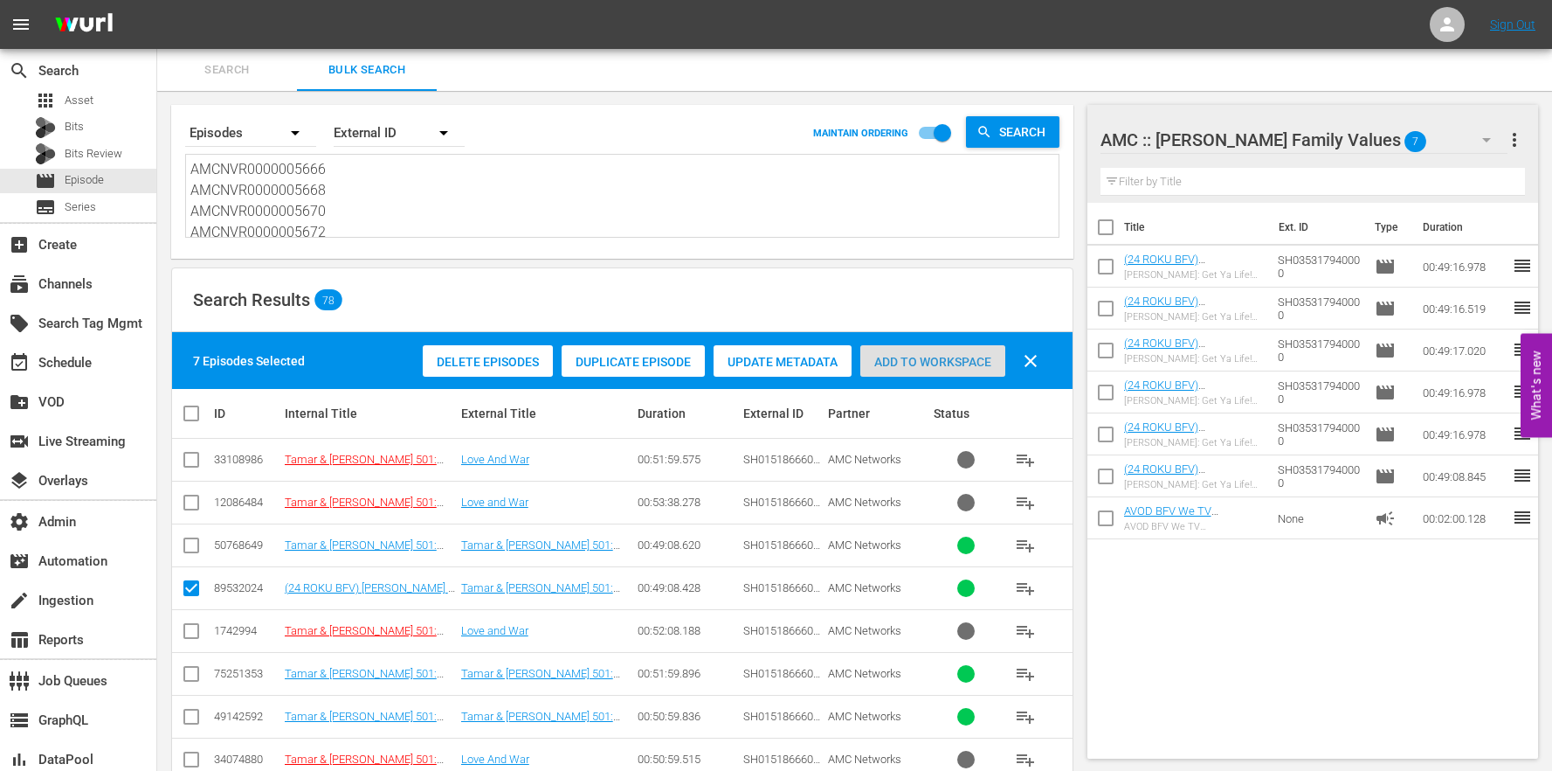
click at [928, 345] on div "Add to Workspace" at bounding box center [933, 361] width 145 height 33
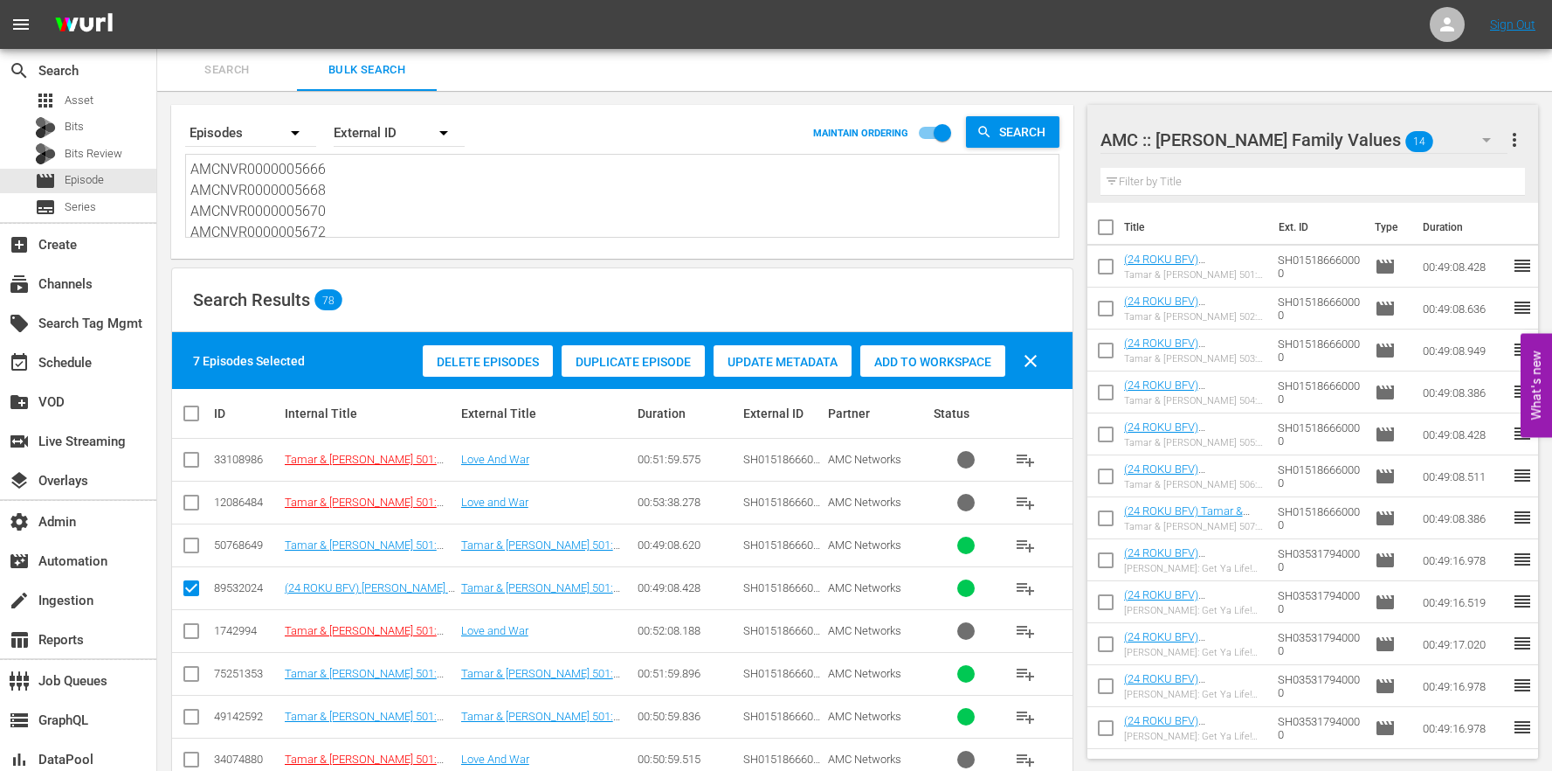
click at [337, 183] on textarea "AMCNVR0000005666 AMCNVR0000005668 AMCNVR0000005670 AMCNVR0000005672 AMCNVR00000…" at bounding box center [624, 199] width 868 height 80
click at [344, 191] on textarea "AMCNVR0000005666 AMCNVR0000005668 AMCNVR0000005670 AMCNVR0000005672 AMCNVR00000…" at bounding box center [624, 199] width 868 height 80
click at [343, 219] on textarea "AMCNVR0000005666 AMCNVR0000005668 AMCNVR0000005670 AMCNVR0000005672 AMCNVR00000…" at bounding box center [624, 199] width 868 height 80
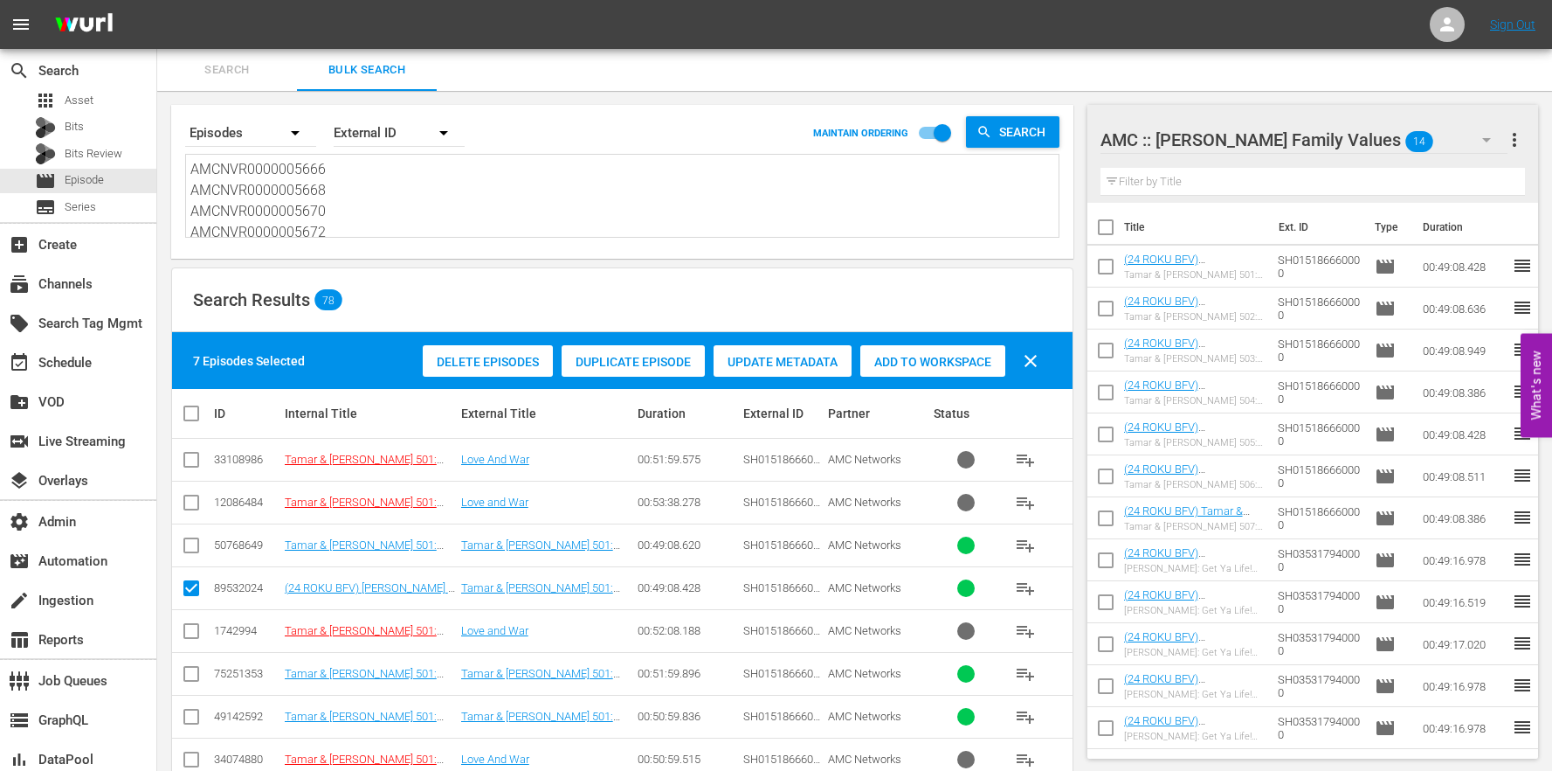
drag, startPoint x: 342, startPoint y: 232, endPoint x: 310, endPoint y: 7, distance: 226.8
paste textarea "46 AMCNVR0000005648 AMCNVR0000005650 AMCNVR0000005652 AMCNVR0000005654 AMCNVR00…"
type textarea "AMCNVR0000005646 AMCNVR0000005648 AMCNVR0000005650 AMCNVR0000005652 AMCNVR00000…"
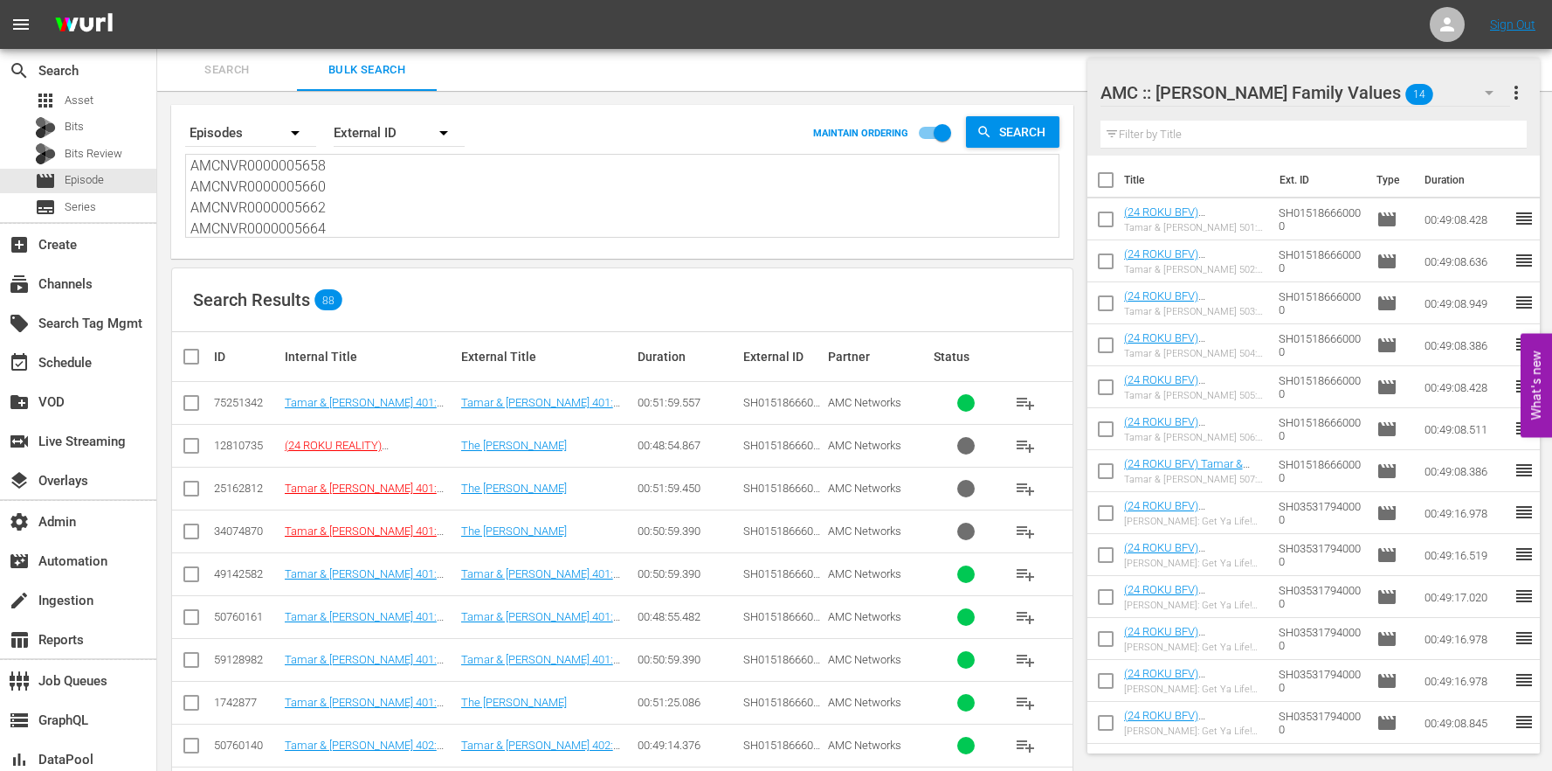
scroll to position [126, 0]
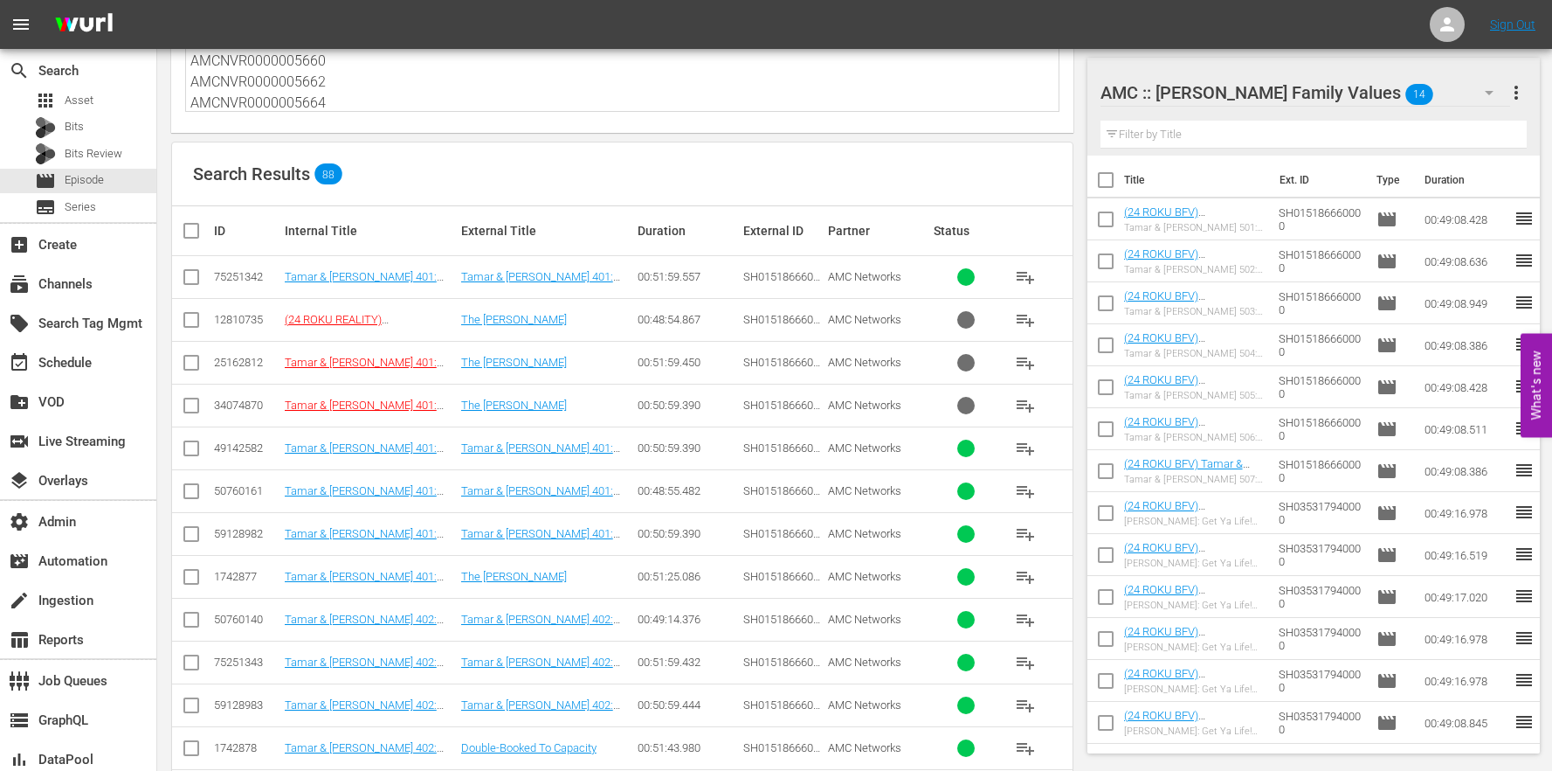
type textarea "AMCNVR0000005646 AMCNVR0000005648 AMCNVR0000005650 AMCNVR0000005652 AMCNVR00000…"
click at [206, 490] on td at bounding box center [191, 490] width 39 height 43
click at [187, 494] on input "checkbox" at bounding box center [191, 494] width 21 height 21
checkbox input "true"
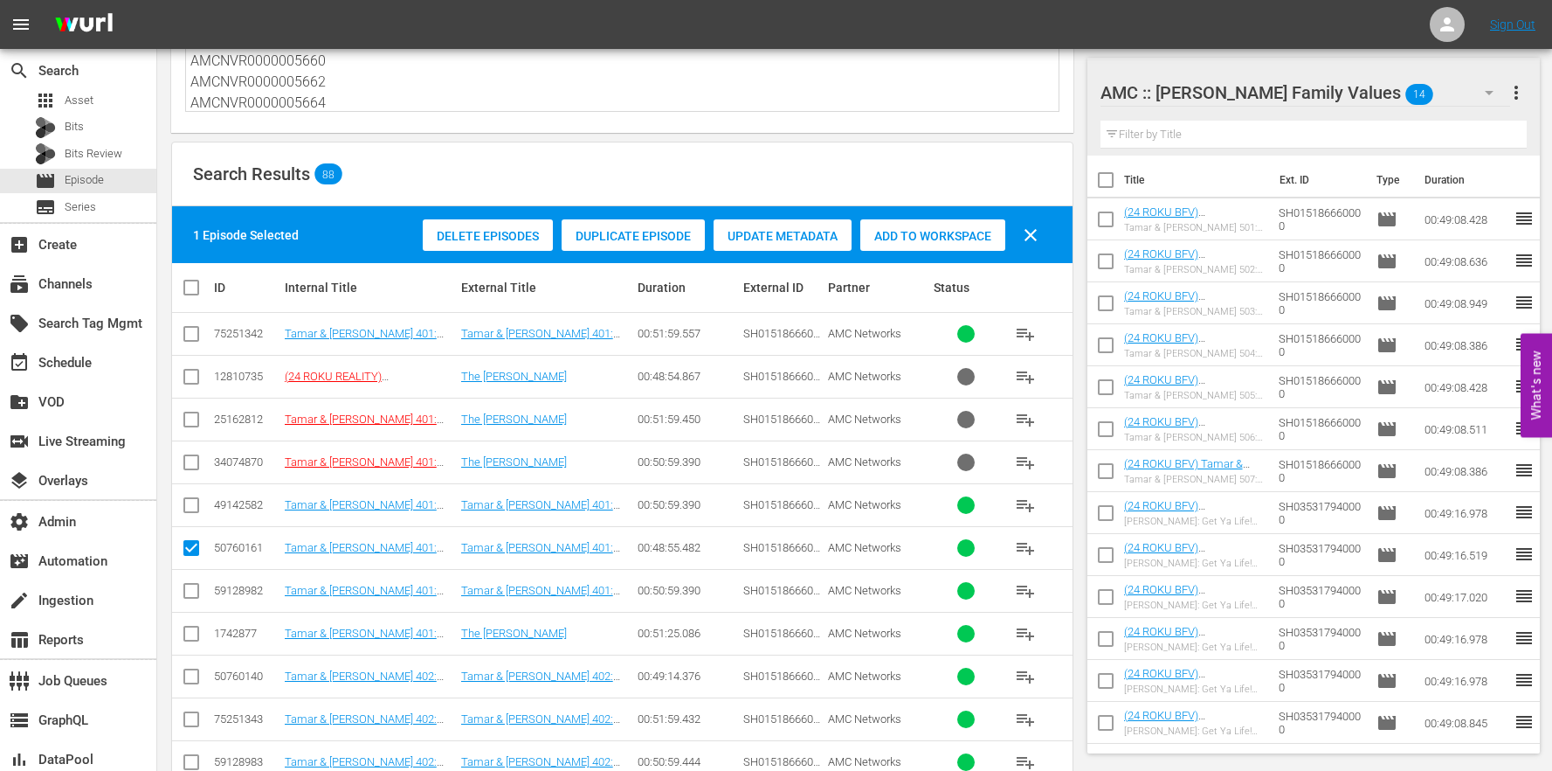
scroll to position [521, 0]
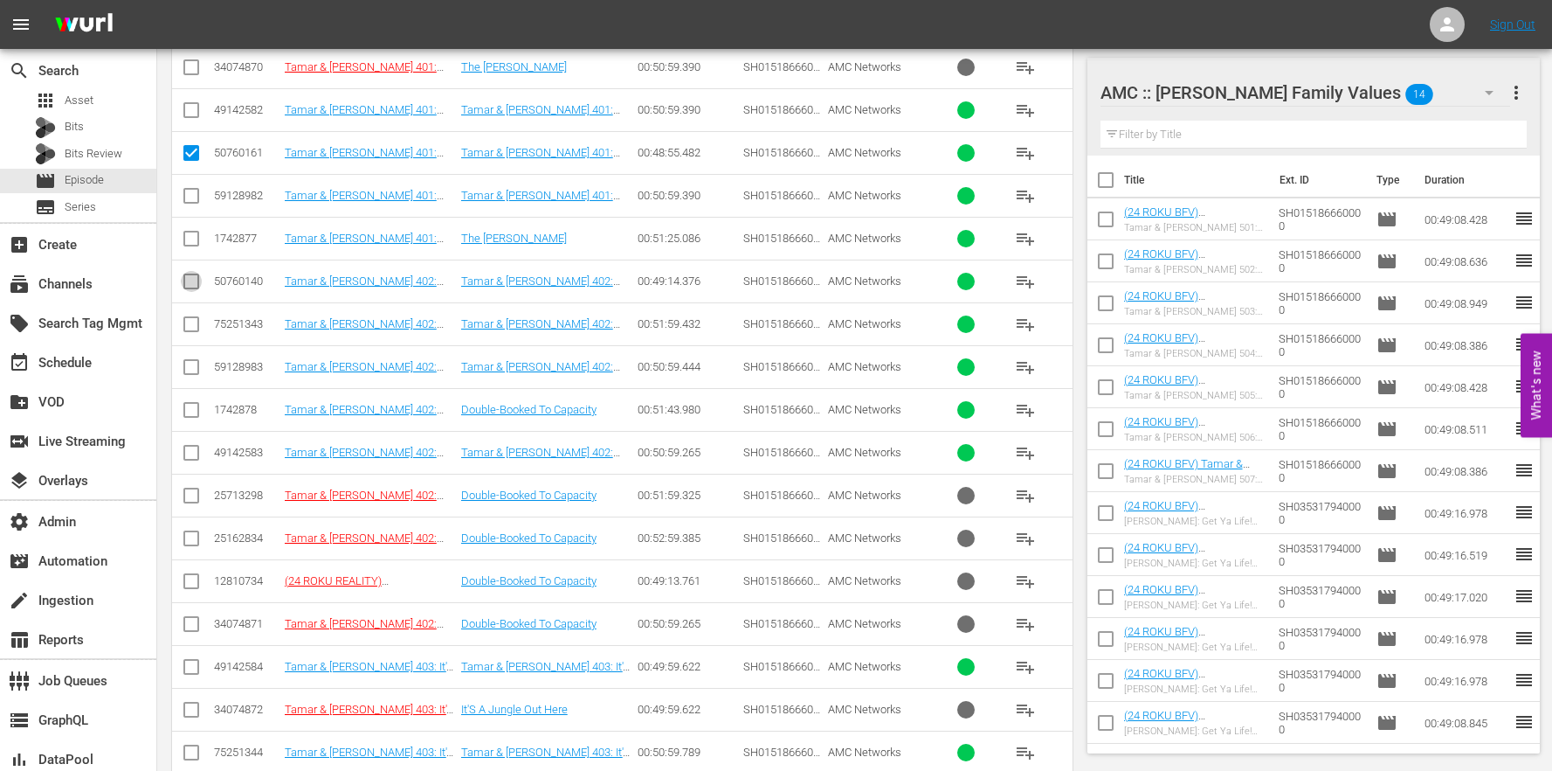
click at [195, 285] on input "checkbox" at bounding box center [191, 284] width 21 height 21
checkbox input "true"
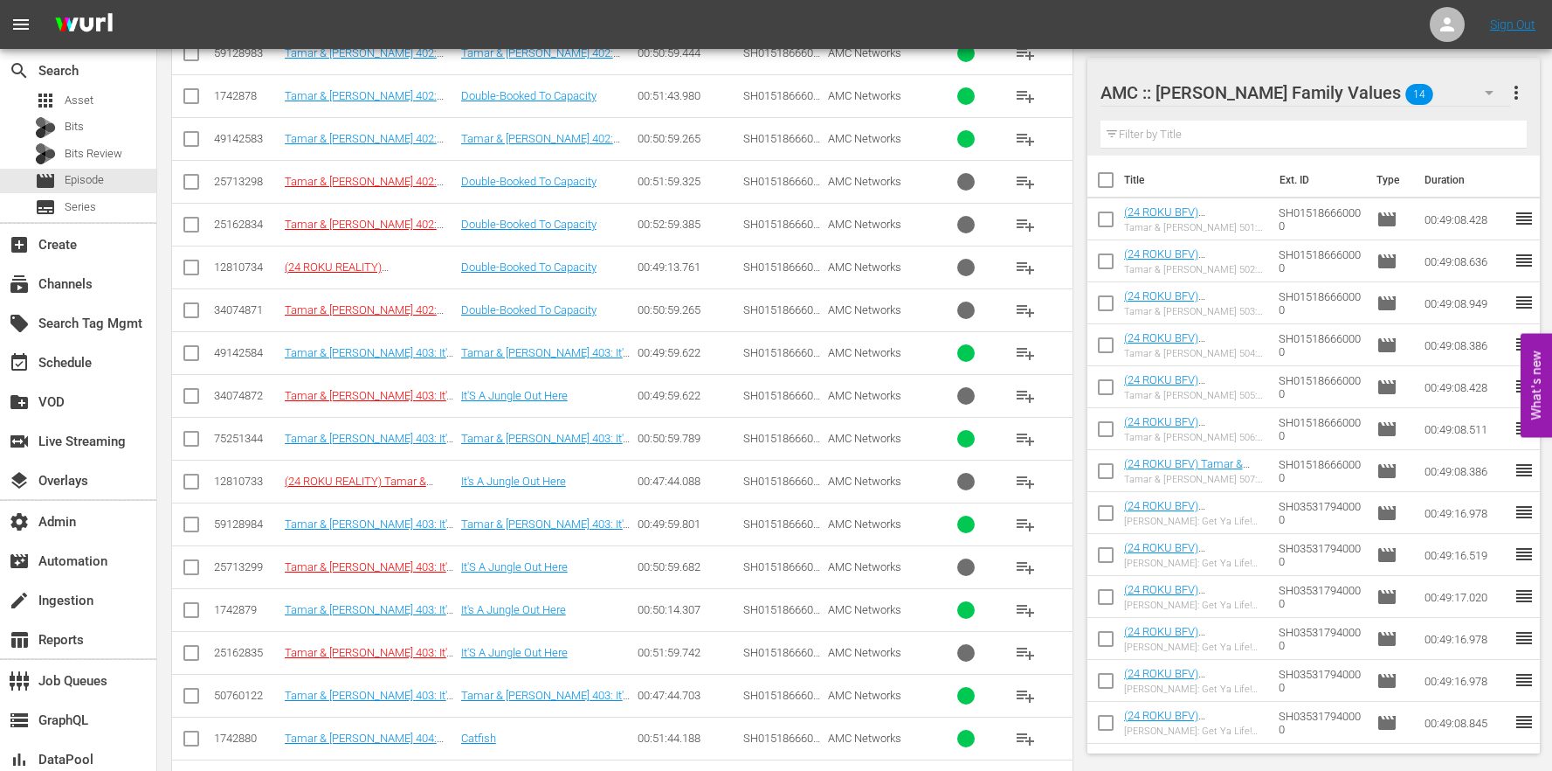
click at [194, 602] on icon at bounding box center [191, 610] width 16 height 16
click at [189, 606] on input "checkbox" at bounding box center [191, 613] width 21 height 21
checkbox input "true"
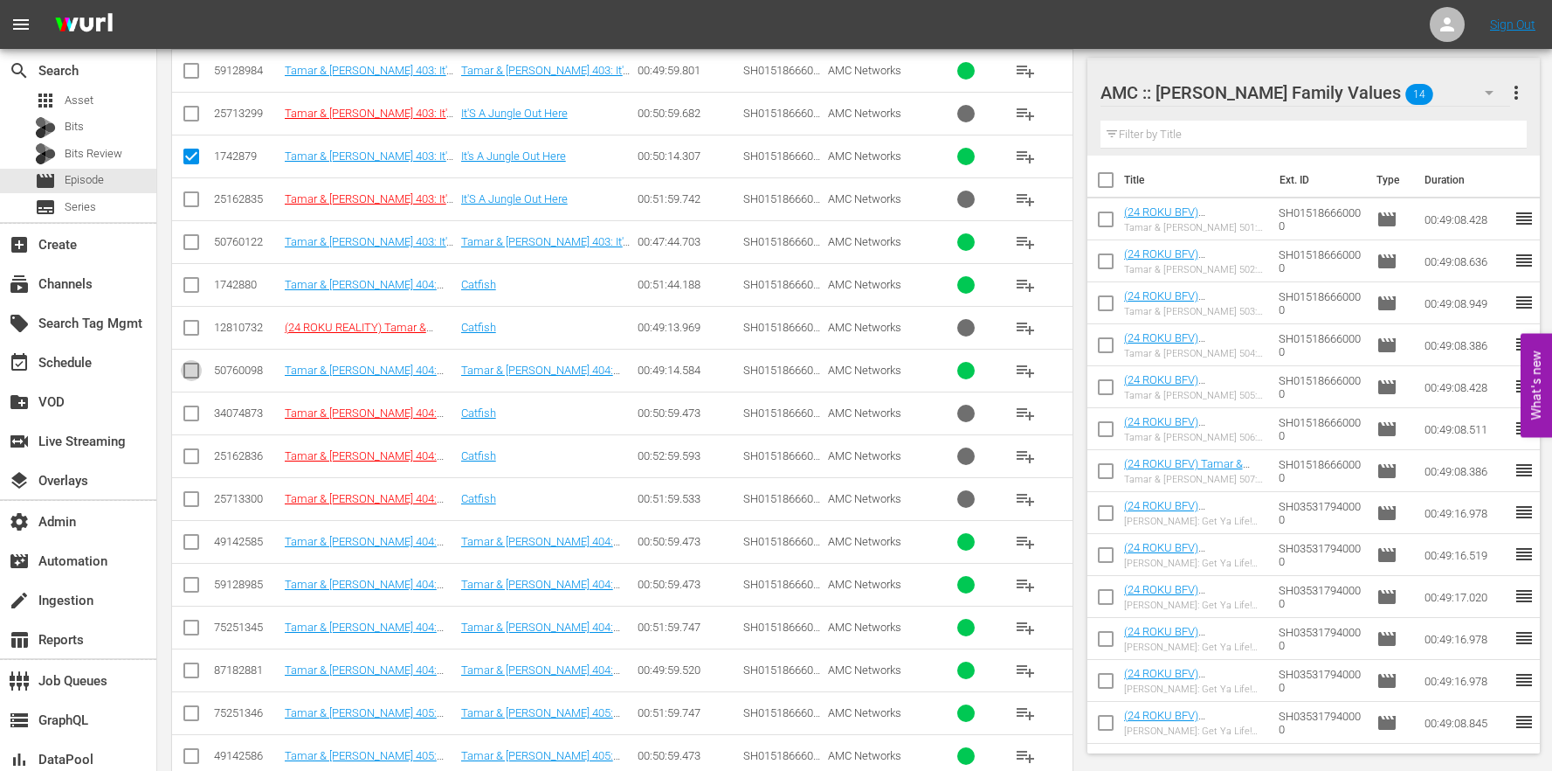
click at [194, 375] on input "checkbox" at bounding box center [191, 373] width 21 height 21
checkbox input "true"
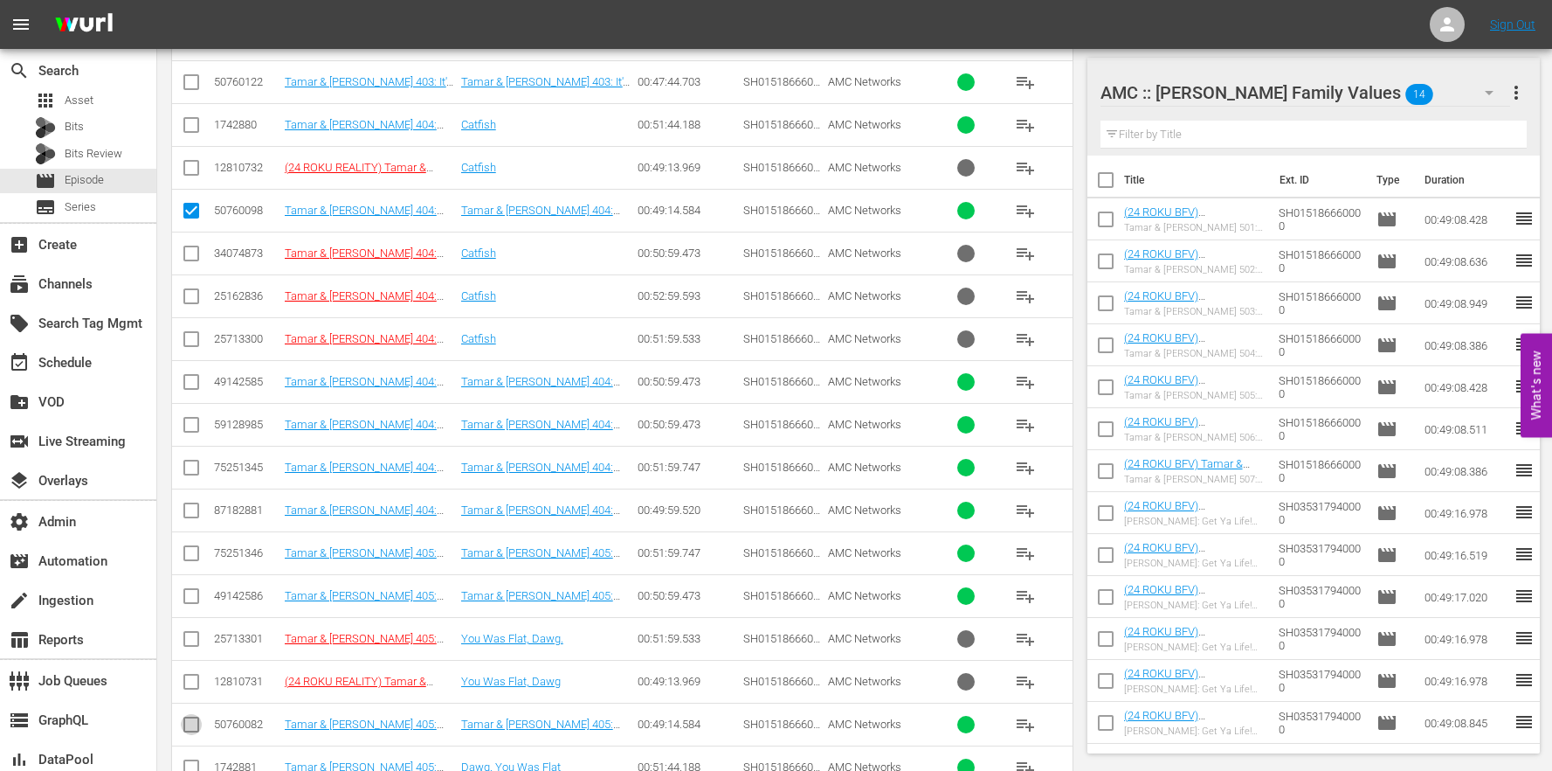
click at [199, 729] on input "checkbox" at bounding box center [191, 727] width 21 height 21
checkbox input "true"
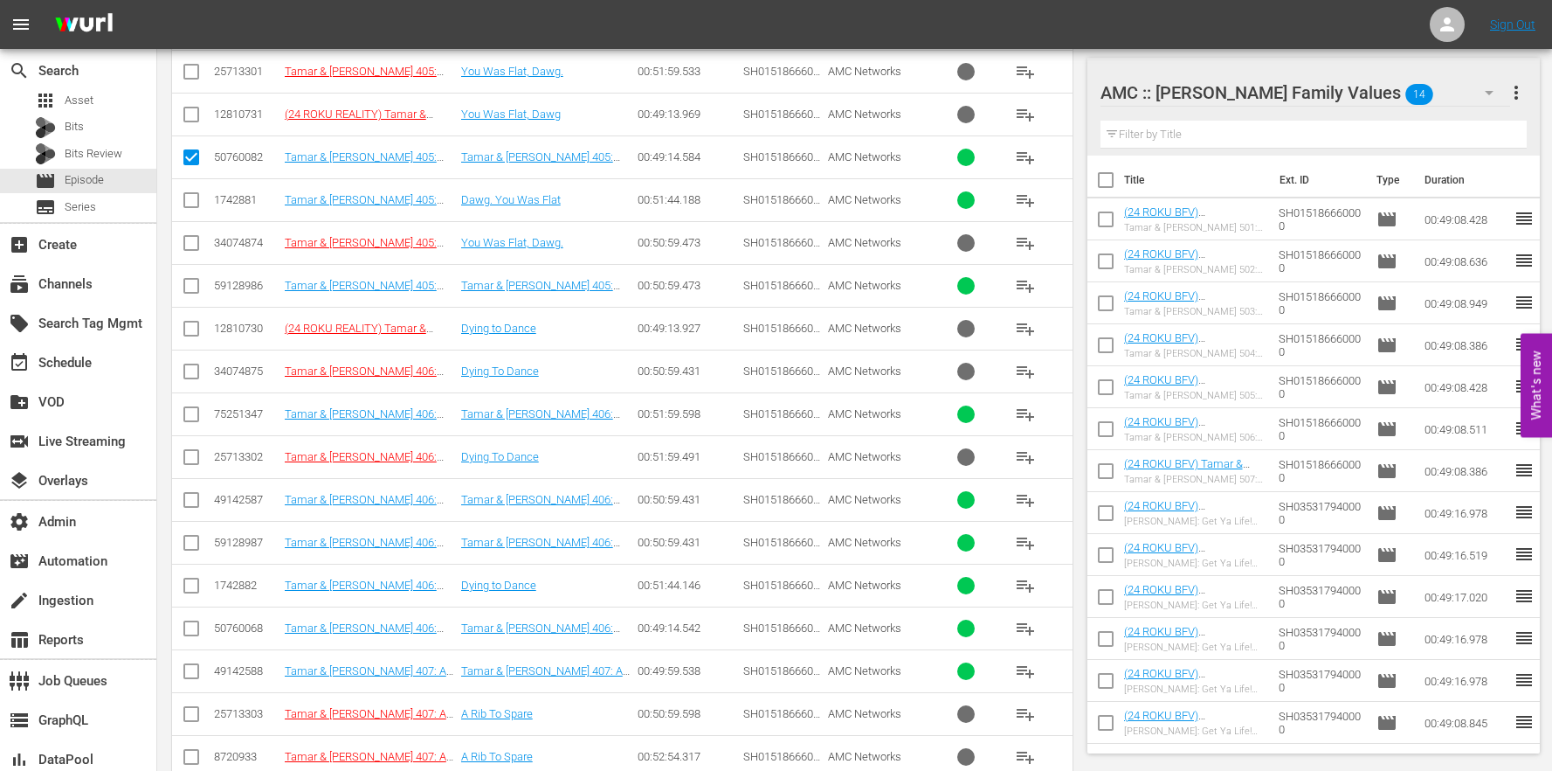
click at [192, 586] on input "checkbox" at bounding box center [191, 588] width 21 height 21
checkbox input "false"
click at [188, 627] on input "checkbox" at bounding box center [191, 631] width 21 height 21
checkbox input "true"
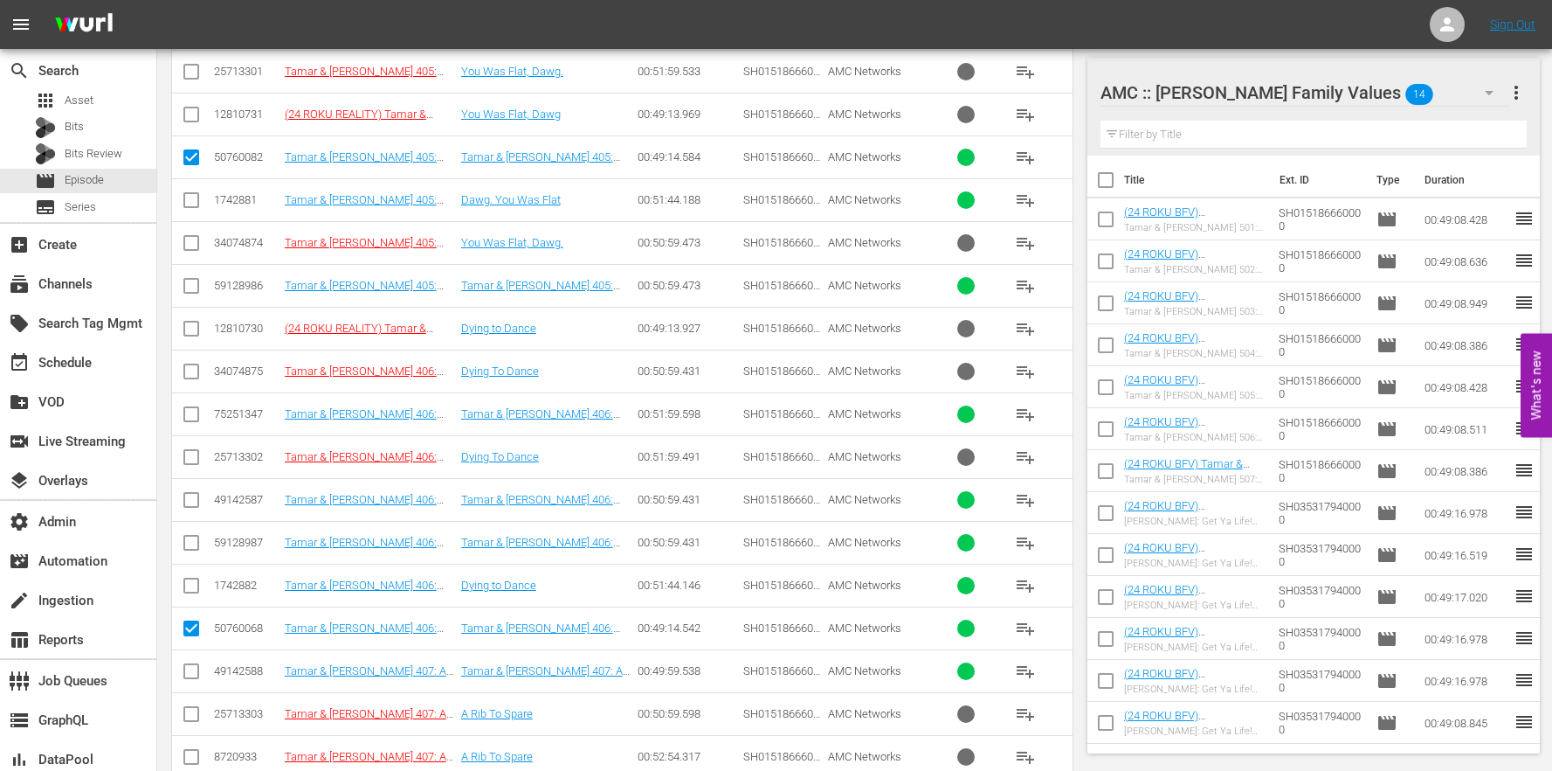
scroll to position [2521, 0]
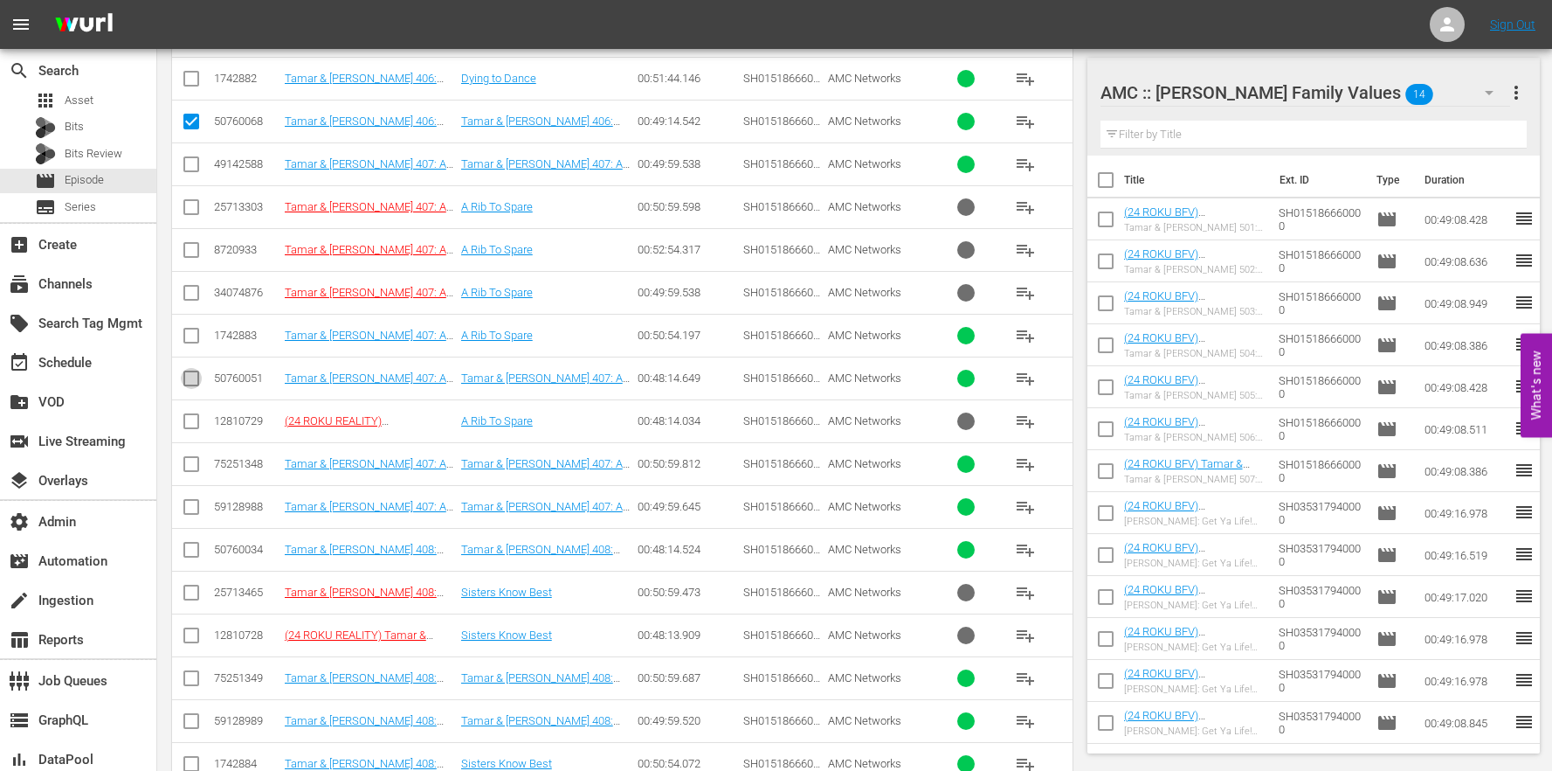
click at [183, 378] on input "checkbox" at bounding box center [191, 381] width 21 height 21
checkbox input "true"
click at [185, 561] on input "checkbox" at bounding box center [191, 553] width 21 height 21
checkbox input "true"
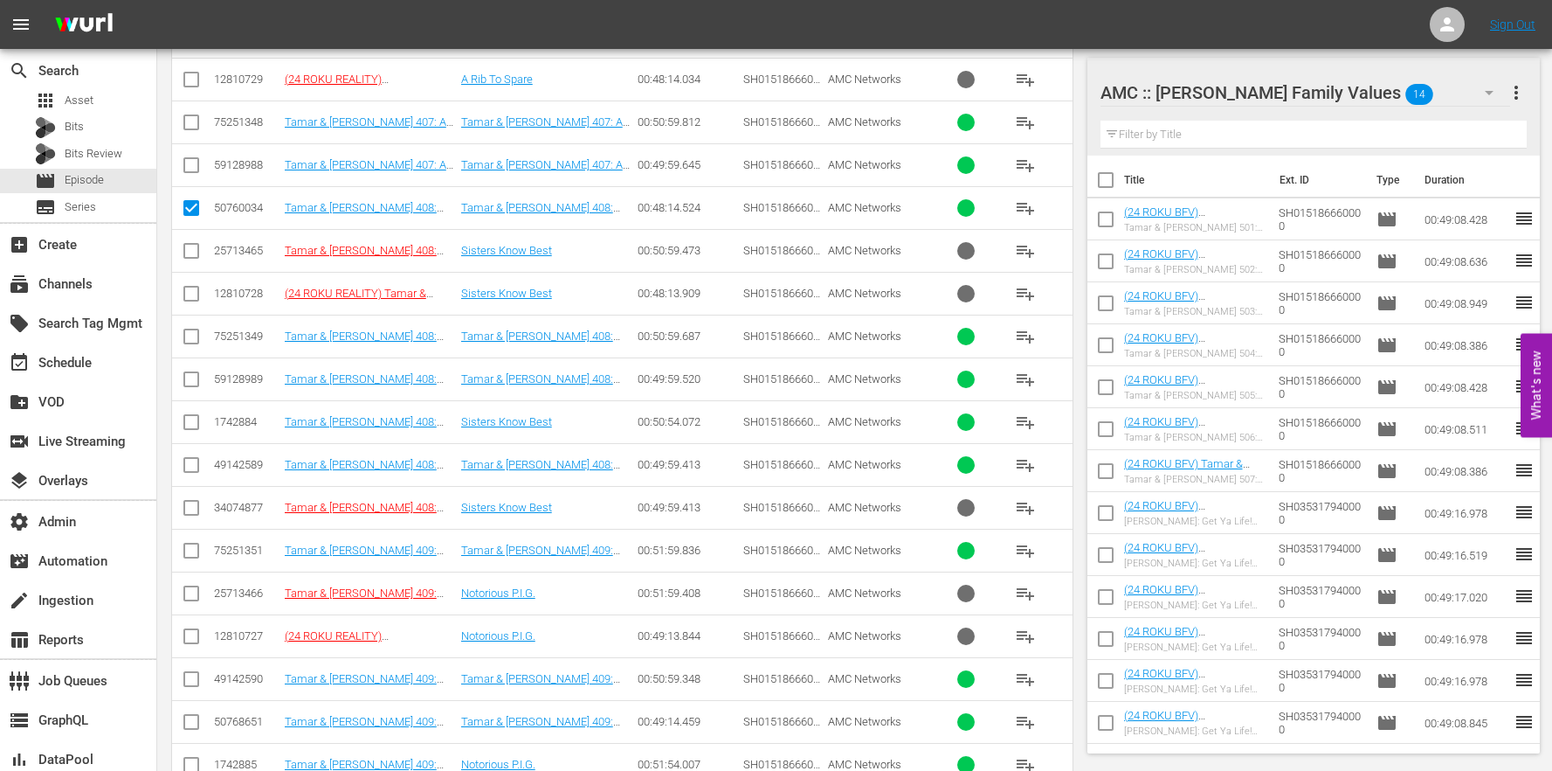
click at [208, 731] on td at bounding box center [191, 721] width 39 height 43
click at [197, 727] on input "checkbox" at bounding box center [191, 725] width 21 height 21
checkbox input "true"
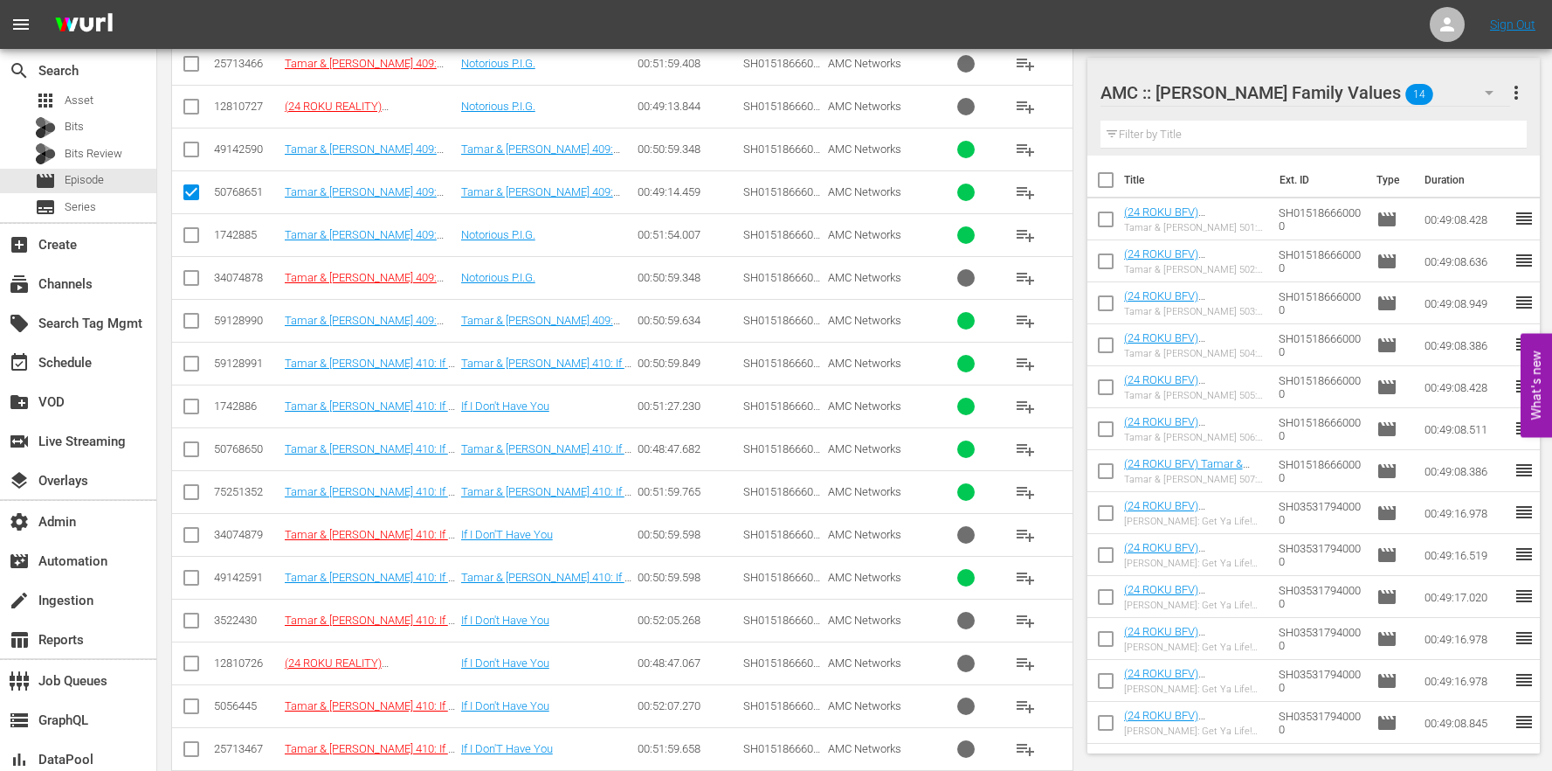
click at [183, 446] on input "checkbox" at bounding box center [191, 452] width 21 height 21
checkbox input "true"
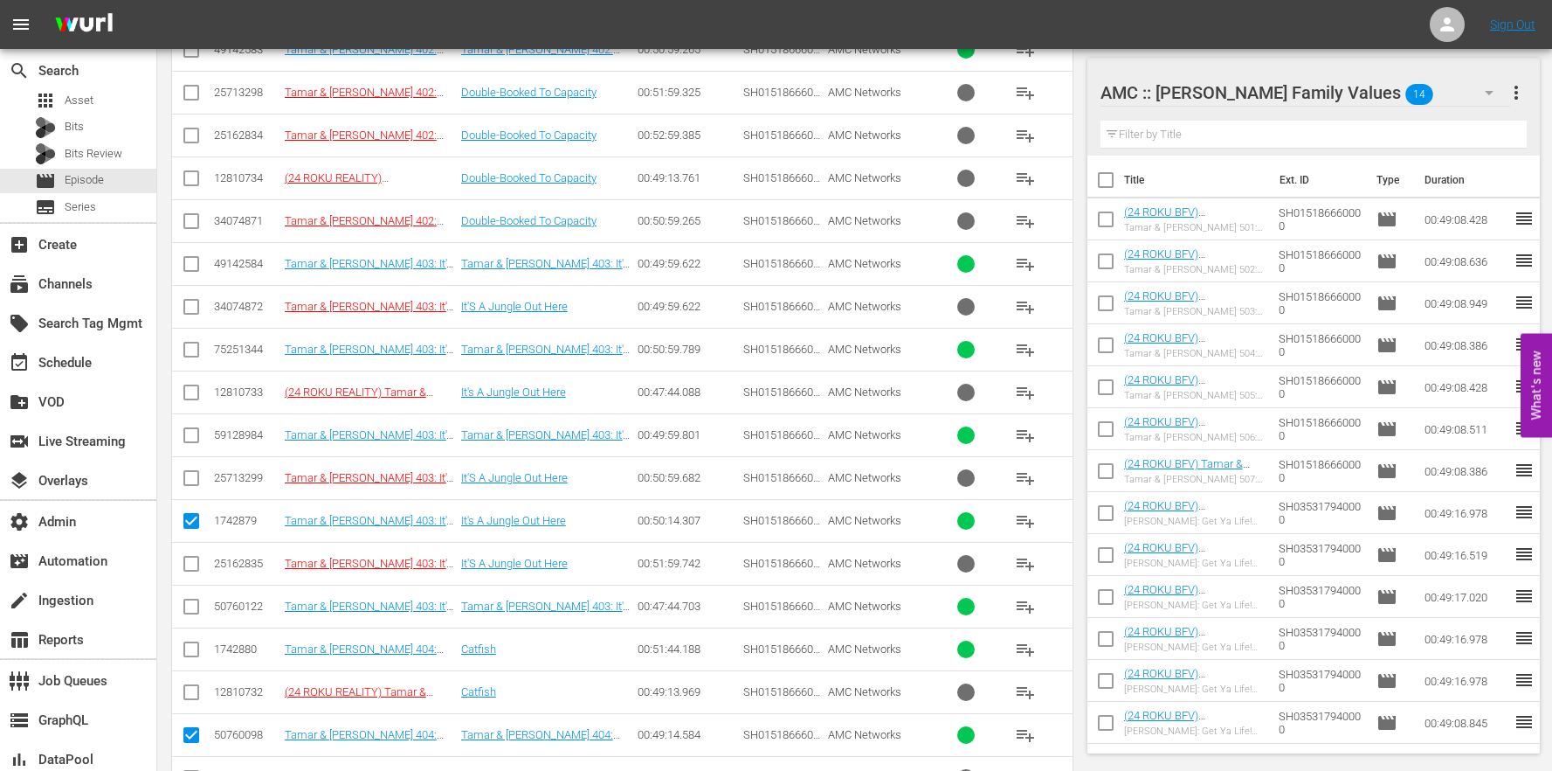
scroll to position [0, 0]
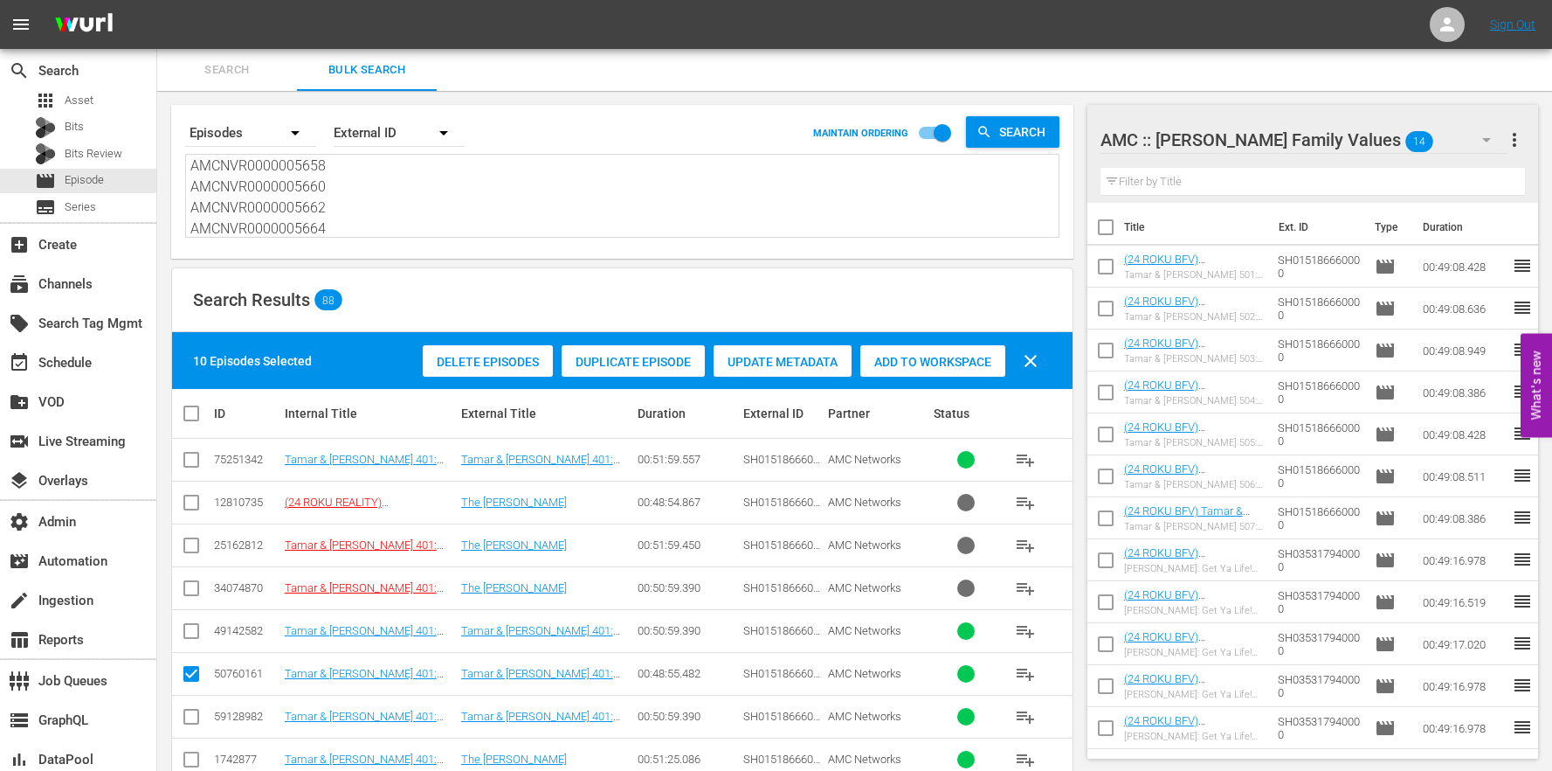
click at [676, 356] on span "Duplicate Episode" at bounding box center [633, 362] width 143 height 14
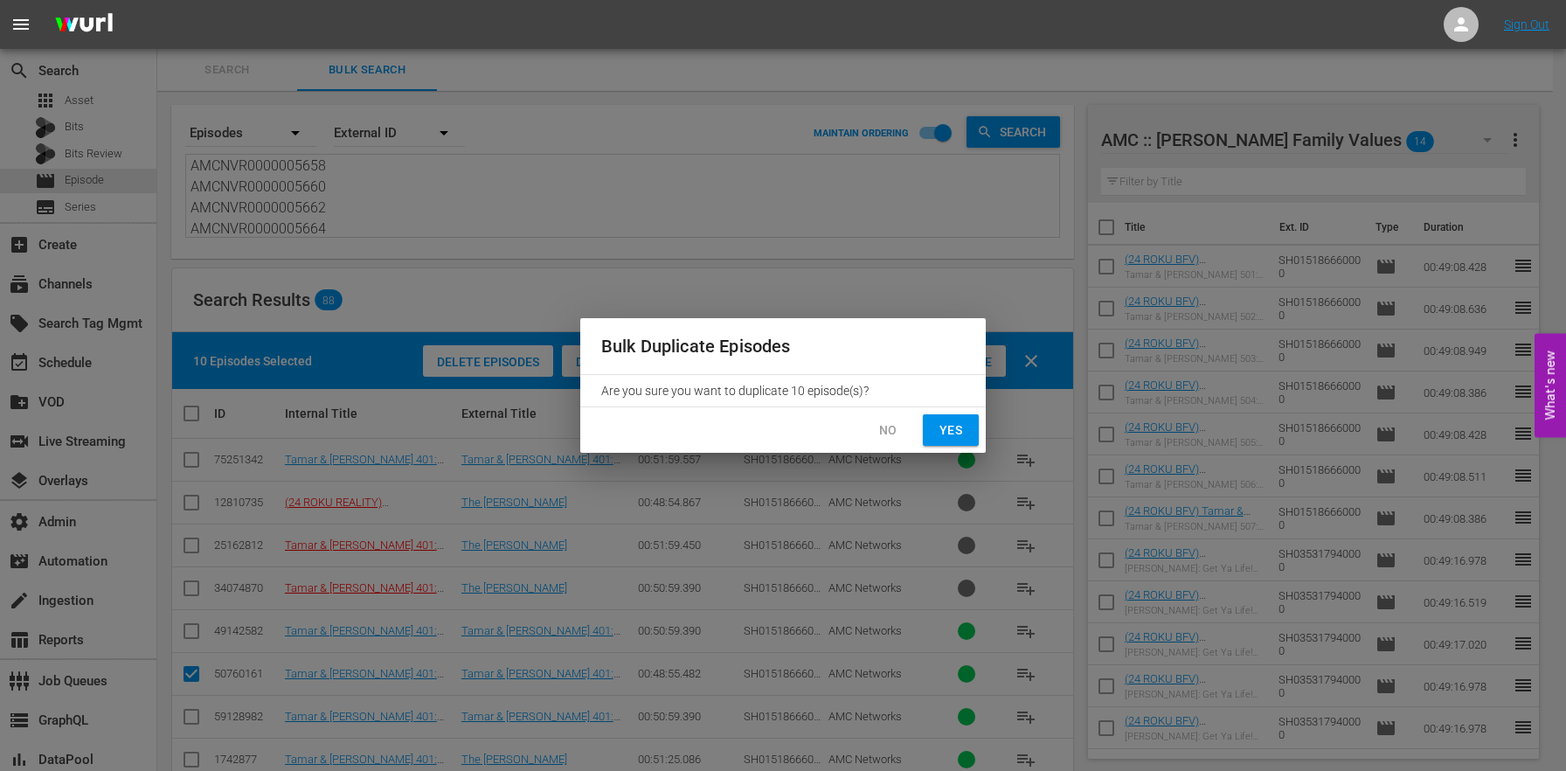
click at [948, 423] on span "Yes" at bounding box center [951, 430] width 28 height 22
checkbox input "false"
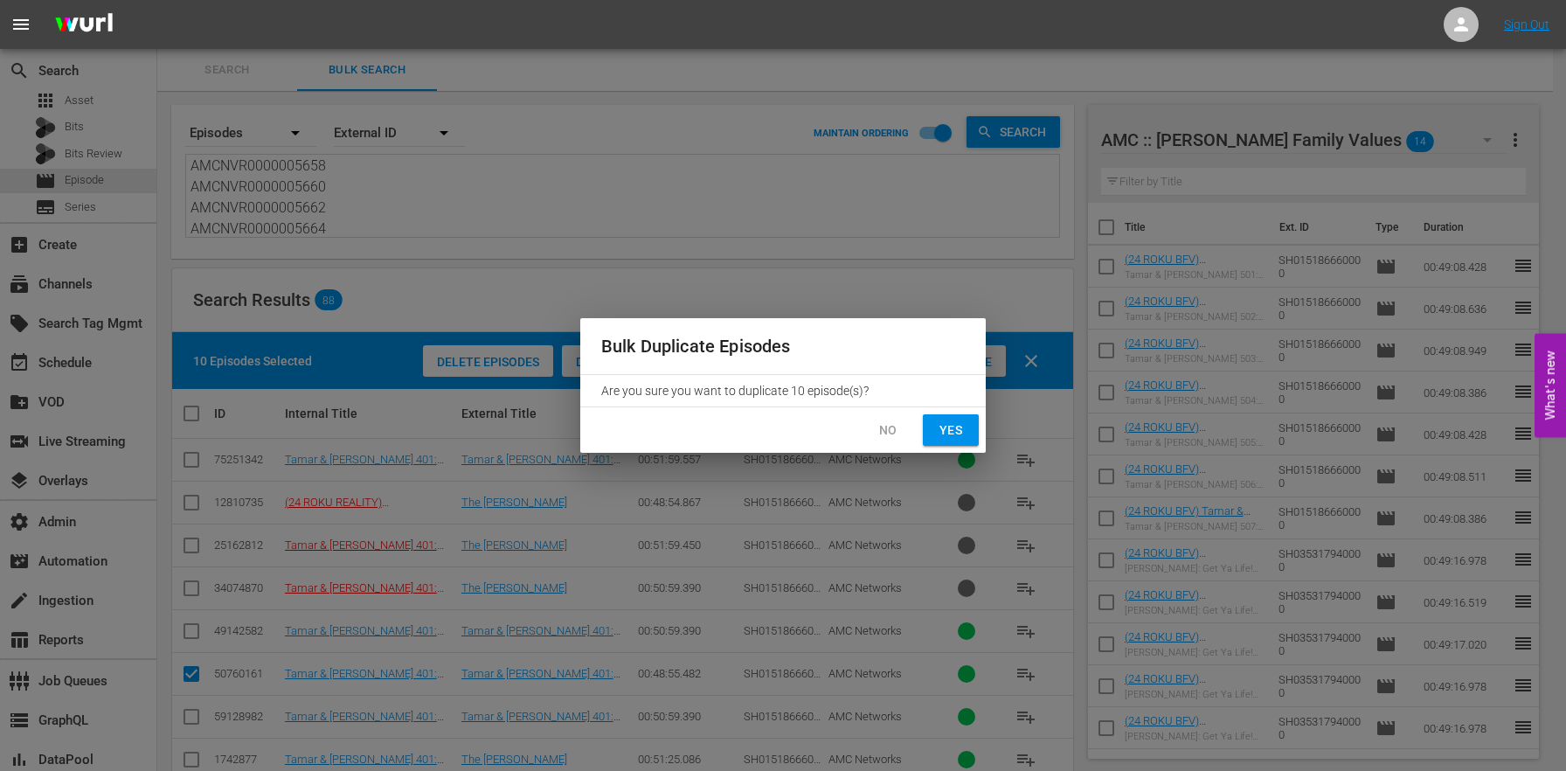
checkbox input "false"
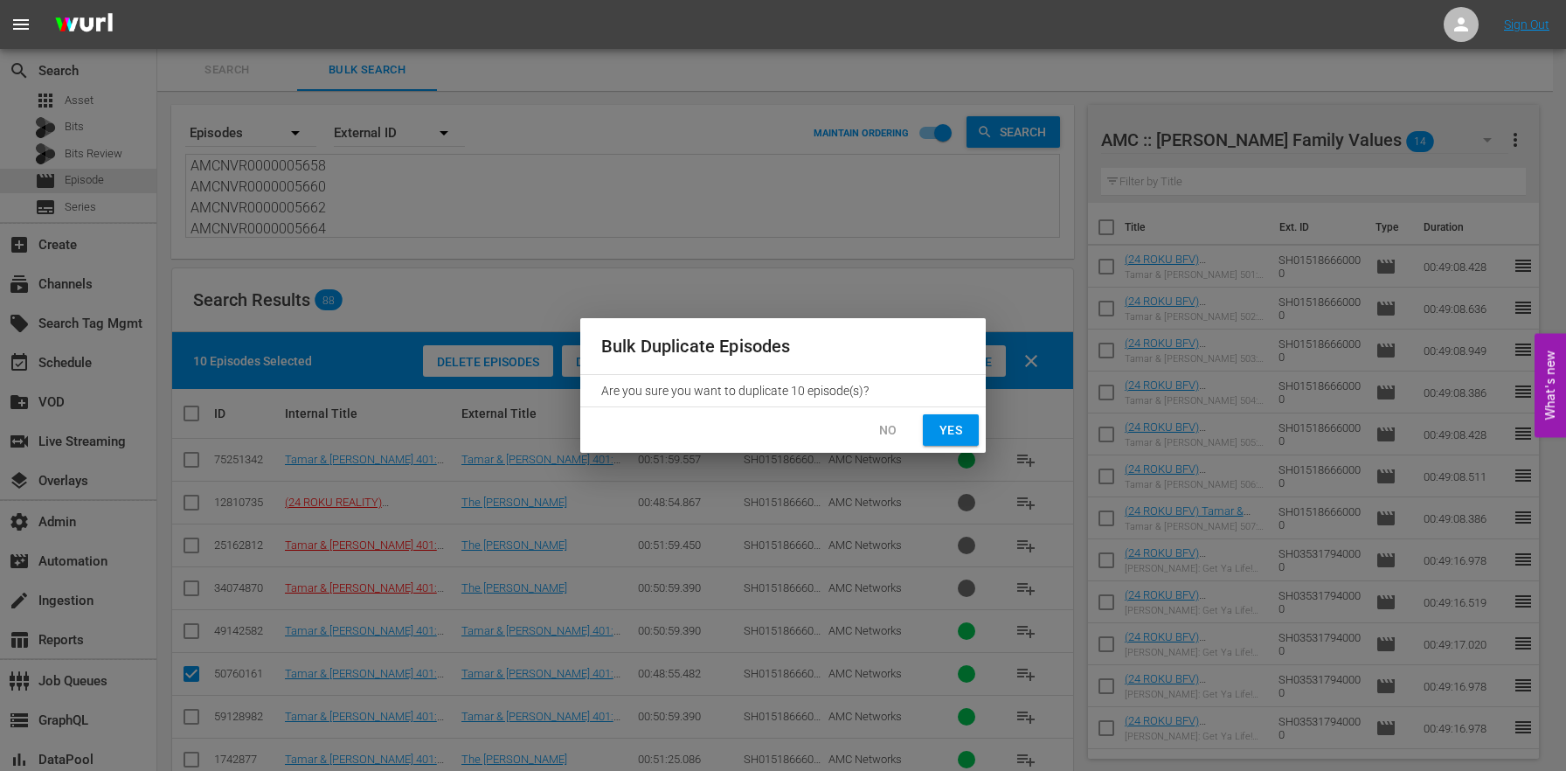
checkbox input "false"
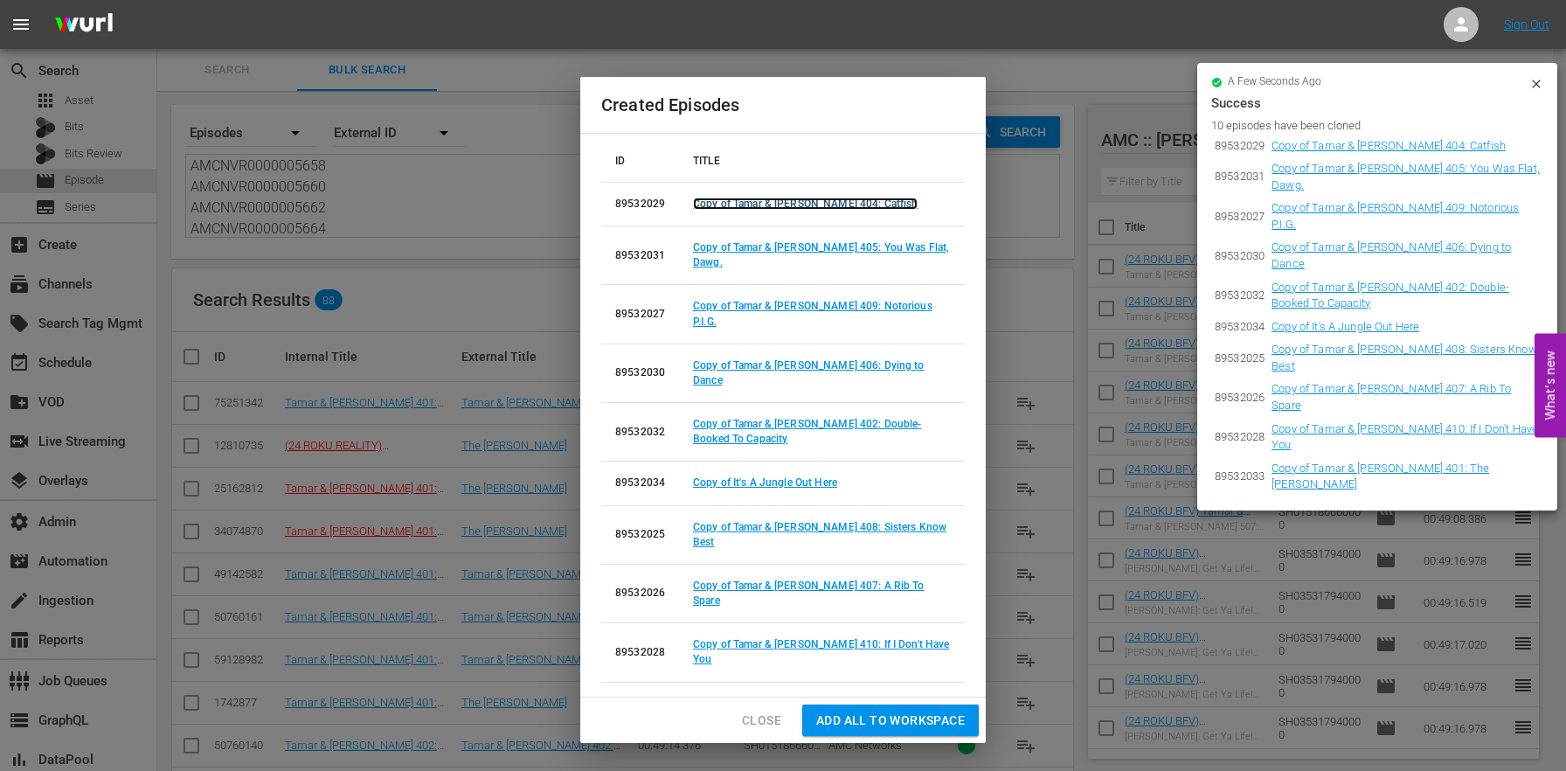
click at [750, 210] on link "Copy of Tamar & [PERSON_NAME] 404: Catfish" at bounding box center [805, 203] width 225 height 12
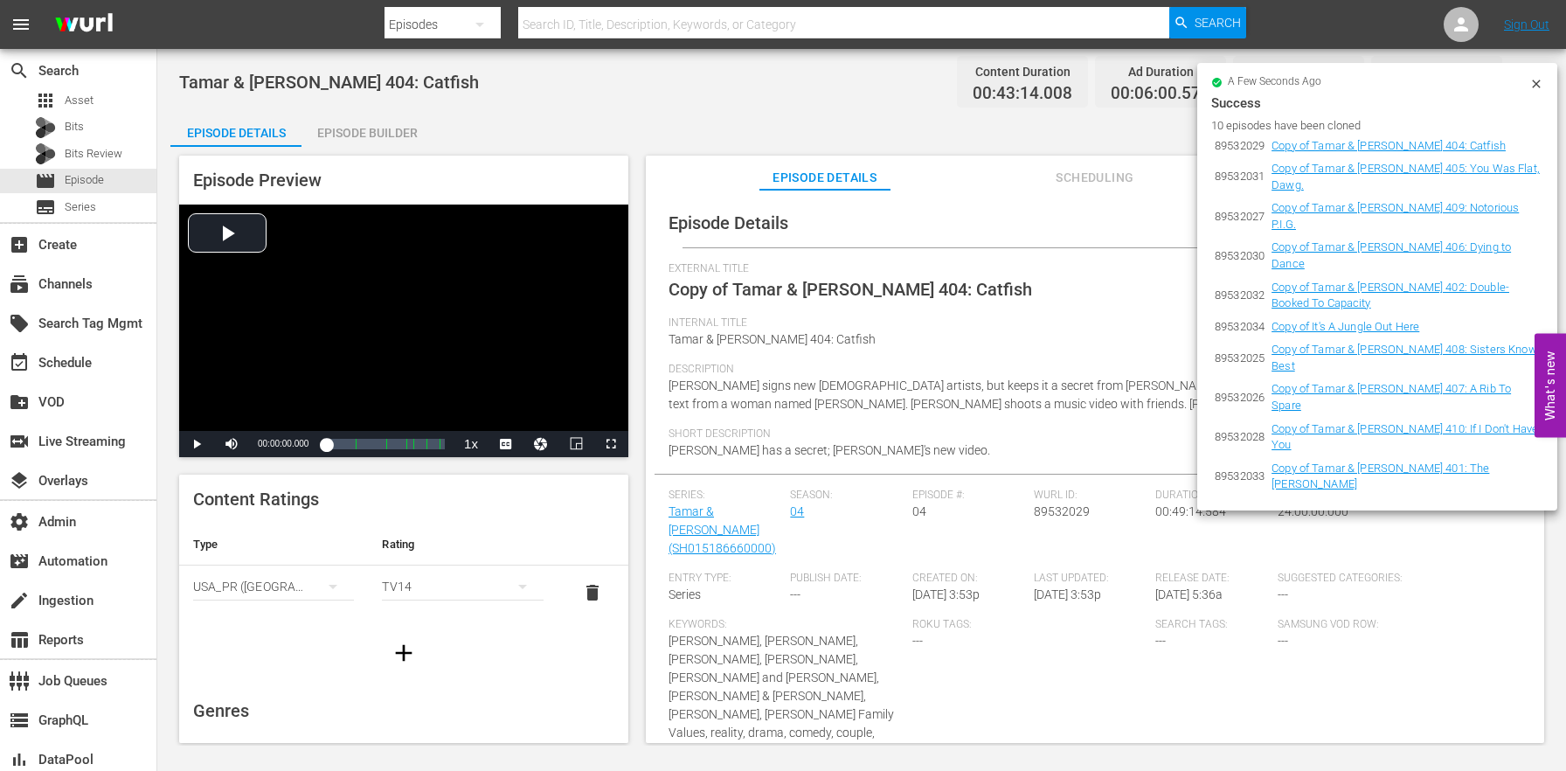
click at [1536, 80] on icon at bounding box center [1536, 84] width 14 height 14
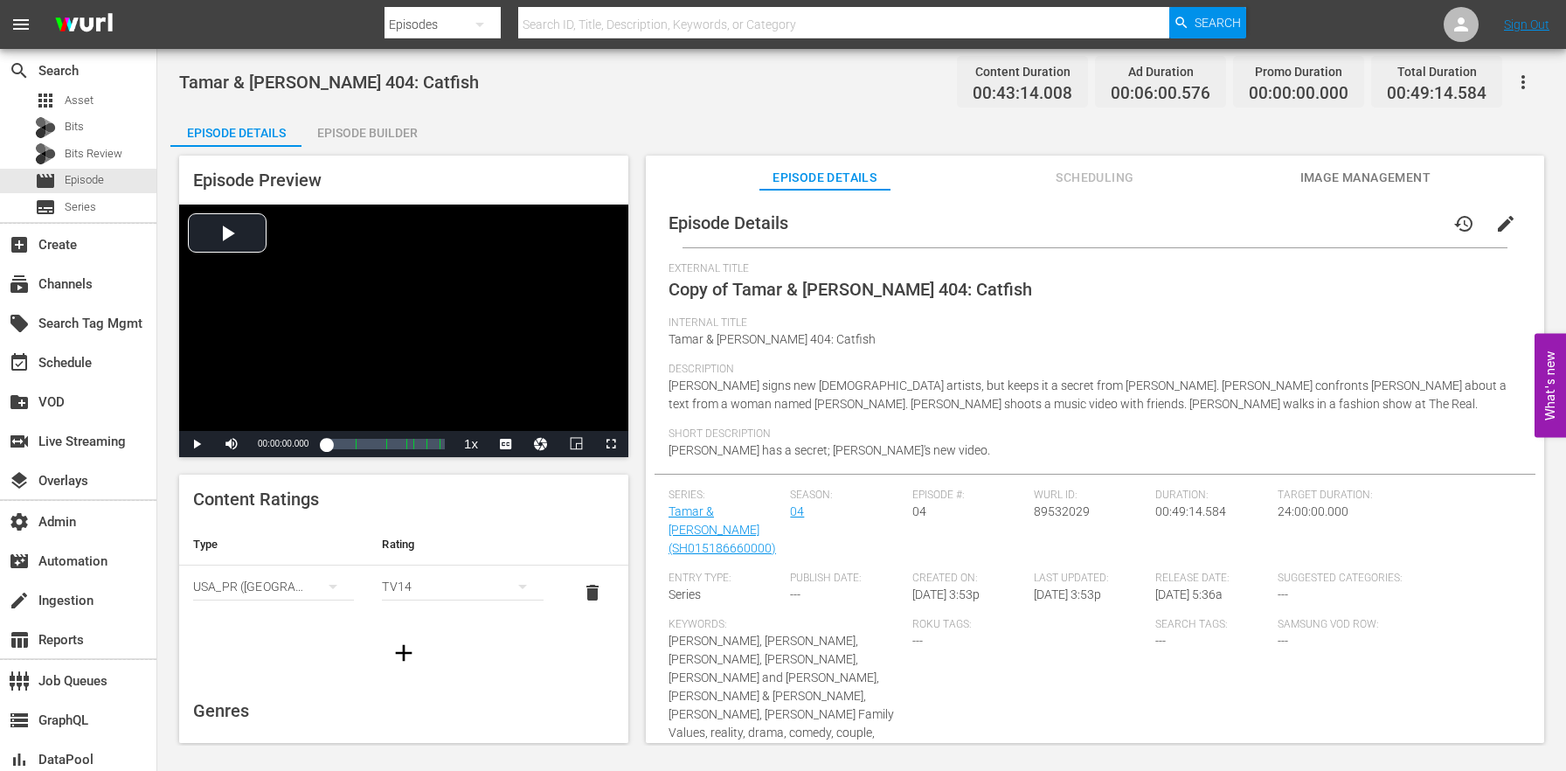
click at [1504, 225] on span "edit" at bounding box center [1505, 223] width 21 height 21
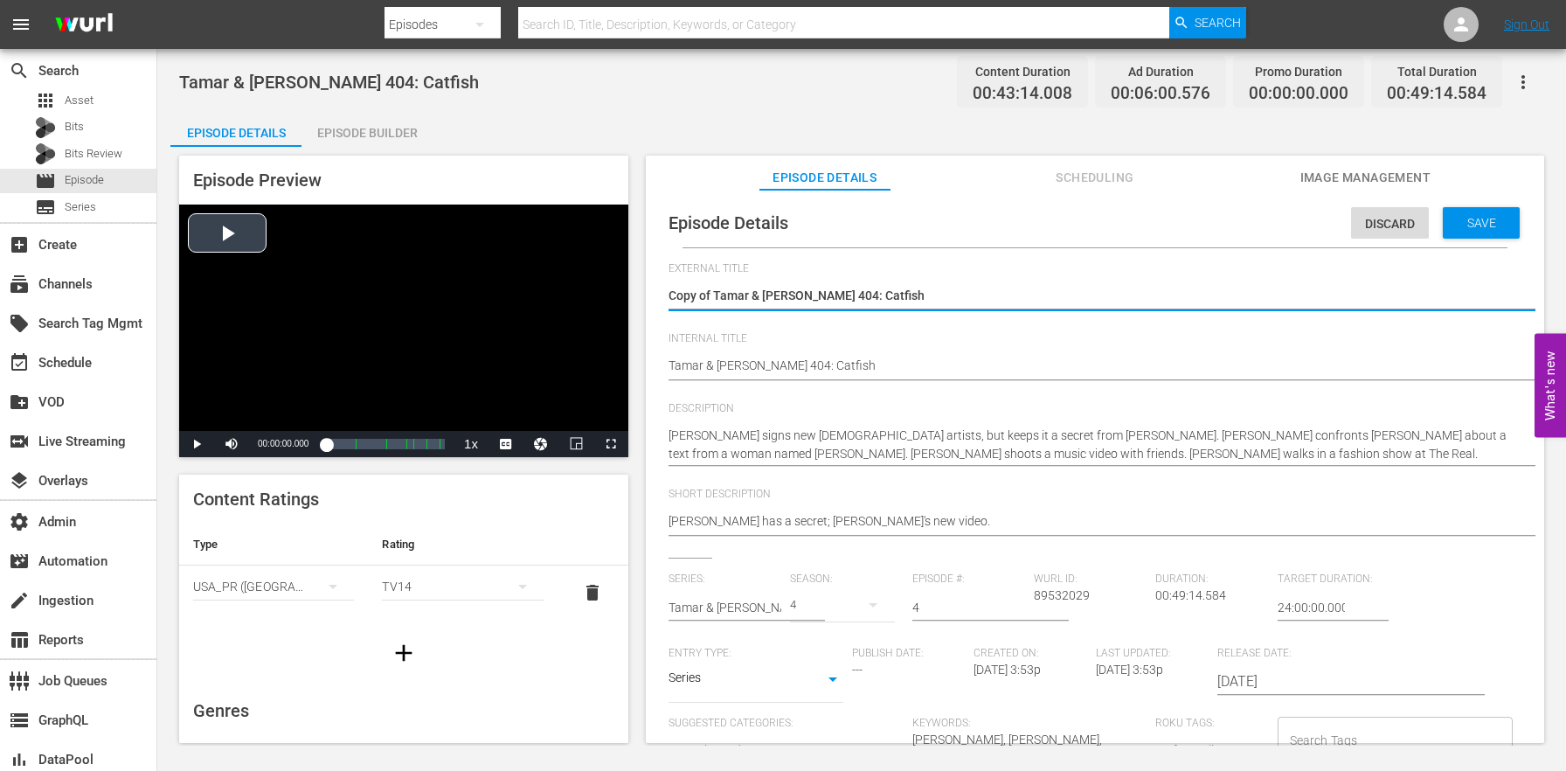
drag, startPoint x: 715, startPoint y: 292, endPoint x: 607, endPoint y: 272, distance: 109.3
click at [607, 272] on div "Episode Preview Video Player is loading. Play Video Play Mute Current Time 00:0…" at bounding box center [861, 452] width 1382 height 610
type textarea "Tamar & [PERSON_NAME] 404: Catfish"
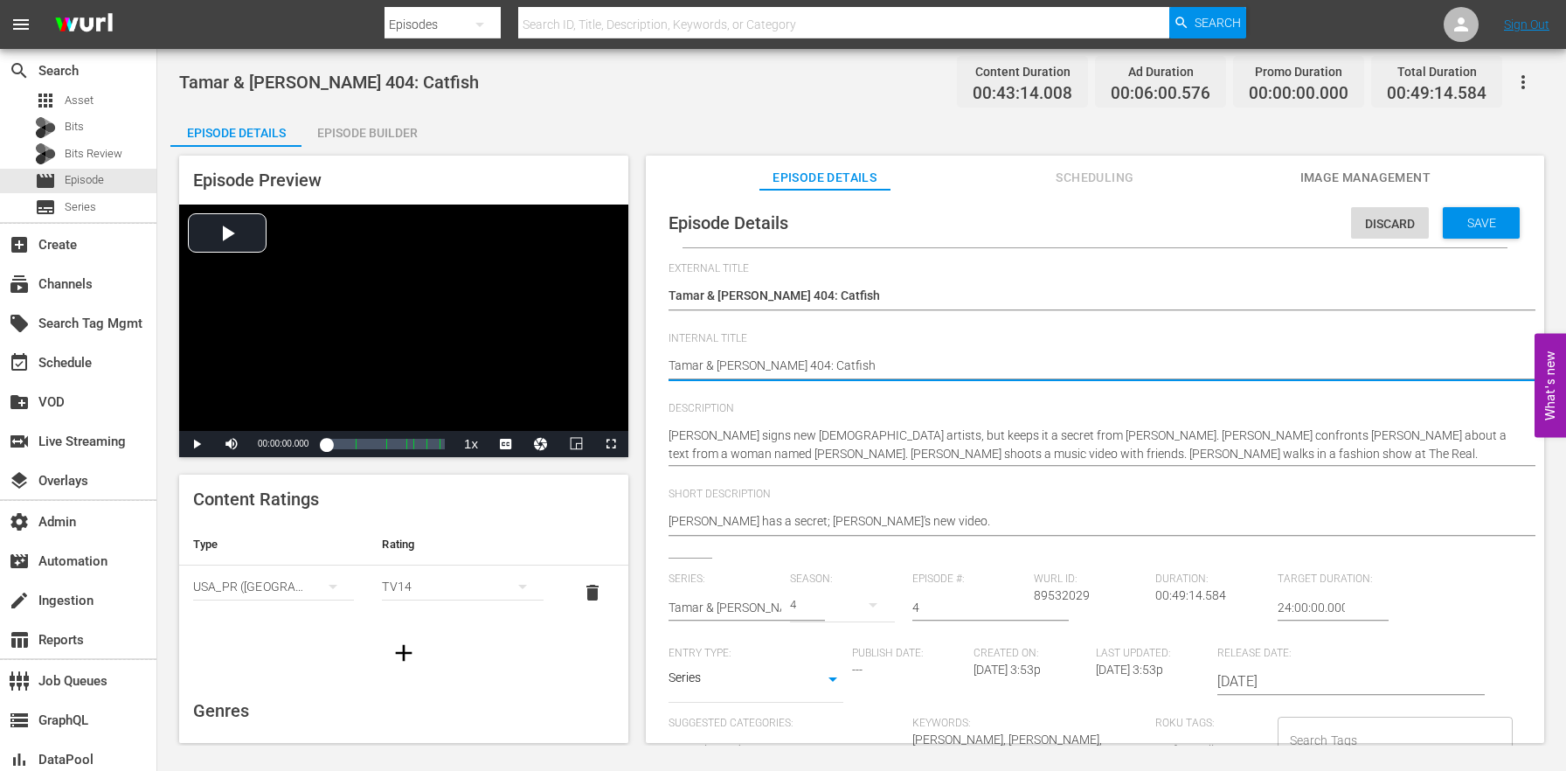
paste textarea "(24 ROKU BFV)"
type textarea "(24 ROKU BFV) [PERSON_NAME] & [PERSON_NAME] 404: Catfish"
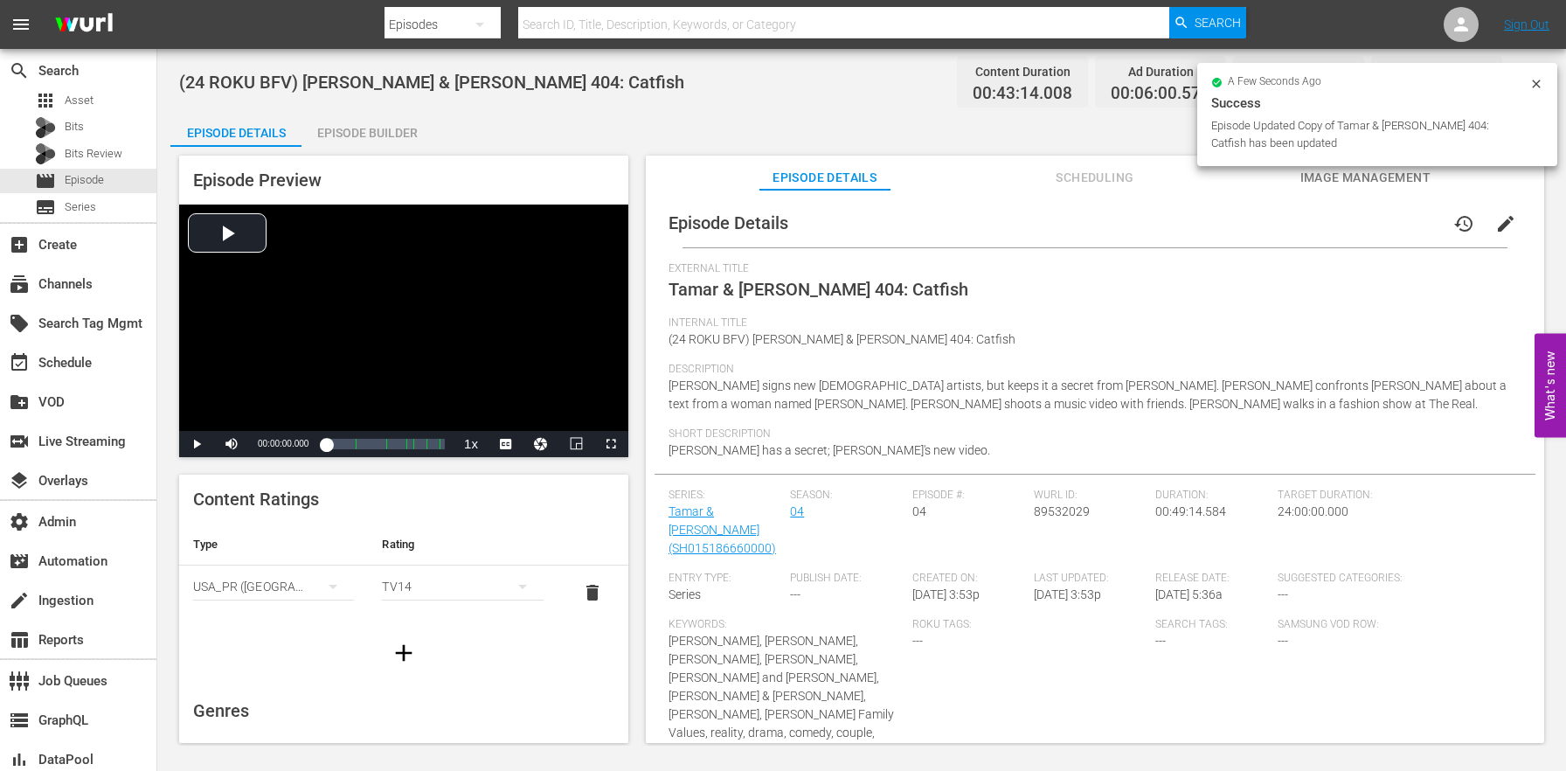
click at [394, 130] on div "Episode Builder" at bounding box center [366, 133] width 131 height 42
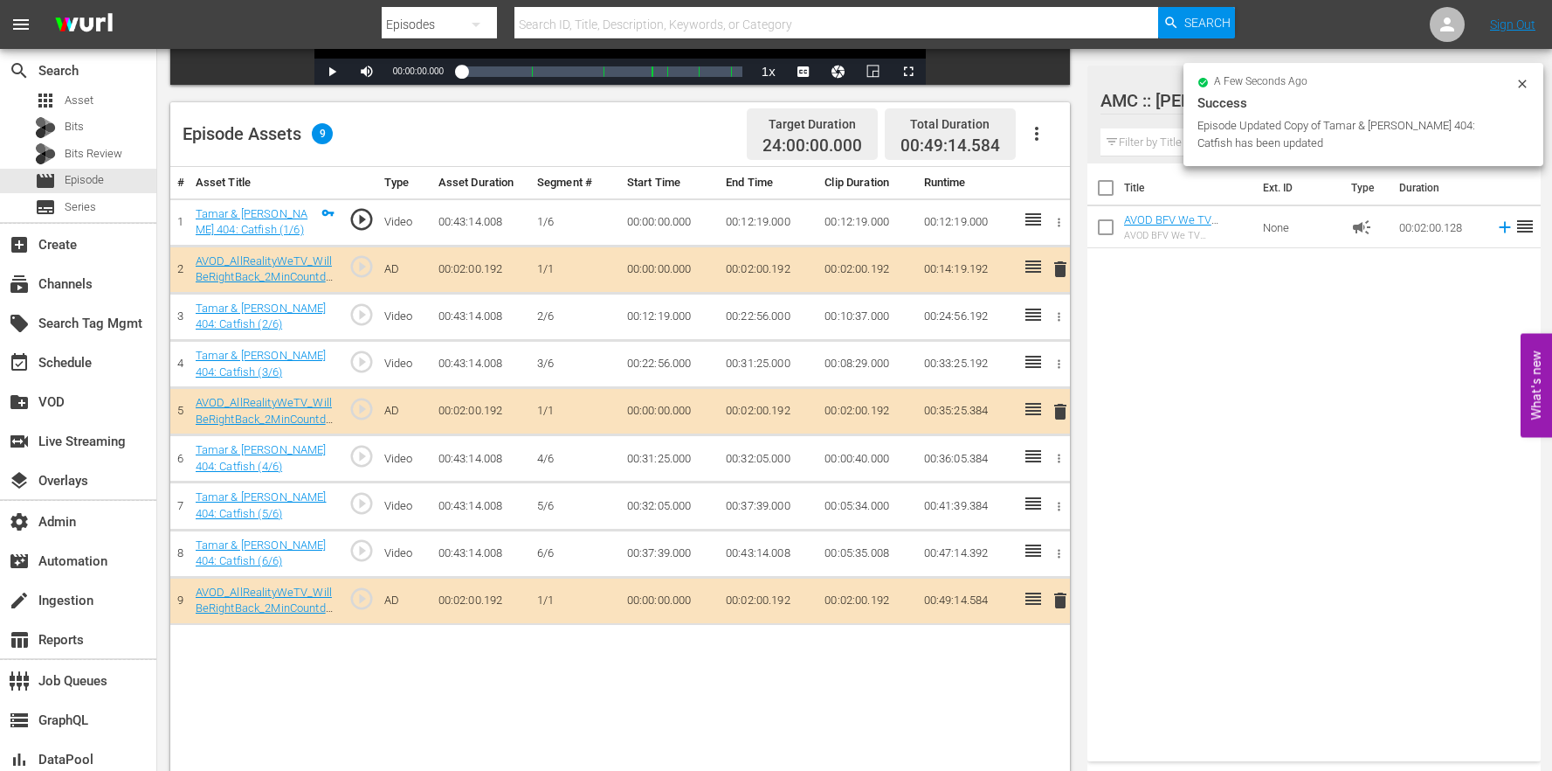
scroll to position [454, 0]
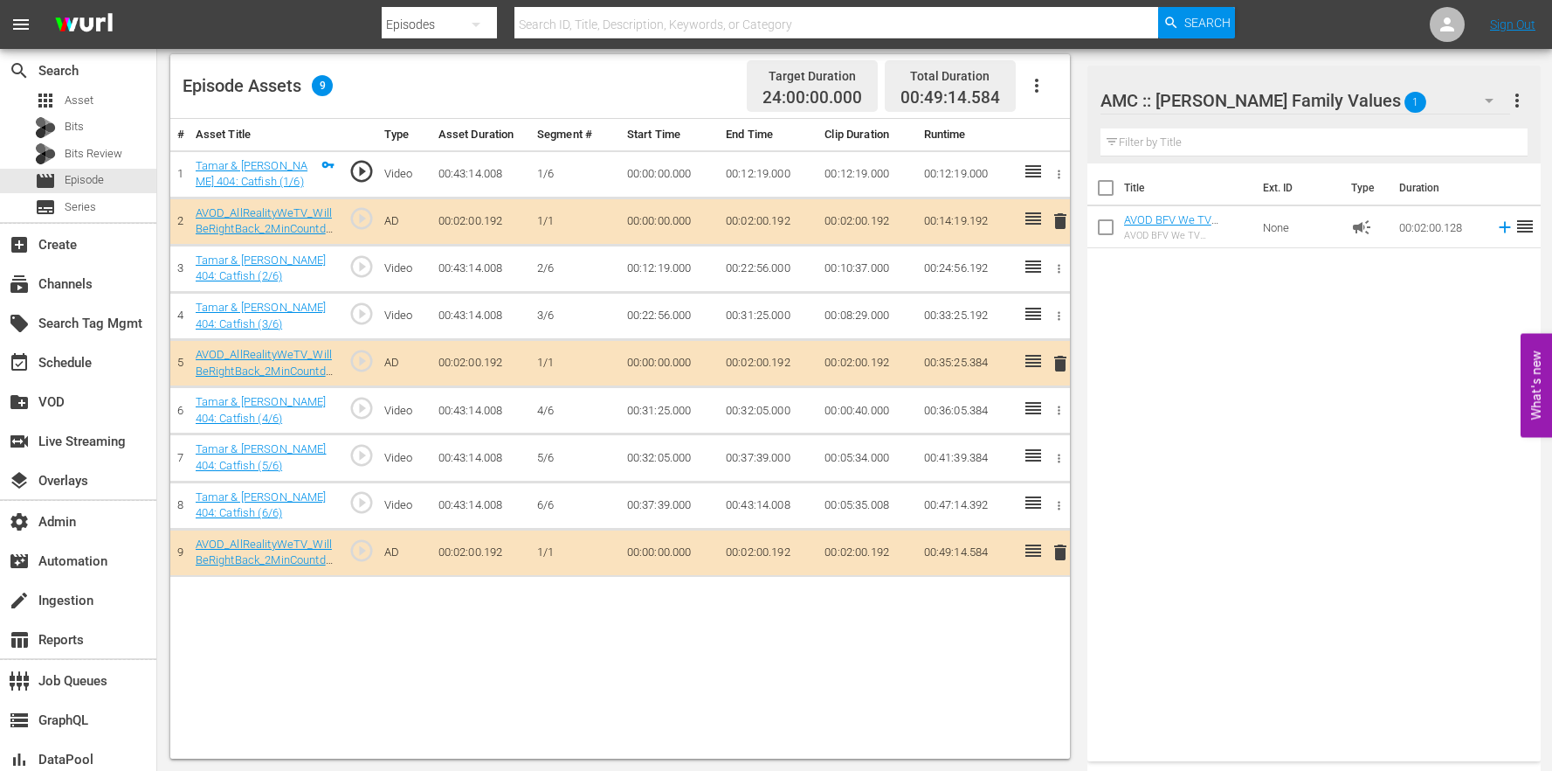
click at [1037, 96] on button "button" at bounding box center [1037, 86] width 42 height 42
click at [1042, 174] on div "Clear Ads" at bounding box center [1089, 177] width 119 height 42
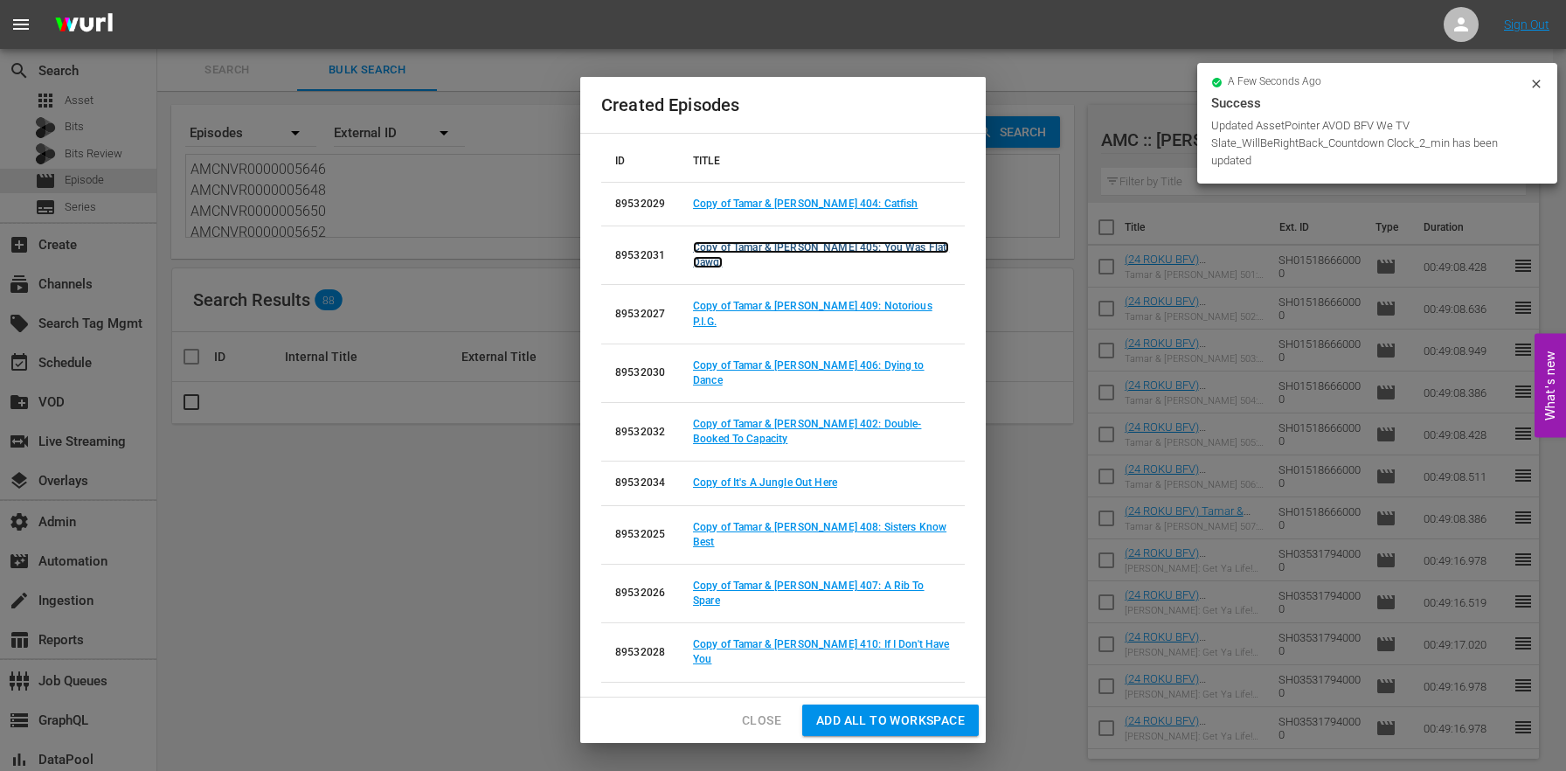
click at [824, 268] on link "Copy of Tamar & [PERSON_NAME] 405: You Was Flat, Dawg." at bounding box center [821, 254] width 256 height 27
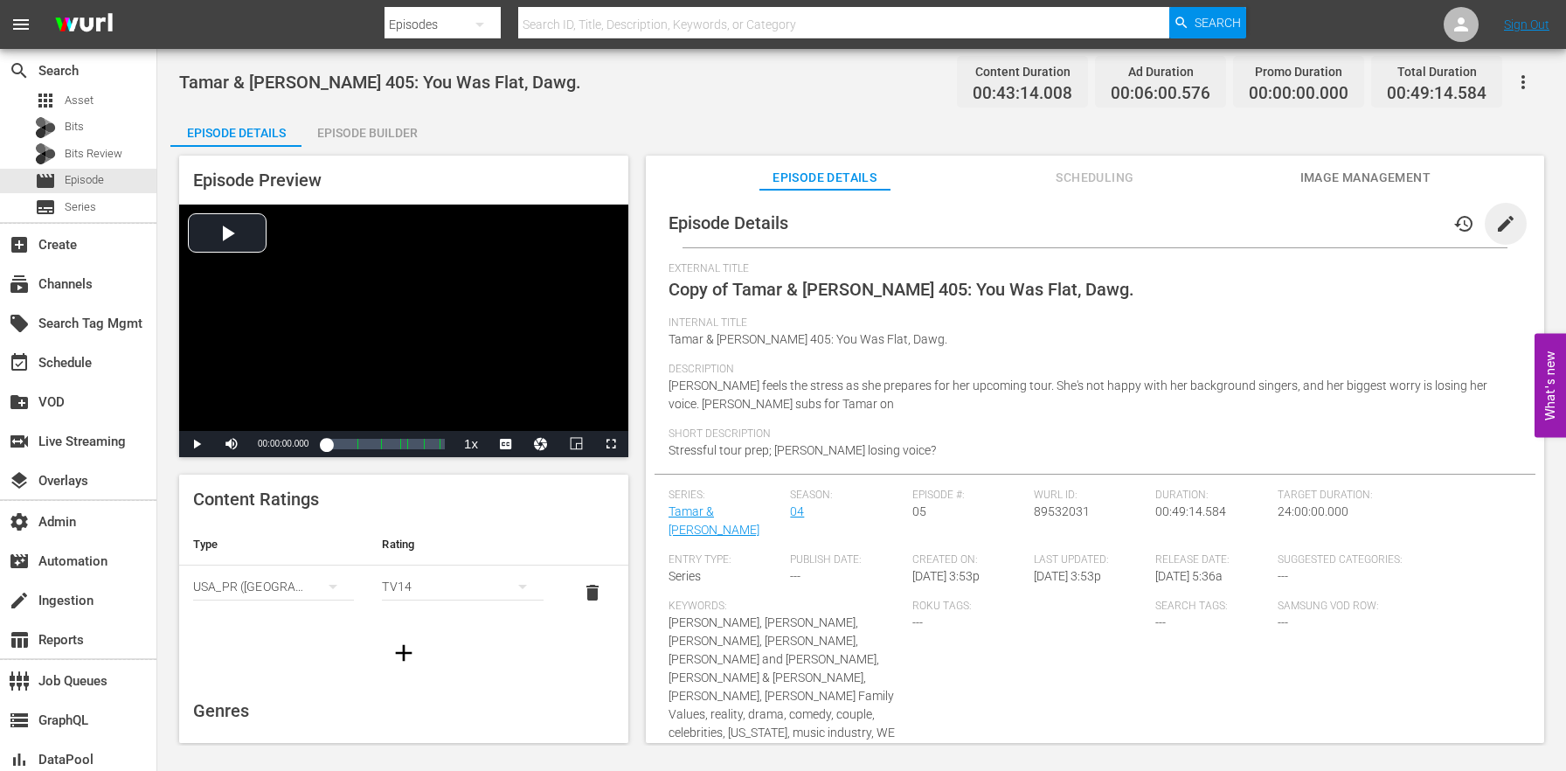
click at [1495, 227] on span "edit" at bounding box center [1505, 223] width 21 height 21
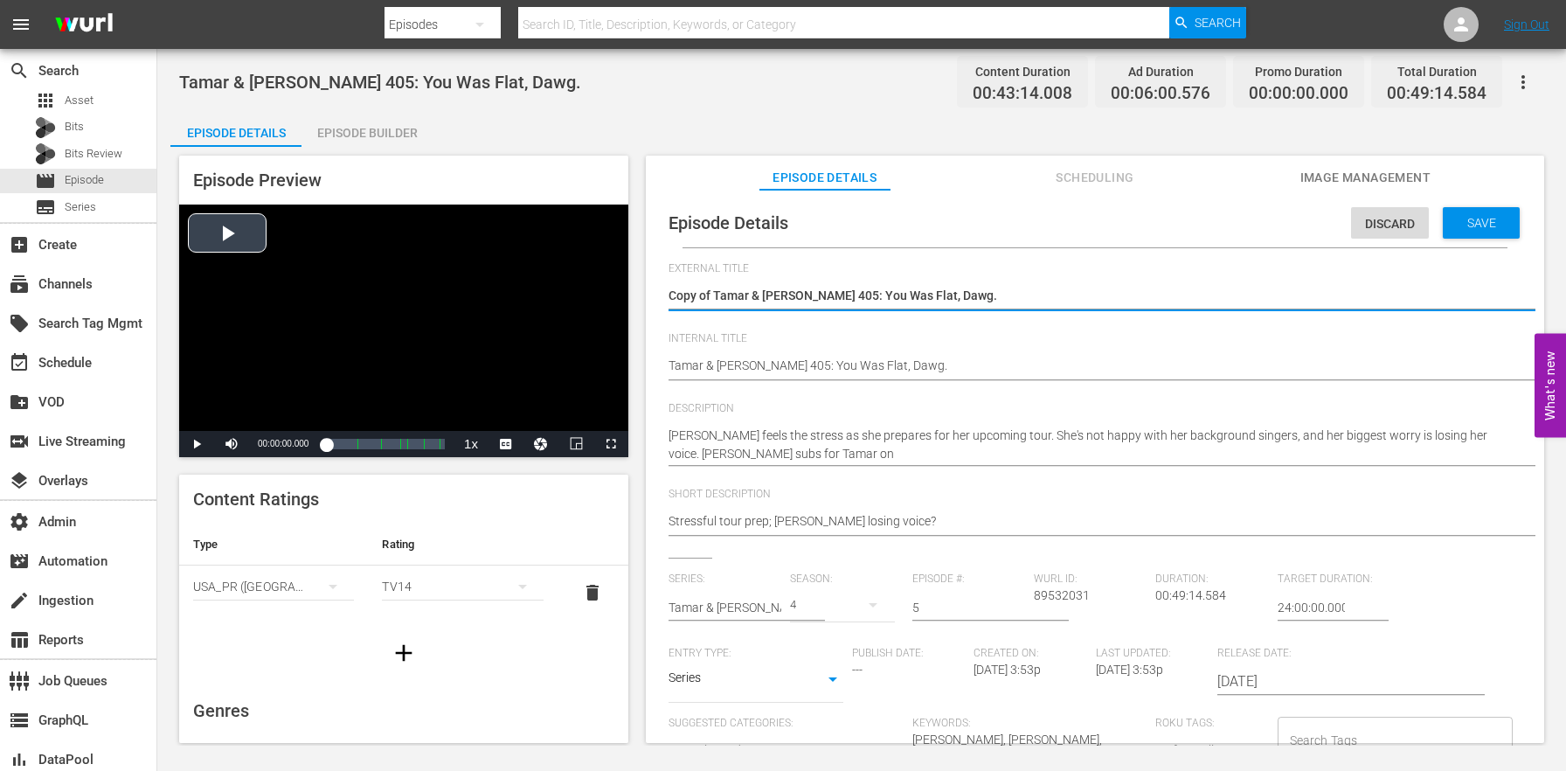
drag, startPoint x: 714, startPoint y: 298, endPoint x: 577, endPoint y: 269, distance: 140.2
click at [577, 270] on div "Episode Preview Video Player is loading. Play Video Play Mute Current Time 00:0…" at bounding box center [861, 452] width 1382 height 610
type textarea "Tamar & [PERSON_NAME] 405: You Was Flat, Dawg."
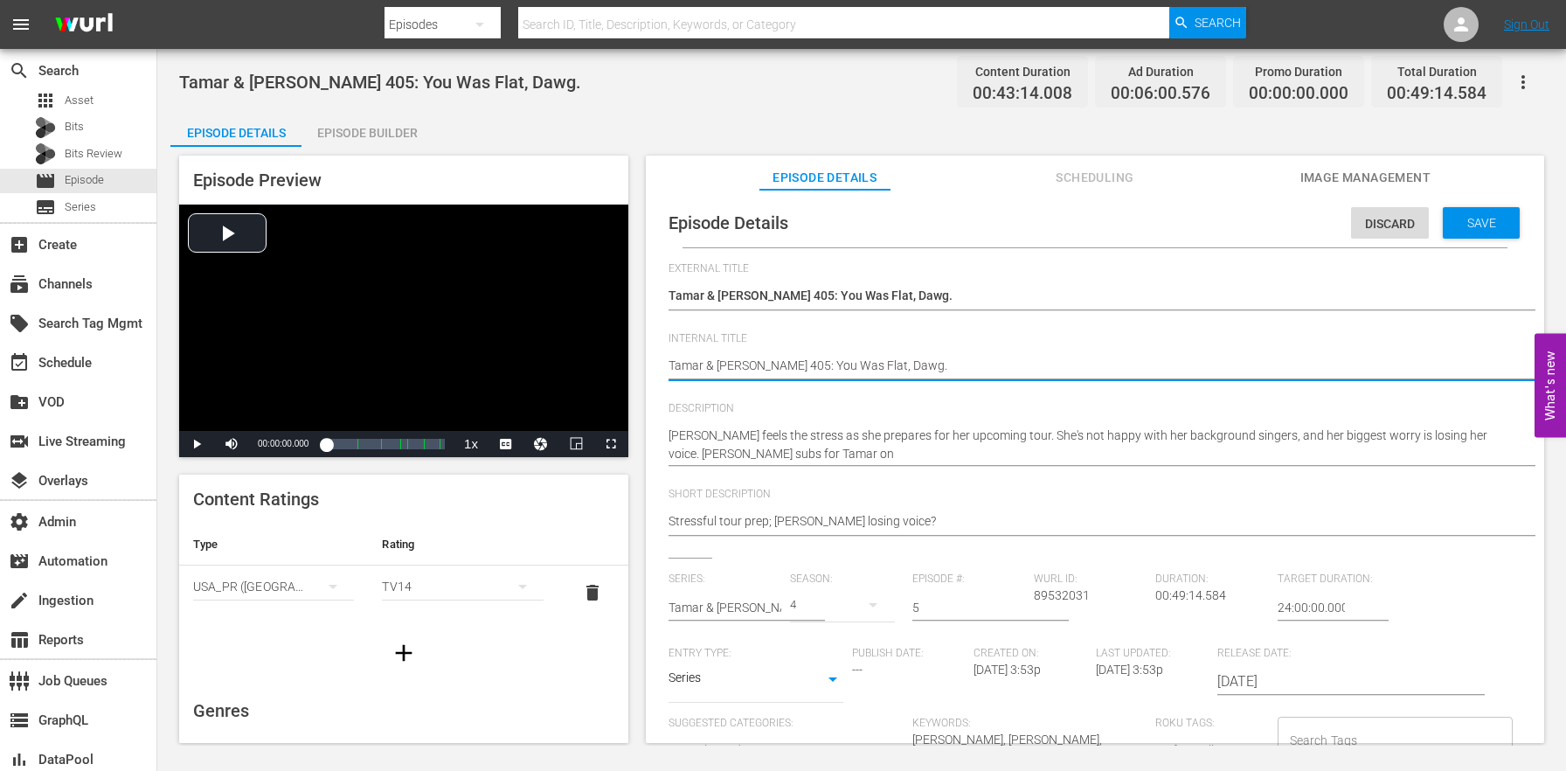
paste textarea "(24 ROKU BFV)"
type textarea "(24 ROKU BFV) [PERSON_NAME] & [PERSON_NAME] 405: You Was Flat, Dawg."
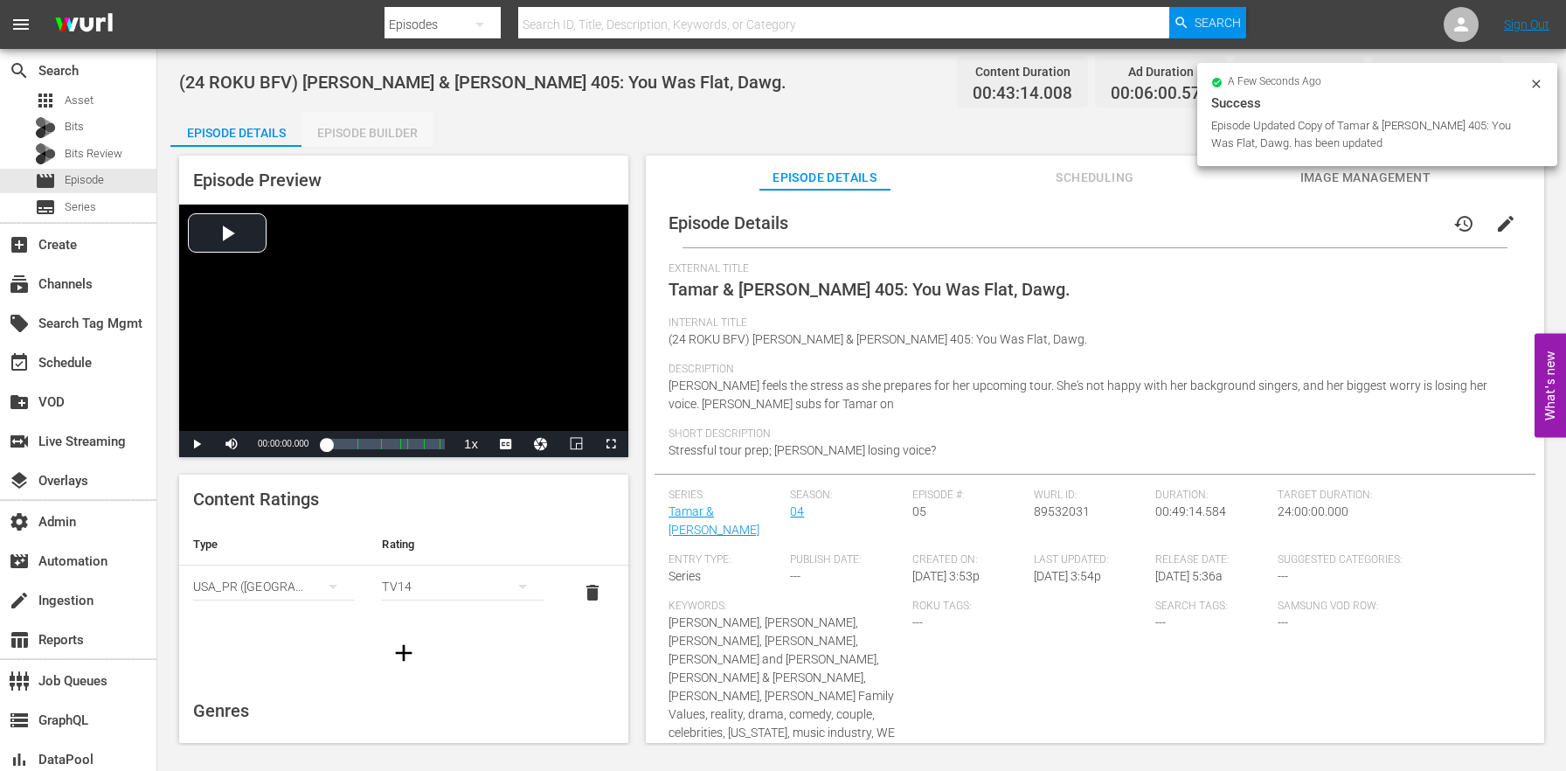
click at [365, 124] on div "Episode Builder" at bounding box center [366, 133] width 131 height 42
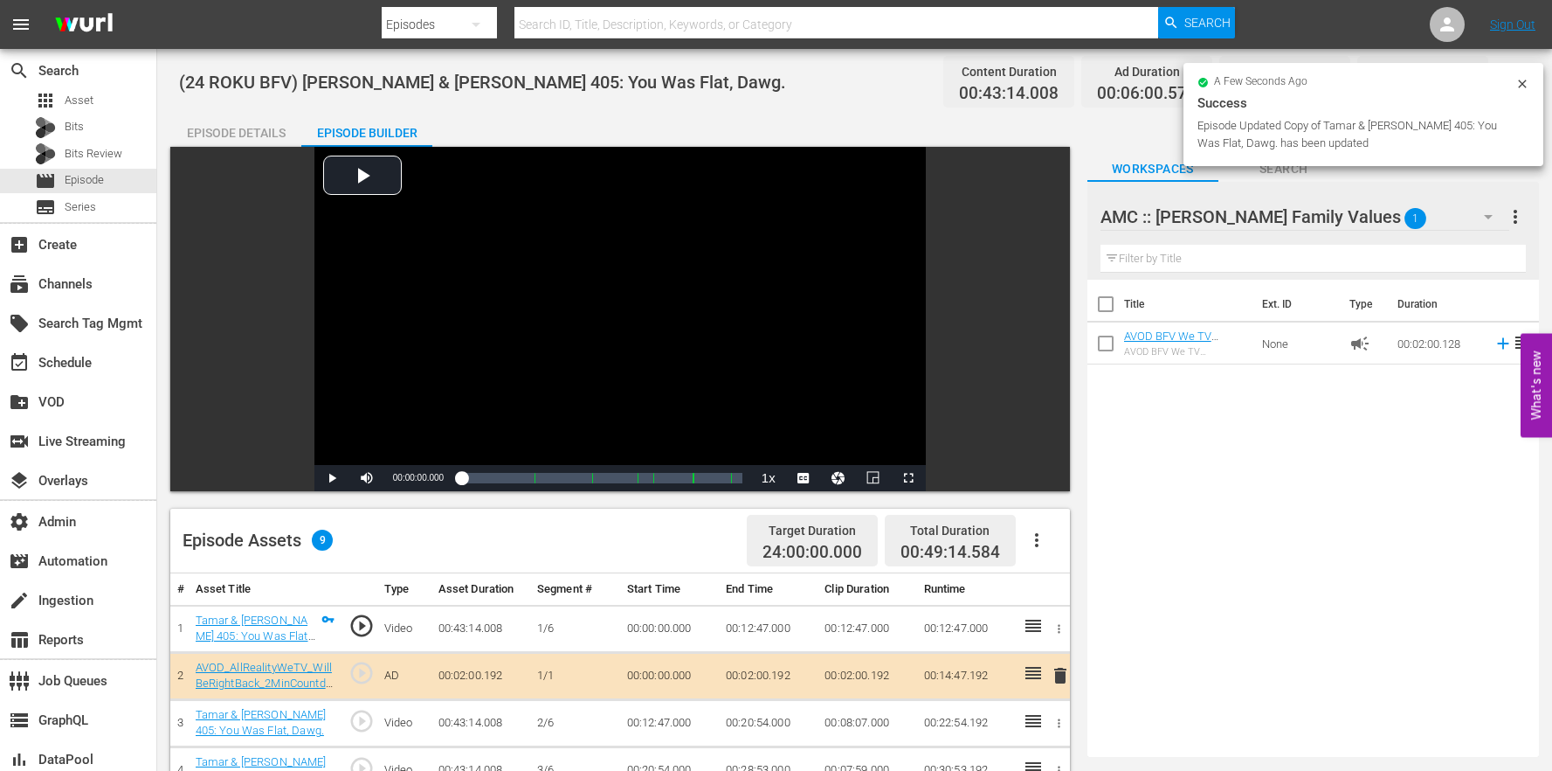
scroll to position [238, 0]
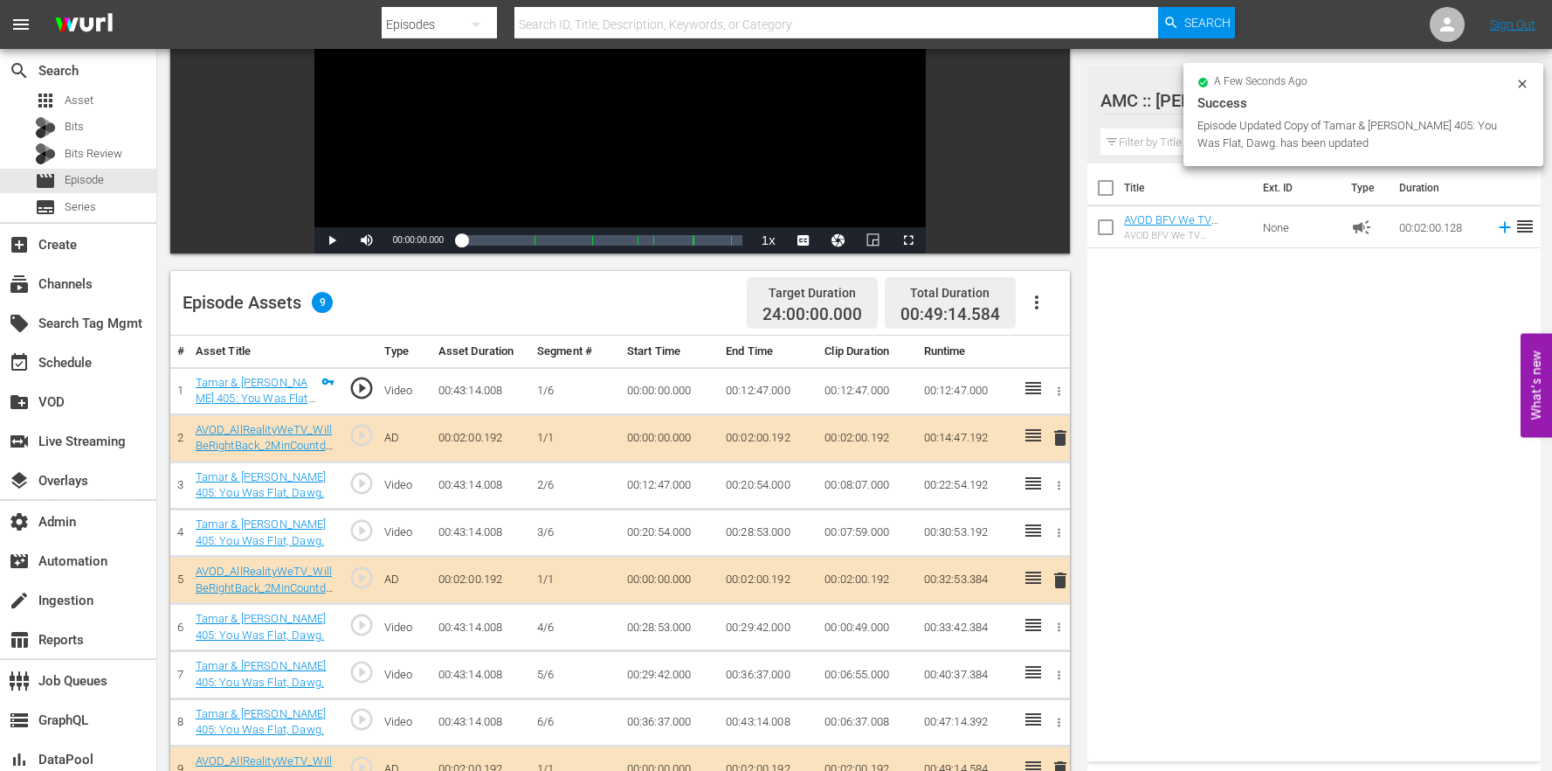
click at [1034, 301] on icon "button" at bounding box center [1037, 302] width 21 height 21
click at [1068, 416] on div "Edit Cue Points Fill with Ads Clear Ads" at bounding box center [1089, 351] width 147 height 140
click at [1065, 404] on div "Clear Ads" at bounding box center [1089, 393] width 119 height 42
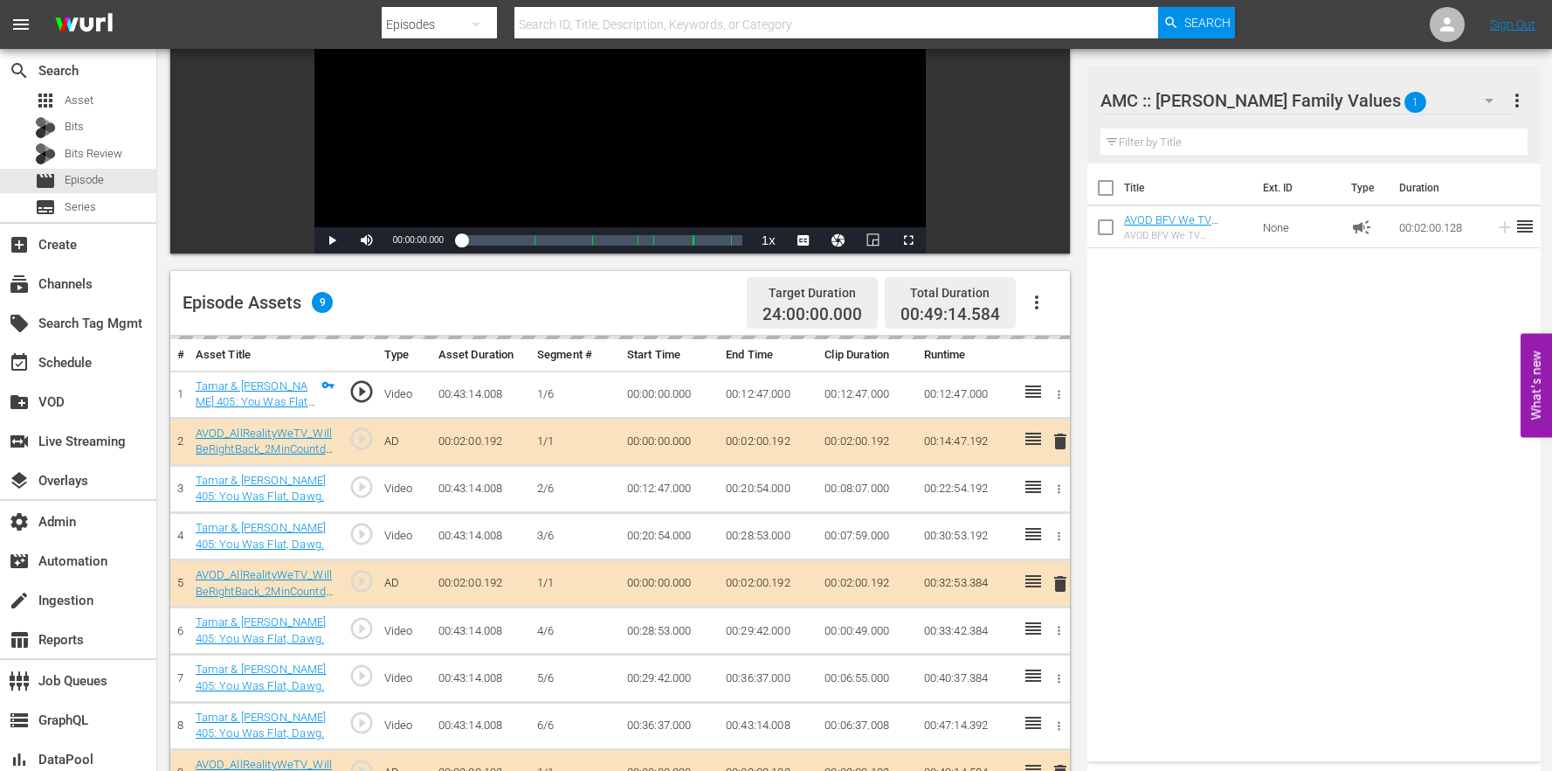
scroll to position [454, 0]
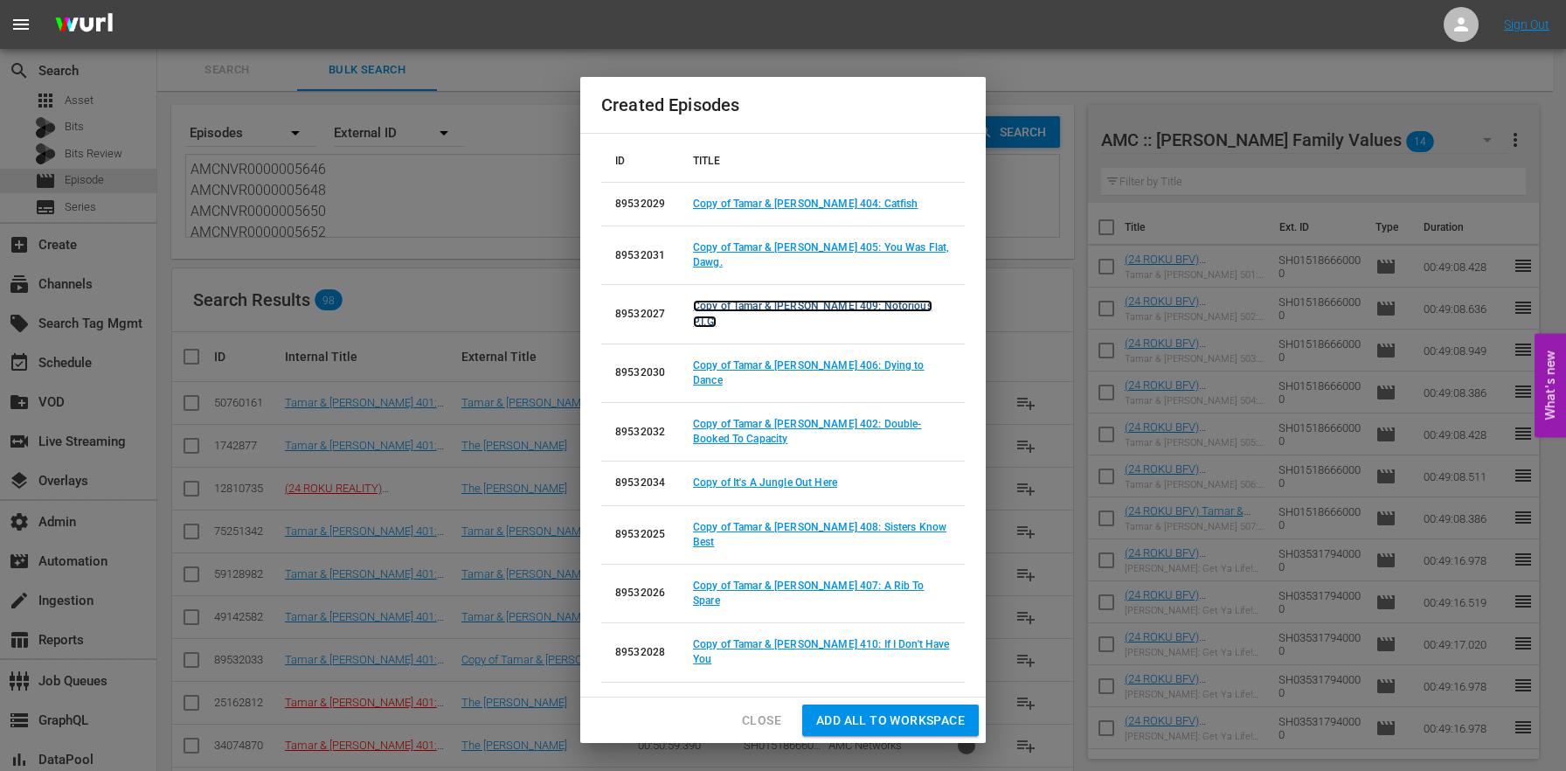
click at [851, 314] on link "Copy of Tamar & [PERSON_NAME] 409: Notorious P.I.G." at bounding box center [812, 313] width 239 height 27
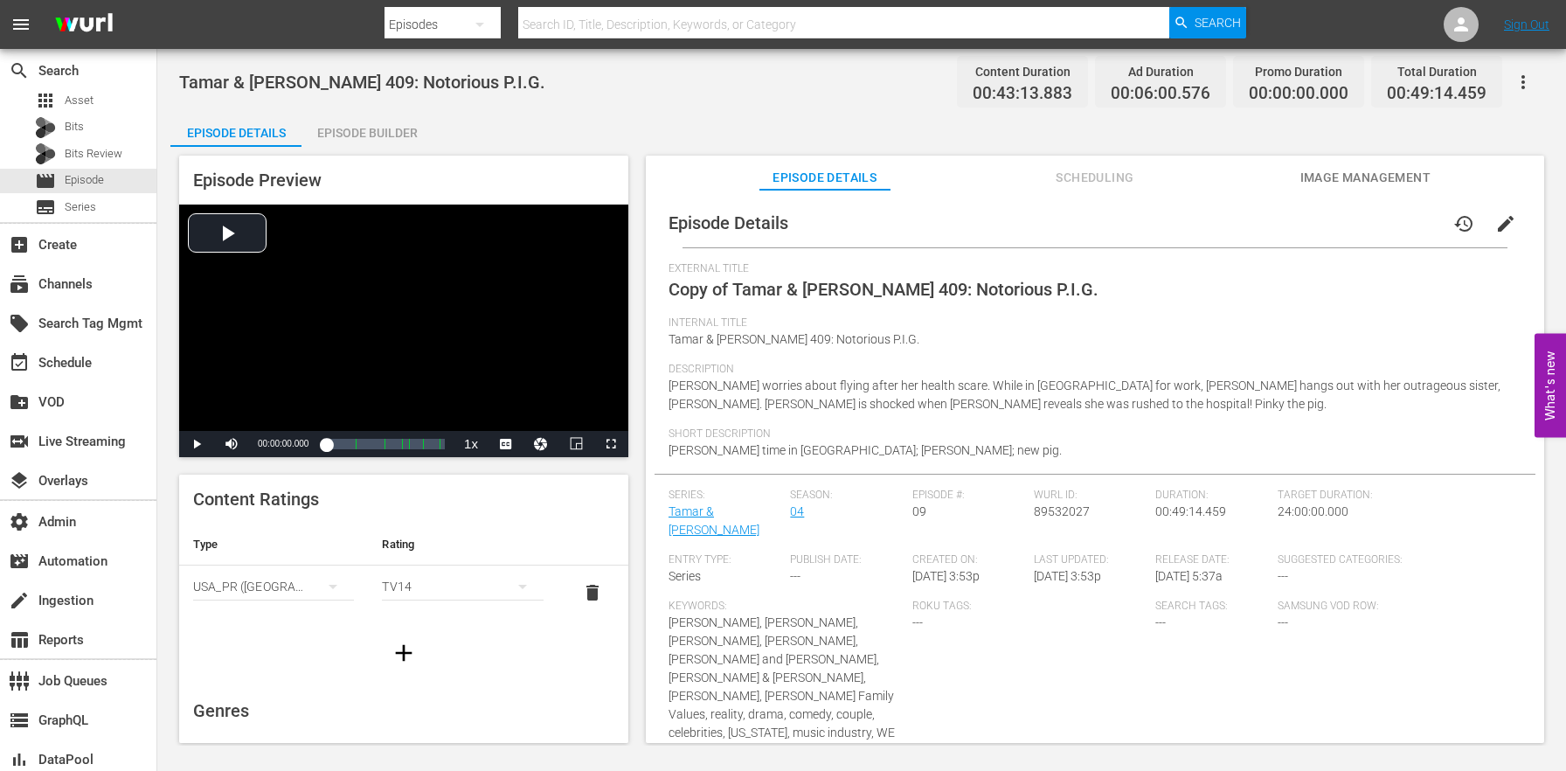
click at [1507, 227] on button "edit" at bounding box center [1505, 224] width 42 height 42
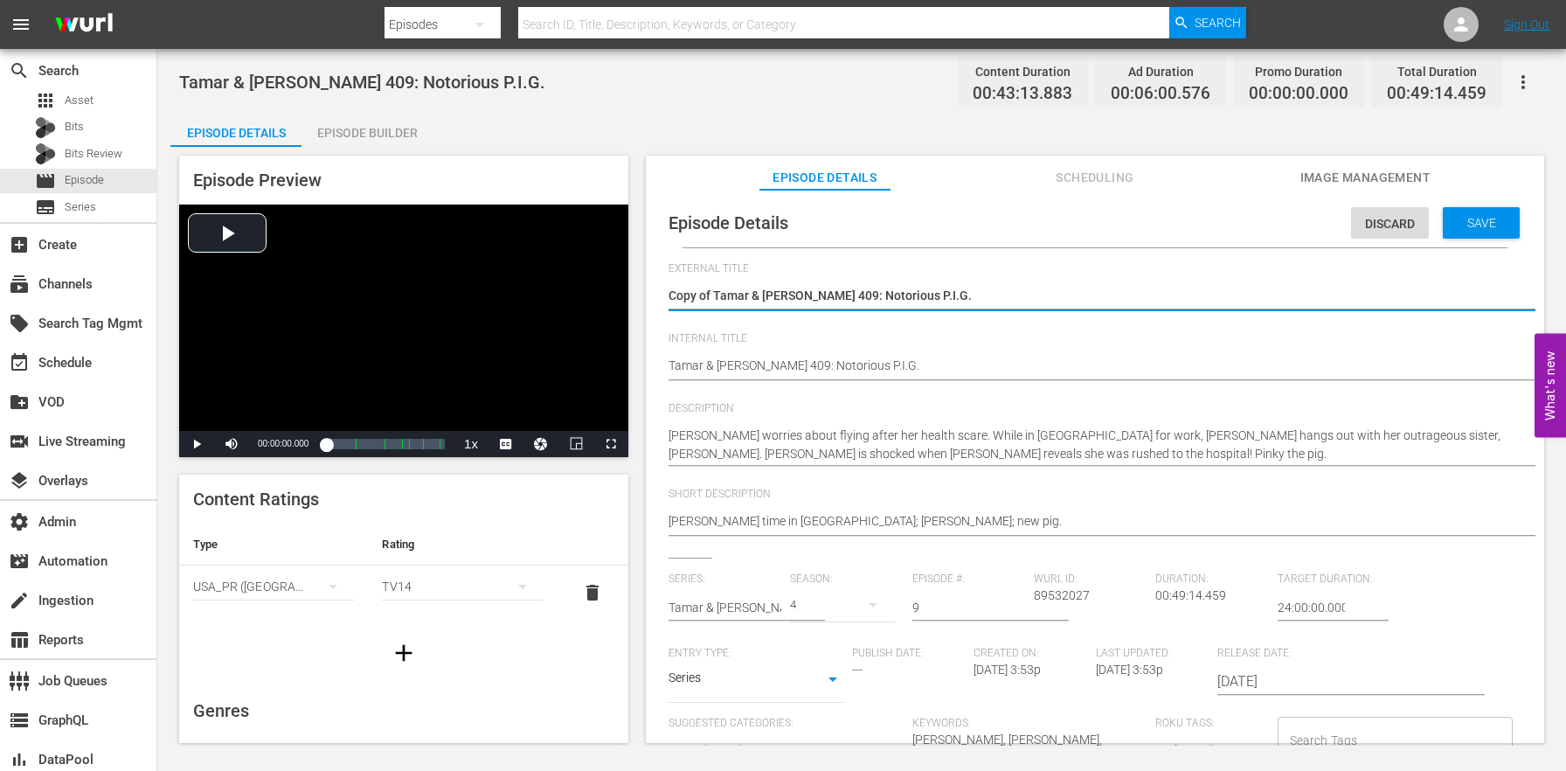
click at [718, 290] on textarea "Copy of Tamar & [PERSON_NAME] 409: Notorious P.I.G." at bounding box center [1090, 297] width 844 height 21
drag, startPoint x: 716, startPoint y: 291, endPoint x: 486, endPoint y: 239, distance: 235.7
click at [487, 239] on div "Episode Preview Video Player is loading. Play Video Play Mute Current Time 00:0…" at bounding box center [861, 452] width 1382 height 610
type textarea "Tamar & [PERSON_NAME] 409: Notorious P.I.G."
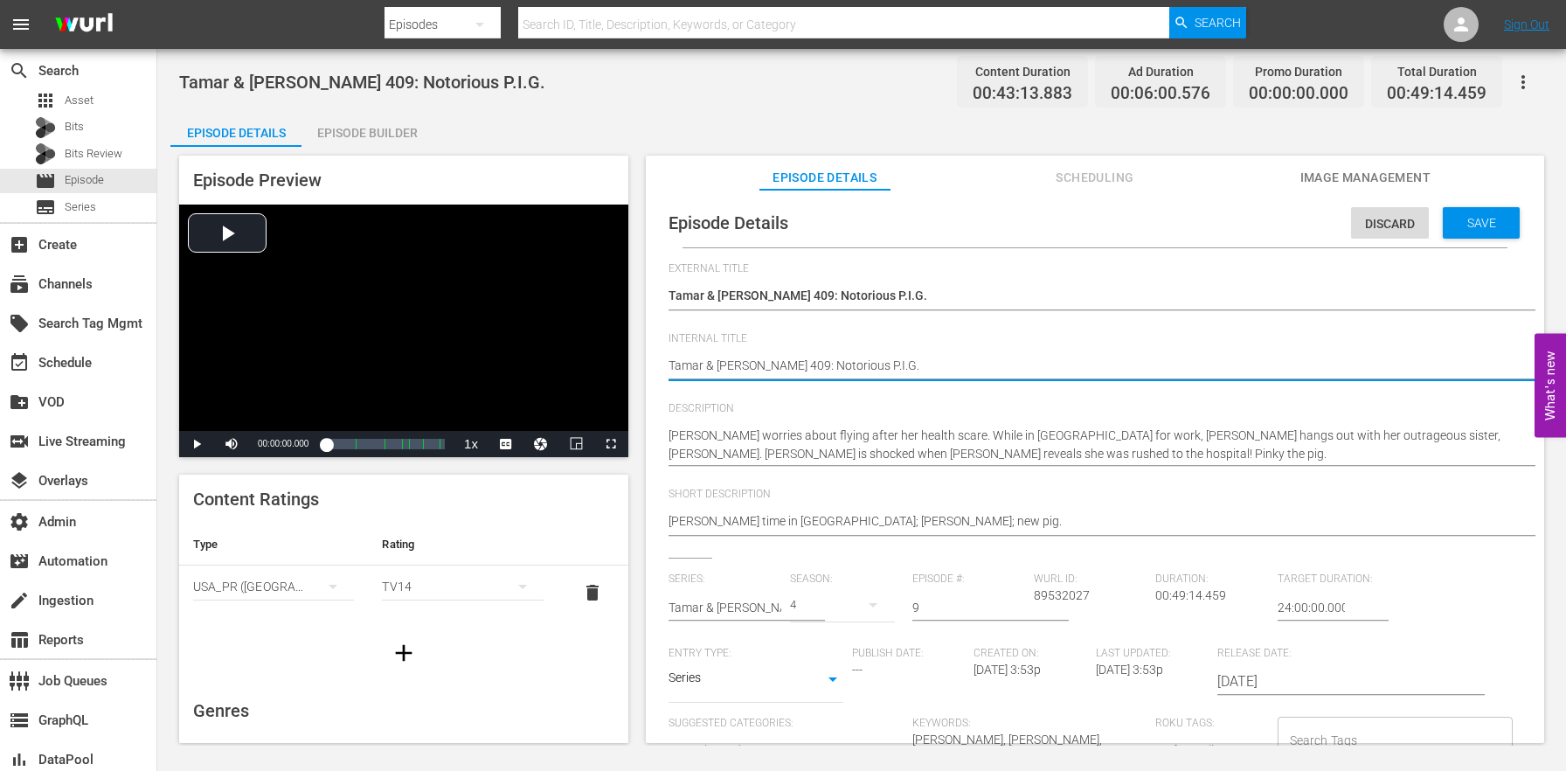
paste textarea "(24 ROKU BFV)"
type textarea "(24 ROKU BFV) [PERSON_NAME] & [PERSON_NAME] 409: Notorious P.I.G."
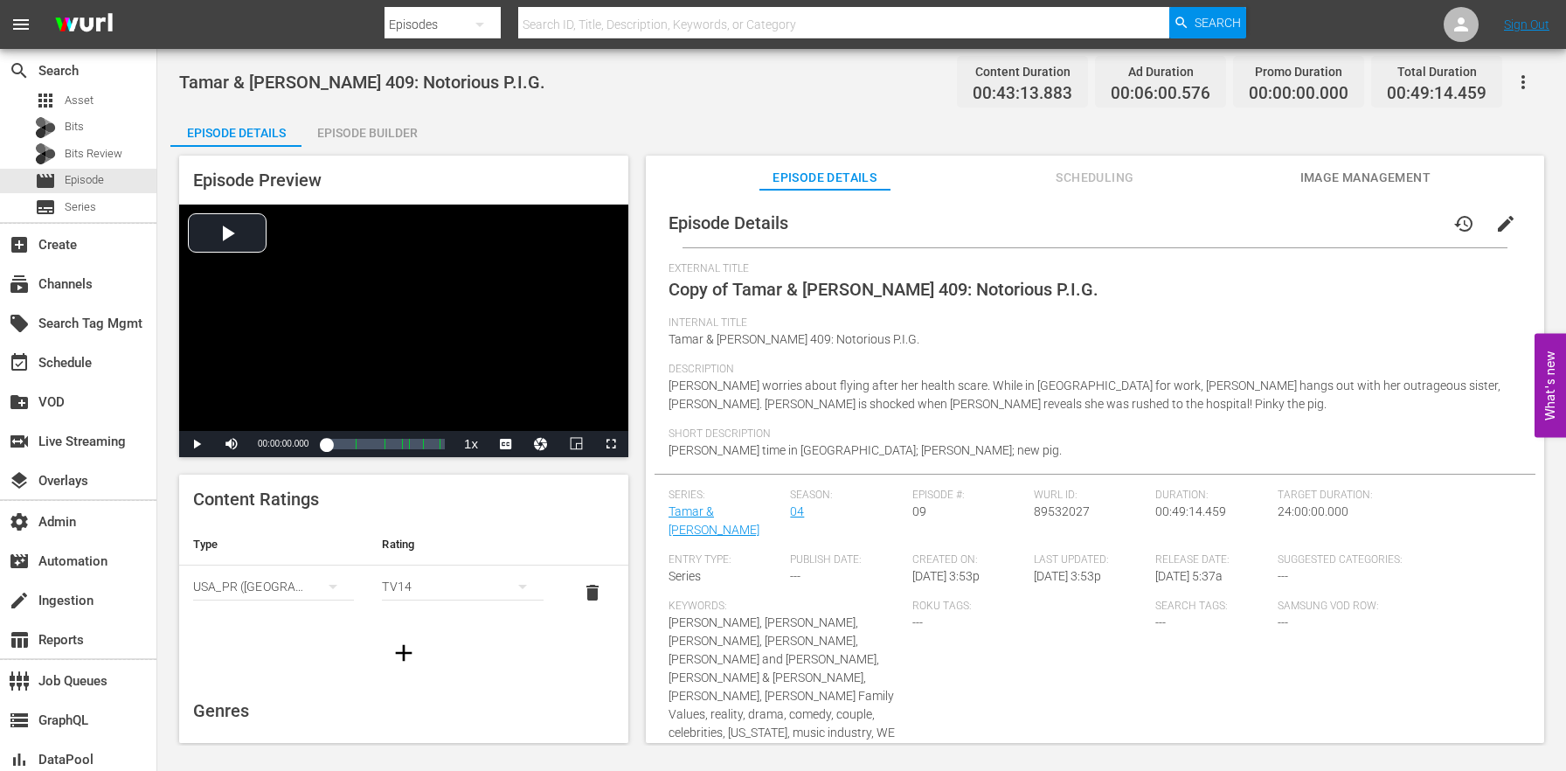
click at [411, 142] on div "Episode Builder" at bounding box center [366, 133] width 131 height 42
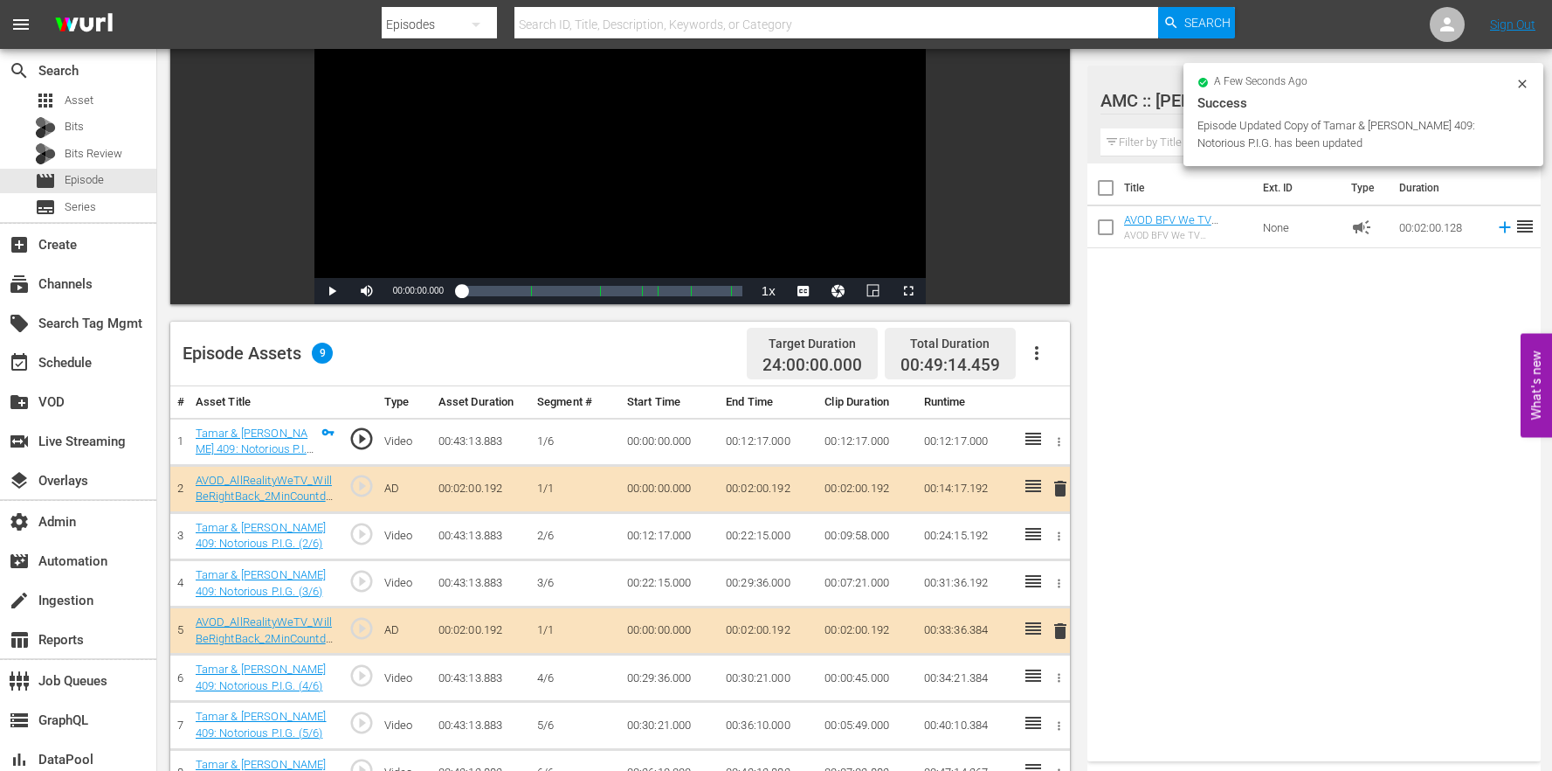
scroll to position [284, 0]
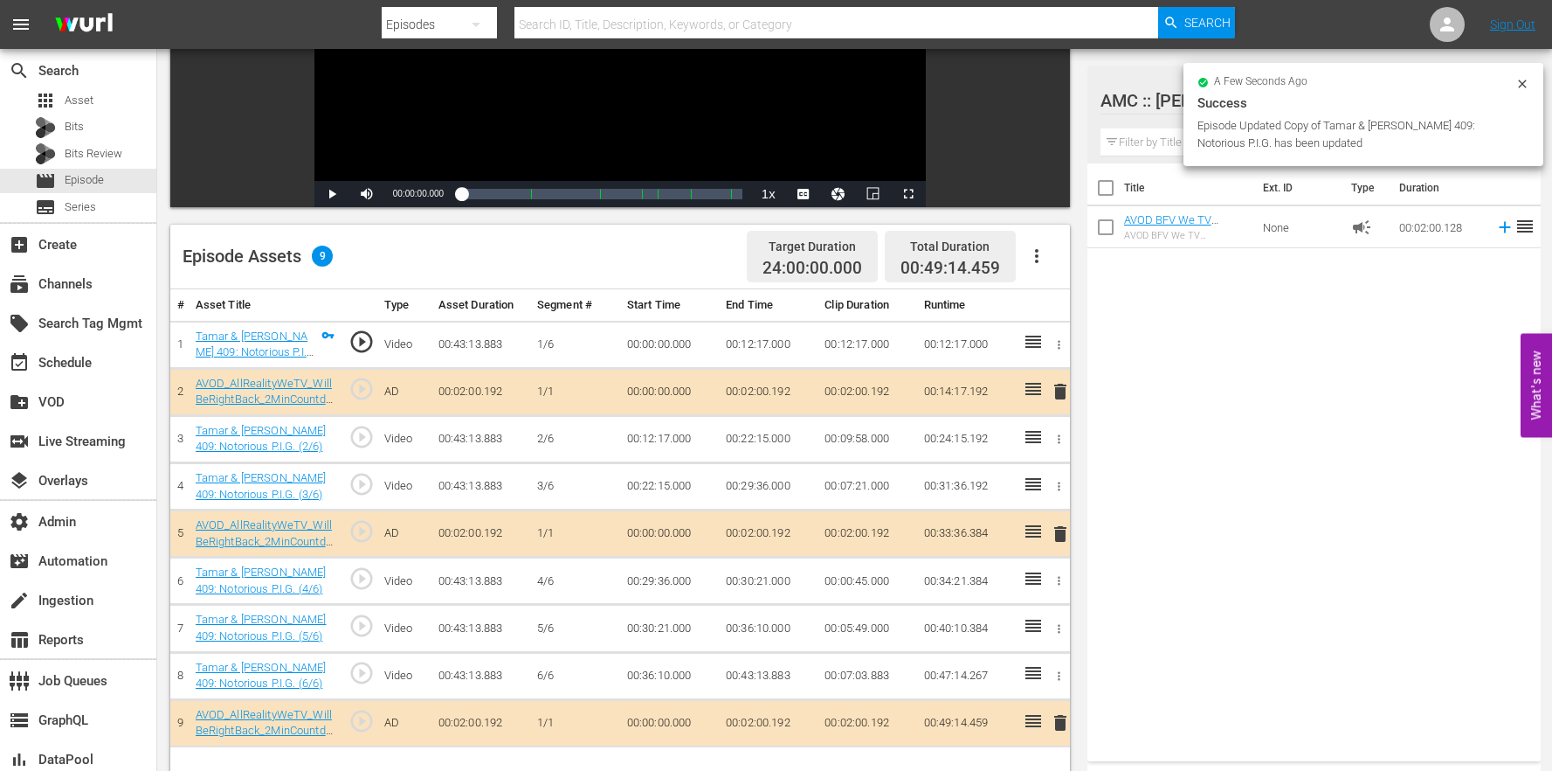
click at [1038, 270] on button "button" at bounding box center [1037, 256] width 42 height 42
click at [1058, 340] on div "Clear Ads" at bounding box center [1089, 347] width 119 height 42
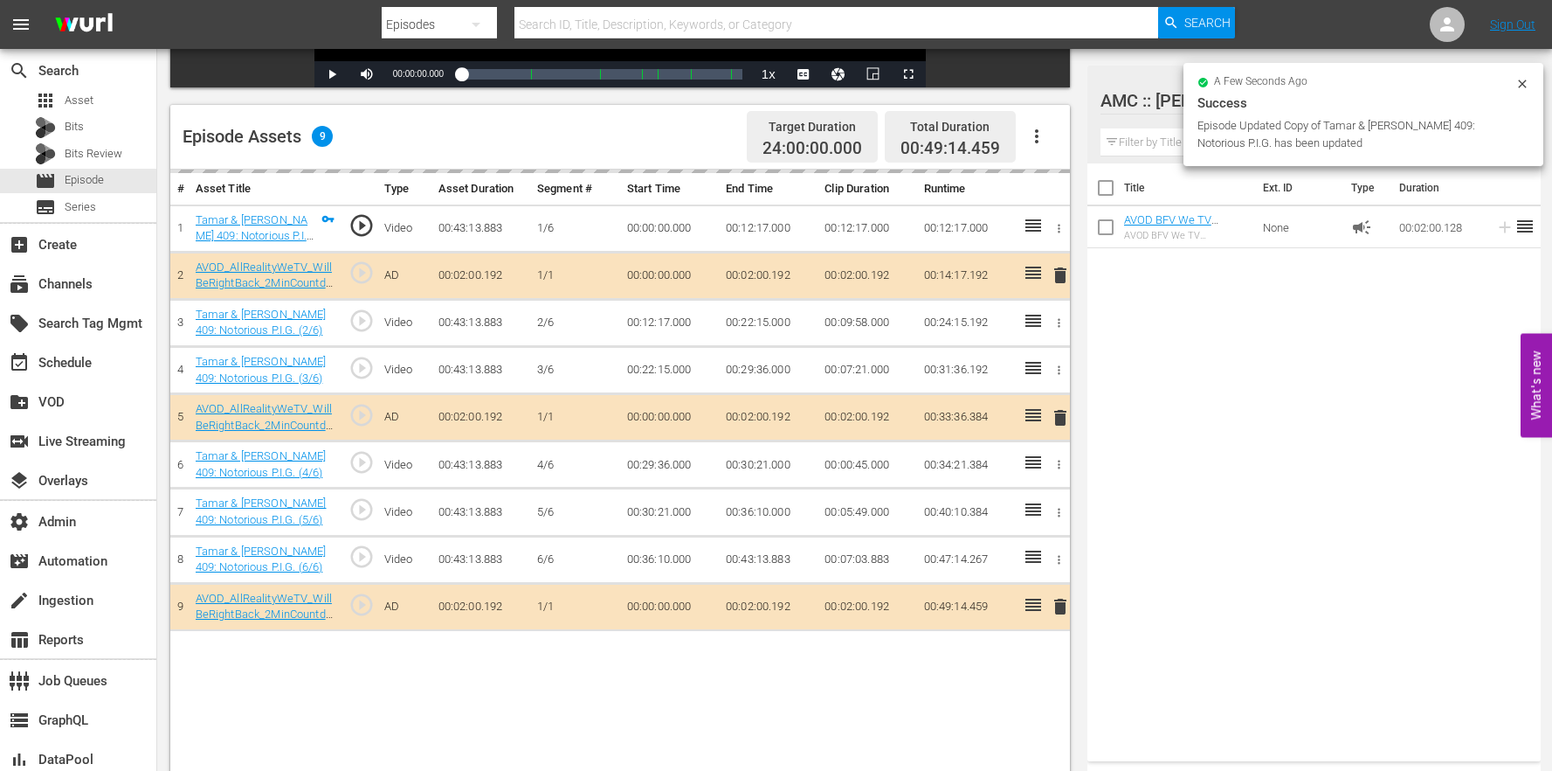
scroll to position [454, 0]
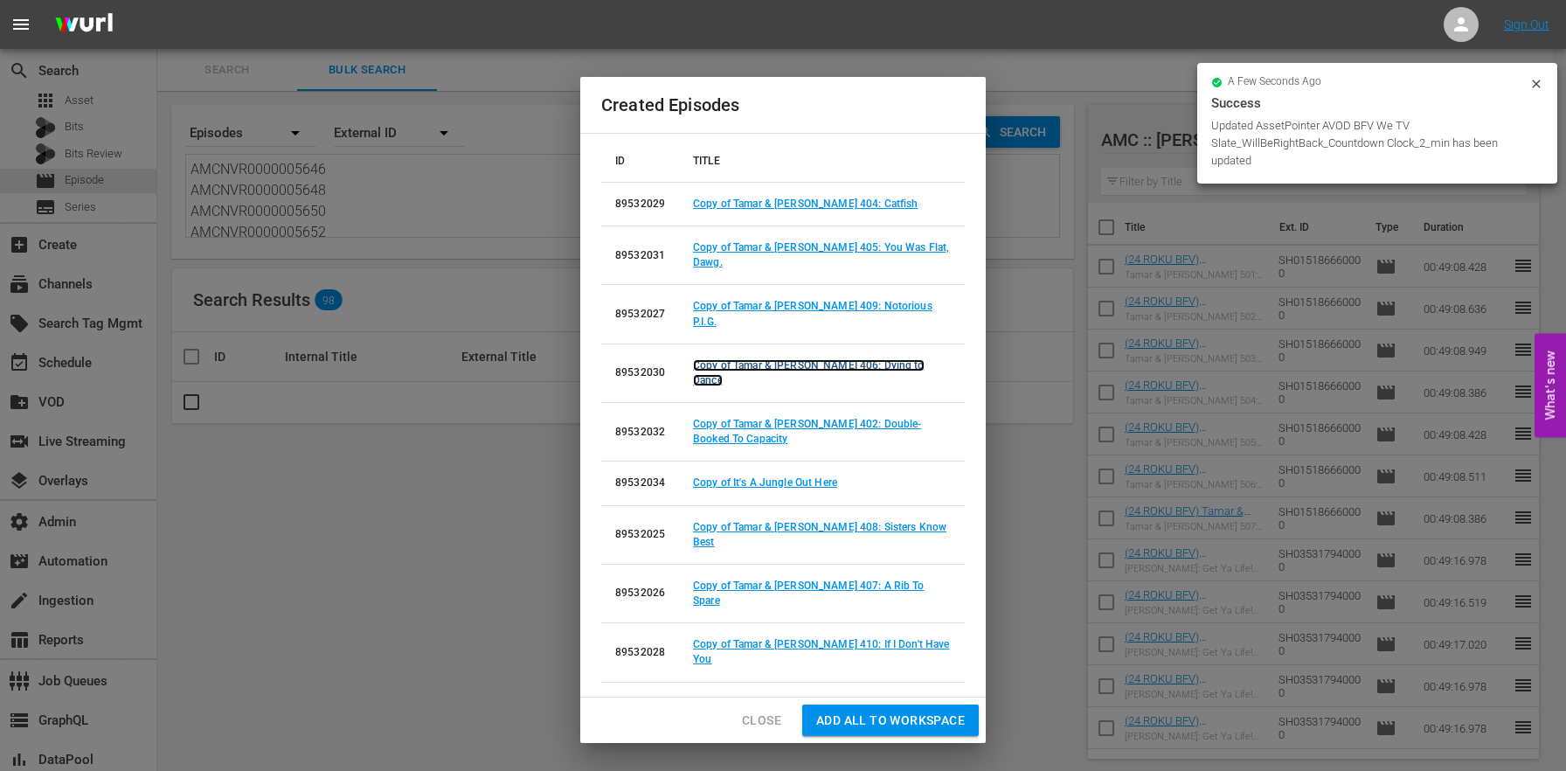
click at [877, 368] on link "Copy of Tamar & [PERSON_NAME] 406: Dying to Dance" at bounding box center [809, 372] width 232 height 27
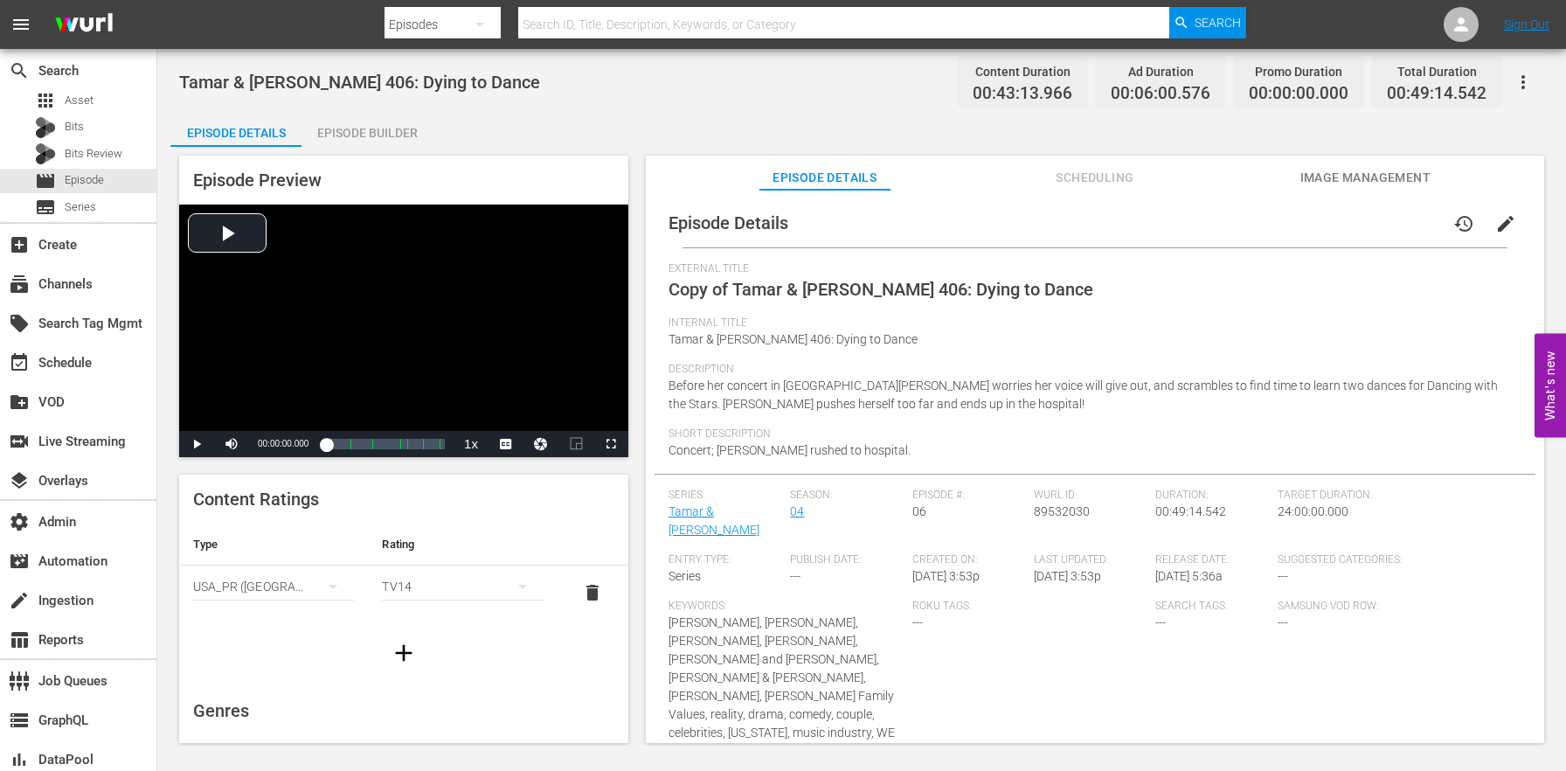
click at [1497, 221] on span "edit" at bounding box center [1505, 223] width 21 height 21
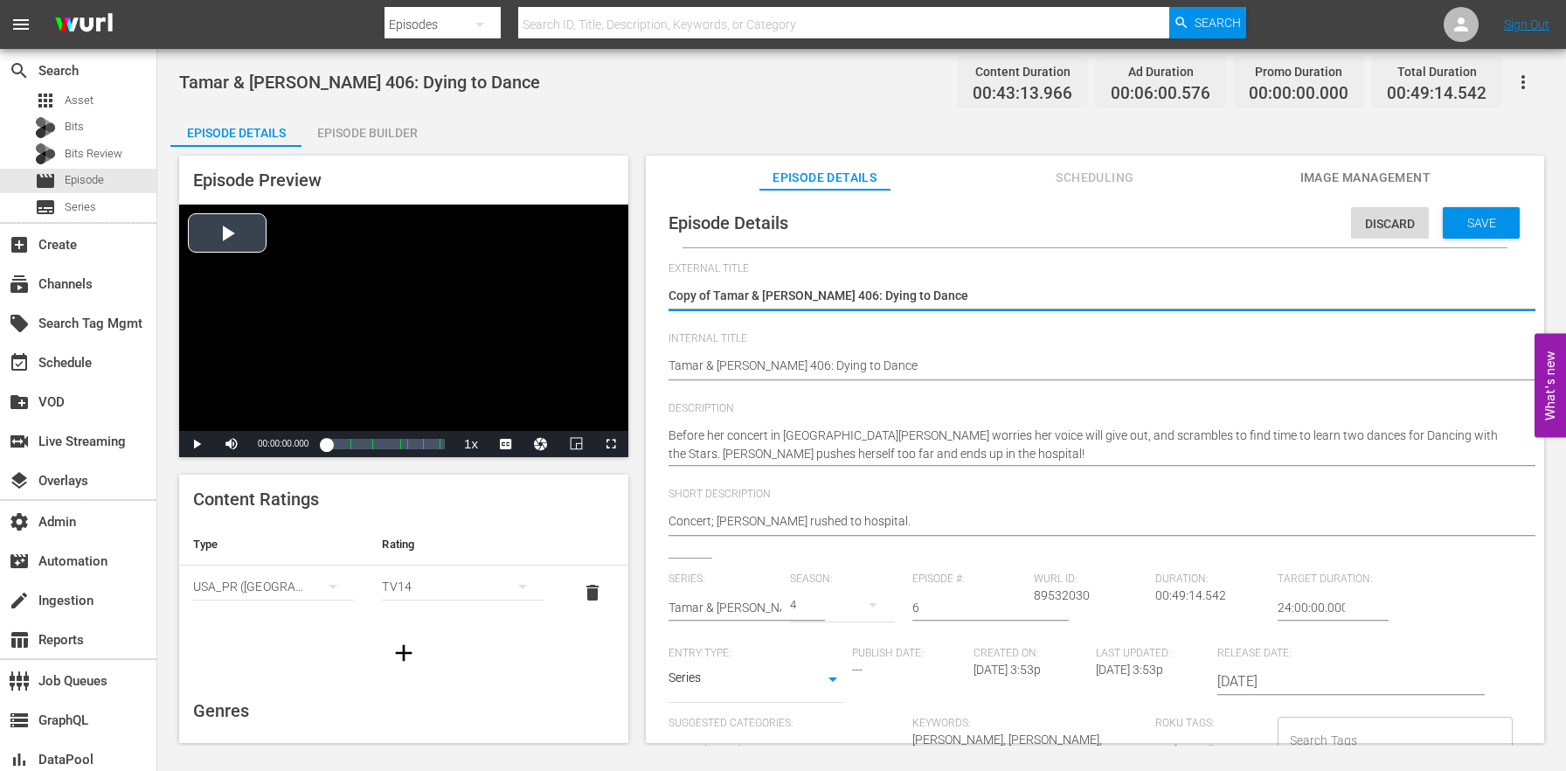
drag, startPoint x: 715, startPoint y: 294, endPoint x: 557, endPoint y: 266, distance: 159.9
click at [557, 266] on div "Episode Preview Video Player is loading. Play Video Play Mute Current Time 00:0…" at bounding box center [861, 452] width 1382 height 610
type textarea "Tamar & [PERSON_NAME] 406: Dying to Dance"
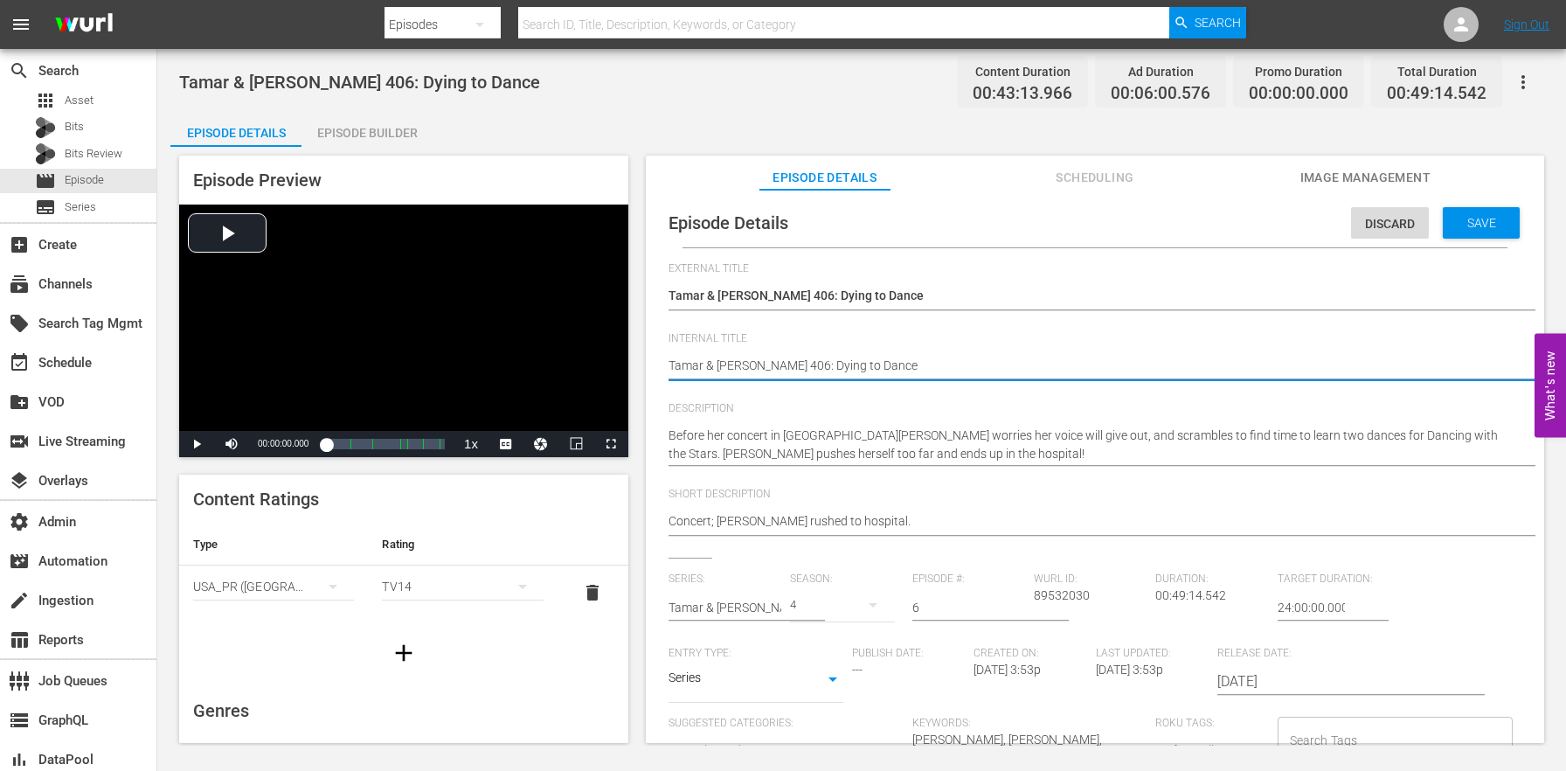
paste textarea "(24 ROKU BFV)"
type textarea "(24 ROKU BFV) Tamar & [PERSON_NAME] 406: Dying to Dance"
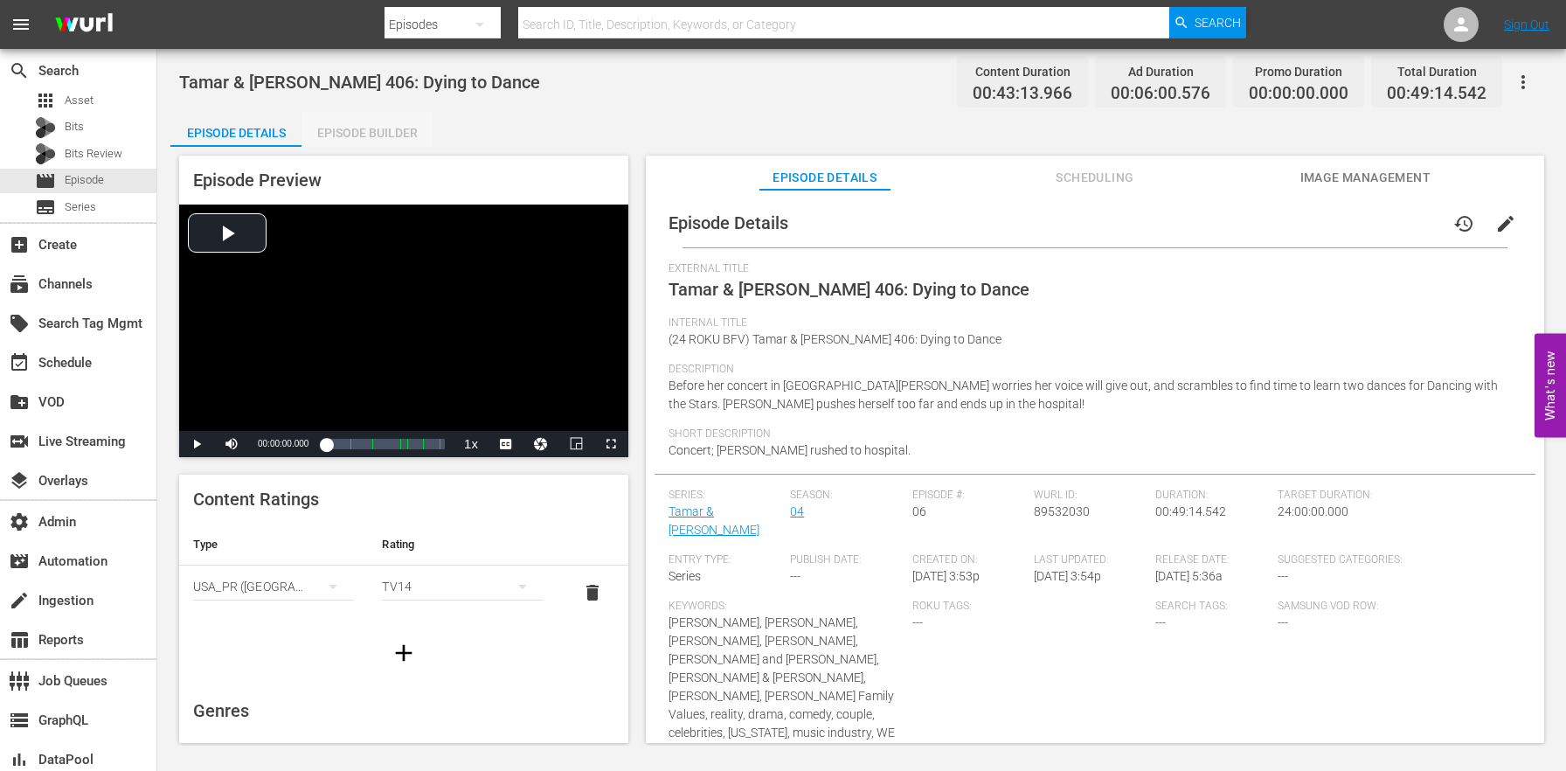
click at [381, 125] on div "Episode Builder" at bounding box center [366, 133] width 131 height 42
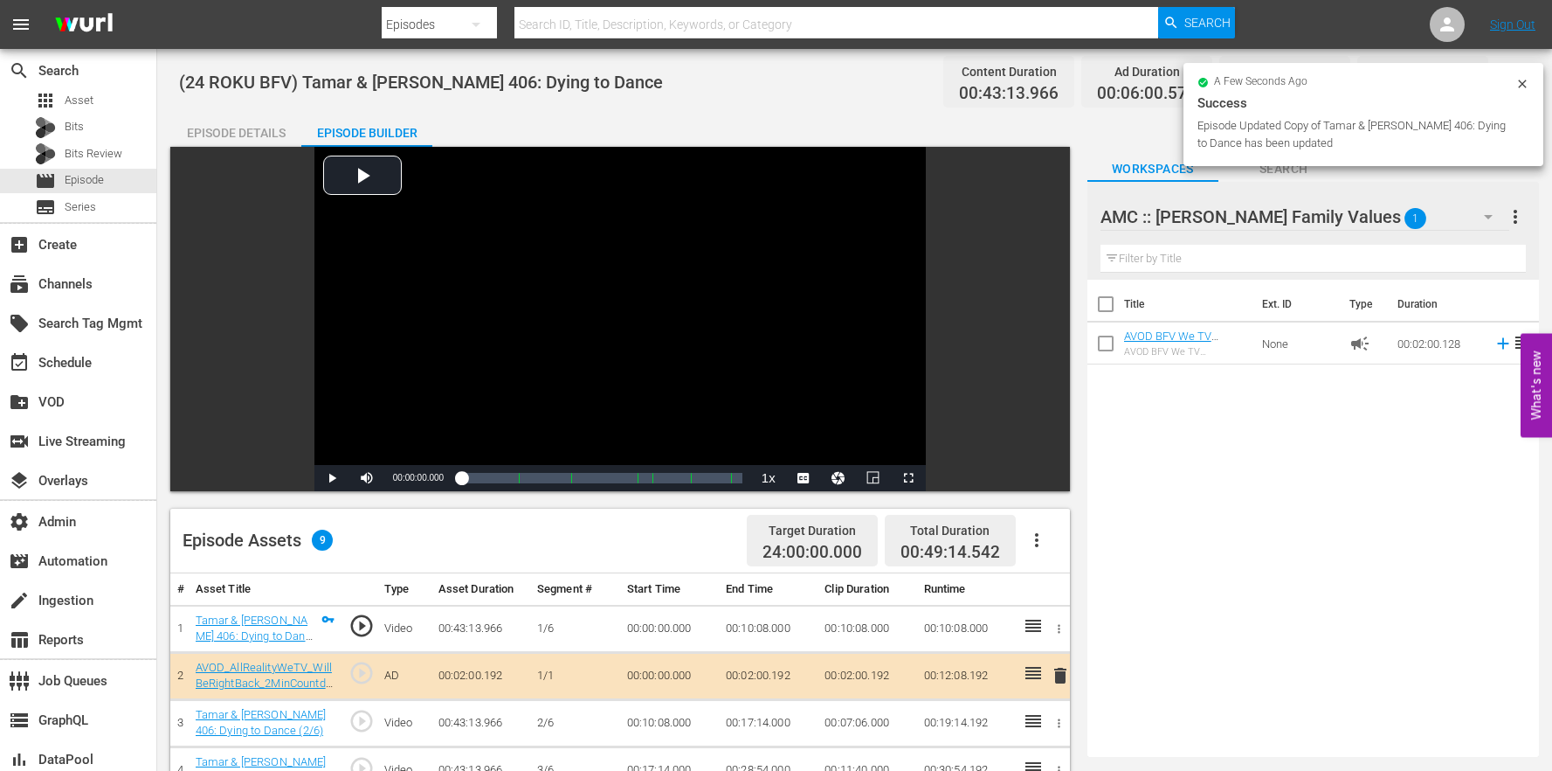
click at [1061, 543] on div "Episode Assets 9 Target Duration 24:00:00.000 Total Duration 00:49:14.542" at bounding box center [620, 540] width 900 height 65
click at [1054, 539] on button "button" at bounding box center [1037, 540] width 42 height 42
click at [1062, 618] on div "Clear Ads" at bounding box center [1089, 631] width 119 height 42
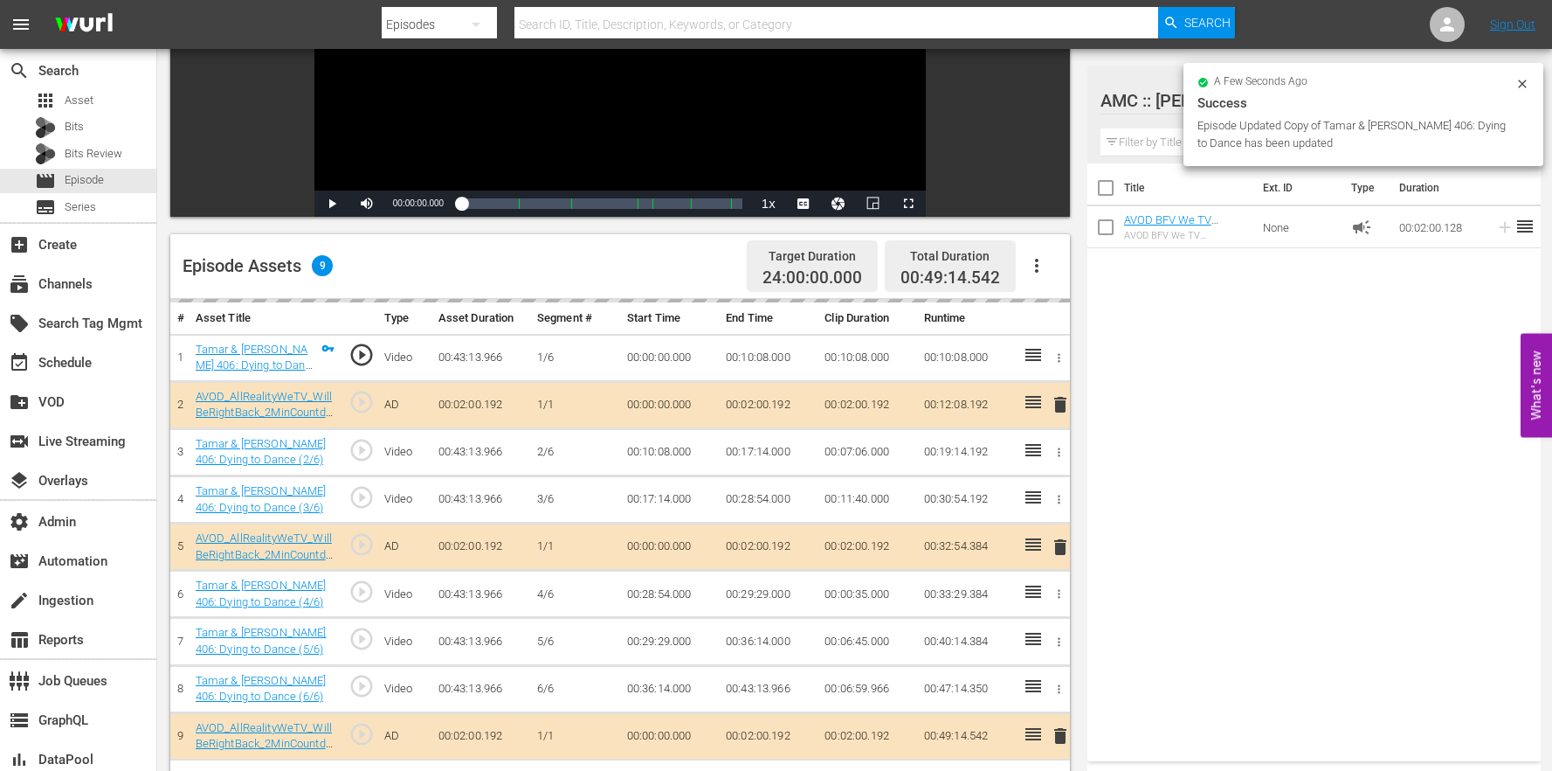
scroll to position [454, 0]
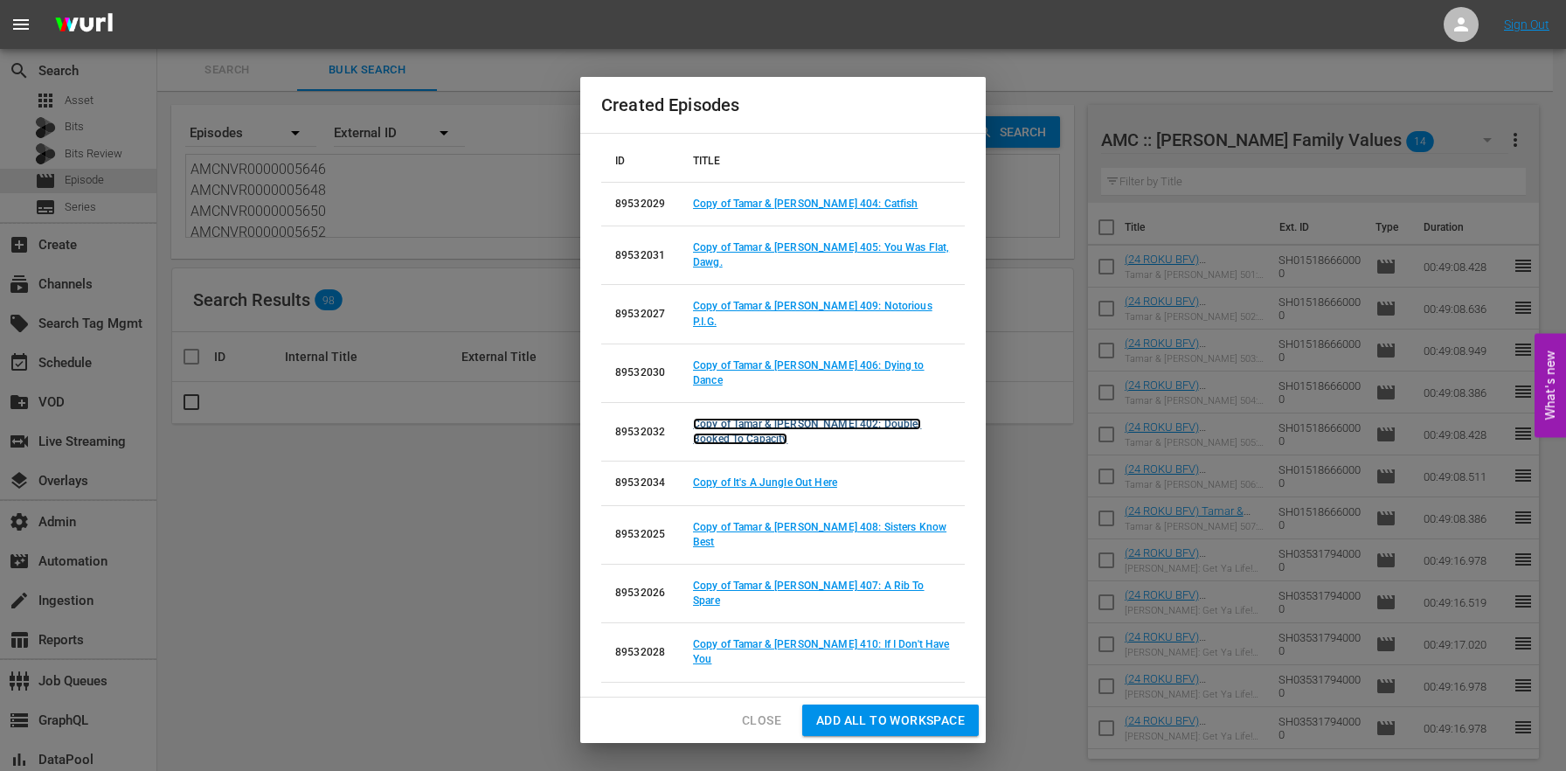
click at [847, 418] on link "Copy of Tamar & [PERSON_NAME] 402: Double-Booked To Capacity" at bounding box center [807, 431] width 228 height 27
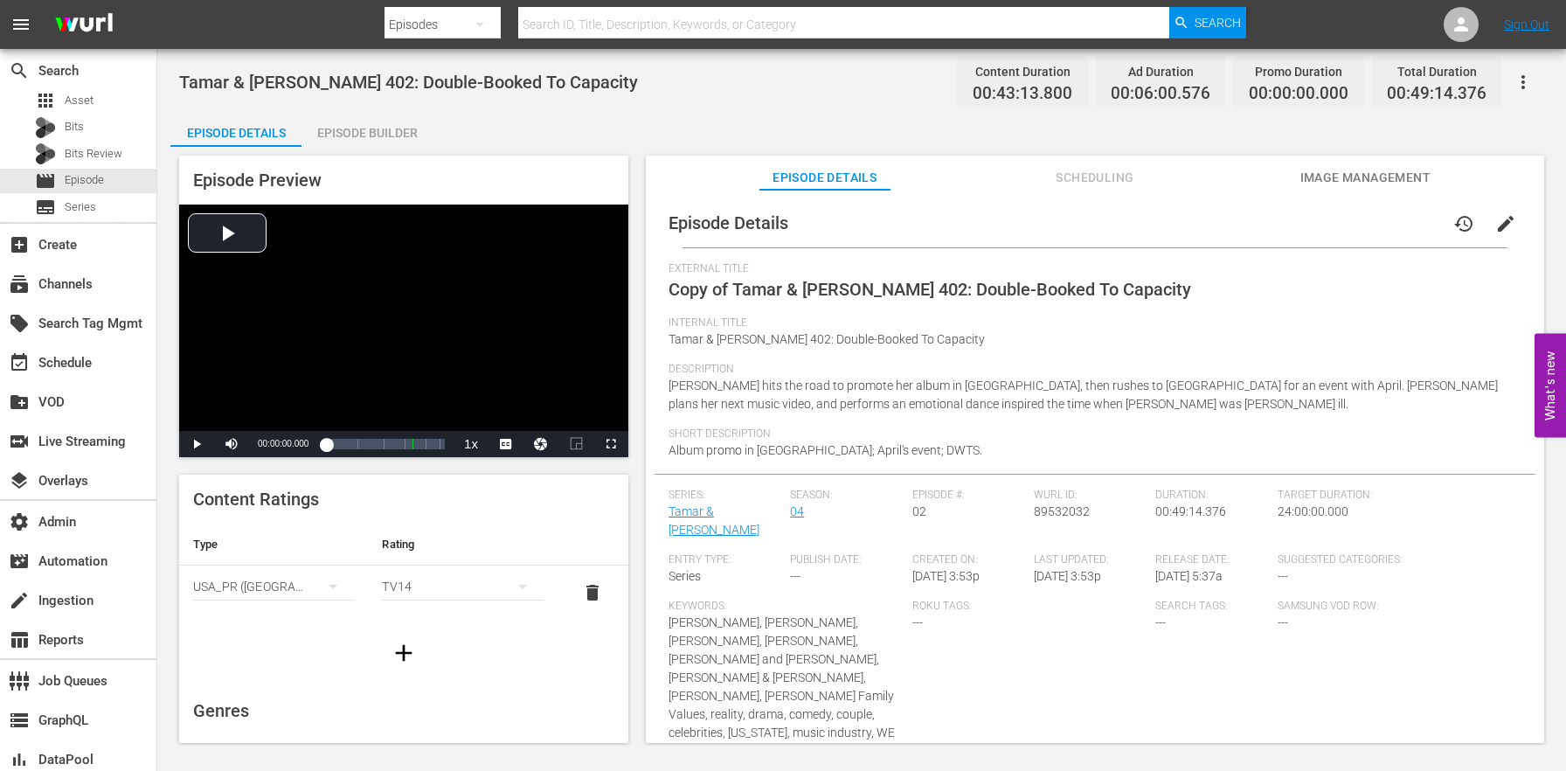
click at [1504, 235] on button "edit" at bounding box center [1505, 224] width 42 height 42
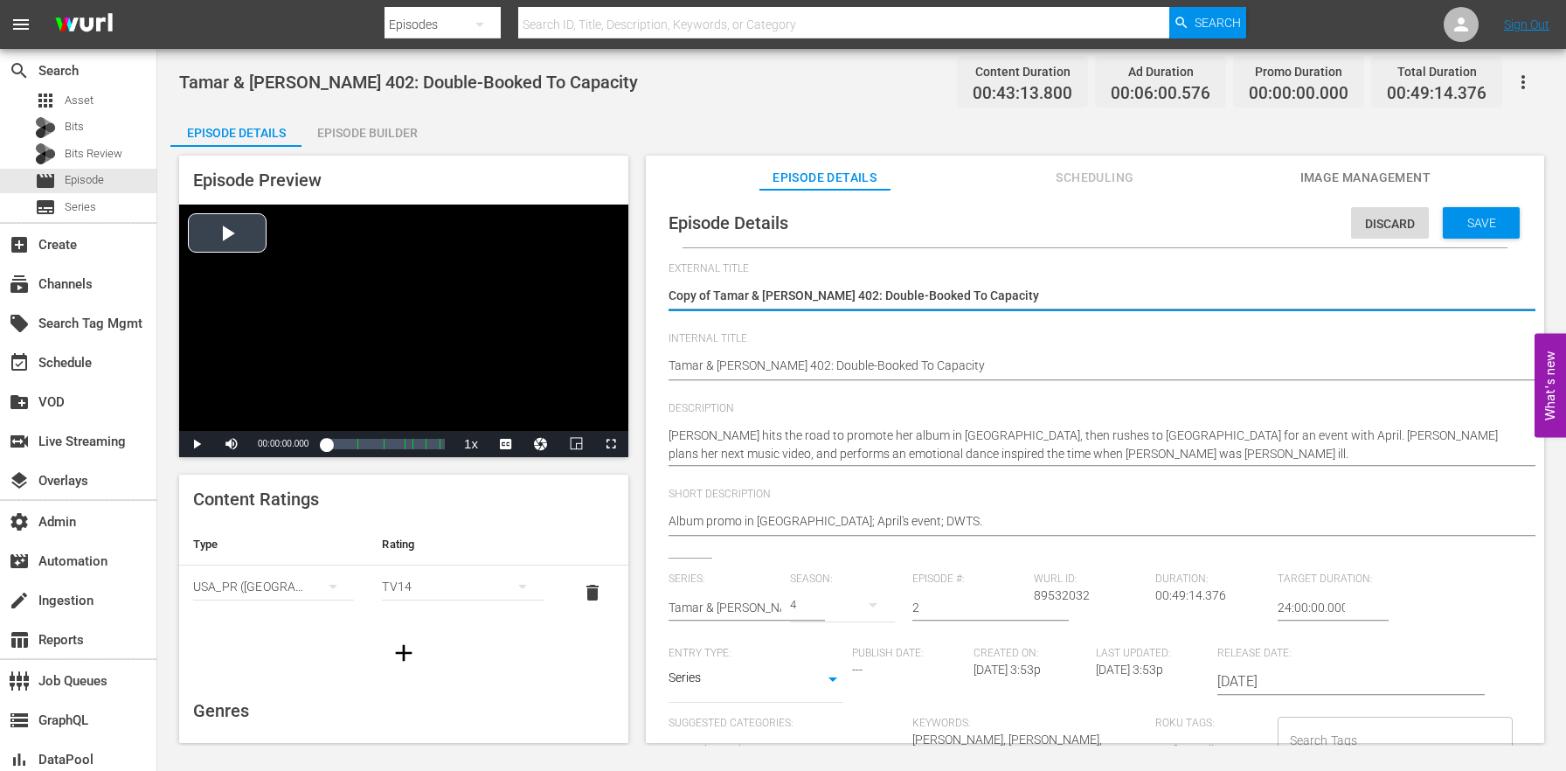
drag, startPoint x: 715, startPoint y: 288, endPoint x: 543, endPoint y: 268, distance: 172.4
click at [544, 269] on div "Episode Preview Video Player is loading. Play Video Play Mute Current Time 00:0…" at bounding box center [861, 452] width 1382 height 610
type textarea "Tamar & [PERSON_NAME] 402: Double-Booked To Capacity"
click at [667, 365] on div "Episode Details Discard Save External Title Copy of Tamar & [PERSON_NAME] 402: …" at bounding box center [1094, 725] width 881 height 1055
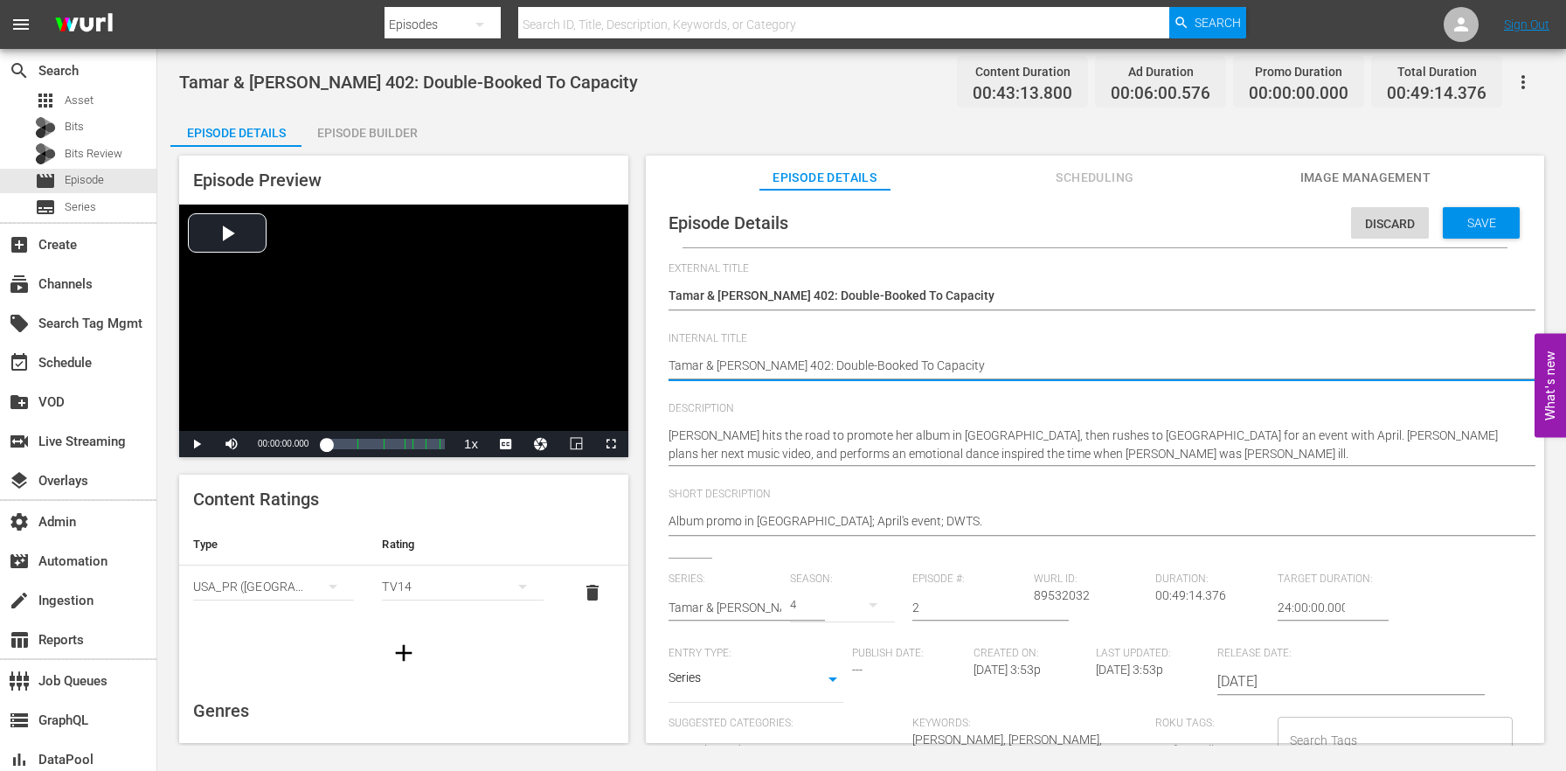
paste textarea "(24 ROKU BFV)"
type textarea "(24 ROKU BFV) [PERSON_NAME] & [PERSON_NAME] 402: Double-Booked To Capacity"
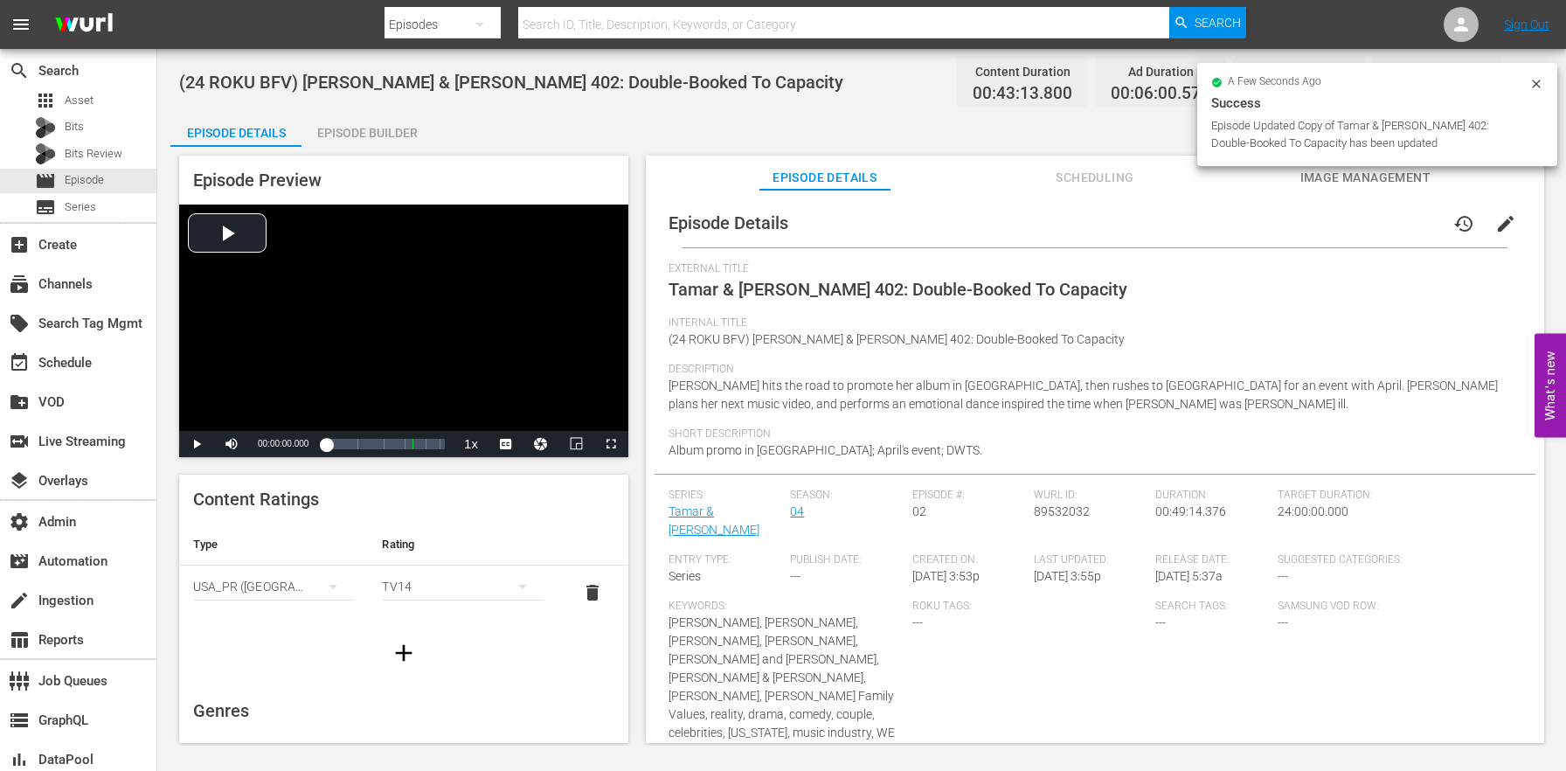
click at [347, 132] on div "Episode Builder" at bounding box center [366, 133] width 131 height 42
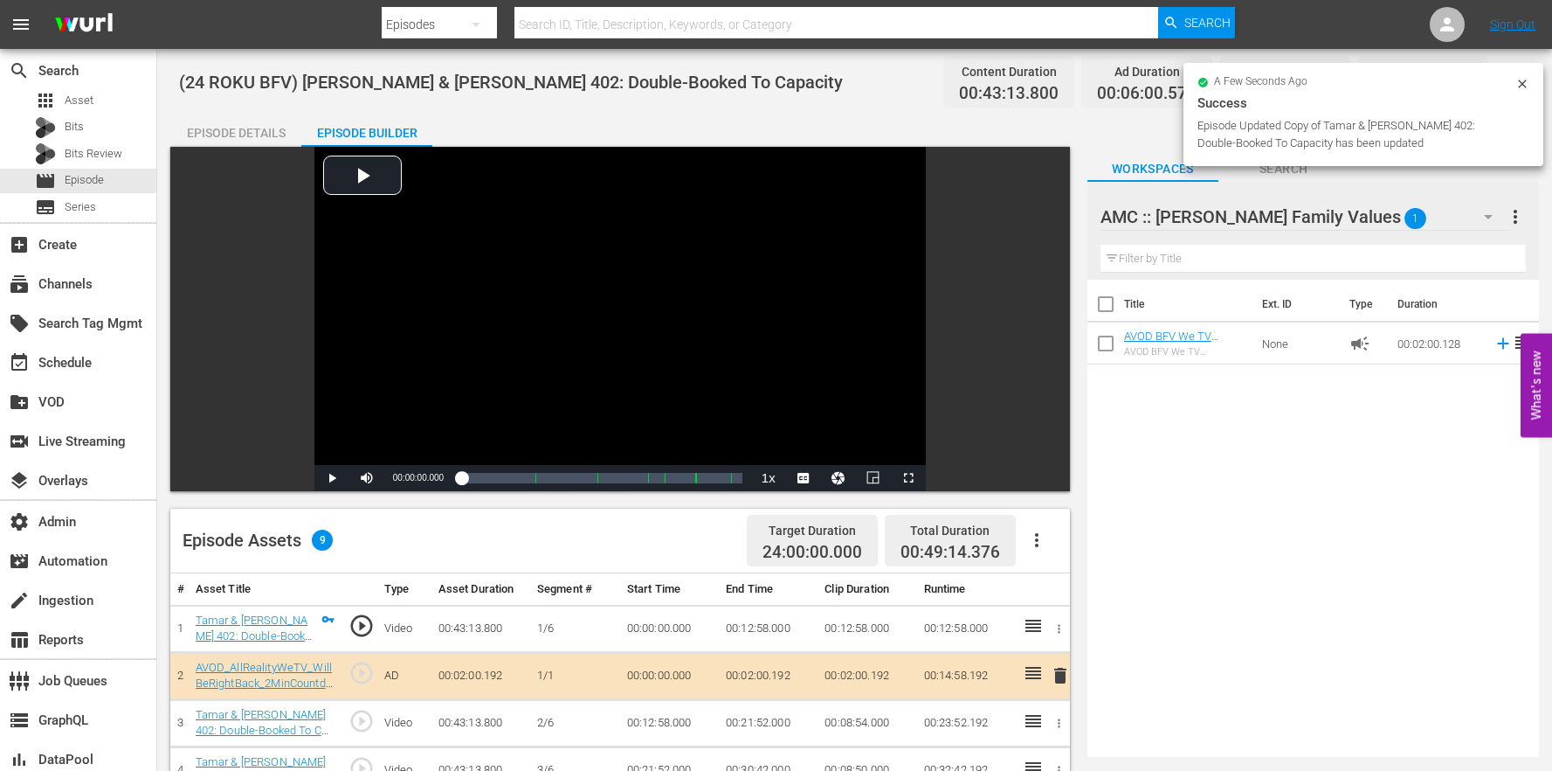
click at [1044, 548] on icon "button" at bounding box center [1037, 539] width 21 height 21
click at [1042, 631] on div "Clear Ads" at bounding box center [1089, 631] width 119 height 42
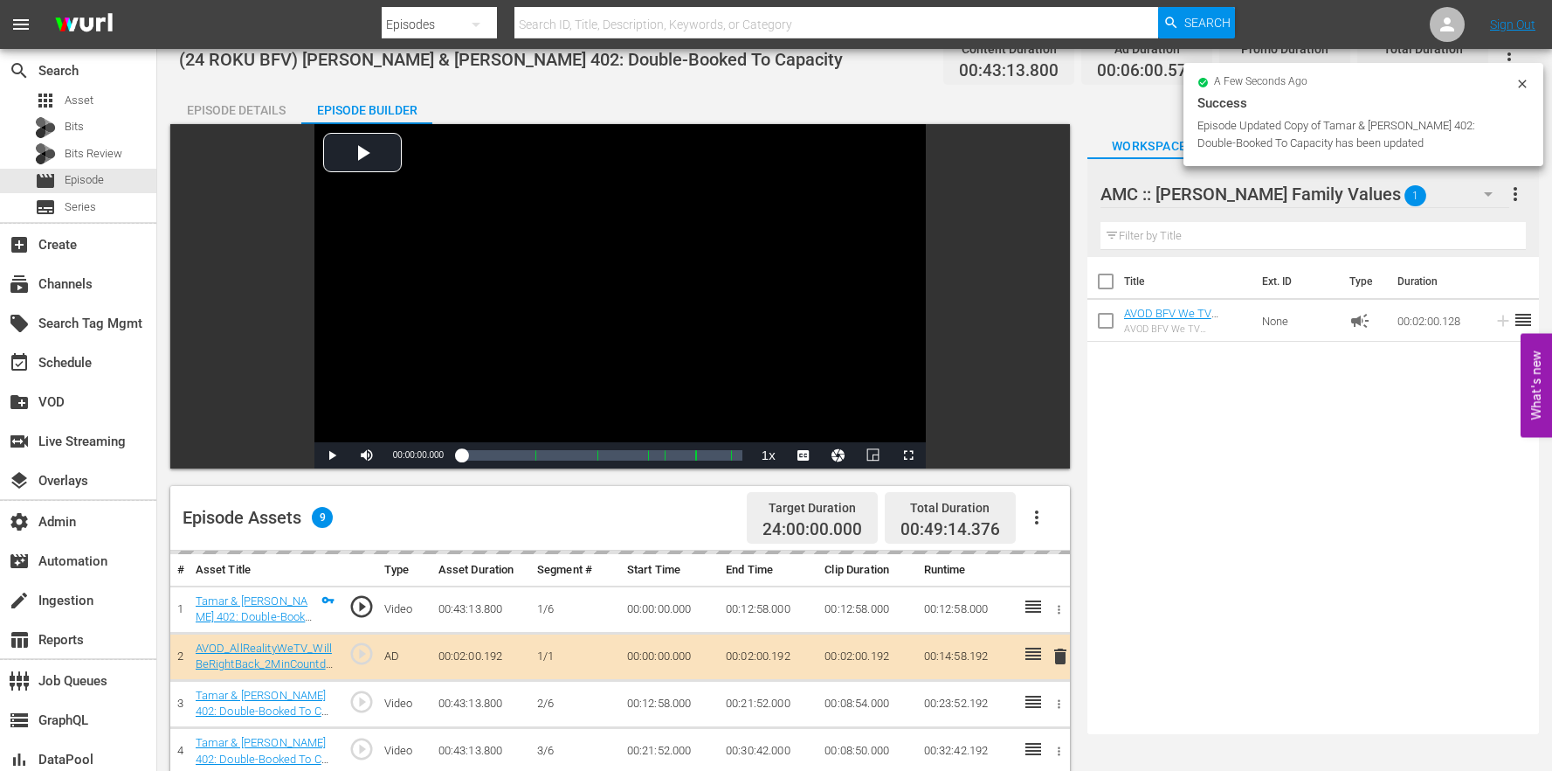
scroll to position [454, 0]
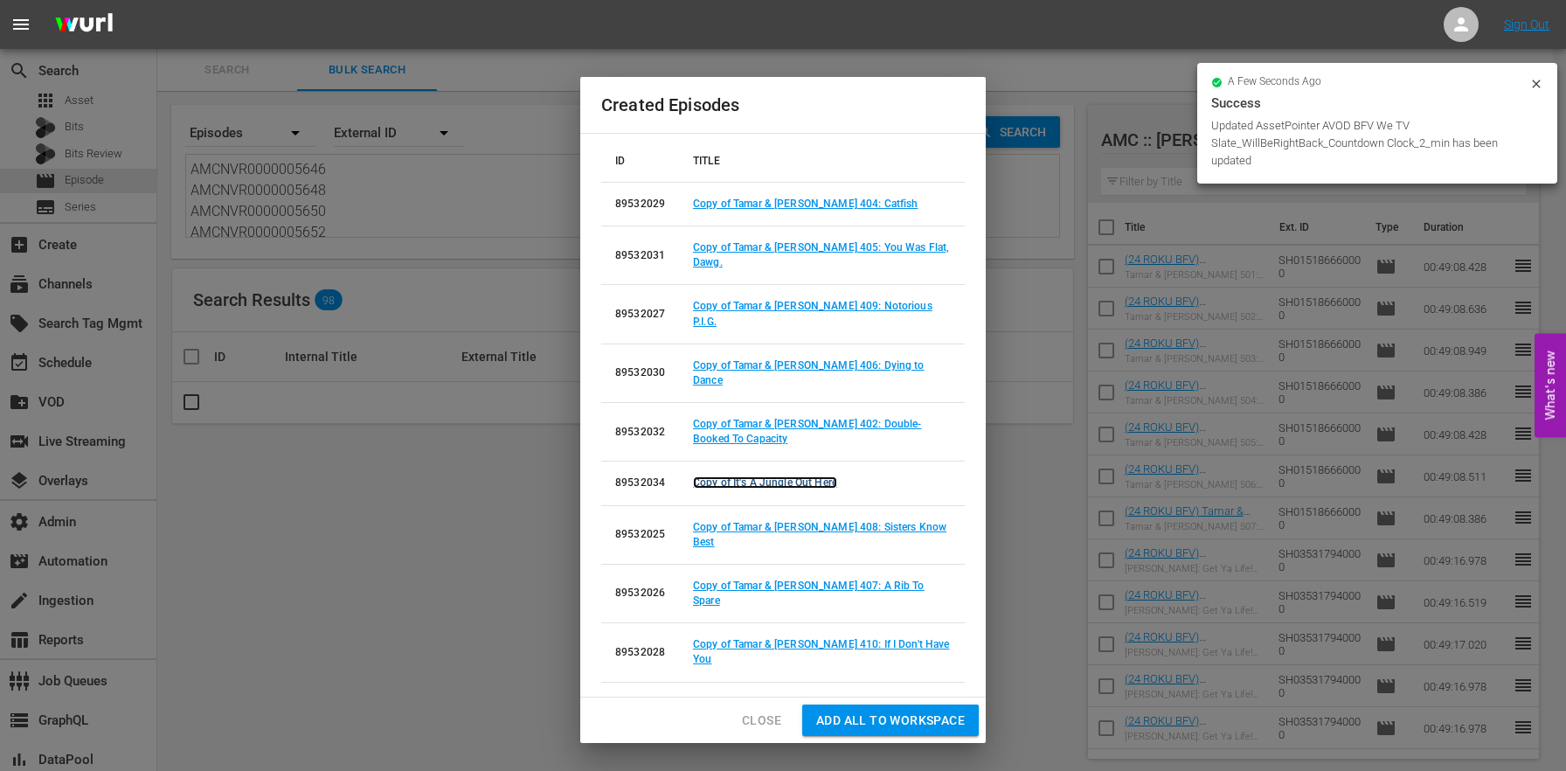
click at [787, 476] on link "Copy of It's A Jungle Out Here" at bounding box center [765, 482] width 144 height 12
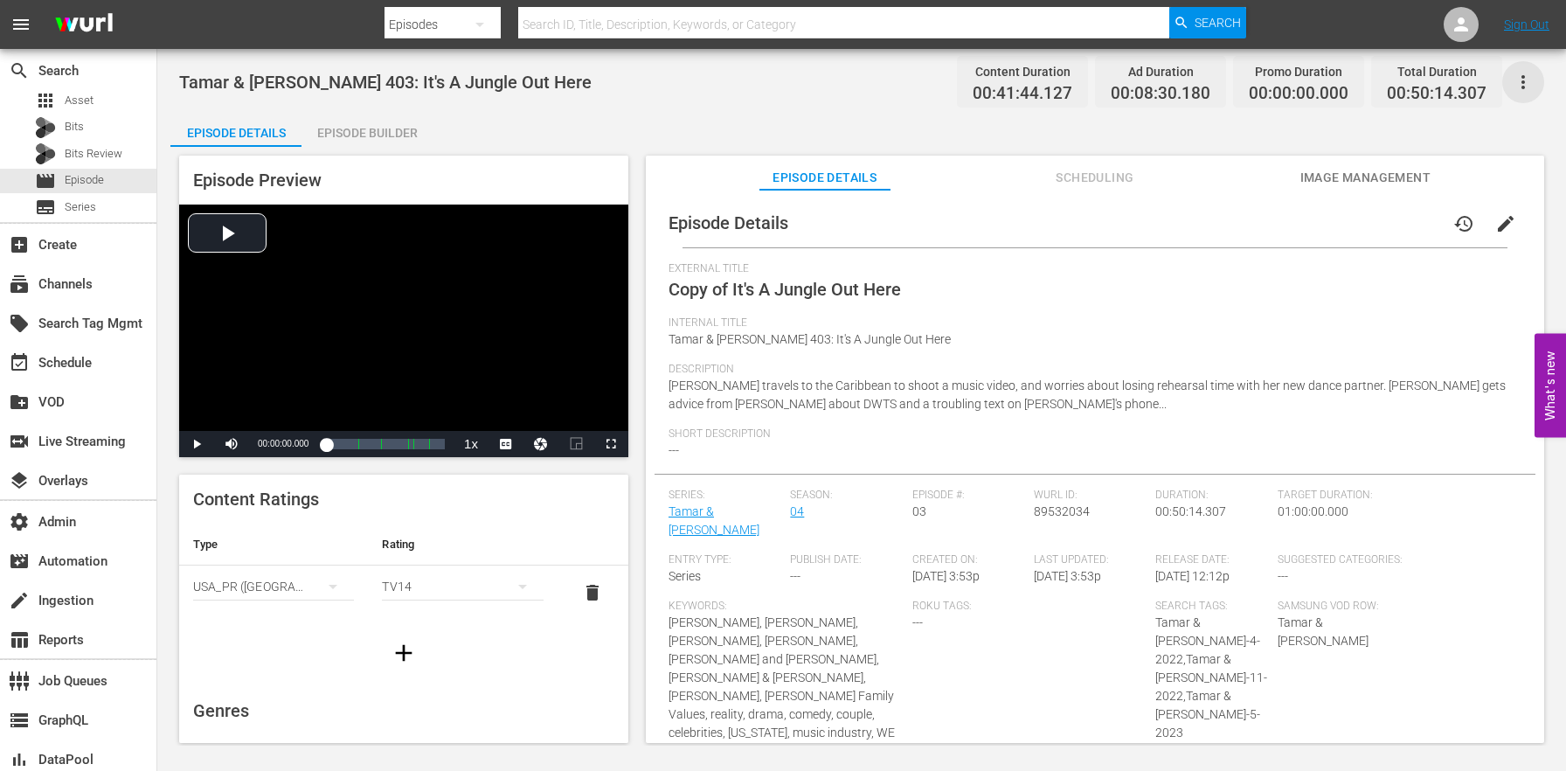
click at [1515, 83] on icon "button" at bounding box center [1522, 82] width 21 height 21
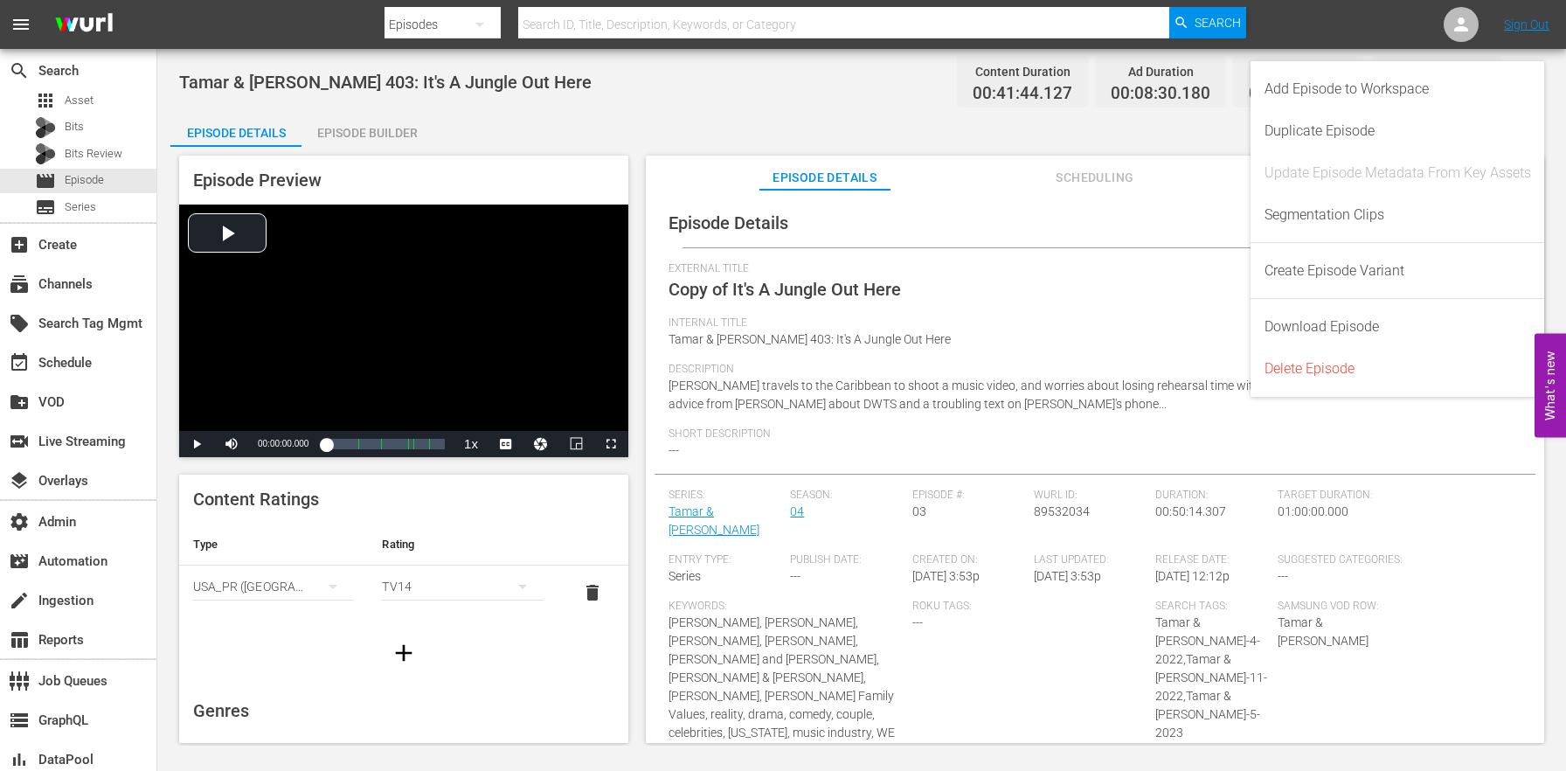
click at [939, 389] on span "[PERSON_NAME] travels to the Caribbean to shoot a music video, and worries abou…" at bounding box center [1086, 394] width 837 height 32
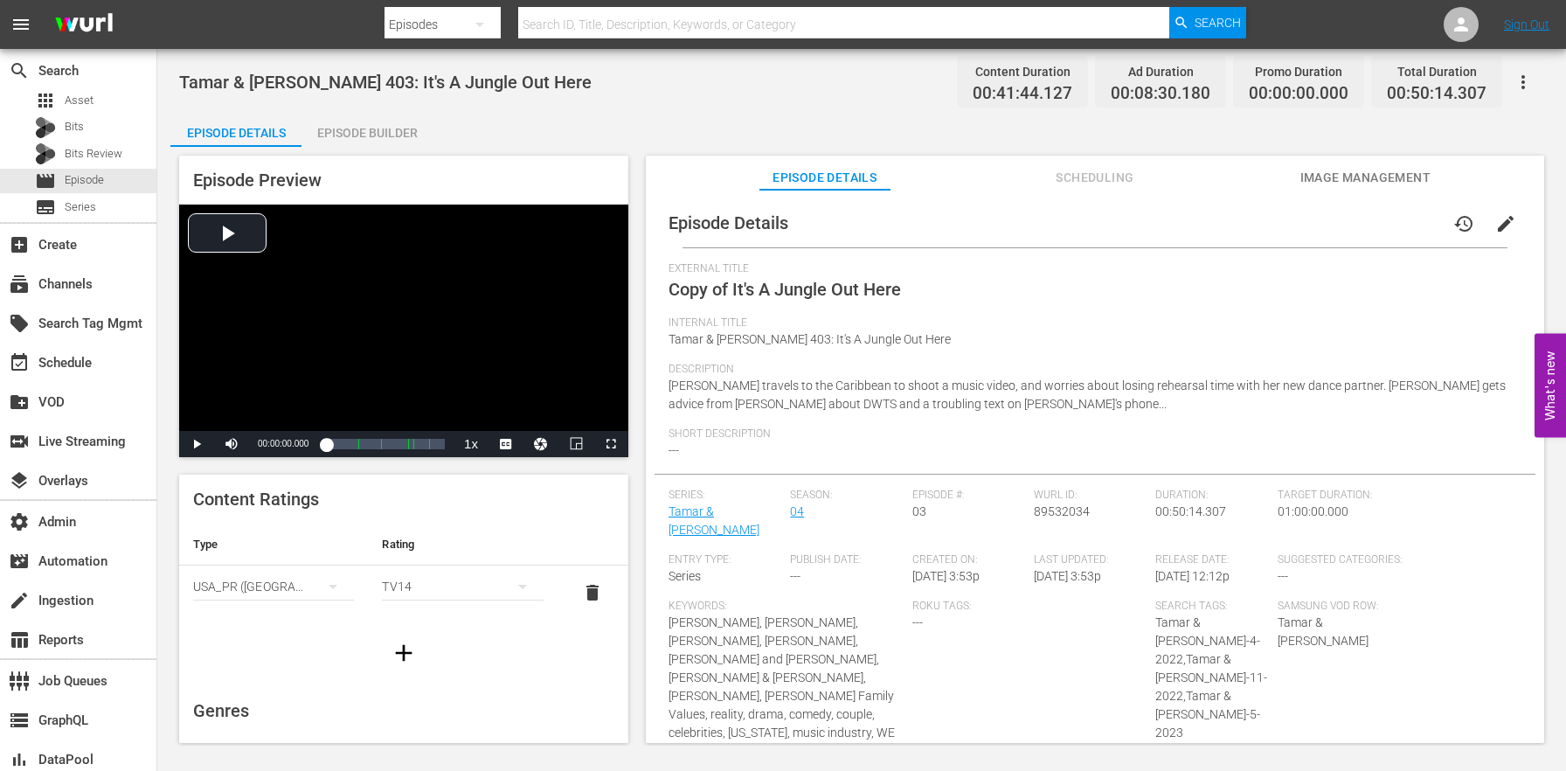
click at [349, 129] on div "Episode Builder" at bounding box center [366, 133] width 131 height 42
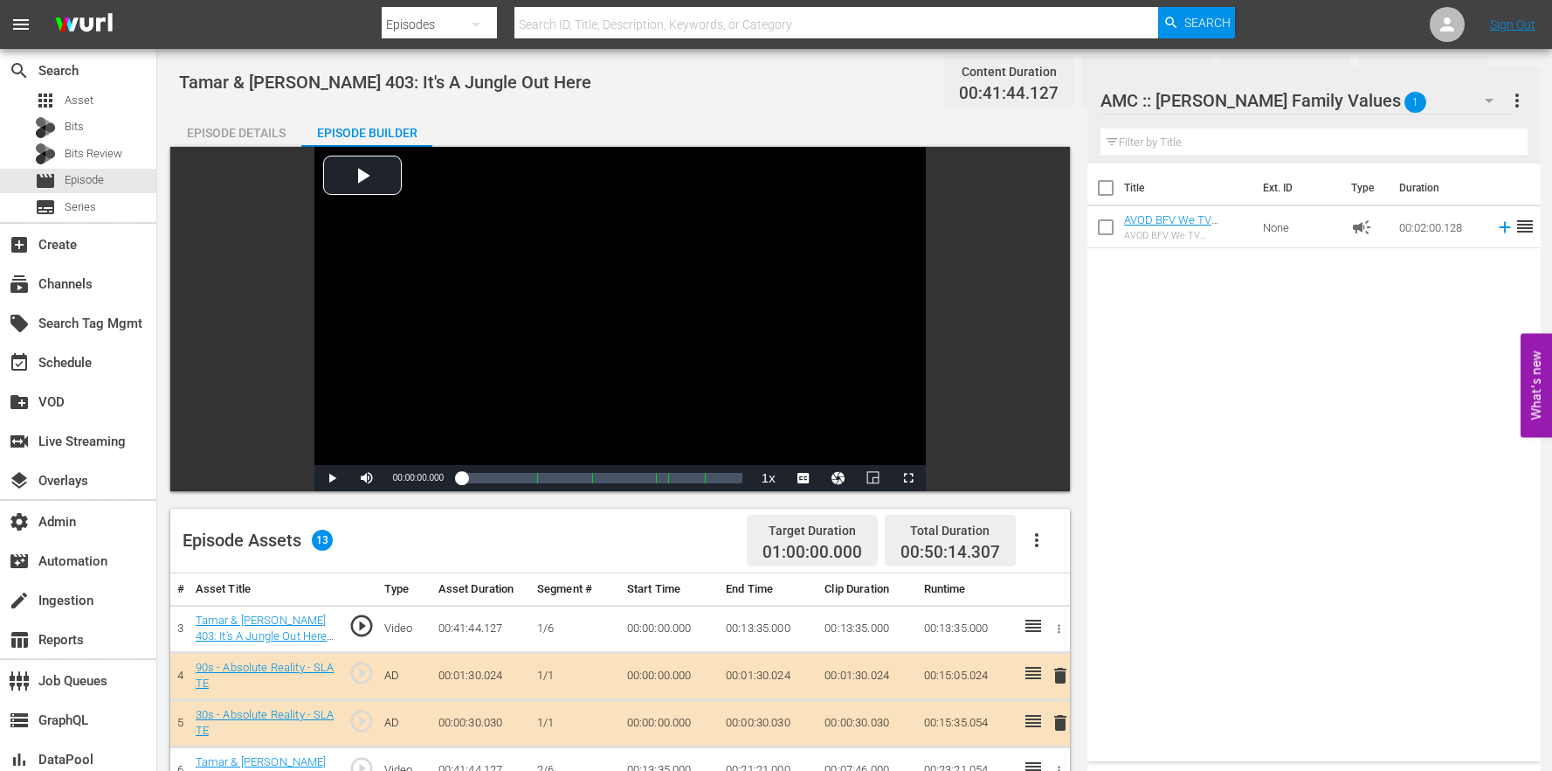
scroll to position [463, 0]
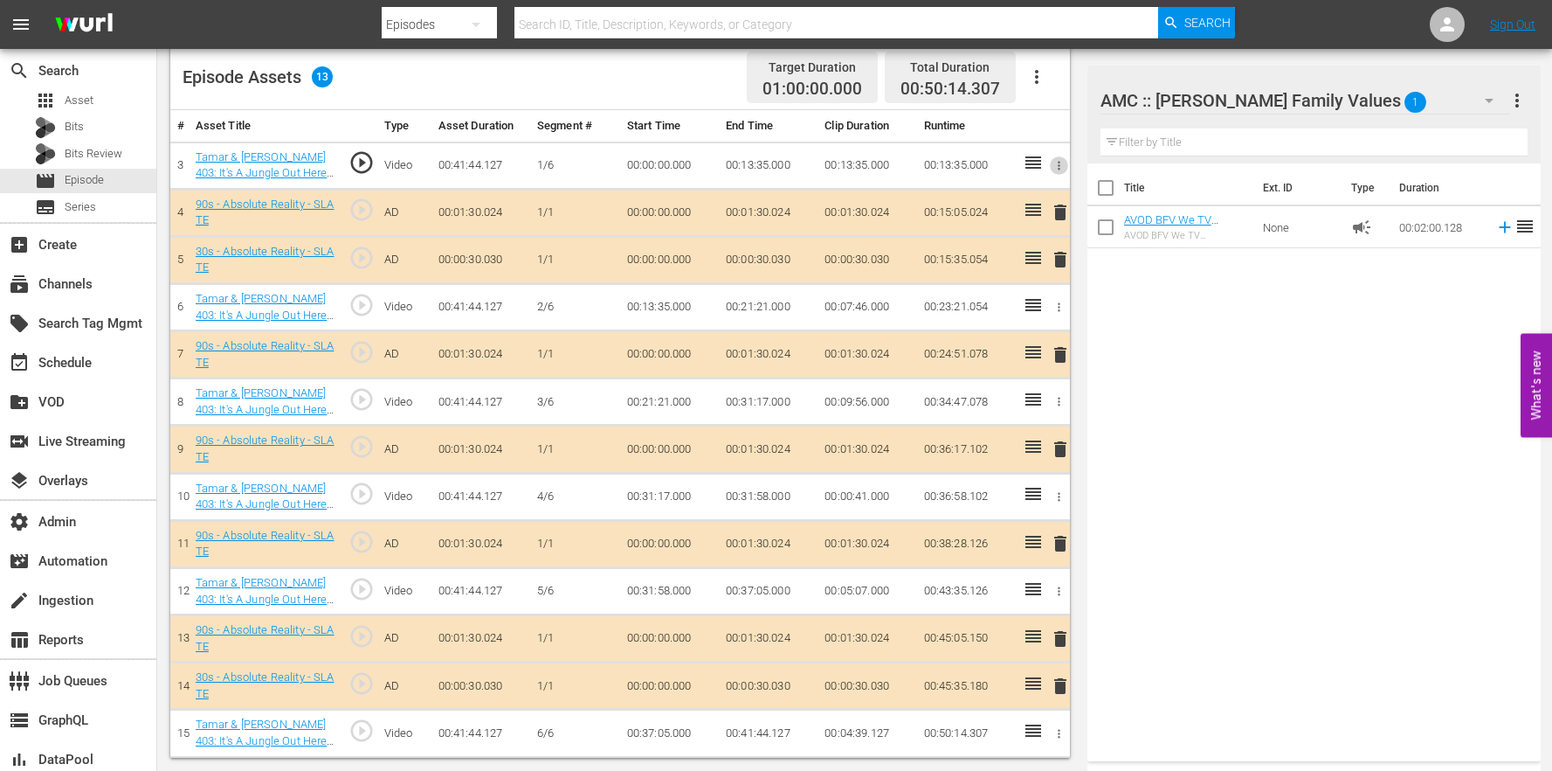
click at [1062, 166] on icon "button" at bounding box center [1059, 165] width 13 height 13
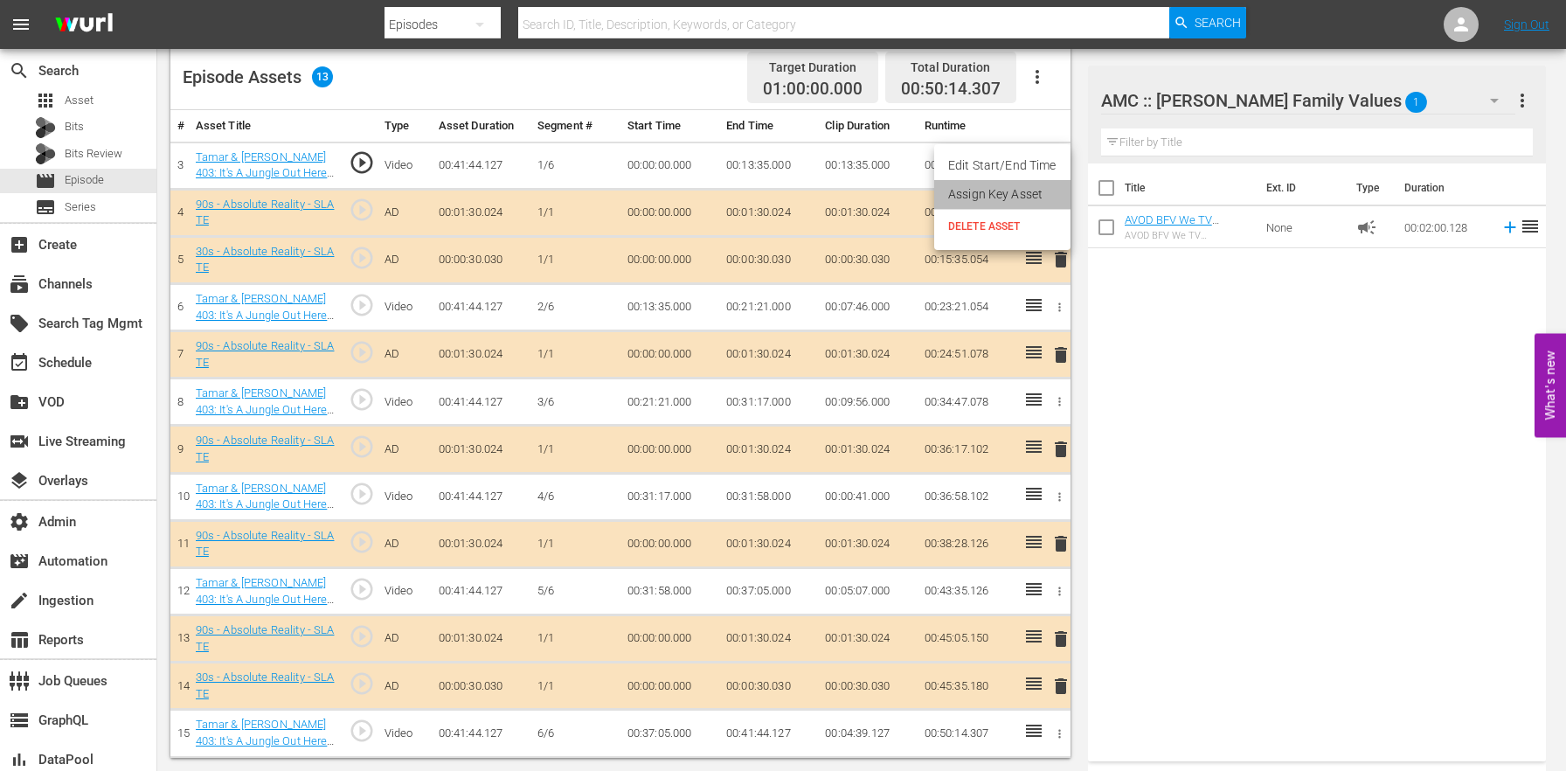
click at [1030, 188] on li "Assign Key Asset" at bounding box center [1002, 194] width 136 height 29
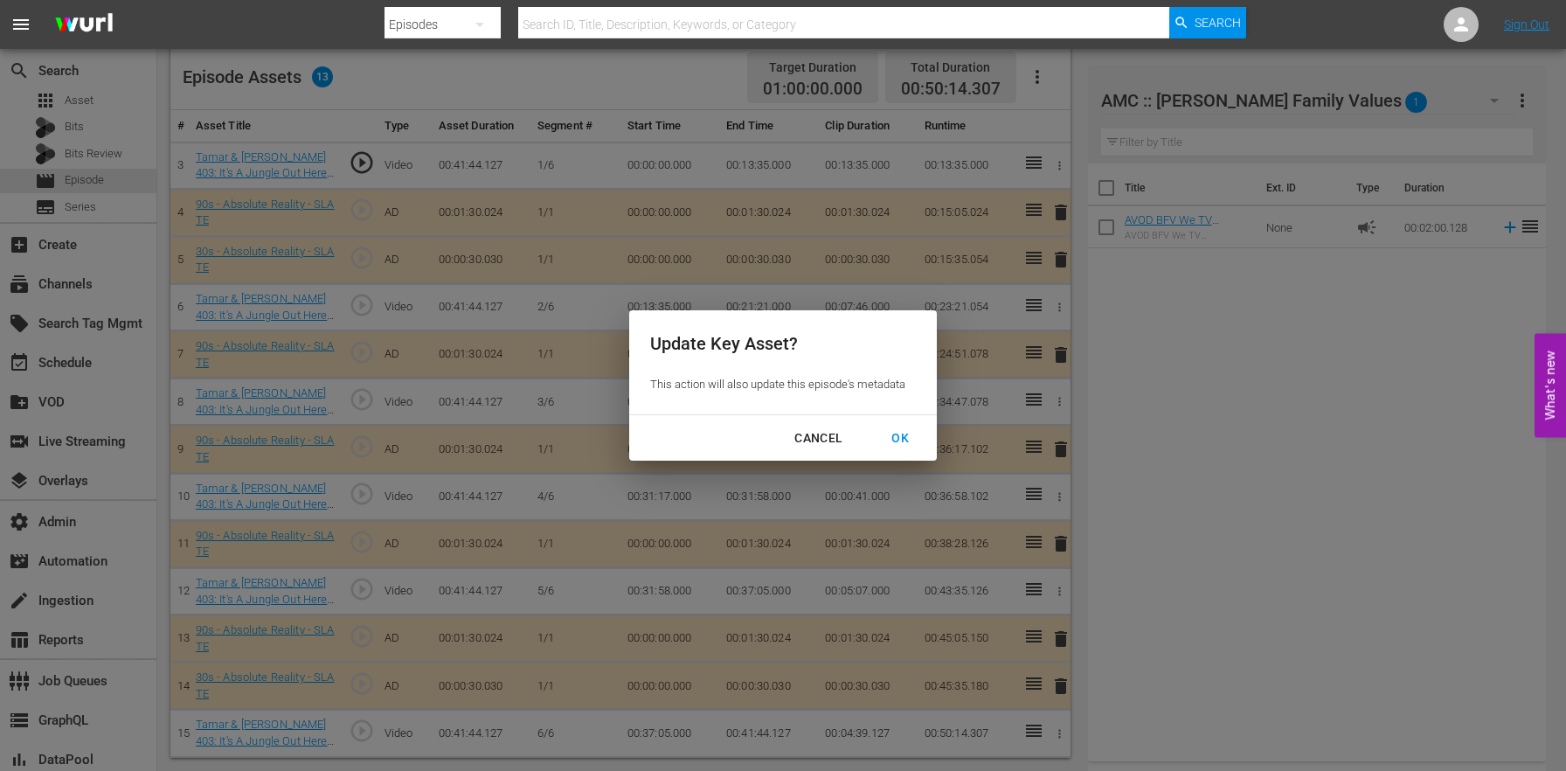
click at [902, 450] on button "OK" at bounding box center [899, 438] width 59 height 32
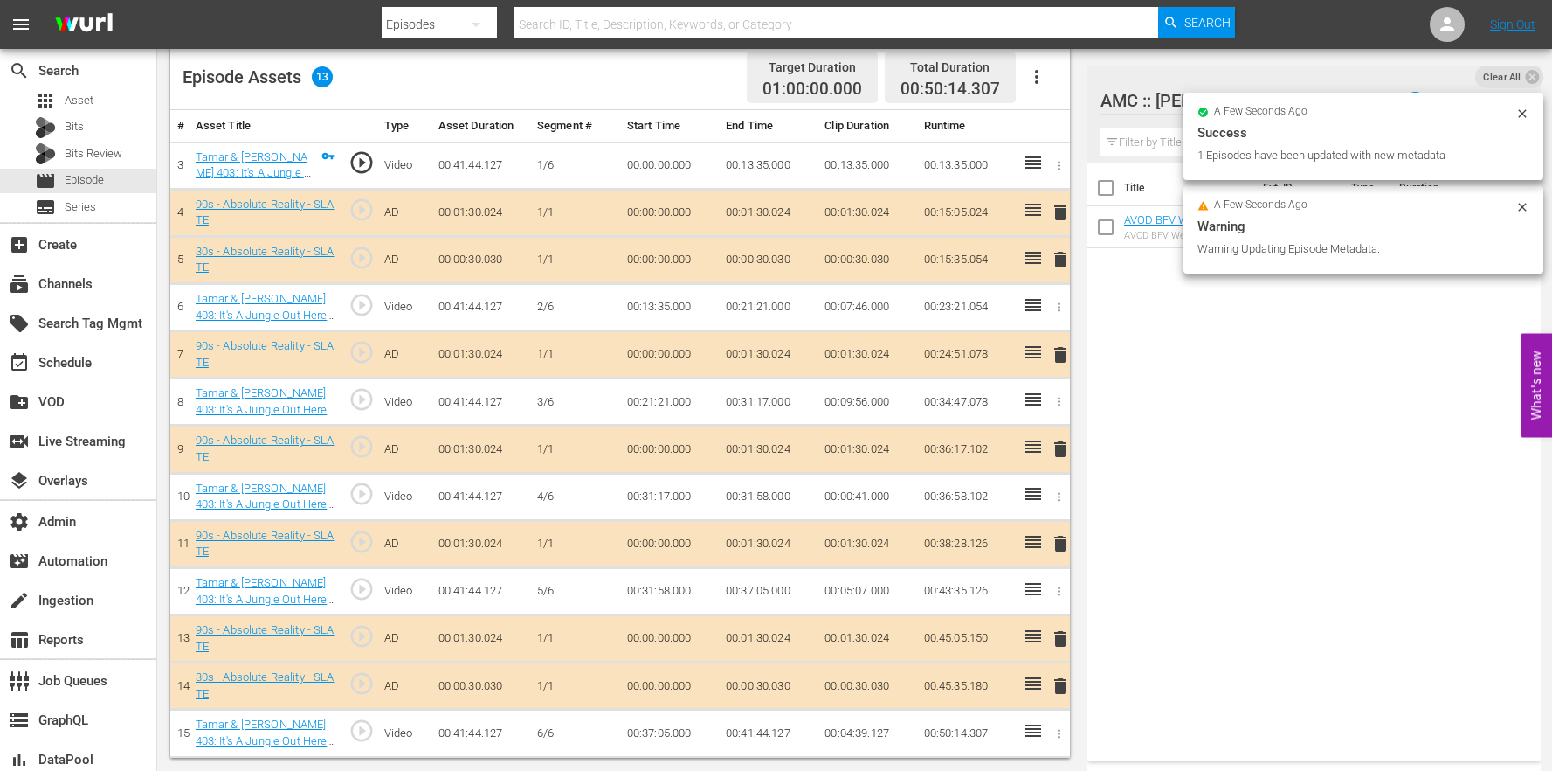
click at [1048, 76] on button "button" at bounding box center [1037, 77] width 42 height 42
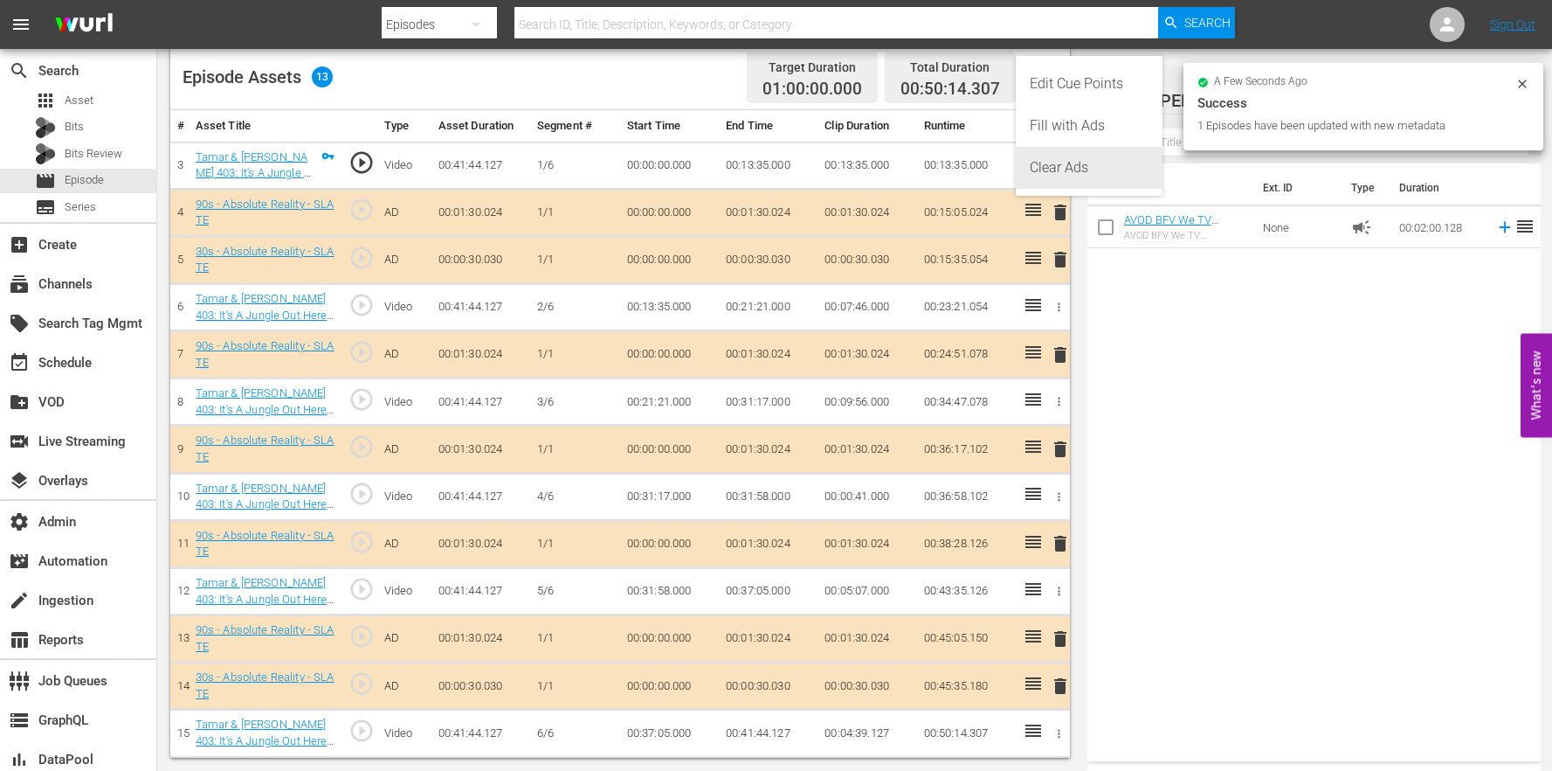
click at [1085, 169] on div "Clear Ads" at bounding box center [1089, 168] width 119 height 42
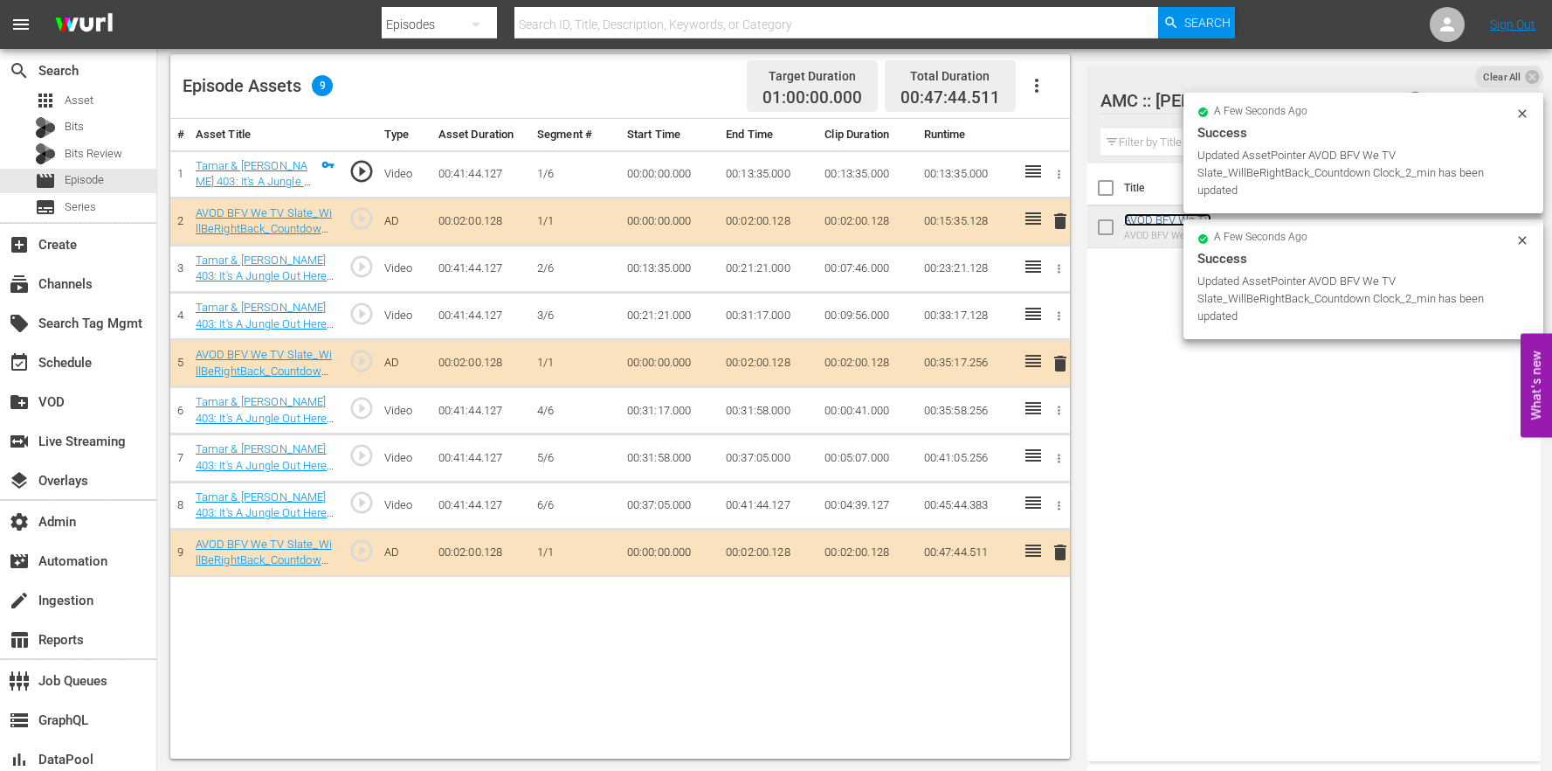
scroll to position [0, 0]
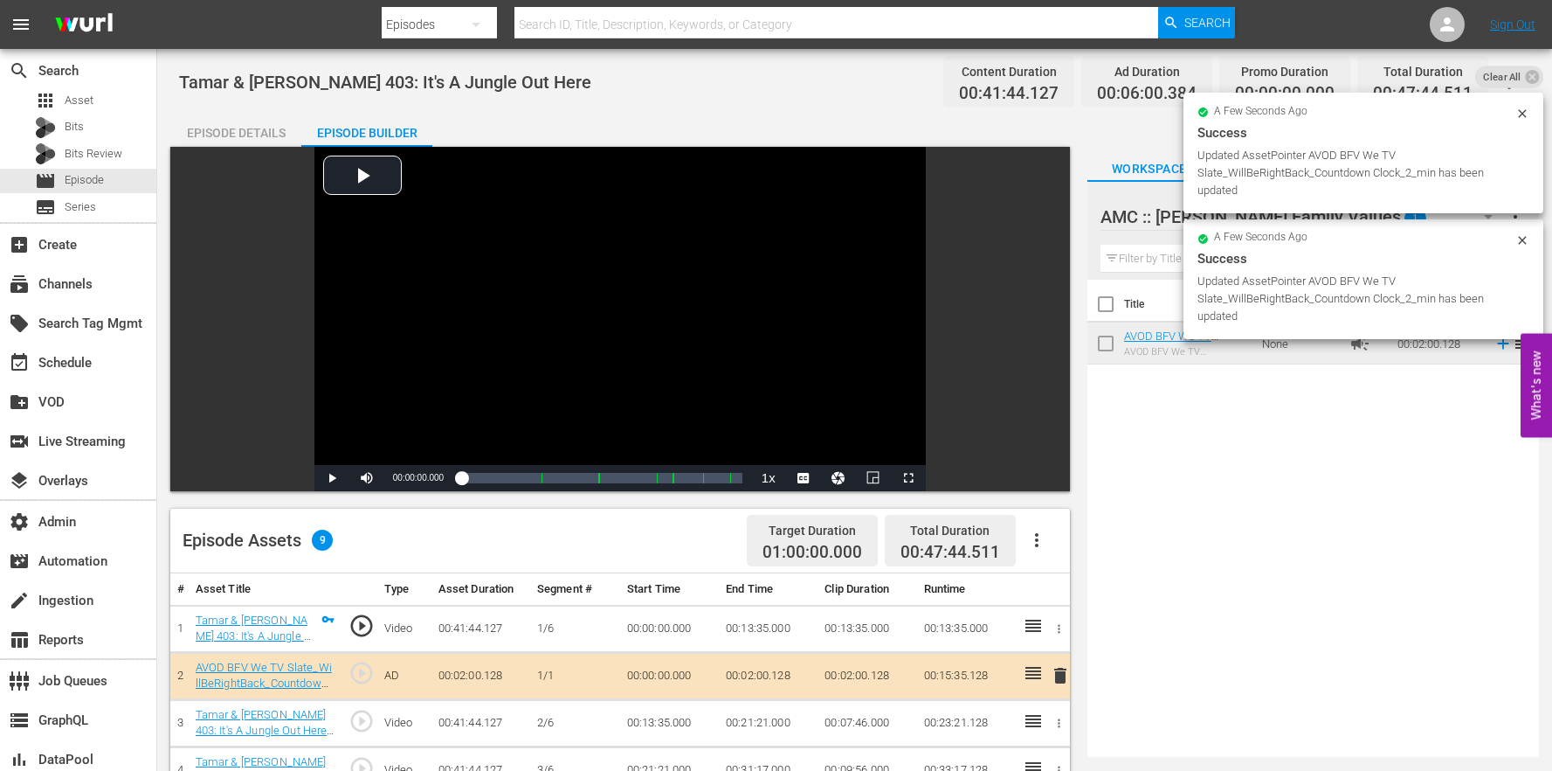
click at [256, 116] on div "Episode Details" at bounding box center [235, 133] width 131 height 42
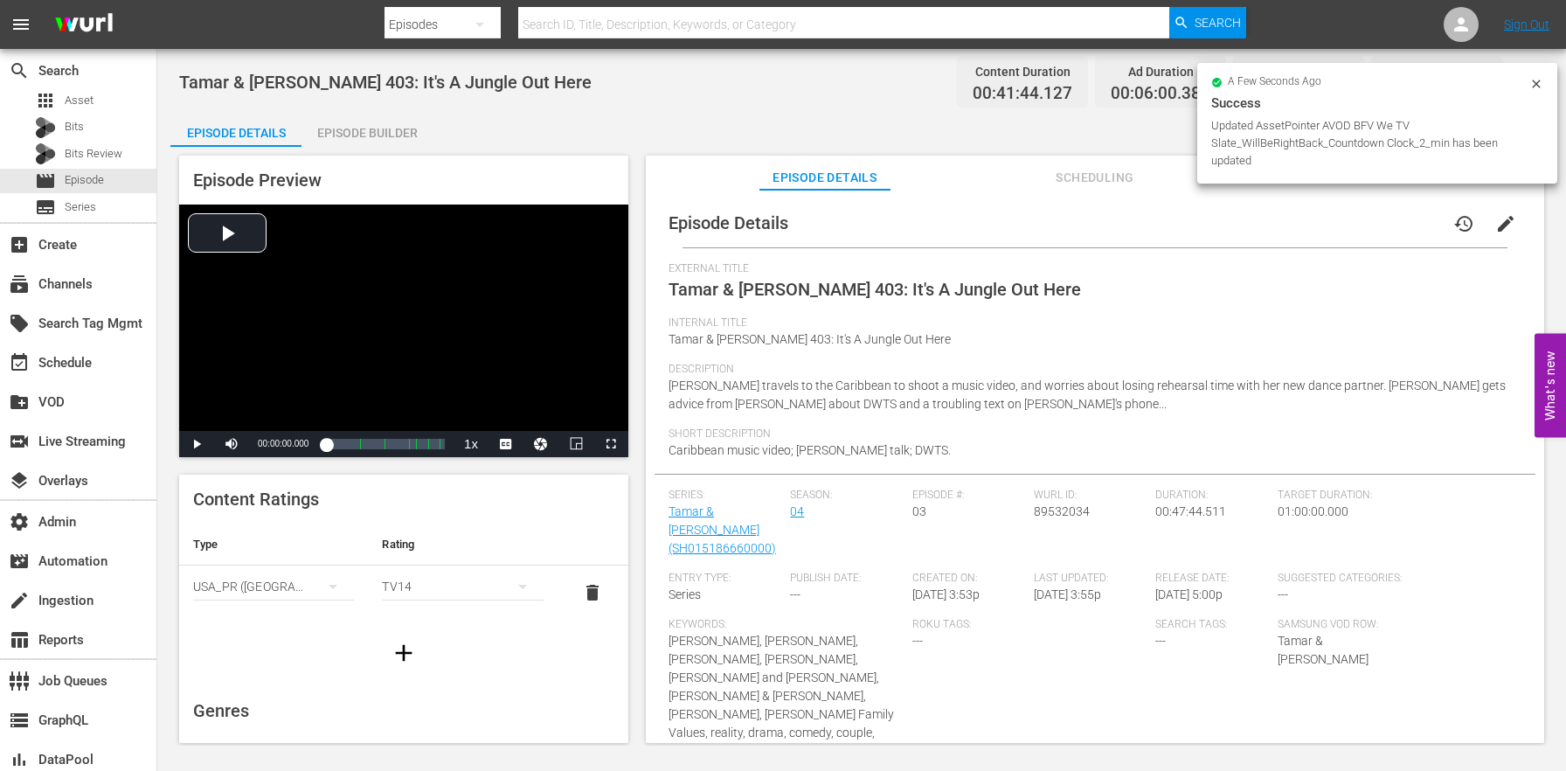
click at [1491, 354] on div "Internal Title Tamar & [PERSON_NAME] 403: It's A Jungle Out Here" at bounding box center [1094, 339] width 853 height 46
click at [1503, 224] on span "edit" at bounding box center [1505, 223] width 21 height 21
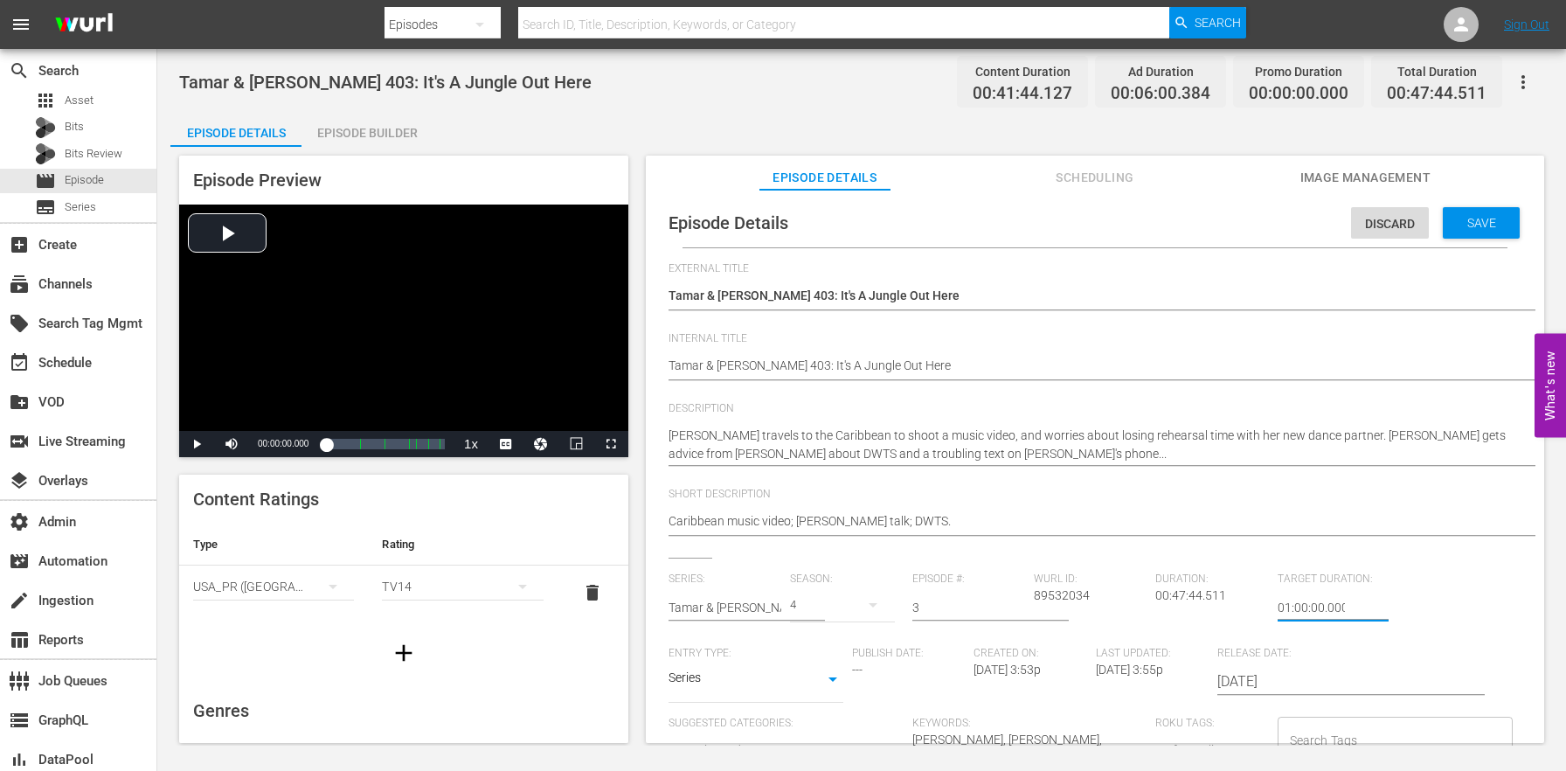
click at [1277, 608] on input "01:00:00.000" at bounding box center [1310, 607] width 67 height 42
type input "24:00:00.000"
paste textarea "(24 ROKU BFV)"
type textarea "(24 ROKU BFV) [PERSON_NAME] & [PERSON_NAME] 403: It's A Jungle Out Here"
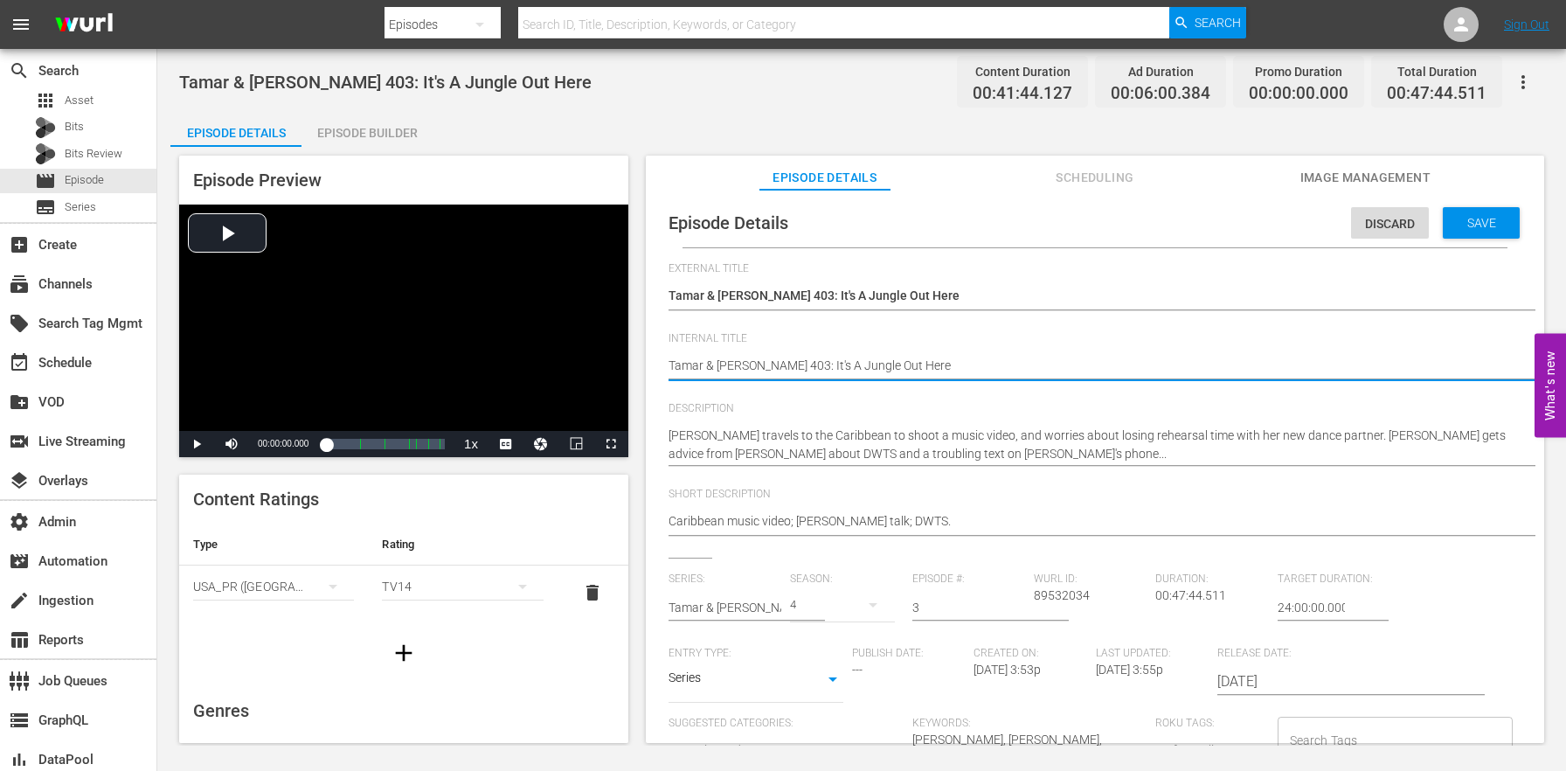
type textarea "(24 ROKU BFV) [PERSON_NAME] & [PERSON_NAME] 403: It's A Jungle Out Here"
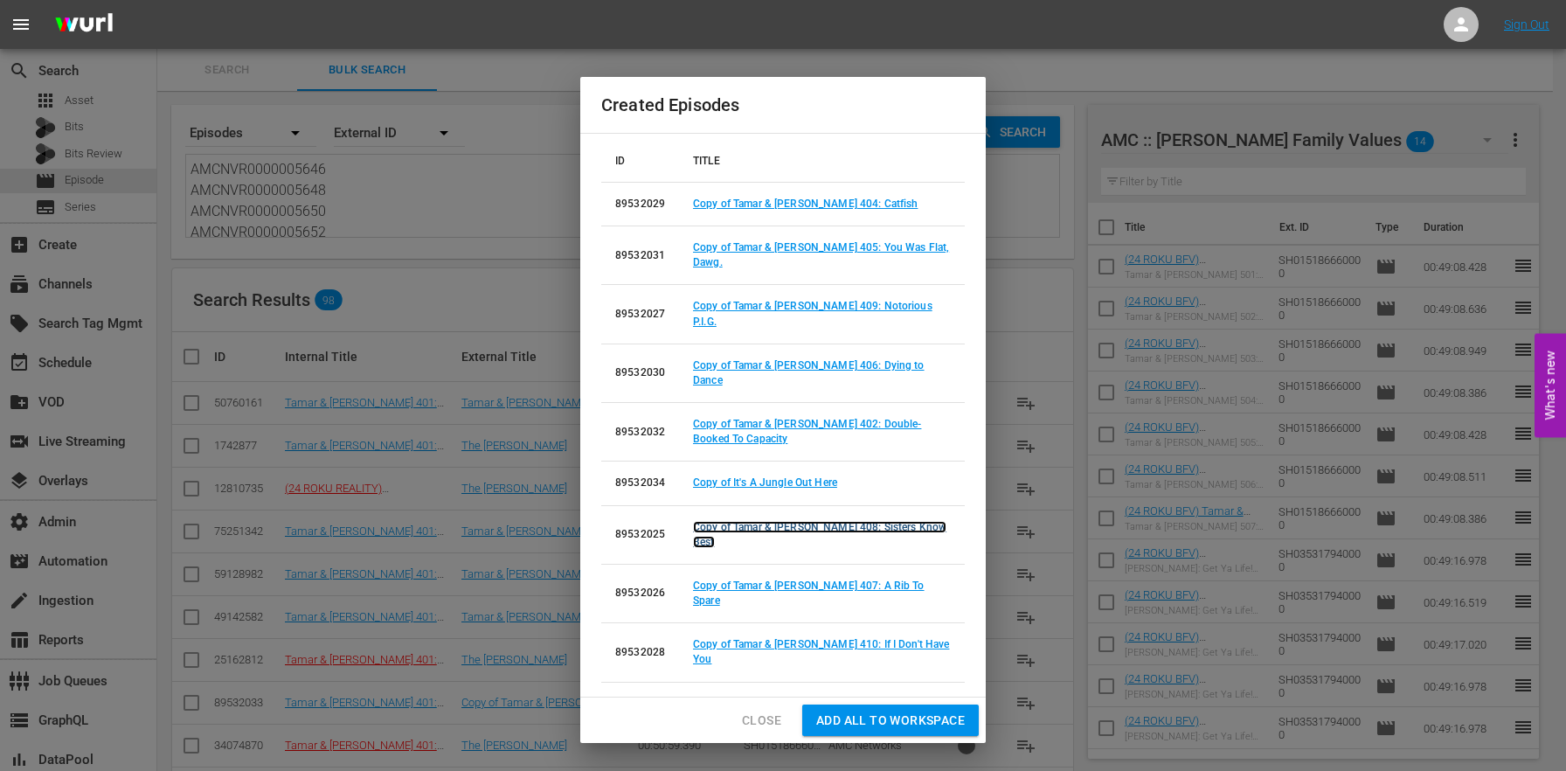
click at [839, 521] on link "Copy of Tamar & [PERSON_NAME] 408: Sisters Know Best" at bounding box center [819, 534] width 253 height 27
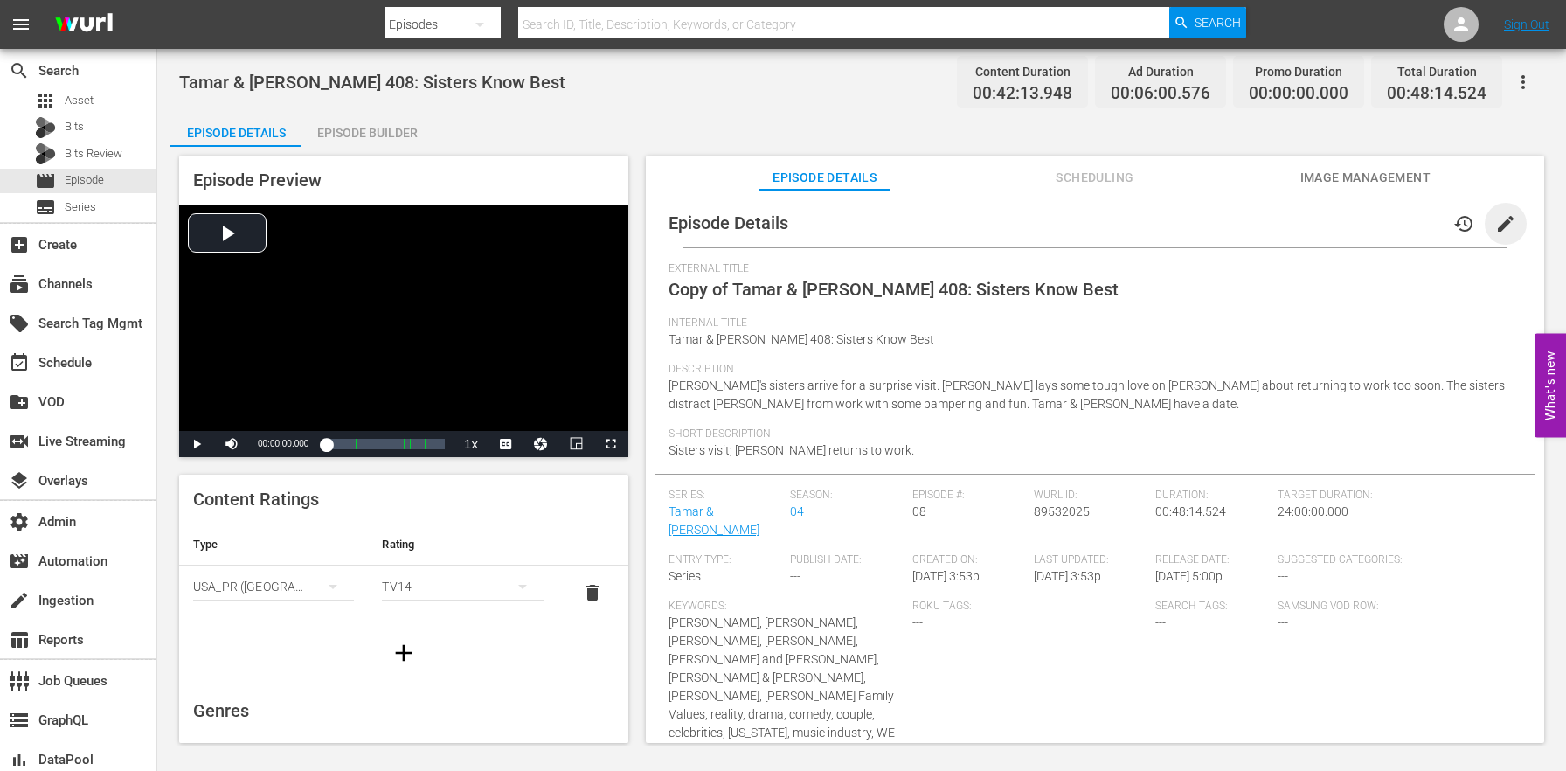
click at [1497, 227] on span "edit" at bounding box center [1505, 223] width 21 height 21
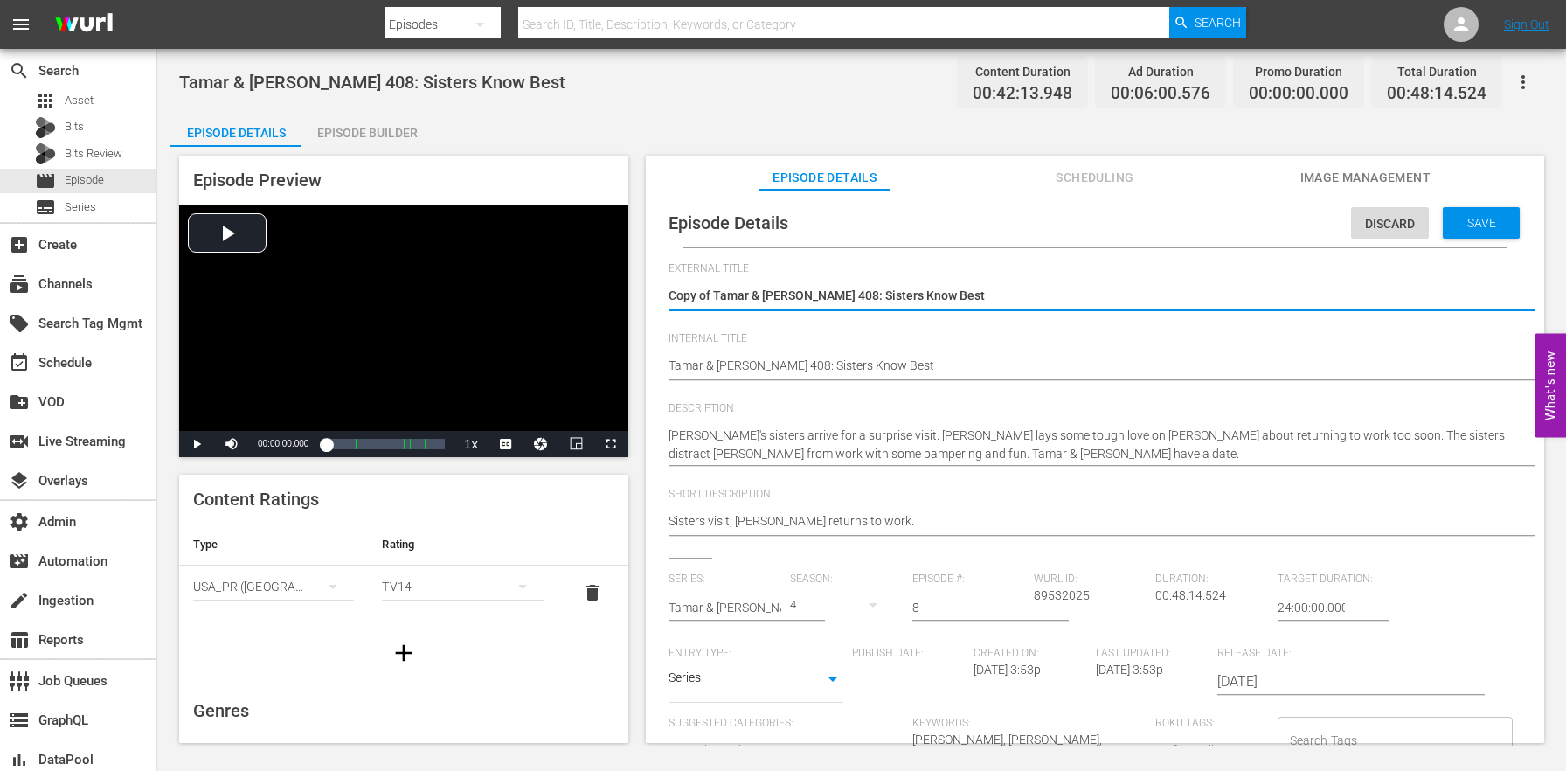
click at [712, 291] on textarea "Copy of Tamar & [PERSON_NAME] 408: Sisters Know Best" at bounding box center [1090, 297] width 844 height 21
drag, startPoint x: 715, startPoint y: 291, endPoint x: 566, endPoint y: 273, distance: 149.5
click at [570, 274] on div "Episode Preview Video Player is loading. Play Video Play Mute Current Time 00:0…" at bounding box center [861, 452] width 1382 height 610
type textarea "Tamar & [PERSON_NAME] 408: Sisters Know Best"
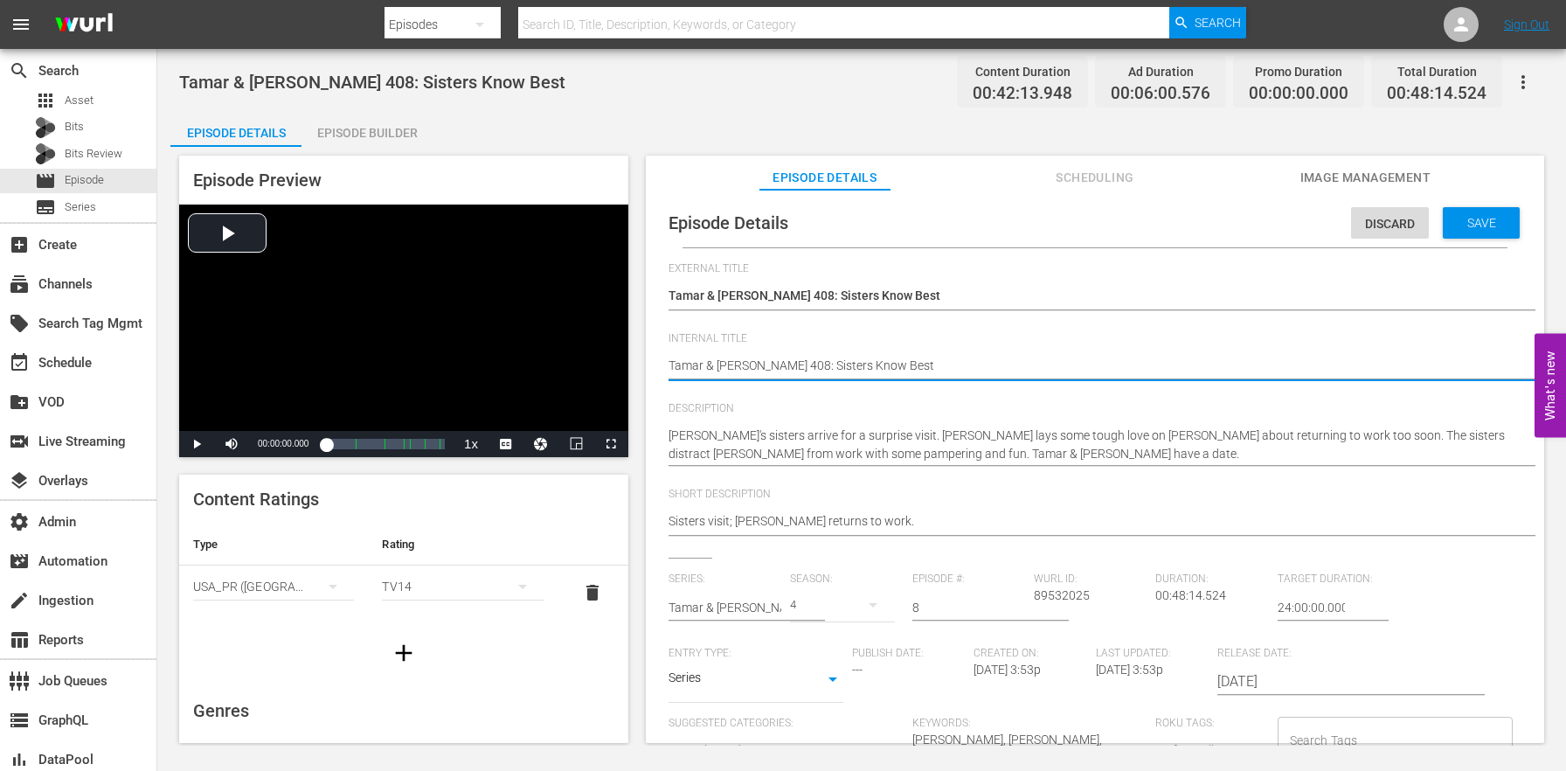
click at [670, 360] on textarea "Tamar & [PERSON_NAME] 408: Sisters Know Best" at bounding box center [1090, 366] width 844 height 21
paste textarea "(24 ROKU BFV)"
type textarea "(24 ROKU BFV) [PERSON_NAME] & [PERSON_NAME] 408: Sisters Know Best"
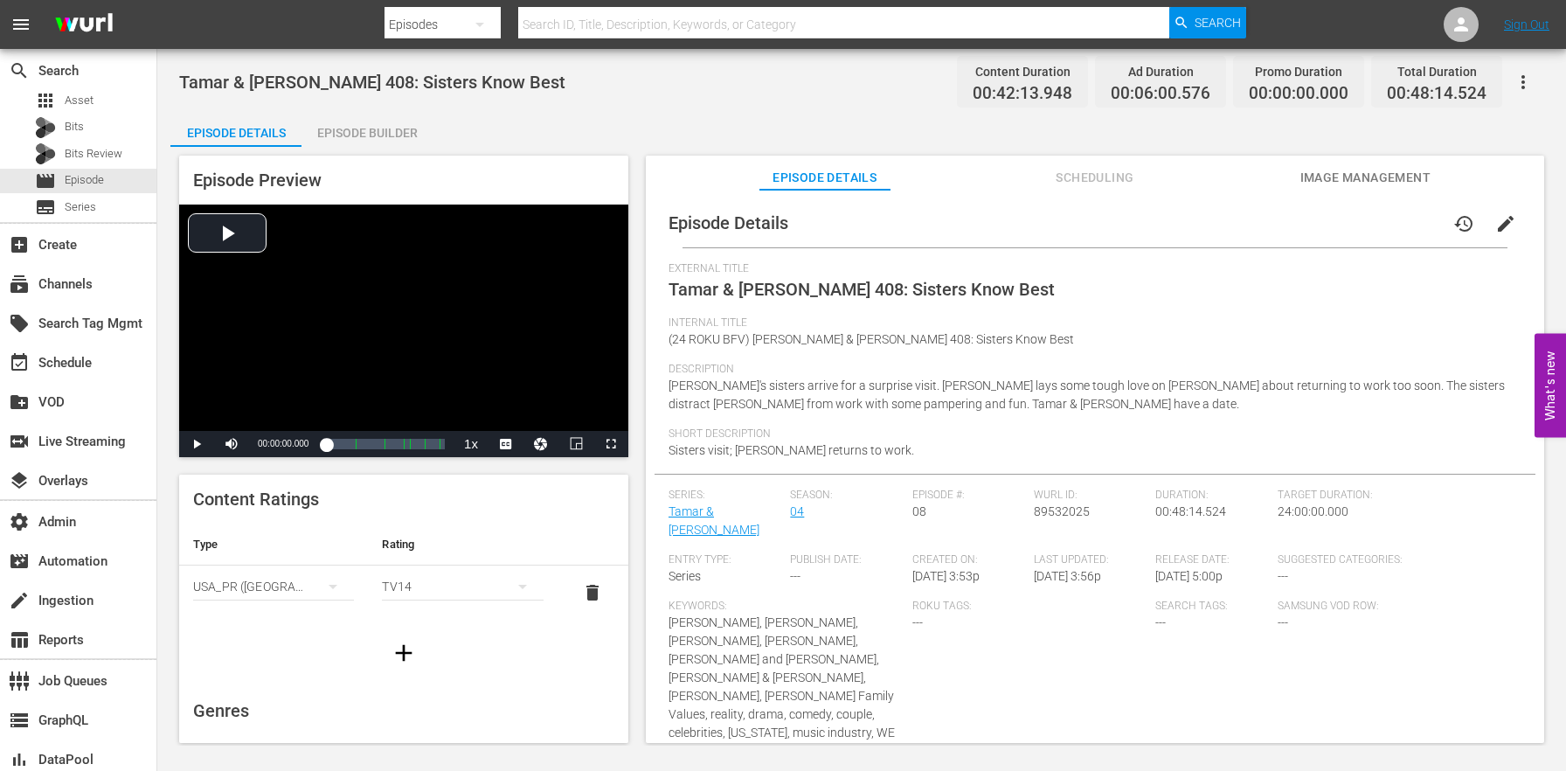
click at [322, 125] on div "Episode Builder" at bounding box center [366, 133] width 131 height 42
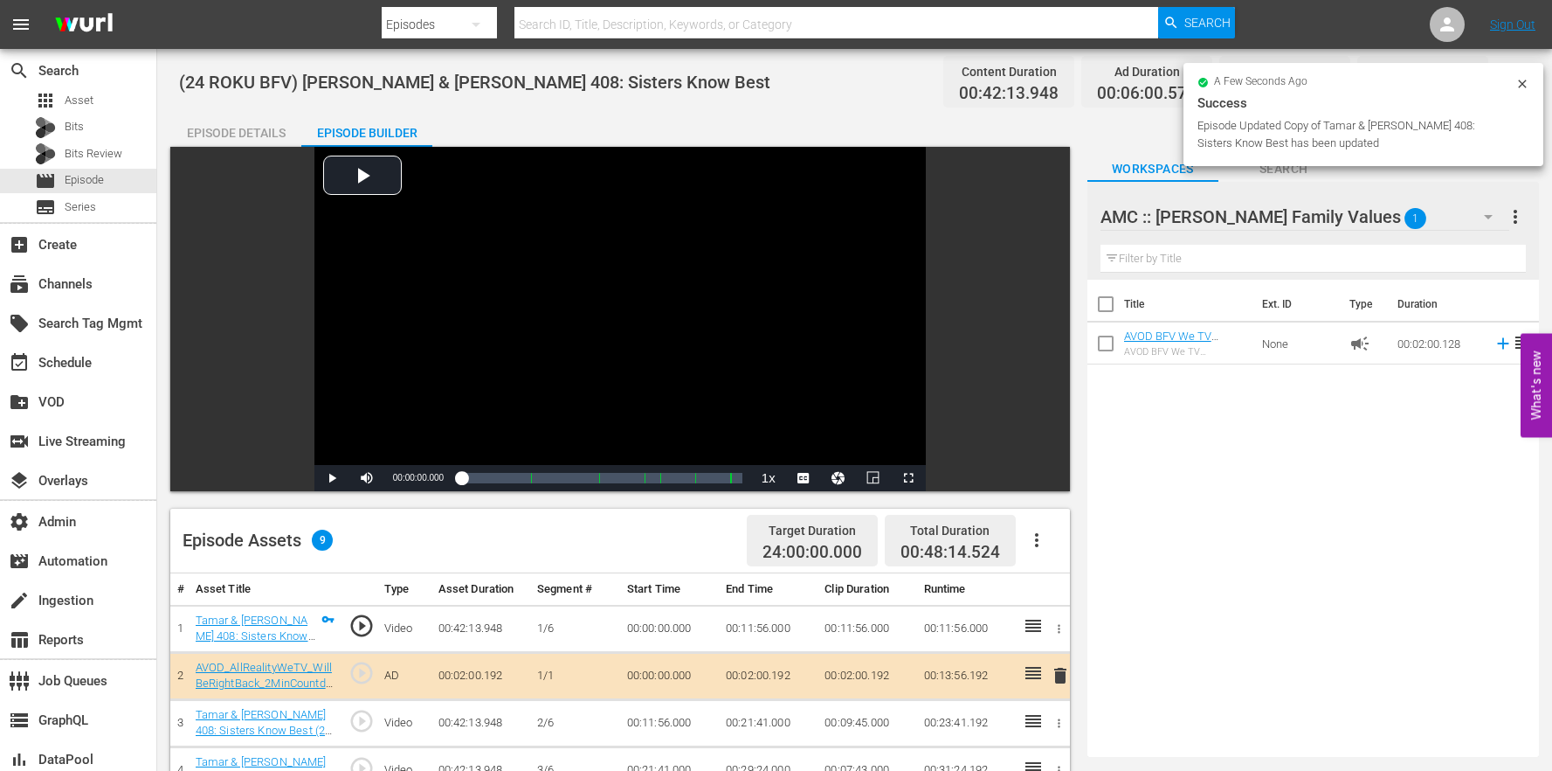
click at [1041, 535] on icon "button" at bounding box center [1037, 539] width 21 height 21
click at [1055, 638] on div "Clear Ads" at bounding box center [1089, 631] width 119 height 42
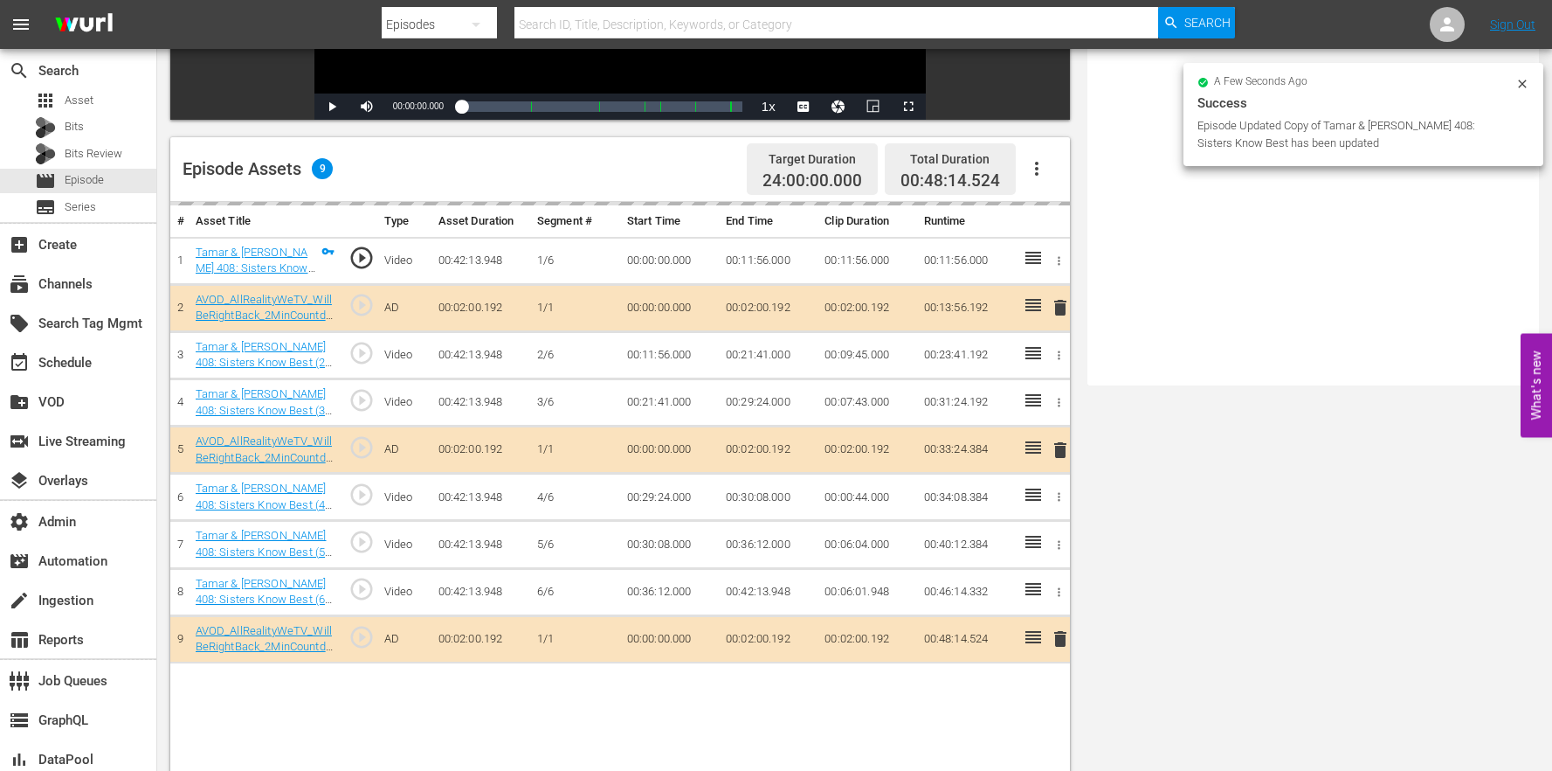
scroll to position [454, 0]
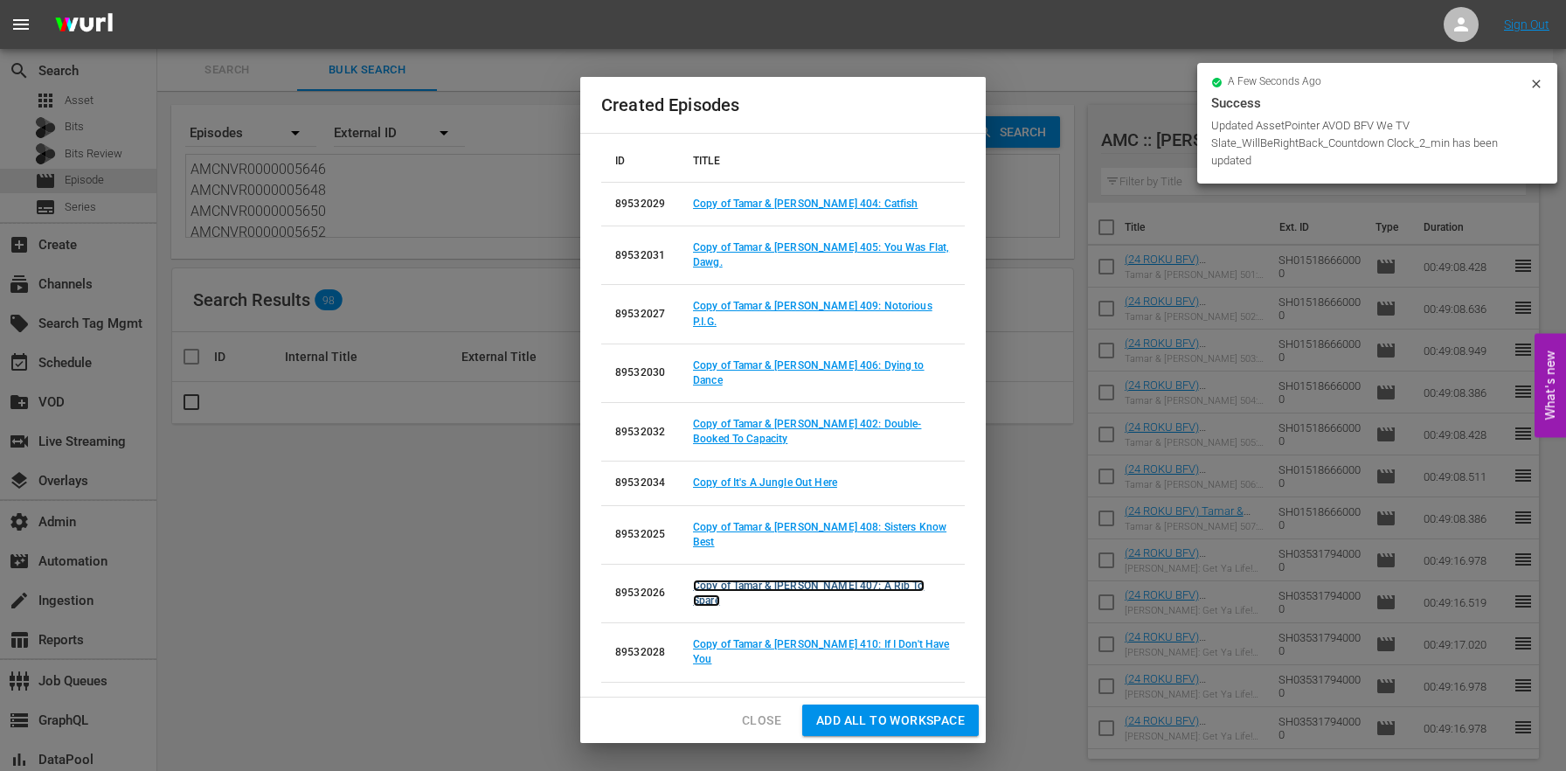
click at [852, 579] on link "Copy of Tamar & [PERSON_NAME] 407: A Rib To Spare" at bounding box center [809, 592] width 232 height 27
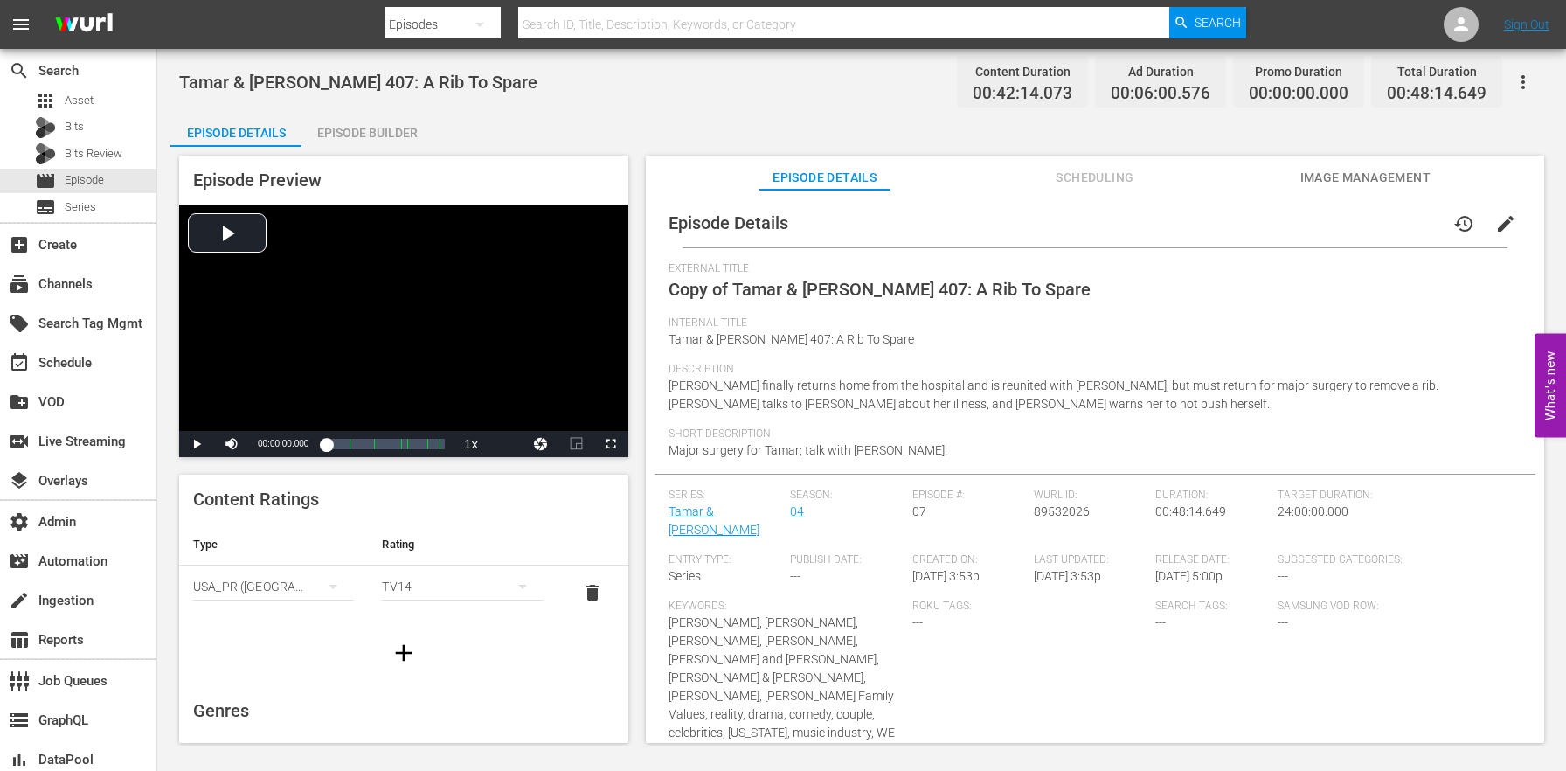
click at [1496, 226] on span "edit" at bounding box center [1505, 223] width 21 height 21
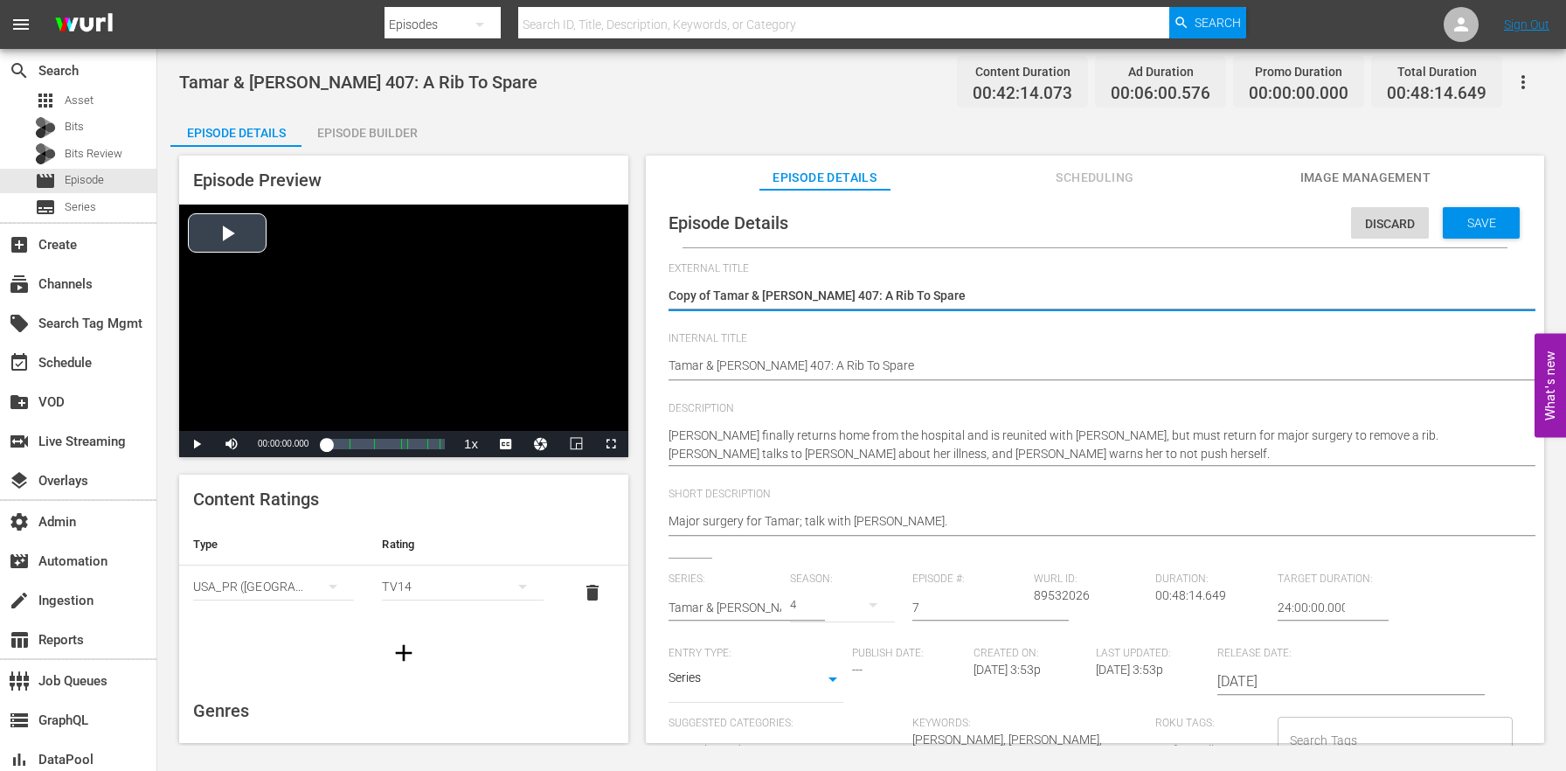
drag, startPoint x: 712, startPoint y: 289, endPoint x: 536, endPoint y: 263, distance: 177.5
click at [536, 263] on div "Episode Preview Video Player is loading. Play Video Play Mute Current Time 00:0…" at bounding box center [861, 452] width 1382 height 610
type textarea "Tamar & [PERSON_NAME] 407: A Rib To Spare"
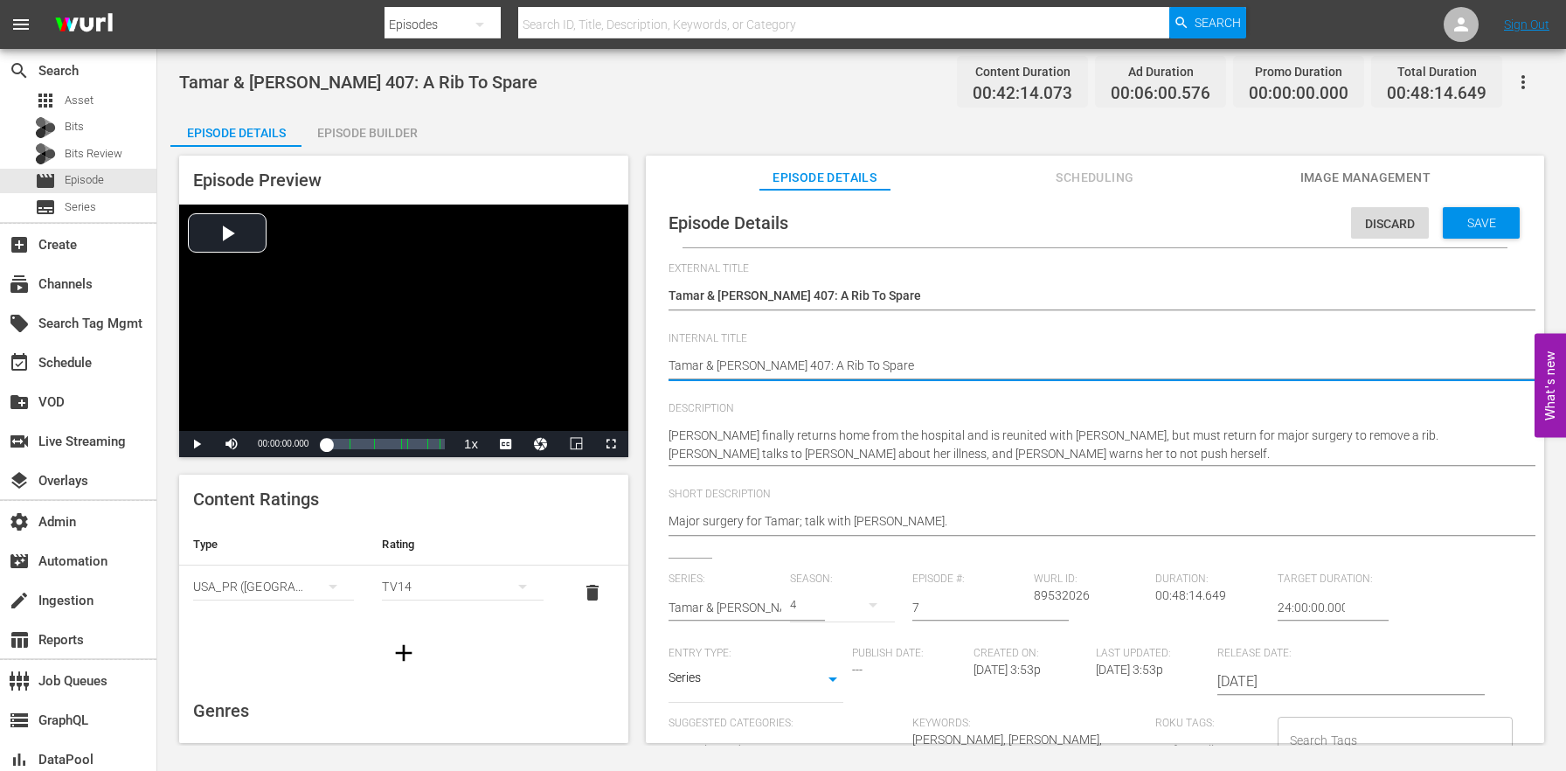
paste textarea "(24 ROKU BFV)"
type textarea "(24 ROKU BFV) [PERSON_NAME] & [PERSON_NAME] 407: A Rib To Spare"
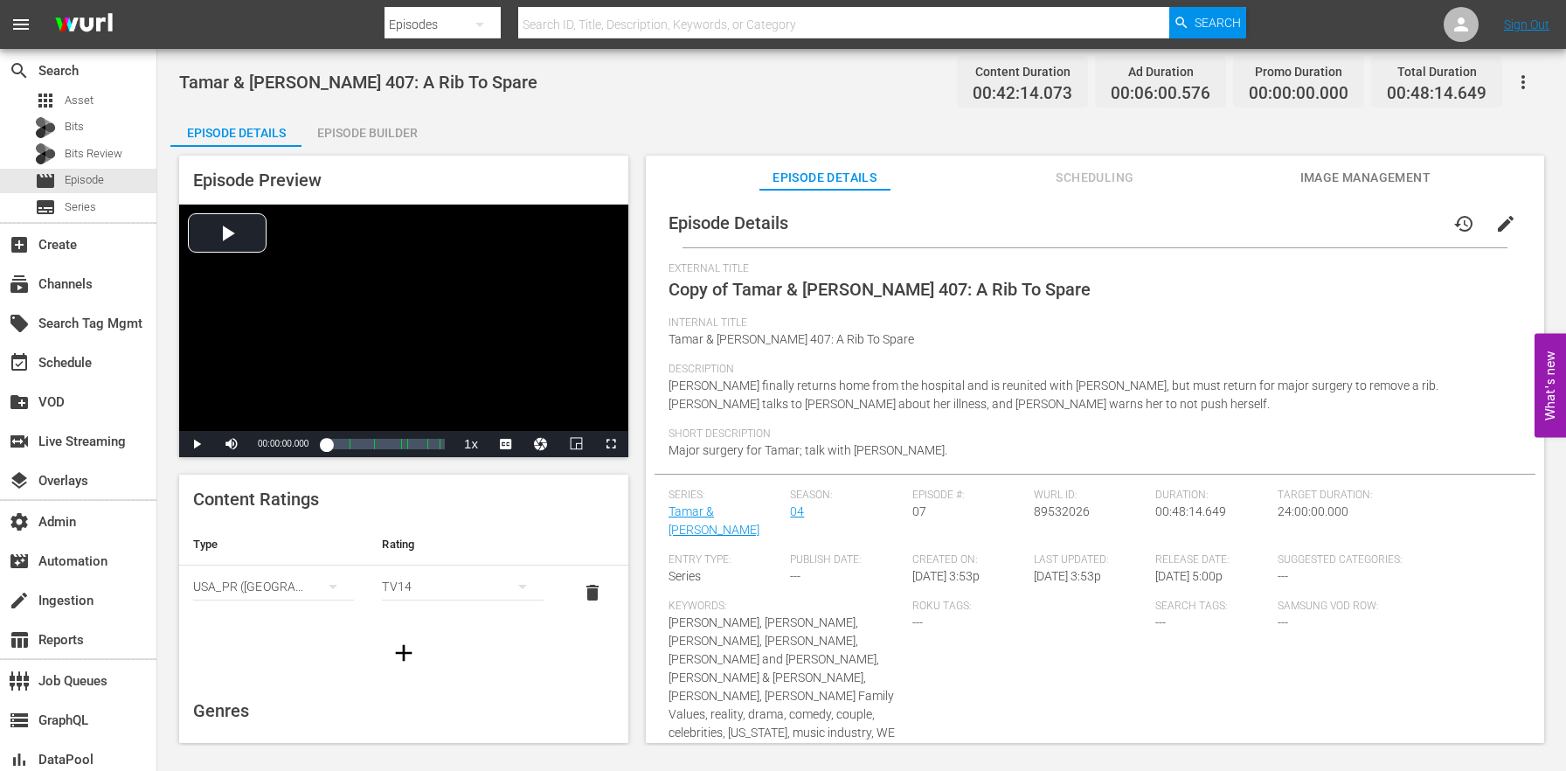
click at [398, 134] on div "Episode Builder" at bounding box center [366, 133] width 131 height 42
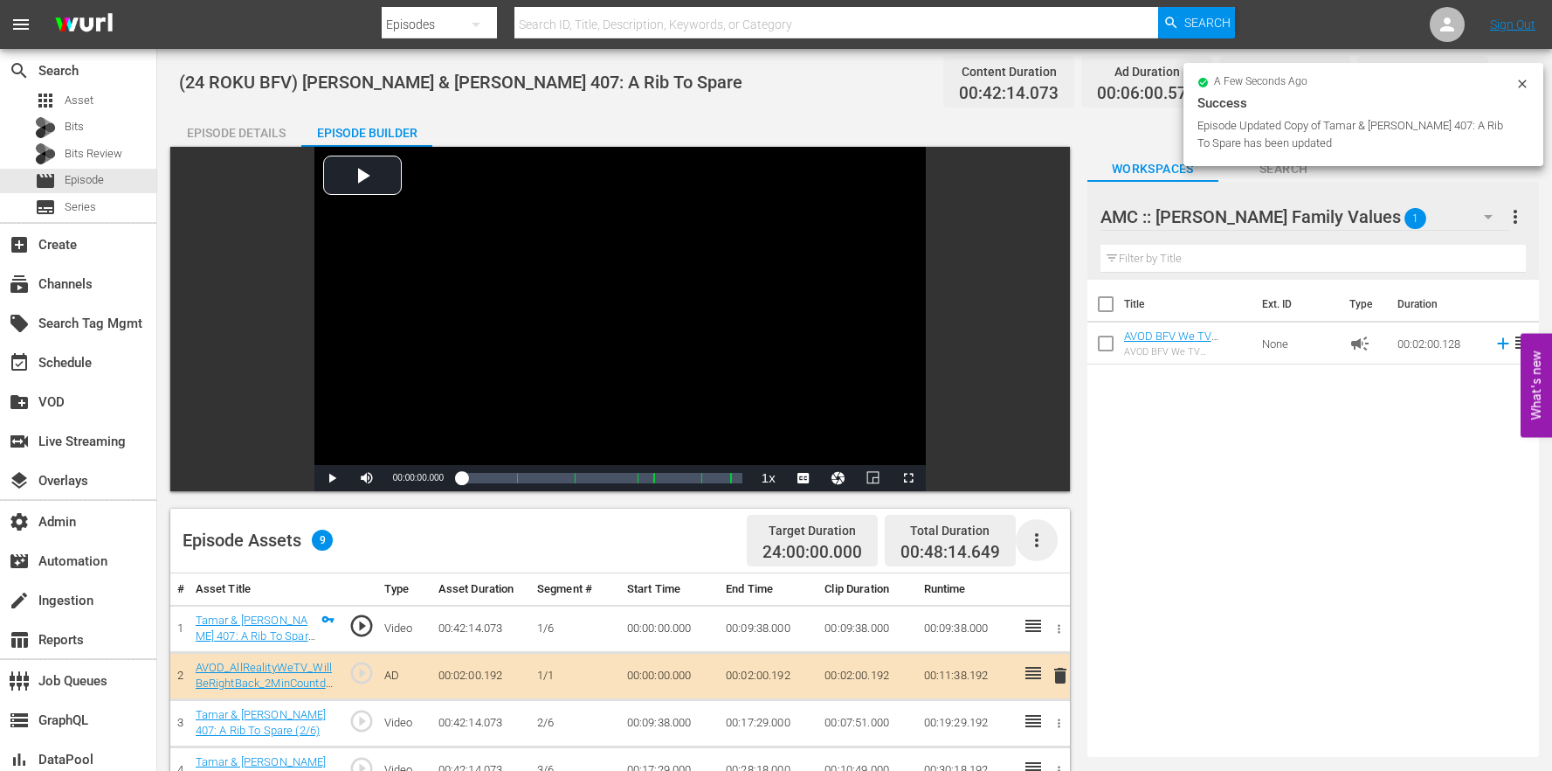
click at [1029, 545] on icon "button" at bounding box center [1037, 539] width 21 height 21
click at [1075, 626] on div "Clear Ads" at bounding box center [1089, 631] width 119 height 42
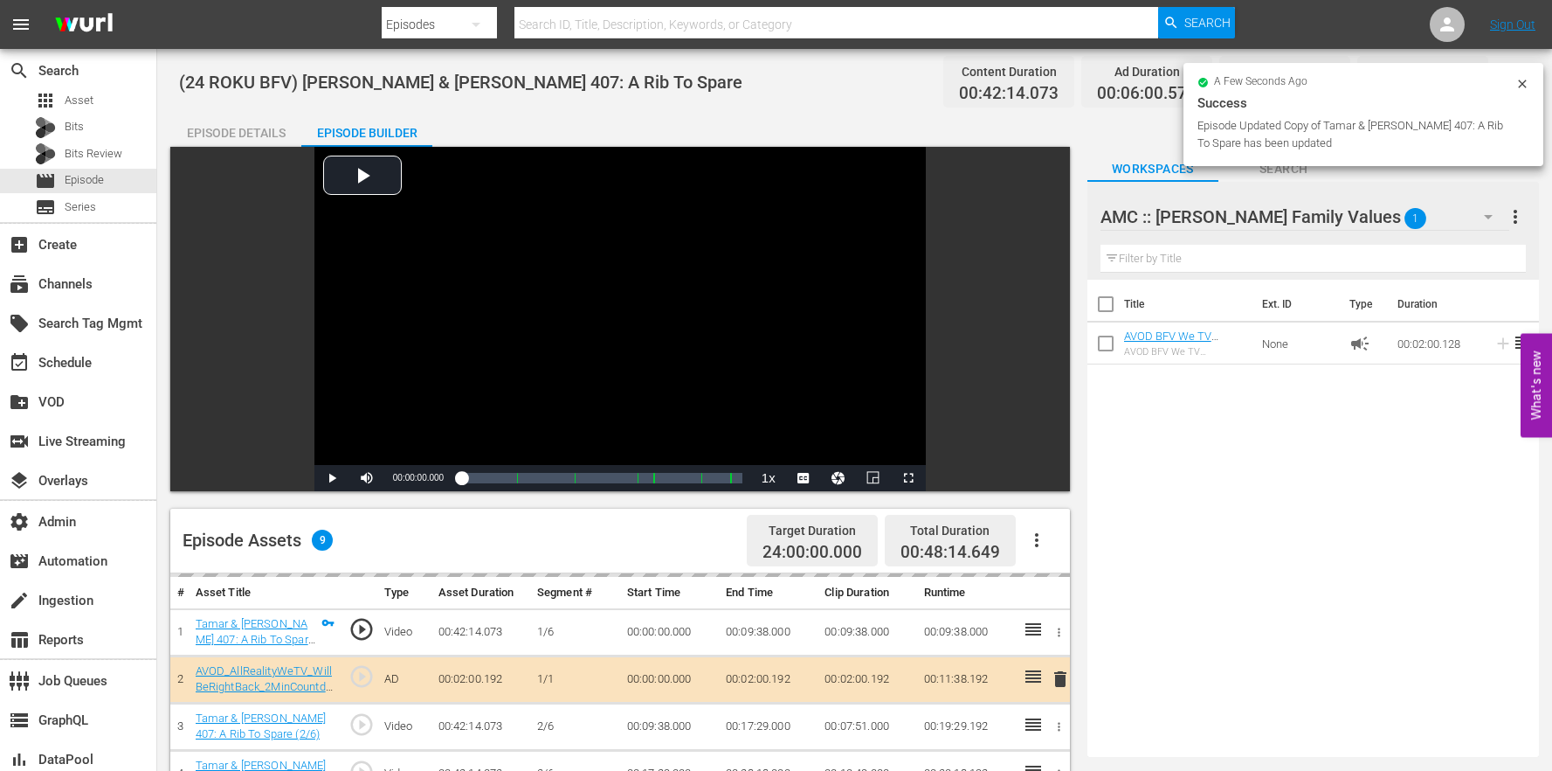
scroll to position [454, 0]
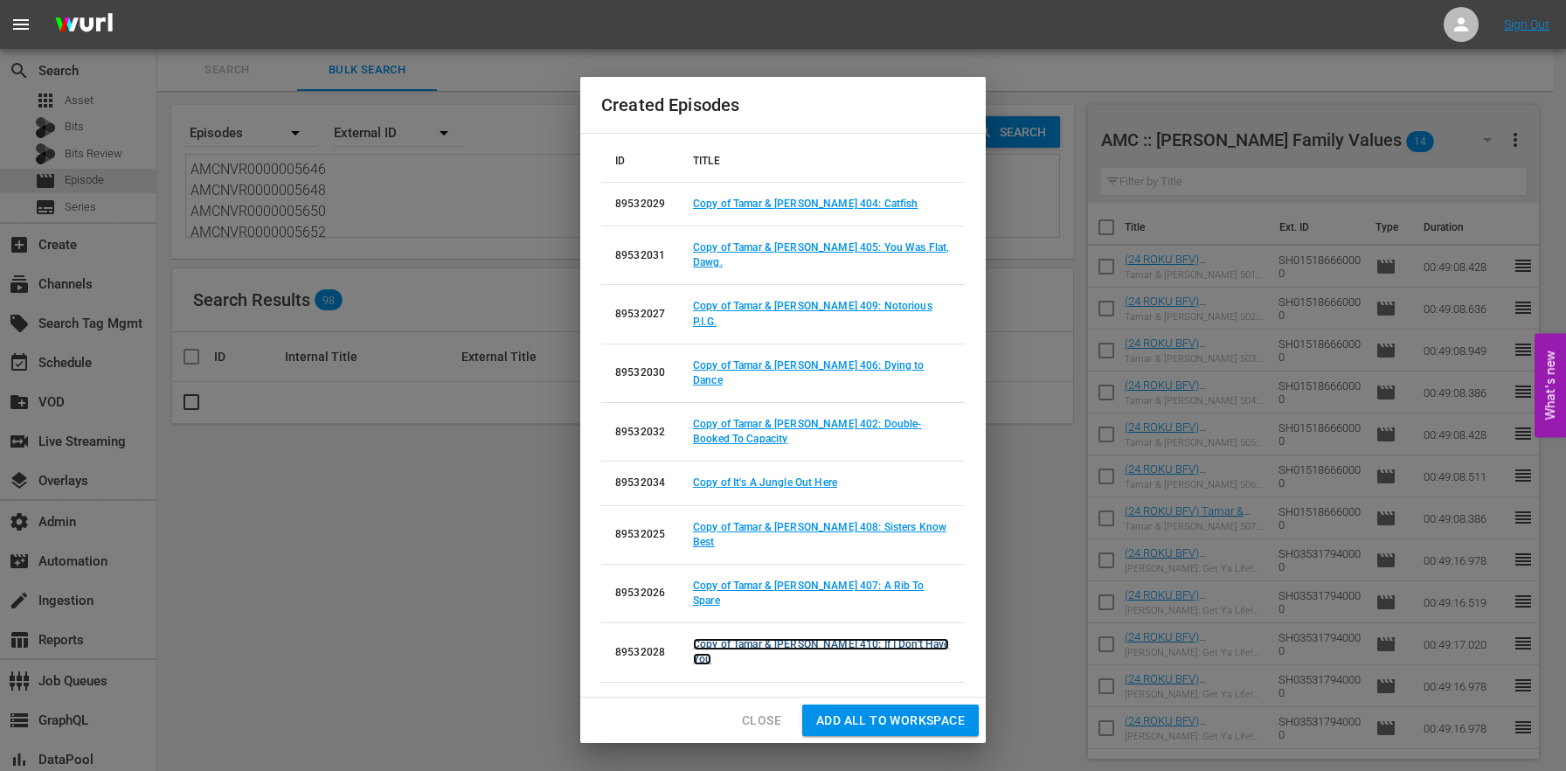
click at [867, 638] on link "Copy of Tamar & [PERSON_NAME] 410: If I Don't Have You" at bounding box center [821, 651] width 256 height 27
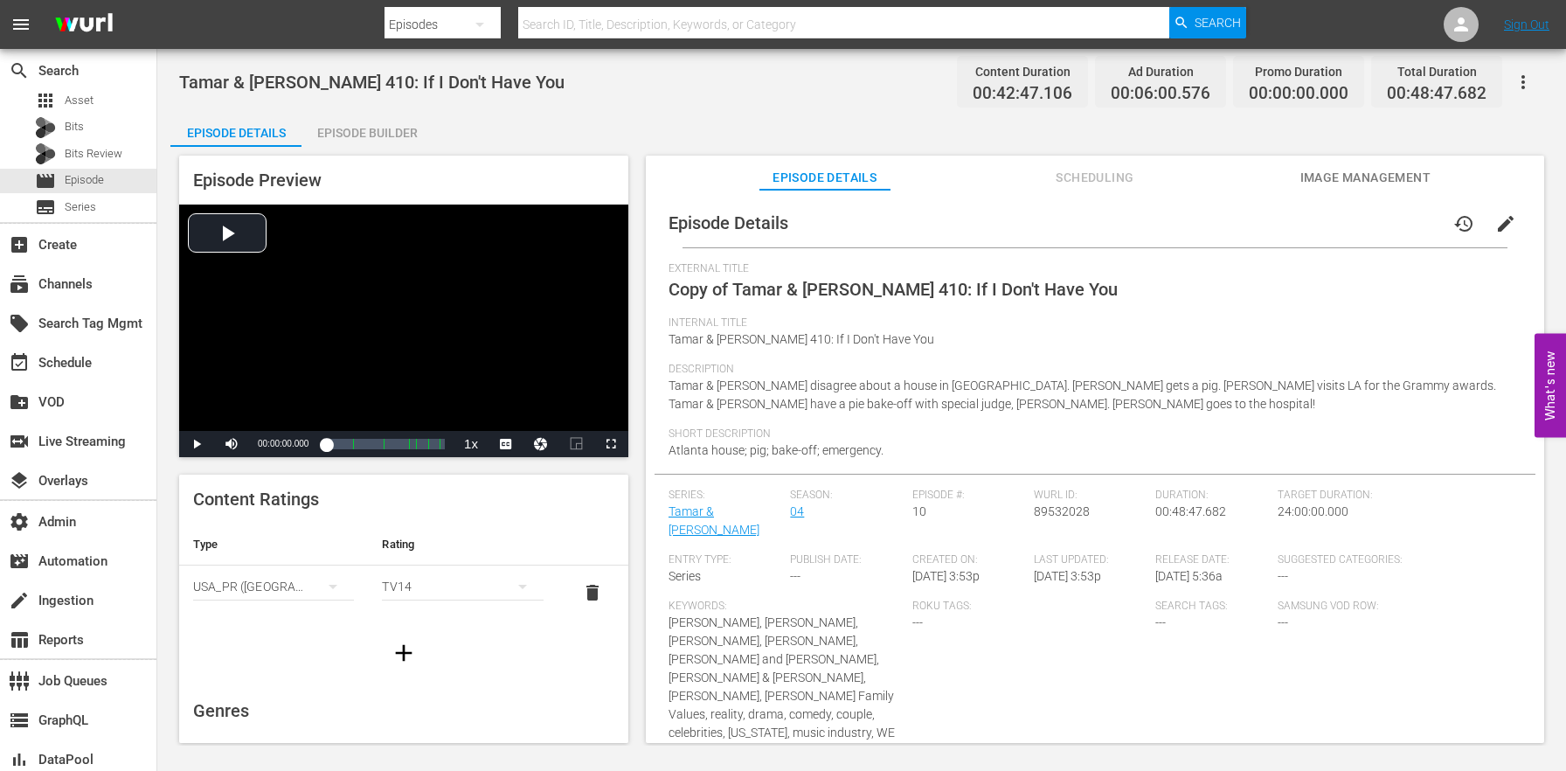
click at [1497, 233] on span "edit" at bounding box center [1505, 223] width 21 height 21
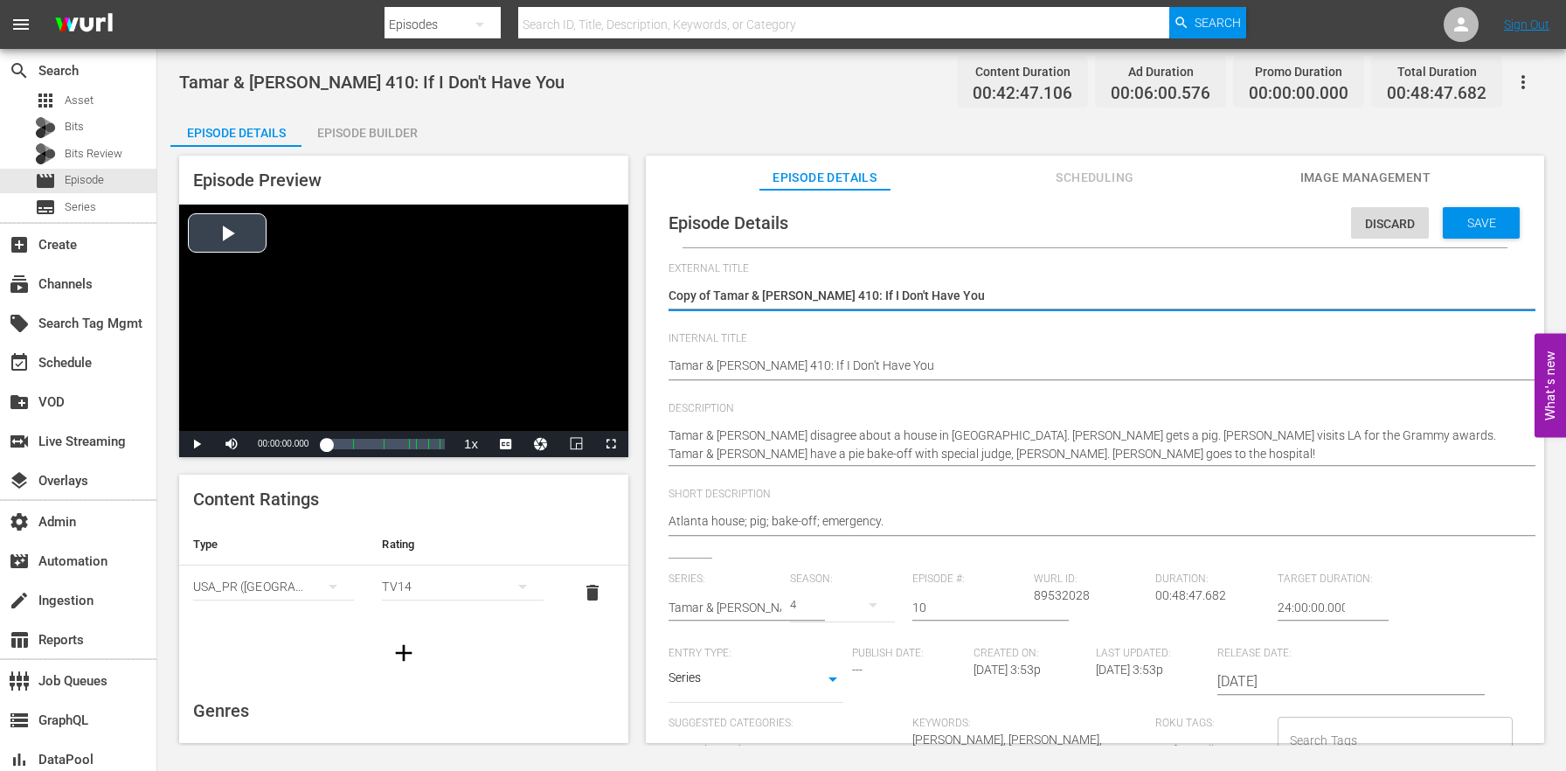
drag, startPoint x: 714, startPoint y: 289, endPoint x: 533, endPoint y: 269, distance: 182.0
click at [536, 270] on div "Episode Preview Video Player is loading. Play Video Play Mute Current Time 00:0…" at bounding box center [861, 452] width 1382 height 610
type textarea "Tamar & [PERSON_NAME] 410: If I Don't Have You"
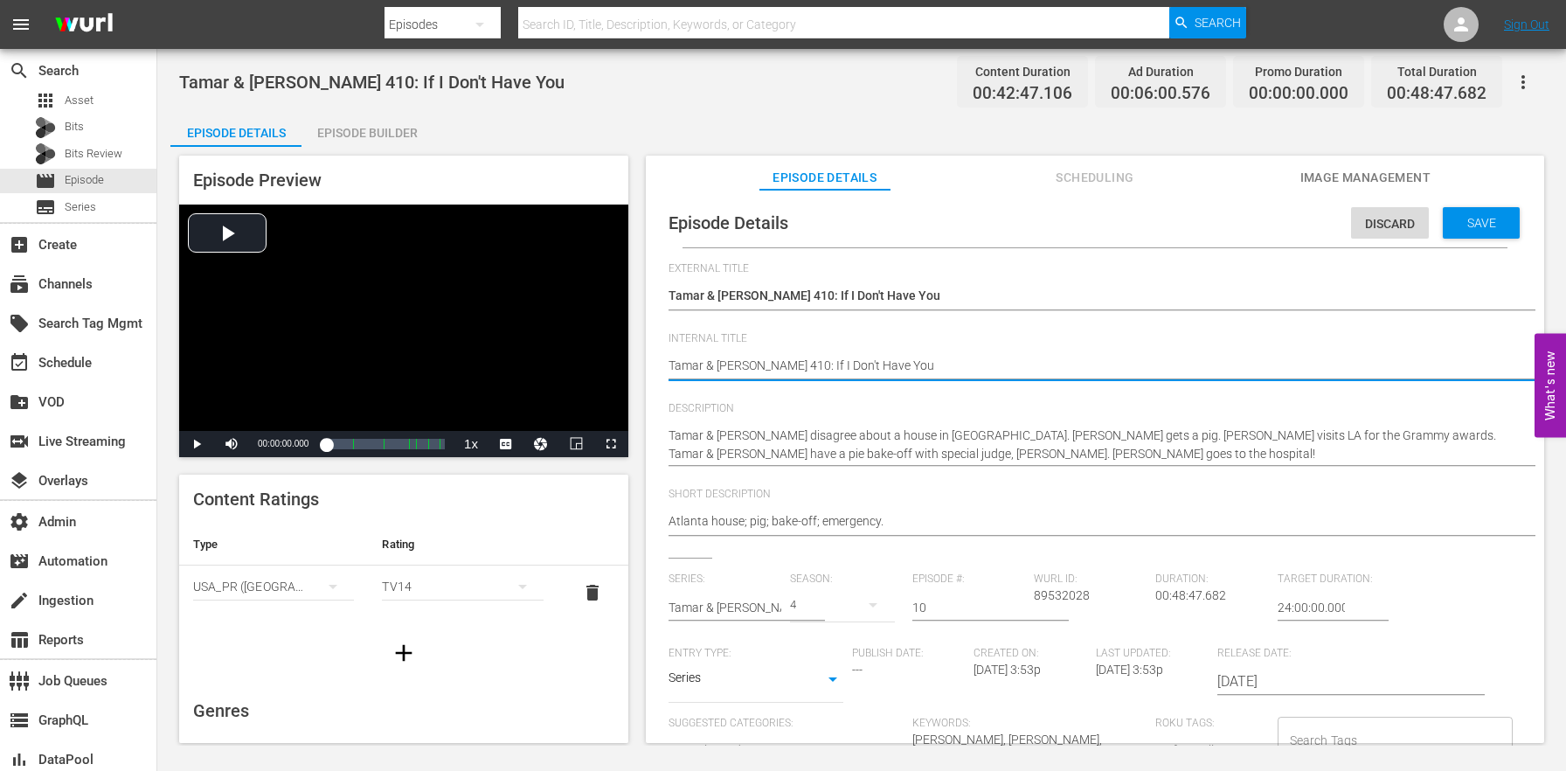
paste textarea "(24 ROKU BFV)"
type textarea "(24 ROKU BFV) [PERSON_NAME] & [PERSON_NAME] 410: If I Don't Have You"
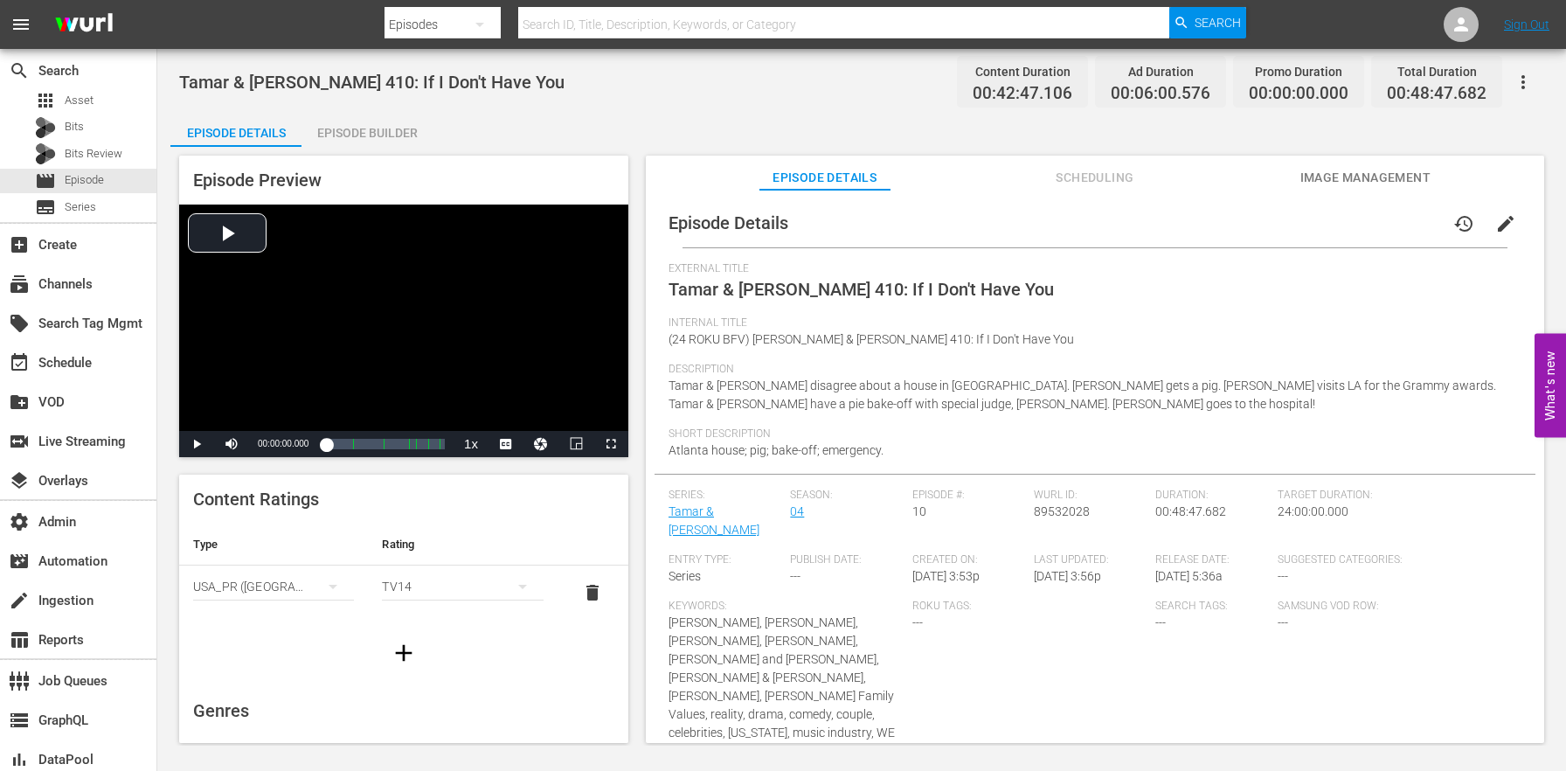
click at [382, 127] on div "Episode Builder" at bounding box center [366, 133] width 131 height 42
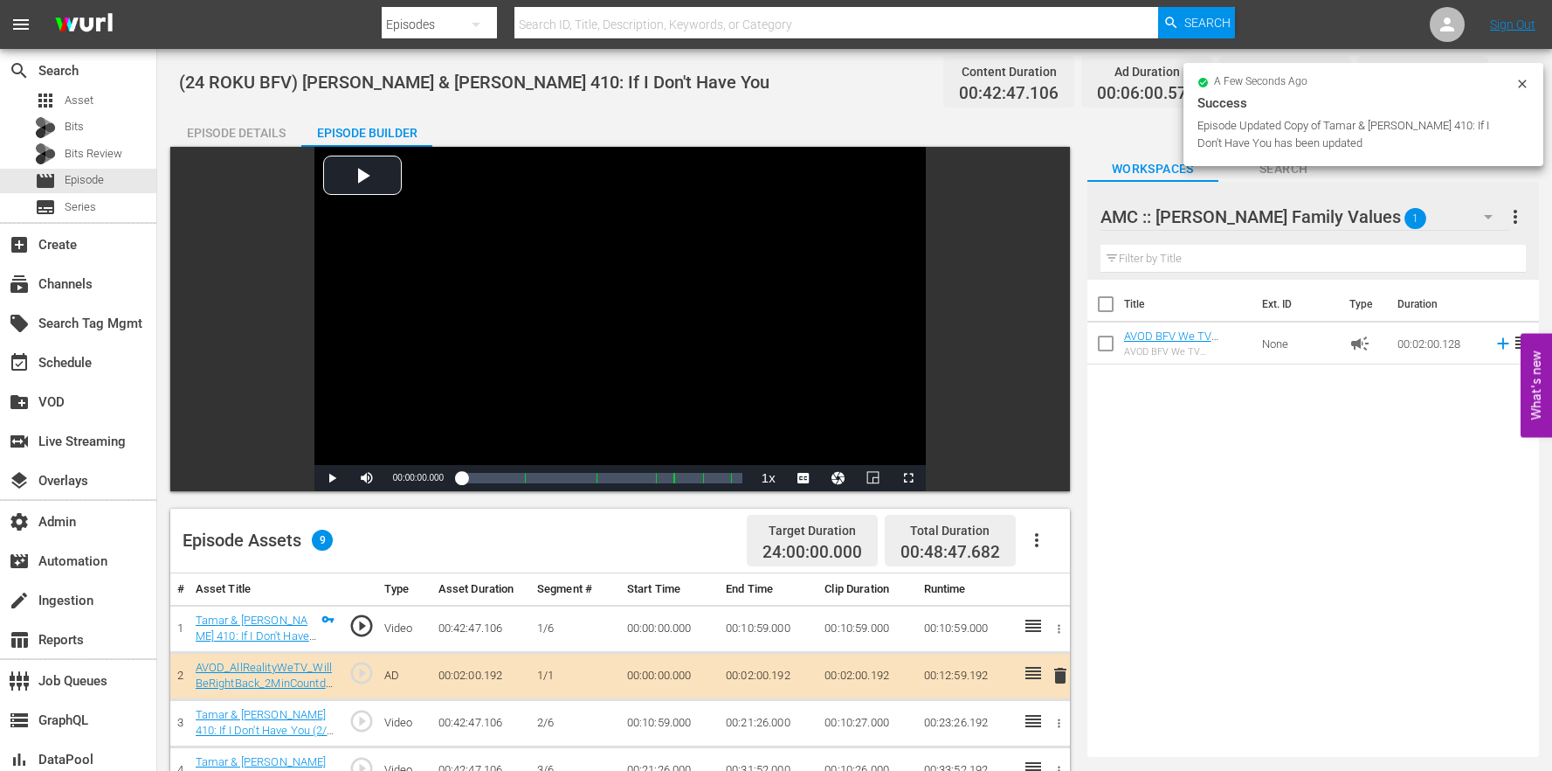
click at [1047, 530] on icon "button" at bounding box center [1037, 539] width 21 height 21
click at [1061, 627] on div "Clear Ads" at bounding box center [1089, 631] width 119 height 42
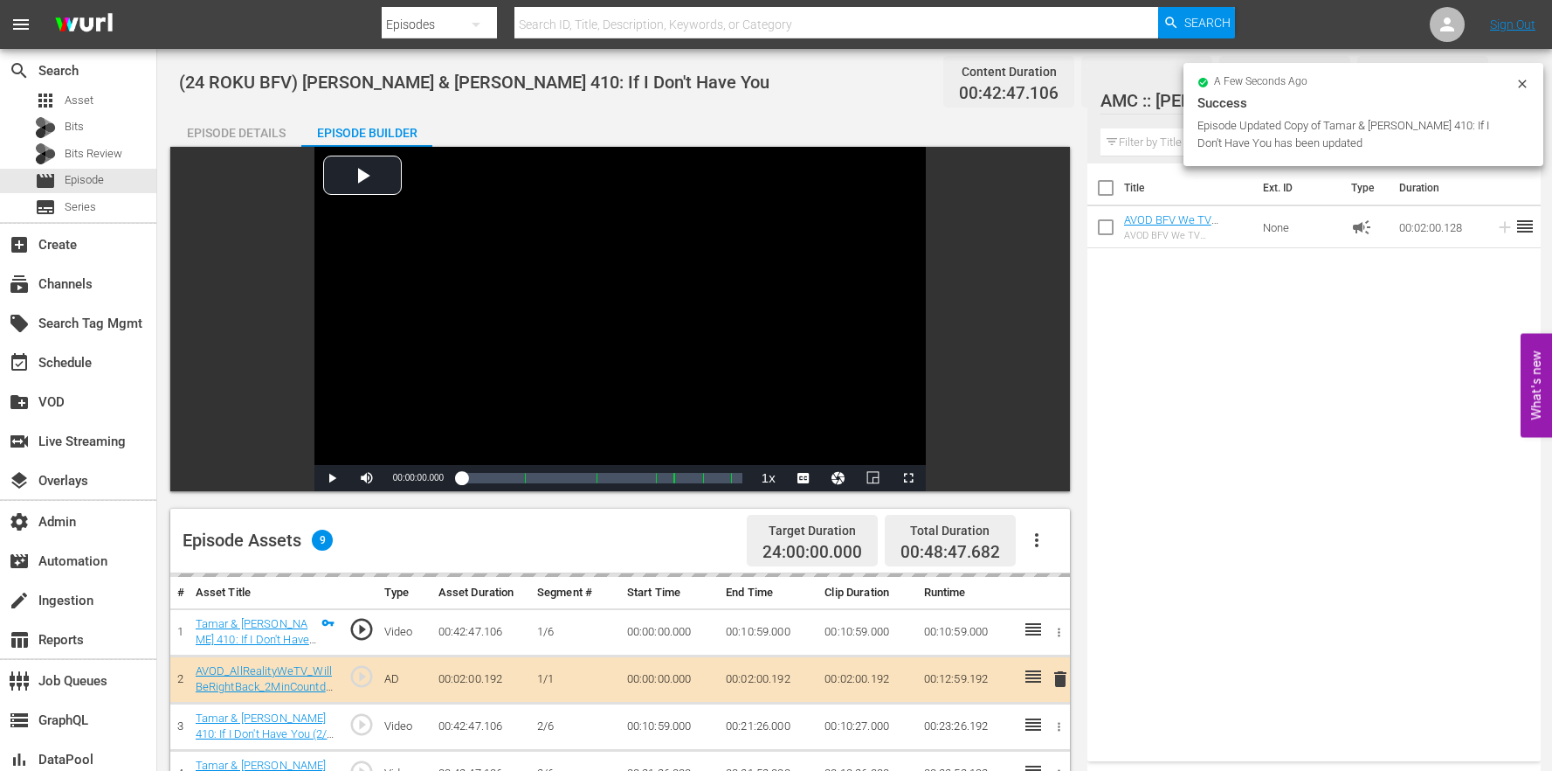
scroll to position [454, 0]
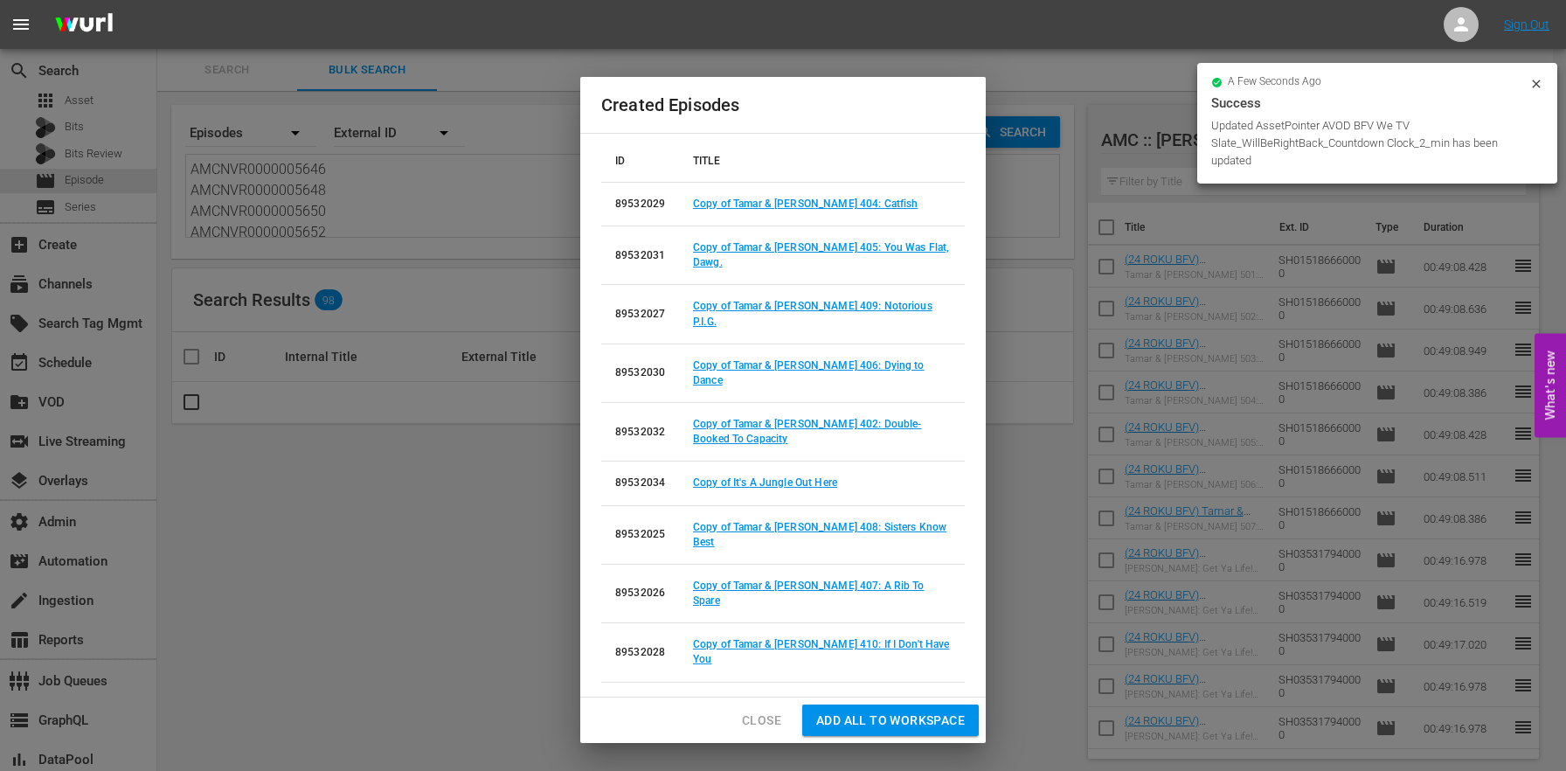
click at [872, 697] on link "Copy of Tamar & [PERSON_NAME] 401: The [PERSON_NAME]" at bounding box center [797, 710] width 209 height 27
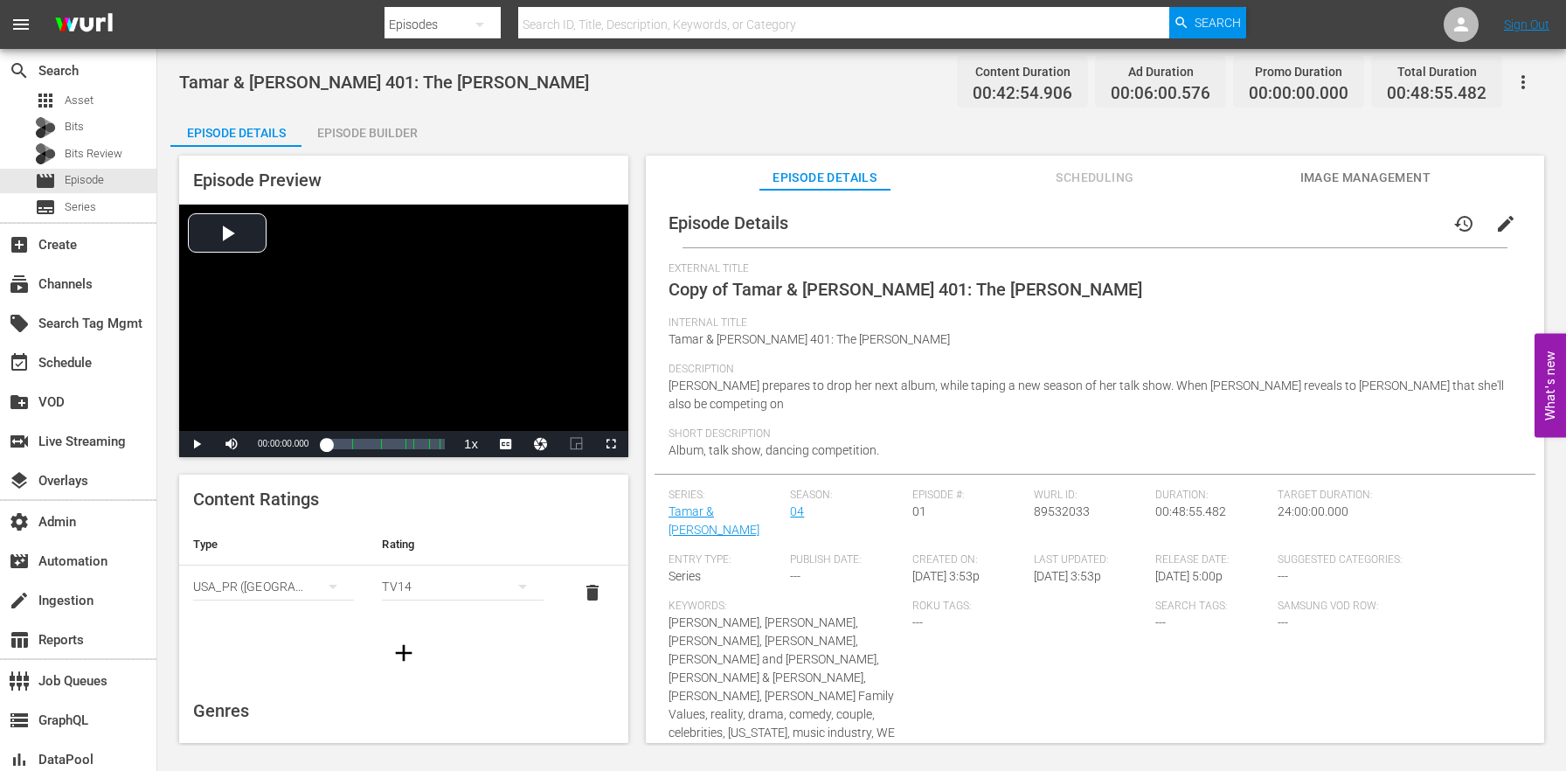
click at [1497, 241] on button "edit" at bounding box center [1505, 224] width 42 height 42
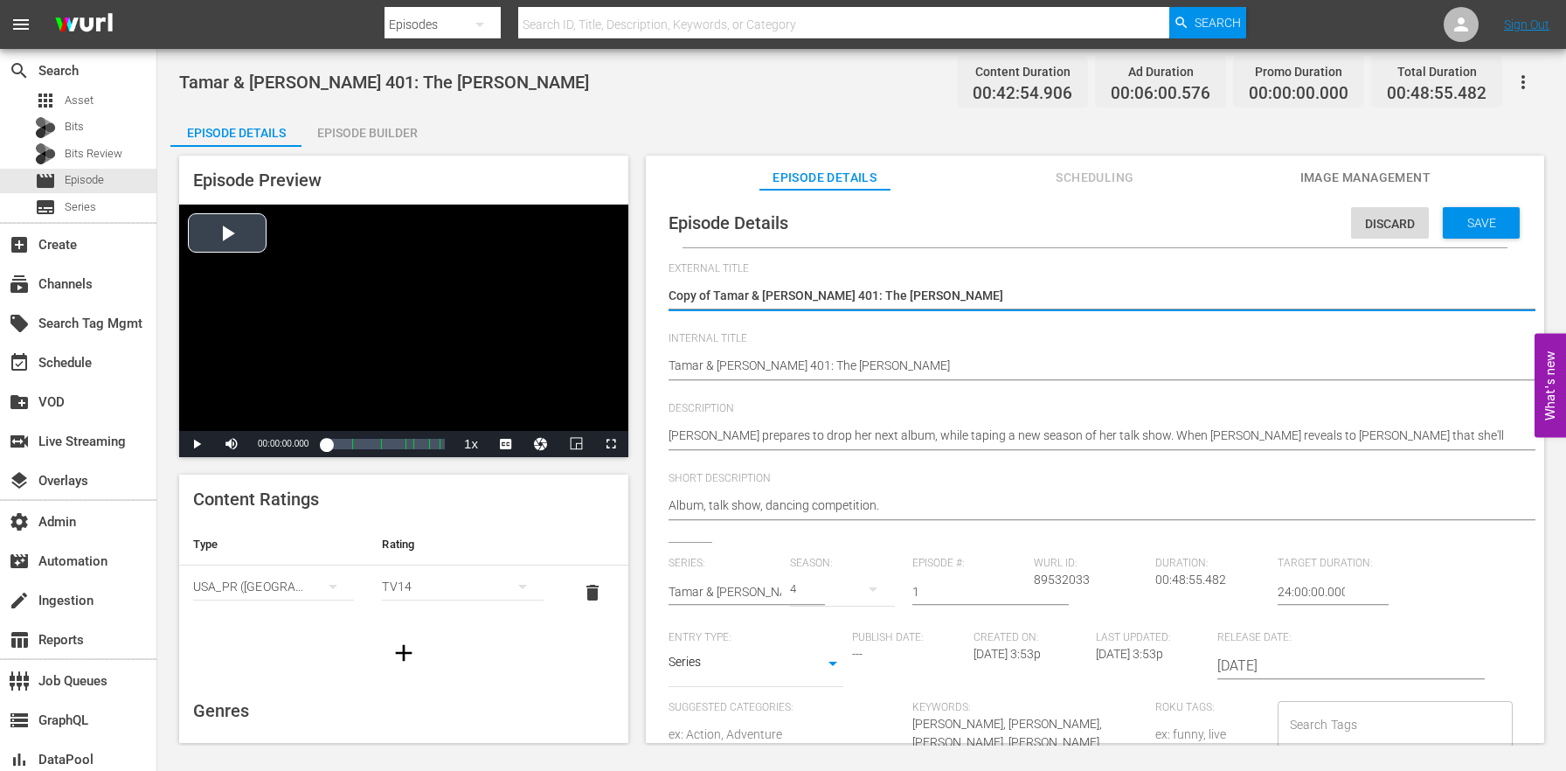
drag, startPoint x: 708, startPoint y: 288, endPoint x: 626, endPoint y: 282, distance: 82.4
click at [627, 283] on div "Episode Preview Video Player is loading. Play Video Play Mute Current Time 00:0…" at bounding box center [861, 452] width 1382 height 610
type textarea "Tamar & [PERSON_NAME] 401: The [PERSON_NAME]"
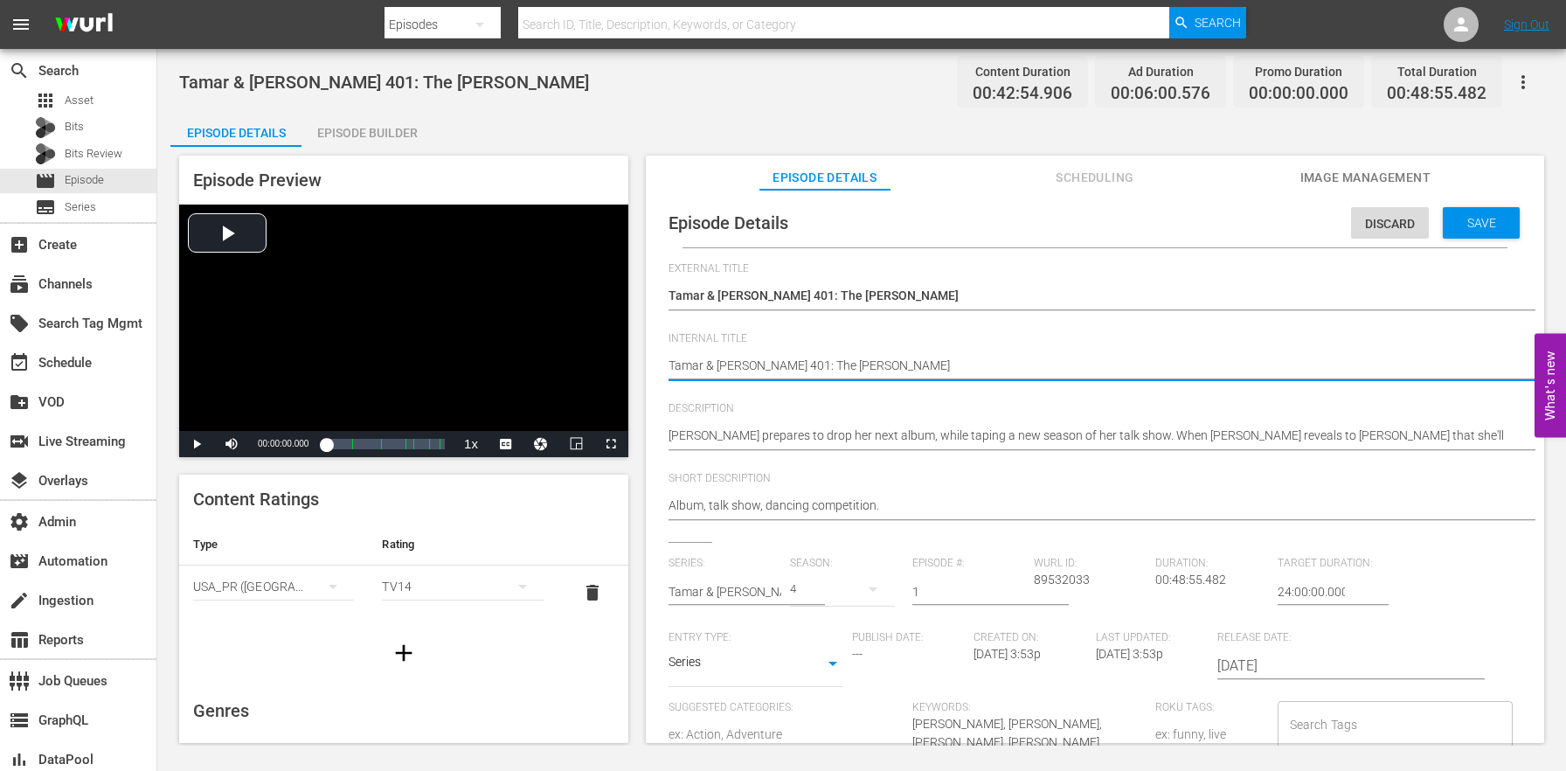
paste textarea "(24 ROKU BFV)"
type textarea "(24 ROKU BFV) [PERSON_NAME] & [PERSON_NAME] 401: The [PERSON_NAME]"
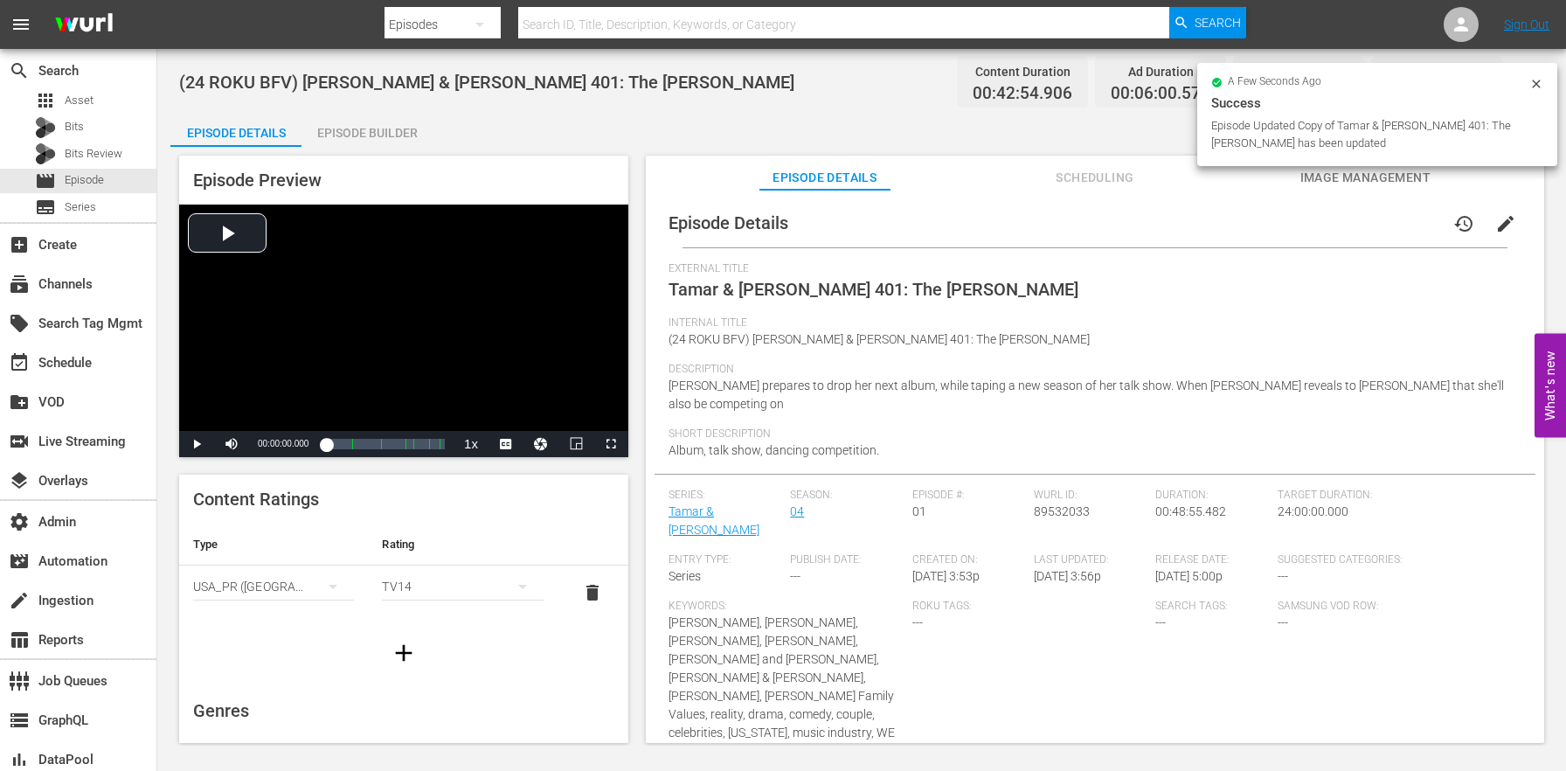
click at [395, 125] on div "Episode Builder" at bounding box center [366, 133] width 131 height 42
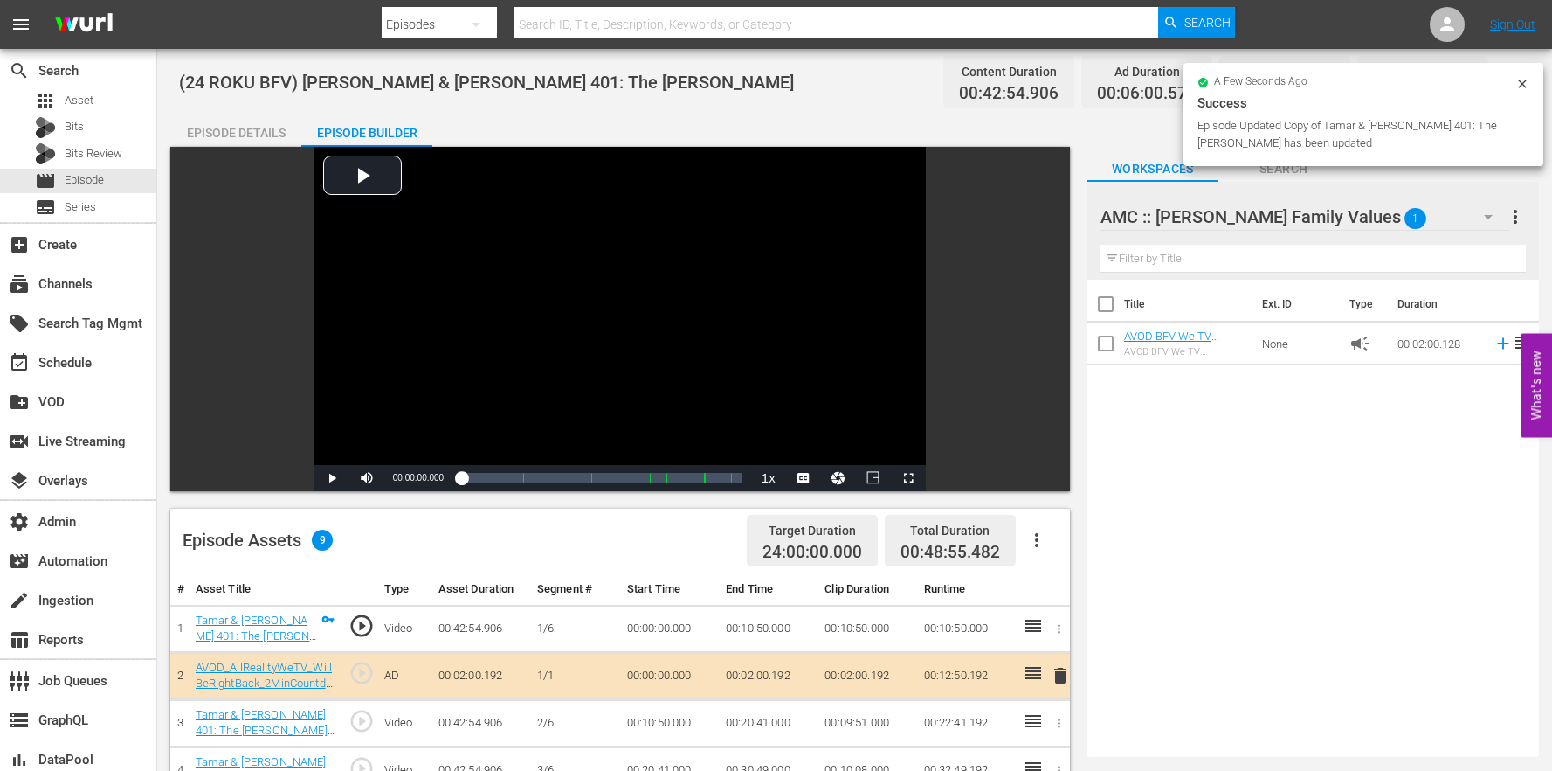
click at [1060, 546] on div "Episode Assets 9 Target Duration 24:00:00.000 Total Duration 00:48:55.482" at bounding box center [620, 540] width 900 height 65
click at [1034, 533] on icon "button" at bounding box center [1037, 539] width 21 height 21
click at [1053, 639] on div "Clear Ads" at bounding box center [1089, 631] width 119 height 42
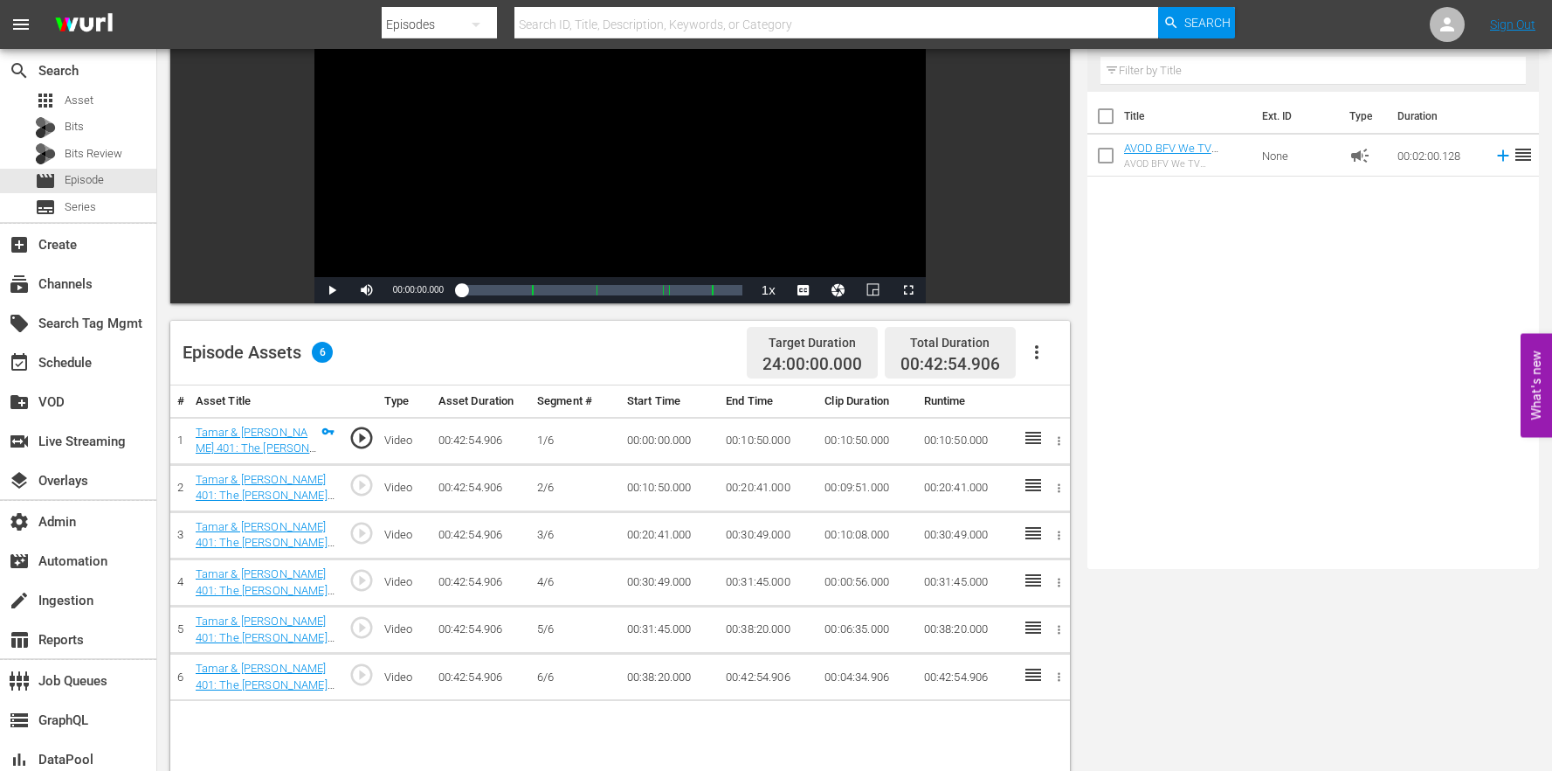
scroll to position [454, 0]
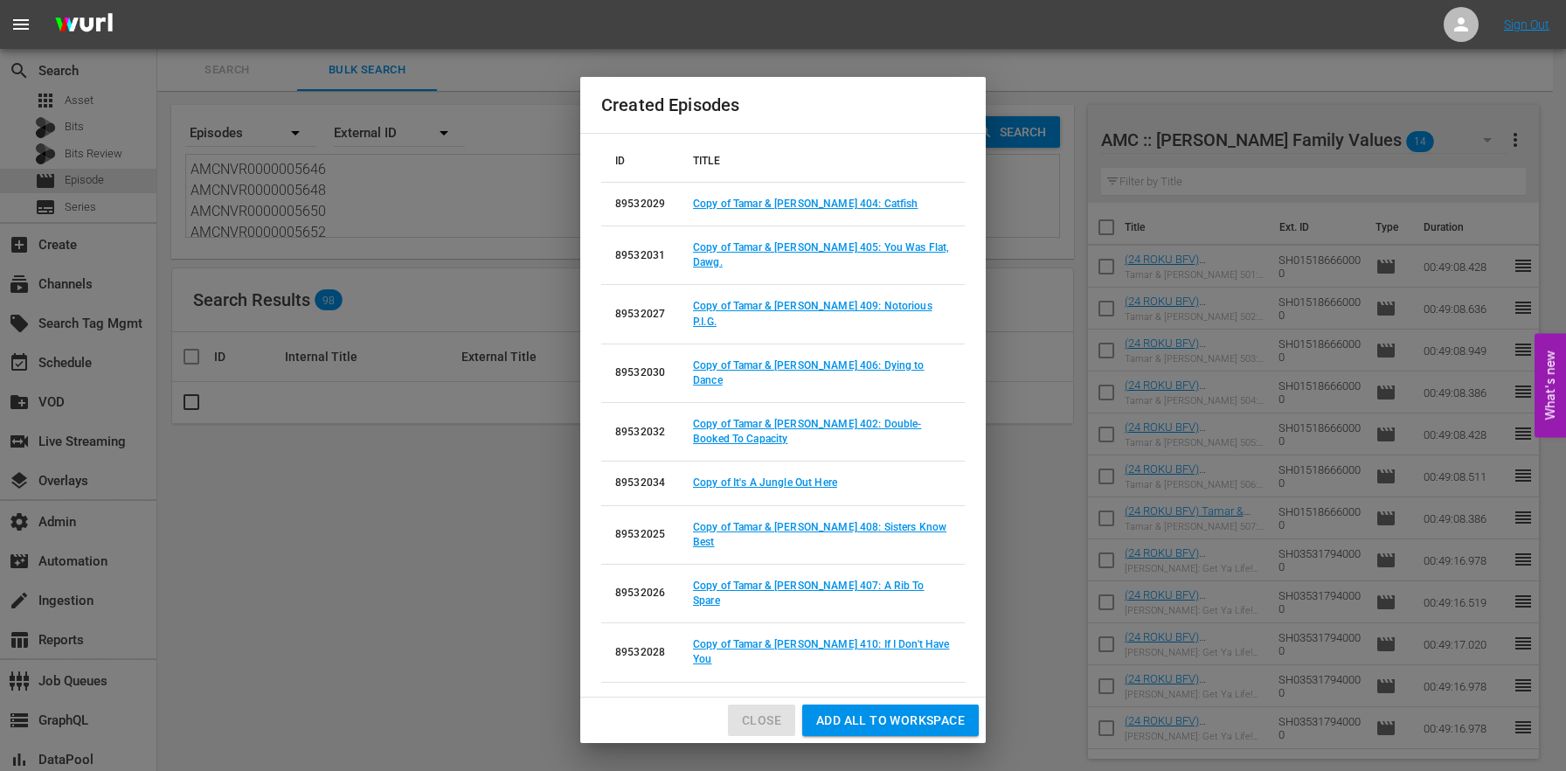
click at [764, 709] on span "Close" at bounding box center [761, 720] width 39 height 22
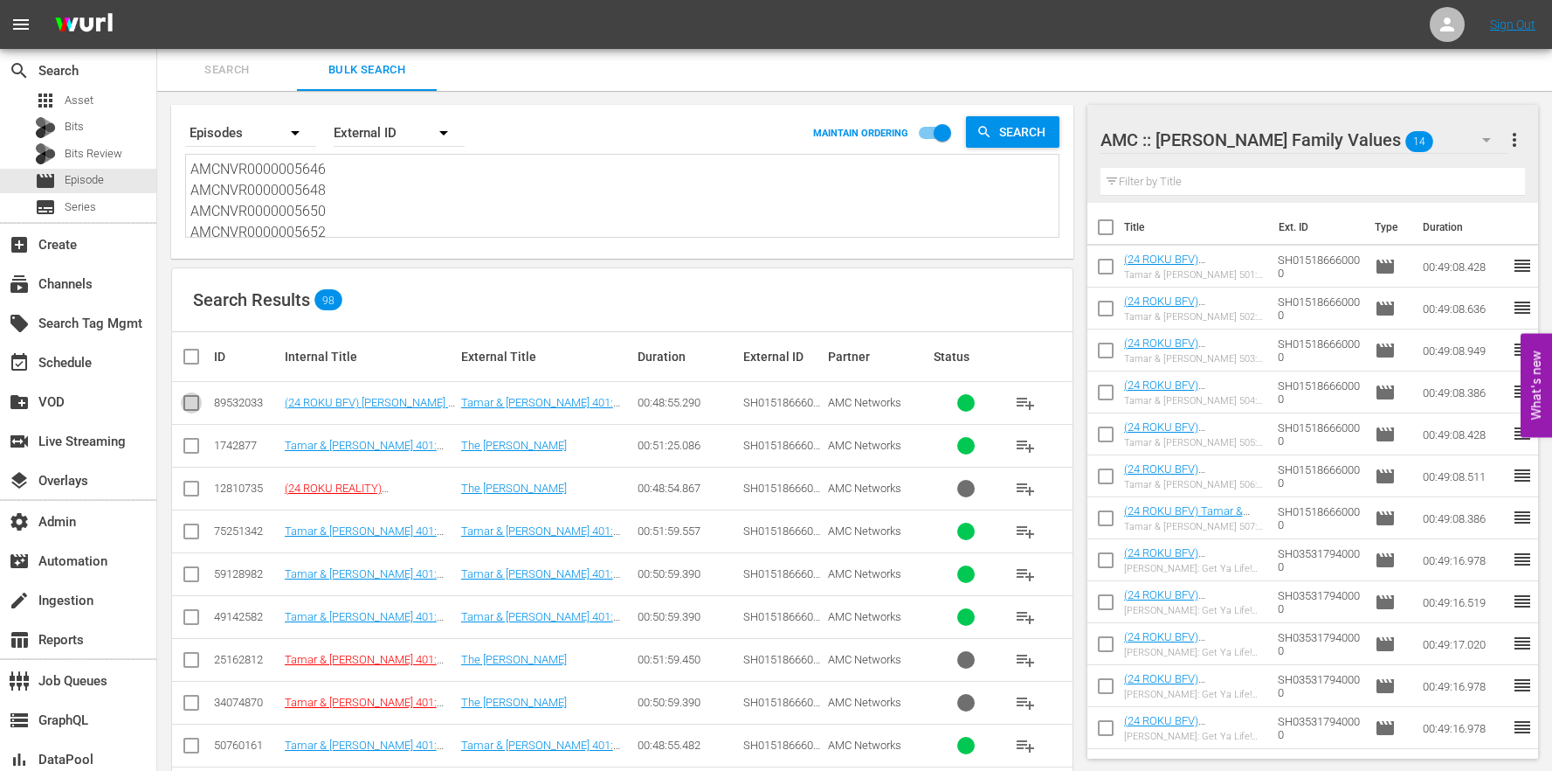
click at [185, 412] on input "checkbox" at bounding box center [191, 406] width 21 height 21
checkbox input "true"
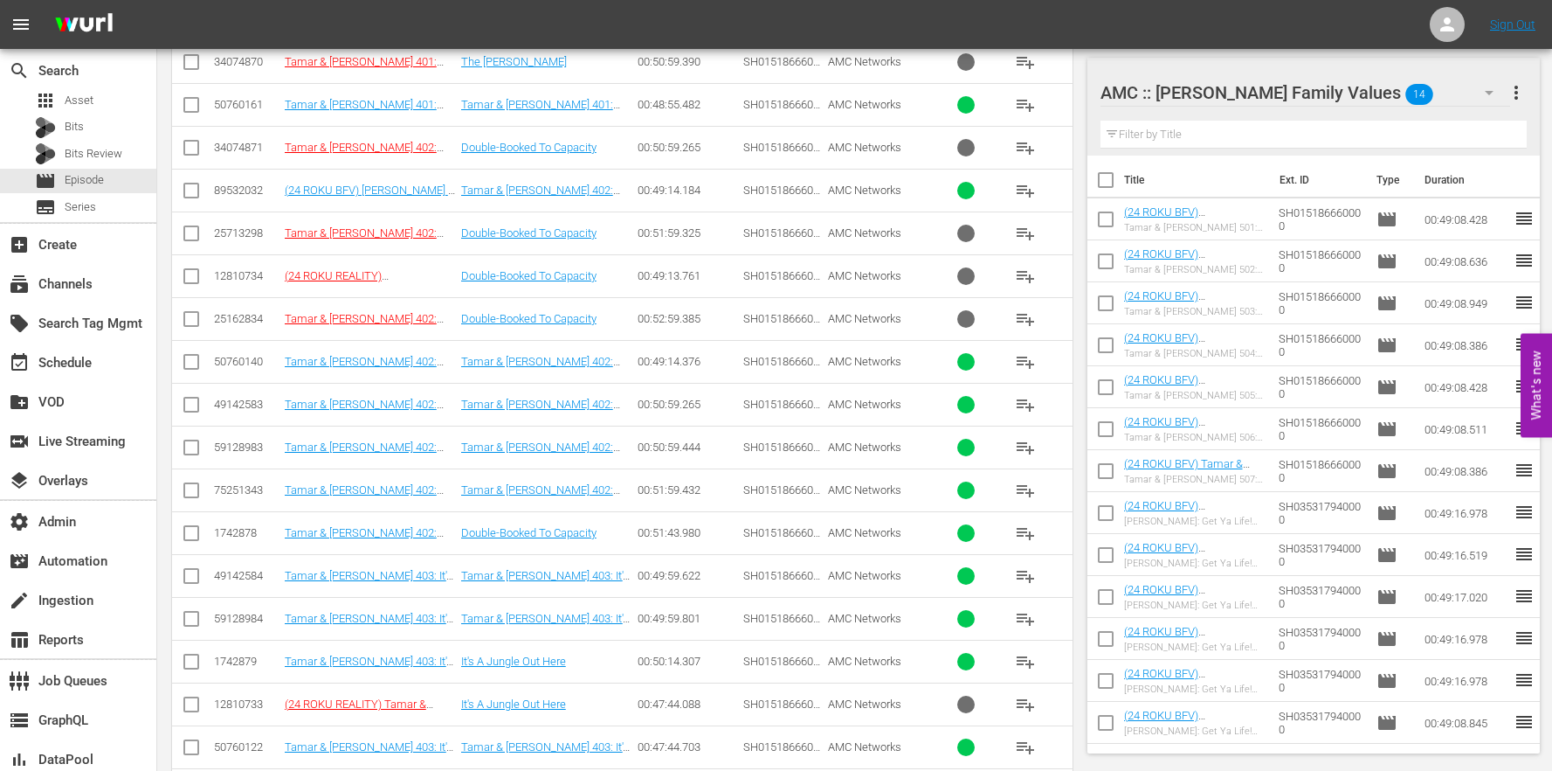
scroll to position [687, 0]
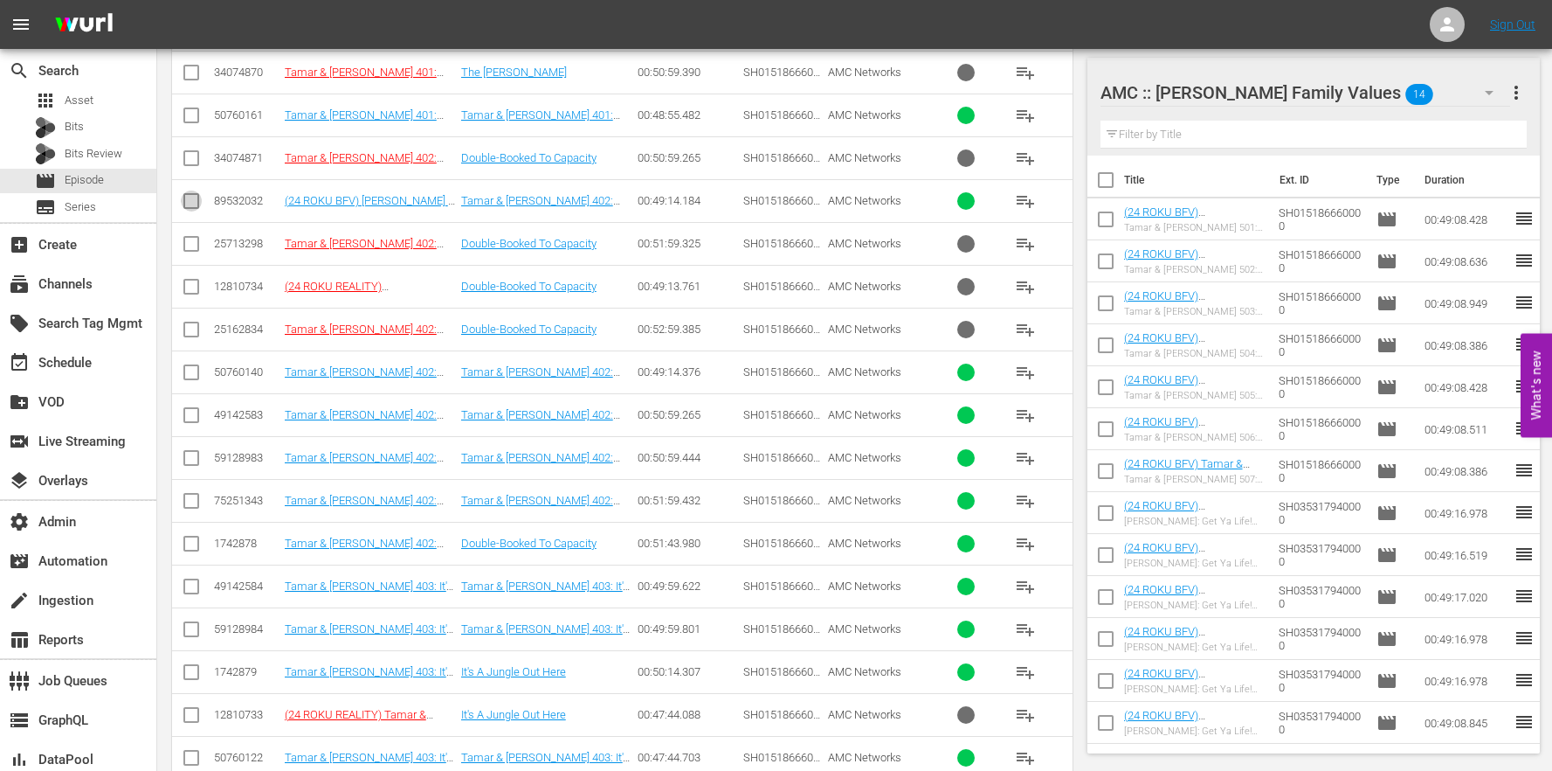
click at [191, 199] on input "checkbox" at bounding box center [191, 204] width 21 height 21
checkbox input "true"
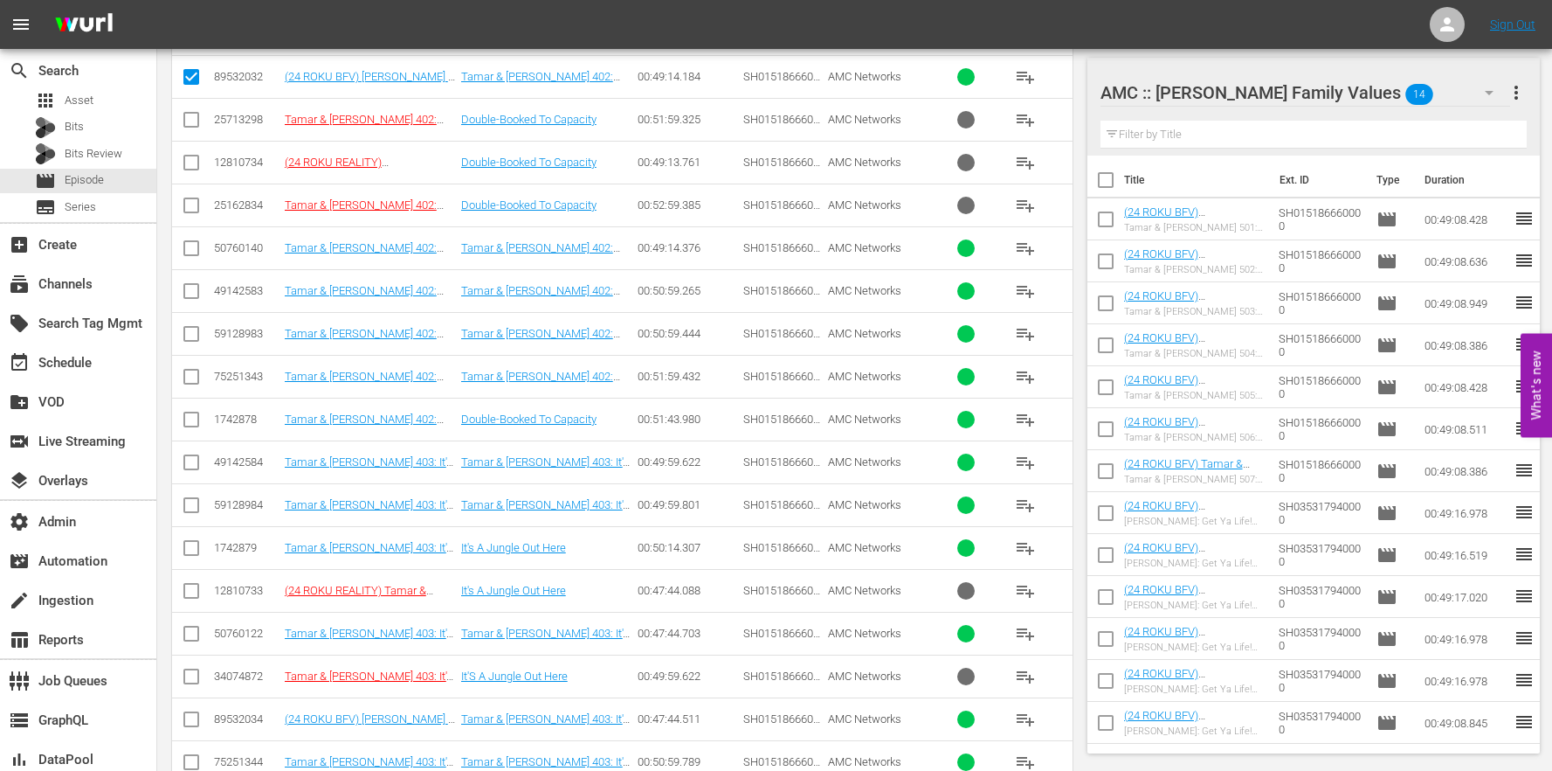
scroll to position [856, 0]
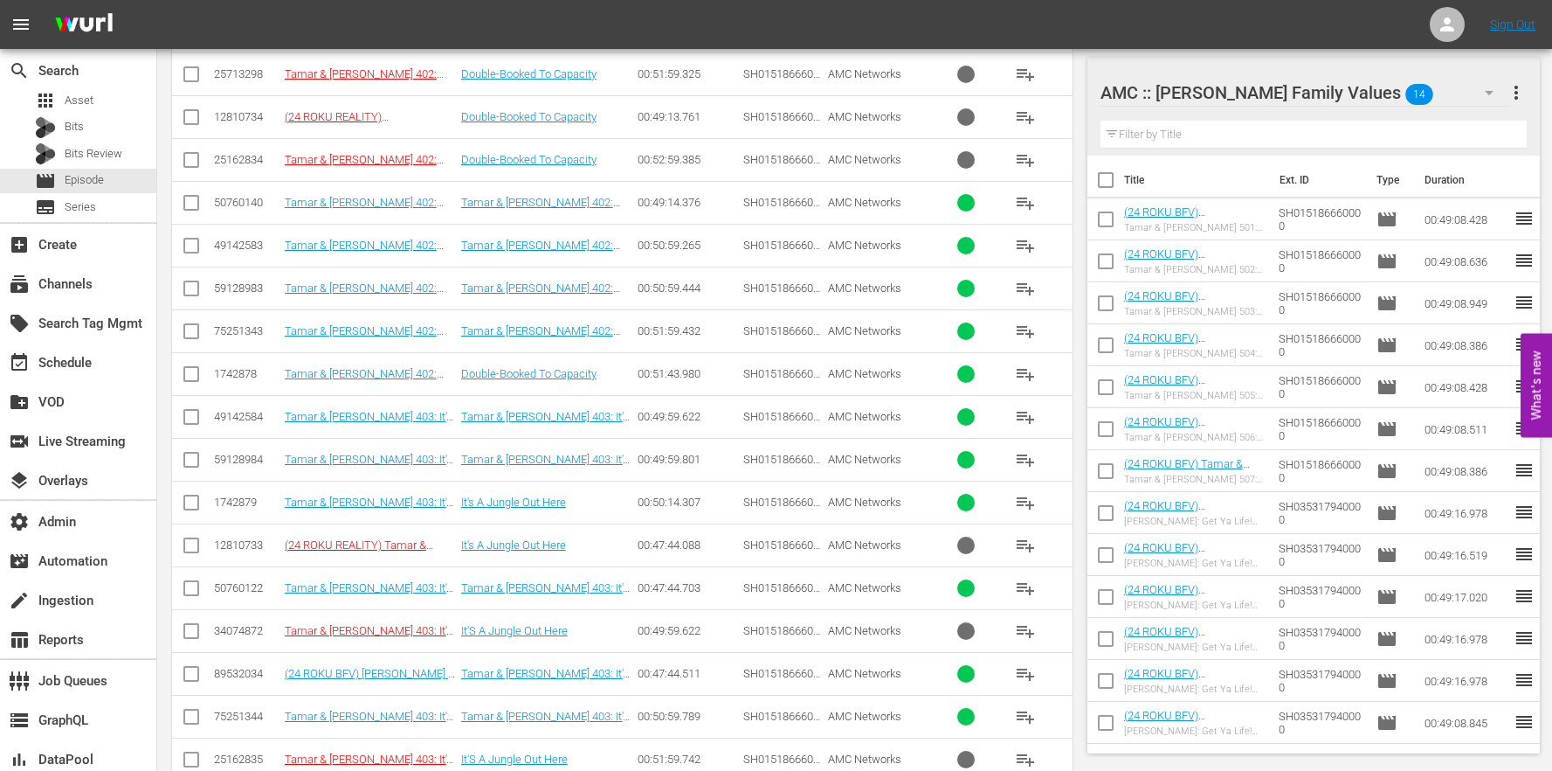
click at [199, 674] on input "checkbox" at bounding box center [191, 677] width 21 height 21
checkbox input "true"
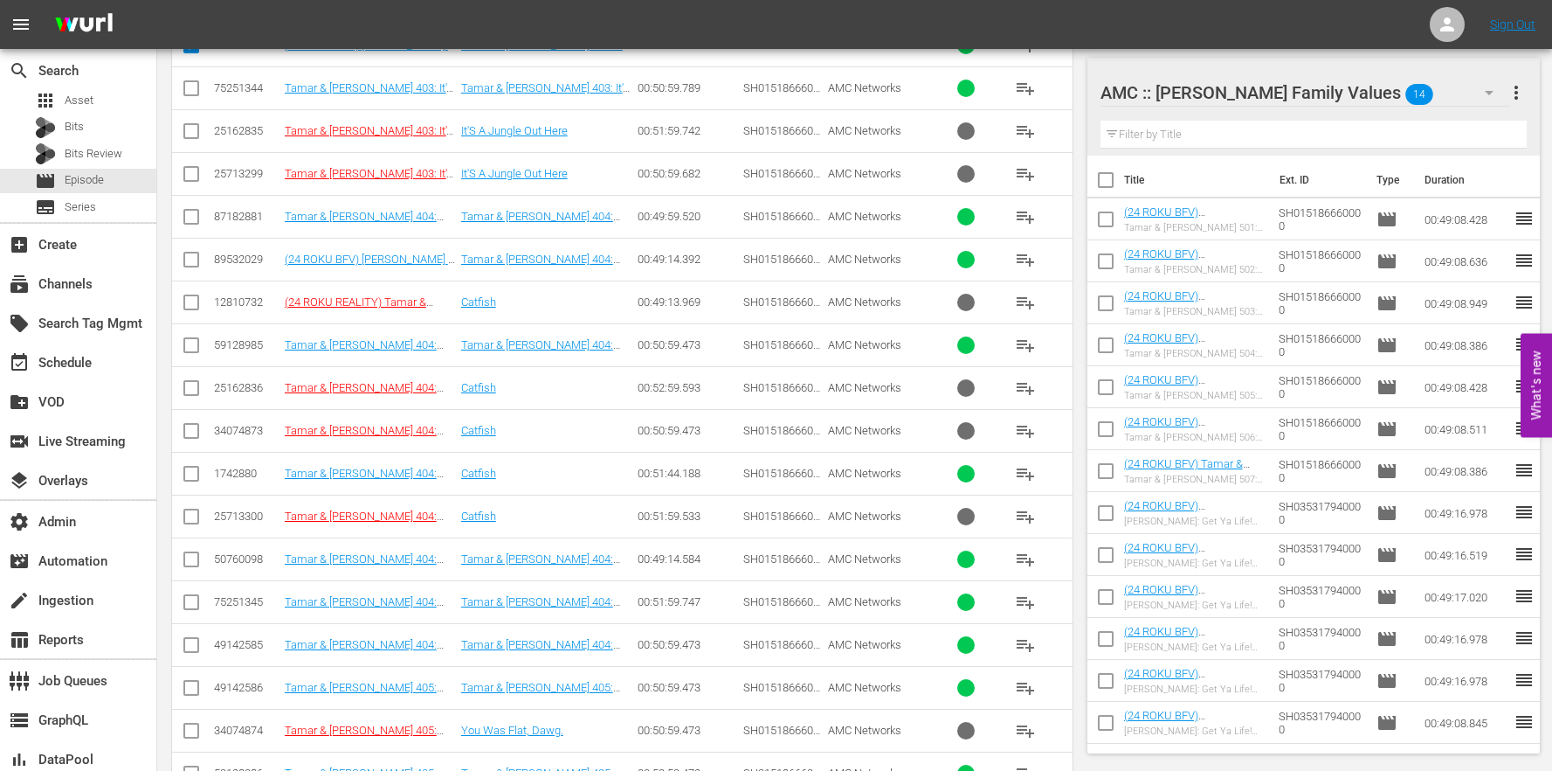
scroll to position [1742, 0]
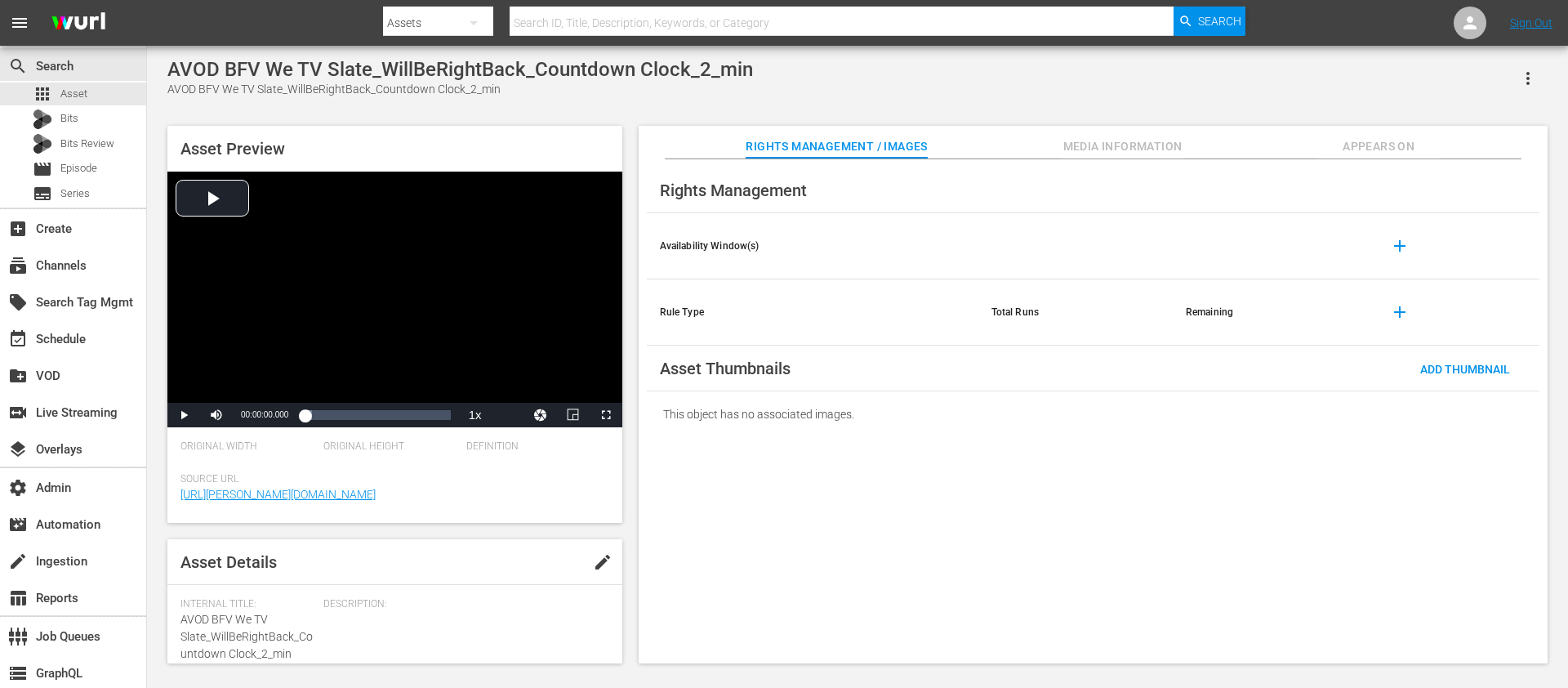
click at [1534, 78] on icon "button" at bounding box center [1528, 78] width 20 height 20
click at [1464, 73] on div "Add To Workspace" at bounding box center [1457, 85] width 157 height 39
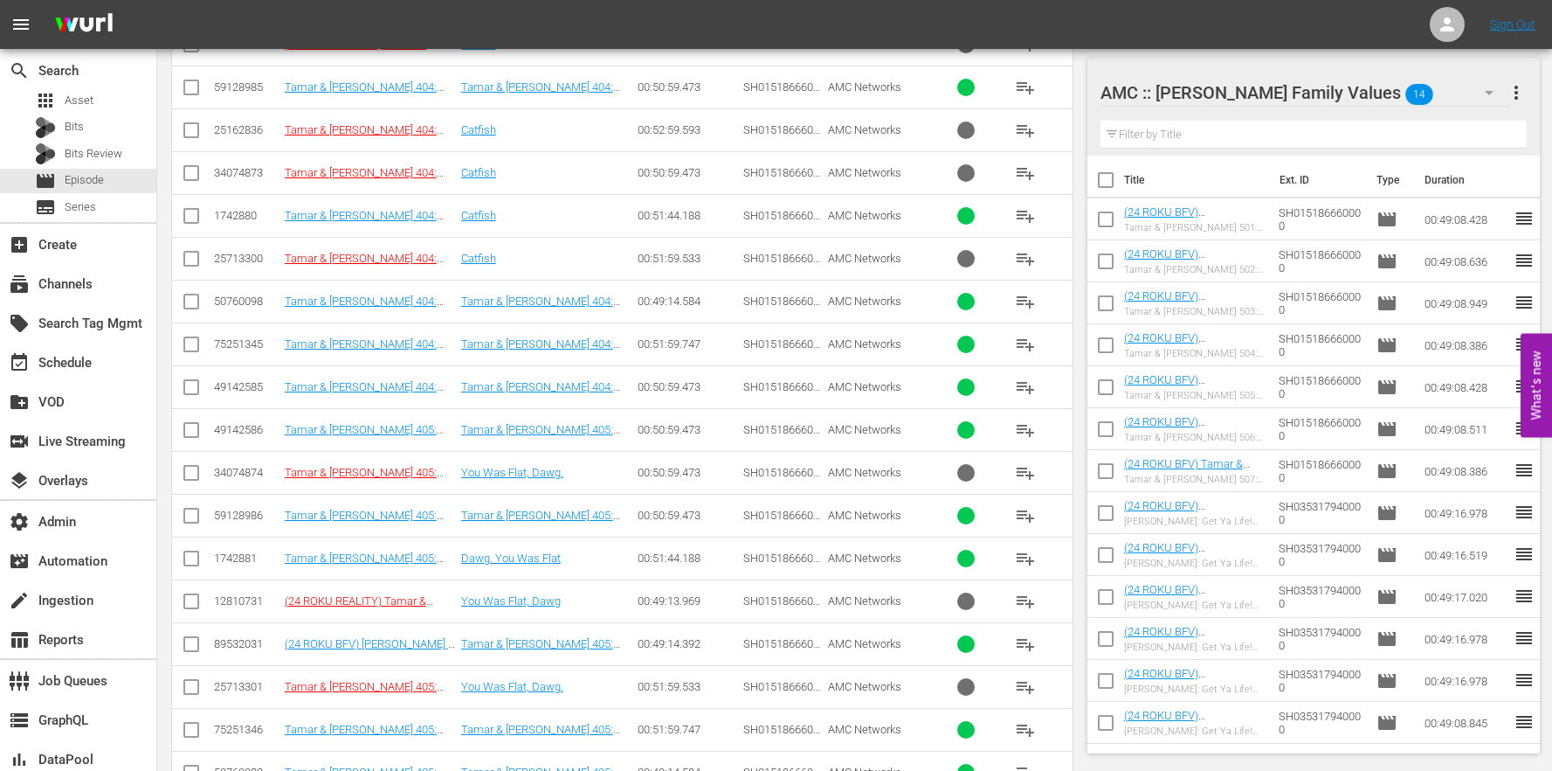
scroll to position [1150, 0]
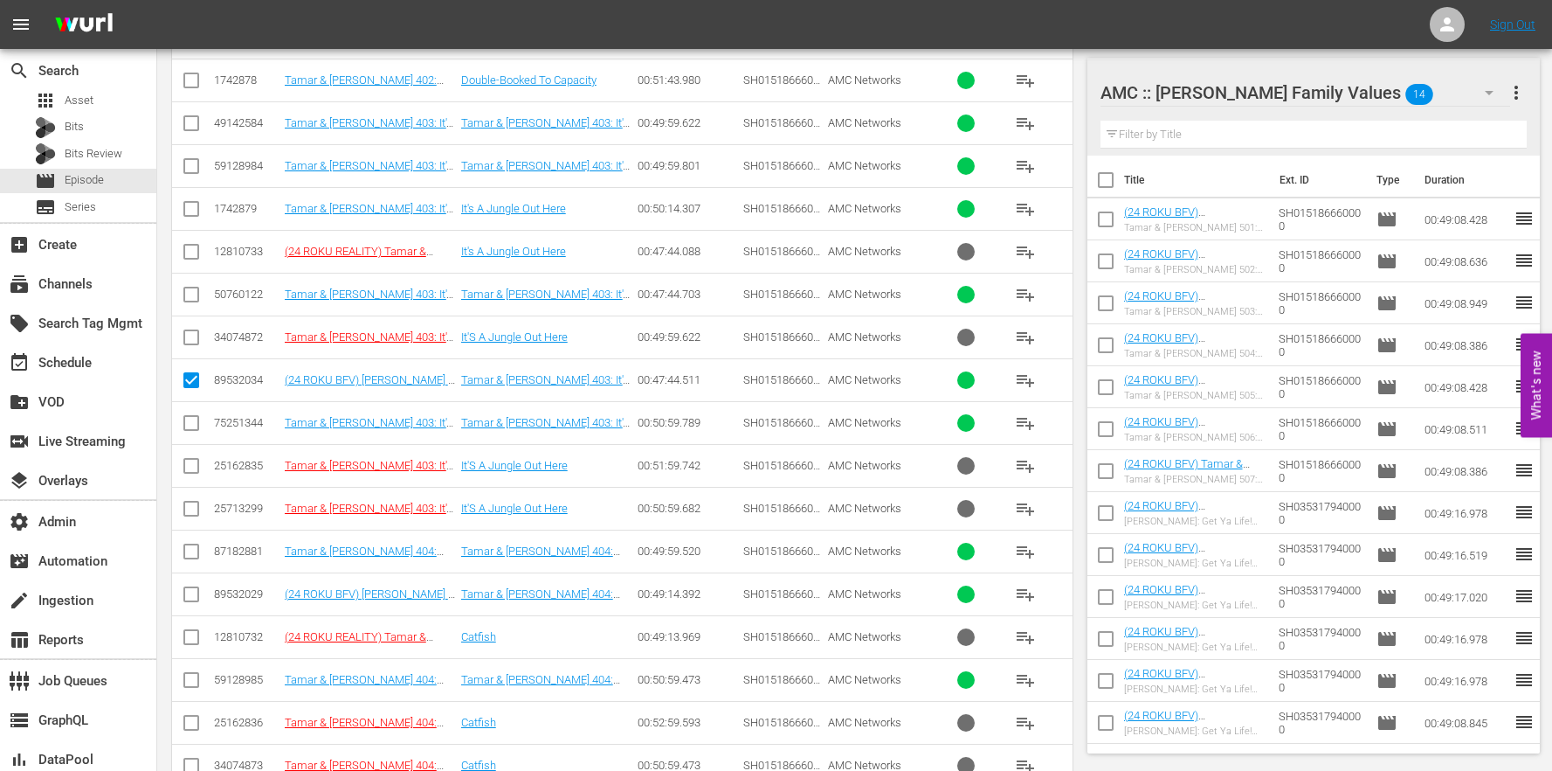
click at [206, 594] on td at bounding box center [191, 593] width 39 height 43
click at [205, 595] on td at bounding box center [191, 593] width 39 height 43
click at [199, 598] on input "checkbox" at bounding box center [191, 597] width 21 height 21
checkbox input "true"
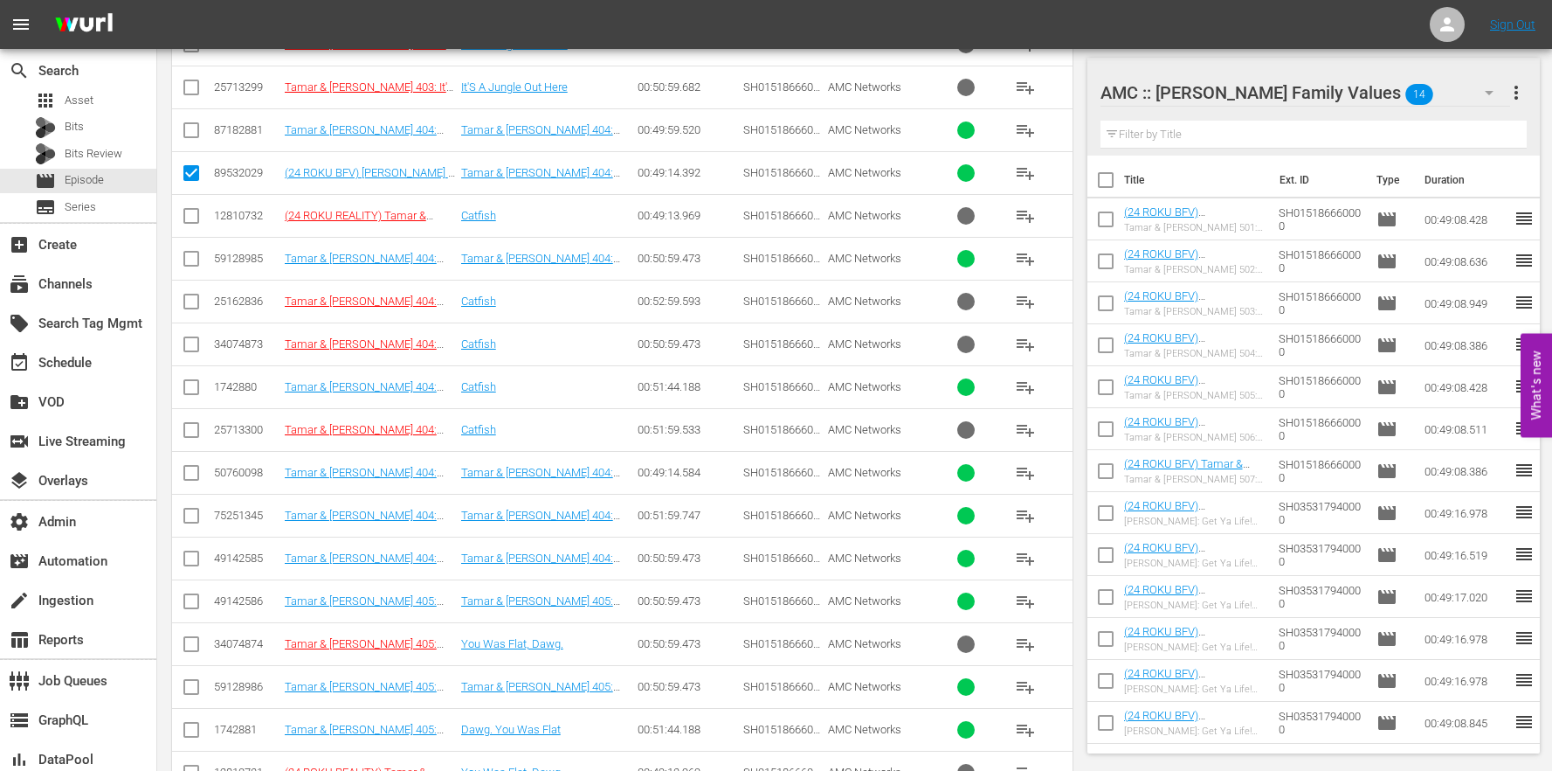
scroll to position [1834, 0]
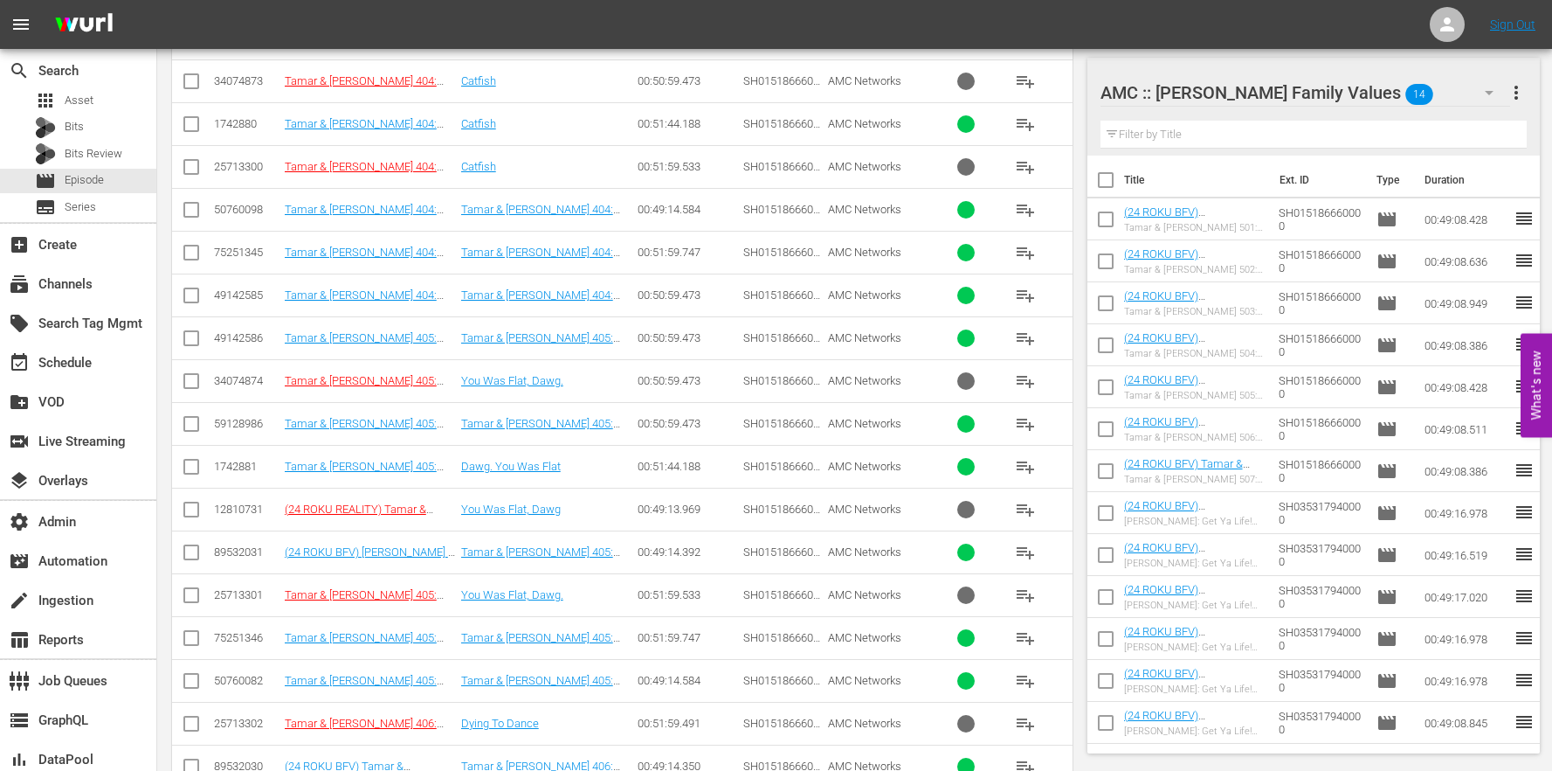
click at [200, 564] on input "checkbox" at bounding box center [191, 555] width 21 height 21
checkbox input "true"
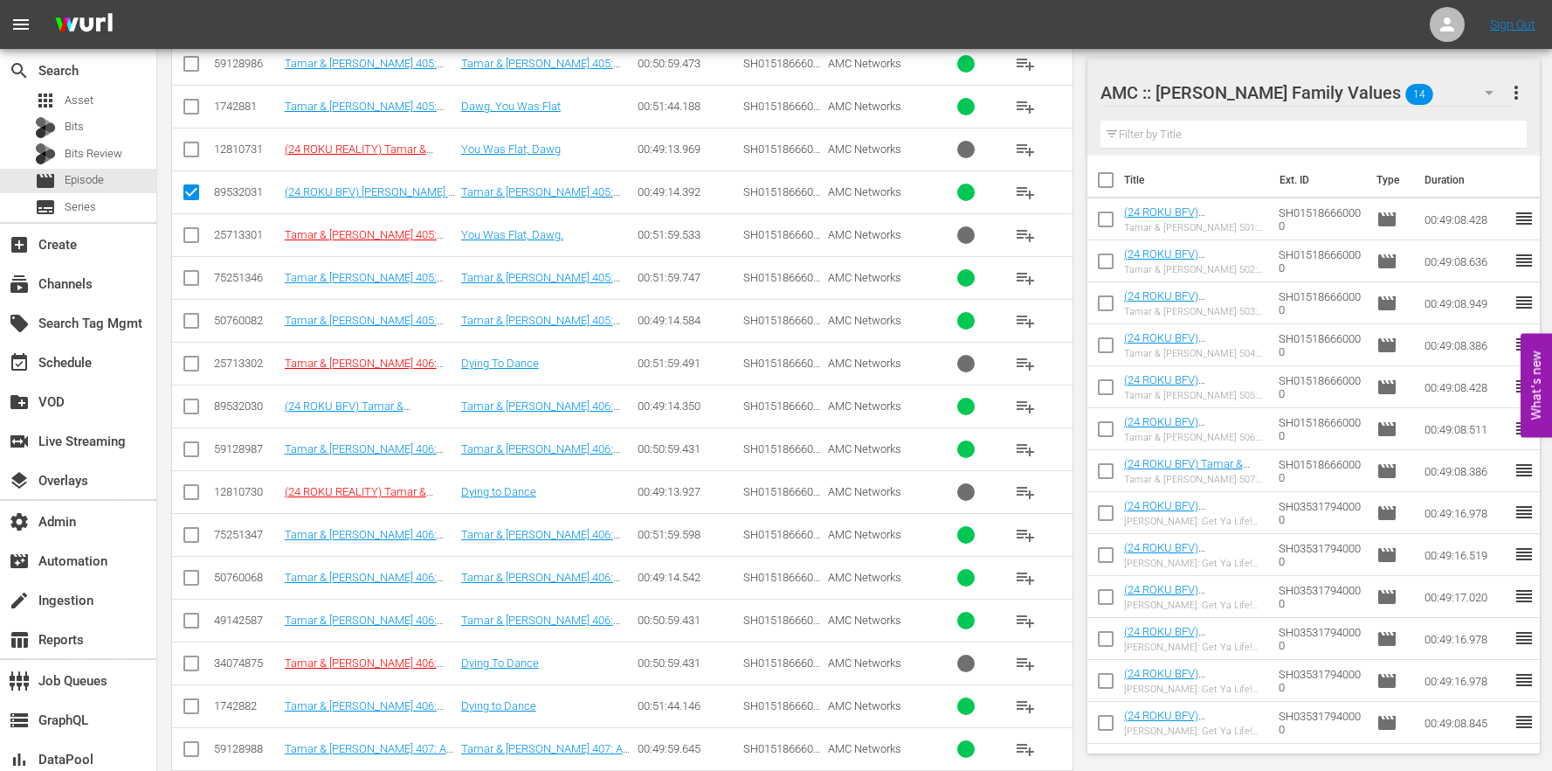
scroll to position [2279, 0]
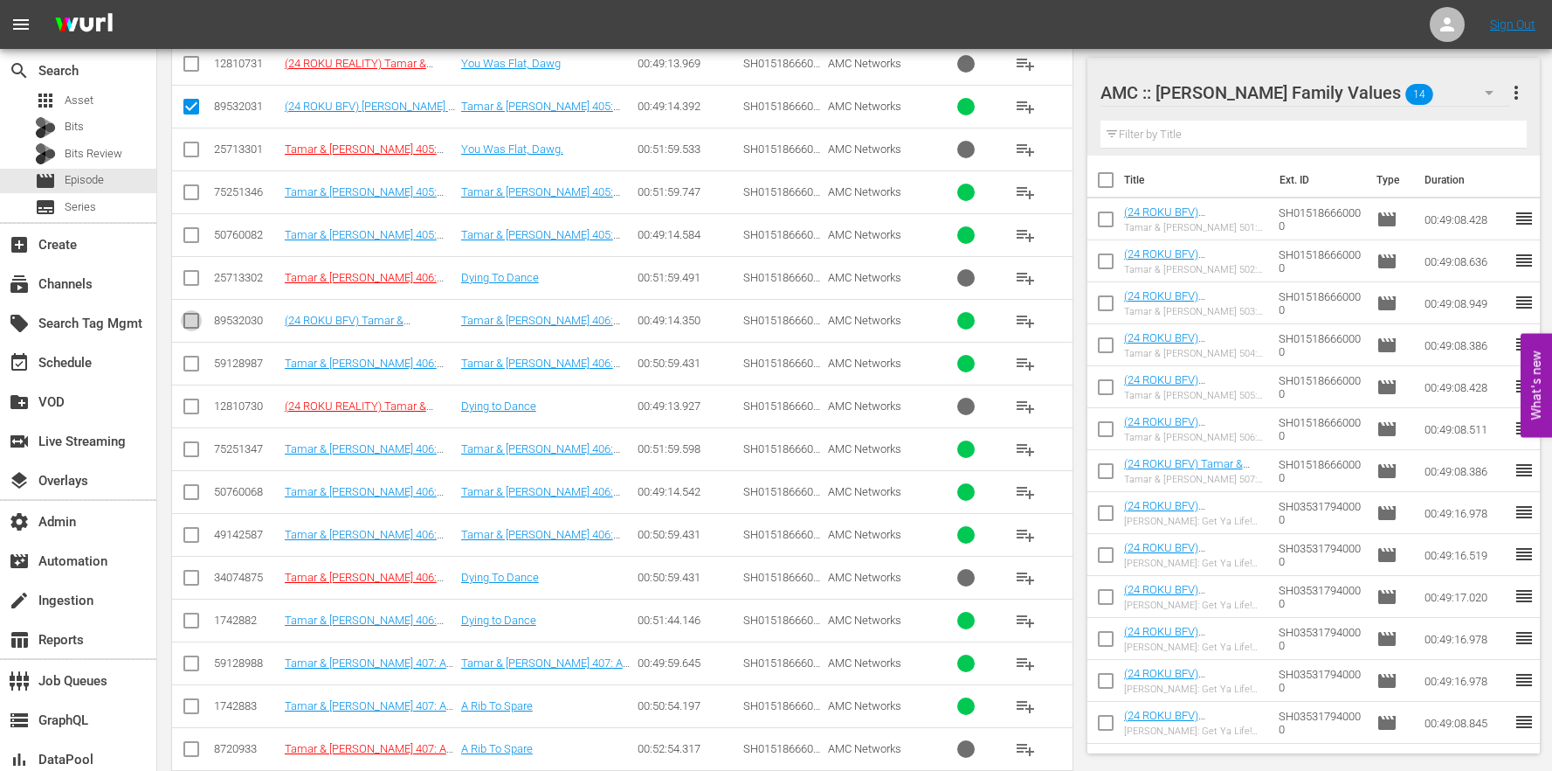
click at [191, 328] on input "checkbox" at bounding box center [191, 324] width 21 height 21
checkbox input "true"
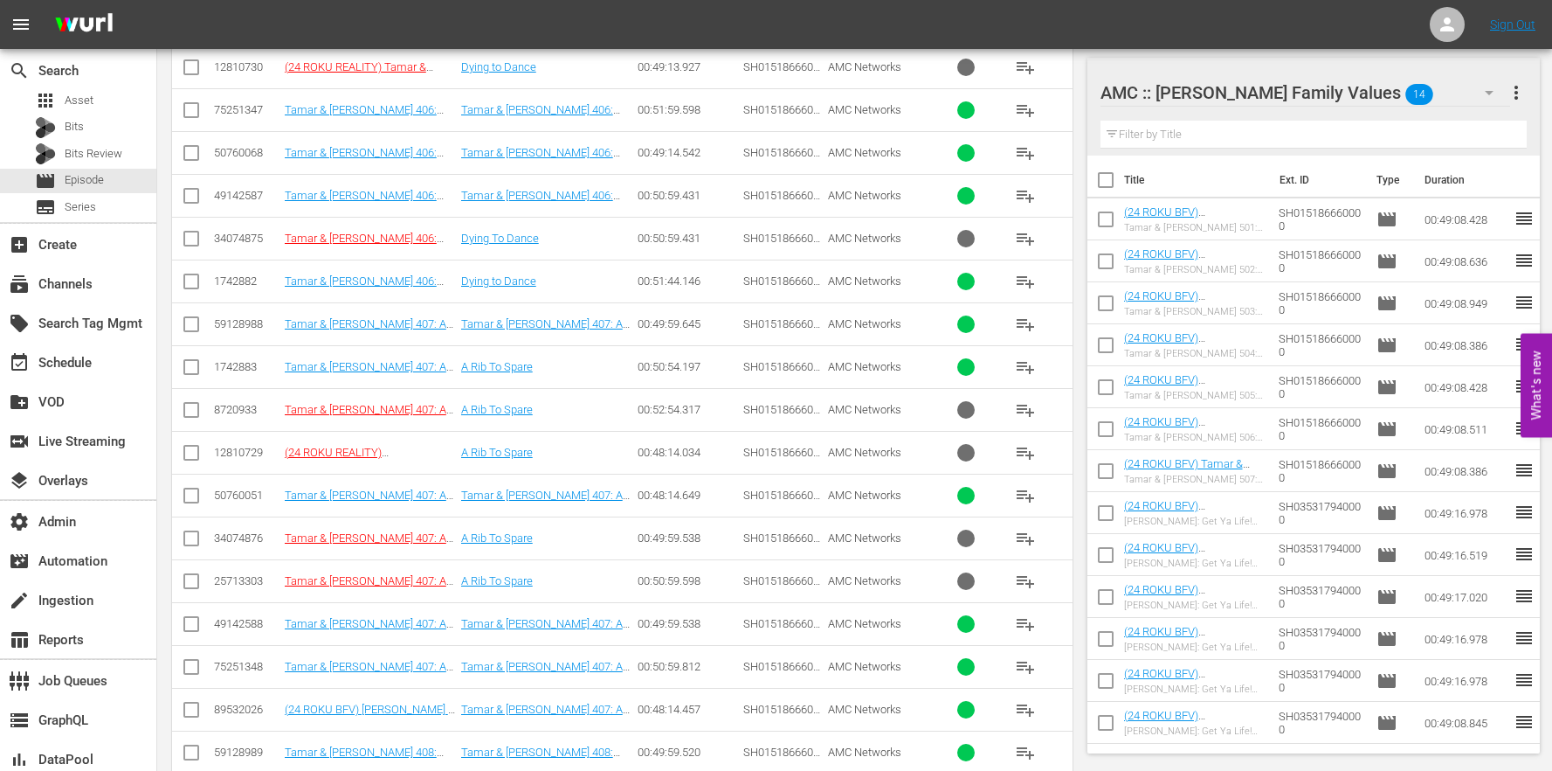
scroll to position [2641, 0]
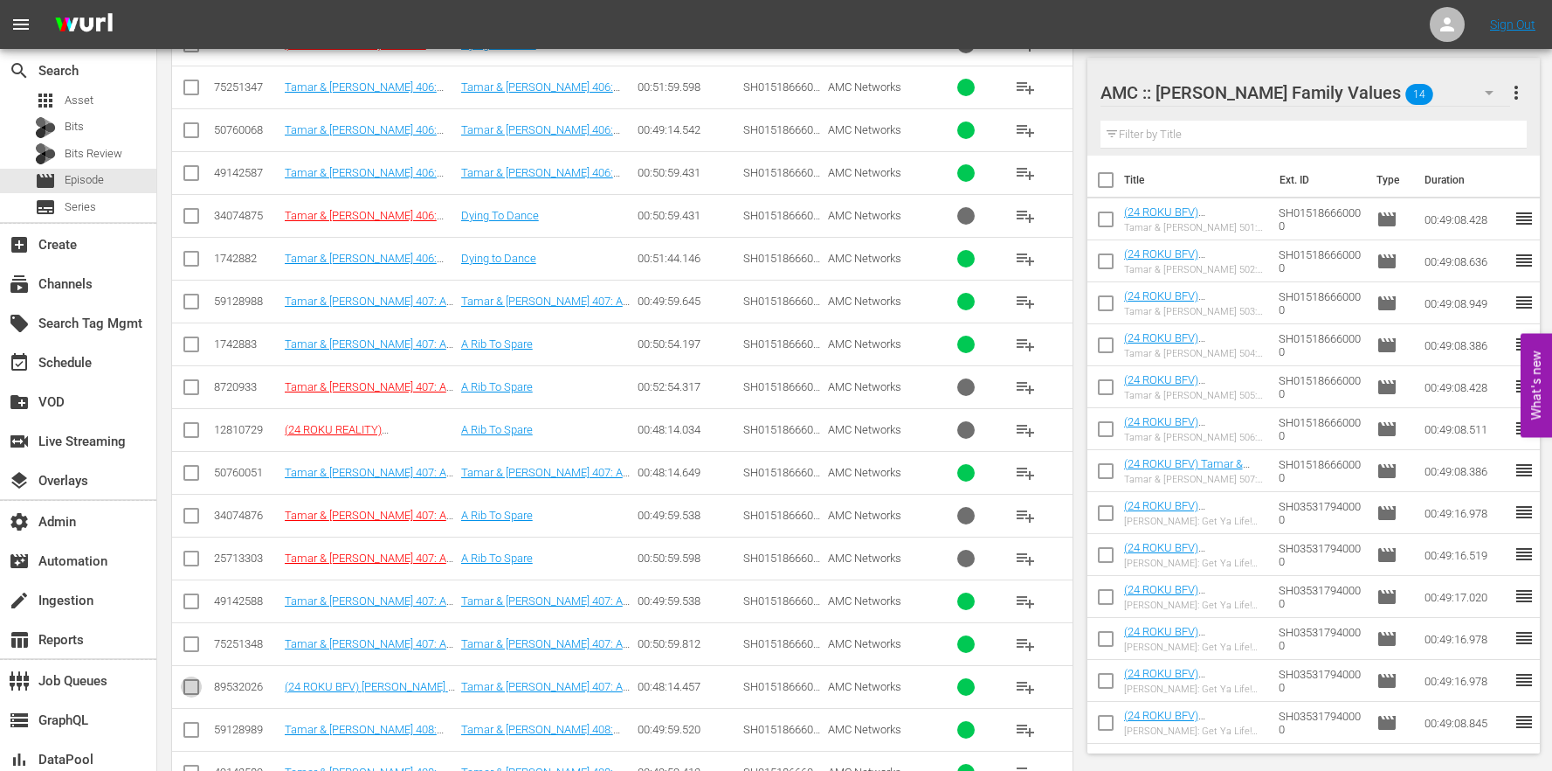
click at [198, 695] on input "checkbox" at bounding box center [191, 690] width 21 height 21
checkbox input "true"
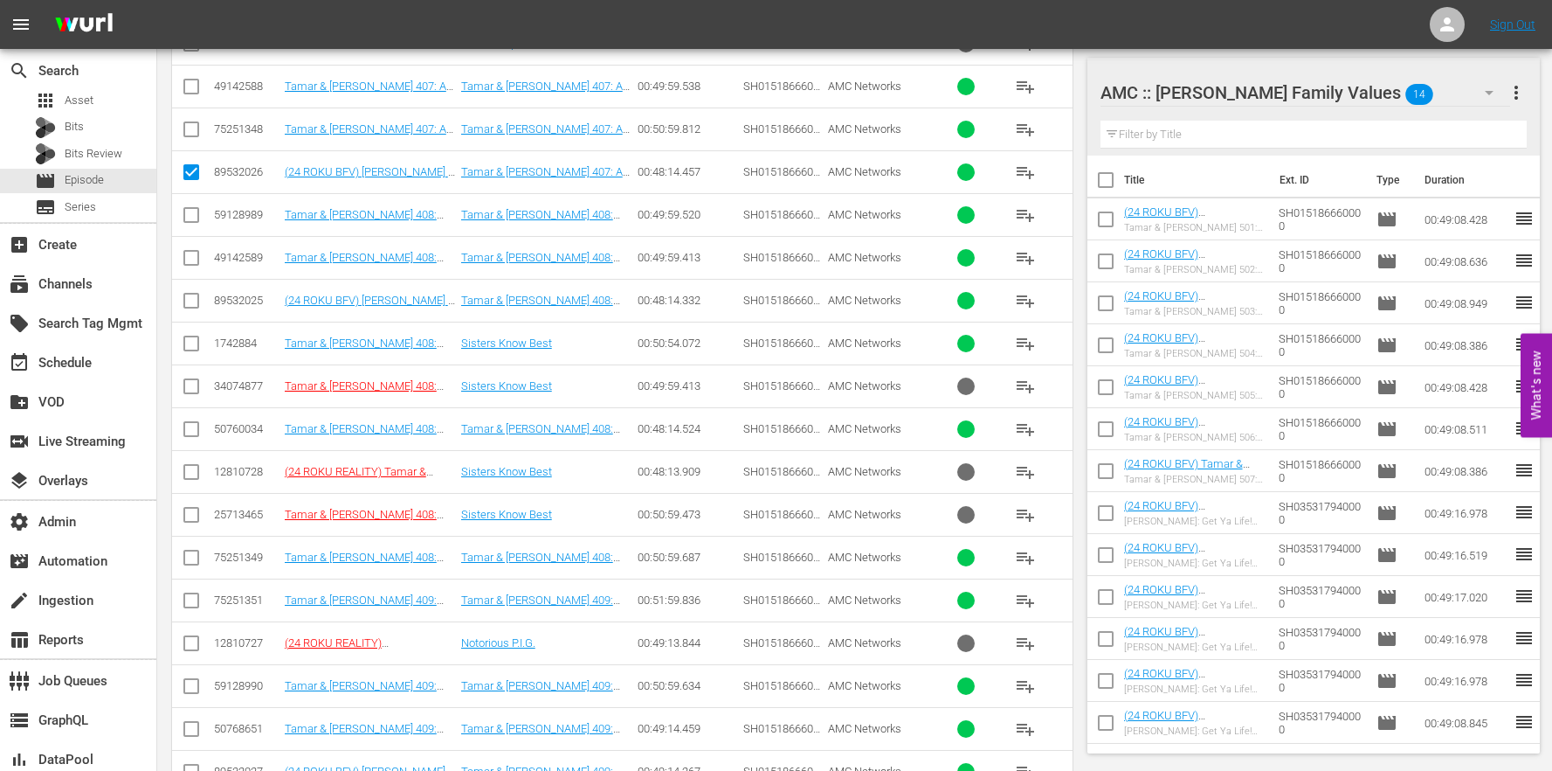
click at [182, 303] on input "checkbox" at bounding box center [191, 304] width 21 height 21
checkbox input "true"
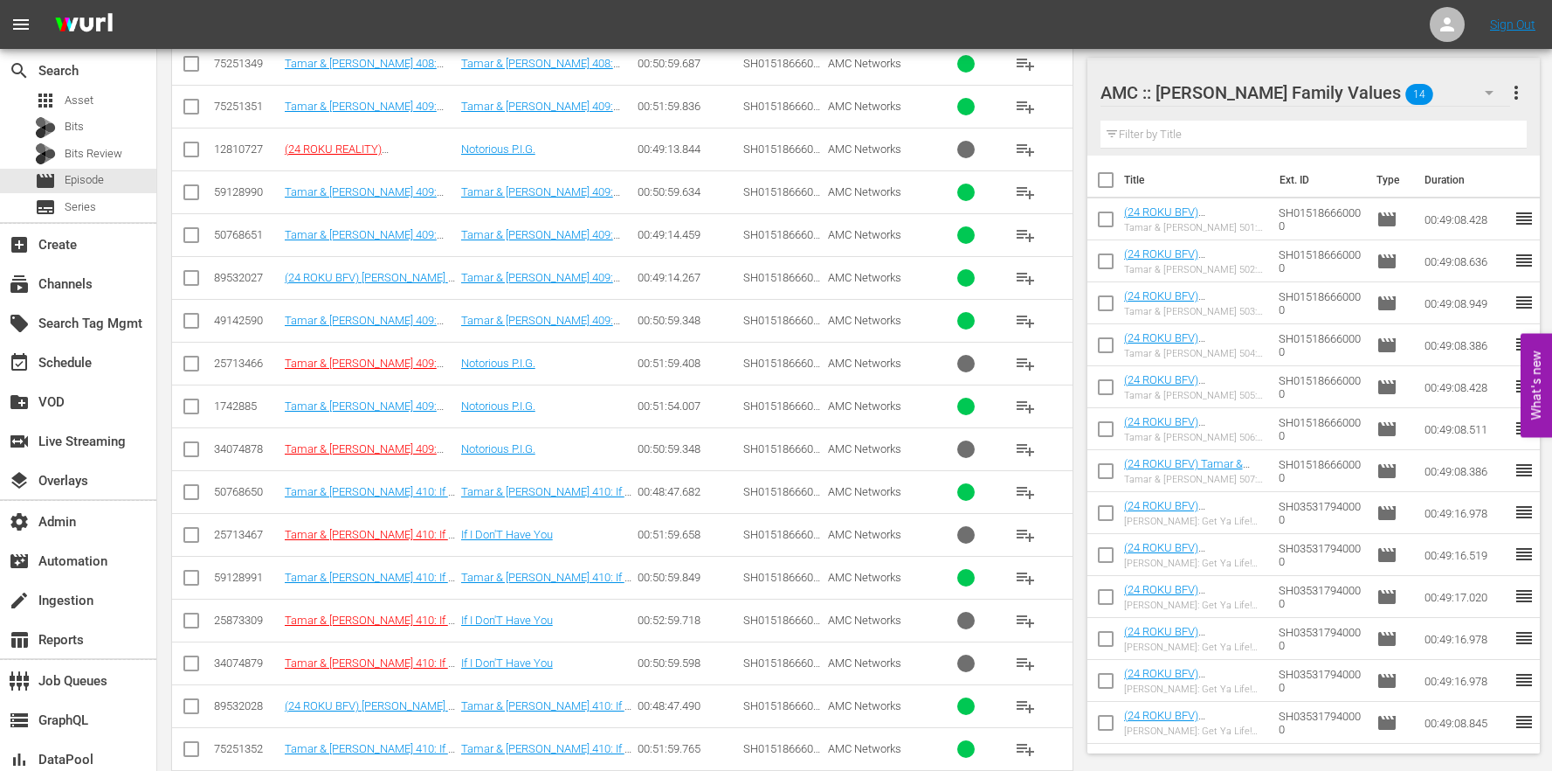
click at [186, 279] on input "checkbox" at bounding box center [191, 281] width 21 height 21
checkbox input "true"
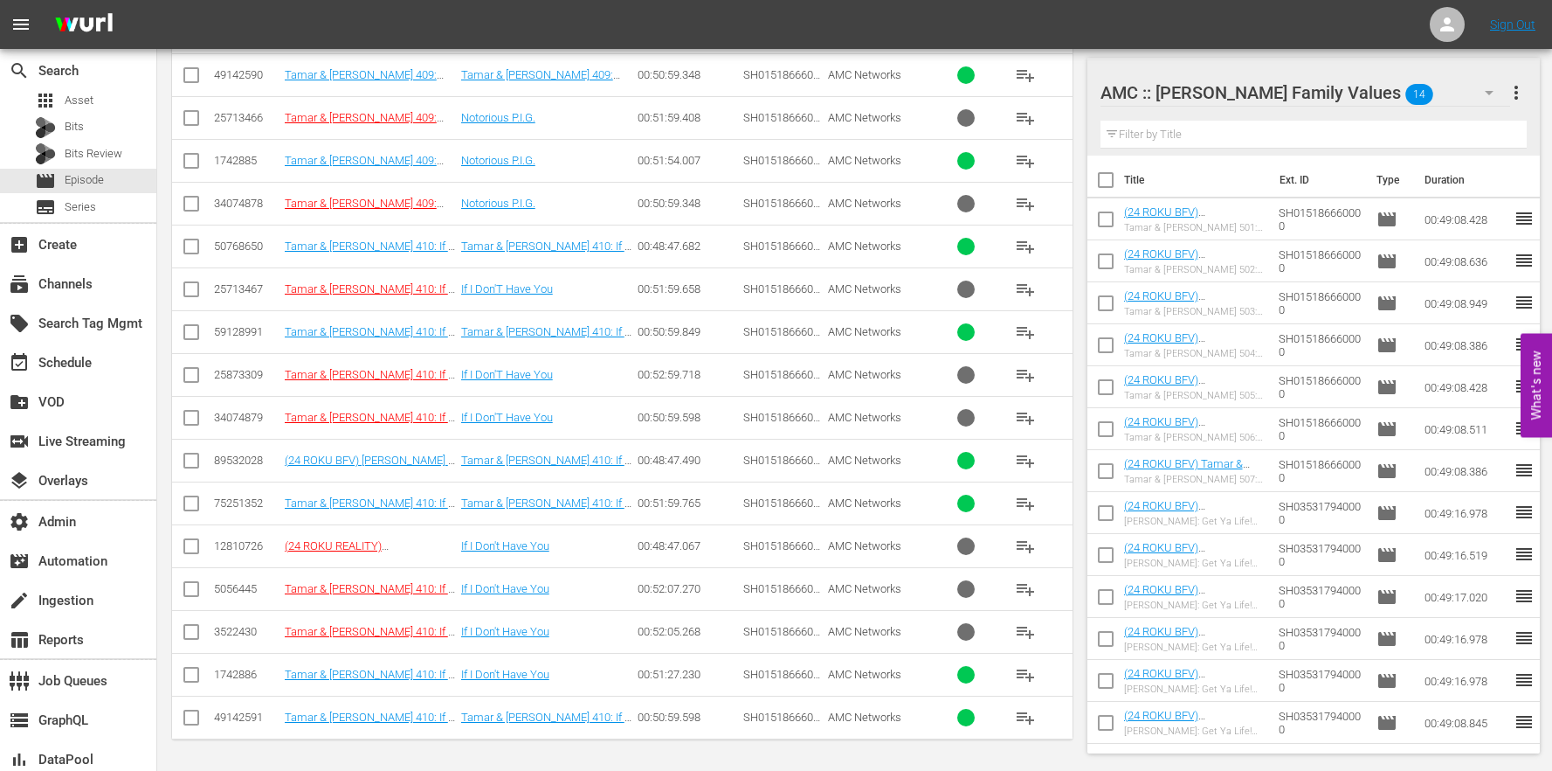
click at [203, 453] on td at bounding box center [191, 460] width 39 height 43
click at [200, 455] on input "checkbox" at bounding box center [191, 463] width 21 height 21
checkbox input "true"
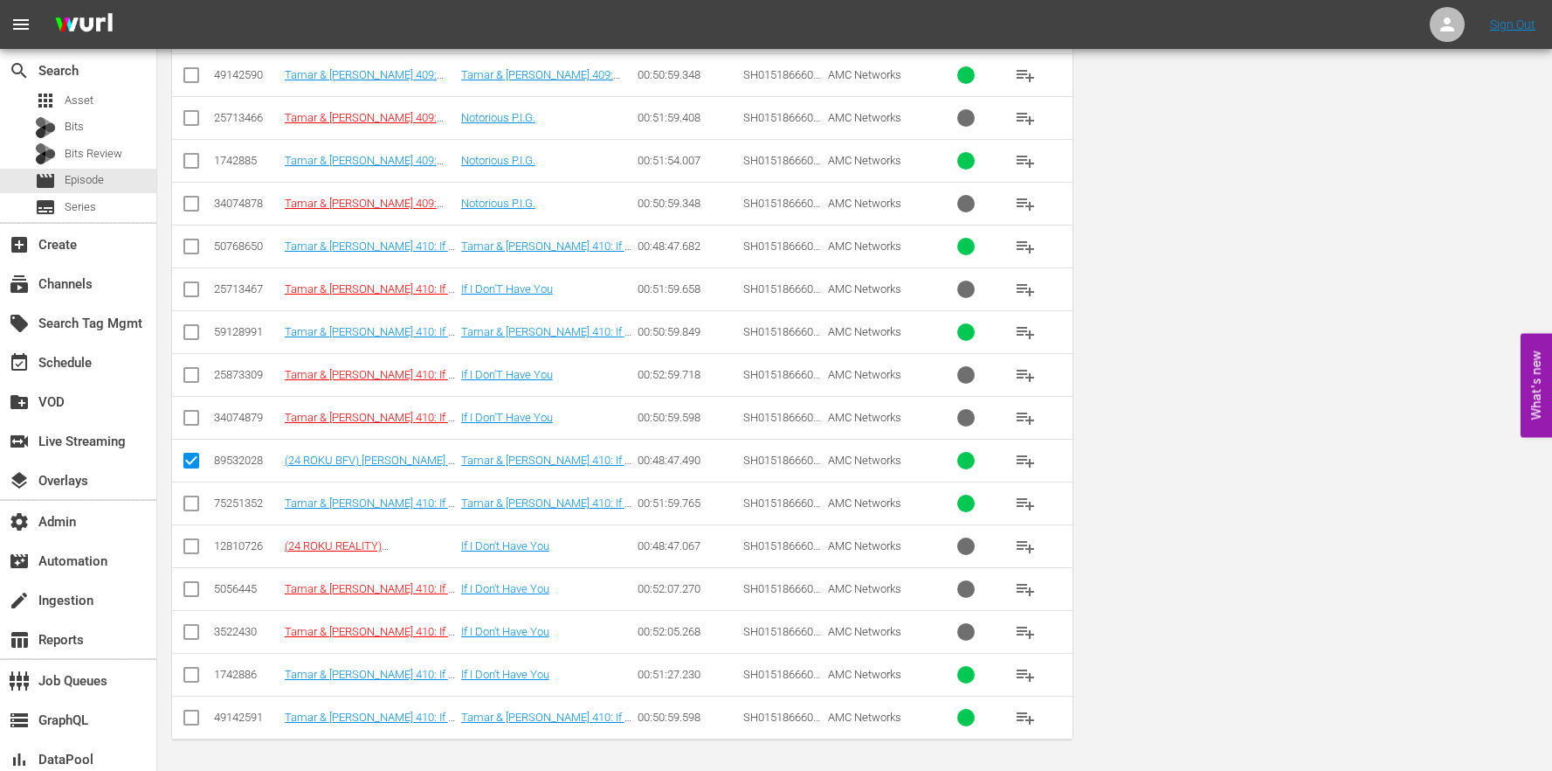
scroll to position [0, 0]
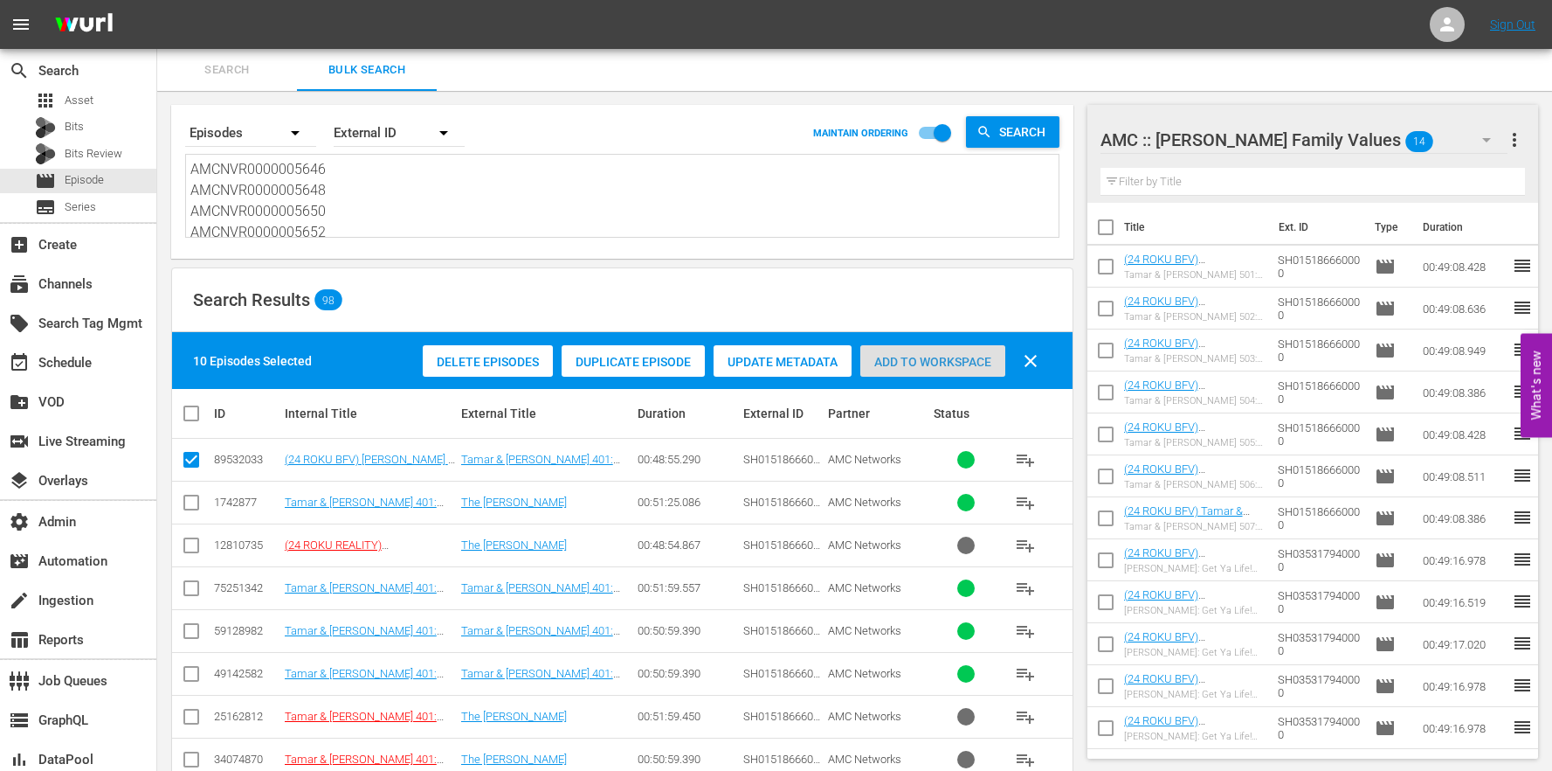
click at [916, 351] on div "Add to Workspace" at bounding box center [933, 361] width 145 height 33
click at [475, 247] on div "Search By Episodes Order By External ID MAINTAIN ORDERING Search AMCNVR00000056…" at bounding box center [622, 182] width 902 height 154
